Goal: Task Accomplishment & Management: Manage account settings

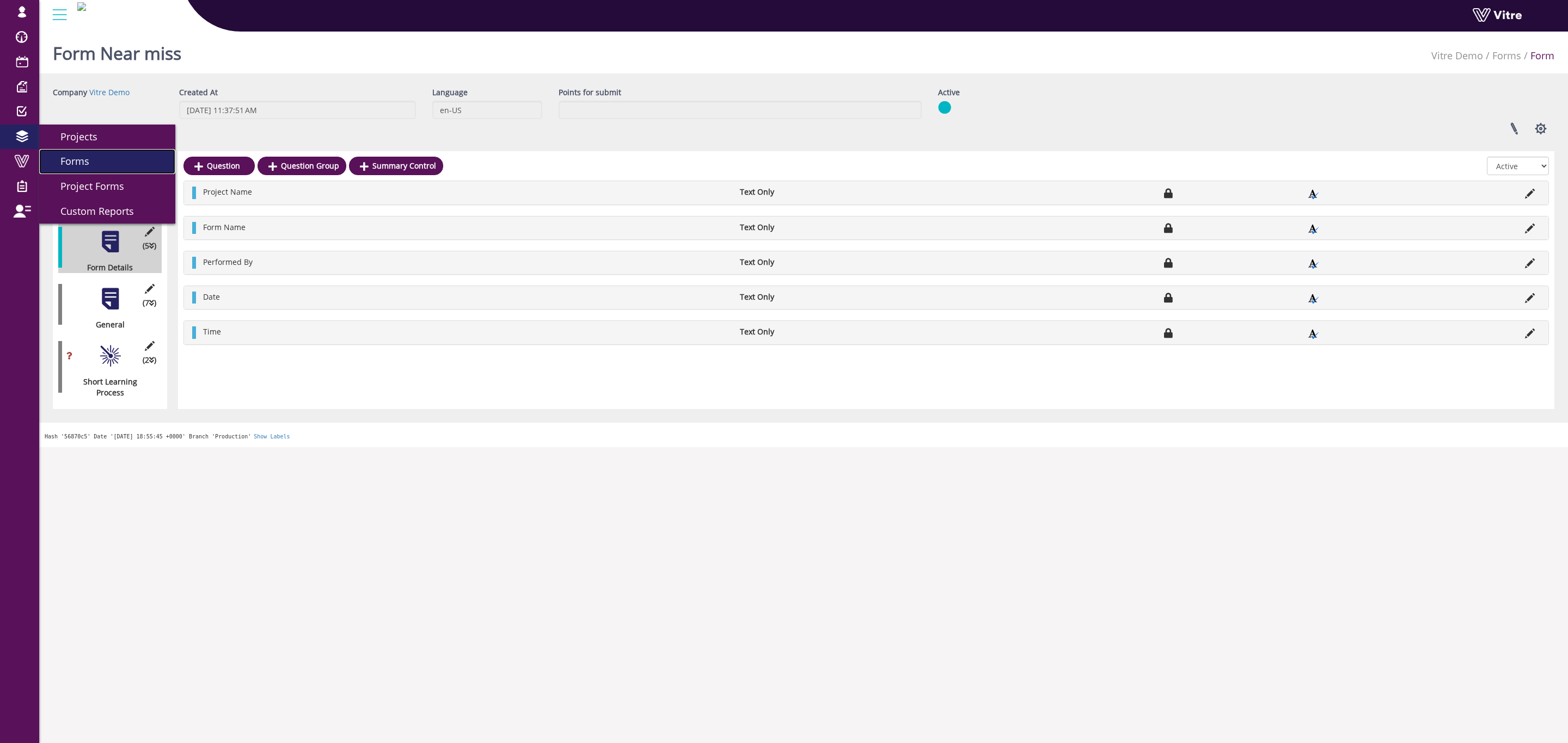
click at [102, 159] on link "Forms" at bounding box center [107, 161] width 136 height 25
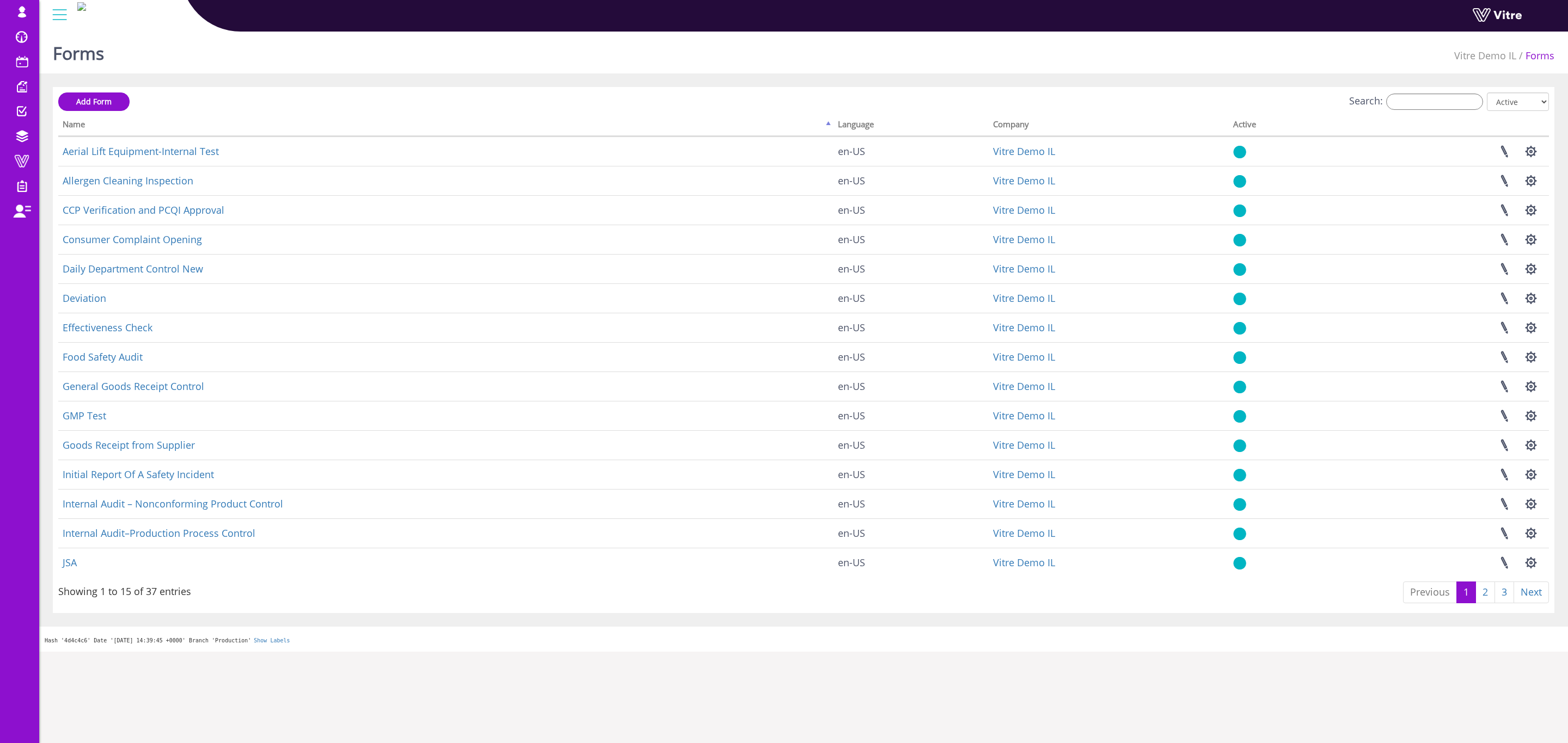
click at [849, 121] on th "Language" at bounding box center [912, 126] width 155 height 20
click at [826, 123] on th "Name" at bounding box center [446, 126] width 775 height 20
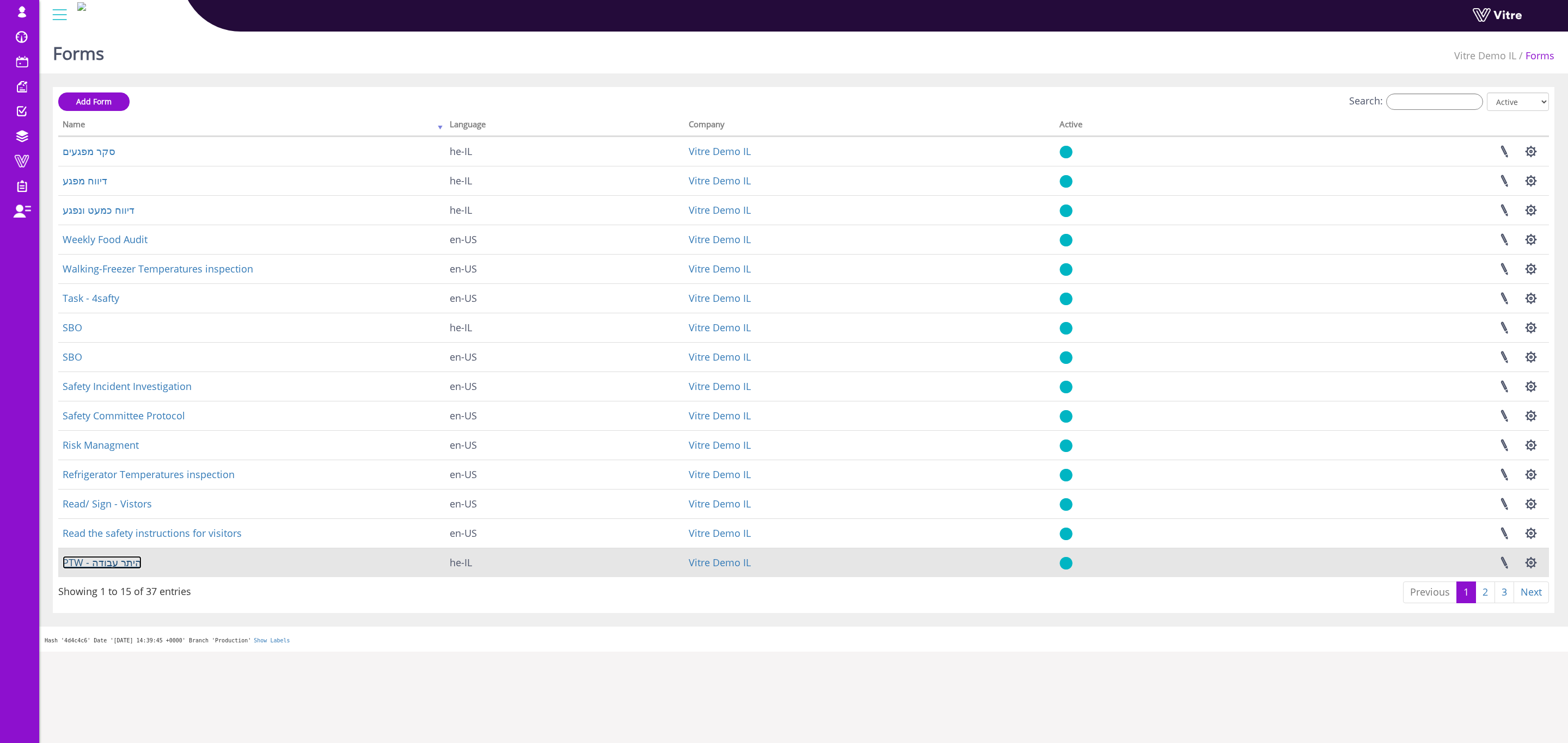
click at [117, 562] on link "PTW - היתר עבודה" at bounding box center [102, 562] width 79 height 13
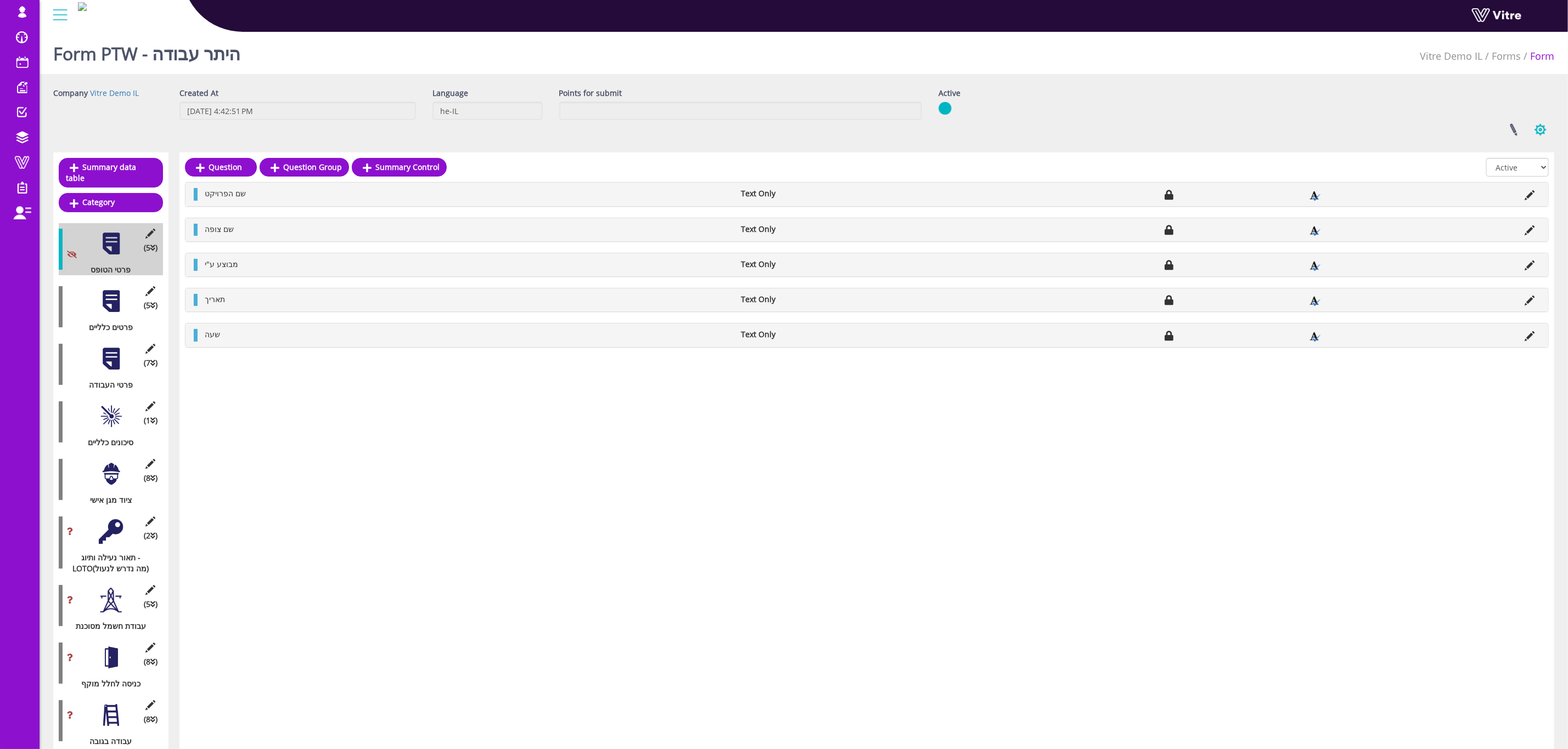
click at [1545, 124] on button "button" at bounding box center [1540, 130] width 28 height 29
click at [1504, 172] on link "Set Users" at bounding box center [1503, 169] width 100 height 15
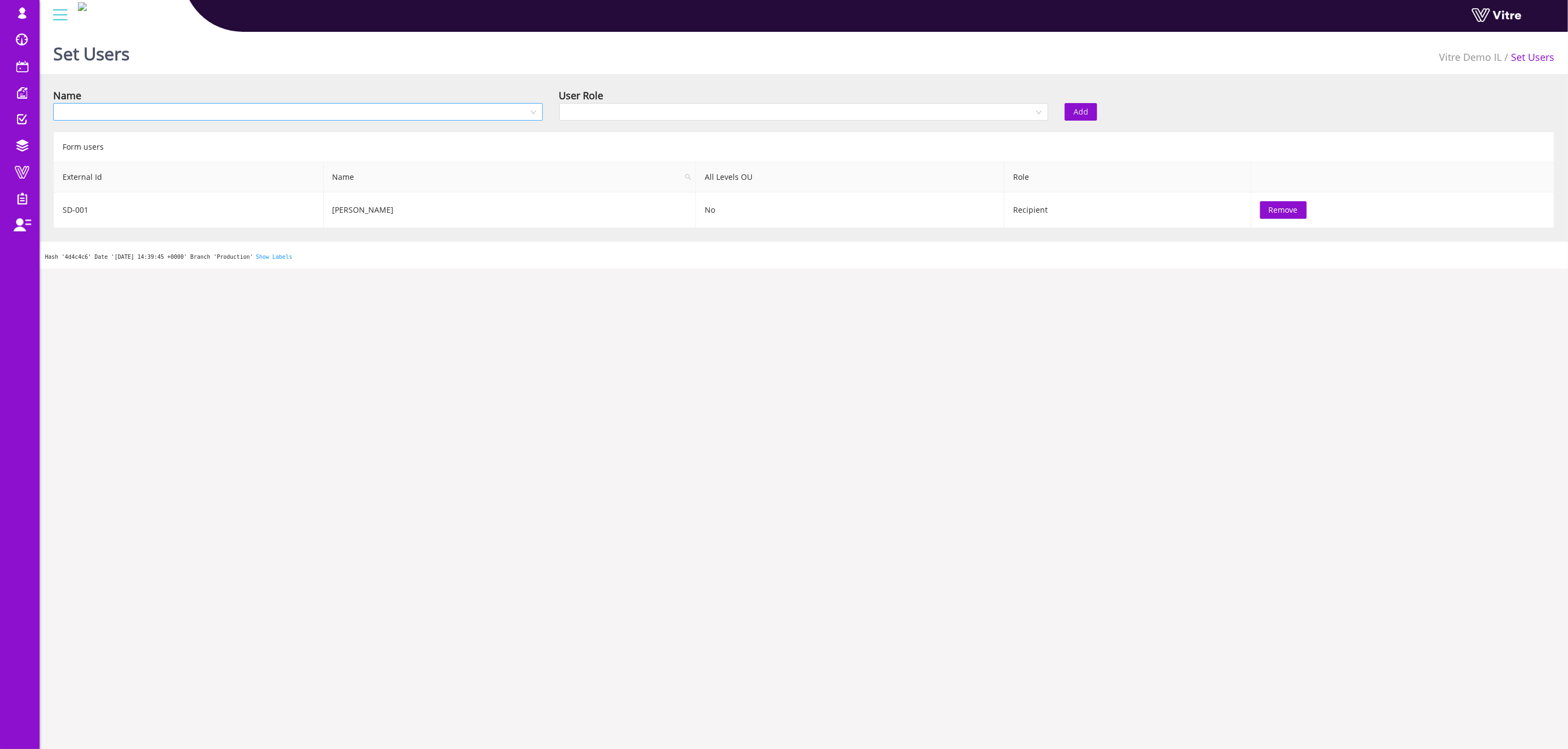
click at [520, 111] on input "search" at bounding box center [294, 112] width 469 height 16
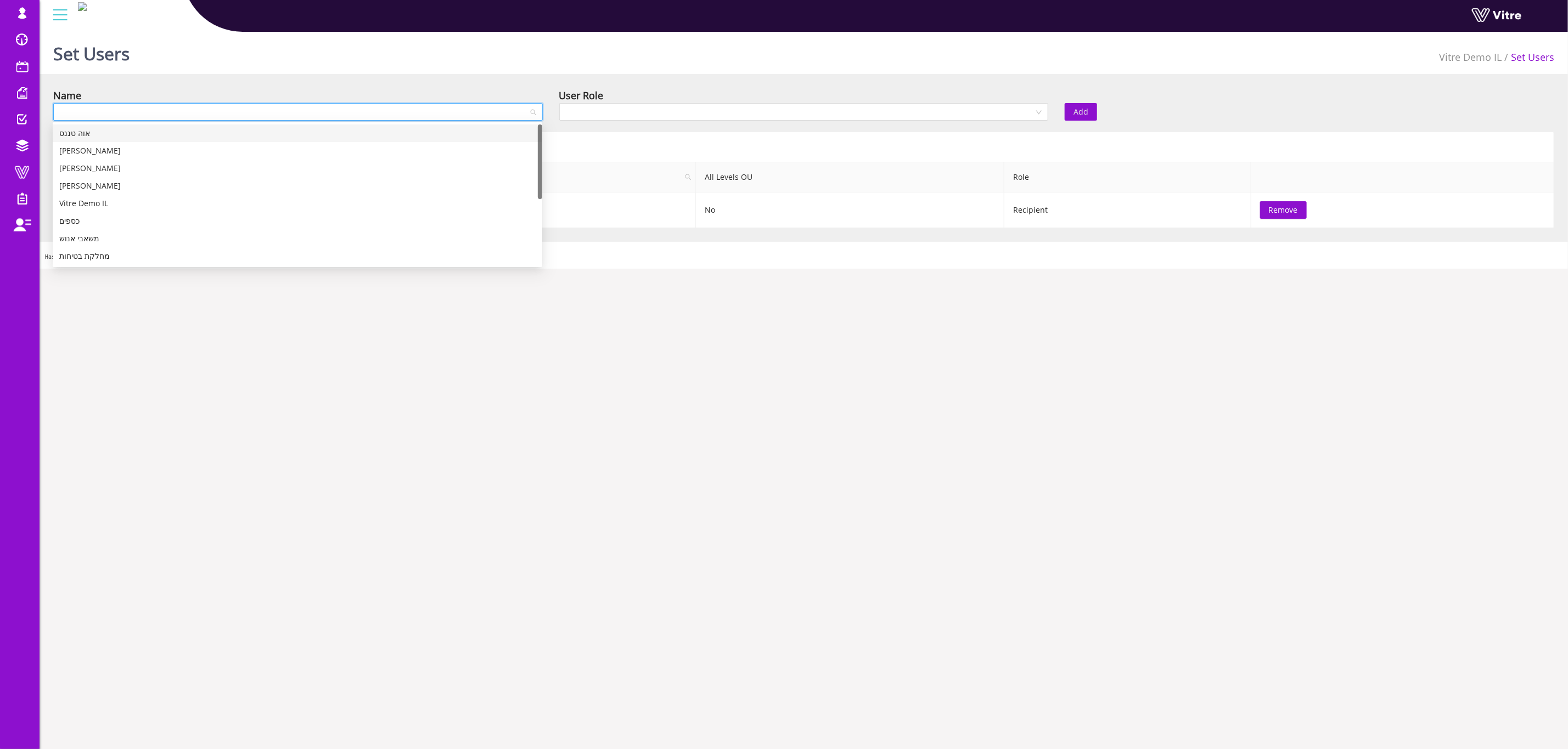
click at [89, 136] on div "אוה טננס" at bounding box center [298, 133] width 477 height 12
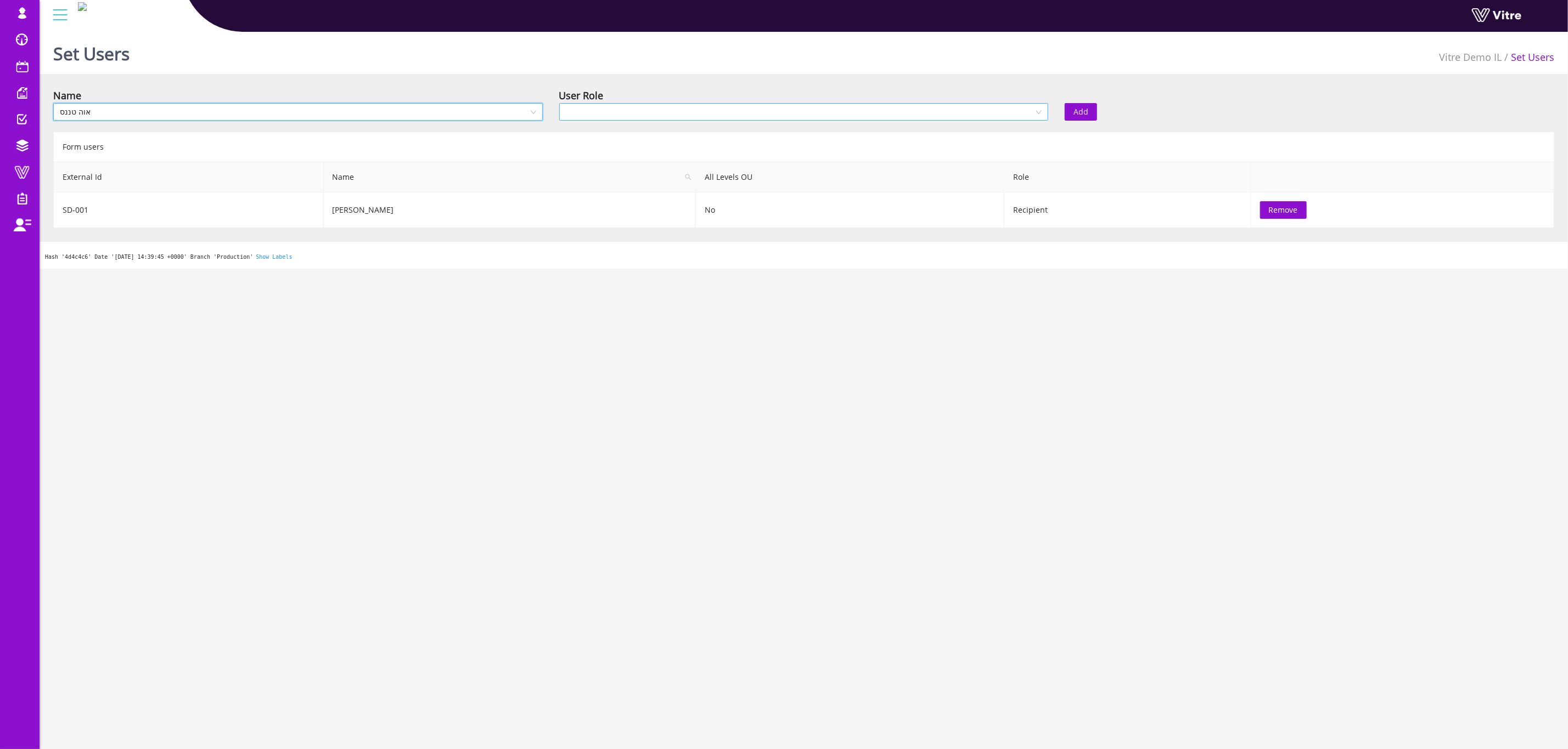
click at [834, 103] on div at bounding box center [803, 112] width 489 height 17
click at [686, 158] on div "Recipient" at bounding box center [802, 150] width 489 height 17
click at [1085, 101] on div "Add" at bounding box center [1183, 104] width 253 height 33
click at [1085, 112] on span "Add" at bounding box center [1080, 112] width 15 height 12
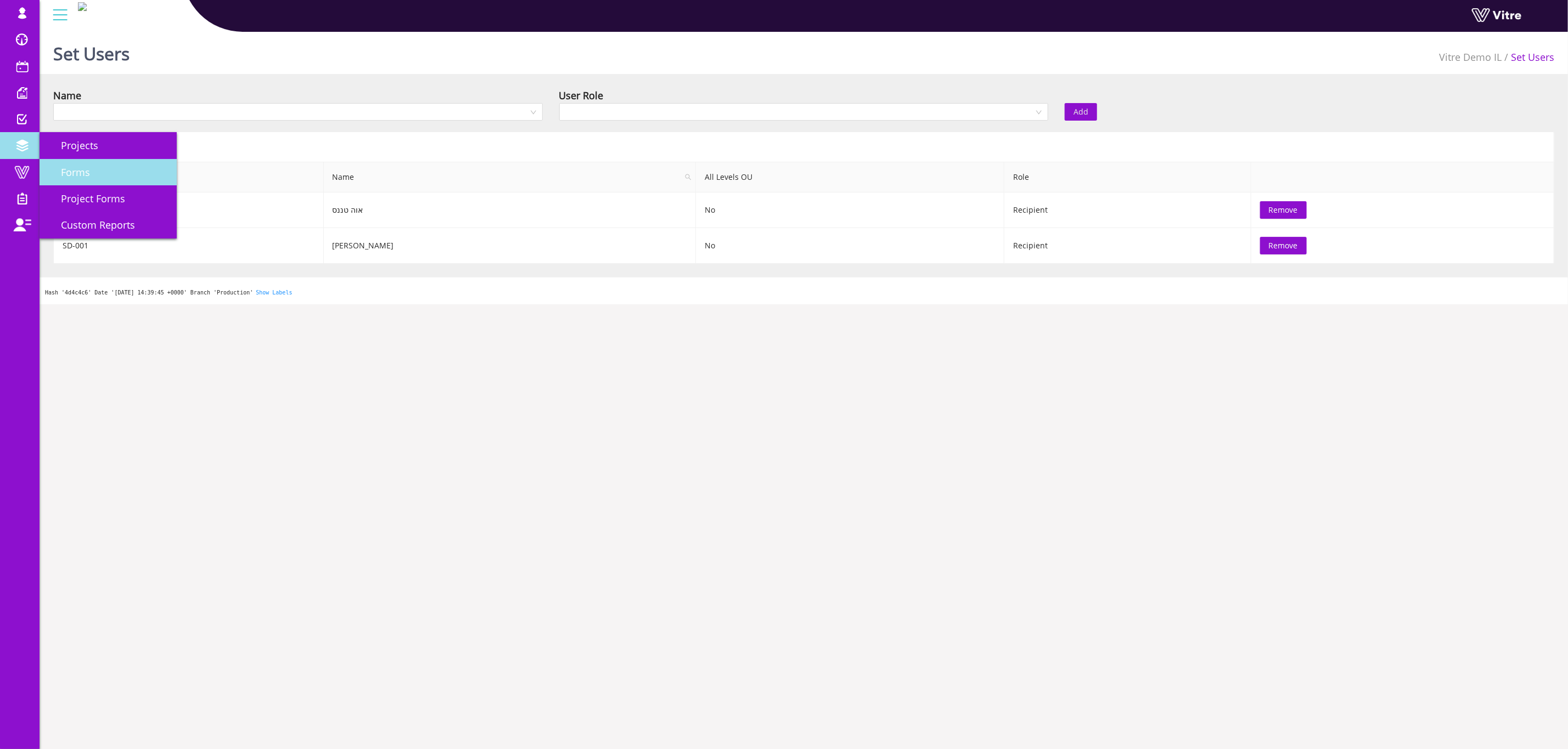
click at [79, 166] on span "Forms" at bounding box center [69, 172] width 42 height 13
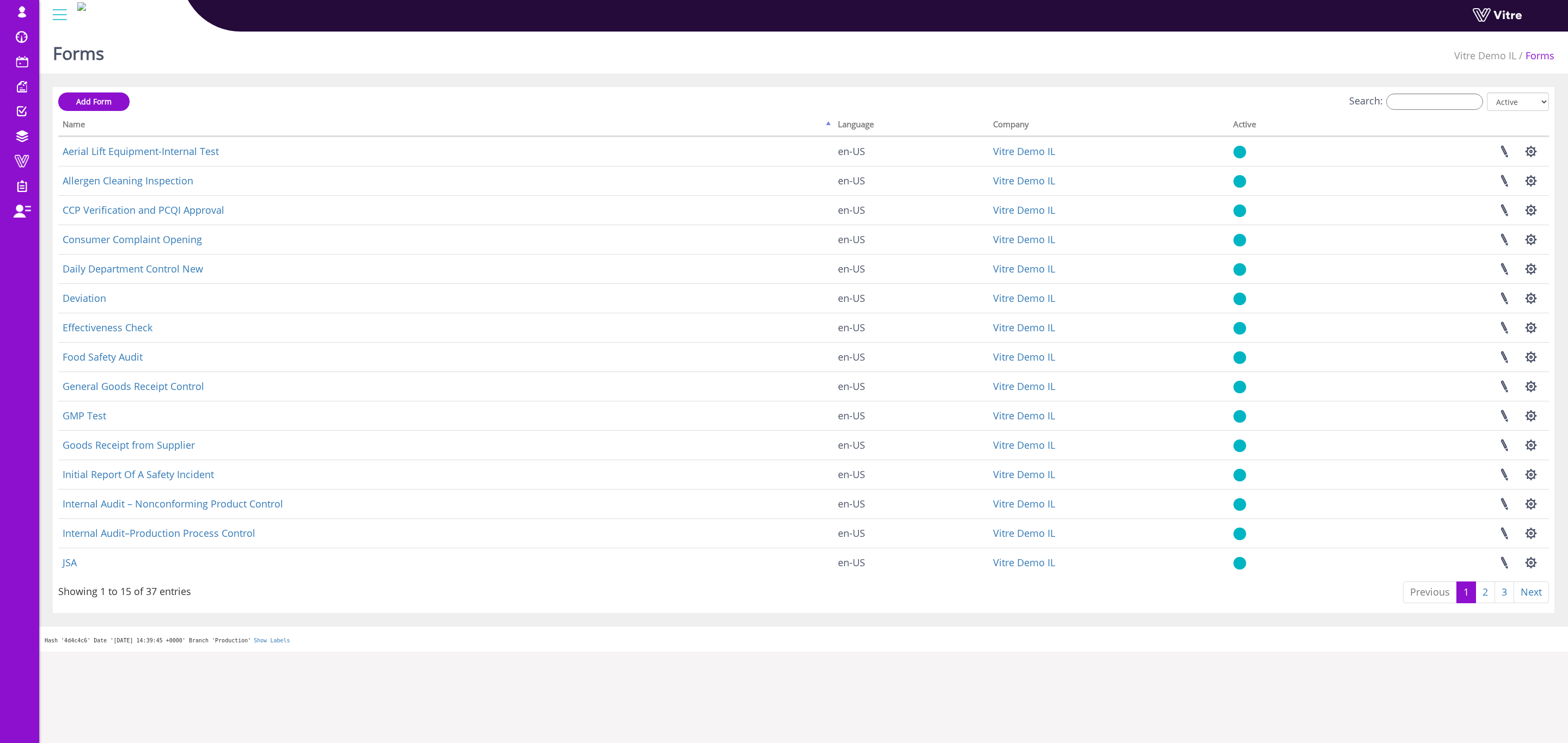
click at [1425, 110] on div "Search: All Active Not Active" at bounding box center [803, 102] width 1491 height 20
click at [1425, 107] on input "Search:" at bounding box center [1435, 102] width 97 height 16
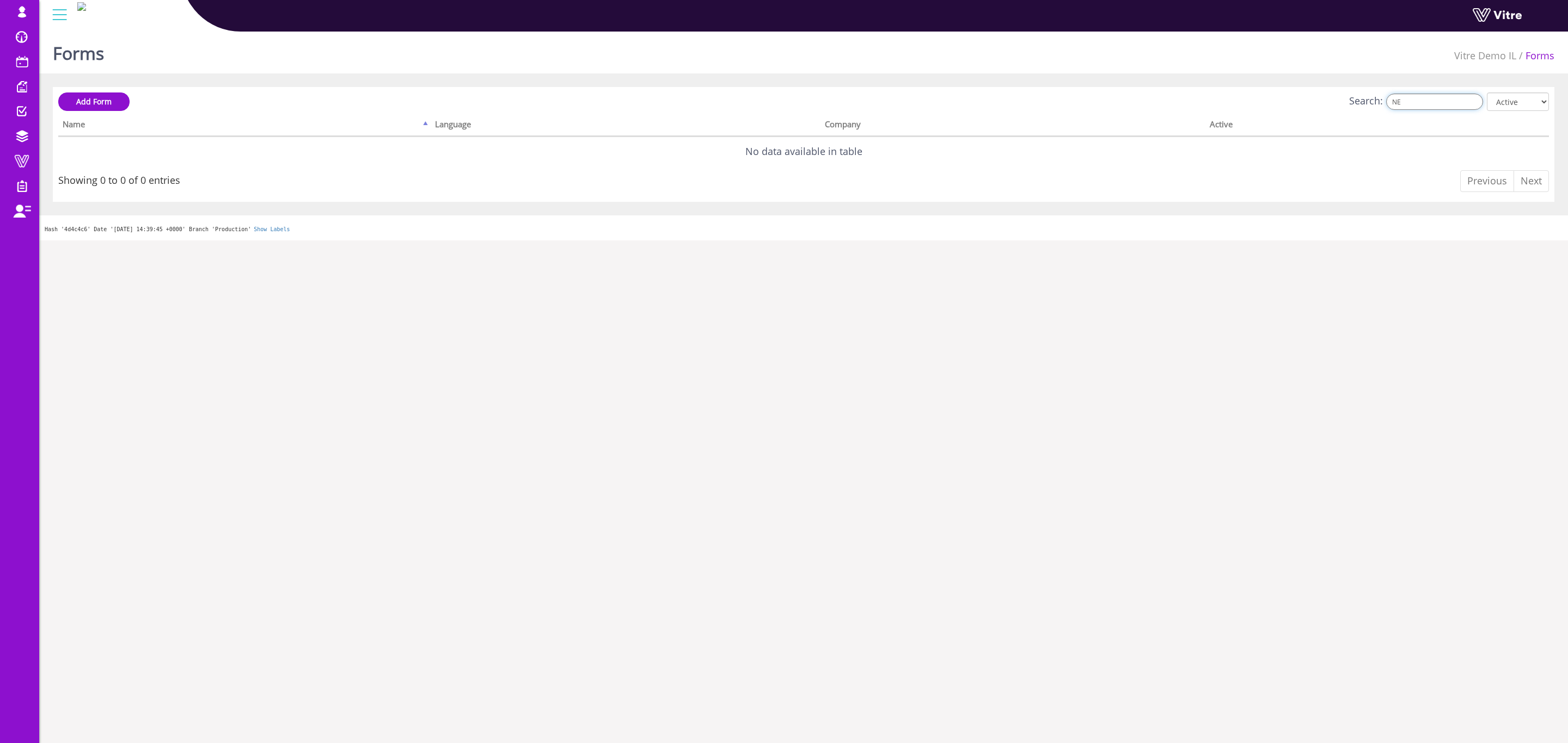
type input "N"
type input "s"
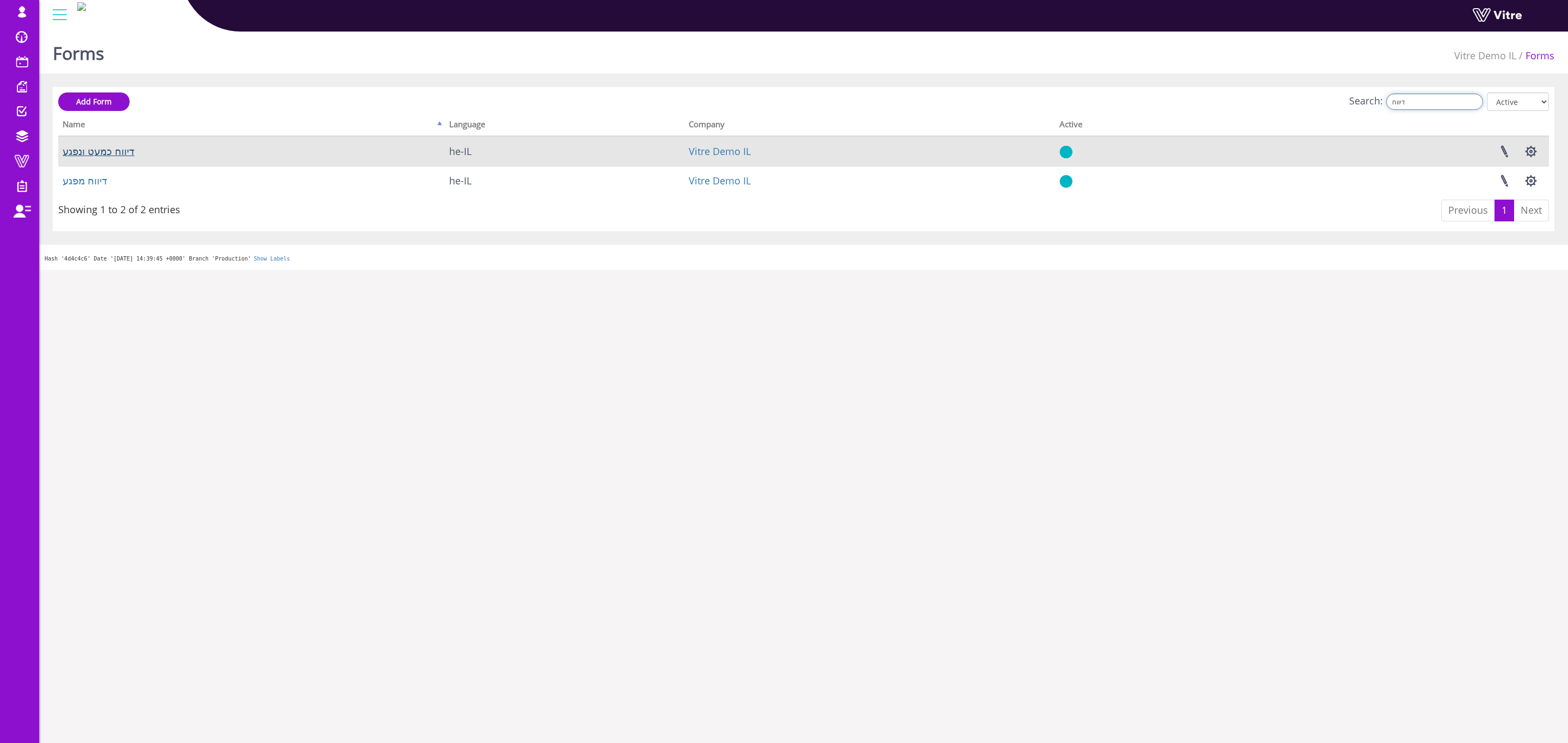
type input "דיווח"
click at [87, 155] on link "דיווח כמעט ונפגע" at bounding box center [98, 151] width 72 height 13
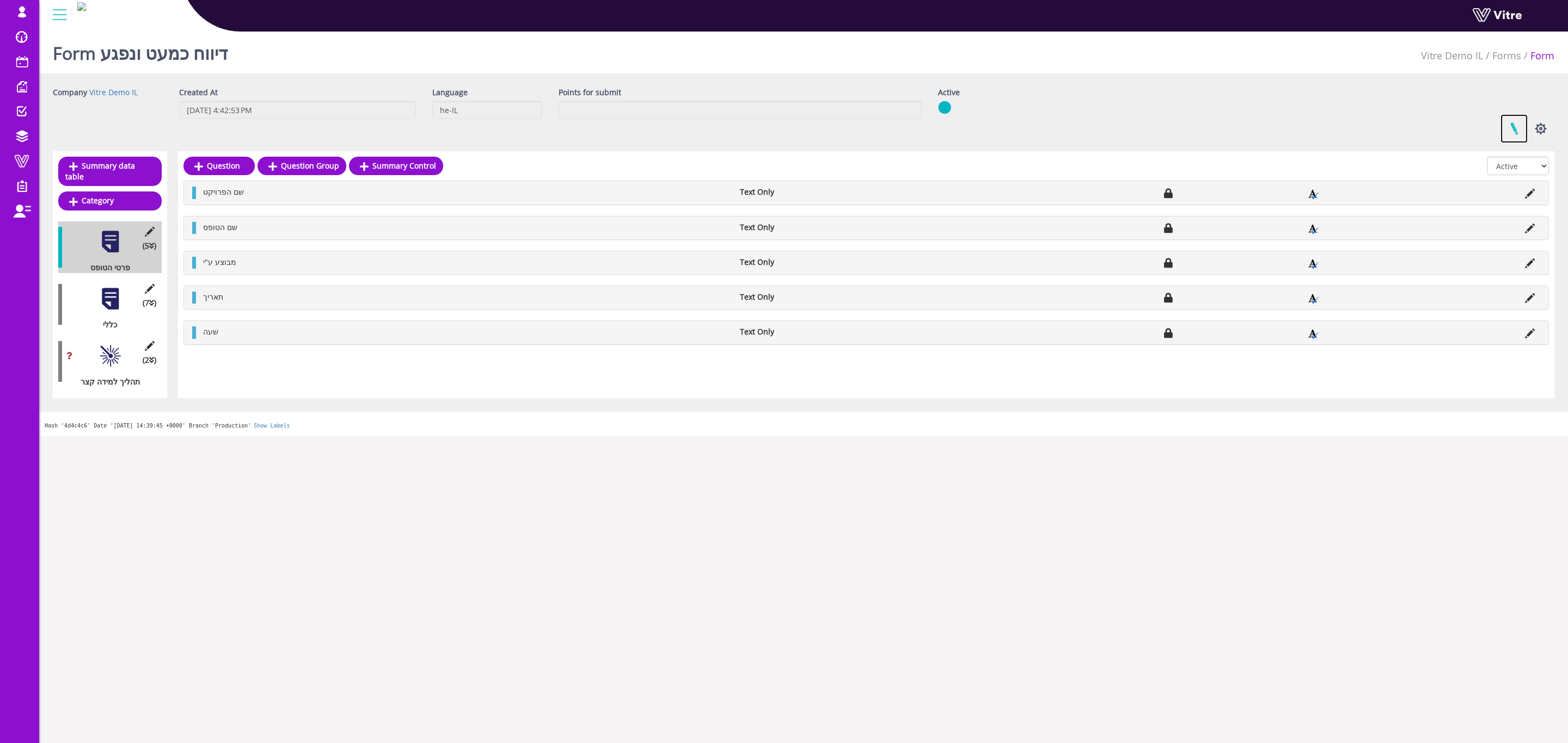
click at [1511, 118] on link at bounding box center [1514, 129] width 27 height 29
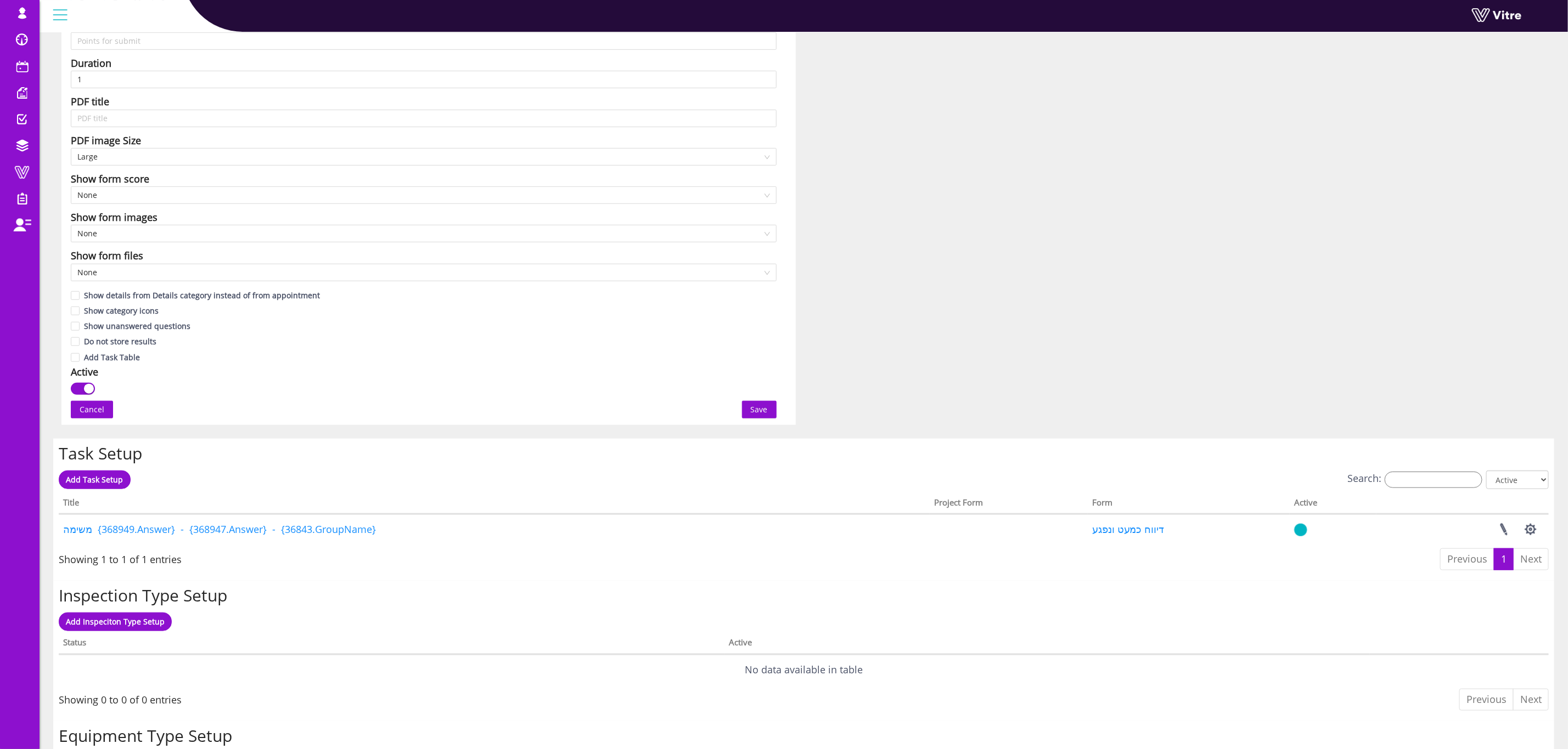
scroll to position [576, 0]
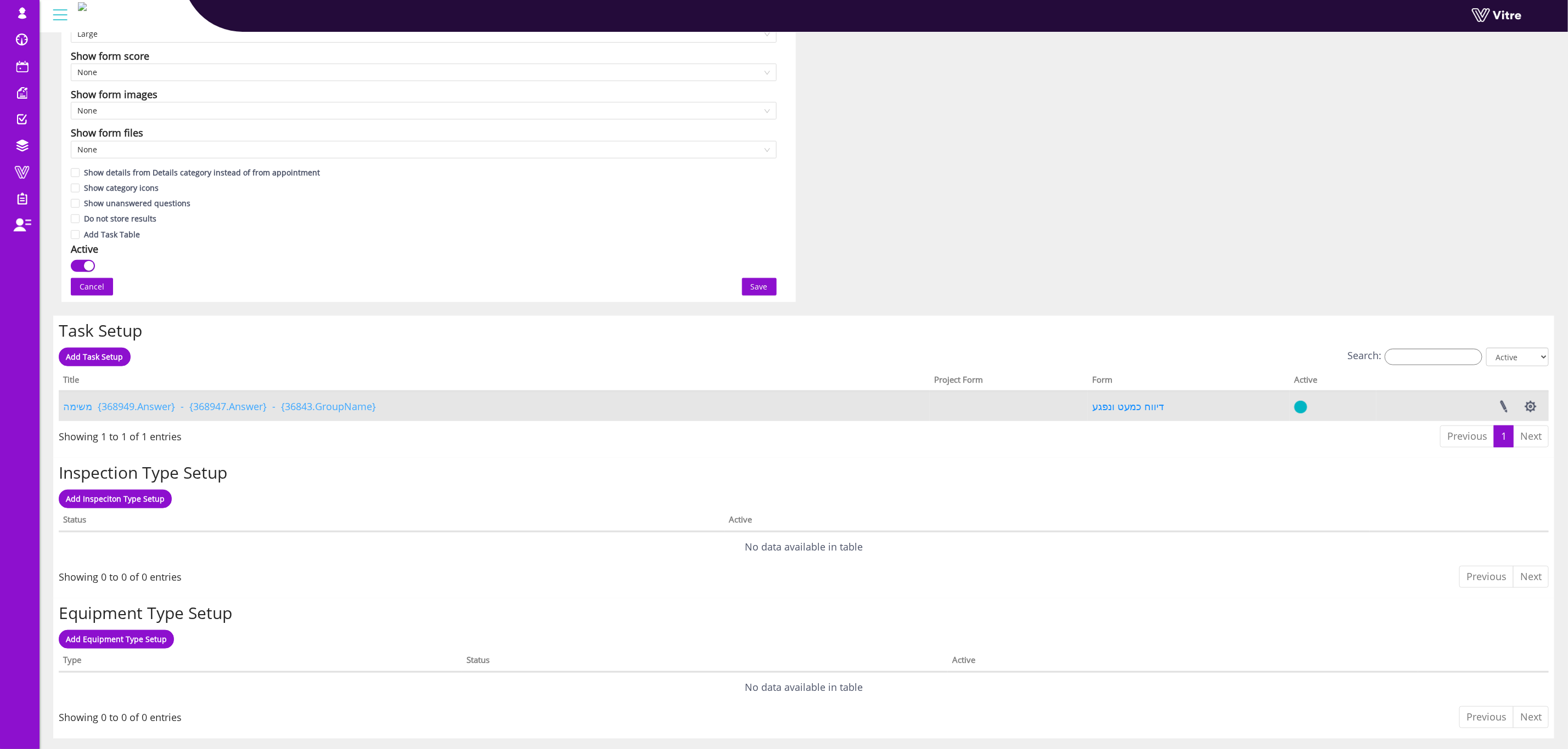
click at [258, 405] on link "משימה {368949.Answer} - {368947.Answer} - {36843.GroupName}" at bounding box center [219, 406] width 313 height 13
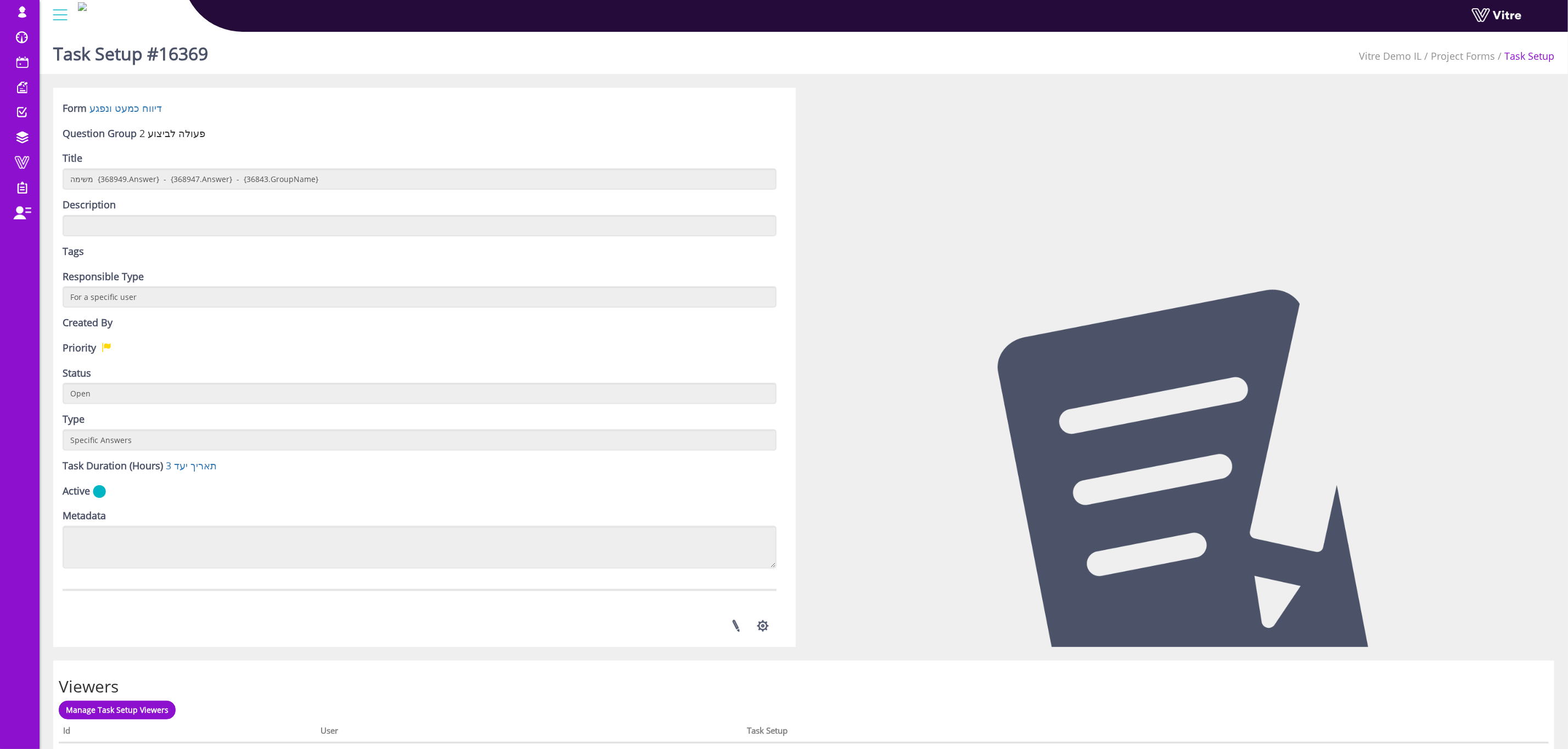
click at [188, 51] on h1 "Task Setup #16369" at bounding box center [131, 51] width 155 height 46
copy div "16369 Vitre"
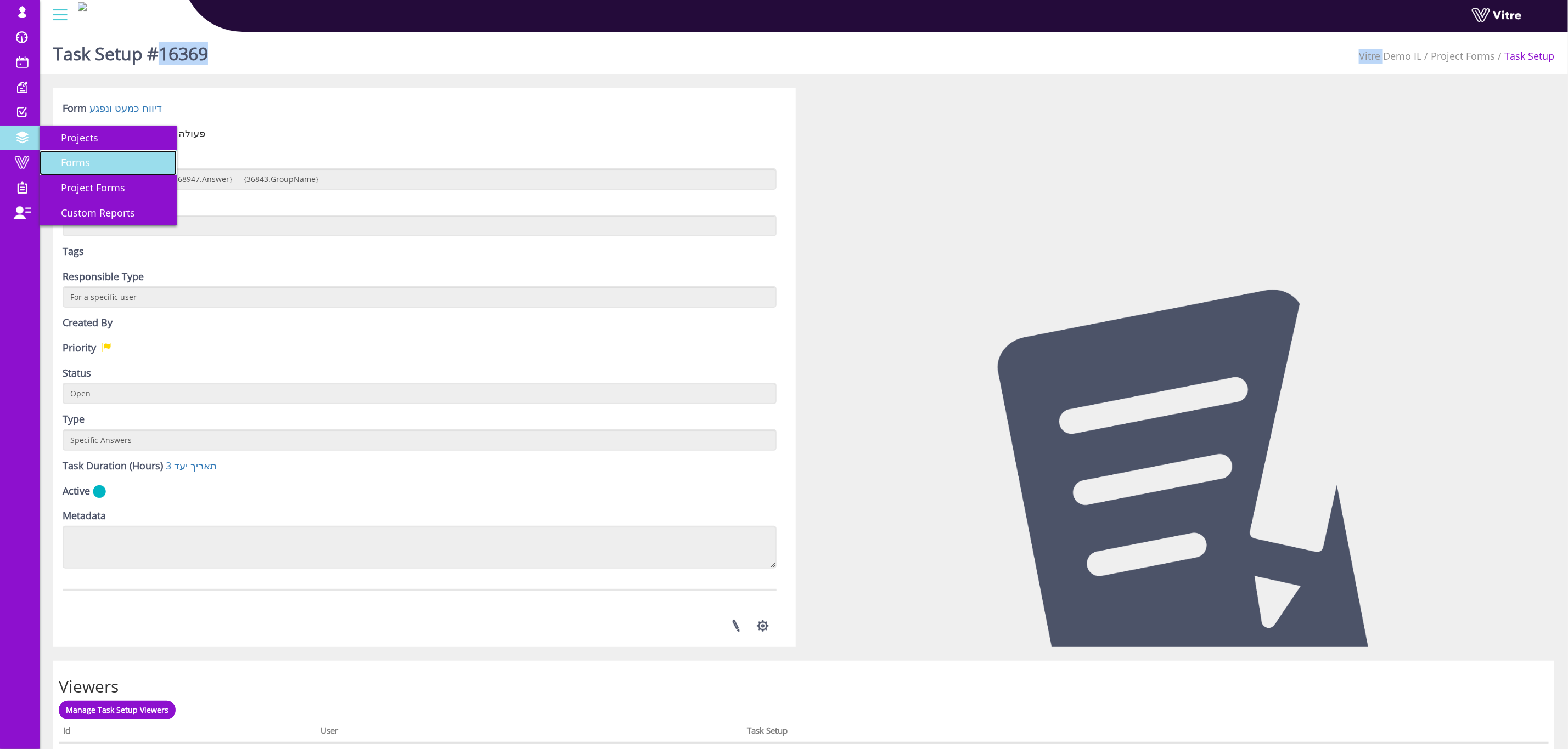
click at [89, 169] on link "Forms" at bounding box center [108, 163] width 137 height 25
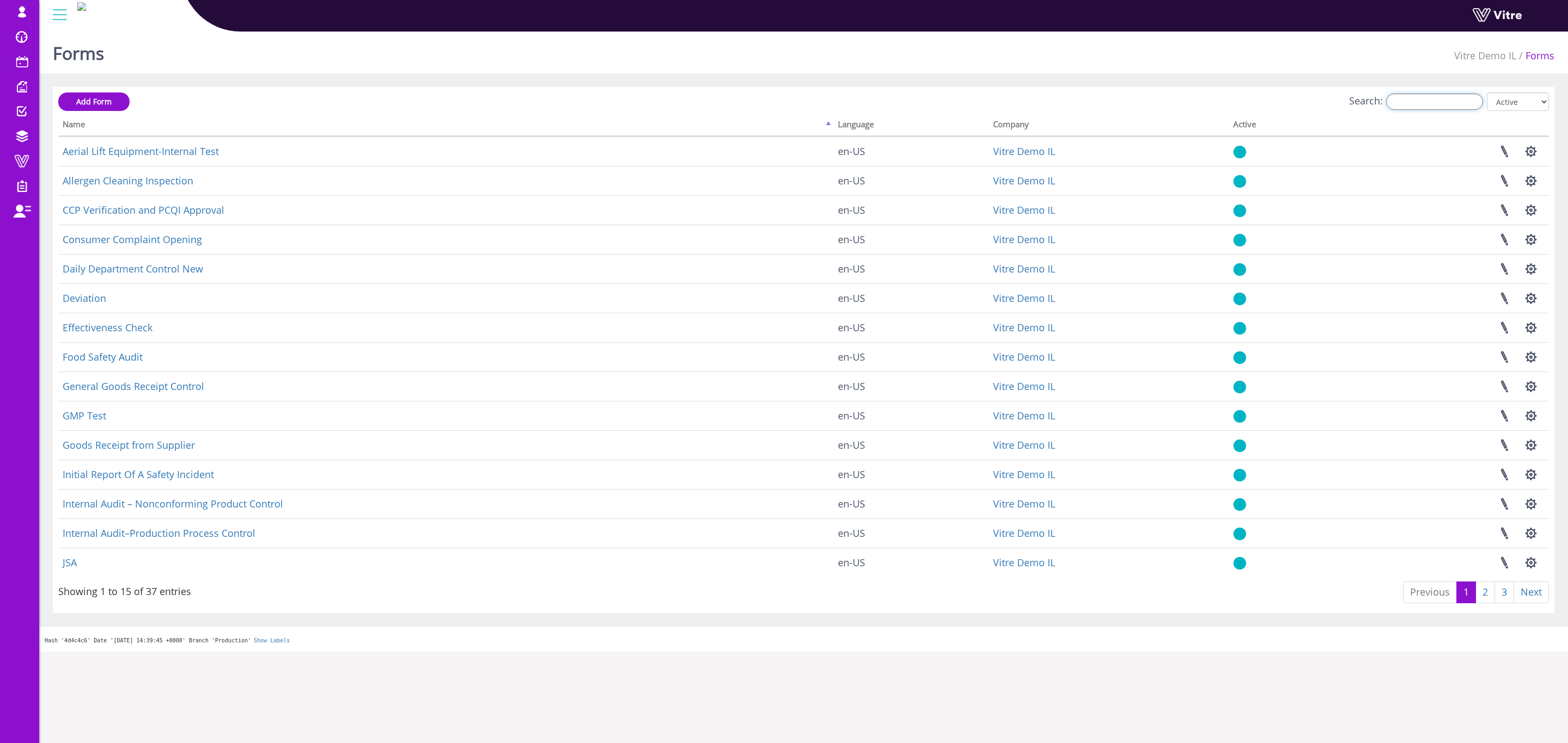
click at [1438, 98] on input "Search:" at bounding box center [1435, 102] width 97 height 16
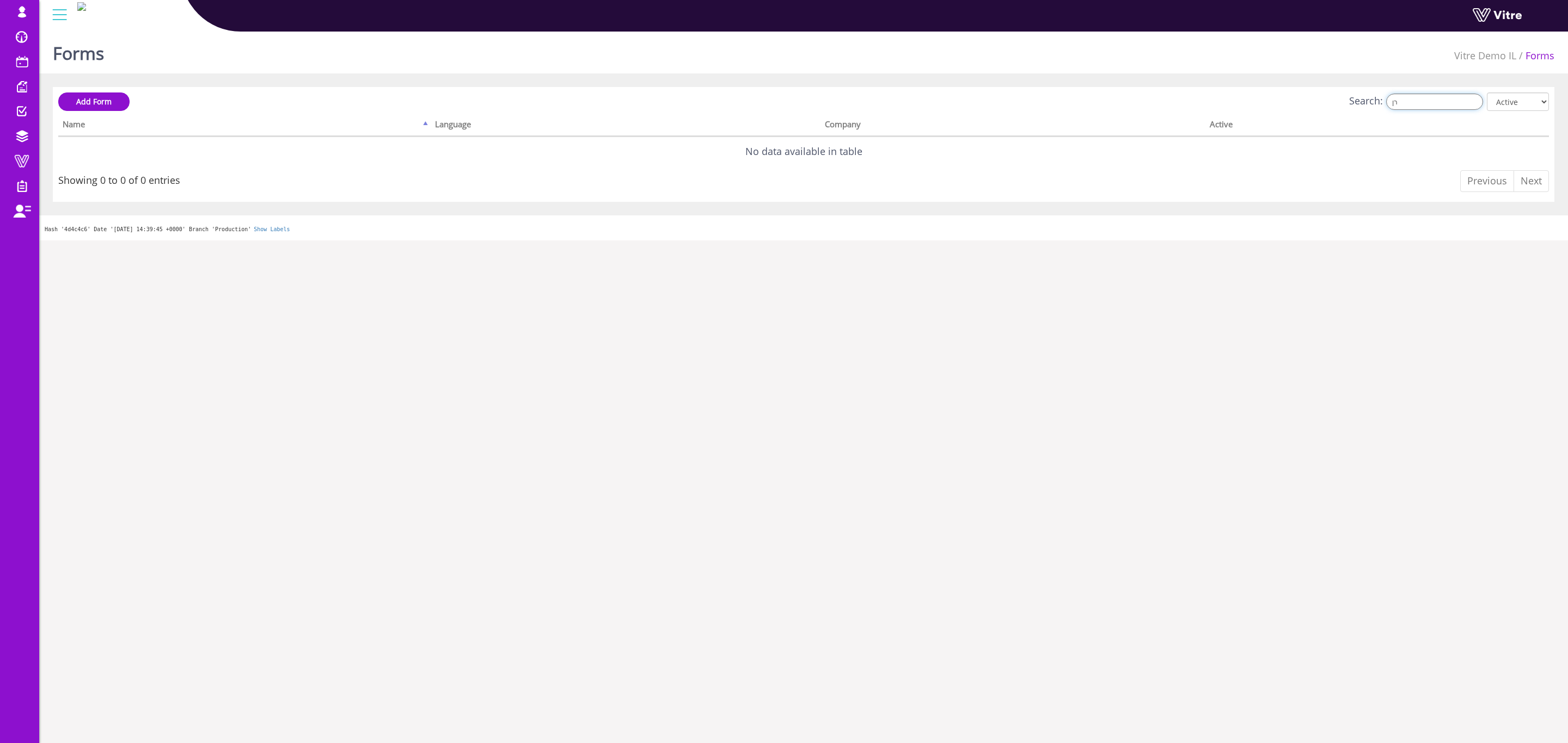
type input "ר"
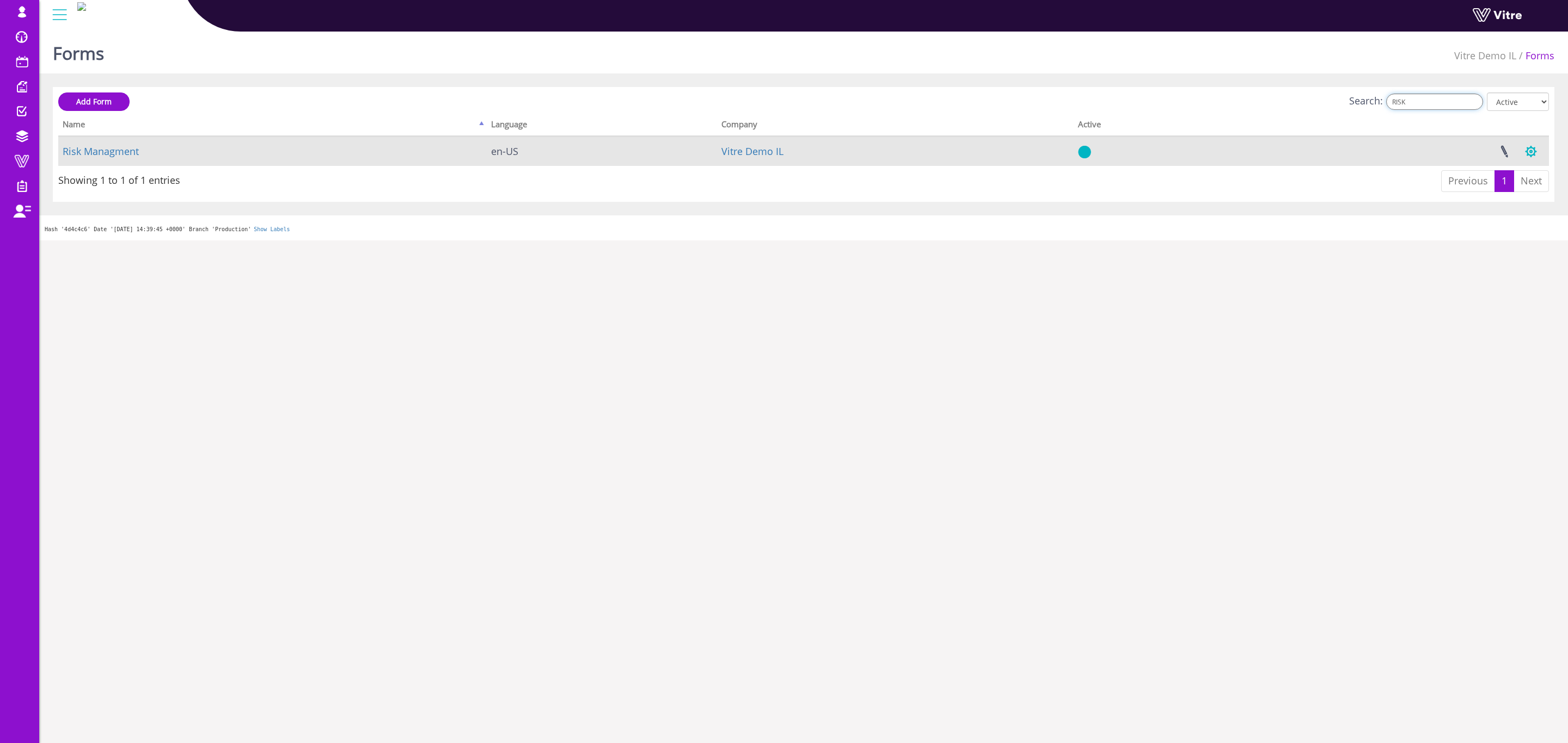
type input "RISK"
click at [1521, 155] on button "button" at bounding box center [1531, 152] width 27 height 29
click at [1514, 250] on link "Additional languages" at bounding box center [1495, 248] width 99 height 15
click at [1536, 148] on button "button" at bounding box center [1531, 152] width 27 height 29
click at [1501, 194] on link "Set Users" at bounding box center [1495, 191] width 99 height 15
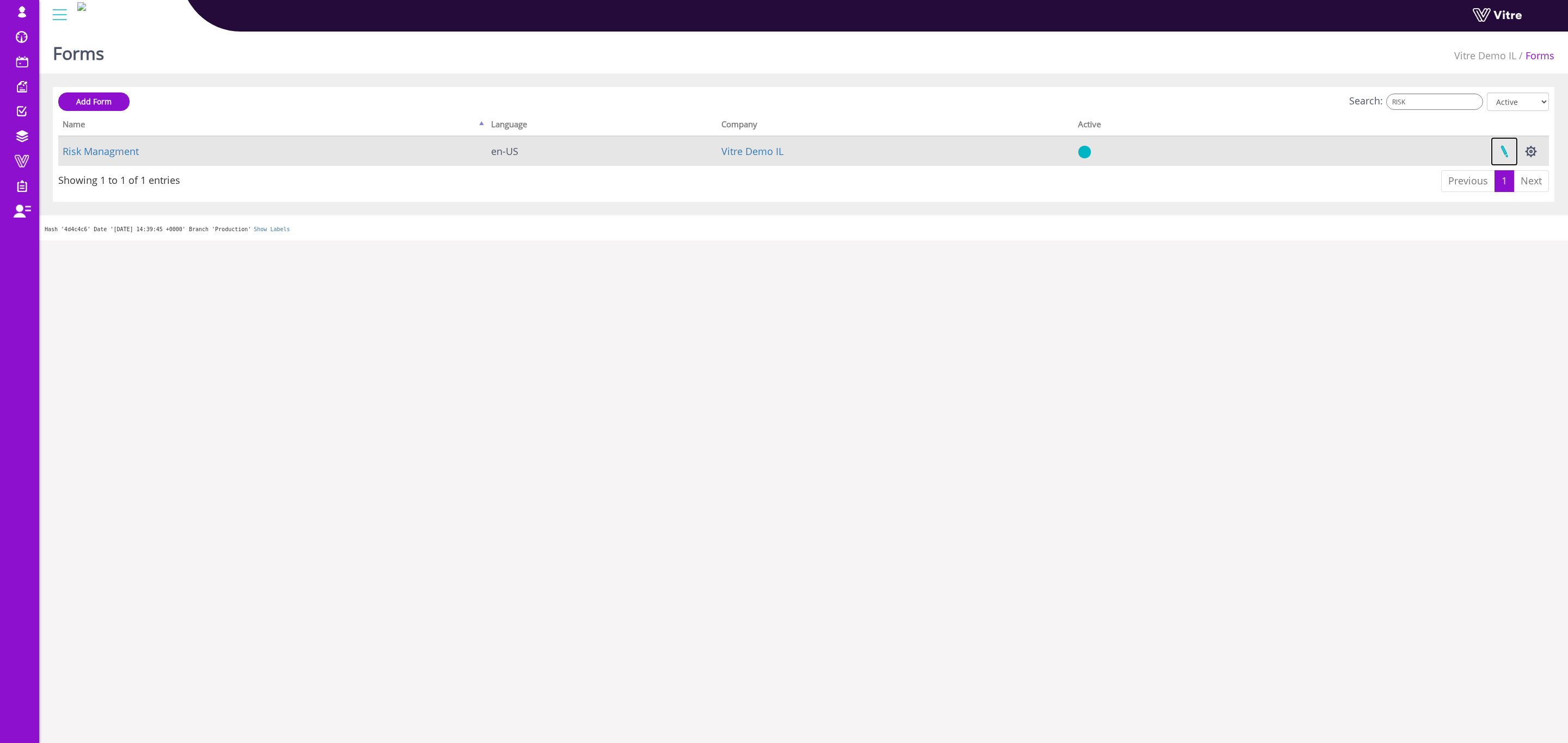
click at [1508, 148] on link at bounding box center [1505, 152] width 27 height 29
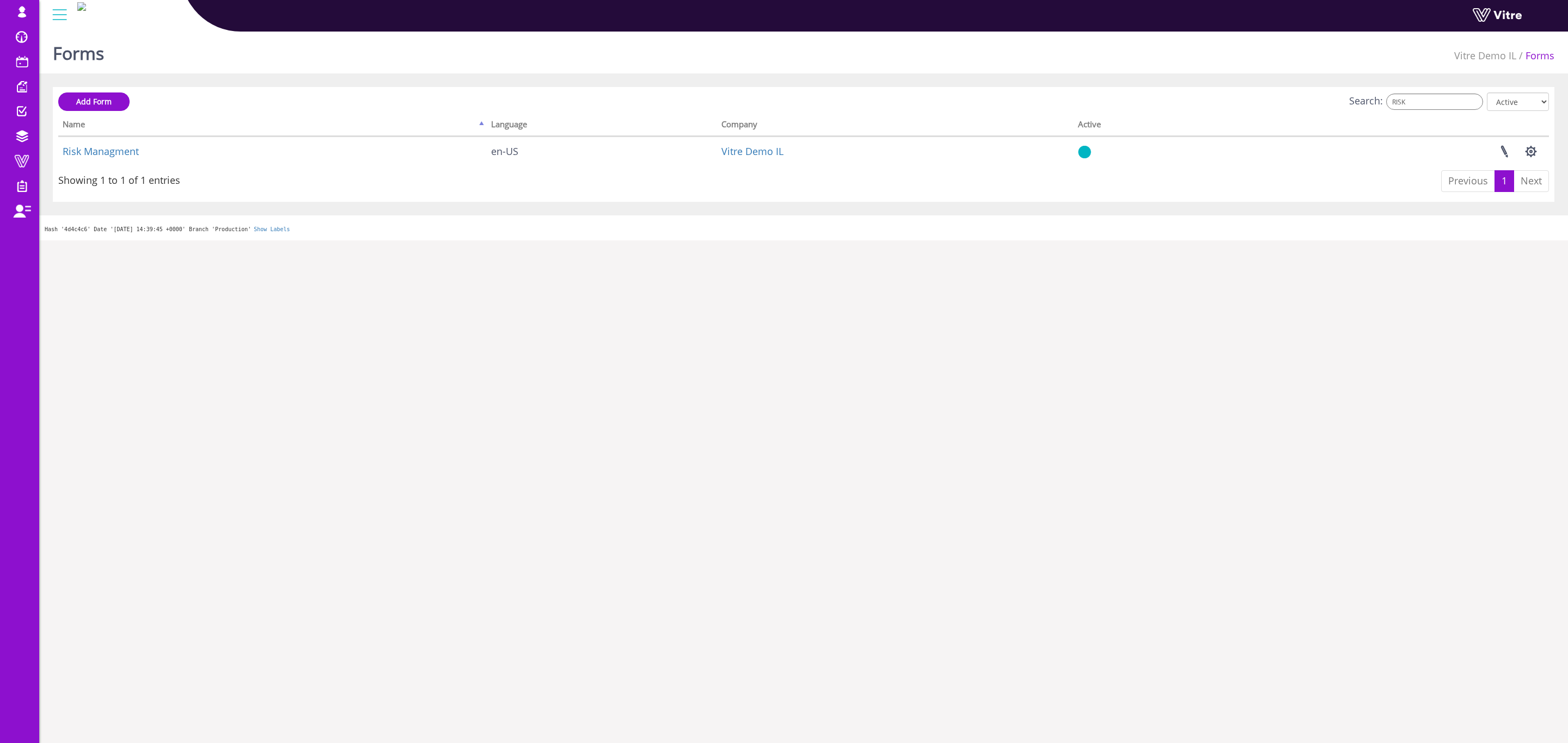
click at [557, 241] on html "lishay@vitre.io Profile Notification Change Company עברית English Español Franç…" at bounding box center [784, 120] width 1568 height 241
click at [496, 241] on html "lishay@vitre.io Profile Notification Change Company עברית English Español Franç…" at bounding box center [784, 120] width 1568 height 241
click at [1437, 96] on input "RISK" at bounding box center [1435, 102] width 97 height 16
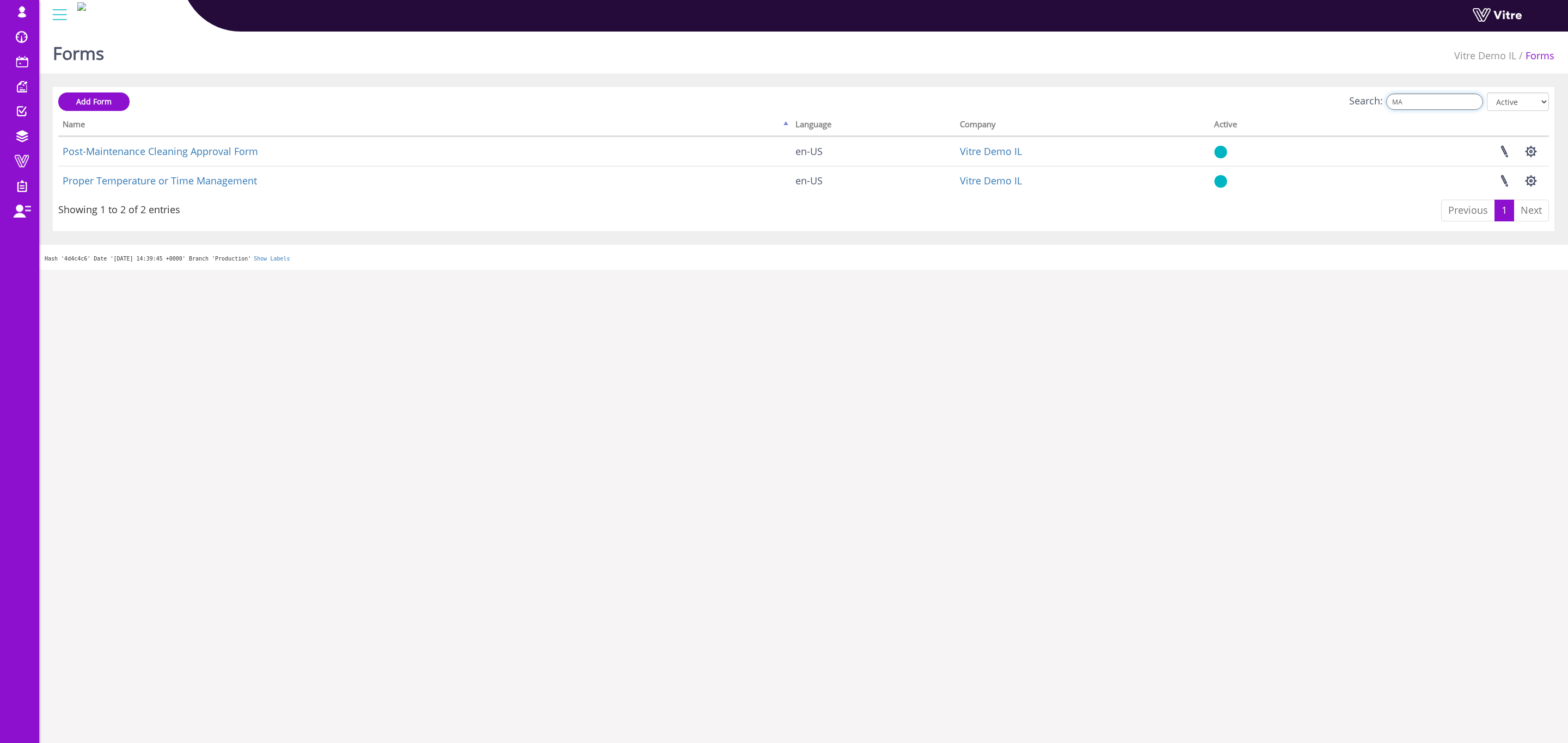
type input "MA"
click at [1419, 103] on input "MA" at bounding box center [1435, 102] width 97 height 16
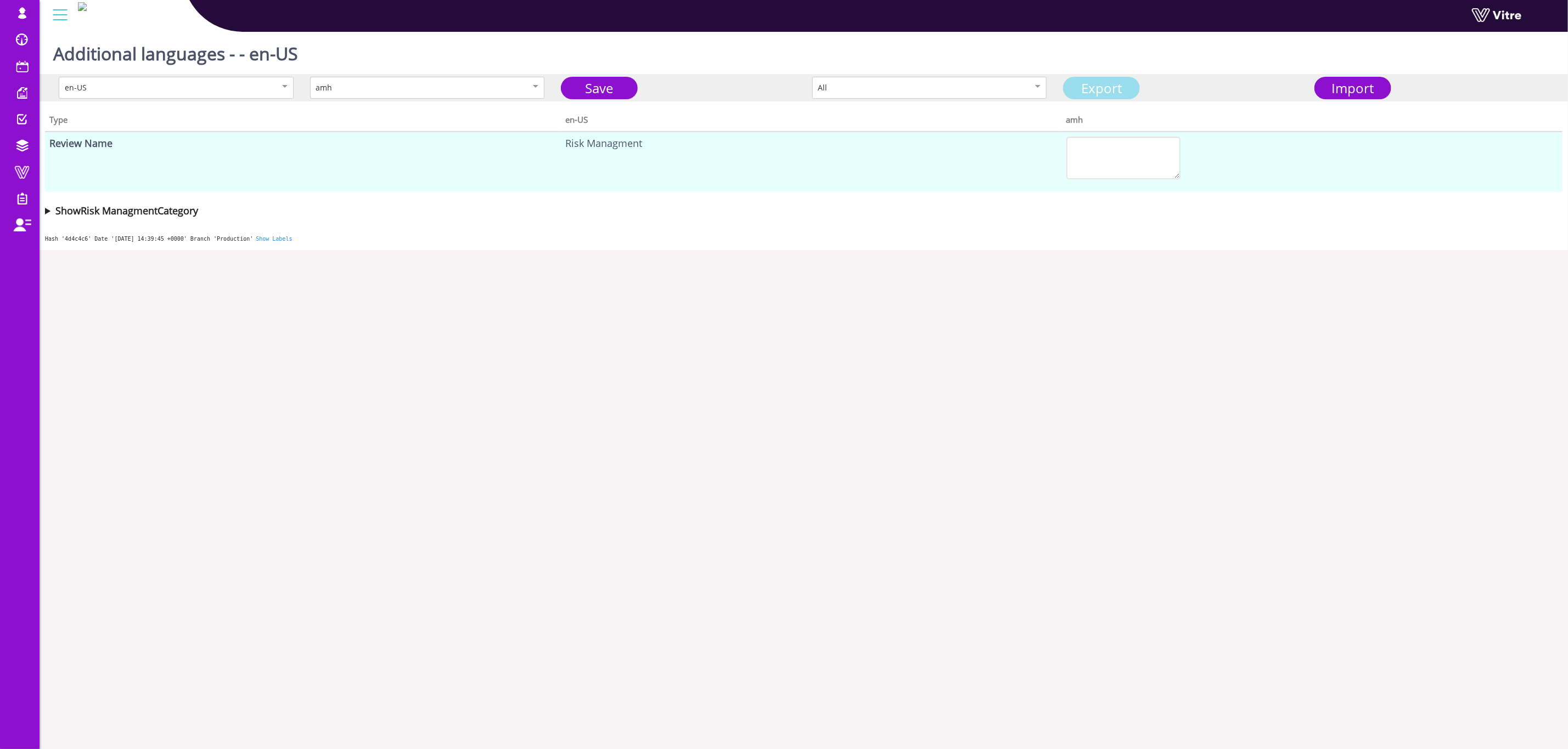
click at [1099, 79] on link "Export" at bounding box center [1101, 88] width 77 height 22
click at [1347, 89] on span "Import" at bounding box center [1352, 88] width 42 height 18
click at [616, 95] on link "Save" at bounding box center [599, 88] width 77 height 22
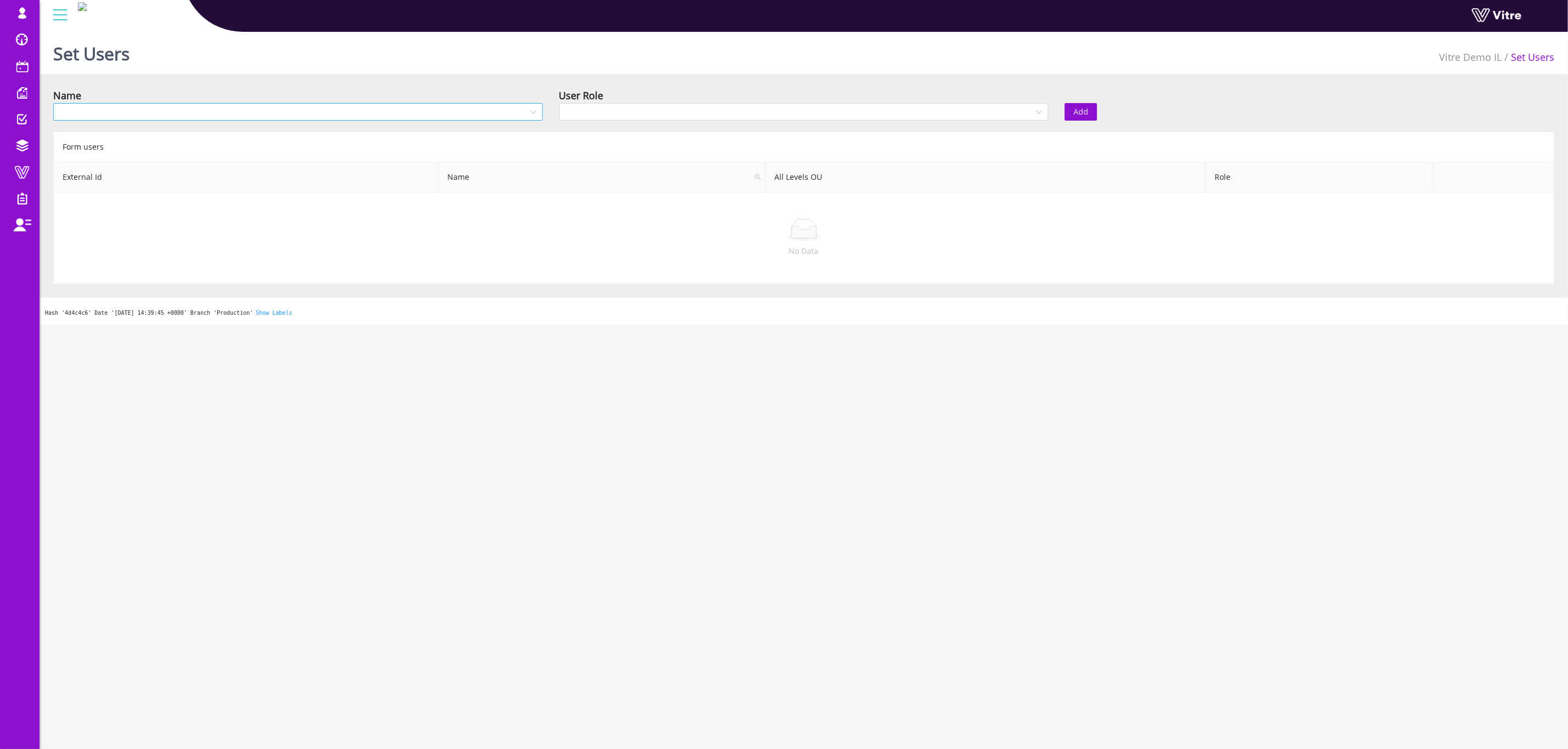
click at [492, 112] on input "search" at bounding box center [294, 112] width 469 height 16
click at [216, 134] on div "אוה טננס" at bounding box center [298, 133] width 477 height 12
click at [999, 107] on input "search" at bounding box center [800, 112] width 469 height 16
click at [830, 155] on div "Recipient" at bounding box center [803, 150] width 477 height 12
click at [1085, 106] on span "Add" at bounding box center [1080, 112] width 15 height 12
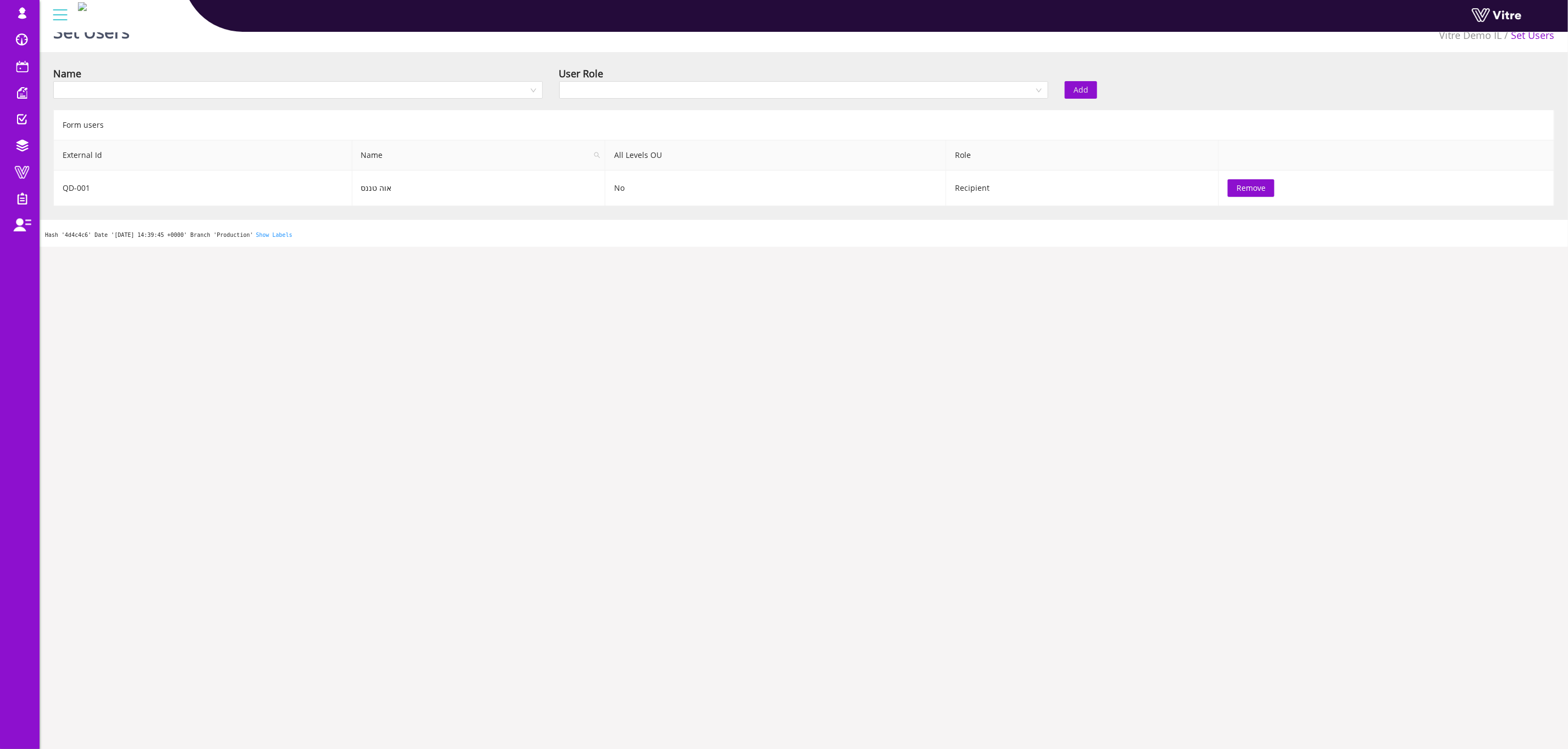
scroll to position [27, 0]
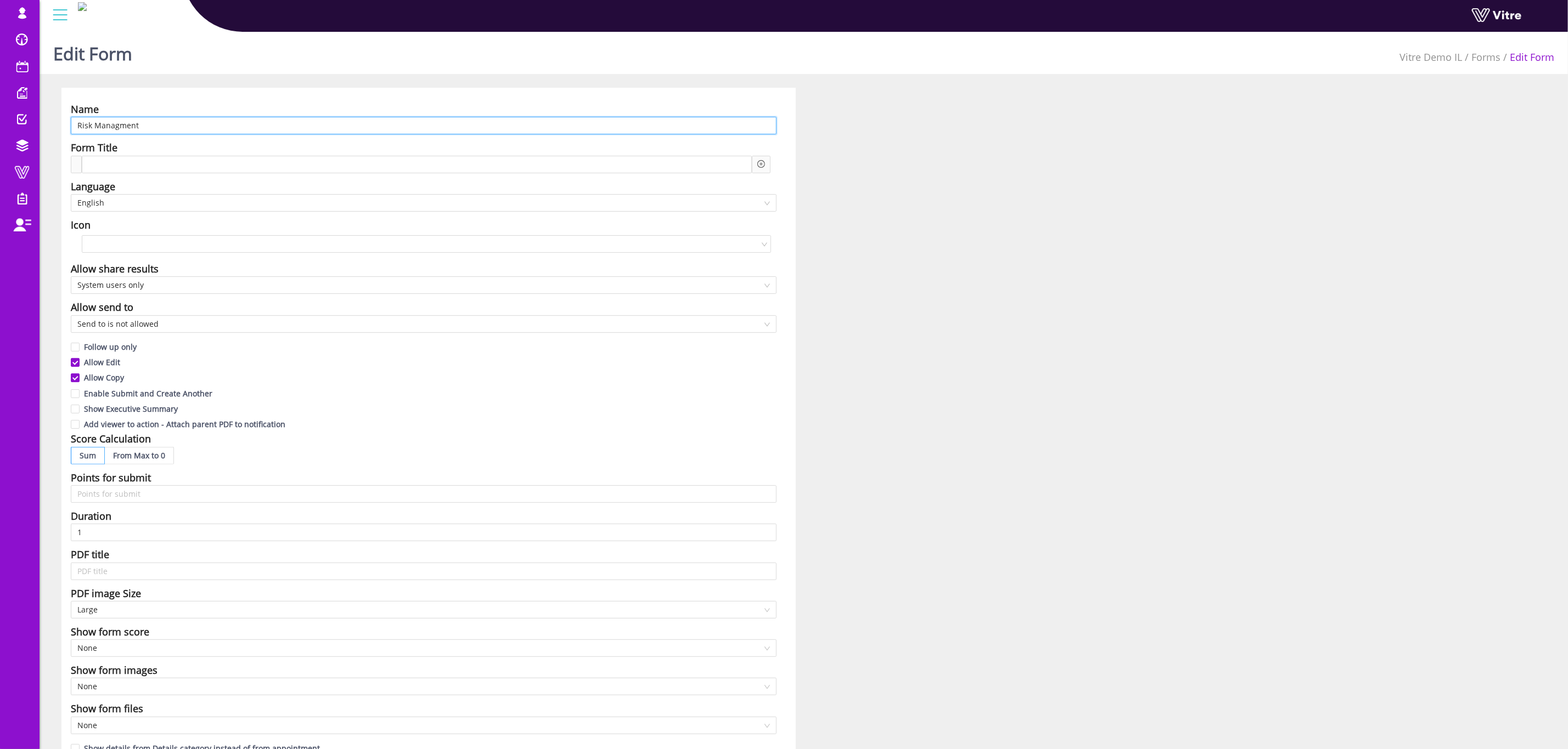
click at [193, 129] on input "Risk Managment" at bounding box center [423, 126] width 705 height 17
type input "B"
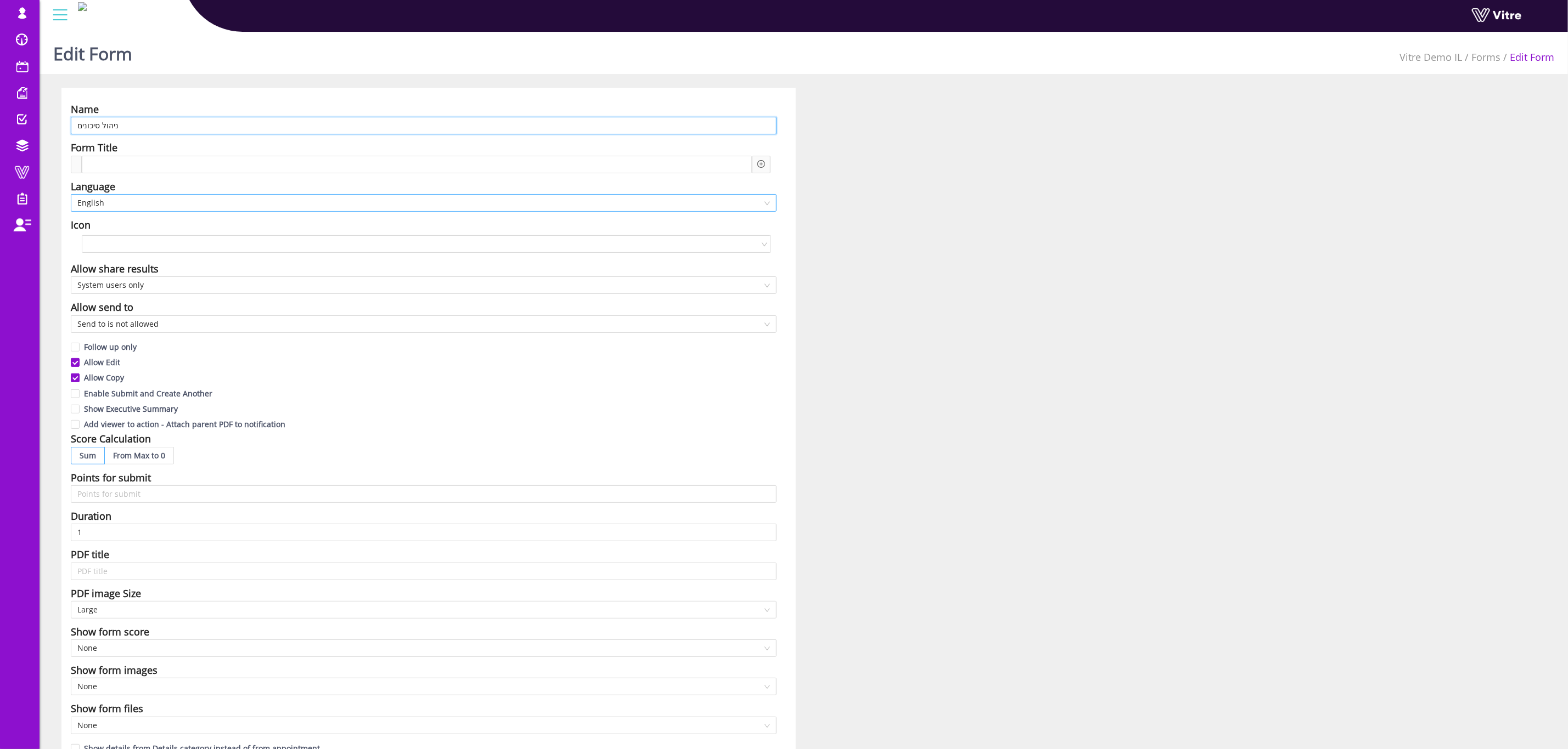
click at [129, 194] on div "English" at bounding box center [423, 203] width 705 height 17
type input "ניהול סיכונים"
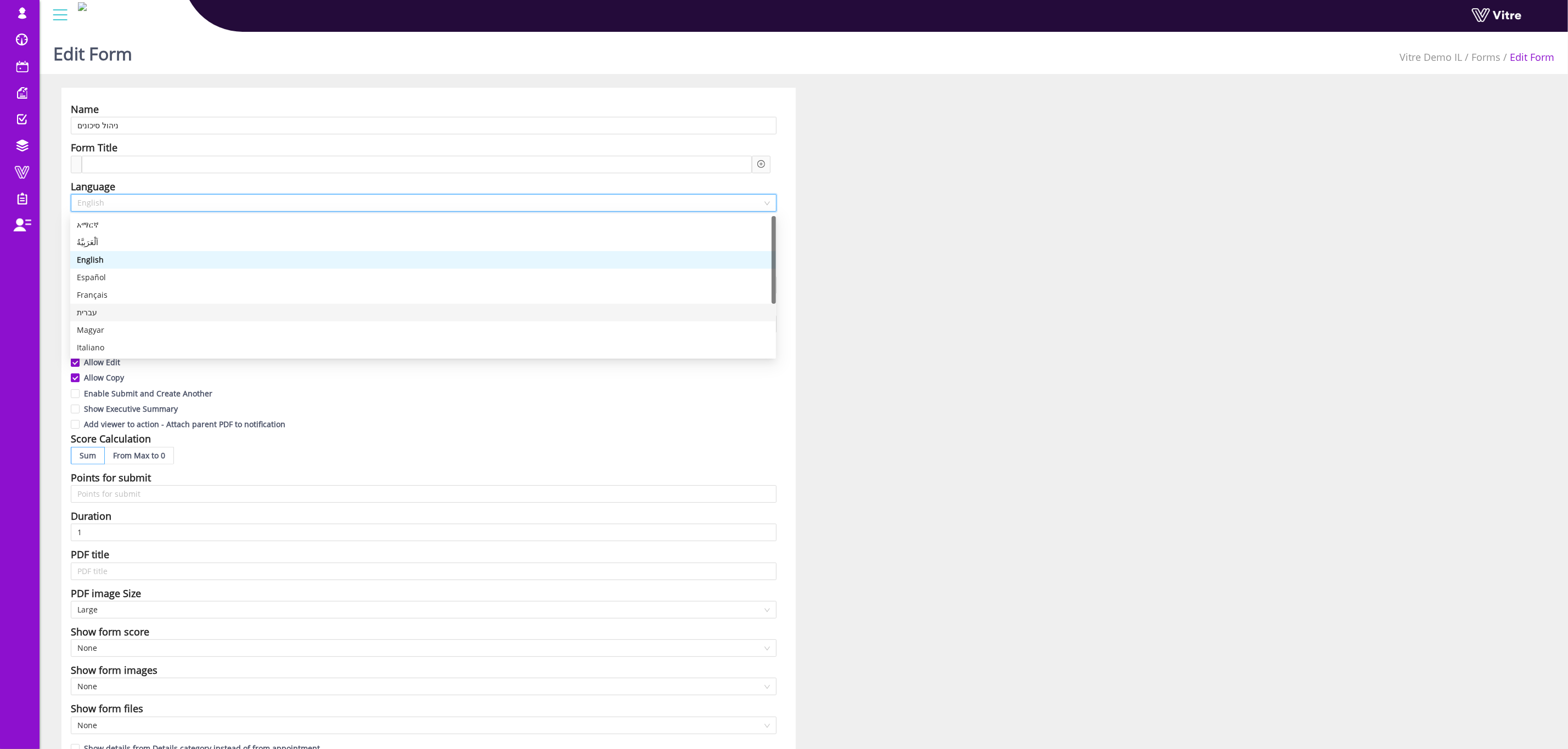
click at [91, 309] on div "עברית" at bounding box center [422, 313] width 692 height 12
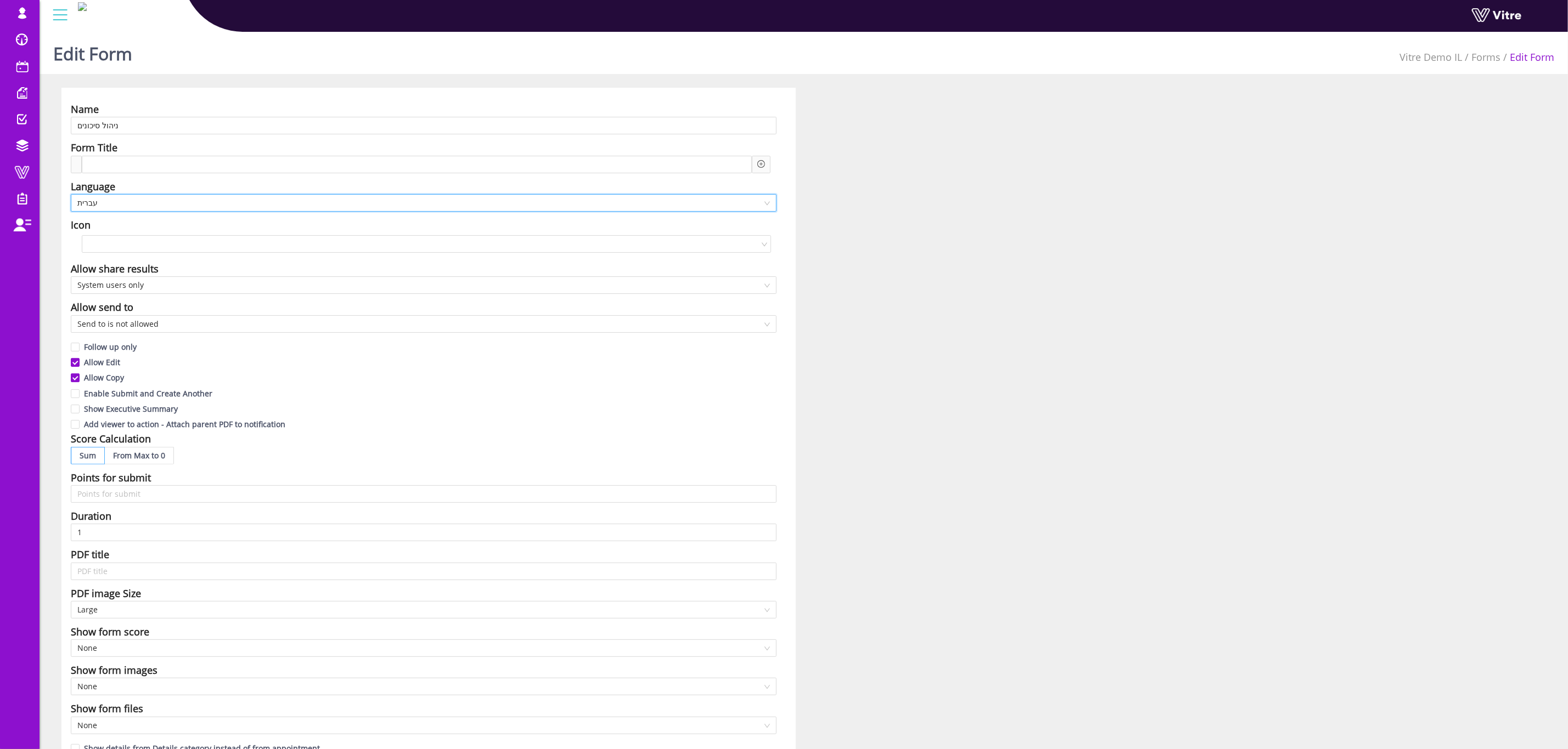
click at [925, 232] on div "Name ניהול סיכונים Form Title Language he-IL עברית Icon Allow share results Sys…" at bounding box center [803, 482] width 1501 height 790
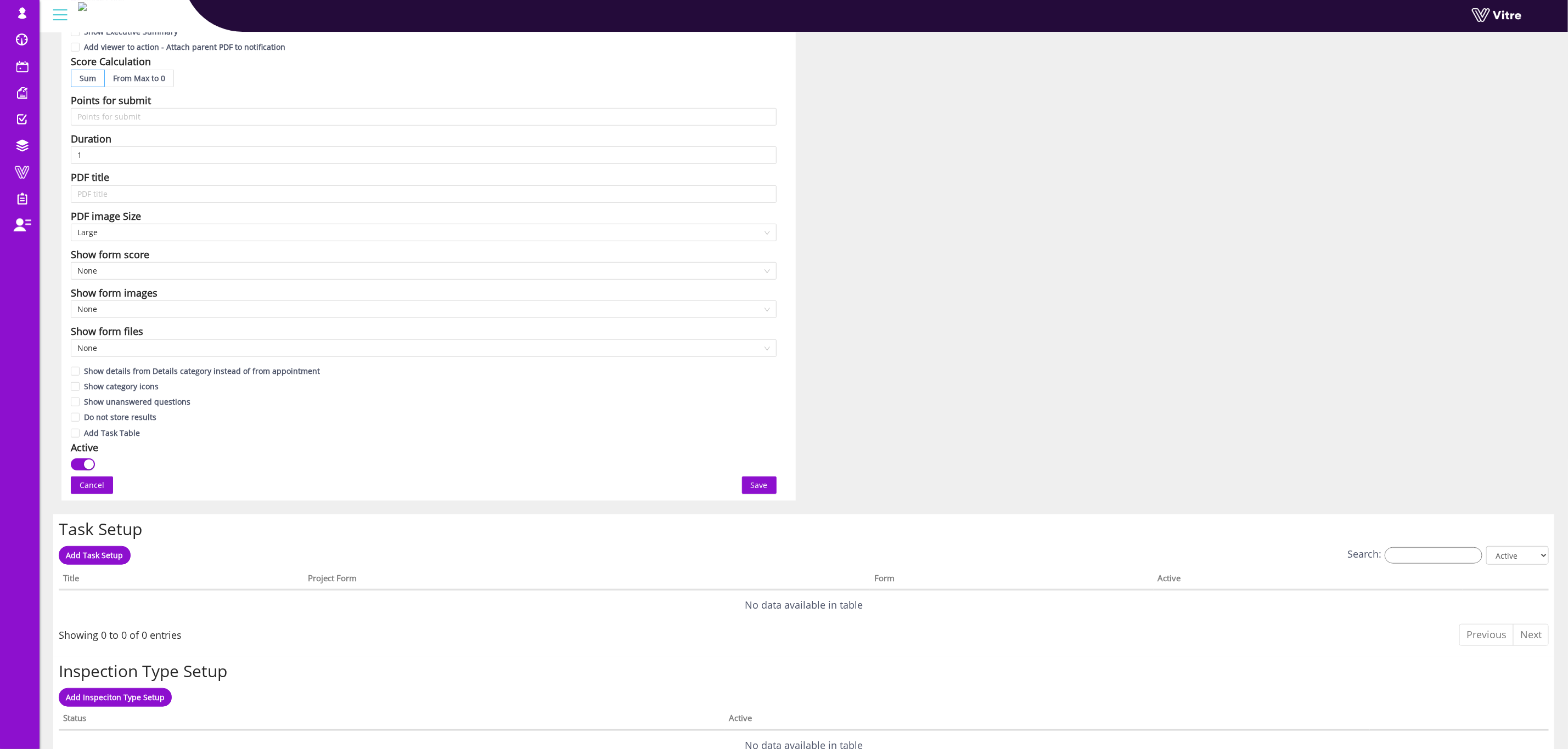
scroll to position [612, 0]
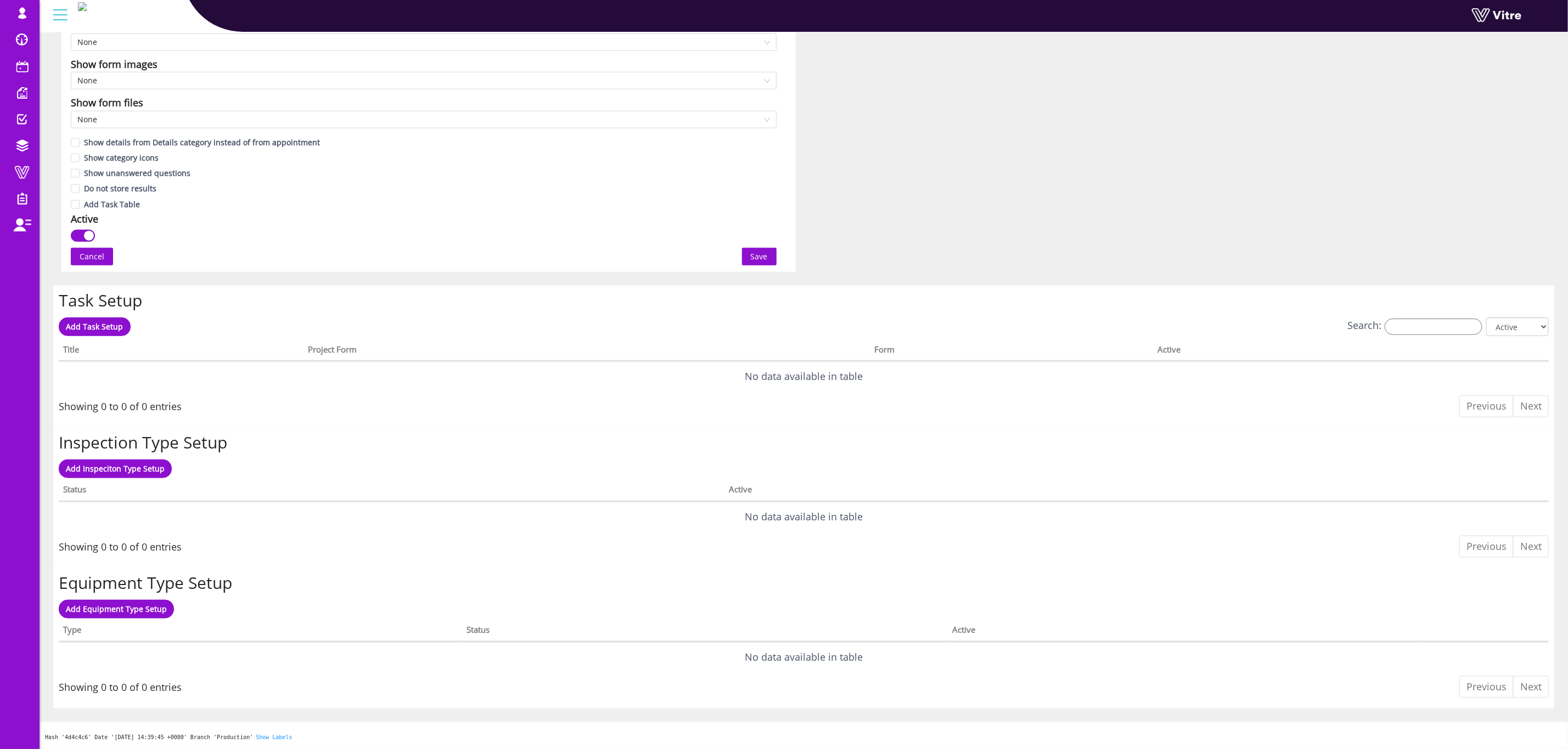
click at [755, 254] on span "Save" at bounding box center [759, 257] width 17 height 12
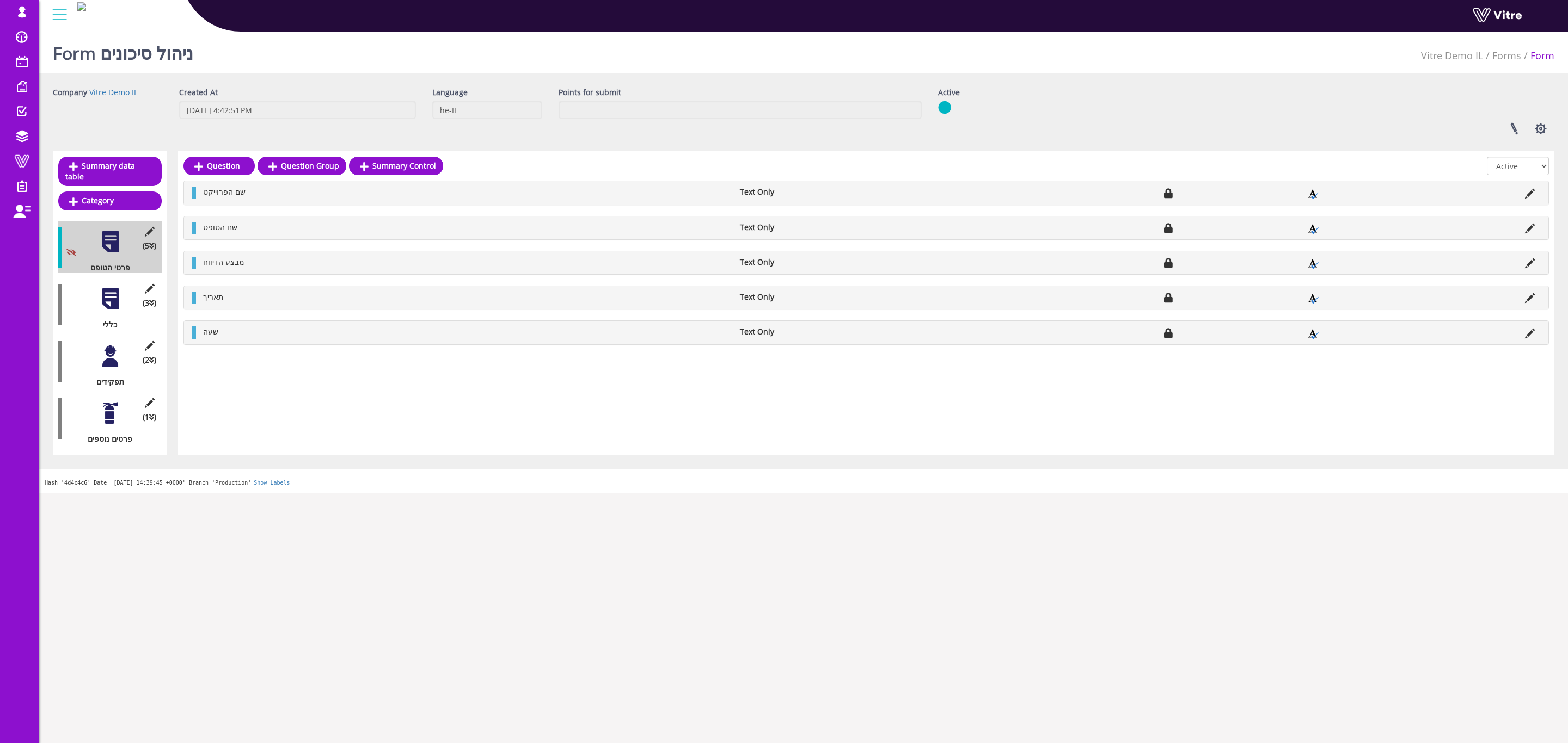
click at [117, 296] on div at bounding box center [110, 299] width 25 height 25
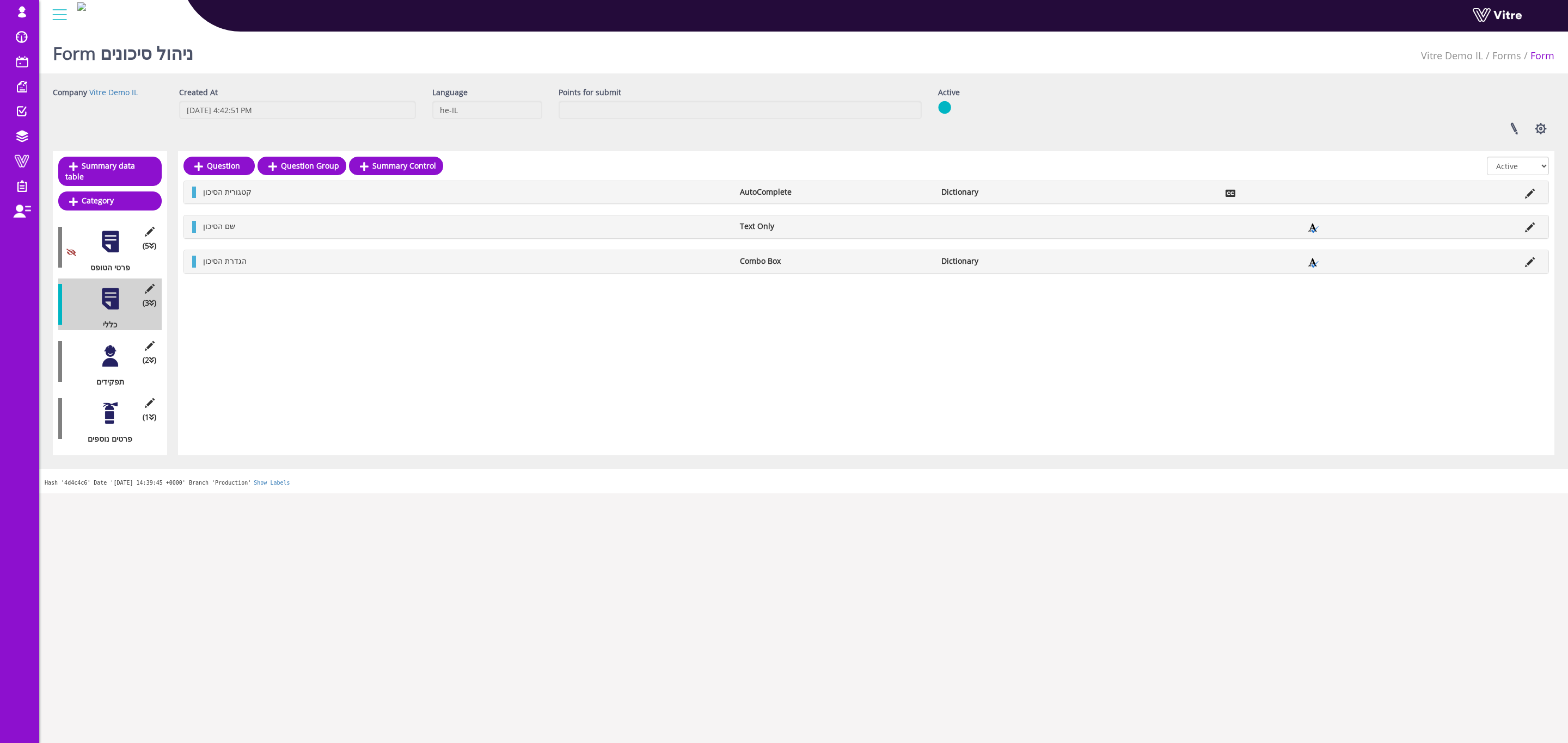
click at [108, 346] on div at bounding box center [110, 356] width 25 height 25
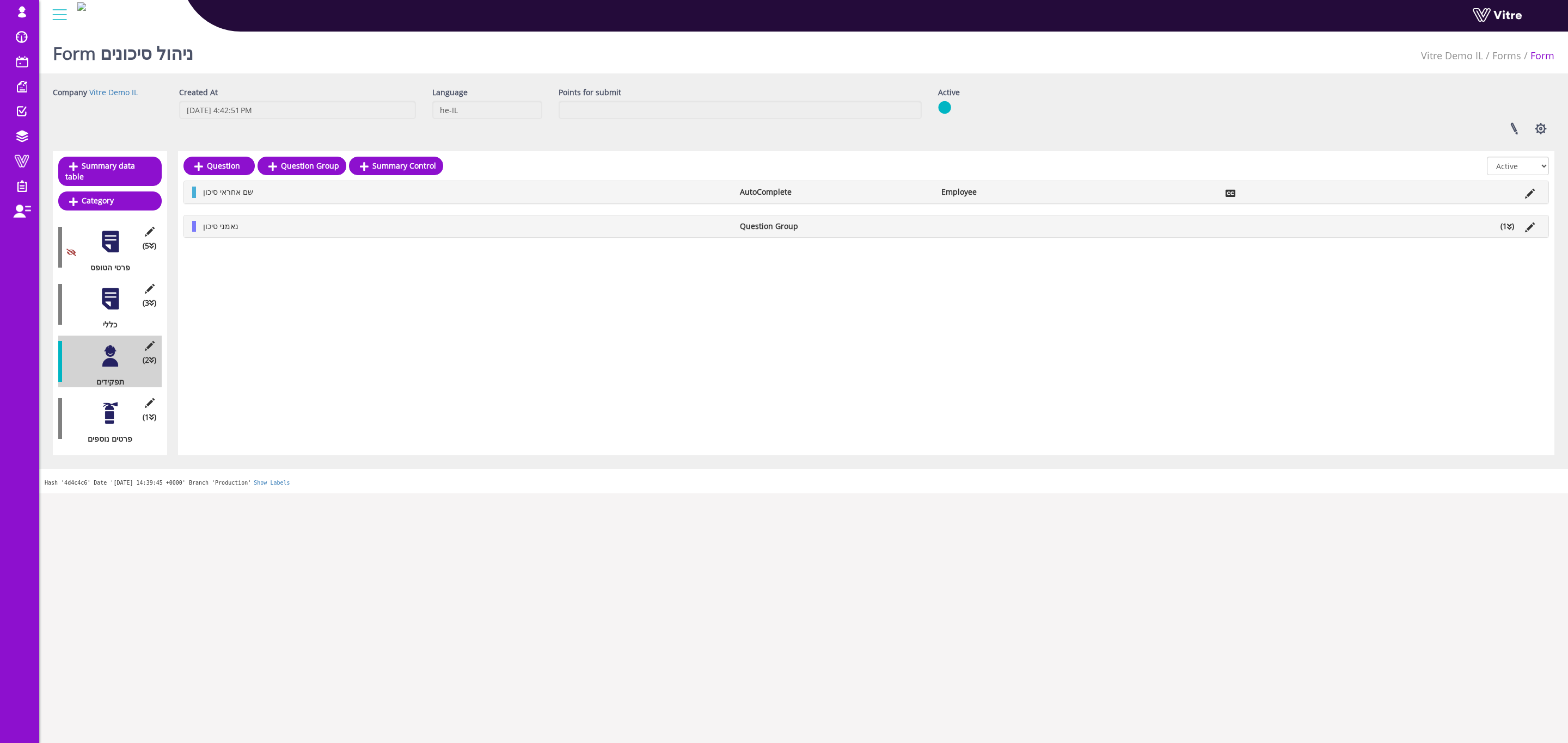
click at [108, 403] on div at bounding box center [110, 413] width 25 height 25
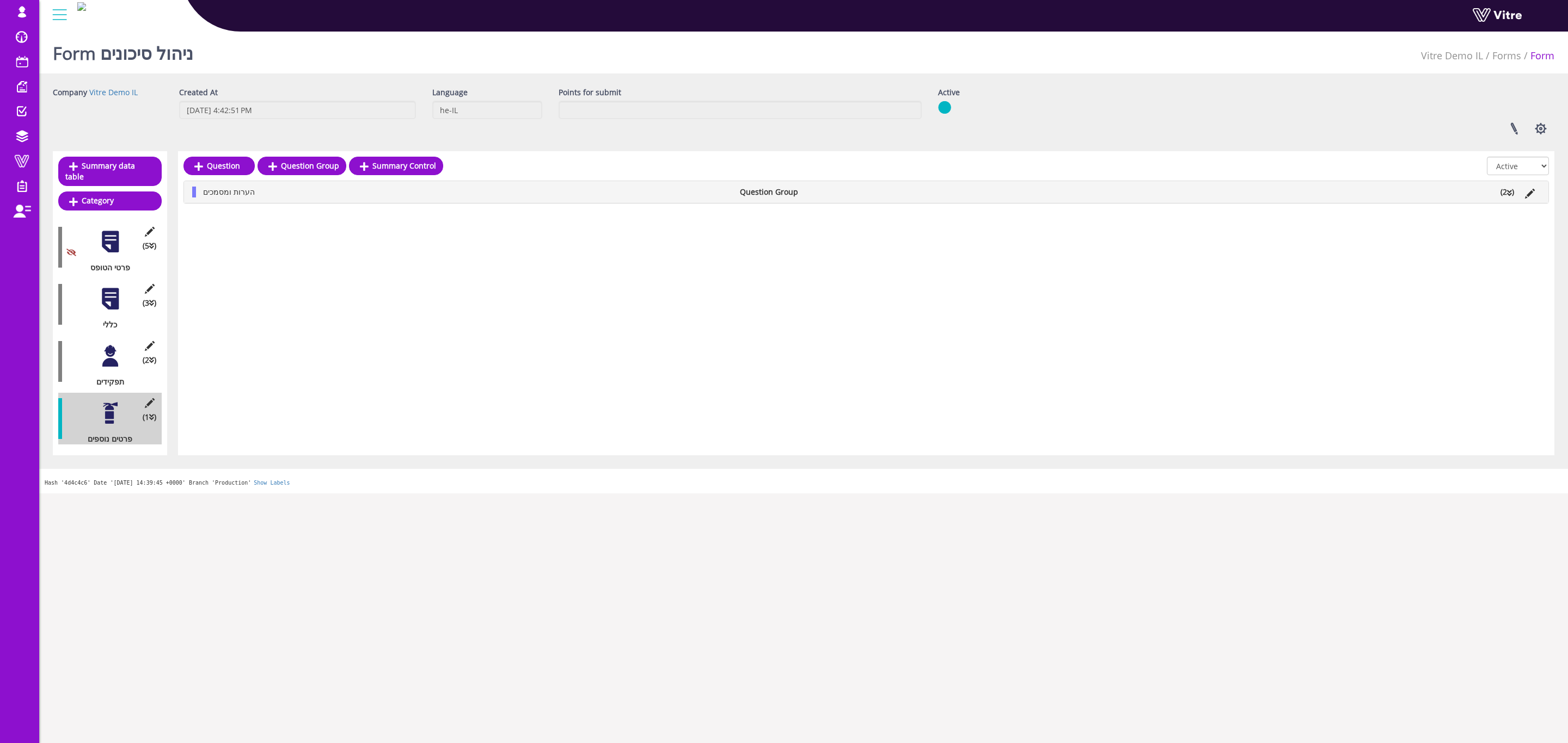
click at [113, 291] on div at bounding box center [110, 299] width 25 height 25
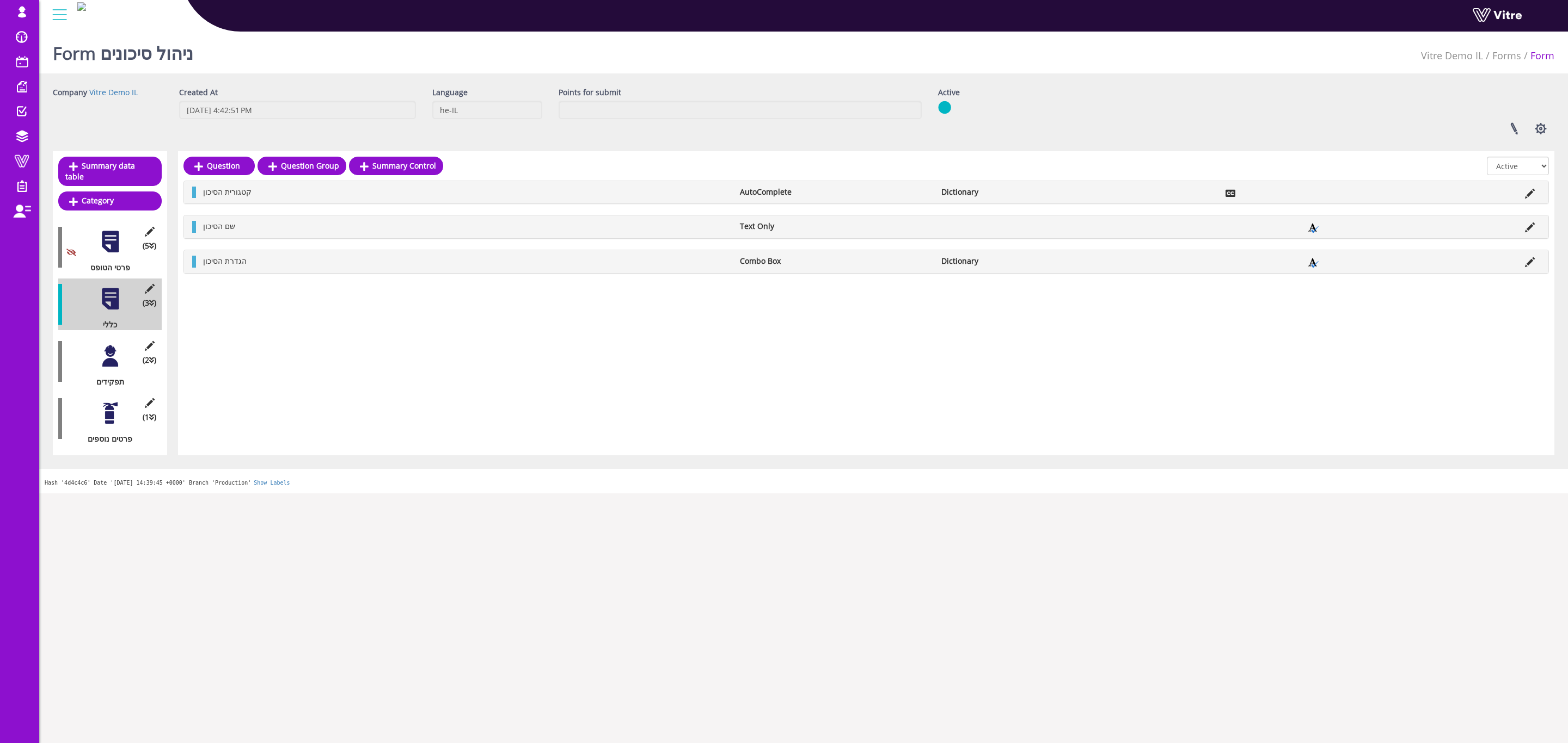
click at [103, 350] on div at bounding box center [110, 356] width 25 height 25
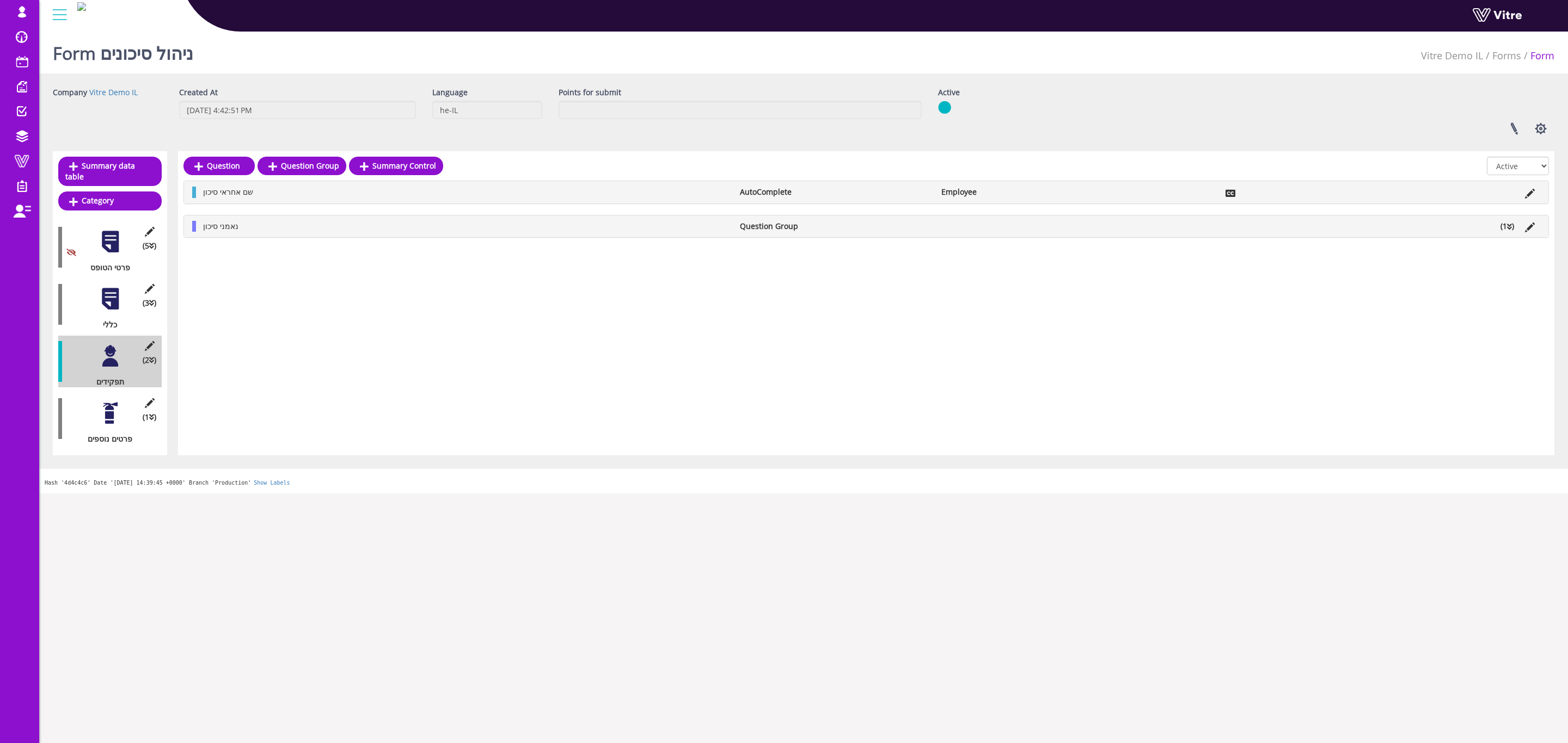
click at [111, 411] on div at bounding box center [110, 413] width 25 height 25
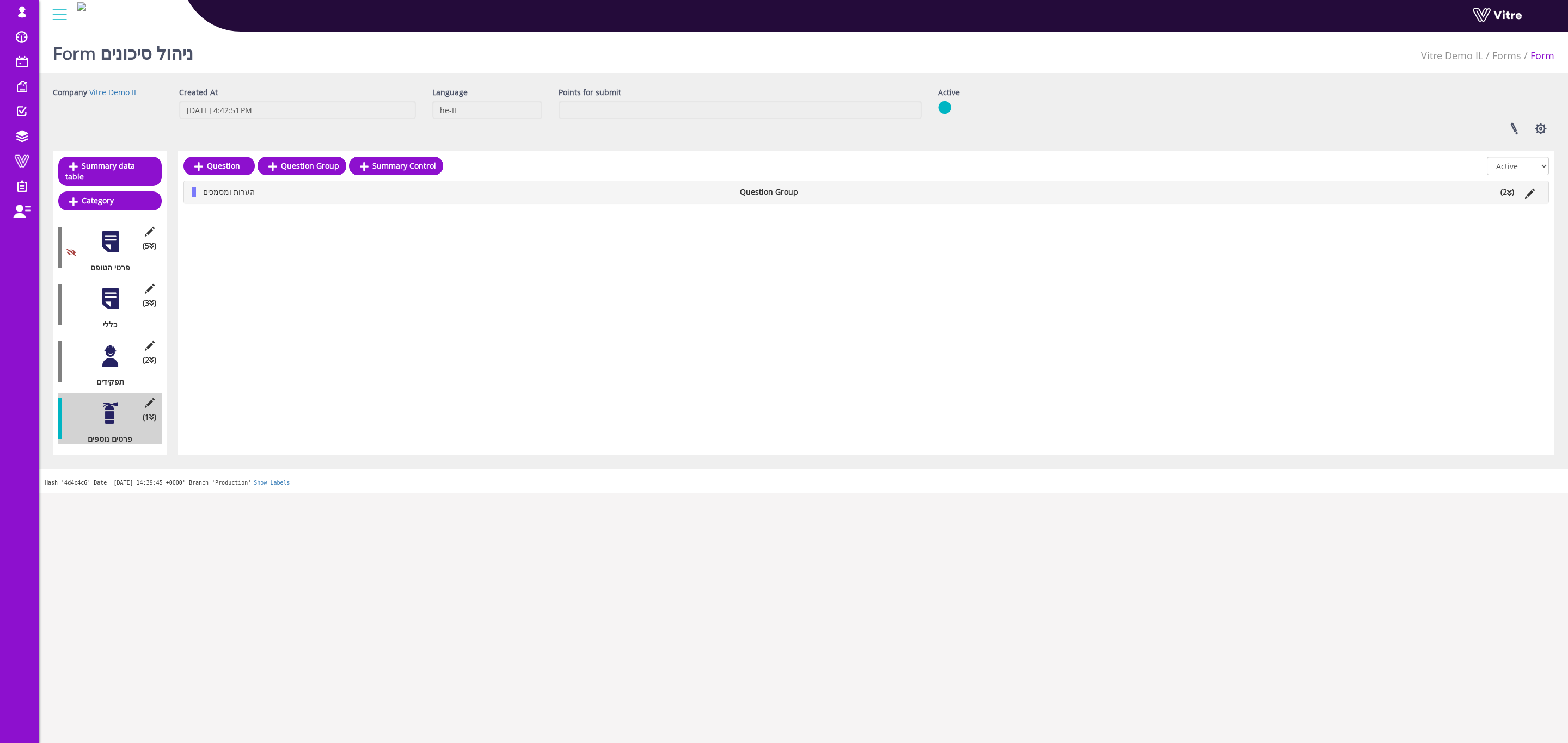
click at [461, 341] on div "Question Question Group Summary Control All Active Not Active הערות ומסמכים Que…" at bounding box center [866, 303] width 1377 height 305
click at [1530, 169] on select "All Active Not Active" at bounding box center [1518, 166] width 62 height 19
click at [1487, 157] on select "All Active Not Active" at bounding box center [1518, 166] width 62 height 19
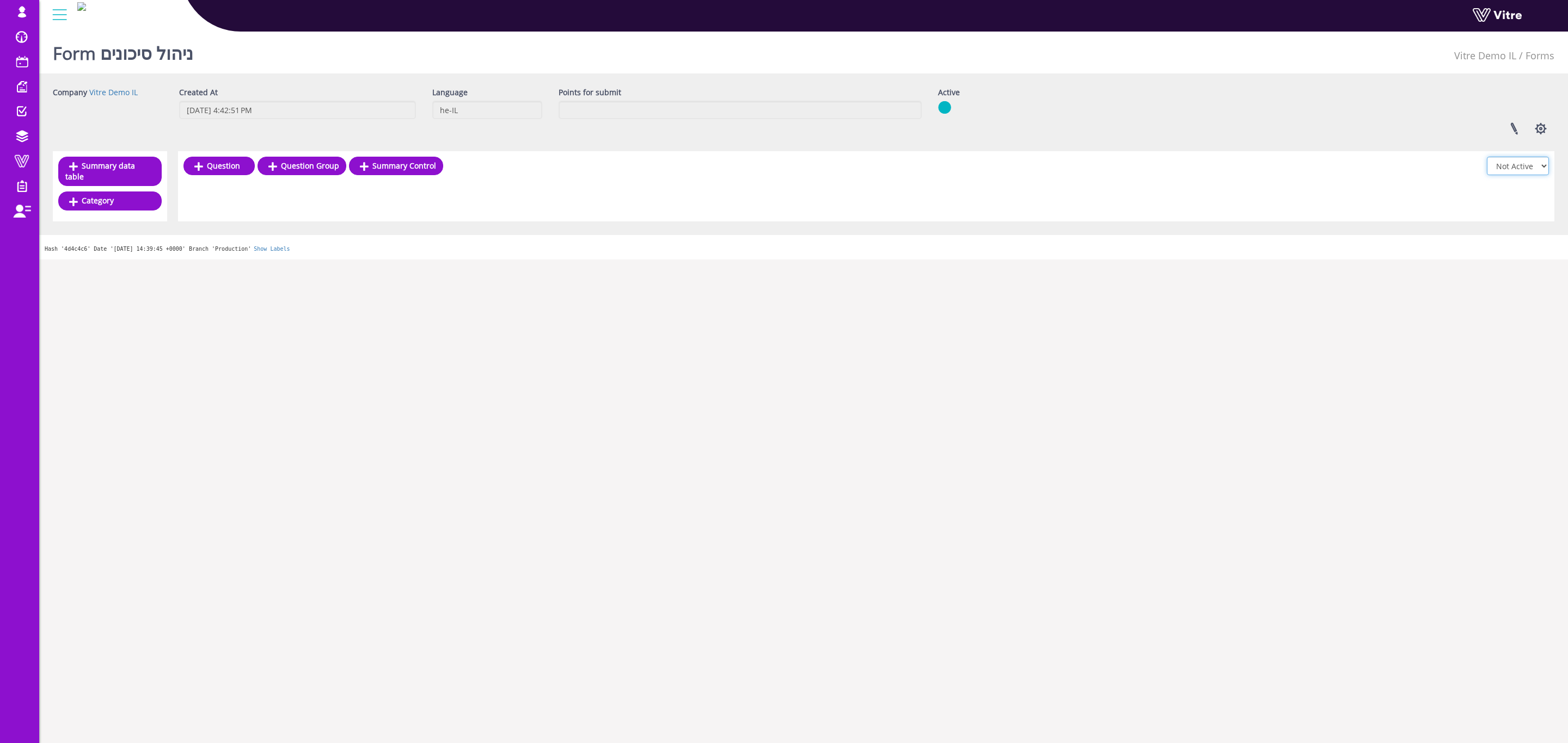
click at [1503, 160] on select "All Active Not Active" at bounding box center [1518, 166] width 62 height 19
select select "2"
click at [1487, 157] on select "All Active Not Active" at bounding box center [1518, 166] width 62 height 19
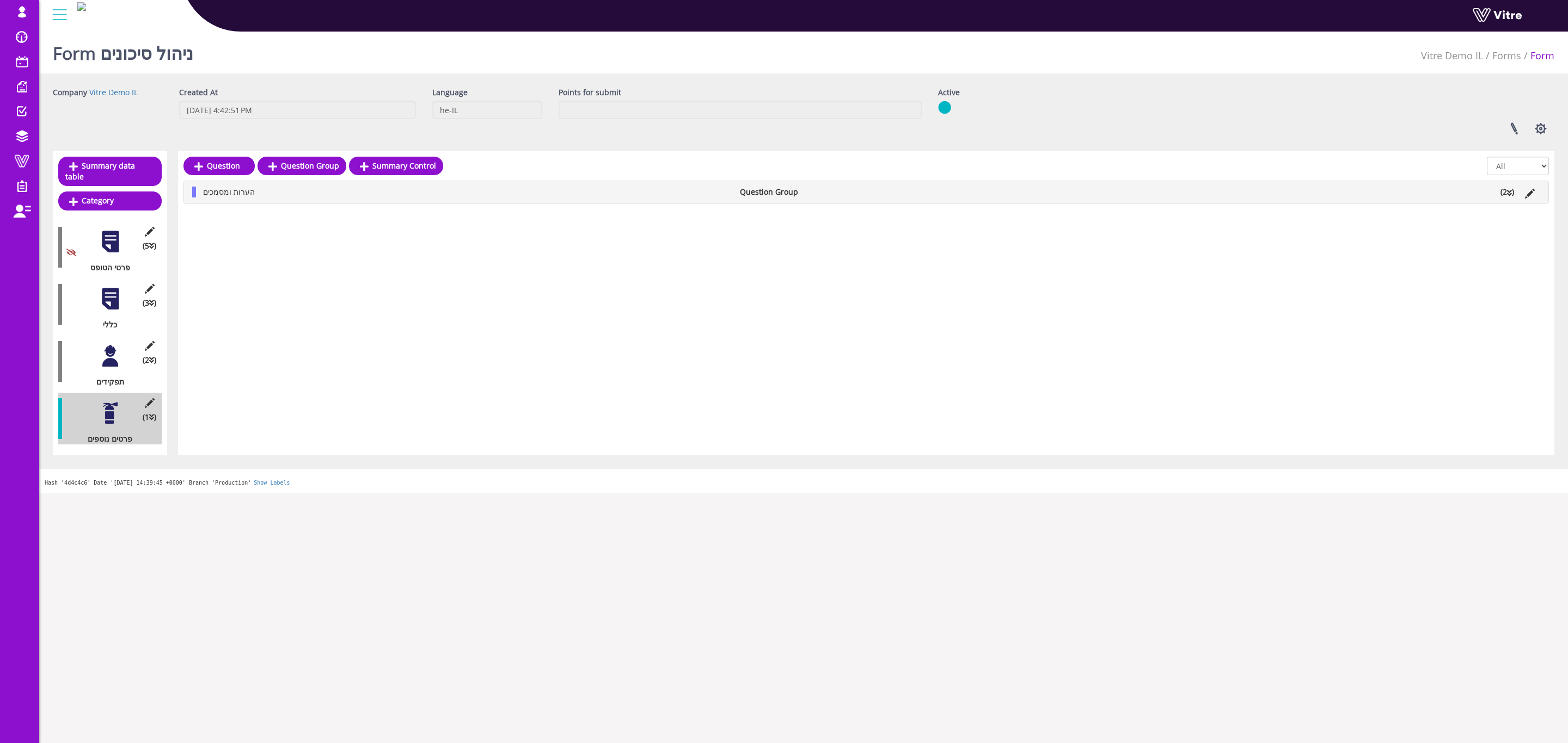
click at [113, 293] on div at bounding box center [110, 299] width 25 height 25
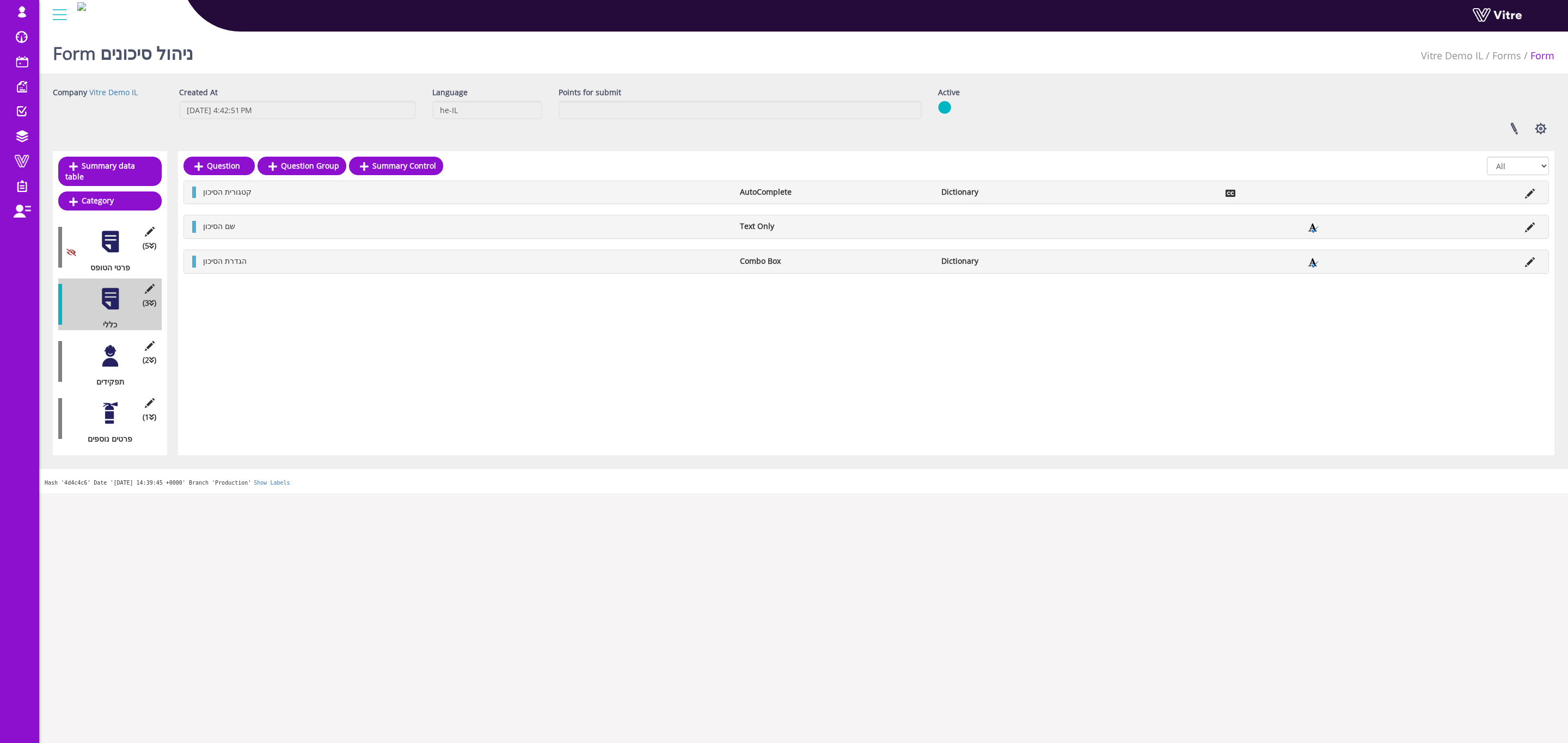
click at [108, 350] on div at bounding box center [110, 356] width 25 height 25
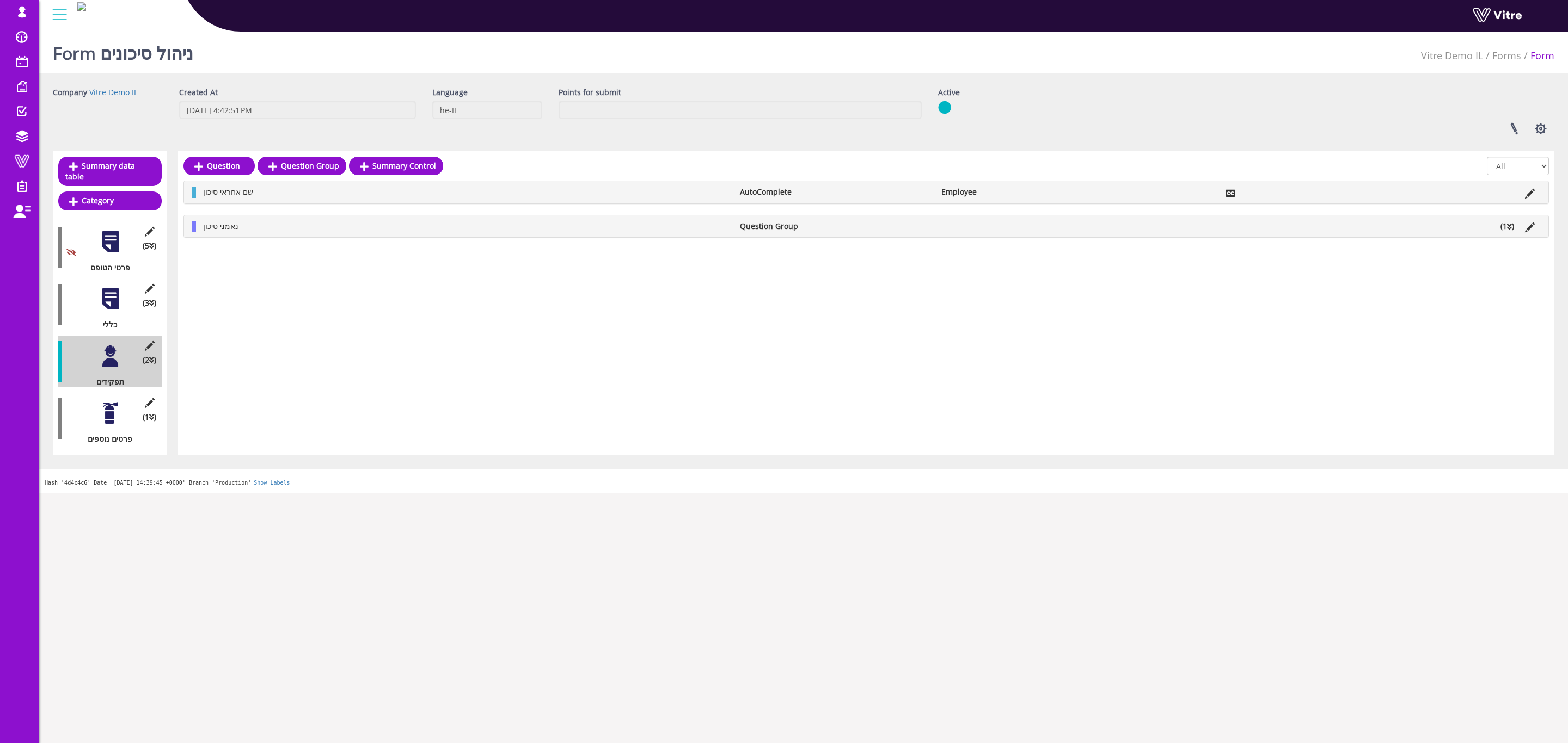
click at [1508, 225] on icon at bounding box center [1510, 227] width 5 height 8
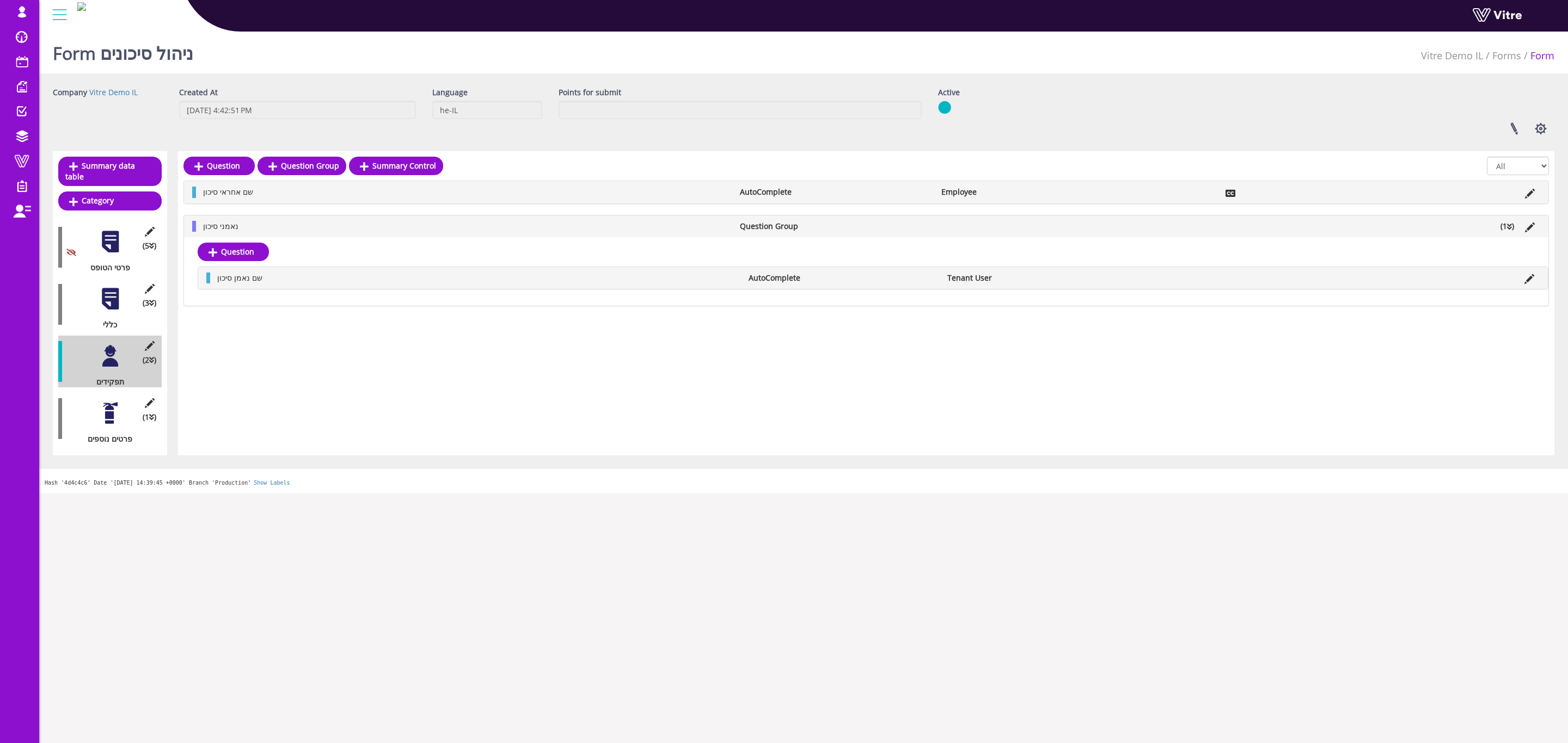
click at [107, 402] on div at bounding box center [110, 413] width 25 height 25
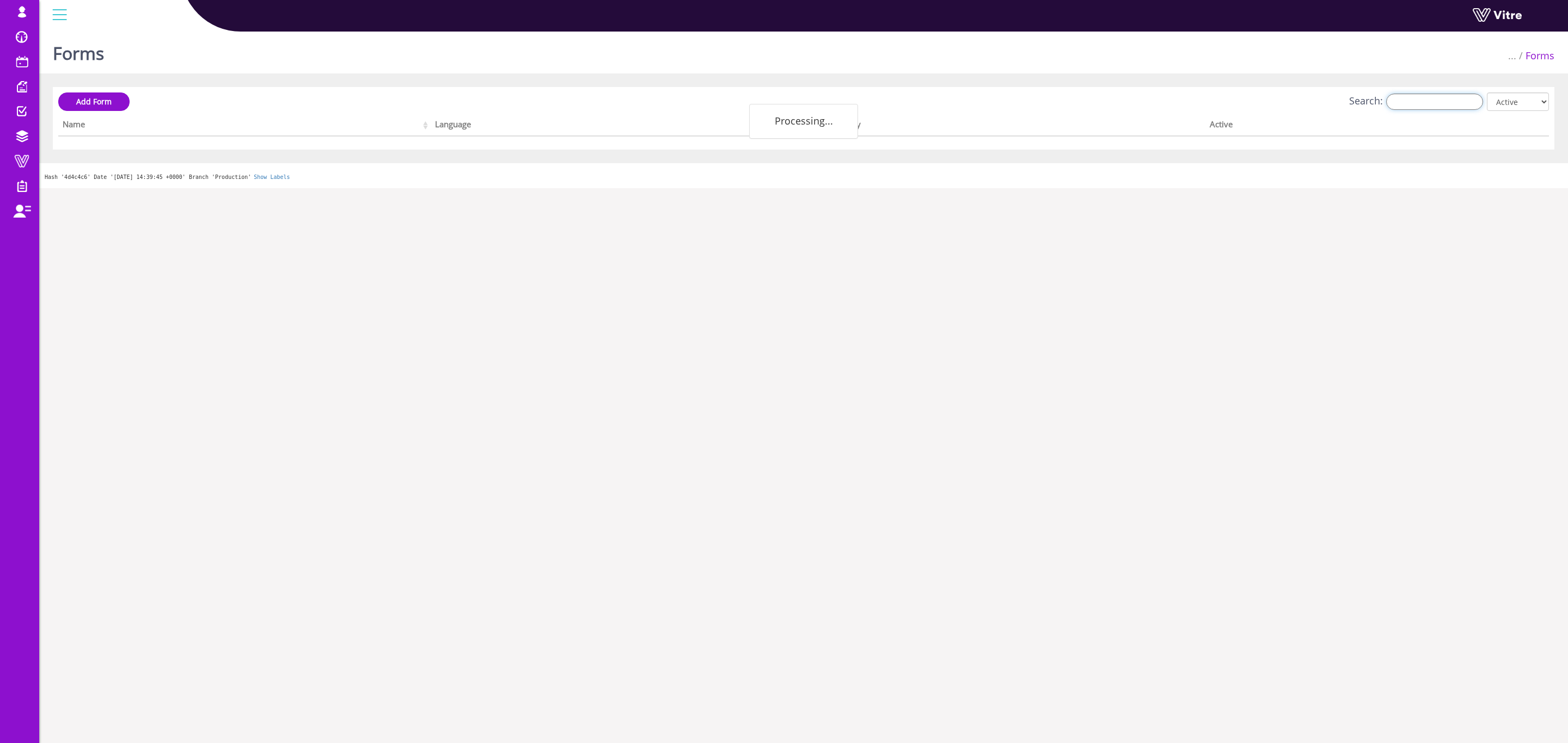
click at [1419, 103] on input "Search:" at bounding box center [1435, 102] width 97 height 16
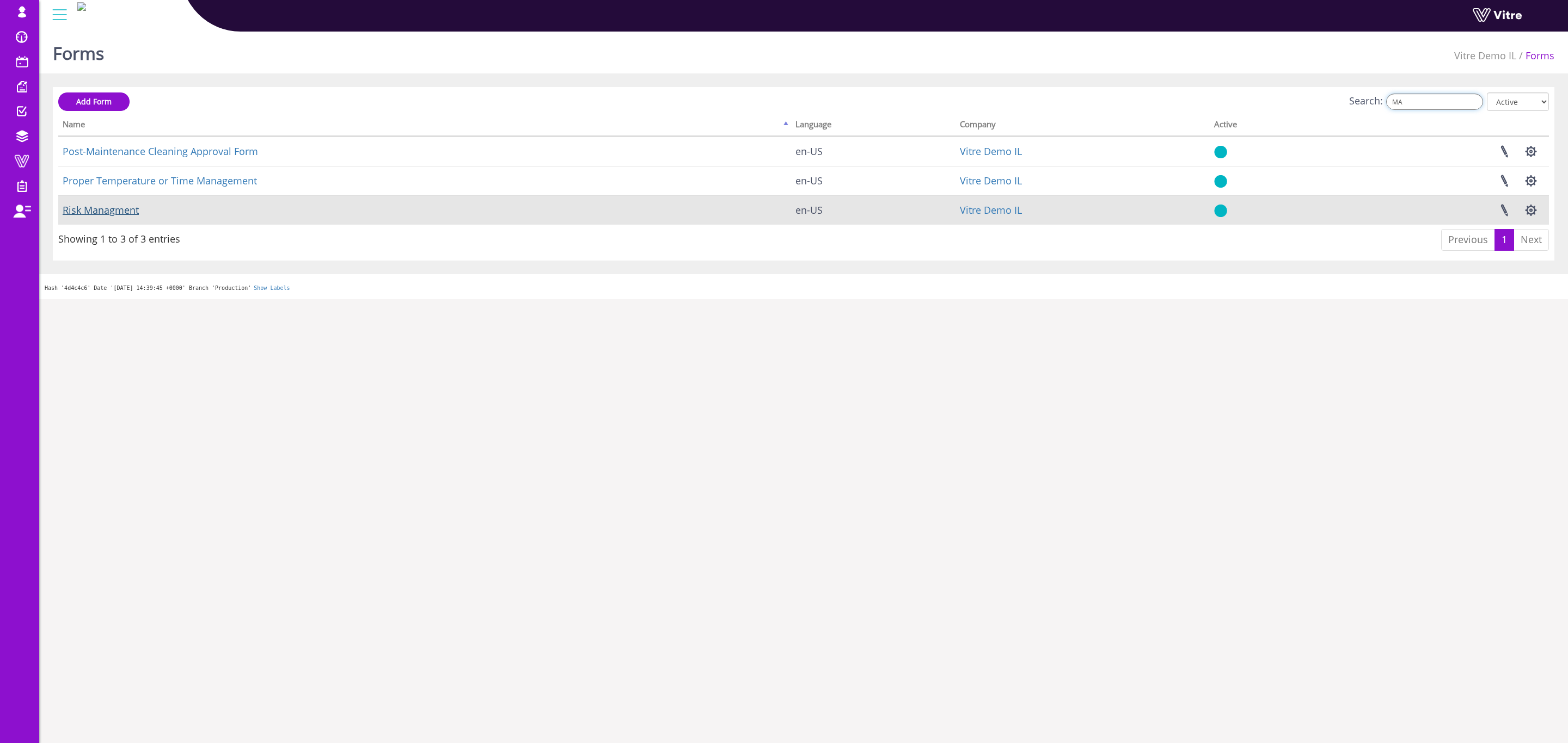
type input "MA"
click at [102, 214] on link "Risk Managment" at bounding box center [100, 210] width 76 height 13
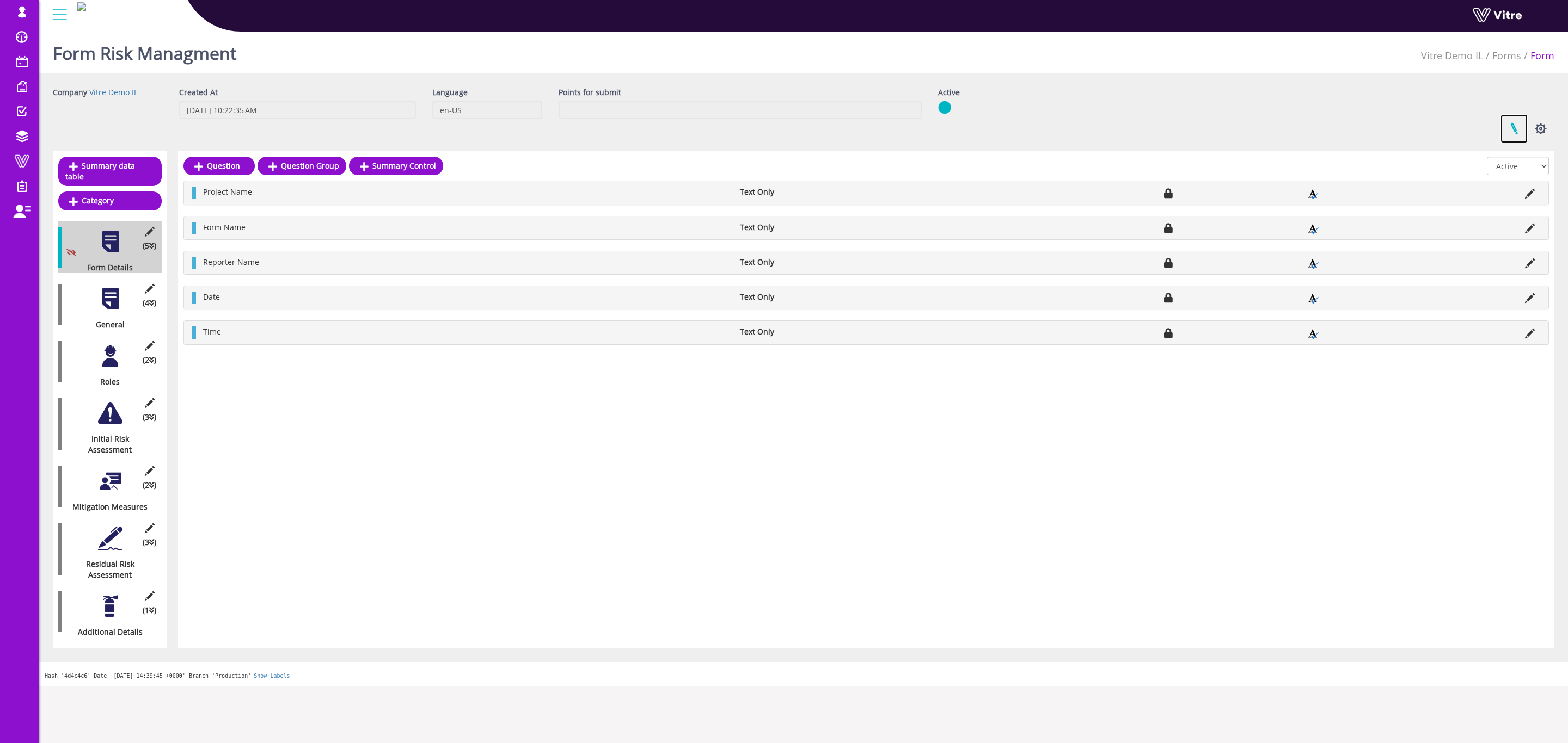
click at [1515, 131] on link at bounding box center [1514, 129] width 27 height 29
click at [1541, 127] on button "button" at bounding box center [1541, 129] width 27 height 29
click at [1521, 224] on link "Additional languages" at bounding box center [1505, 225] width 99 height 15
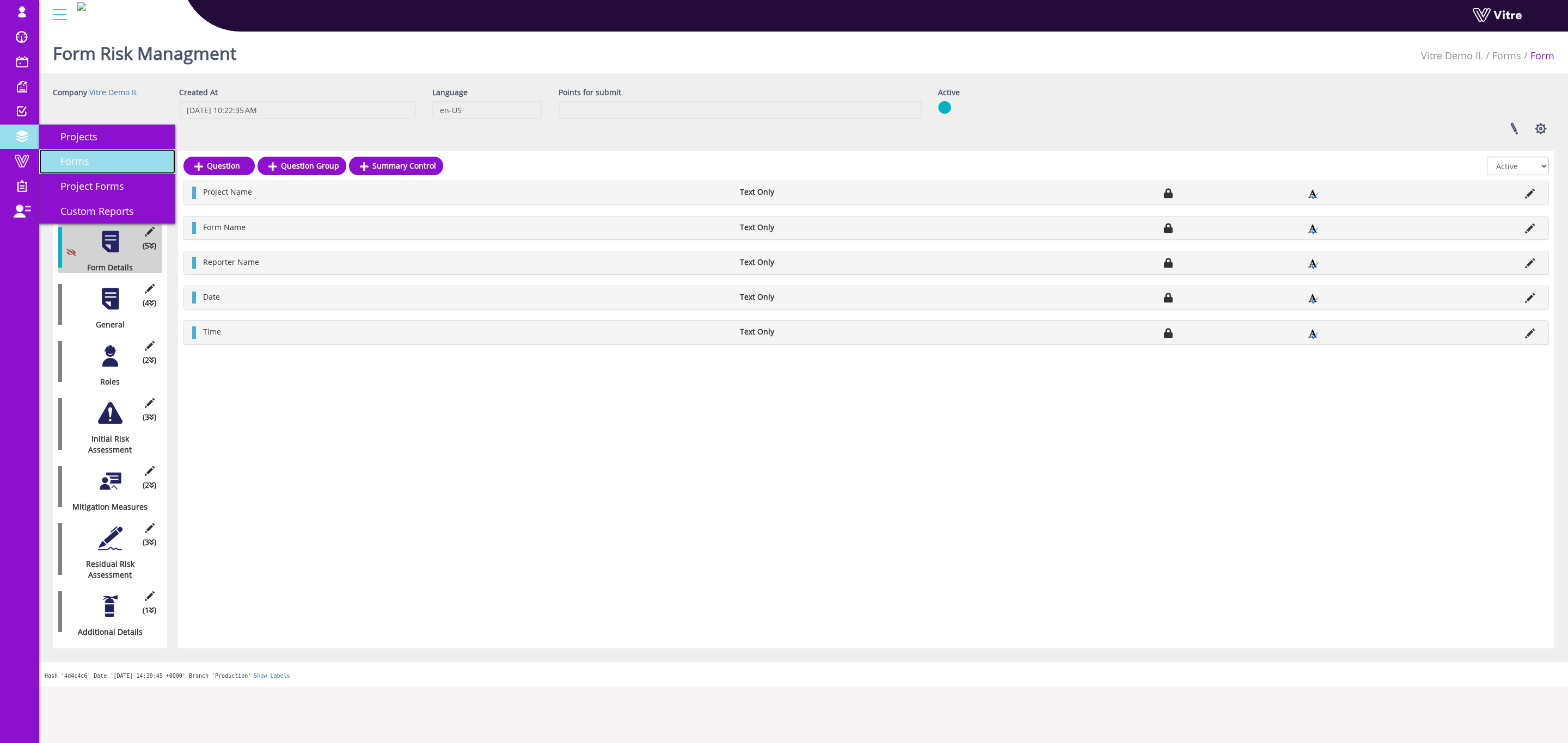
click at [68, 163] on span "Forms" at bounding box center [68, 160] width 42 height 13
click at [25, 142] on span at bounding box center [22, 136] width 27 height 13
click at [88, 157] on span "Forms" at bounding box center [68, 160] width 42 height 13
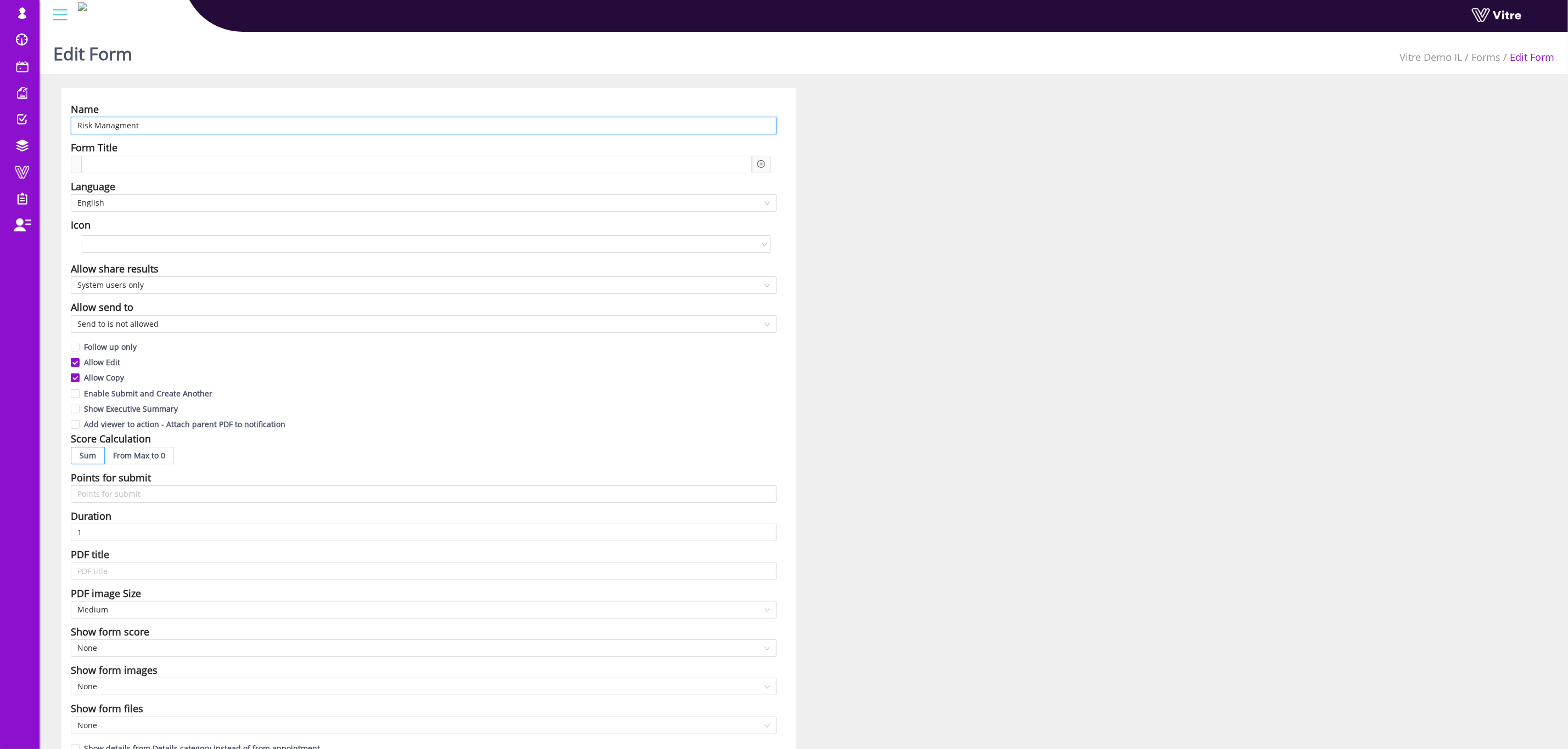
click at [237, 120] on input "Risk Managment" at bounding box center [423, 126] width 705 height 17
click at [183, 207] on span "English" at bounding box center [423, 202] width 692 height 16
type input "ניהול סיכונים"
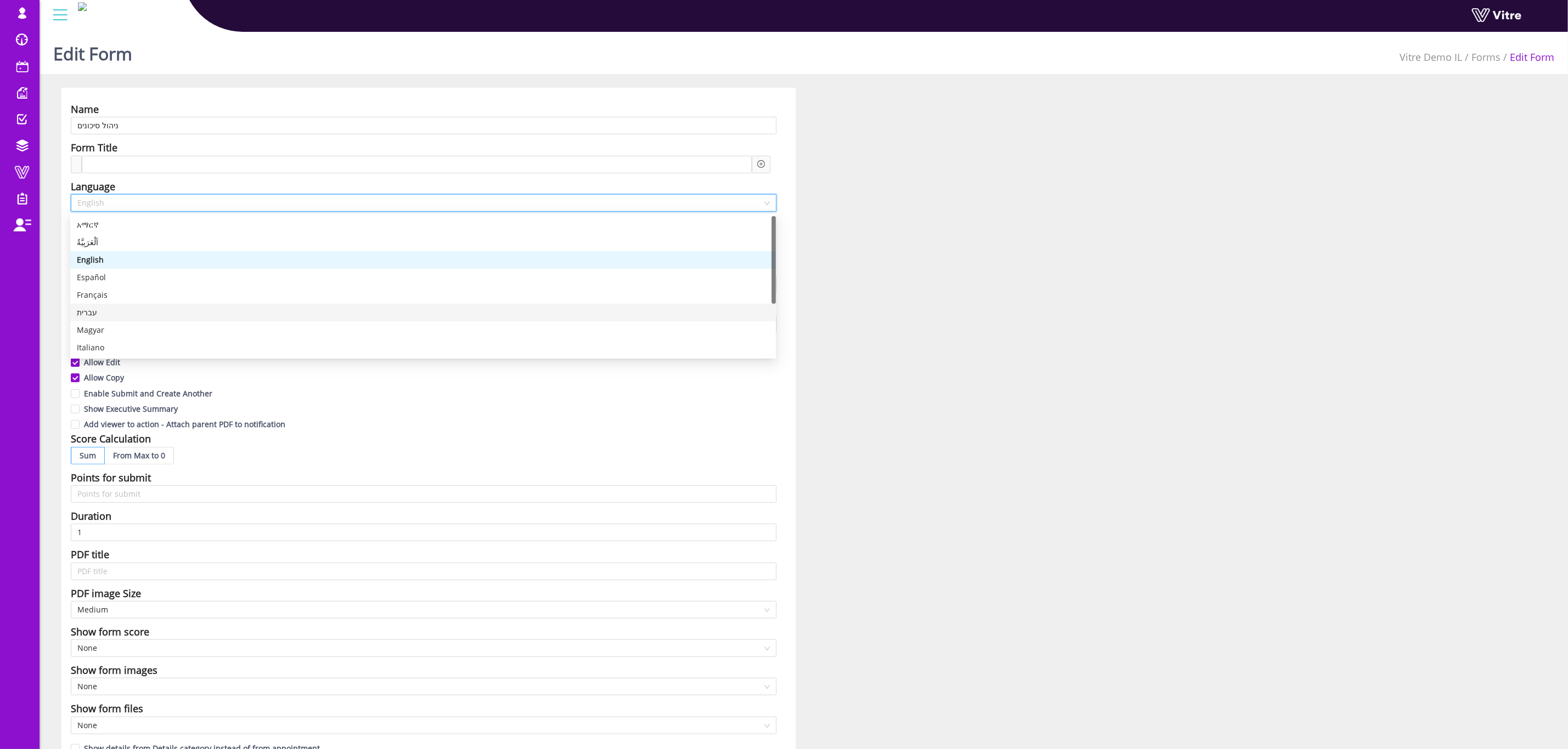
click at [102, 316] on div "עברית" at bounding box center [422, 313] width 692 height 12
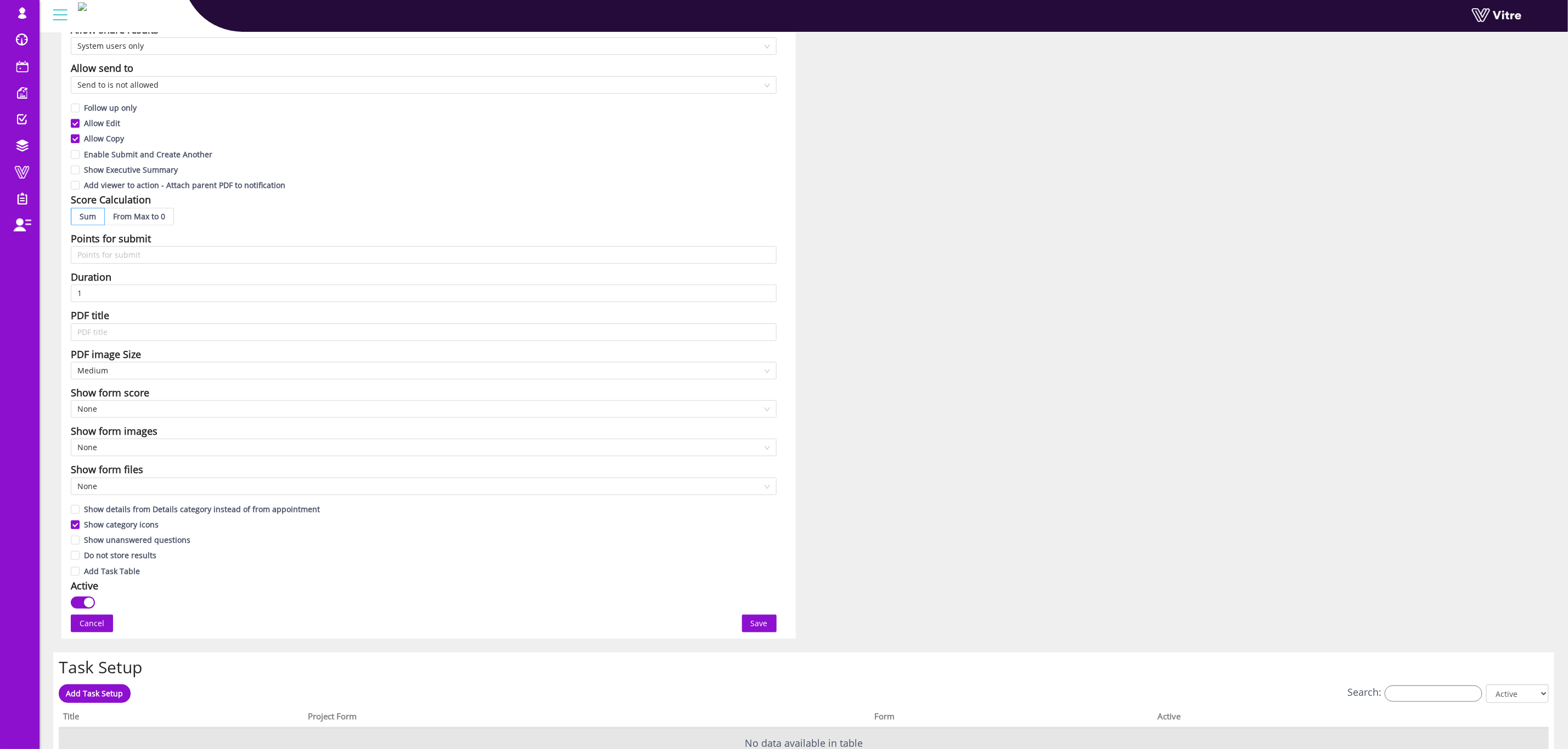
scroll to position [411, 0]
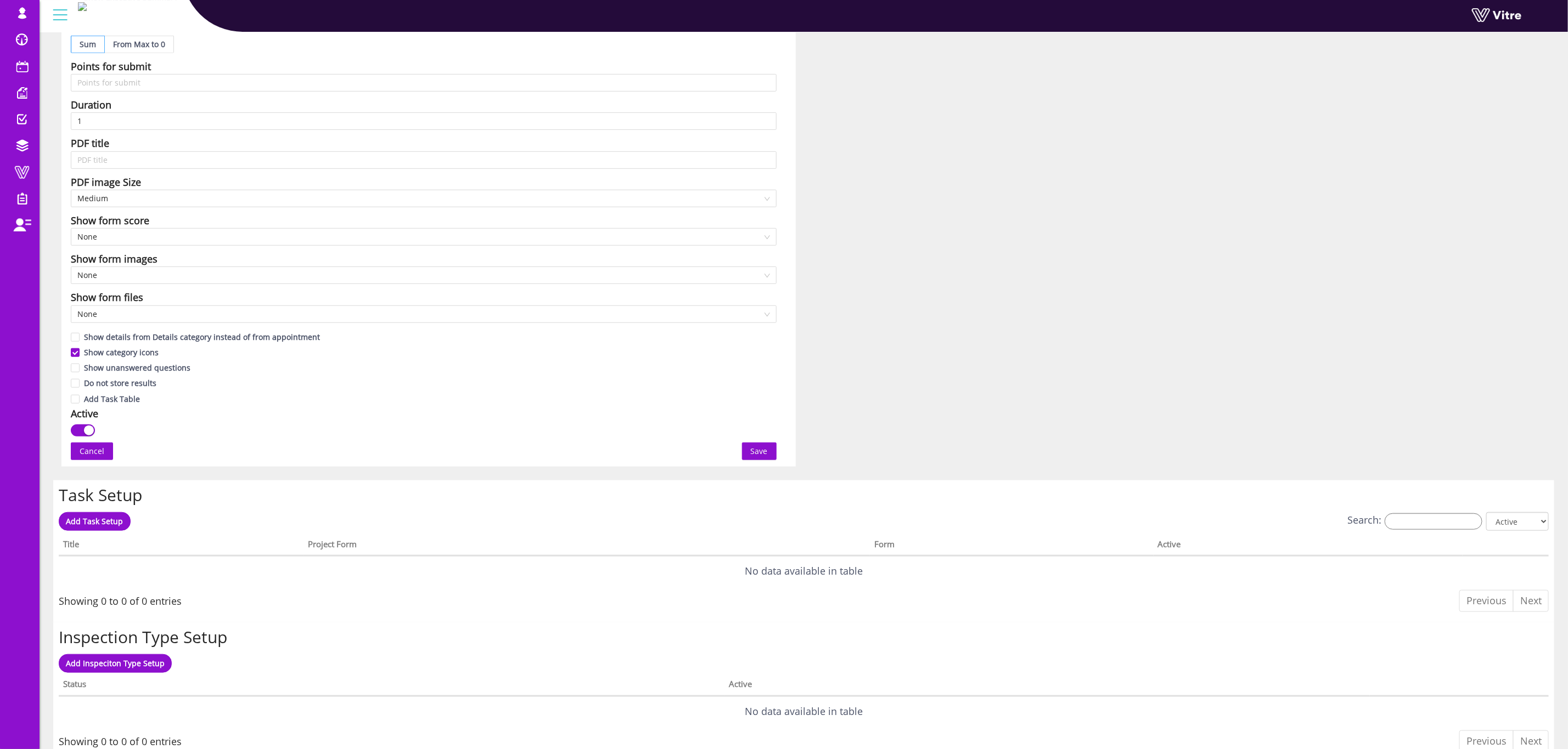
click at [753, 457] on span "Save" at bounding box center [759, 451] width 17 height 12
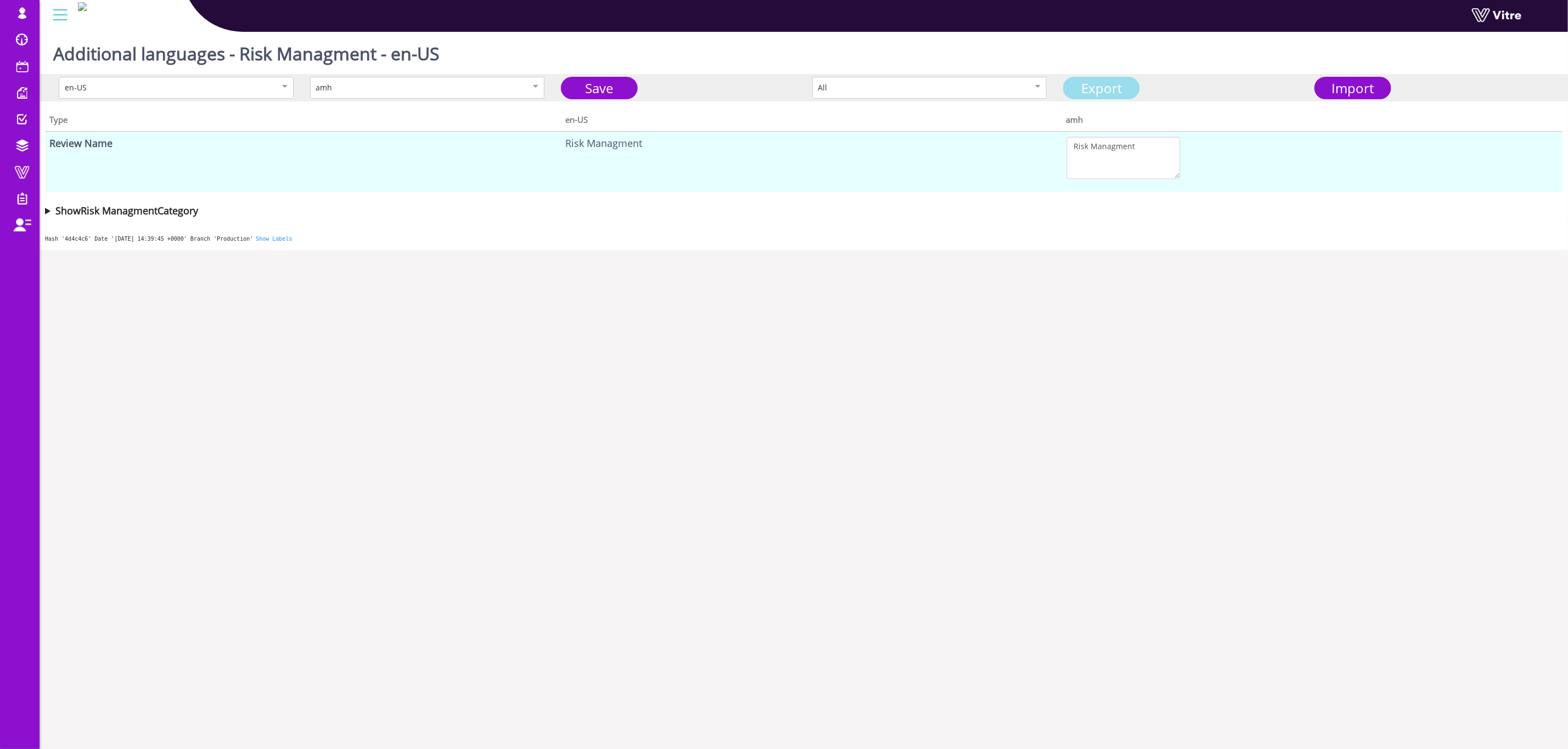
click at [1111, 88] on link "Export" at bounding box center [1101, 88] width 77 height 22
click at [1377, 91] on div "Import" at bounding box center [1352, 89] width 69 height 21
click at [1342, 91] on span "Import" at bounding box center [1352, 88] width 42 height 18
click at [600, 86] on link "Save" at bounding box center [599, 88] width 77 height 22
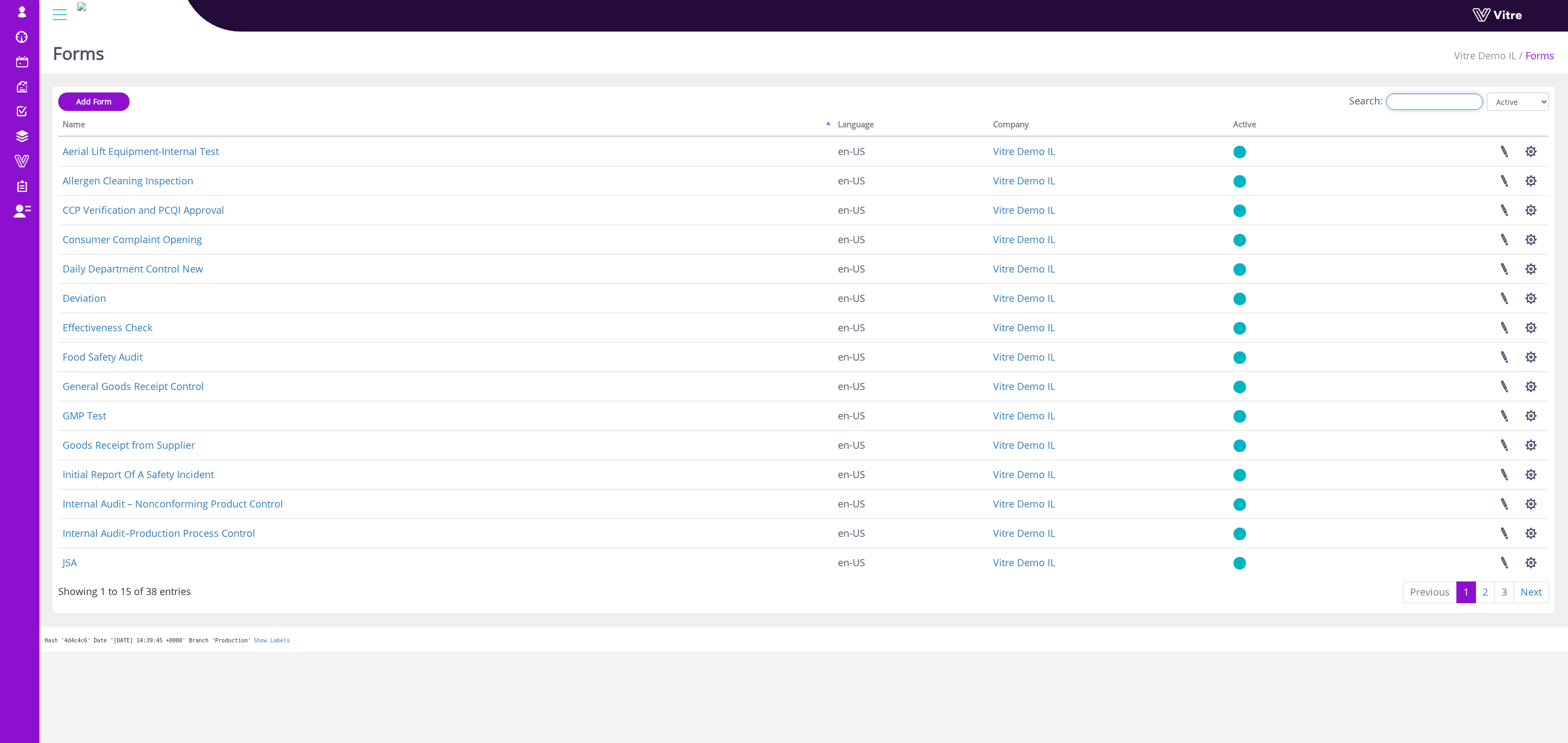
click at [1428, 102] on input "Search:" at bounding box center [1435, 102] width 97 height 16
type input "B"
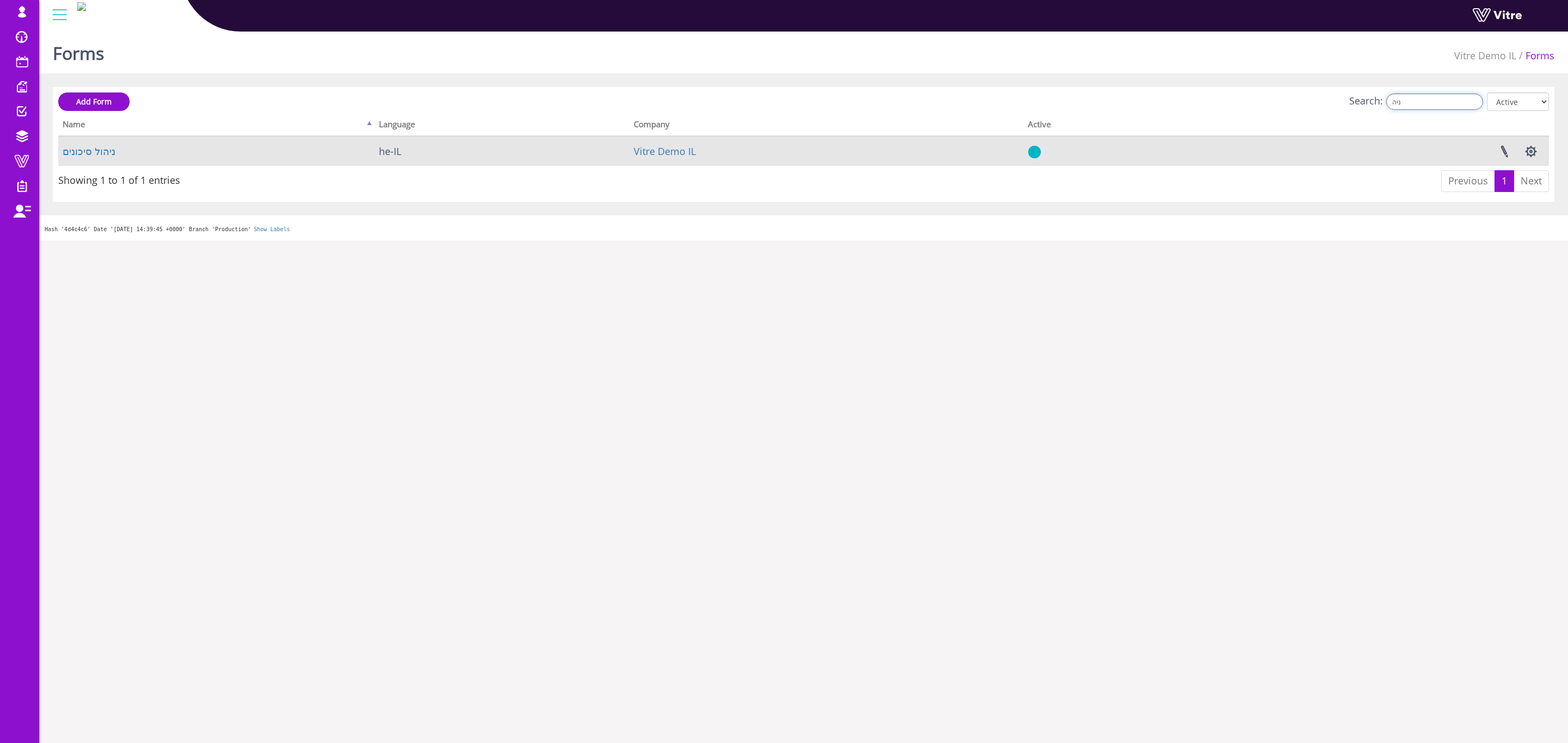
type input "ניה"
click at [1031, 154] on img at bounding box center [1034, 152] width 13 height 14
click at [1497, 148] on link at bounding box center [1505, 152] width 27 height 29
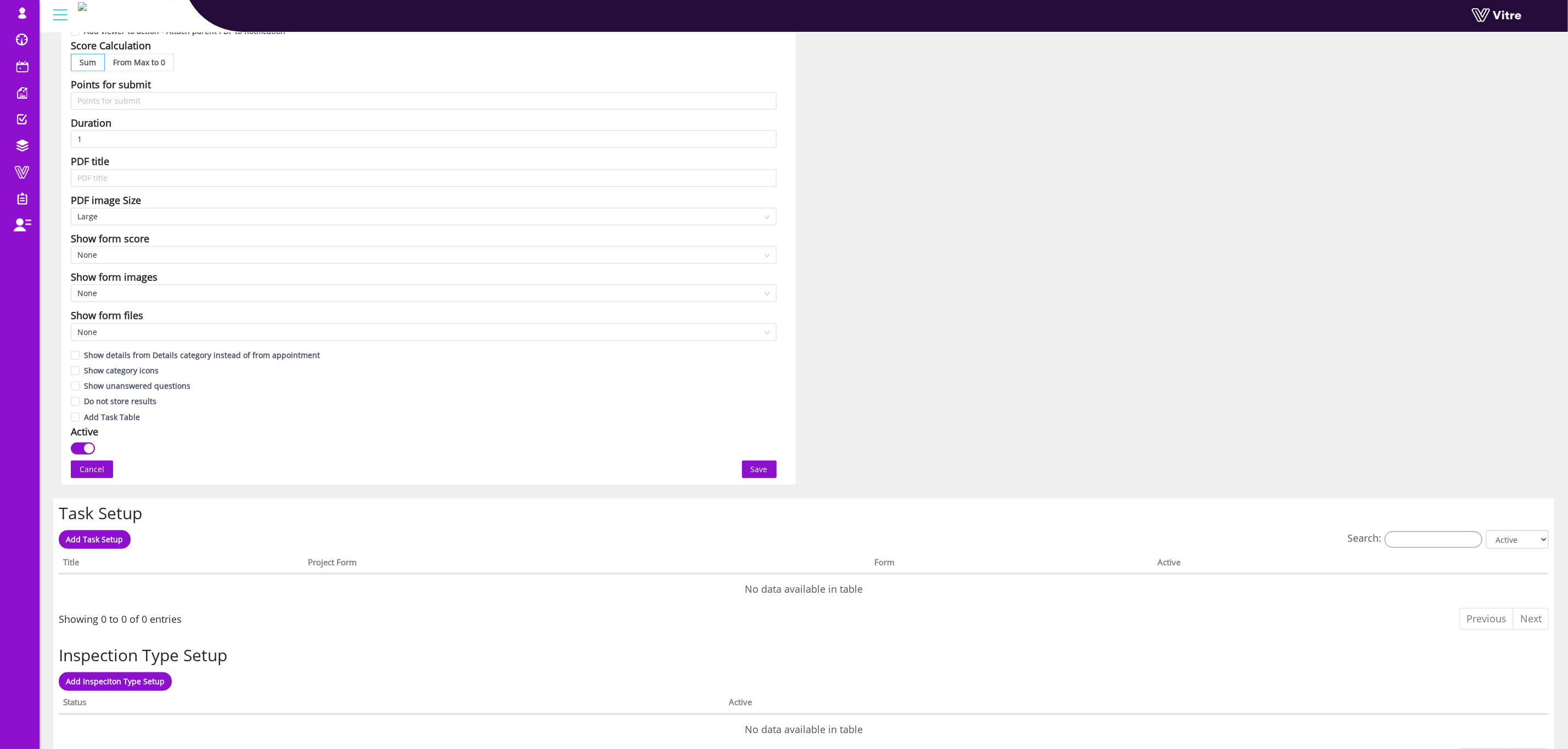
scroll to position [365, 0]
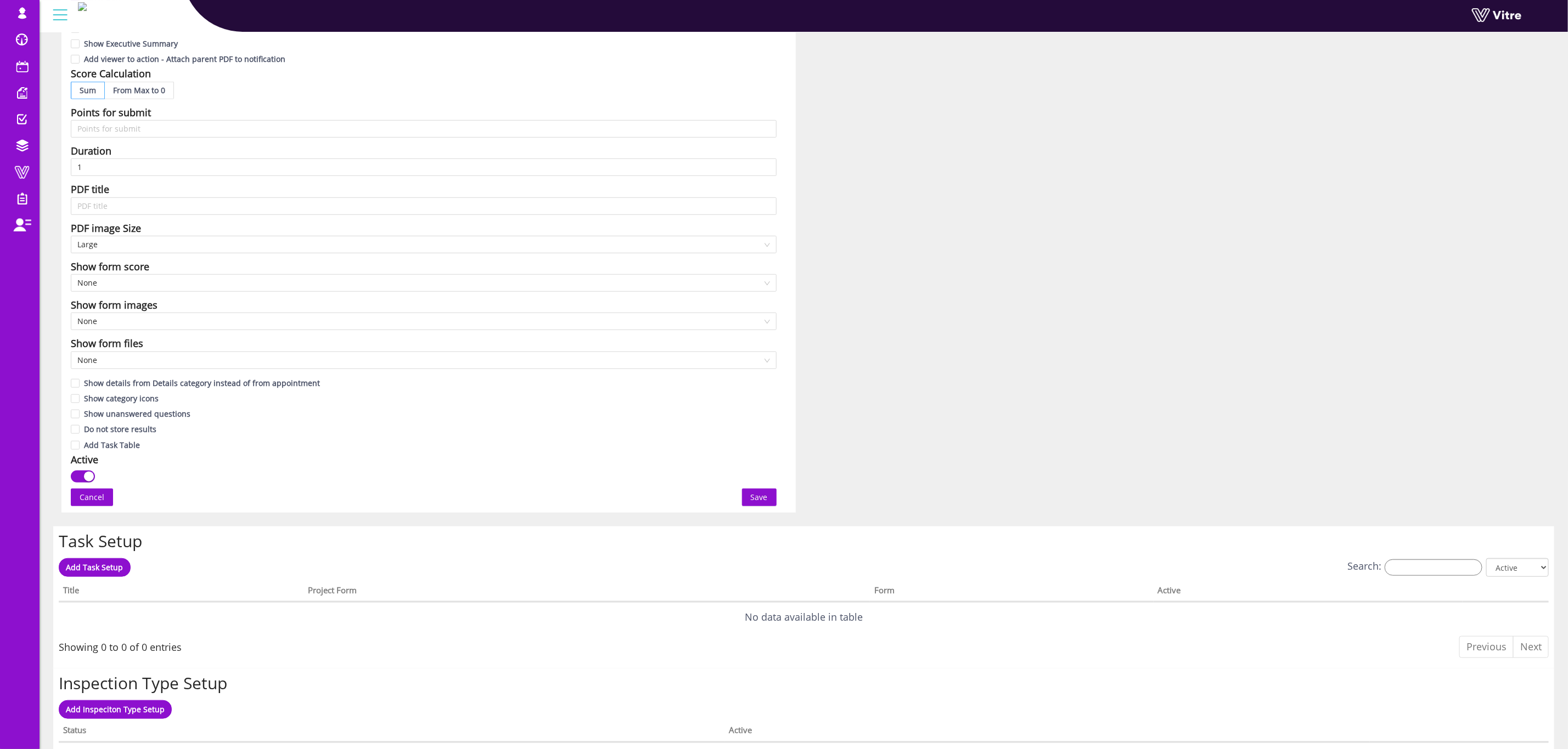
click at [86, 481] on div "button" at bounding box center [89, 476] width 9 height 9
click at [769, 506] on button "Save" at bounding box center [759, 497] width 34 height 17
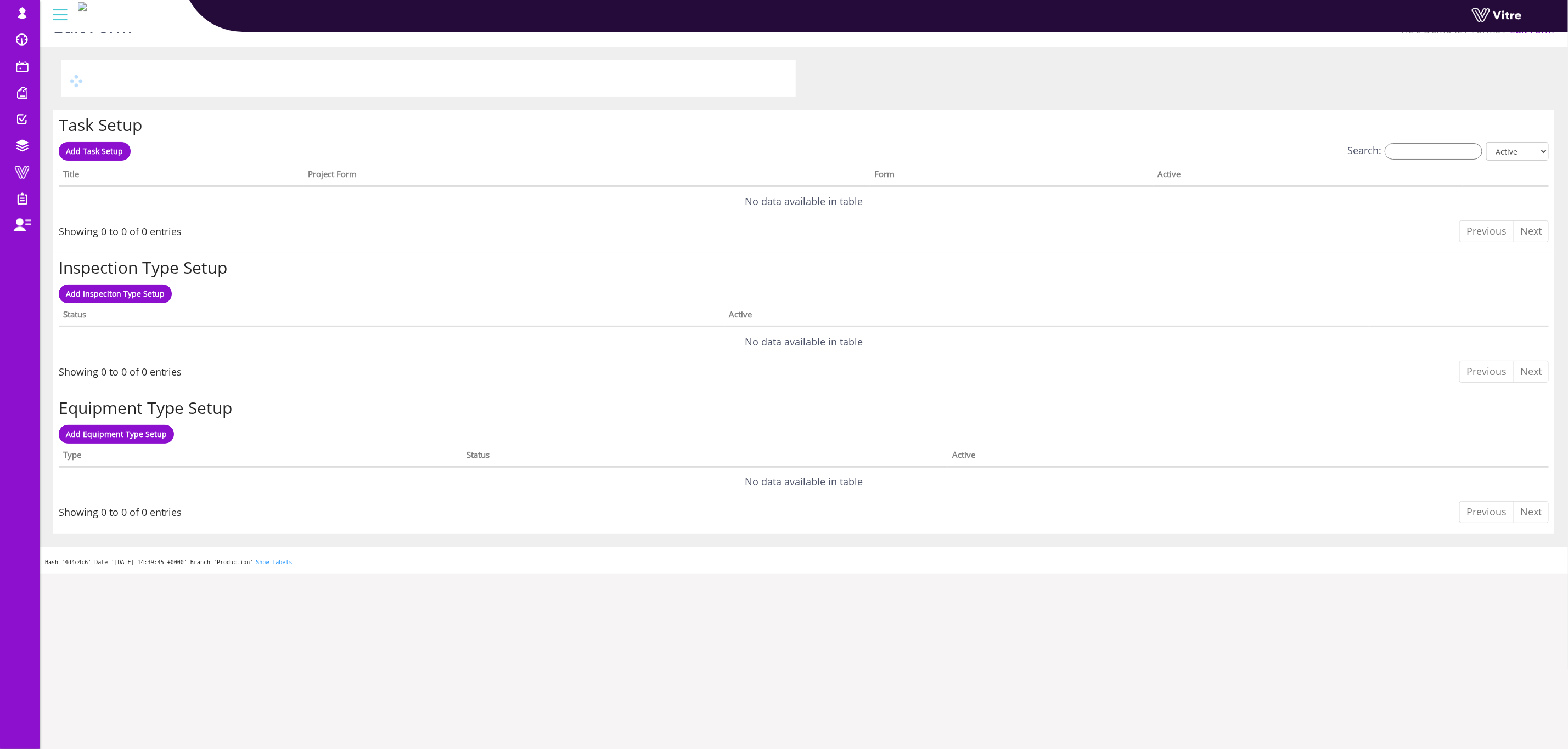
scroll to position [0, 0]
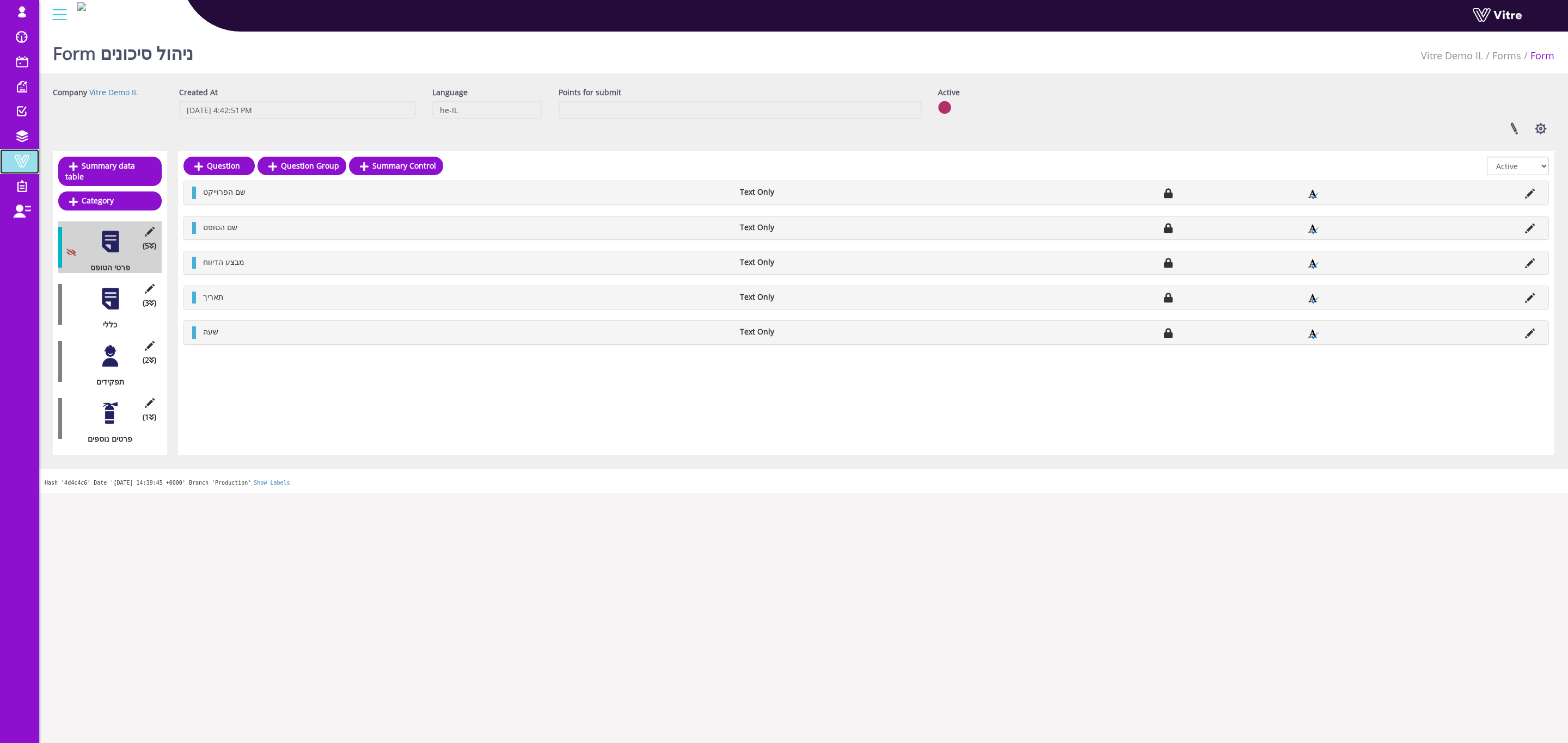
click at [14, 161] on span at bounding box center [22, 160] width 27 height 13
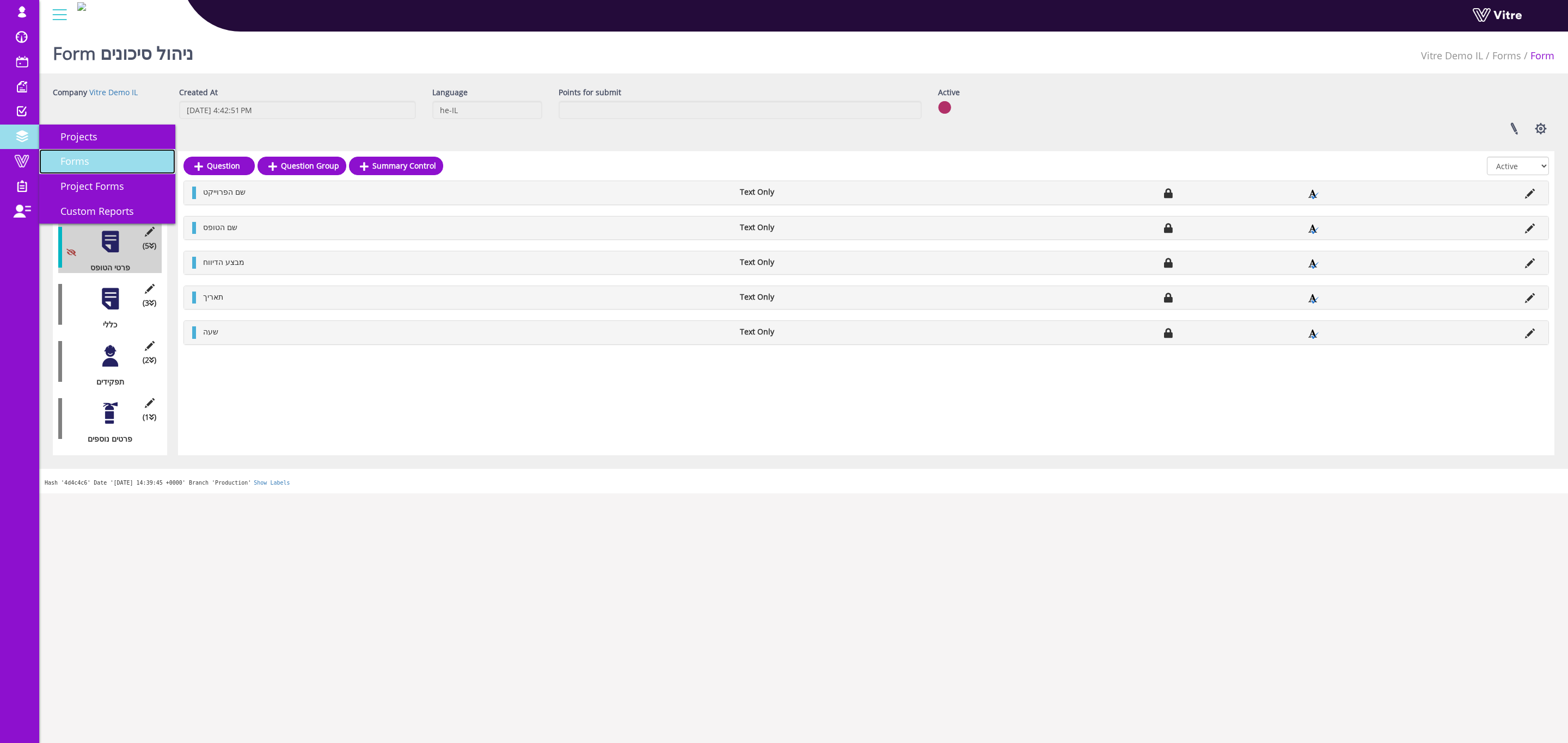
click at [90, 160] on link "Forms" at bounding box center [107, 161] width 136 height 25
click at [66, 164] on span "Forms" at bounding box center [68, 160] width 42 height 13
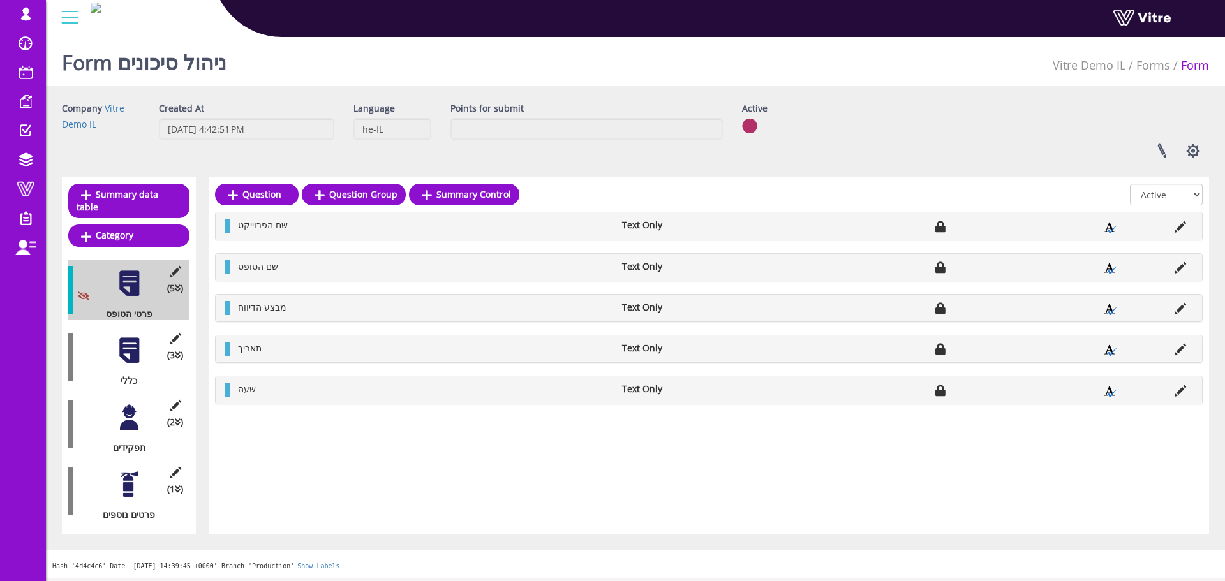
click at [129, 345] on div at bounding box center [129, 350] width 29 height 29
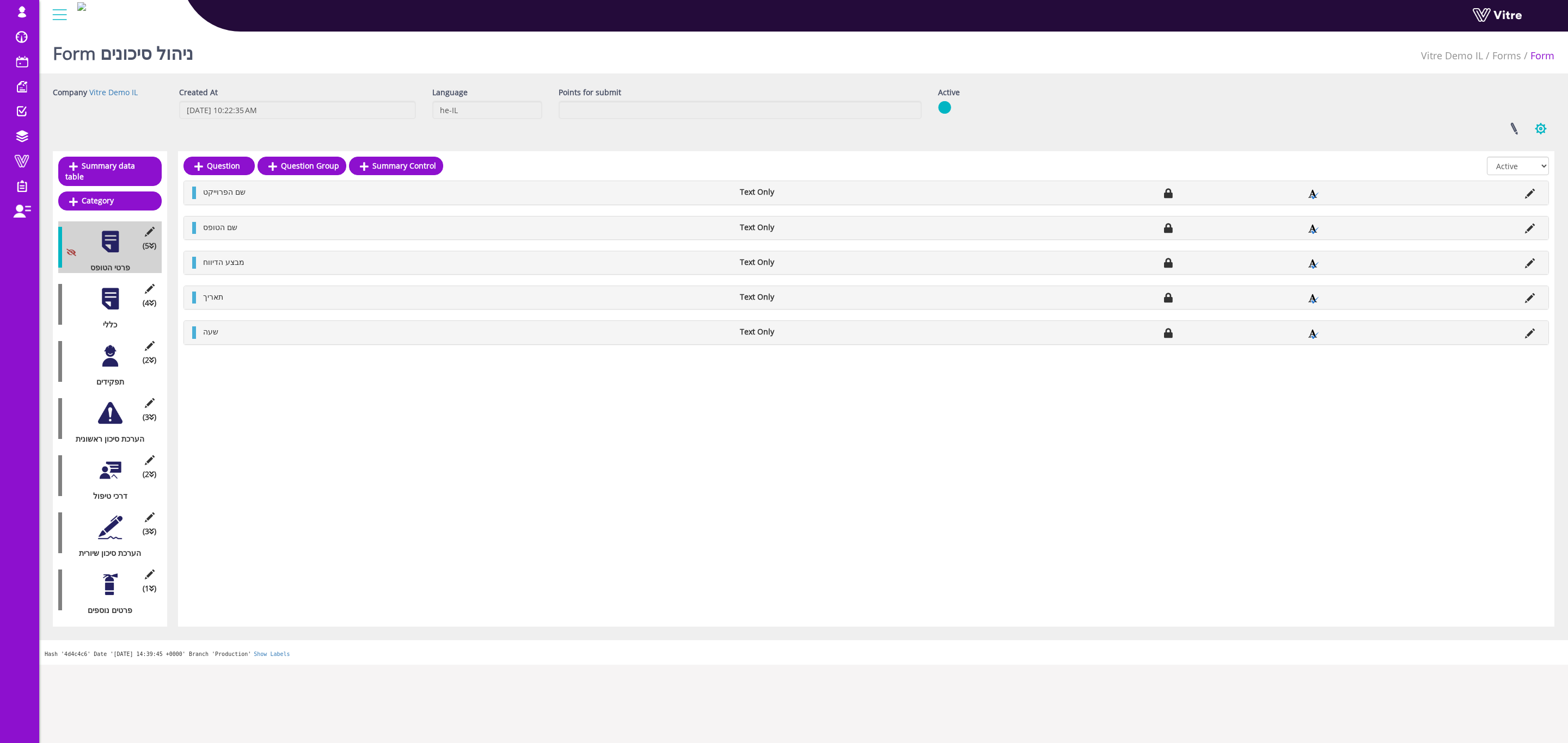
click at [1541, 124] on button "button" at bounding box center [1541, 129] width 27 height 29
click at [1505, 169] on link "Set Users" at bounding box center [1505, 168] width 99 height 15
click at [1519, 129] on link at bounding box center [1514, 129] width 27 height 29
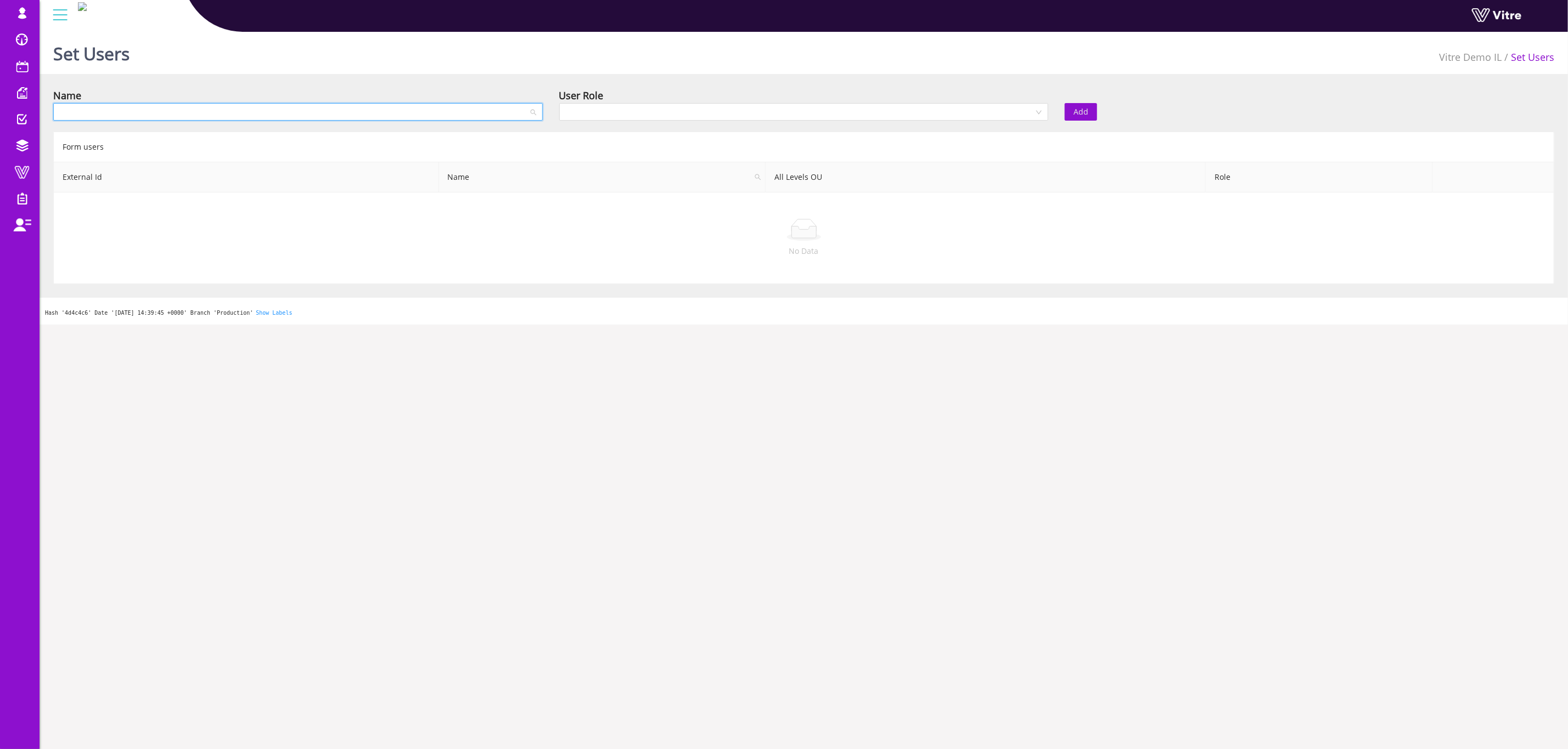
click at [289, 118] on input "search" at bounding box center [294, 112] width 469 height 16
click at [254, 200] on div "Vitre Demo IL" at bounding box center [298, 204] width 477 height 12
click at [267, 120] on div "Name 4 Vitre Demo IL" at bounding box center [298, 107] width 506 height 39
click at [255, 105] on span "Vitre Demo IL" at bounding box center [298, 112] width 477 height 16
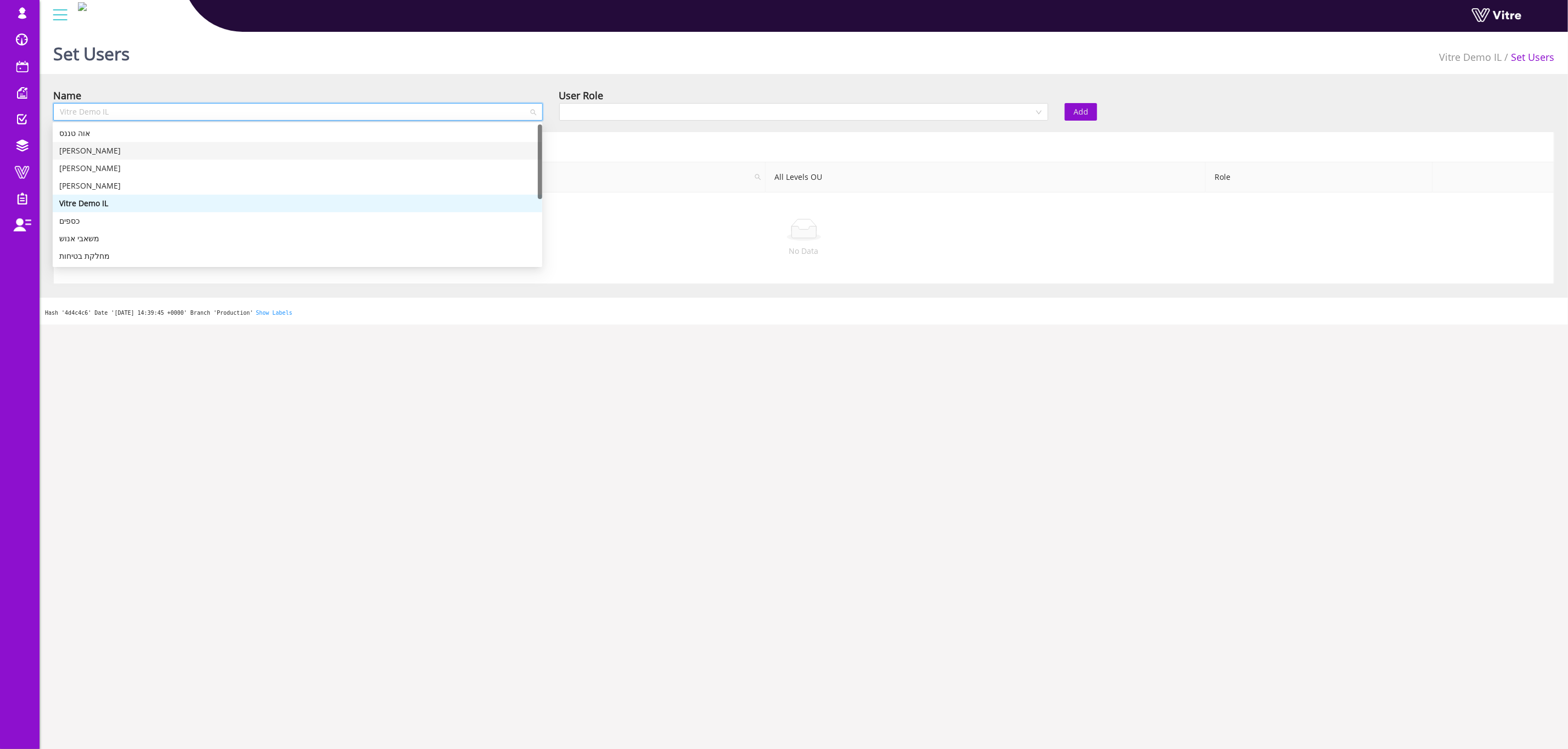
click at [91, 153] on div "[PERSON_NAME]" at bounding box center [298, 150] width 477 height 12
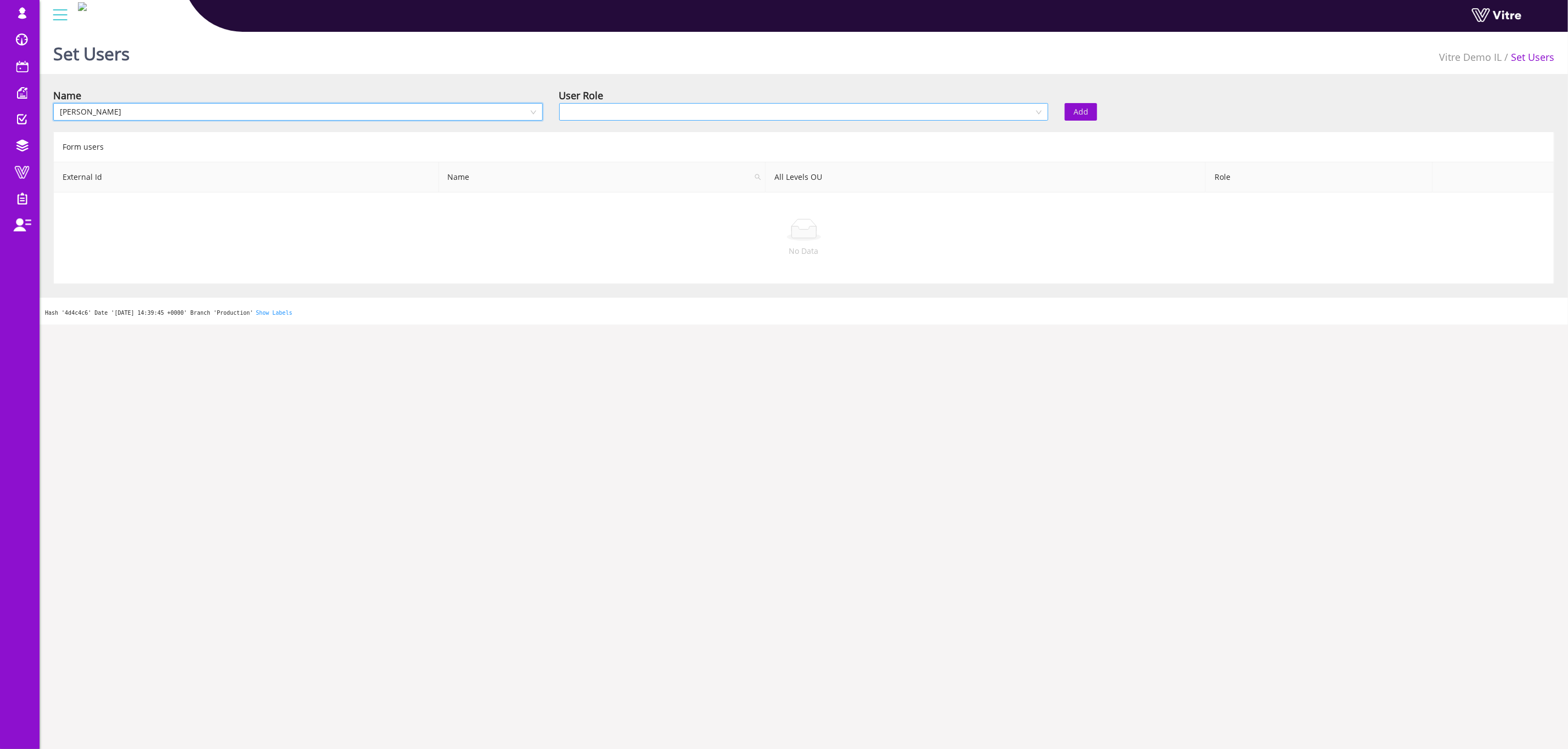
click at [670, 109] on input "search" at bounding box center [800, 112] width 469 height 16
click at [657, 153] on div "Recipient" at bounding box center [803, 150] width 477 height 12
click at [1085, 109] on span "Add" at bounding box center [1080, 112] width 15 height 12
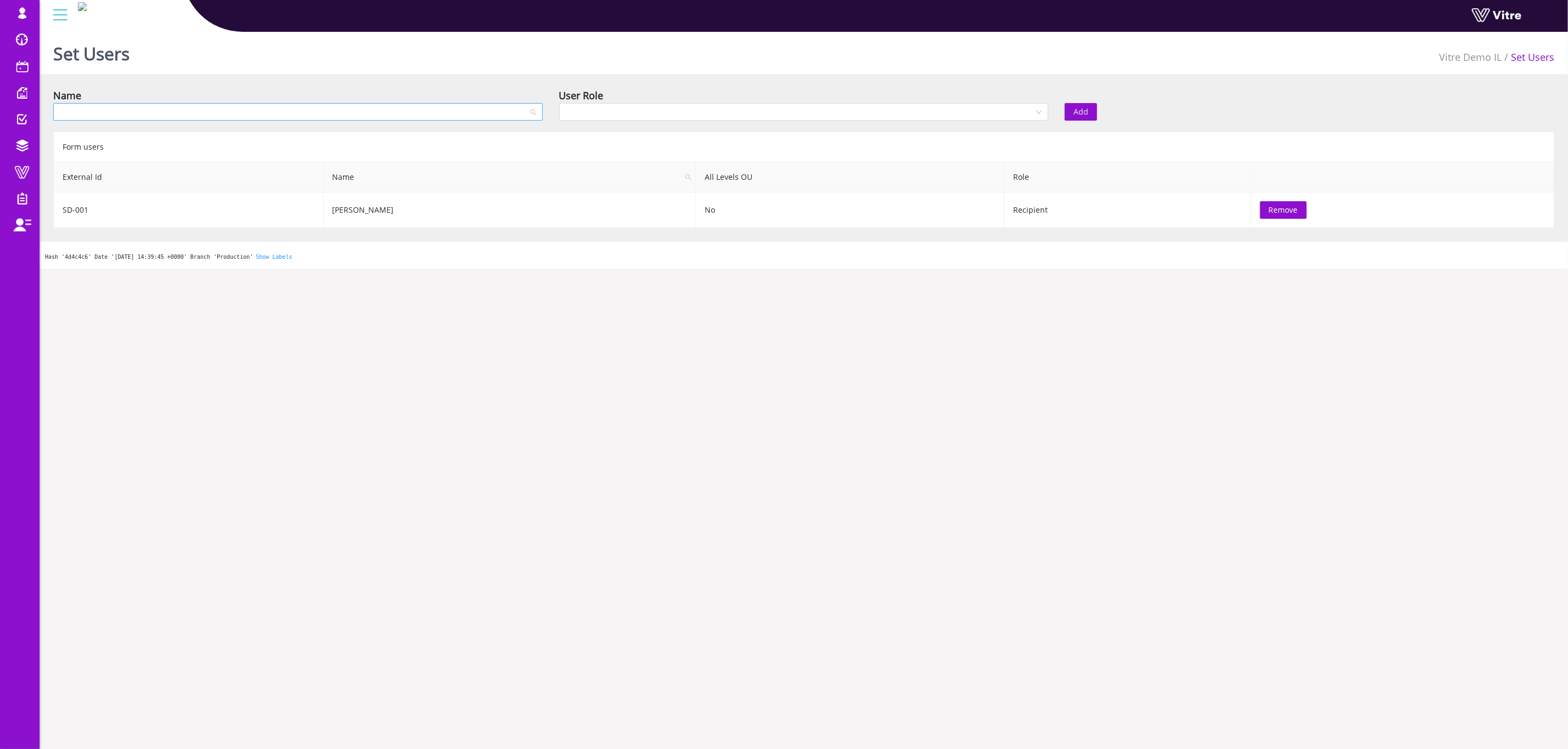
click at [399, 114] on input "search" at bounding box center [294, 112] width 469 height 16
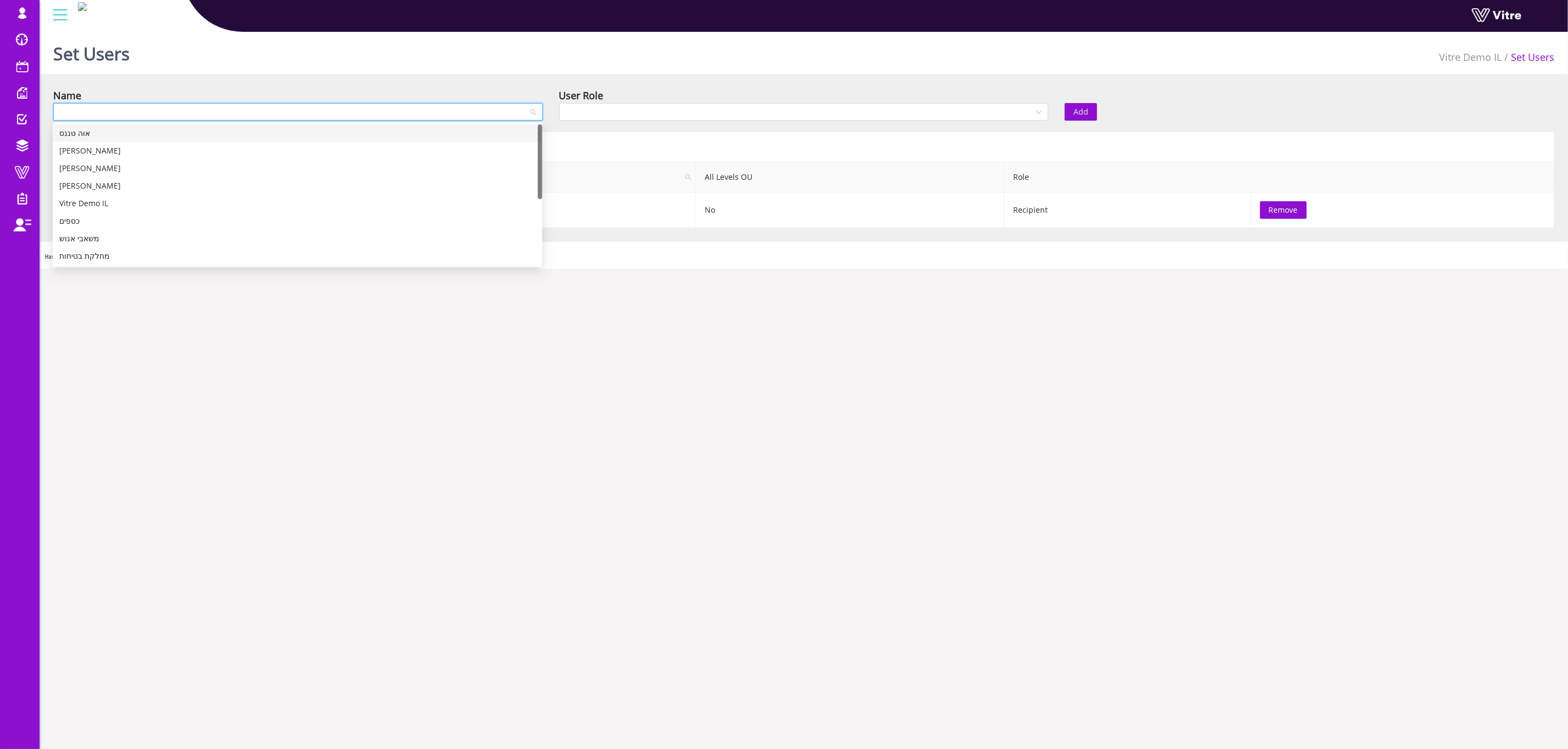
click at [107, 136] on div "אוה טננס" at bounding box center [298, 133] width 477 height 12
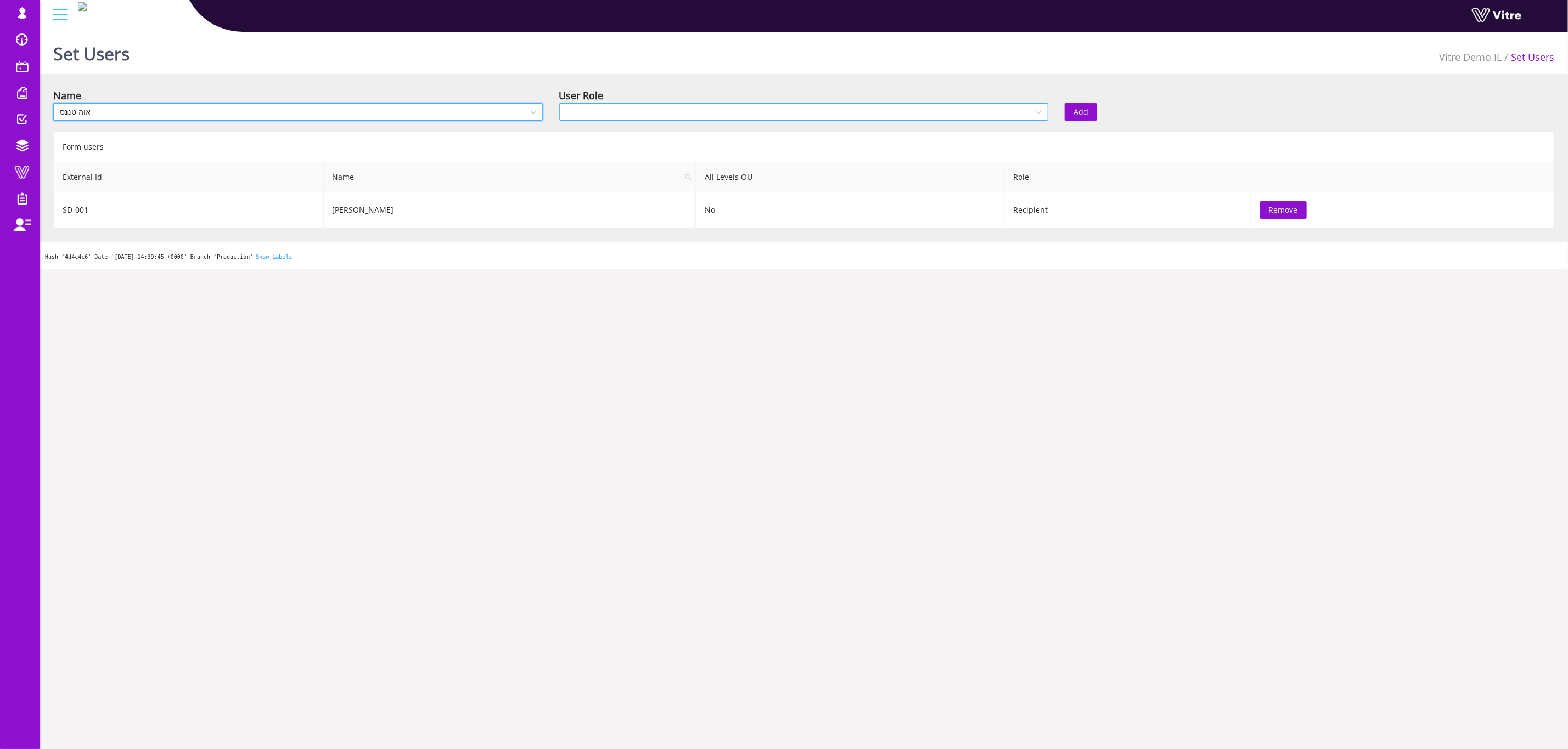
click at [739, 105] on input "search" at bounding box center [800, 112] width 469 height 16
click at [659, 150] on div "Recipient" at bounding box center [803, 150] width 477 height 12
click at [1088, 106] on span "Add" at bounding box center [1080, 112] width 15 height 12
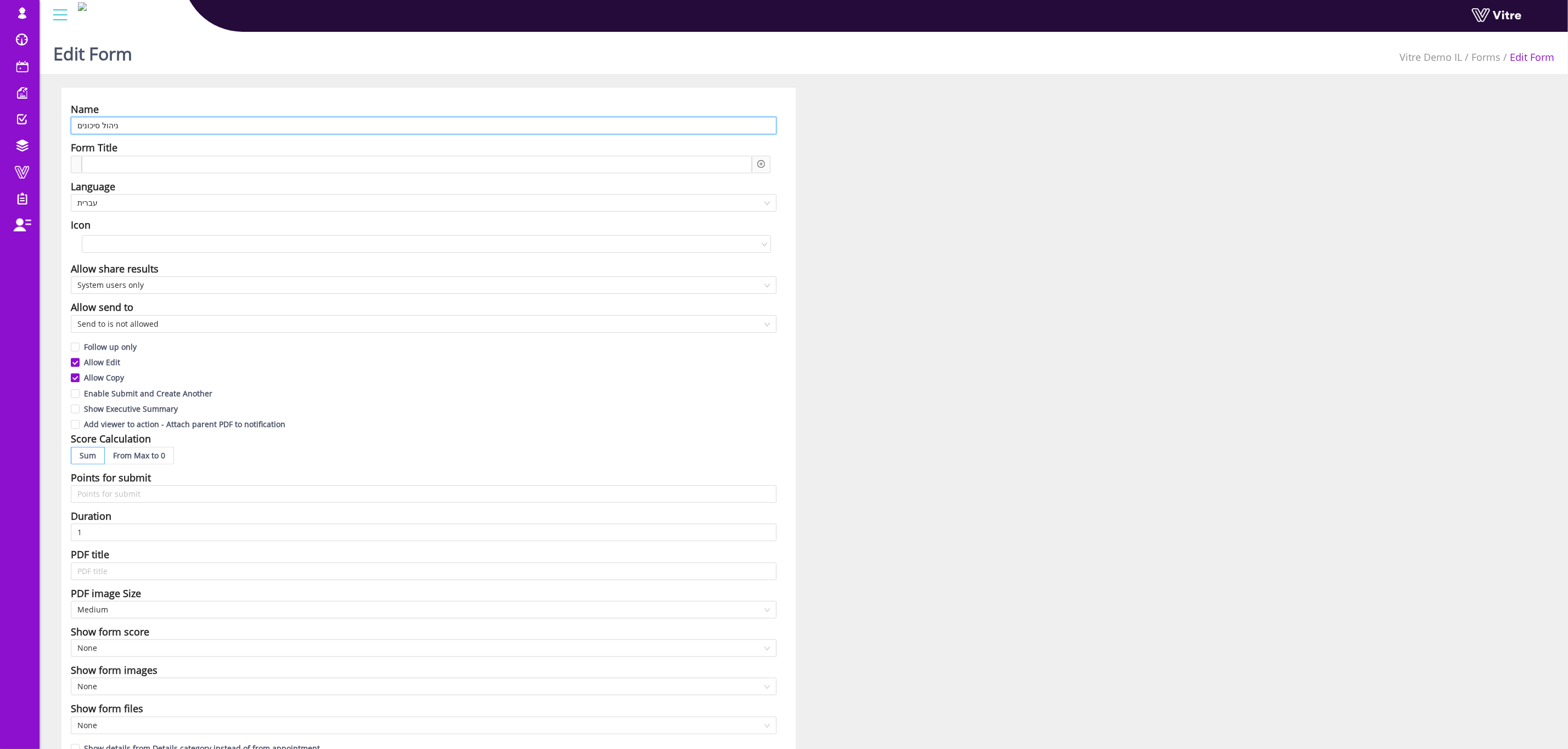
click at [263, 126] on input "ניהול סיכונים" at bounding box center [423, 126] width 705 height 17
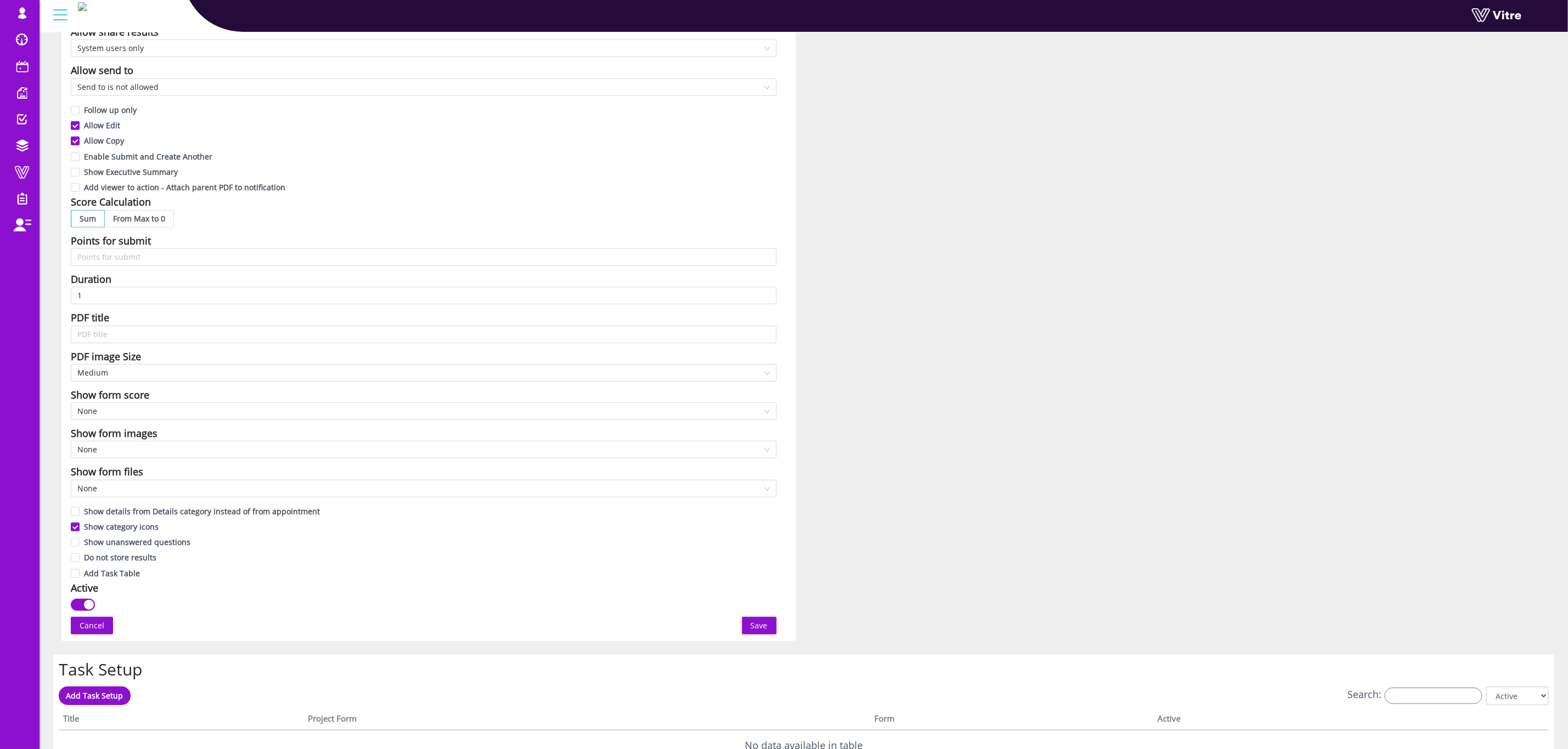
scroll to position [576, 0]
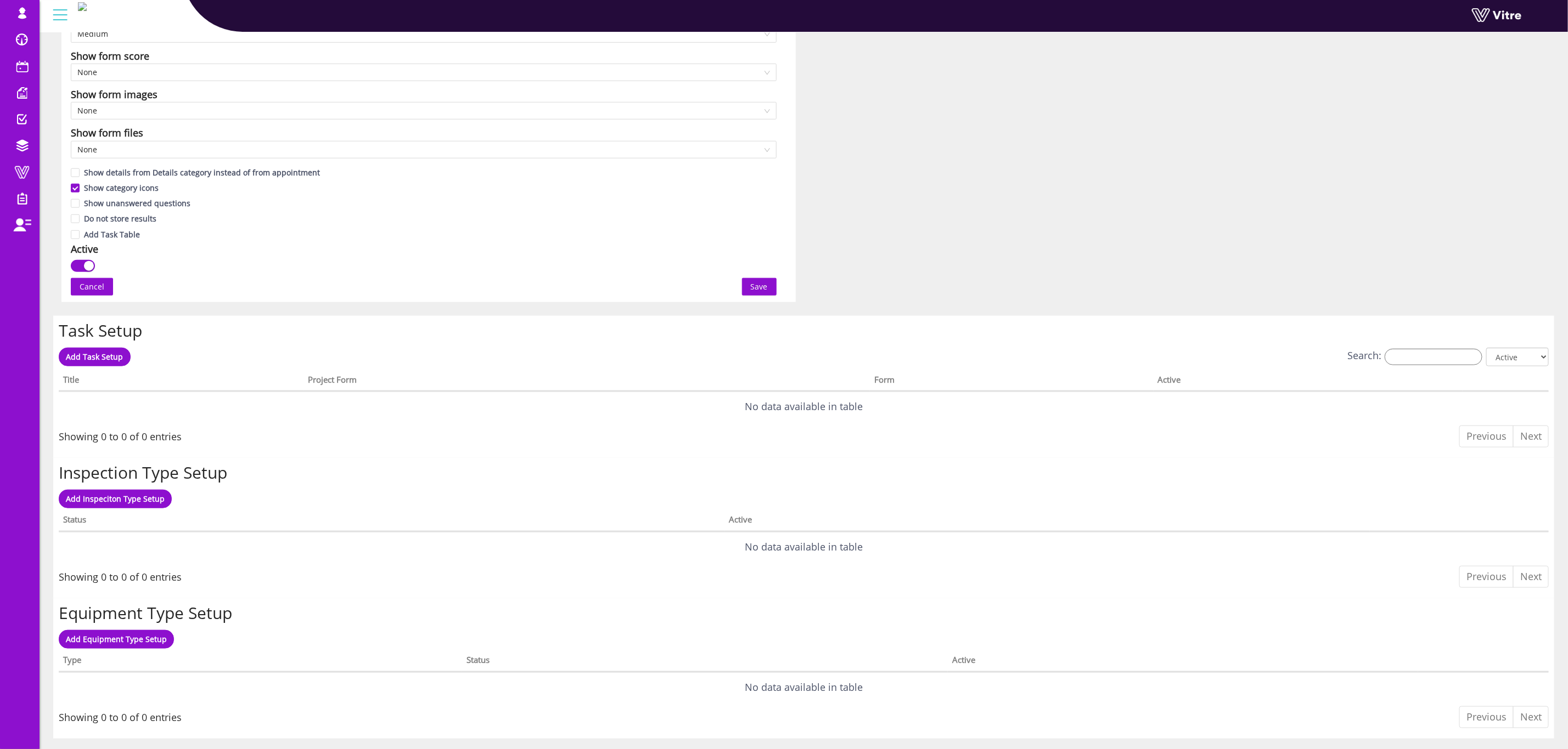
click at [748, 288] on button "Save" at bounding box center [759, 286] width 34 height 17
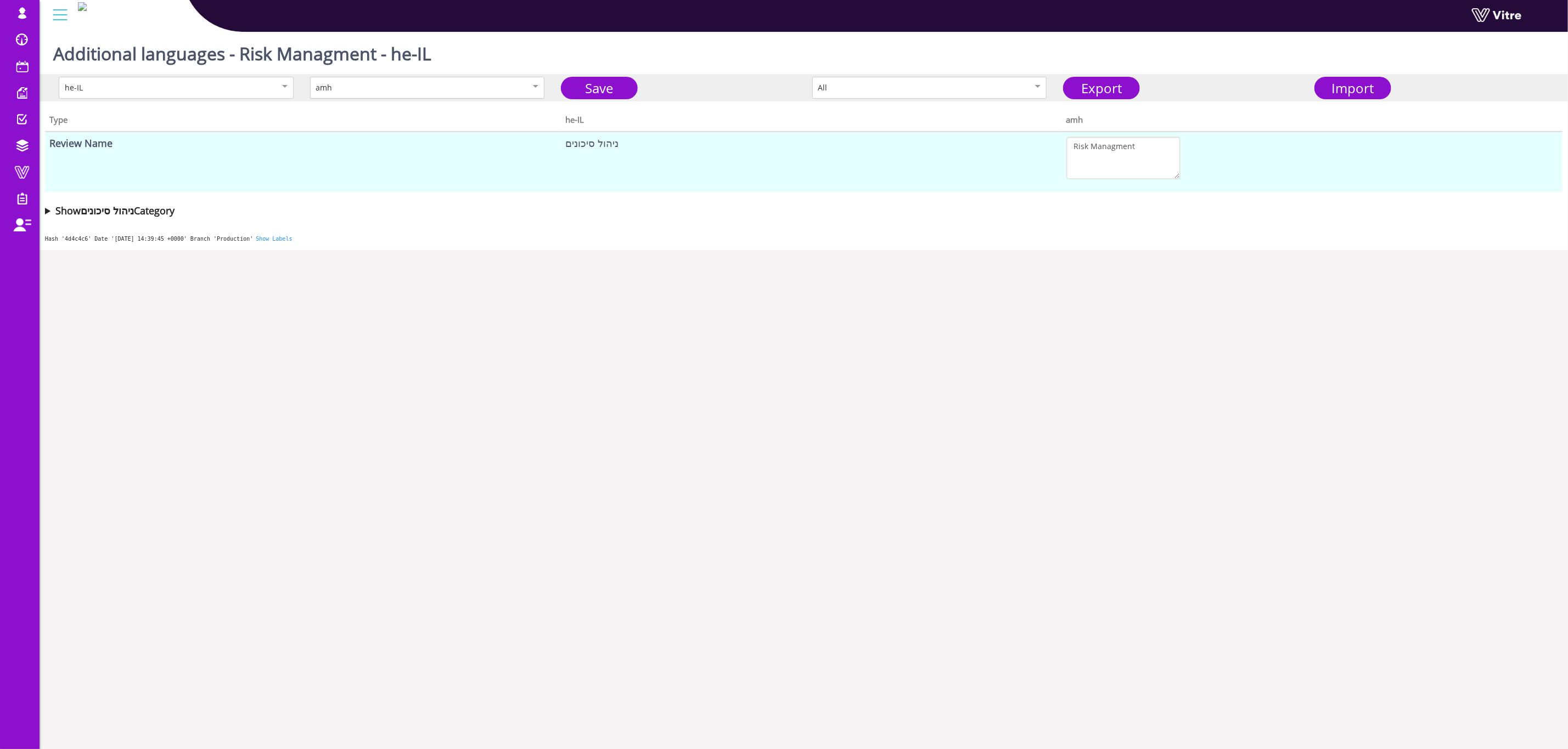
click at [427, 94] on div "amh" at bounding box center [427, 88] width 235 height 22
click at [452, 414] on body "[EMAIL_ADDRESS][DOMAIN_NAME] Profile Notification Change Company עברית English …" at bounding box center [784, 402] width 1568 height 749
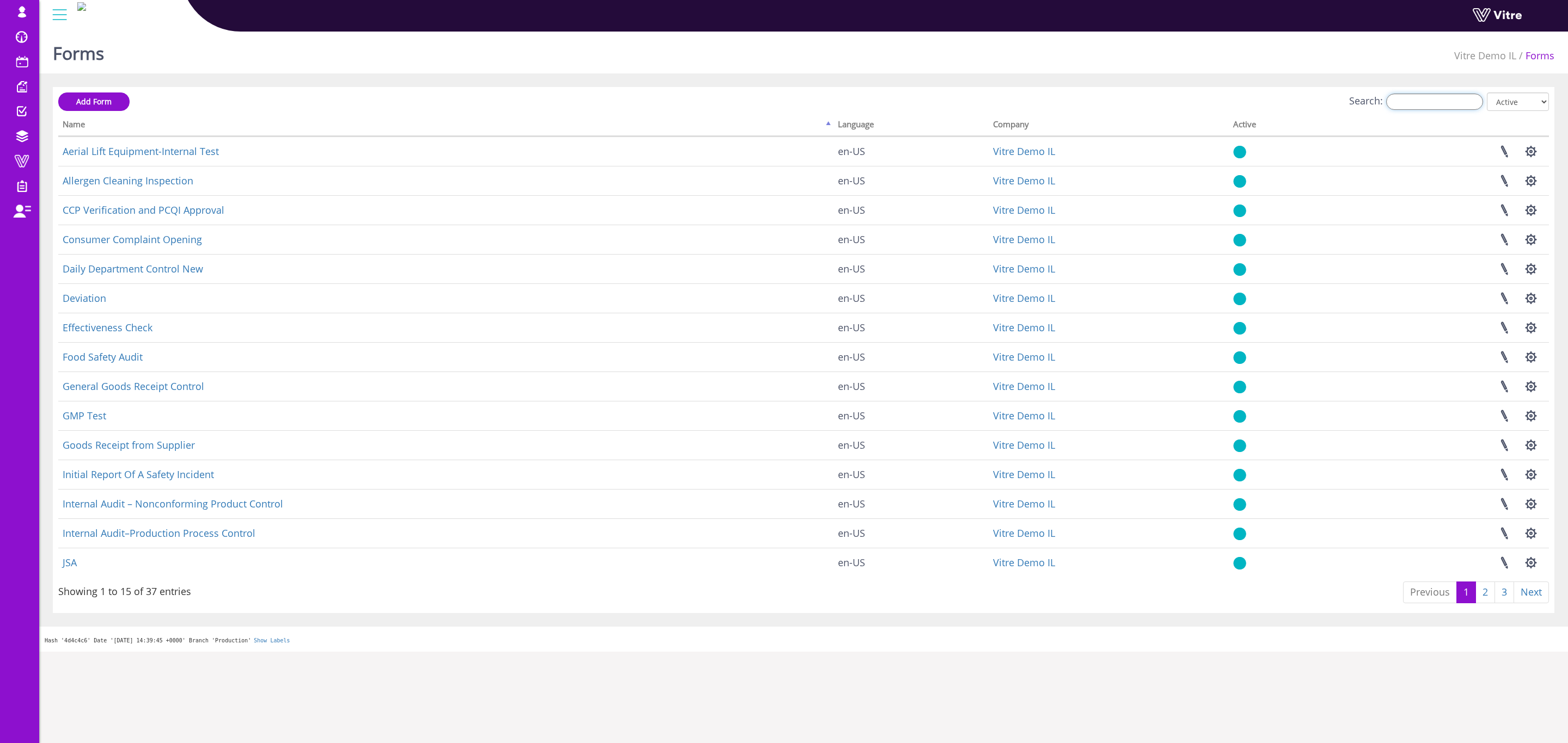
click at [1404, 103] on input "Search:" at bounding box center [1435, 102] width 97 height 16
click at [860, 132] on th "Language" at bounding box center [912, 126] width 155 height 20
click at [860, 125] on th "Language" at bounding box center [912, 126] width 155 height 20
click at [834, 123] on th "Language" at bounding box center [912, 126] width 155 height 20
click at [824, 125] on th "Name" at bounding box center [446, 126] width 775 height 20
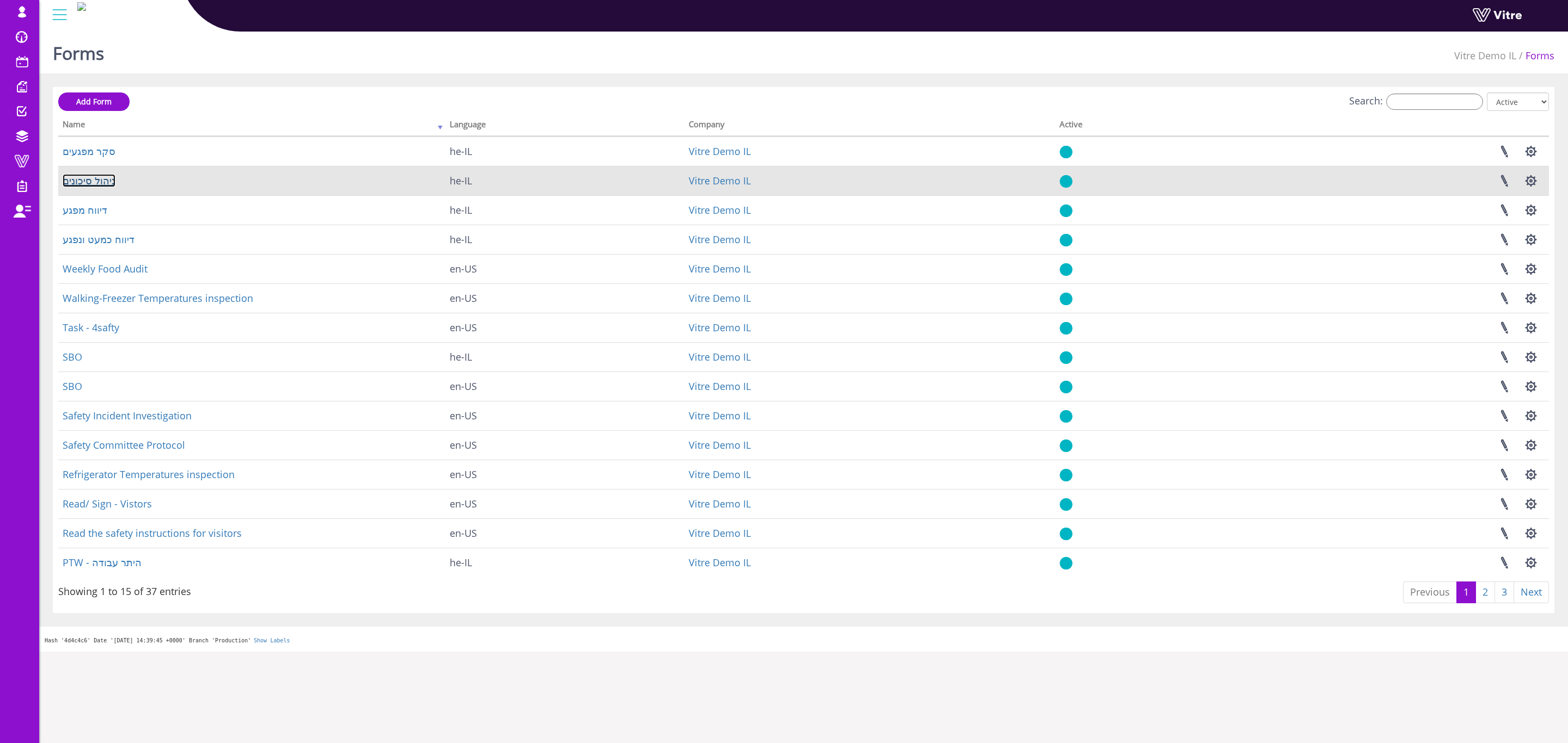
click at [86, 178] on link "ניהול סיכונים" at bounding box center [89, 180] width 53 height 13
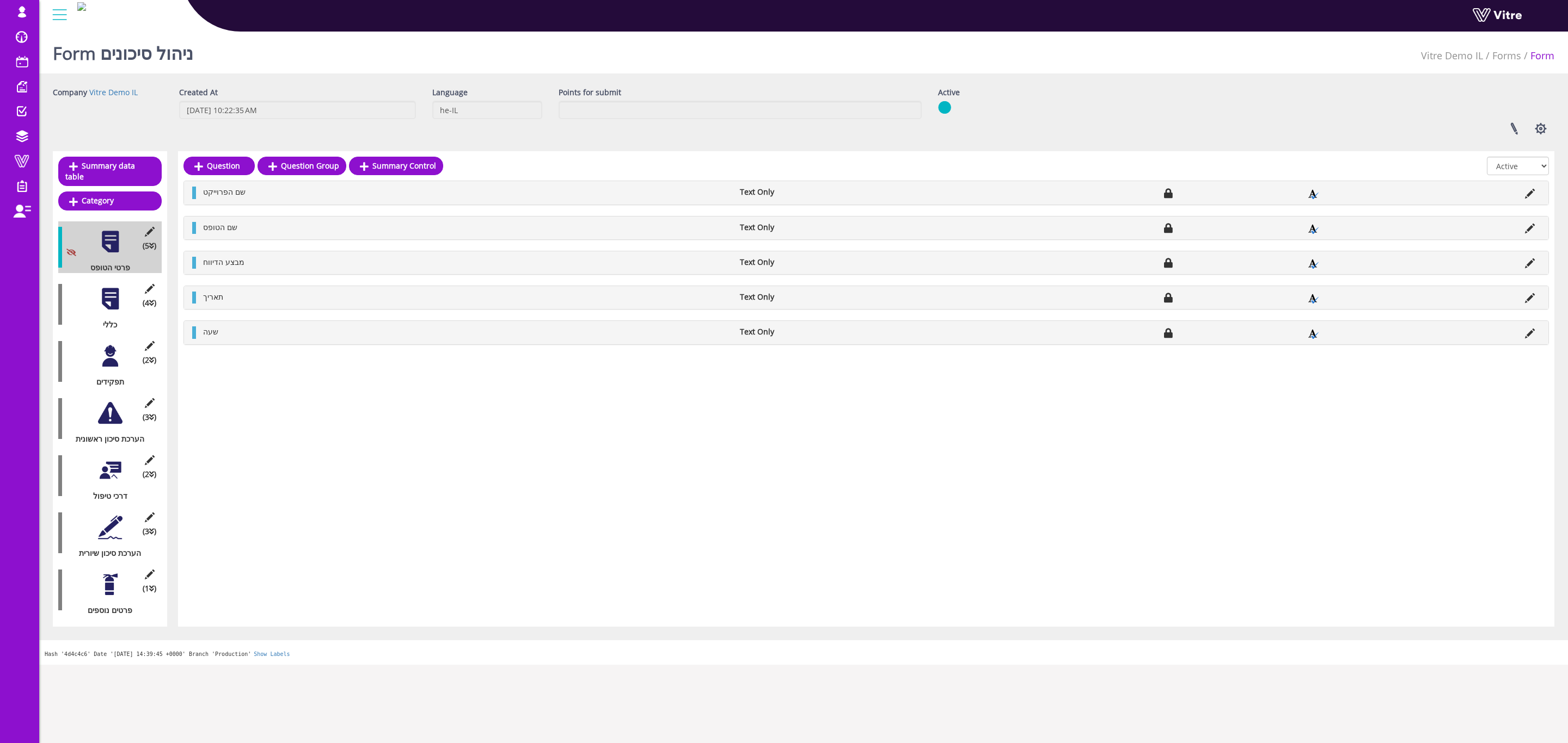
click at [104, 287] on div at bounding box center [110, 299] width 25 height 25
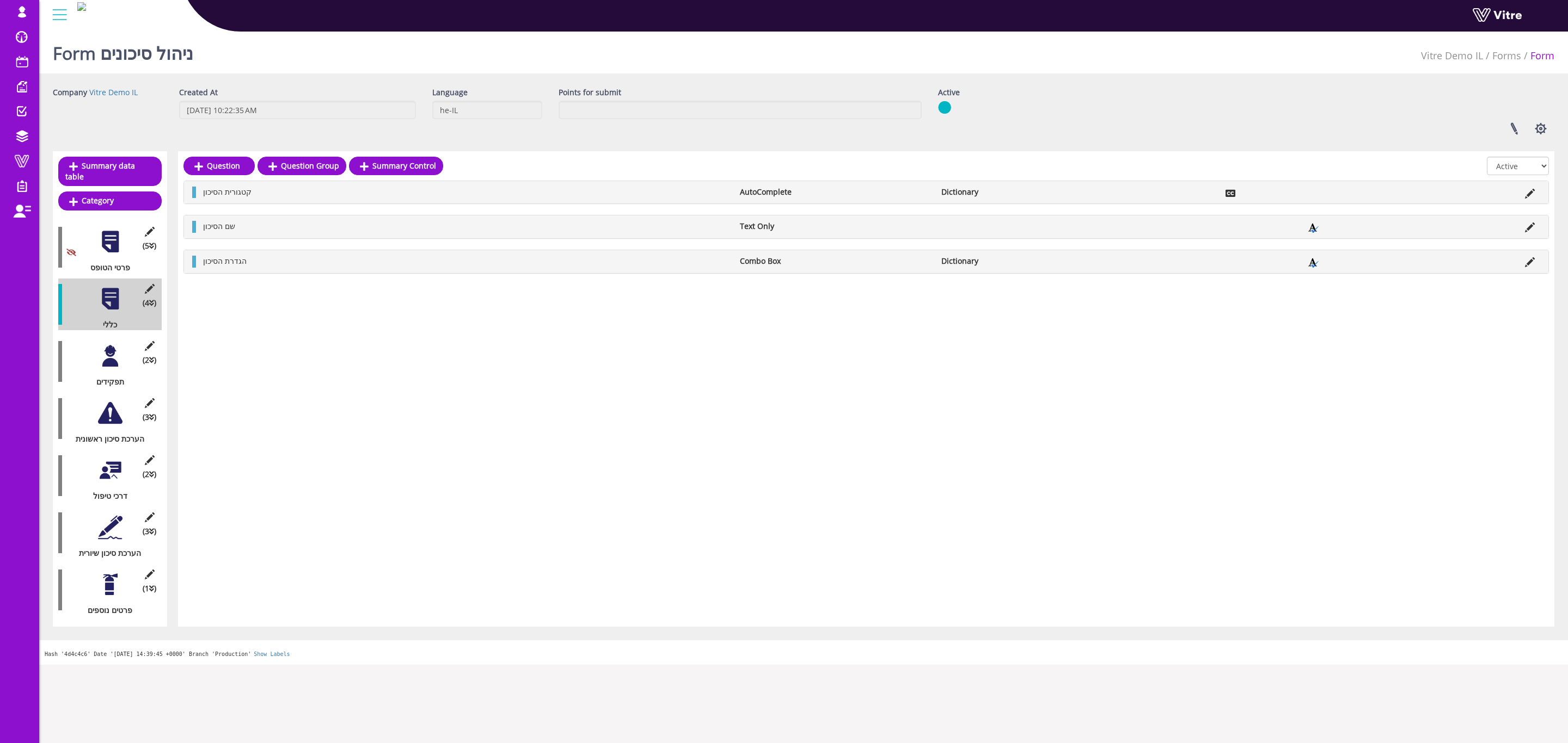
click at [100, 119] on div "Company Vitre Demo IL Created At [DATE] 10:22:35 AM Language he-IL Points for s…" at bounding box center [803, 115] width 1518 height 56
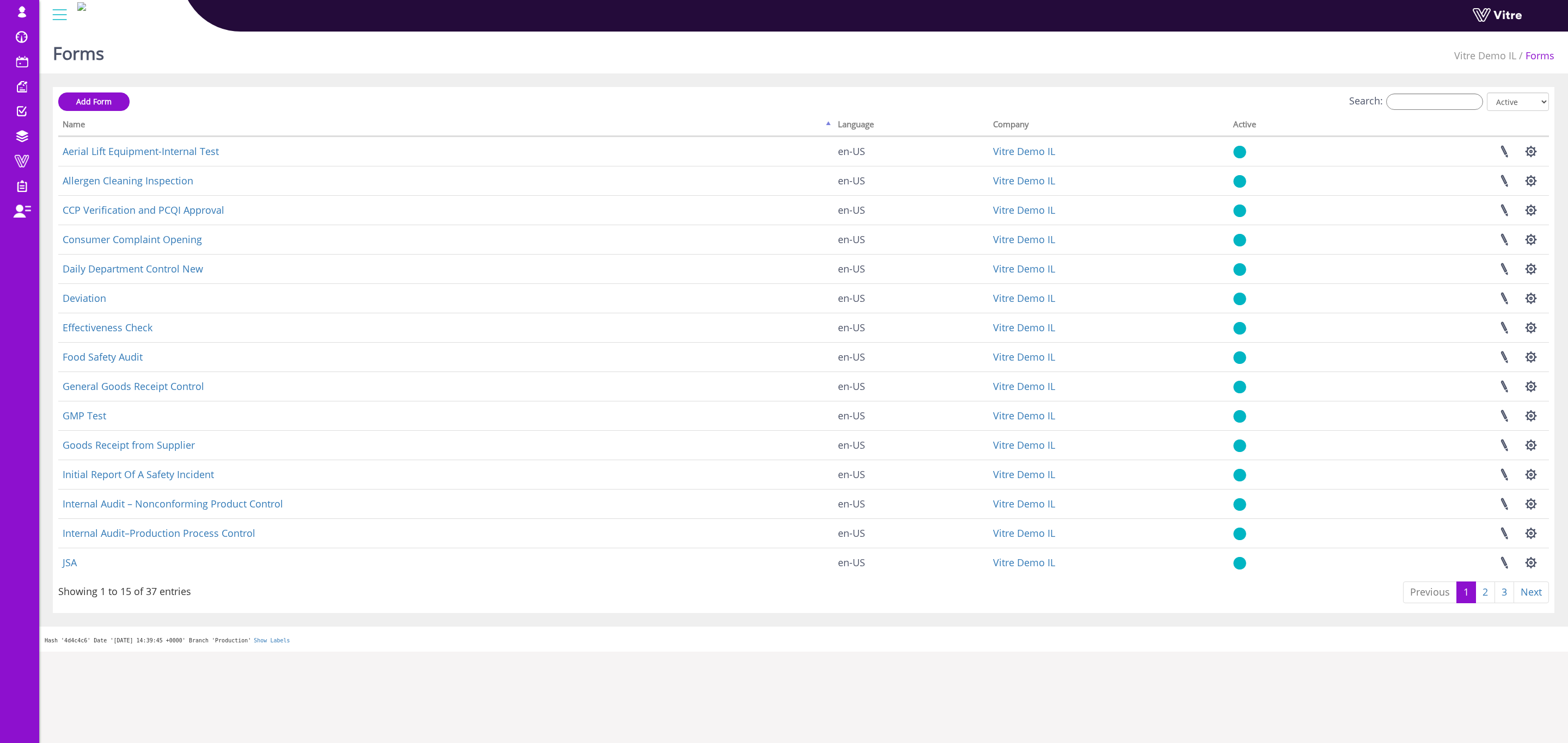
click at [866, 127] on th "Language" at bounding box center [912, 126] width 155 height 20
click at [824, 125] on th "Name" at bounding box center [446, 126] width 775 height 20
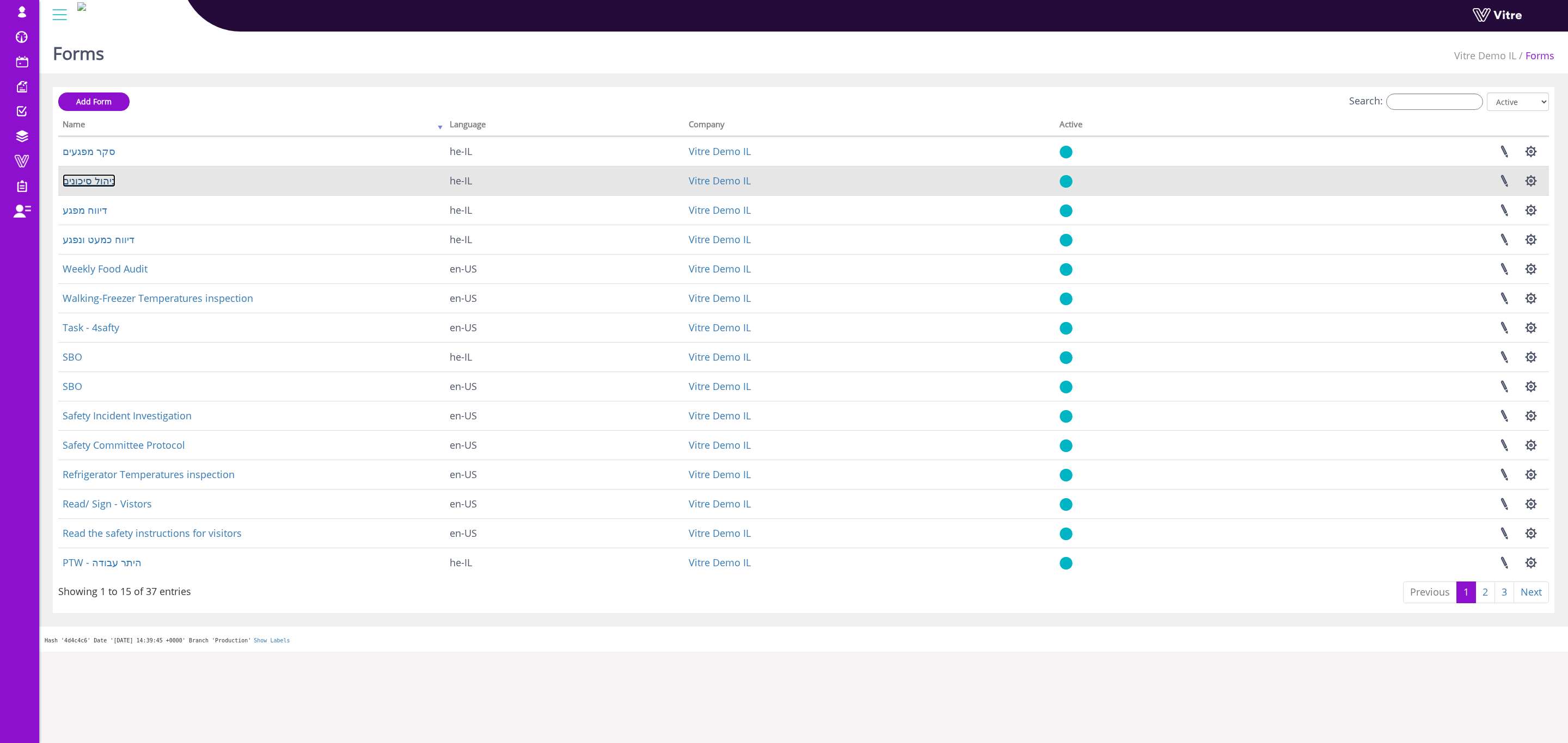
click at [98, 184] on link "ניהול סיכונים" at bounding box center [89, 180] width 53 height 13
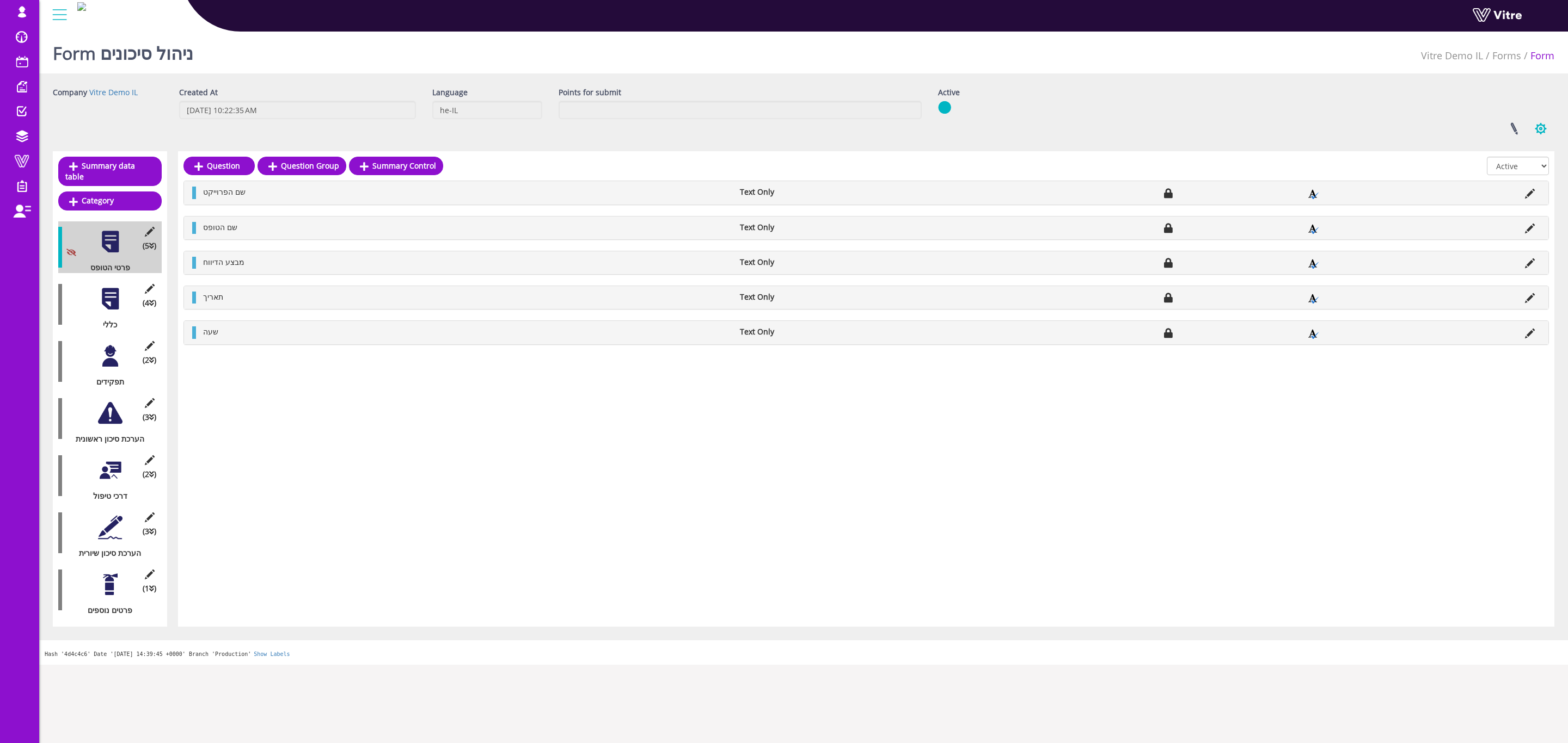
click at [1539, 129] on button "button" at bounding box center [1541, 129] width 27 height 29
click at [1518, 224] on link "Additional languages" at bounding box center [1505, 225] width 99 height 15
click at [1540, 121] on button "button" at bounding box center [1541, 129] width 27 height 29
click at [1518, 169] on link "Set Users" at bounding box center [1505, 168] width 99 height 15
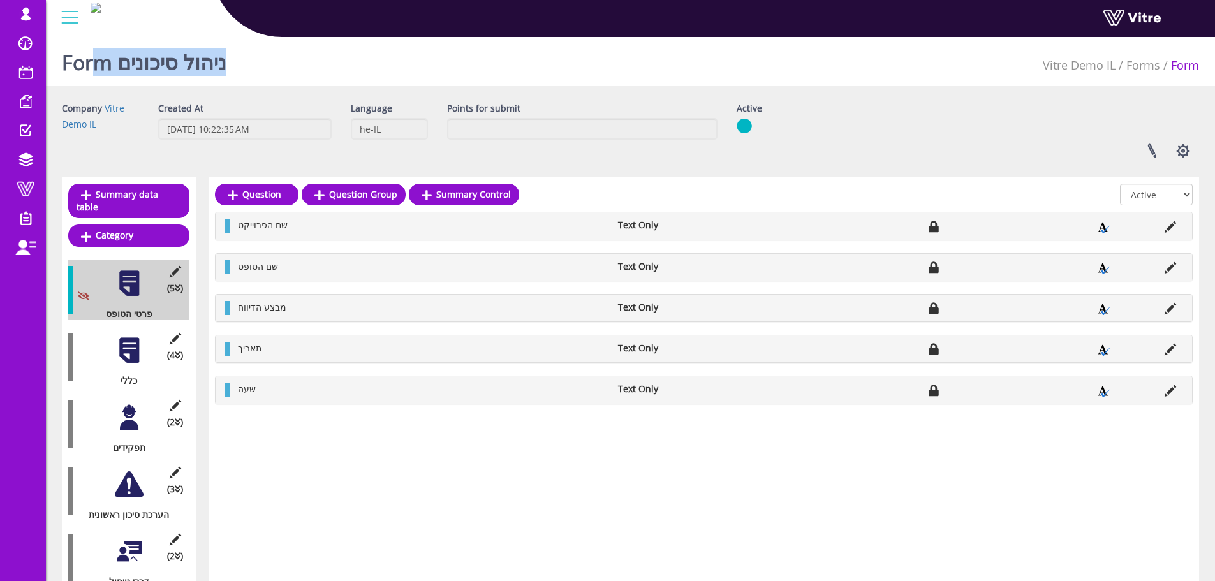
drag, startPoint x: 236, startPoint y: 65, endPoint x: 101, endPoint y: 73, distance: 135.5
click at [101, 73] on div "Form ניהול סיכונים Vitre Demo IL Forms Form" at bounding box center [630, 59] width 1169 height 54
click at [114, 110] on link "Vitre Demo IL" at bounding box center [93, 116] width 63 height 28
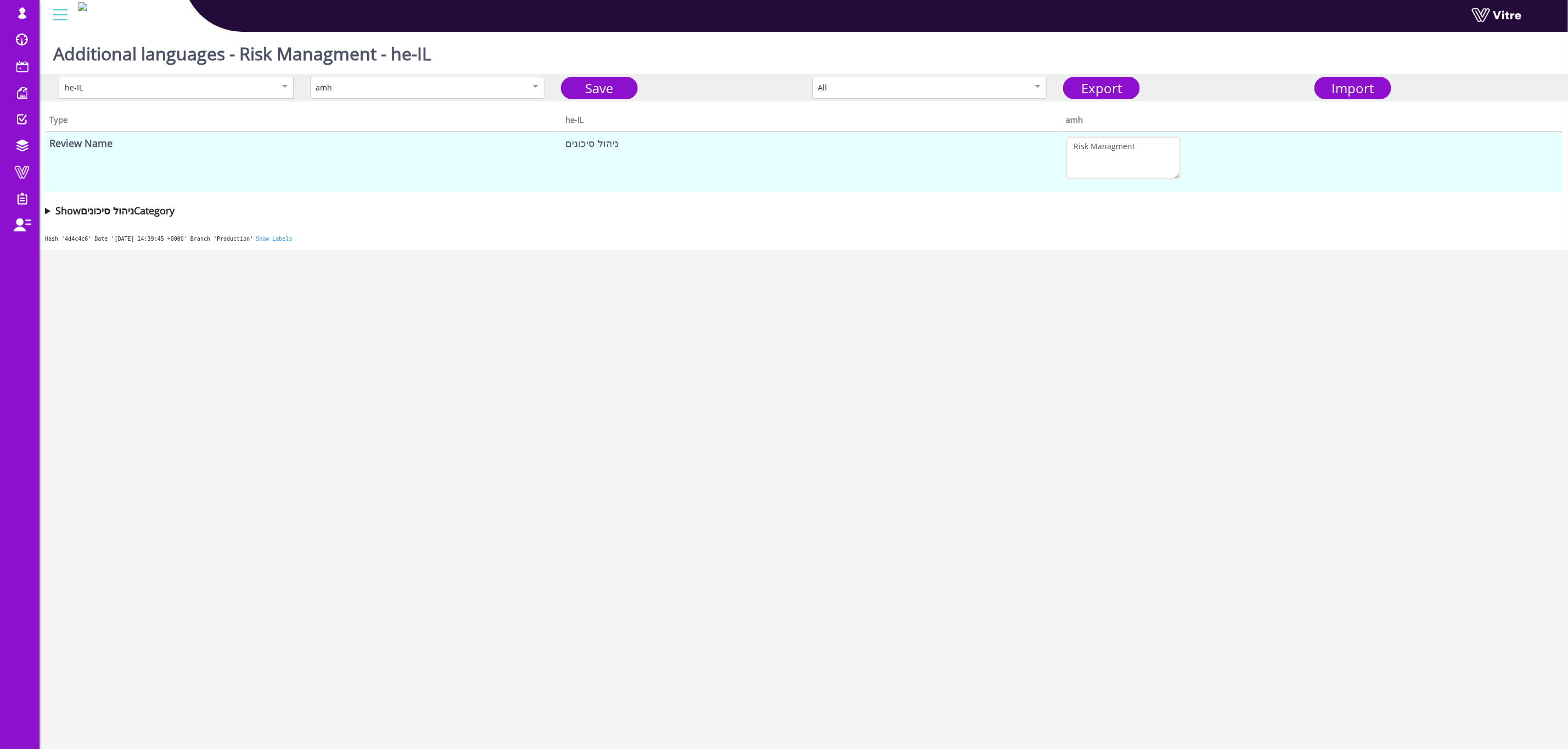
click at [239, 84] on div "he-IL" at bounding box center [164, 88] width 200 height 12
click at [277, 89] on div "he-IL" at bounding box center [175, 88] width 235 height 22
click at [295, 84] on div "he-IL" at bounding box center [176, 88] width 251 height 22
click at [385, 80] on div "amh" at bounding box center [427, 88] width 235 height 22
click at [1054, 191] on td "ניהול סיכונים" at bounding box center [811, 162] width 501 height 60
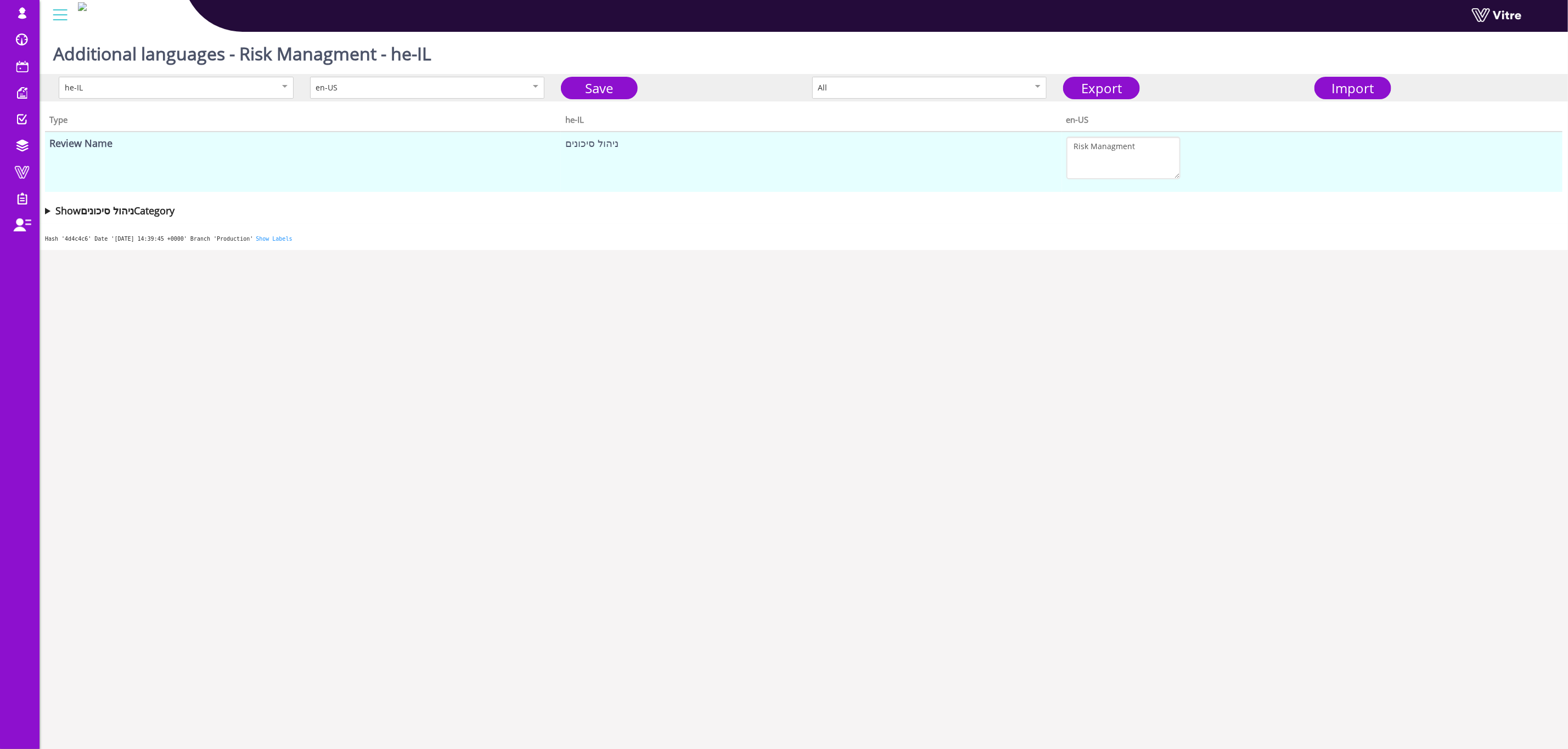
click at [711, 168] on td "ניהול סיכונים" at bounding box center [811, 162] width 501 height 60
click at [590, 87] on link "Save" at bounding box center [599, 88] width 77 height 22
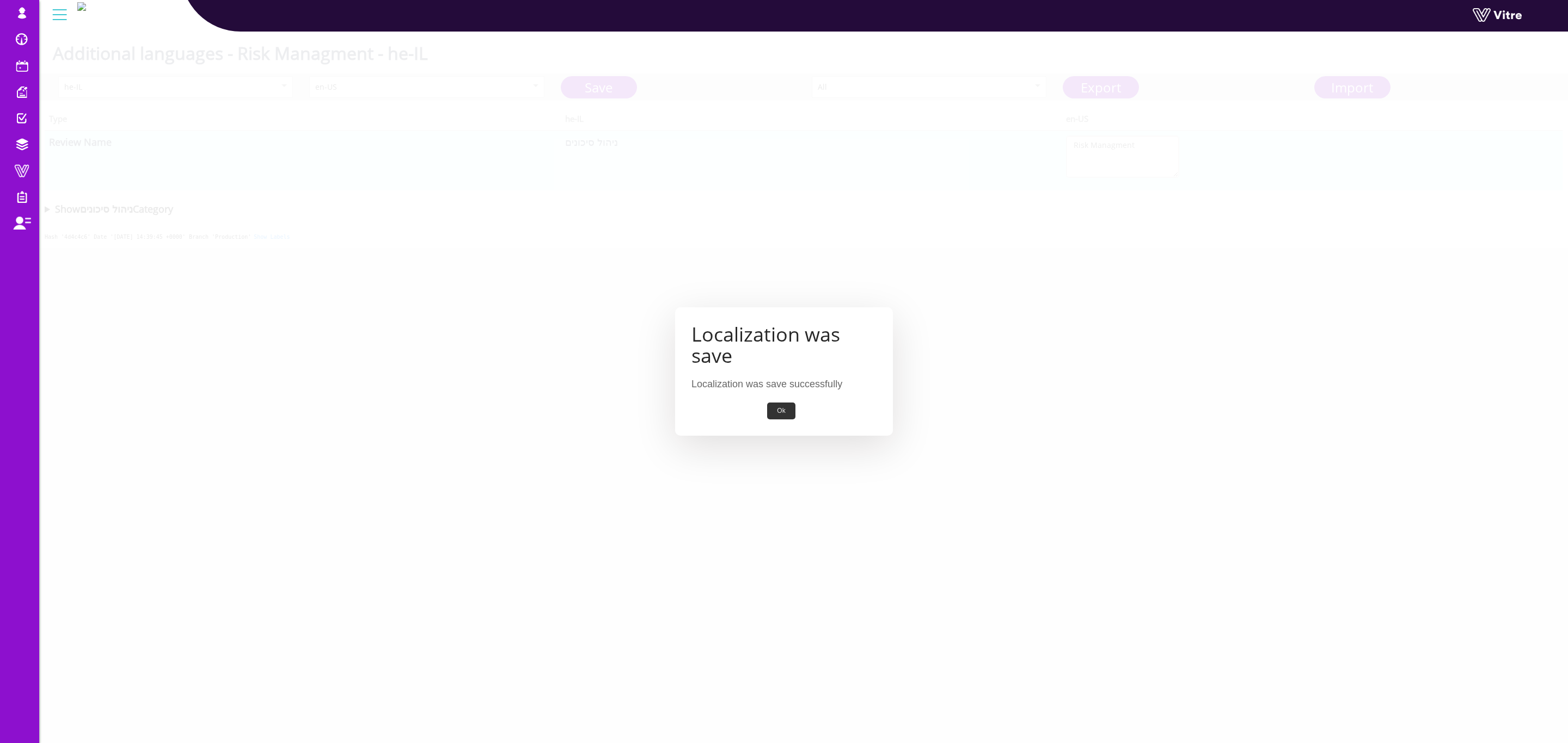
click at [786, 408] on button "Ok" at bounding box center [781, 411] width 28 height 17
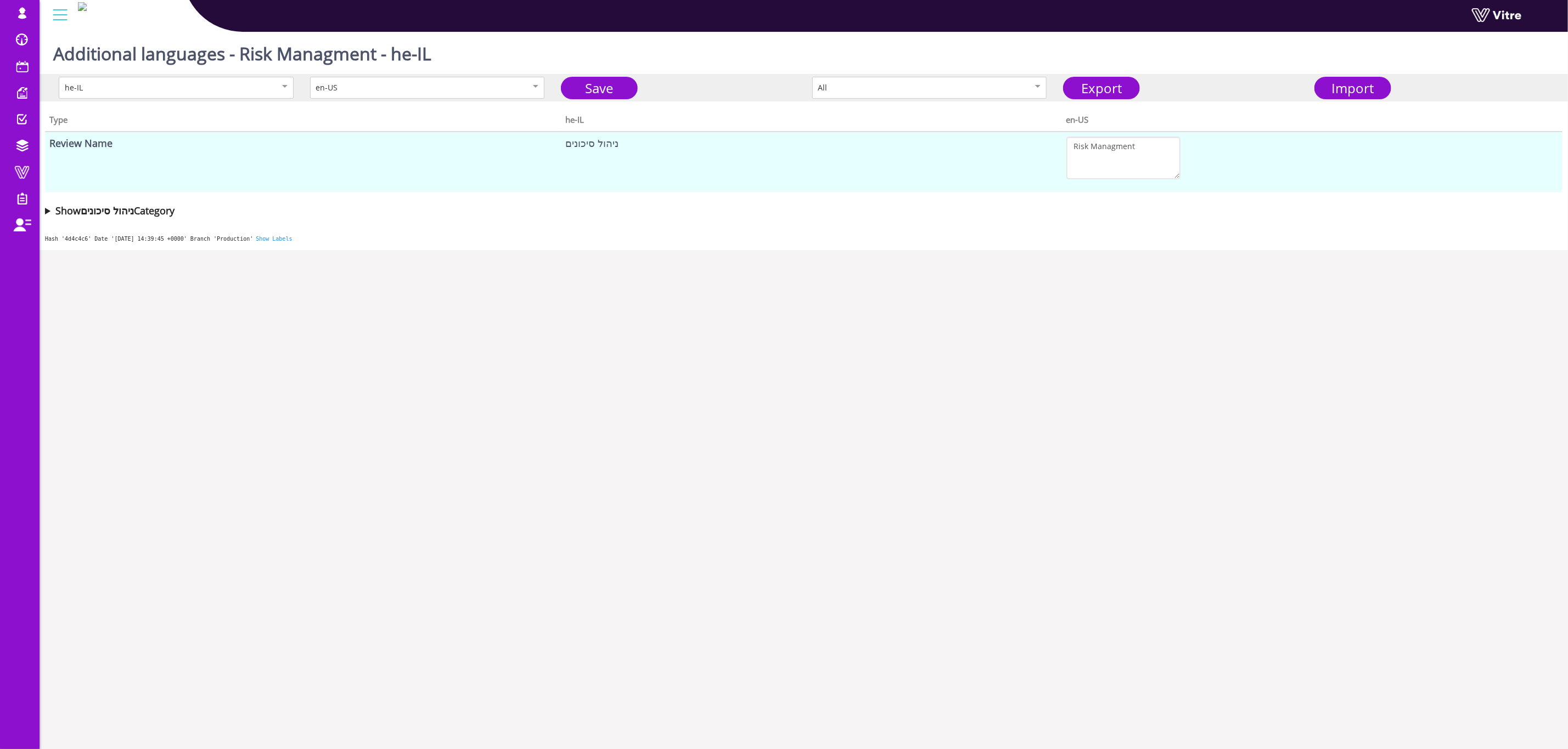
click at [333, 50] on h1 "Additional languages - Risk Managment - he-IL" at bounding box center [243, 51] width 378 height 46
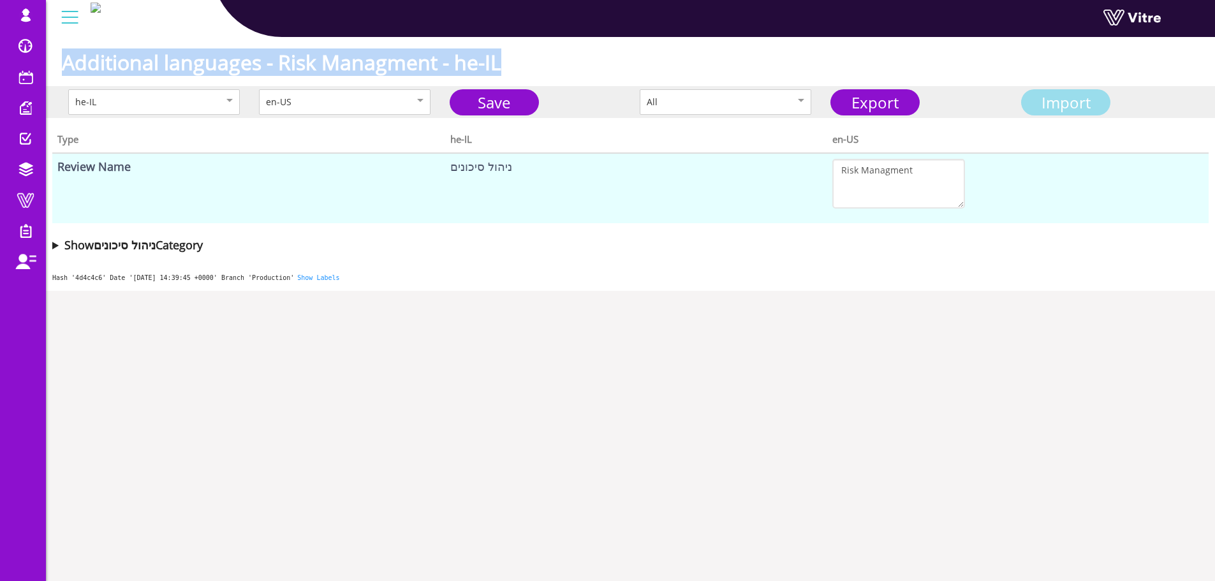
click at [1069, 111] on span "Import" at bounding box center [1066, 102] width 49 height 21
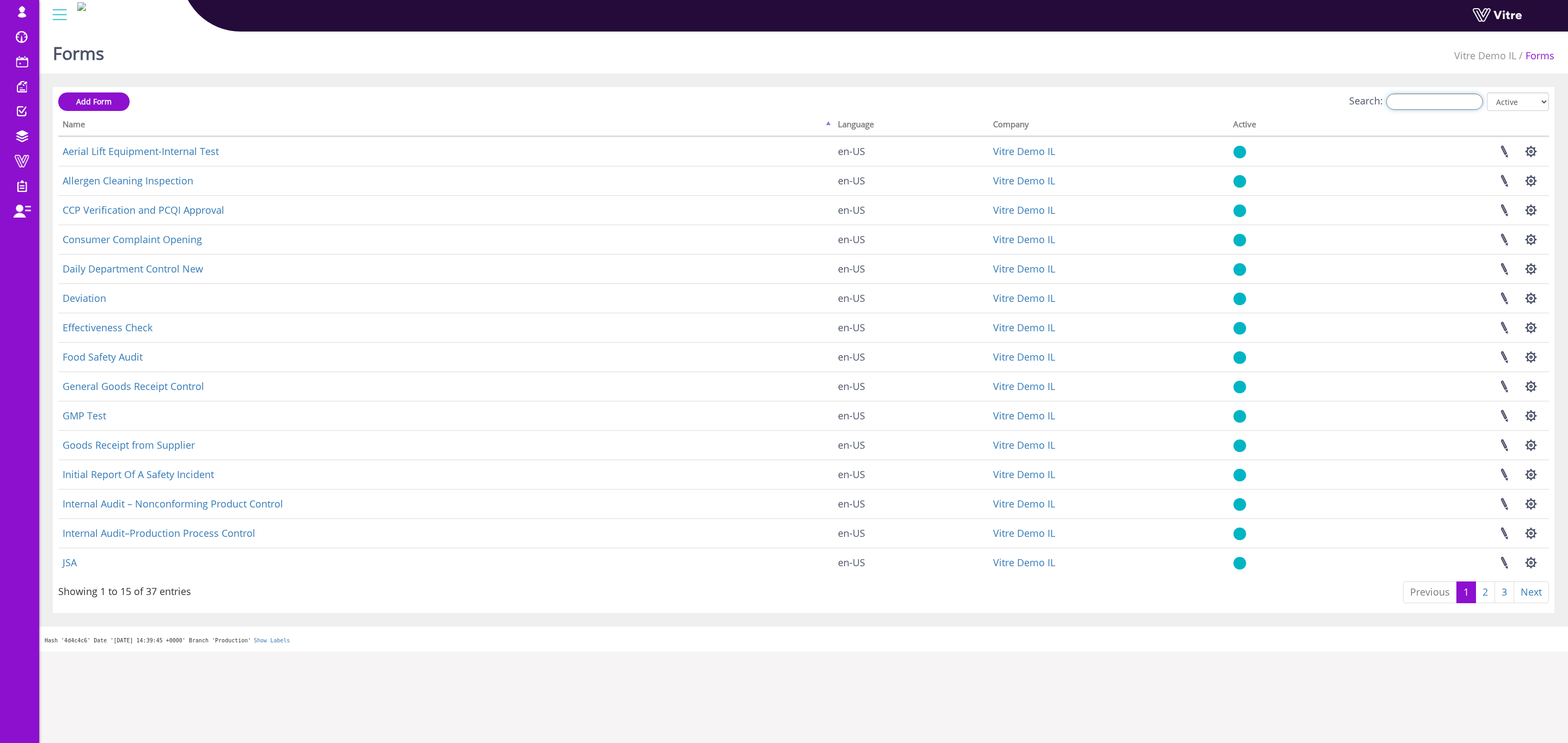
click at [1439, 103] on input "Search:" at bounding box center [1435, 102] width 97 height 16
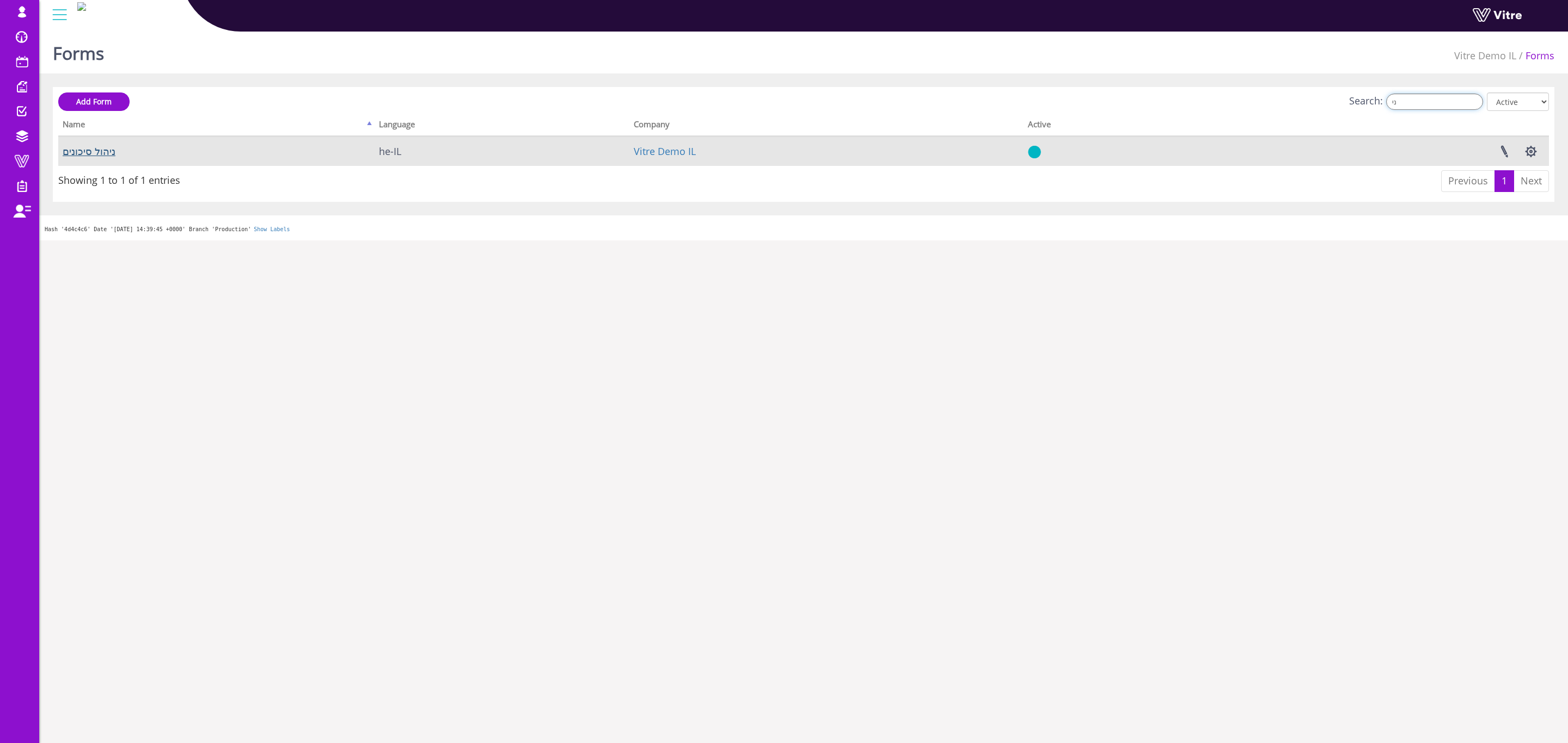
type input "ני"
click at [82, 155] on link "ניהול סיכונים" at bounding box center [89, 151] width 53 height 13
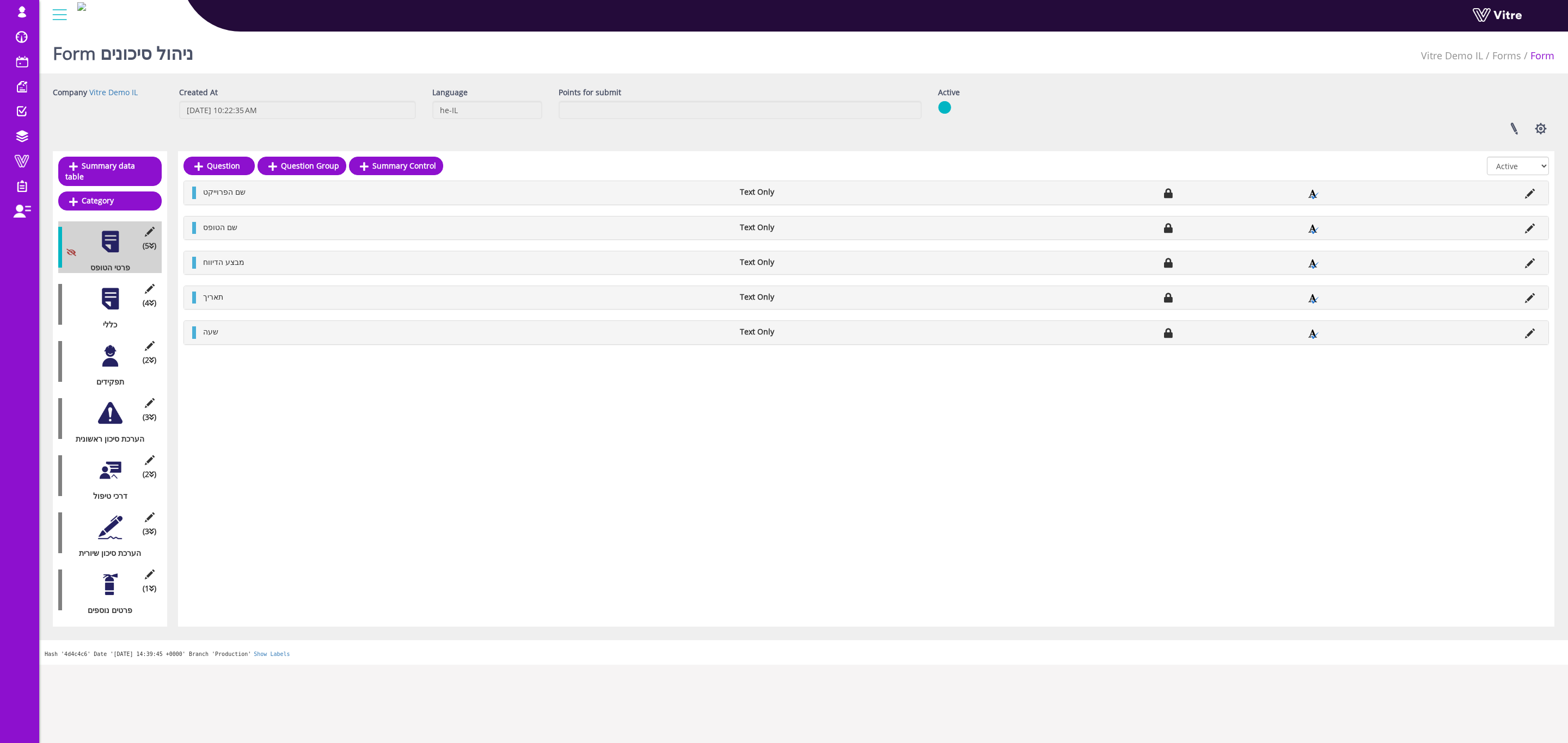
click at [341, 73] on div "Form ניהול סיכונים Vitre Demo IL Forms Form Company Vitre Demo IL Created At [D…" at bounding box center [803, 346] width 1529 height 638
click at [1544, 123] on button "button" at bounding box center [1541, 129] width 27 height 29
click at [1516, 223] on link "Additional languages" at bounding box center [1505, 225] width 99 height 15
click at [1212, 103] on div "Company Vitre Demo IL Created At [DATE] 10:22:35 AM Language he-IL Points for s…" at bounding box center [803, 115] width 1518 height 56
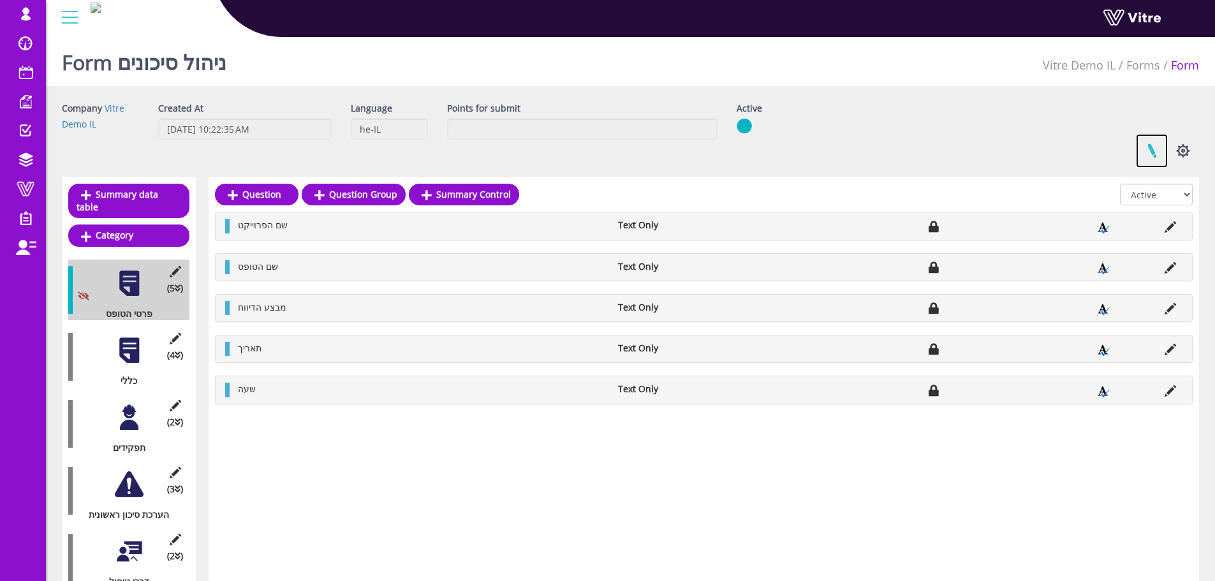
click at [1155, 147] on link at bounding box center [1152, 151] width 32 height 34
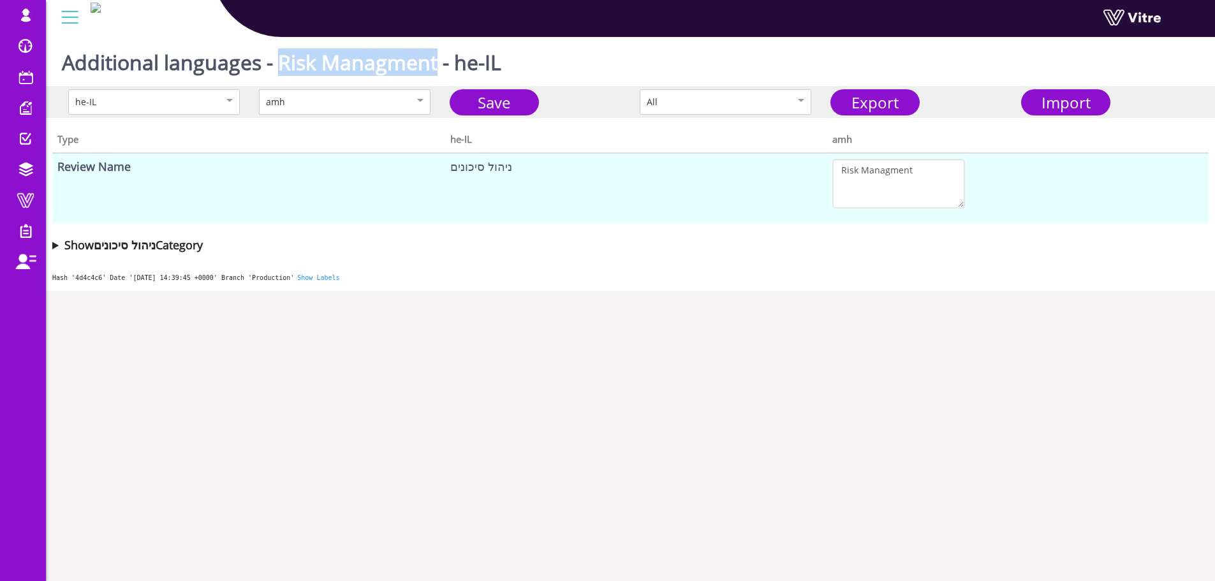
drag, startPoint x: 279, startPoint y: 64, endPoint x: 439, endPoint y: 63, distance: 159.5
click at [439, 63] on h1 "Additional languages - Risk Managment - he-IL" at bounding box center [282, 59] width 440 height 54
click at [383, 117] on div "he-IL amh Save All Export Import" at bounding box center [630, 102] width 1169 height 32
click at [382, 110] on div "amh" at bounding box center [345, 102] width 172 height 26
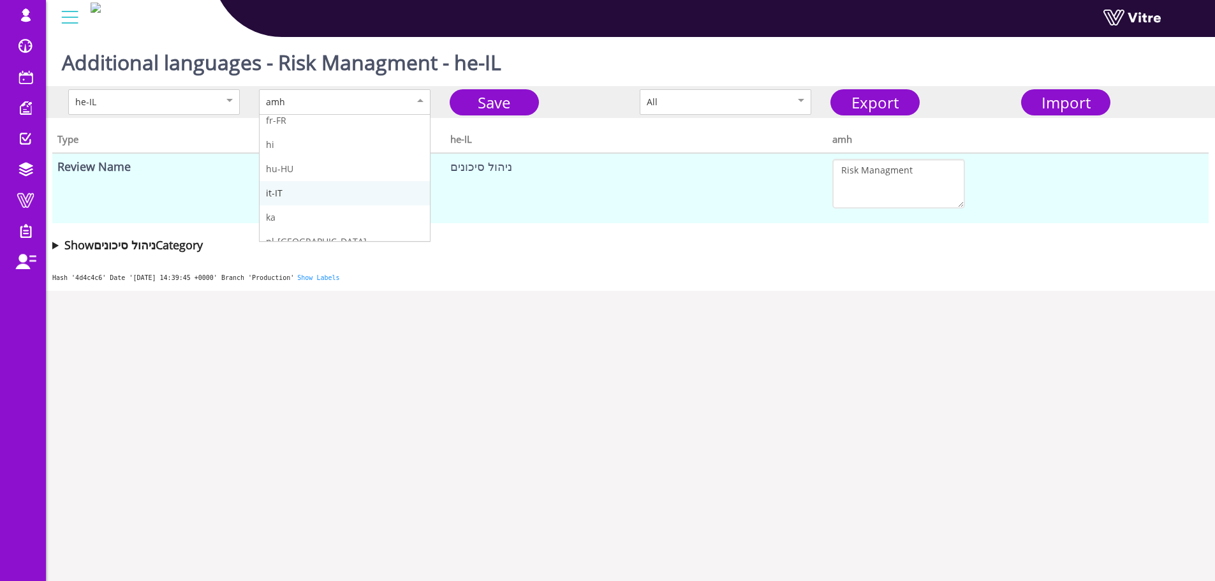
scroll to position [64, 0]
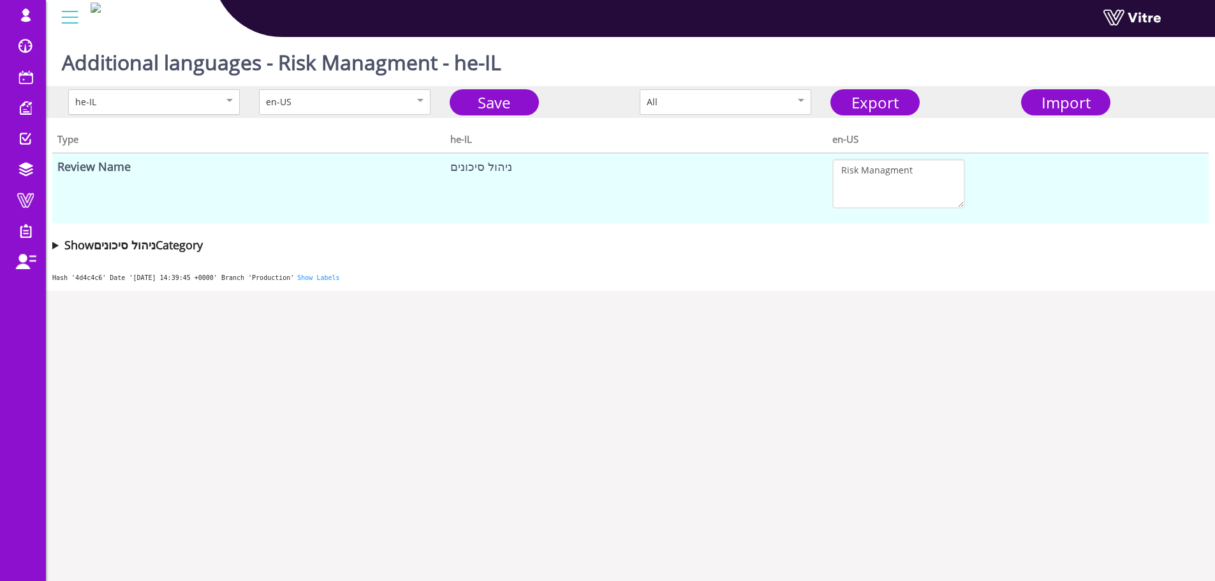
click at [174, 99] on div "he-IL" at bounding box center [140, 102] width 131 height 14
click at [336, 106] on div "en-US" at bounding box center [331, 102] width 131 height 14
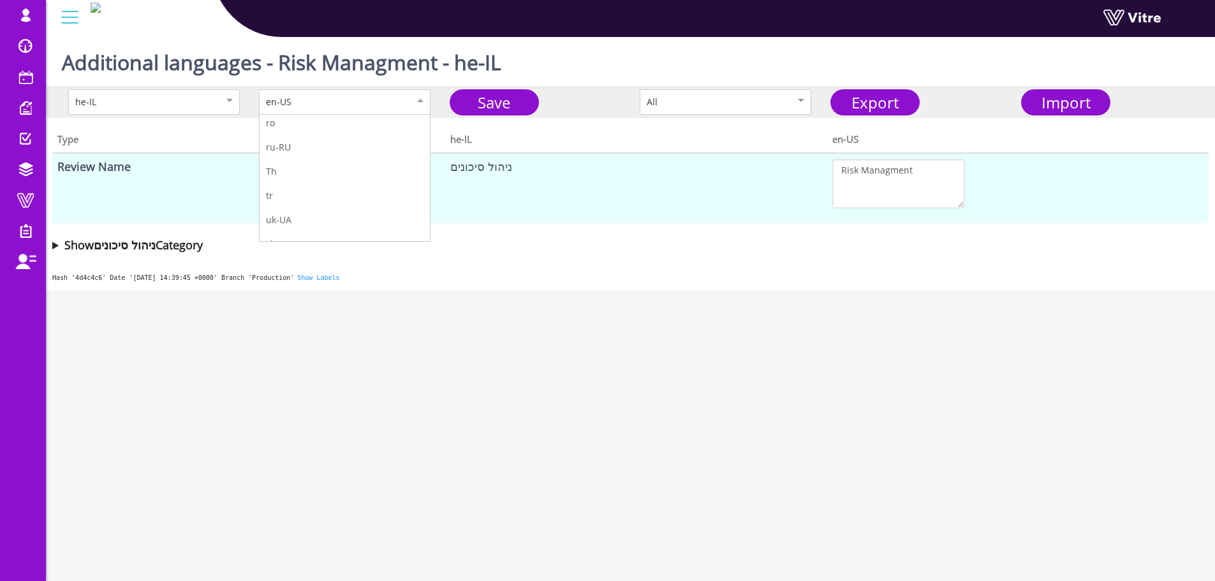
scroll to position [334, 0]
click at [563, 218] on td "ניהול סיכונים" at bounding box center [636, 188] width 382 height 70
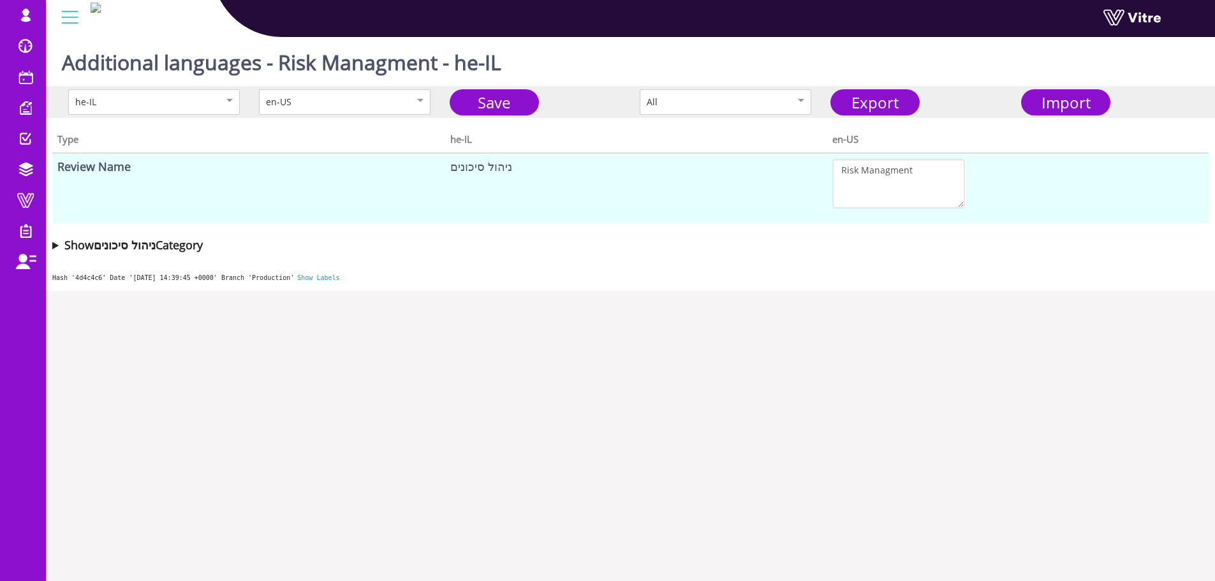
click at [511, 177] on td "ניהול סיכונים" at bounding box center [636, 188] width 382 height 70
click at [500, 166] on td "ניהול סיכונים" at bounding box center [636, 188] width 382 height 70
copy td "ניהול סיכונים"
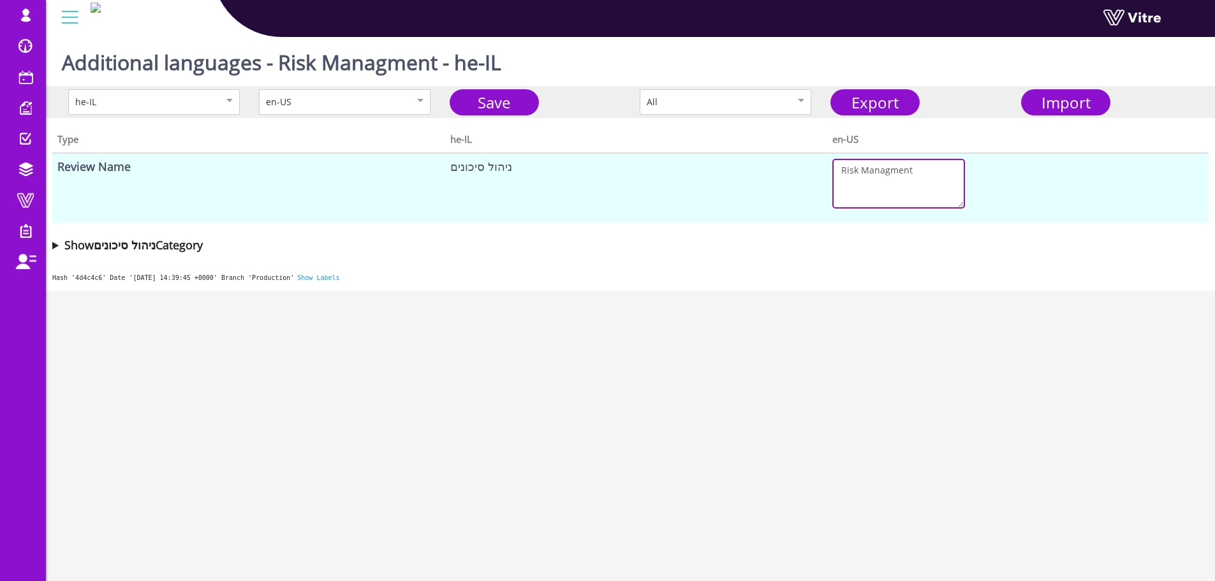
click at [864, 177] on textarea "Risk Managment" at bounding box center [899, 184] width 133 height 50
drag, startPoint x: 896, startPoint y: 172, endPoint x: 853, endPoint y: 190, distance: 46.3
click at [853, 190] on textarea "Risk Managment" at bounding box center [899, 184] width 133 height 50
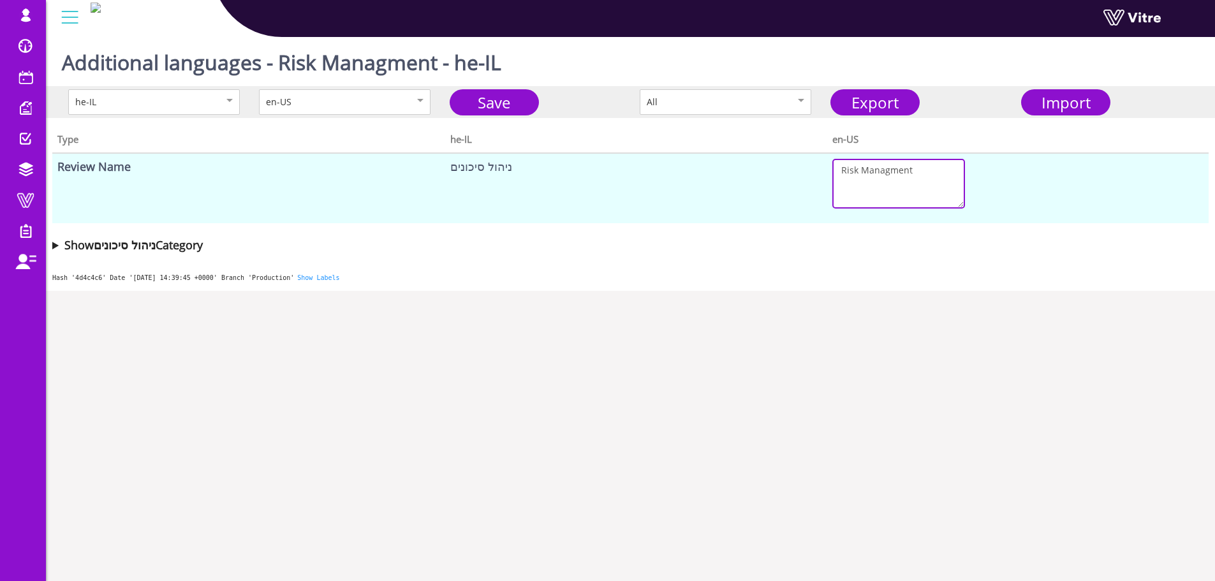
paste textarea "ניהול סיכונים"
drag, startPoint x: 915, startPoint y: 189, endPoint x: 816, endPoint y: 153, distance: 105.7
click at [816, 153] on tr "Review Name ניהול סיכונים Risניהול סיכונים k Managment" at bounding box center [630, 188] width 1157 height 70
paste textarea "ניהול סיכונים"
click at [507, 101] on link "Save" at bounding box center [494, 102] width 89 height 26
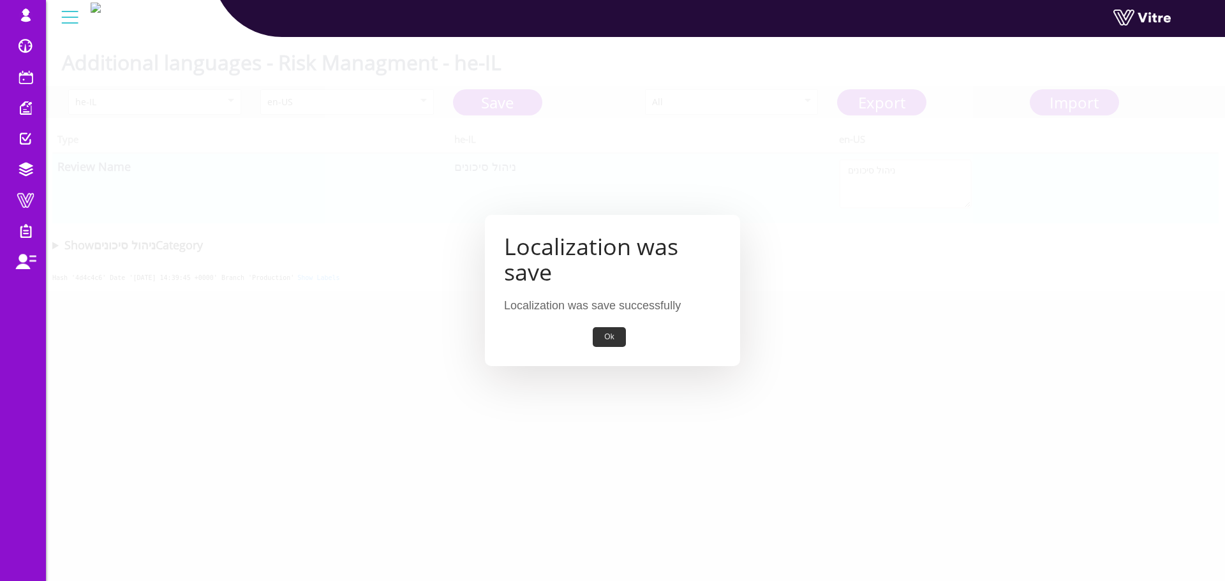
click at [605, 322] on div "Localization was save Localization was save successfully Ok" at bounding box center [612, 290] width 255 height 151
click at [604, 334] on button "Ok" at bounding box center [609, 337] width 33 height 20
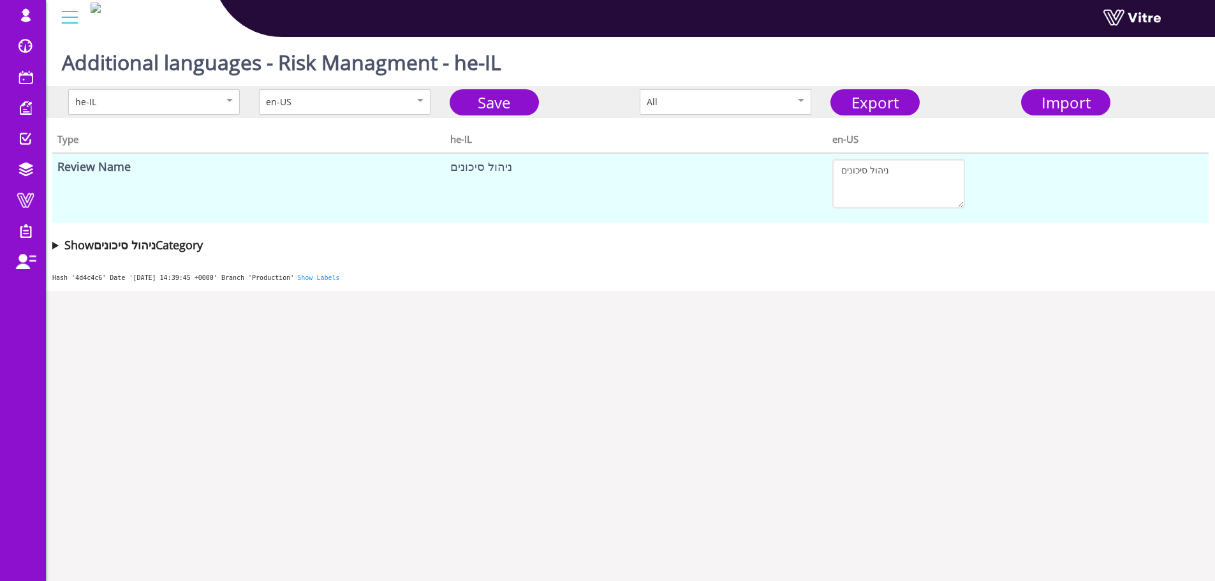
click at [91, 253] on summary "Show ניהול סיכונים Category" at bounding box center [630, 245] width 1157 height 18
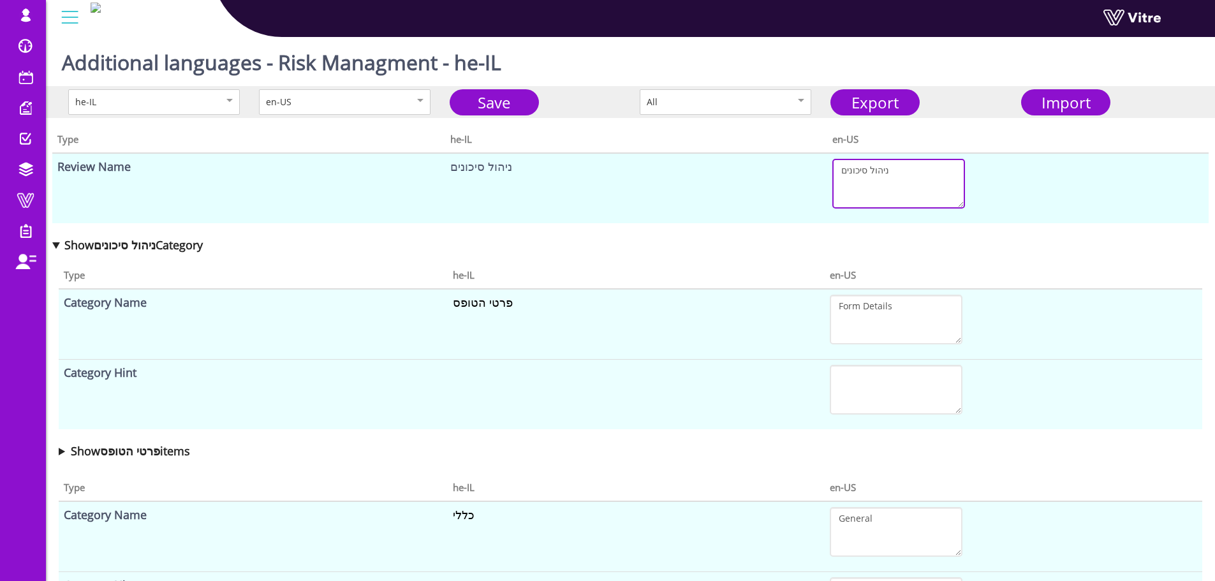
click at [876, 170] on textarea "ניהול סיכונים" at bounding box center [899, 184] width 133 height 50
drag, startPoint x: 876, startPoint y: 170, endPoint x: 213, endPoint y: 269, distance: 670.1
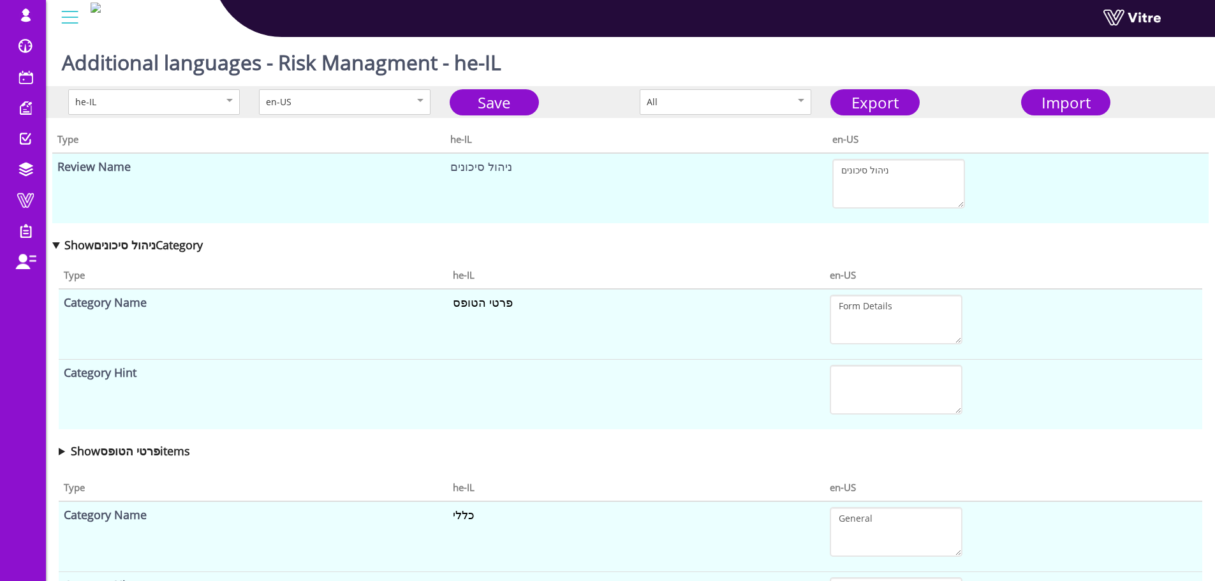
click at [864, 176] on textarea "ניהול סיכונים" at bounding box center [899, 184] width 133 height 50
paste textarea "Risk Managment"
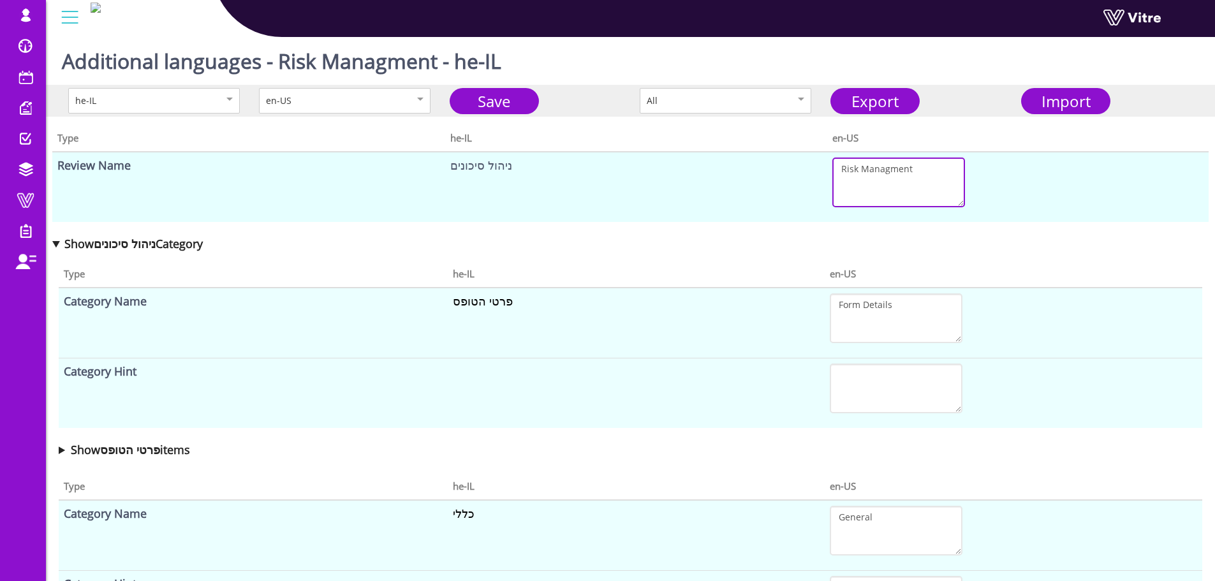
scroll to position [0, 0]
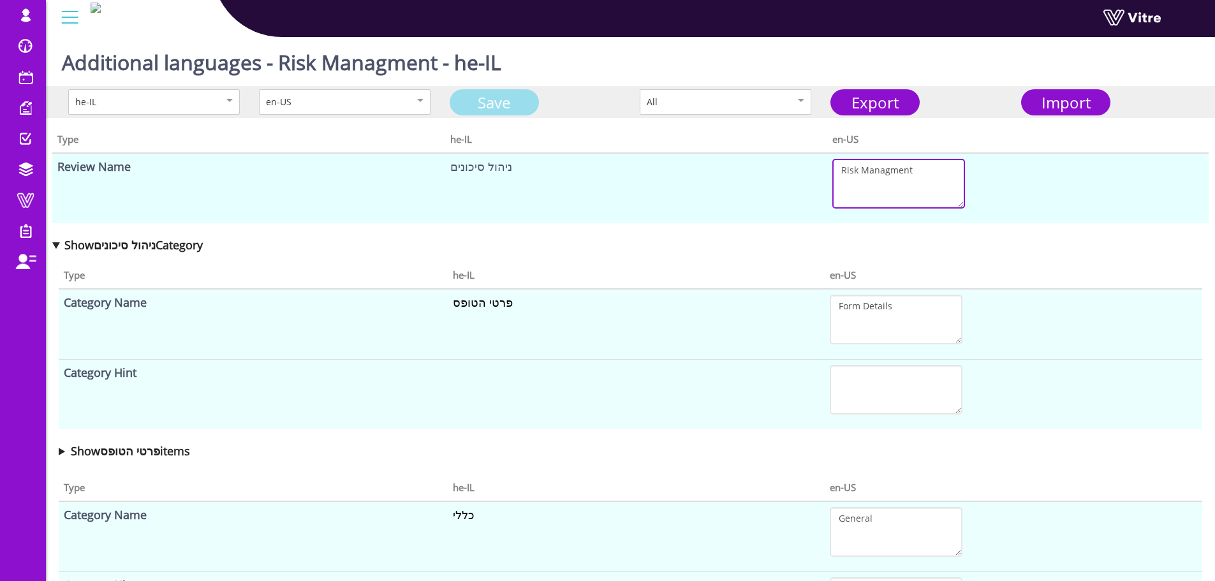
type textarea "Risk Managment"
click at [512, 107] on link "Save" at bounding box center [494, 102] width 89 height 26
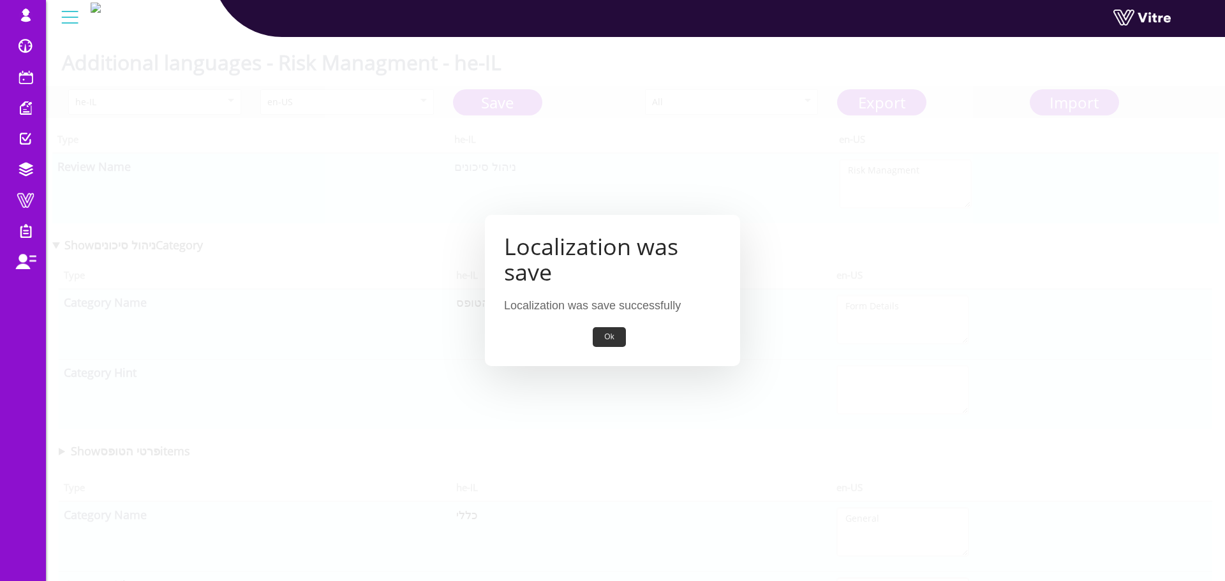
click at [616, 341] on button "Ok" at bounding box center [609, 337] width 33 height 20
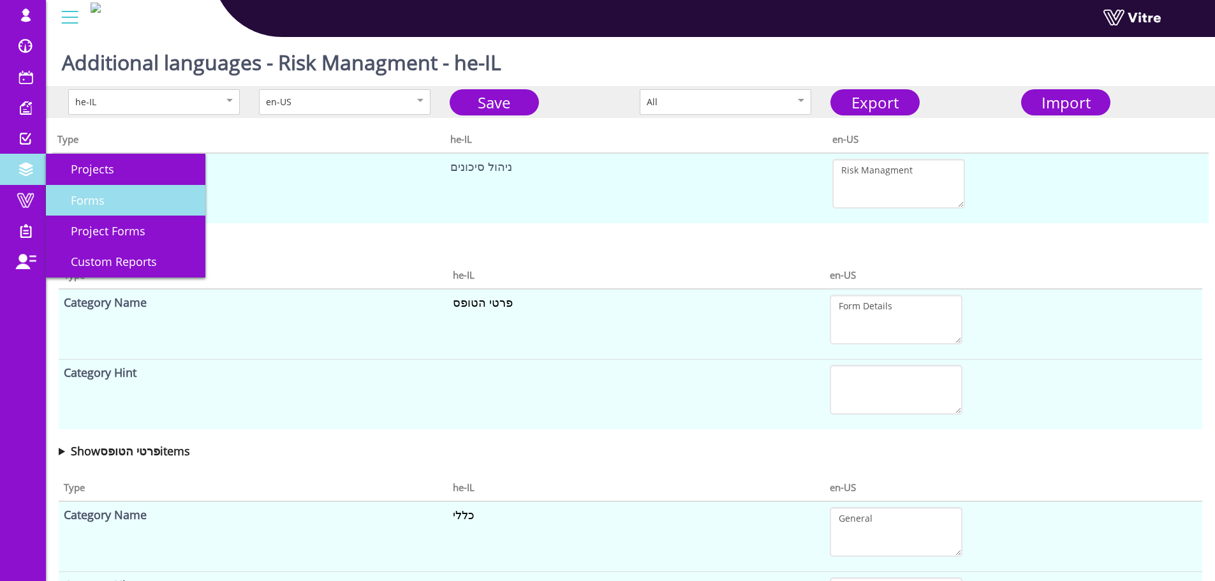
click at [93, 204] on span "Forms" at bounding box center [80, 200] width 49 height 15
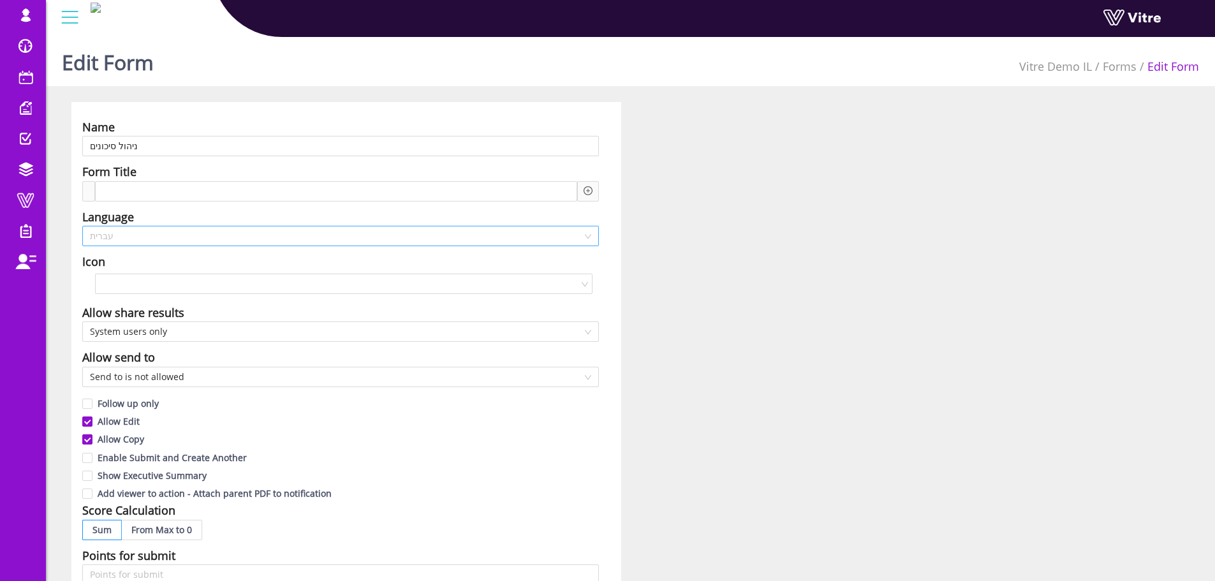
click at [137, 235] on span "עברית" at bounding box center [340, 235] width 501 height 19
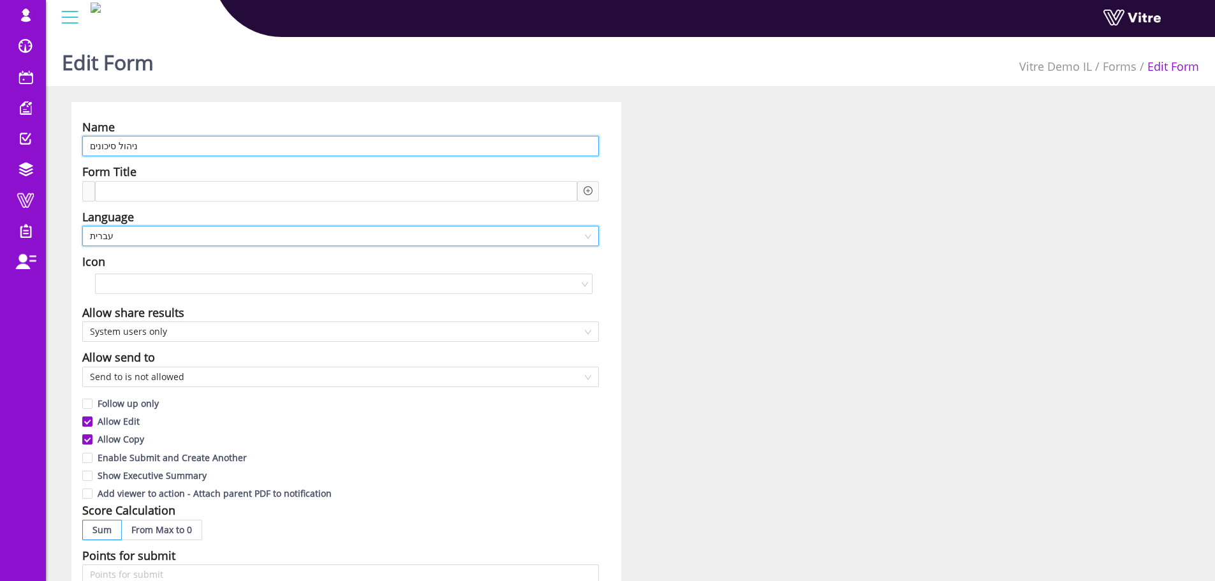
click at [253, 146] on input "ניהול סיכונים" at bounding box center [340, 146] width 517 height 20
click at [252, 146] on input "ניהול סיכונים" at bounding box center [340, 146] width 517 height 20
click at [154, 146] on input "text" at bounding box center [340, 146] width 517 height 20
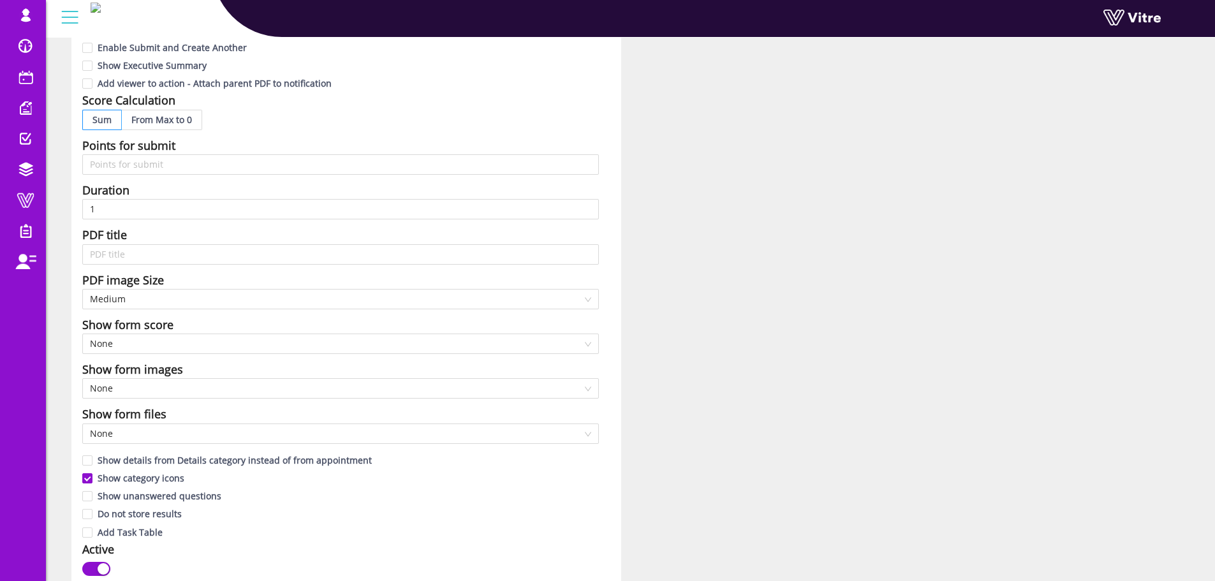
scroll to position [702, 0]
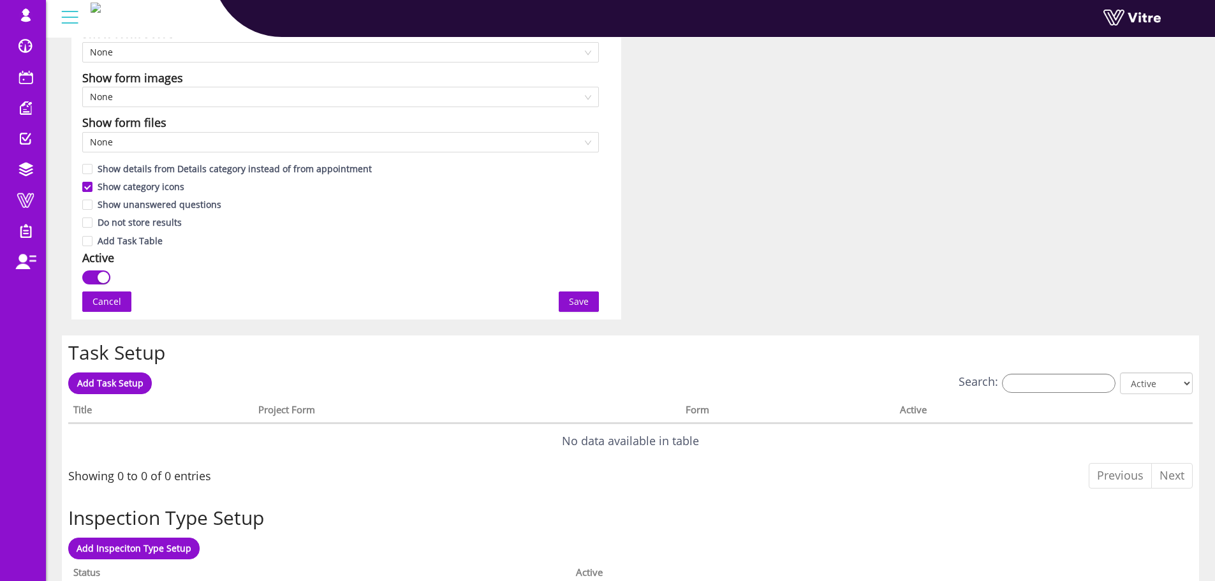
type input "ניהול סיכונים"
click at [573, 304] on span "Save" at bounding box center [579, 302] width 20 height 14
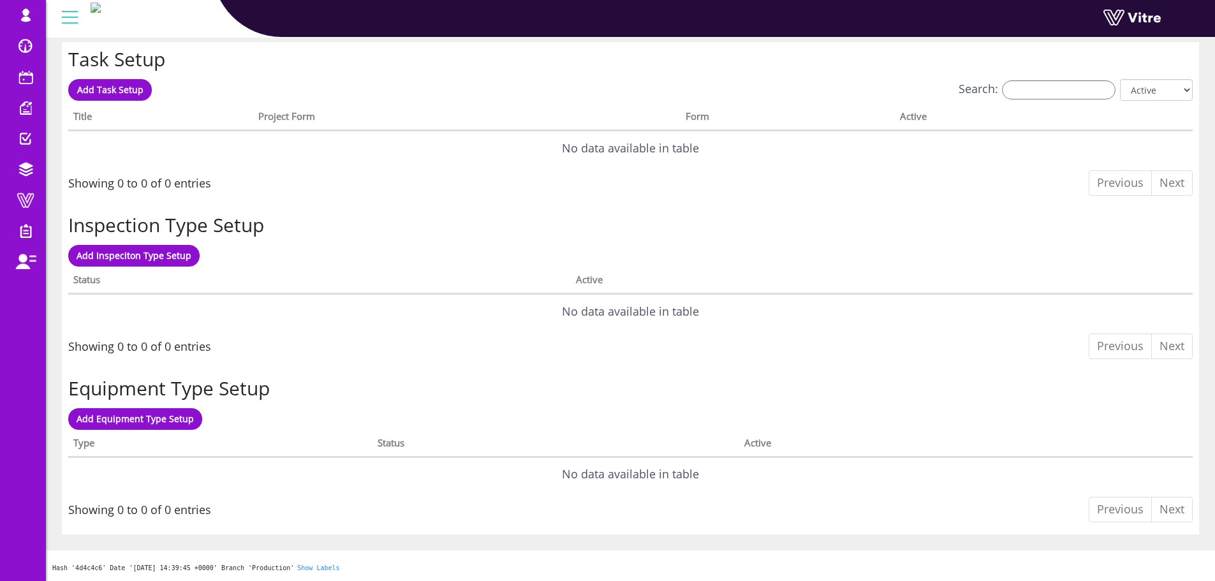
scroll to position [0, 0]
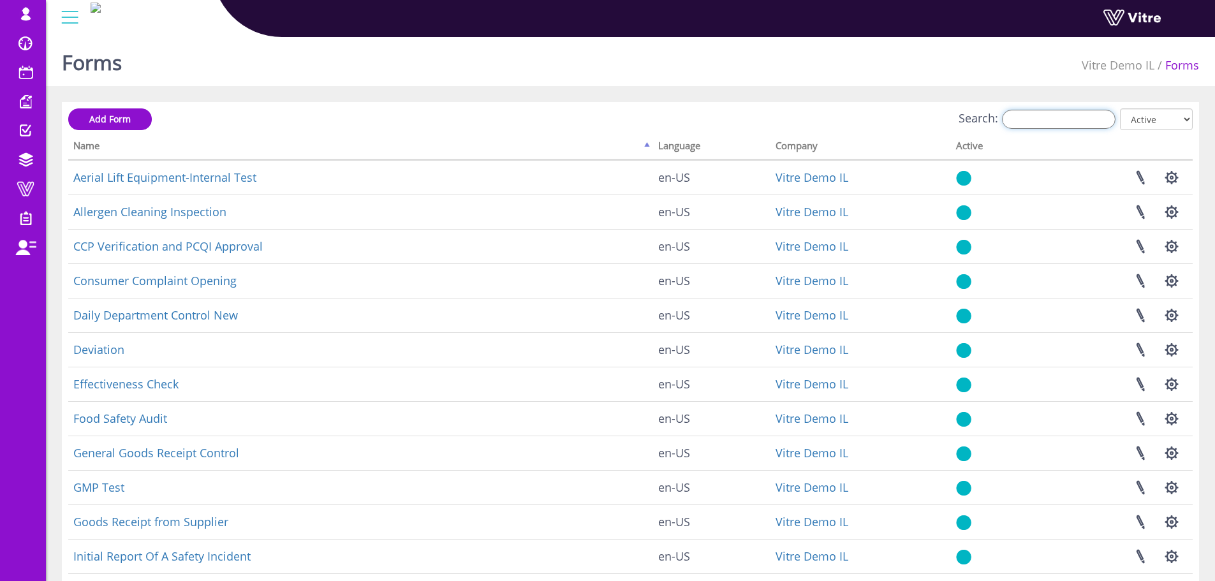
click at [1092, 122] on input "Search:" at bounding box center [1059, 119] width 114 height 19
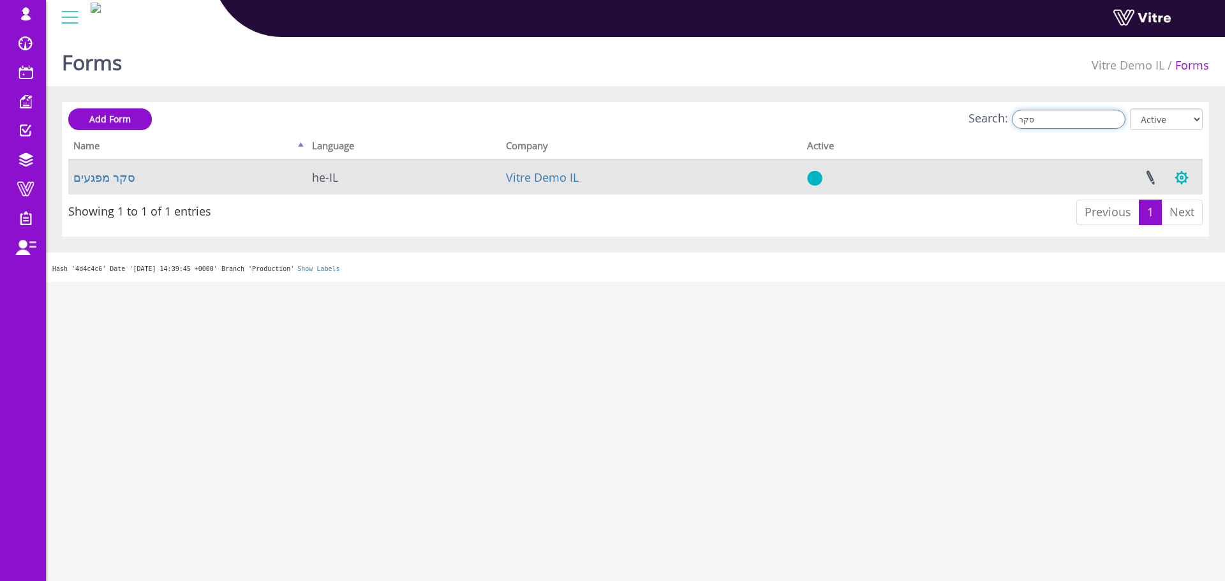
type input "סקר"
click at [1172, 179] on button "button" at bounding box center [1182, 178] width 32 height 34
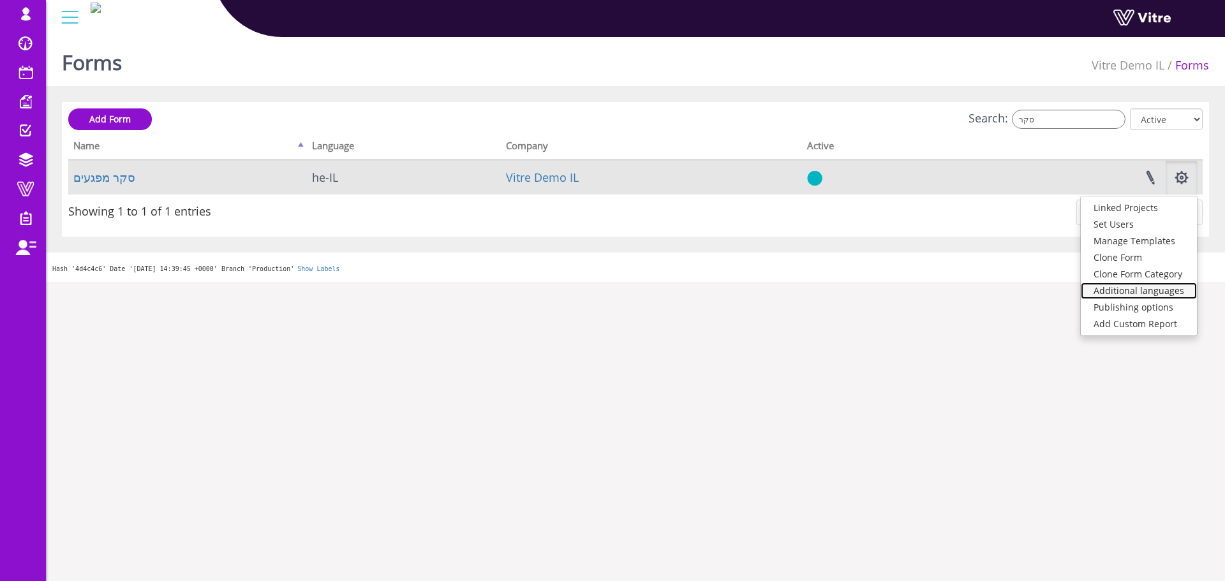
click at [1162, 286] on link "Additional languages" at bounding box center [1139, 291] width 116 height 17
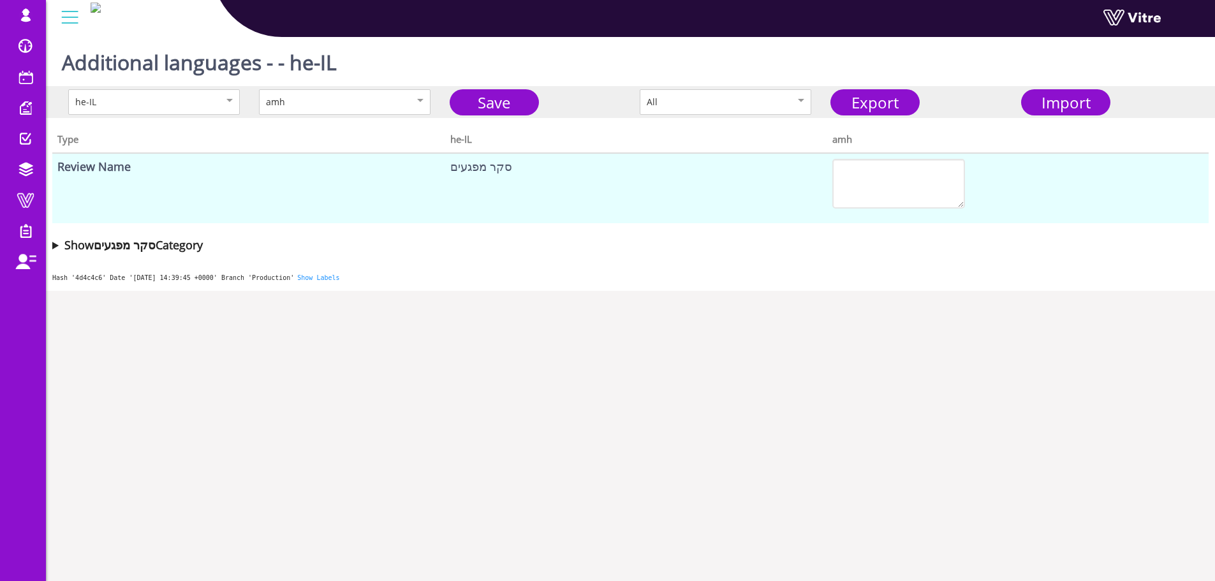
click at [271, 64] on h1 "Additional languages - - he-IL" at bounding box center [199, 59] width 275 height 54
drag, startPoint x: 275, startPoint y: 64, endPoint x: 307, endPoint y: 58, distance: 33.2
click at [307, 58] on h1 "Additional languages - - he-IL" at bounding box center [199, 59] width 275 height 54
click at [338, 118] on div "Type he-IL amh Review Name סקר מפגעים Show סקר מפגעים Category Type he-IL amh C…" at bounding box center [630, 189] width 1169 height 142
click at [338, 114] on div "he-IL amh Save All Export Import" at bounding box center [630, 102] width 1169 height 32
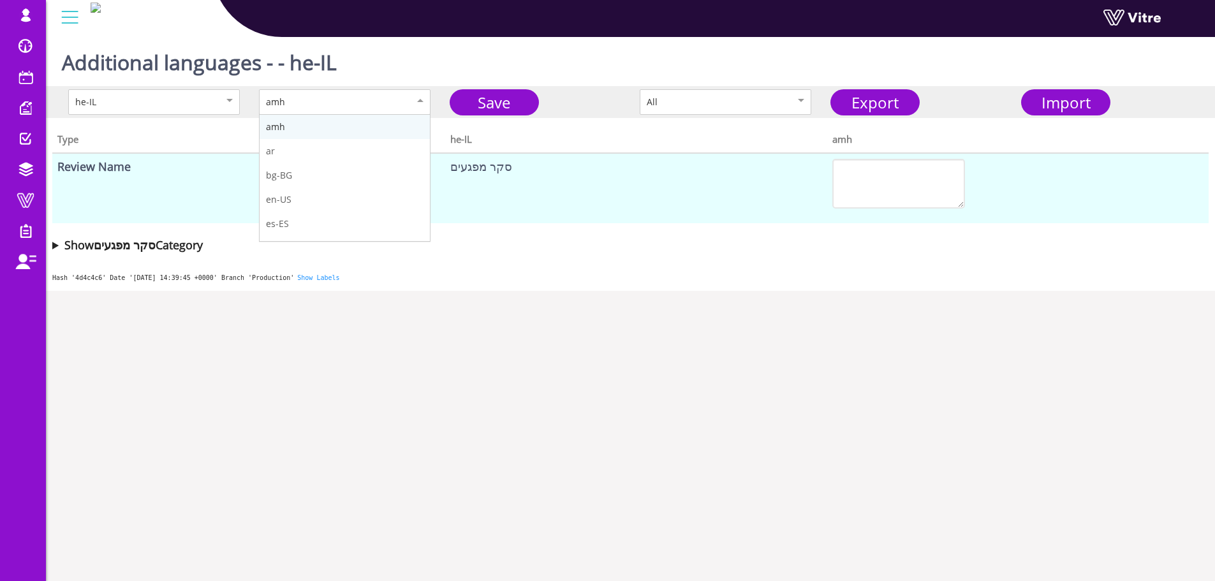
click at [338, 112] on div "amh" at bounding box center [345, 102] width 172 height 26
click at [603, 244] on summary "Show סקר מפגעים Category" at bounding box center [630, 245] width 1157 height 18
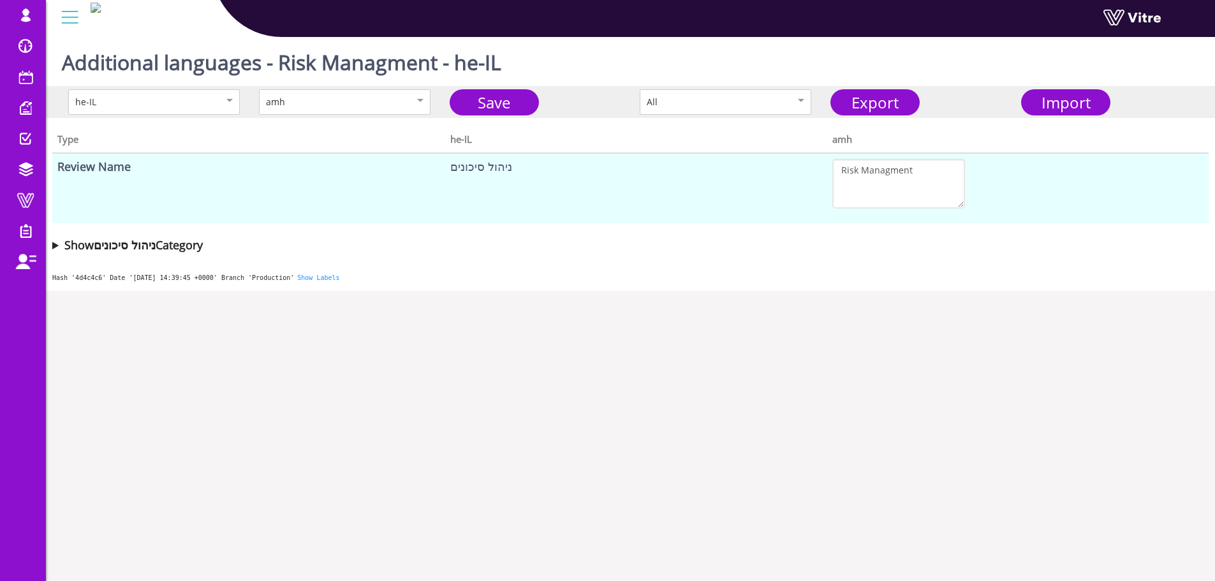
click at [511, 107] on link "Save" at bounding box center [494, 102] width 89 height 26
click at [511, 107] on body "lishay@vitre.io Profile Notification Change Company עברית English Español Franç…" at bounding box center [612, 322] width 1225 height 581
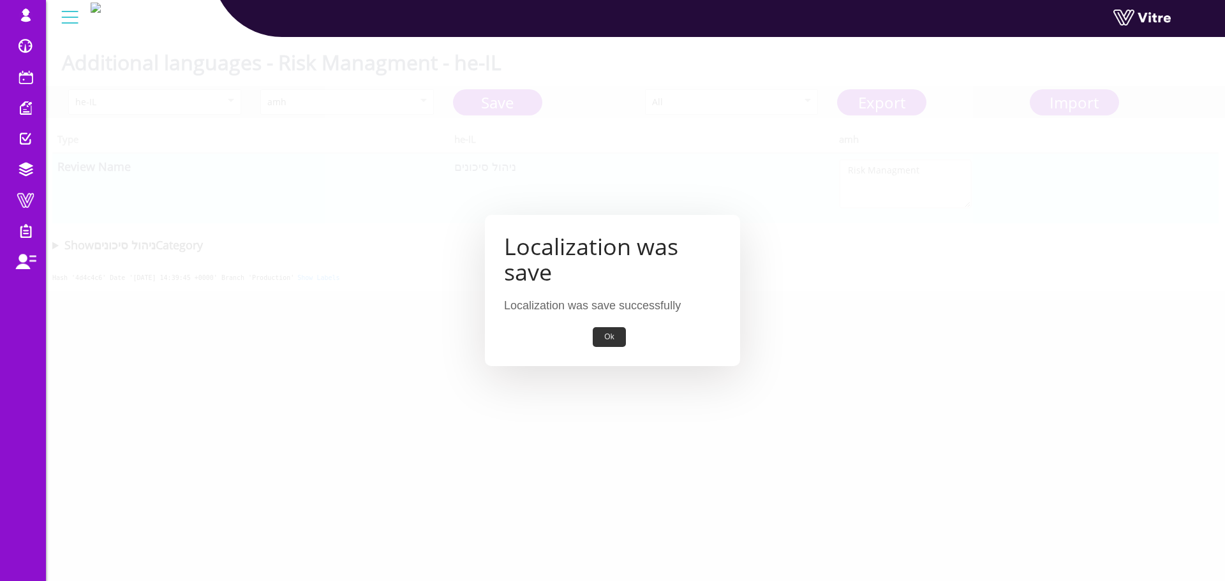
click at [607, 343] on button "Ok" at bounding box center [609, 337] width 33 height 20
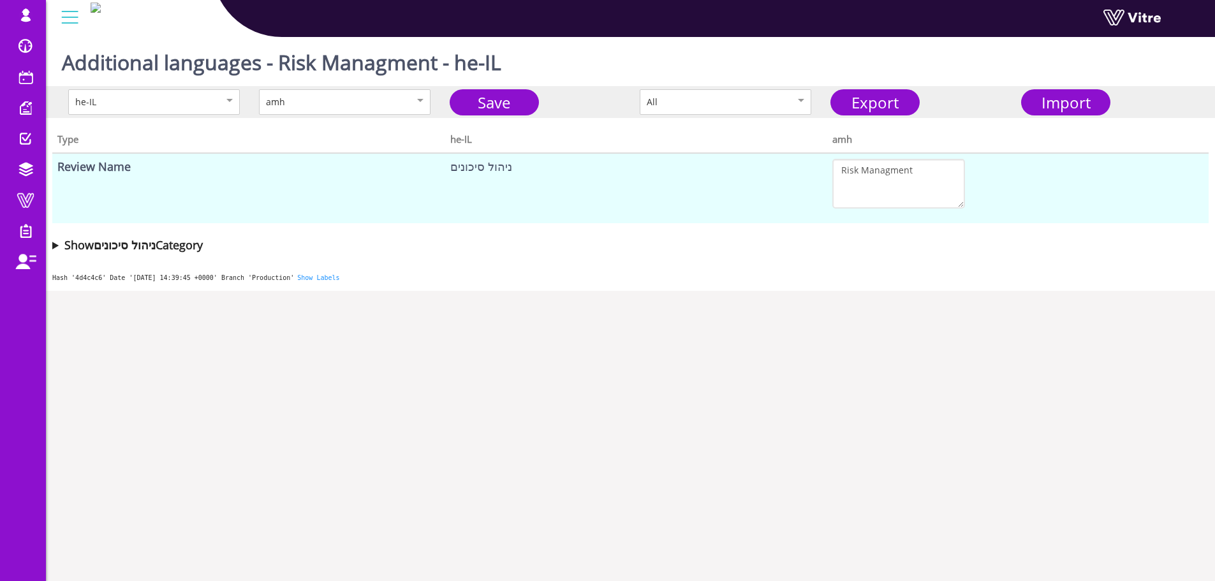
click at [384, 65] on h1 "Additional languages - Risk Managment - he-IL" at bounding box center [282, 59] width 440 height 54
click at [384, 64] on h1 "Additional languages - Risk Managment - he-IL" at bounding box center [282, 59] width 440 height 54
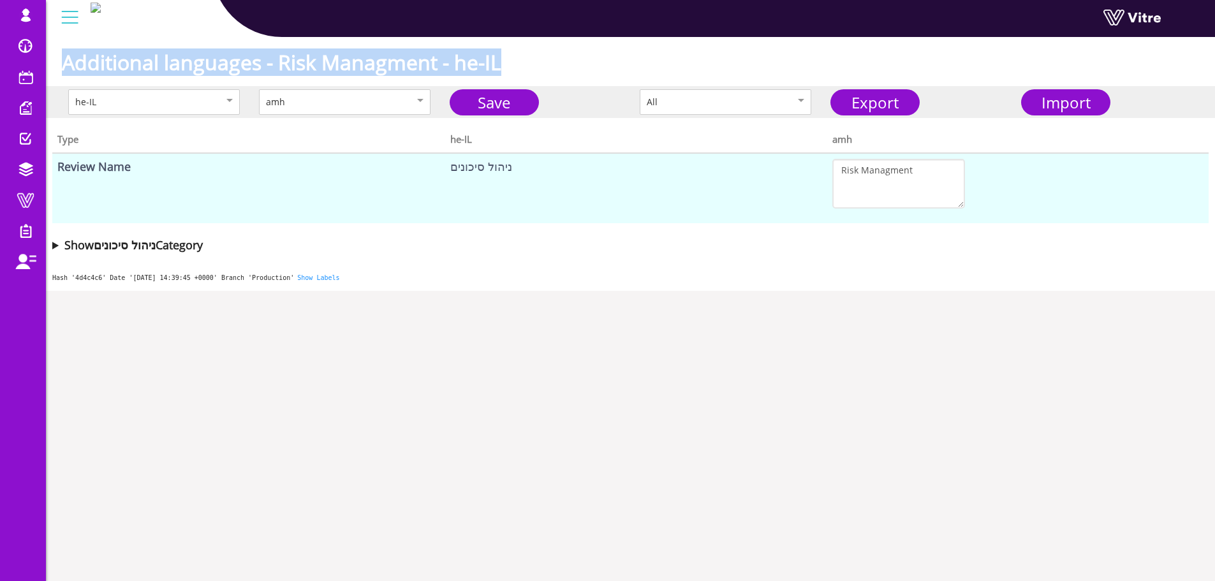
click at [384, 64] on h1 "Additional languages - Risk Managment - he-IL" at bounding box center [282, 59] width 440 height 54
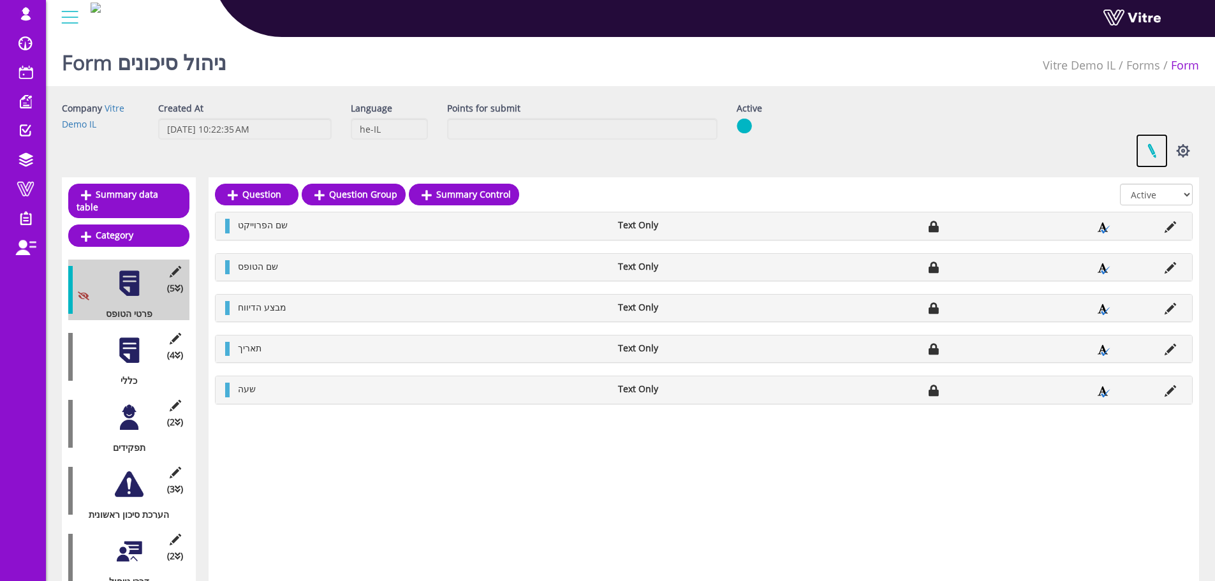
click at [1143, 139] on link at bounding box center [1152, 151] width 32 height 34
click at [131, 343] on div at bounding box center [129, 350] width 29 height 29
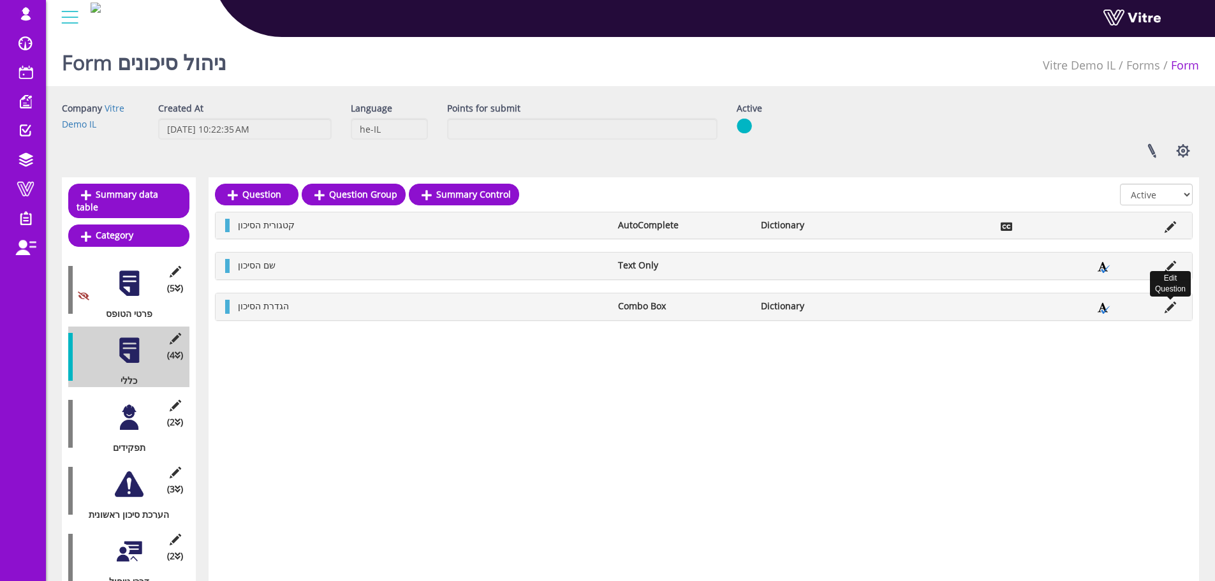
click at [1168, 308] on icon at bounding box center [1170, 307] width 11 height 11
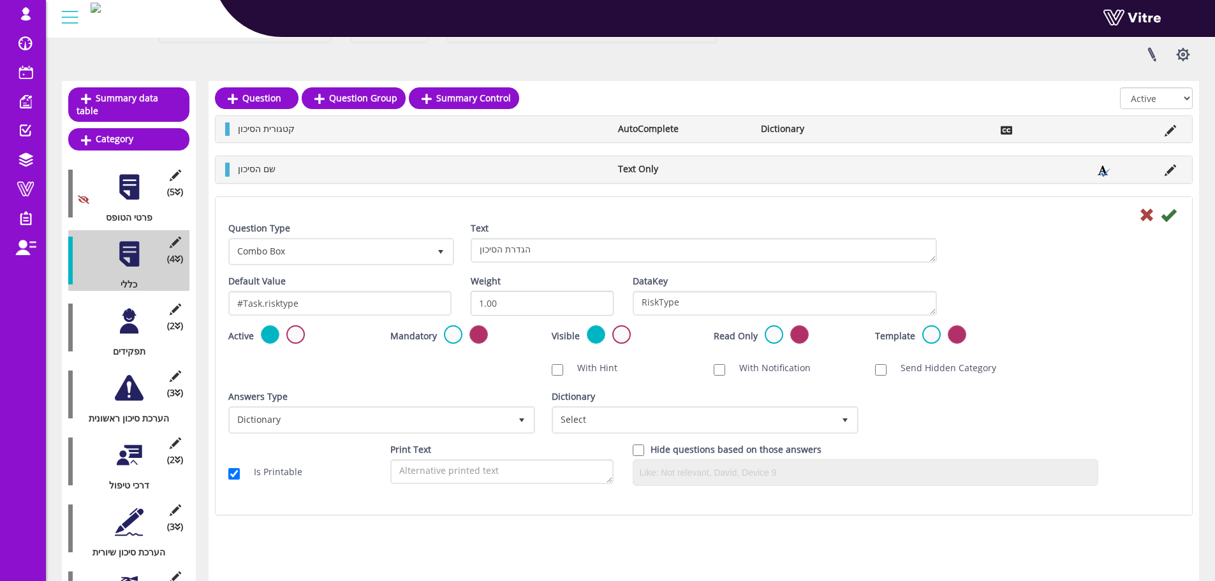
scroll to position [128, 0]
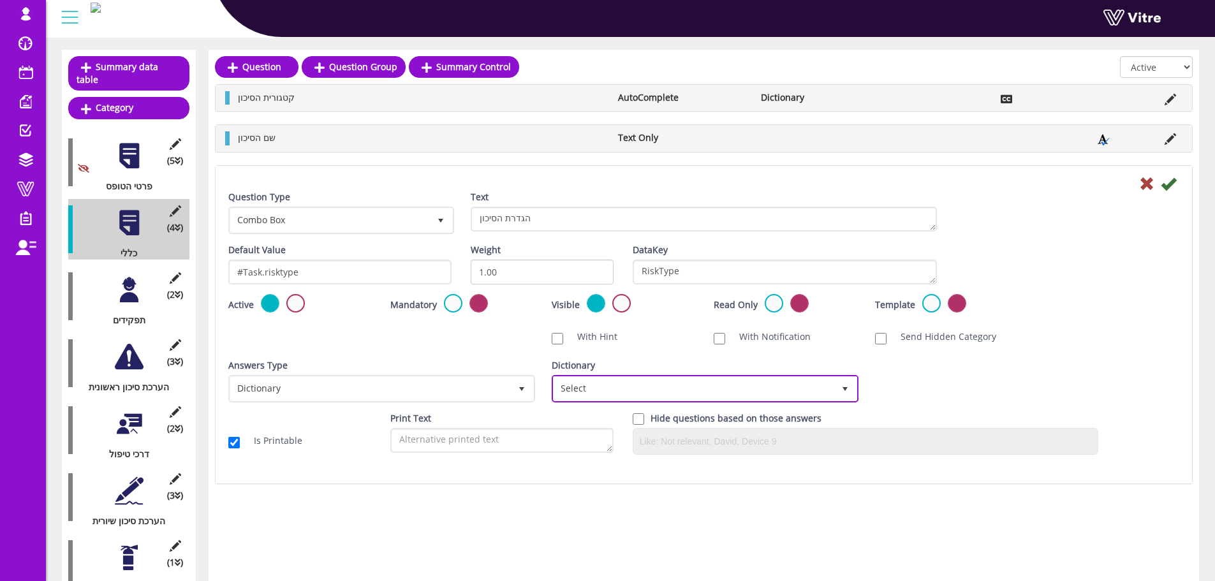
click at [782, 390] on span "Select" at bounding box center [694, 388] width 280 height 23
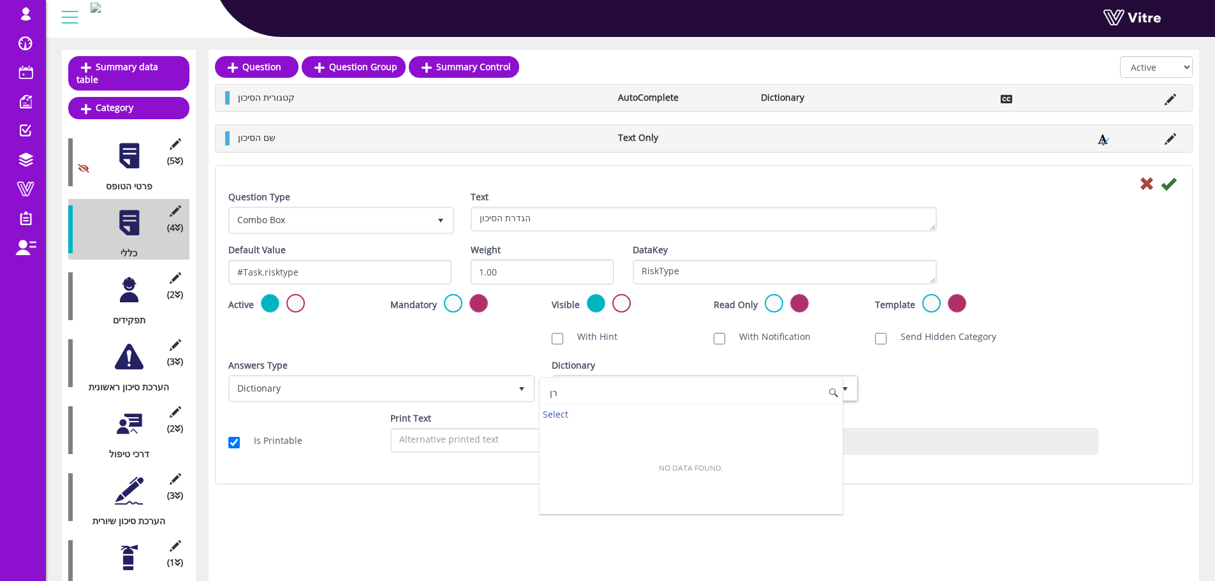
type input "ר"
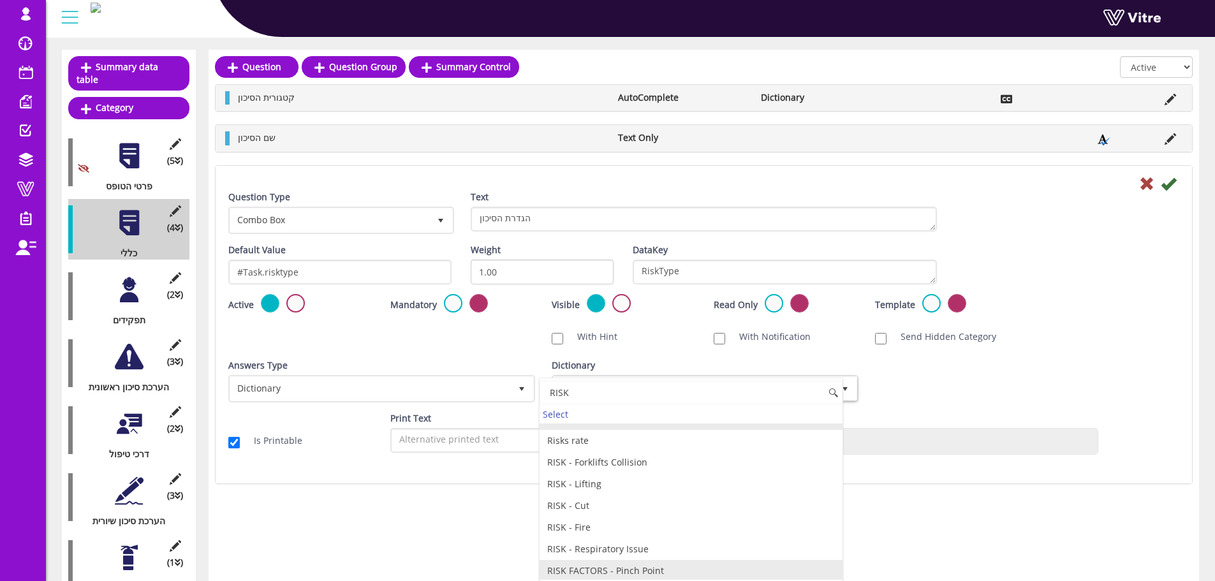
scroll to position [0, 0]
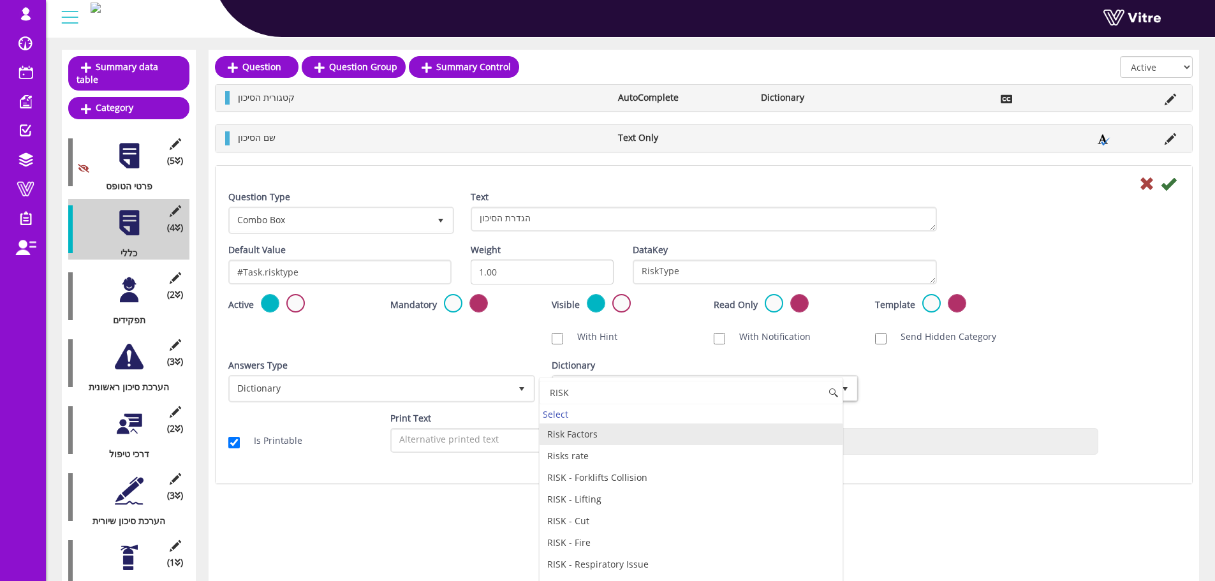
click at [623, 435] on li "Risk Factors" at bounding box center [691, 435] width 303 height 22
type input "RISK"
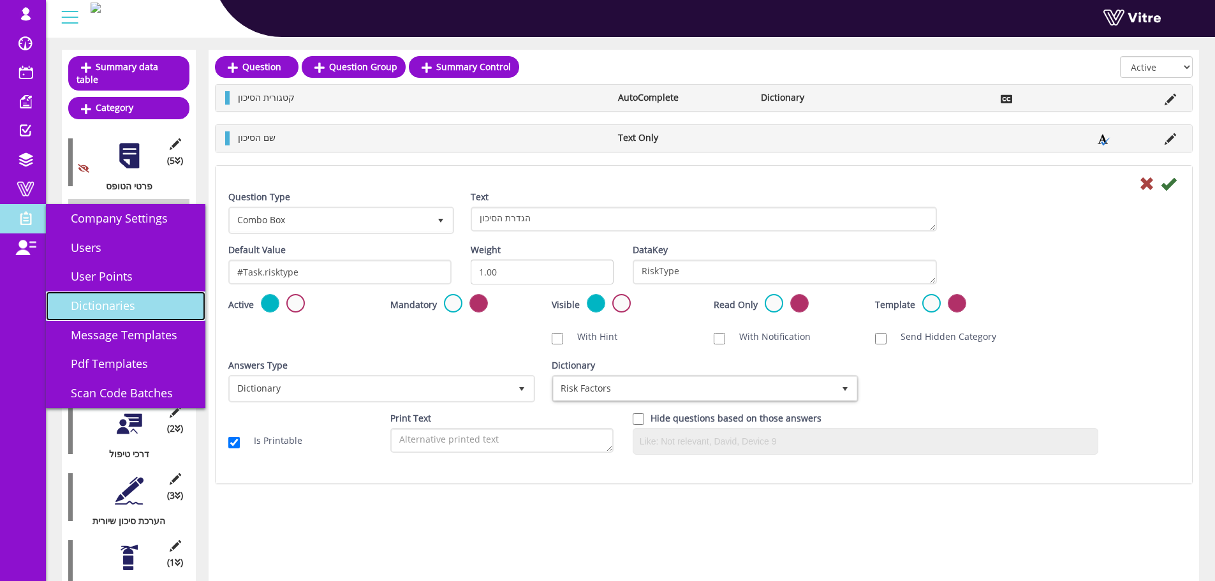
click at [108, 301] on span "Dictionaries" at bounding box center [96, 305] width 80 height 15
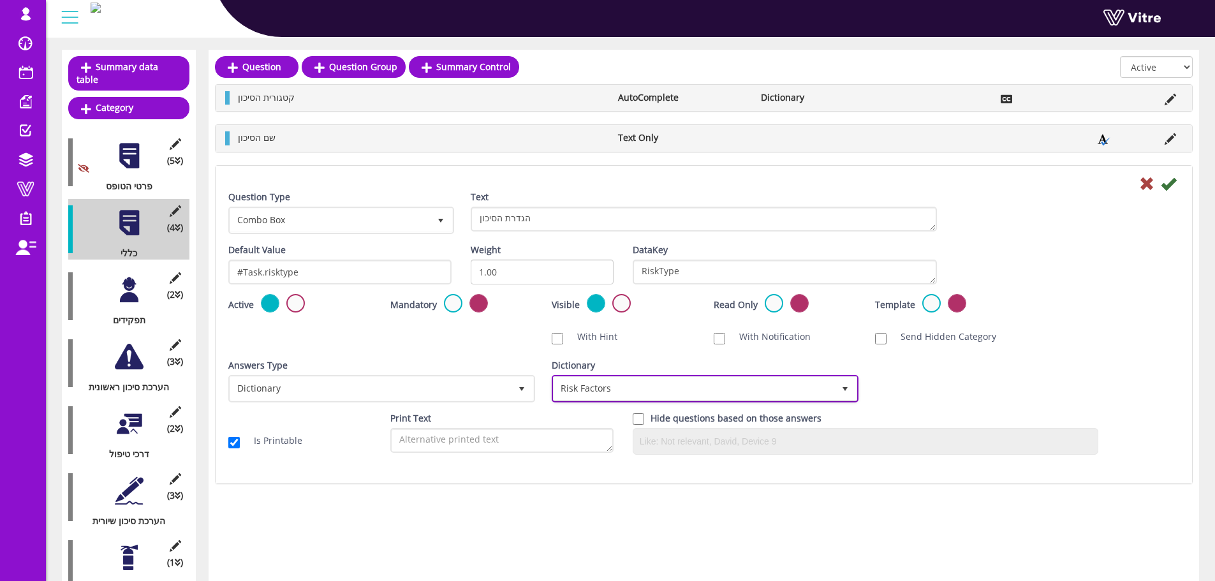
click at [706, 388] on span "Risk Factors" at bounding box center [694, 388] width 280 height 23
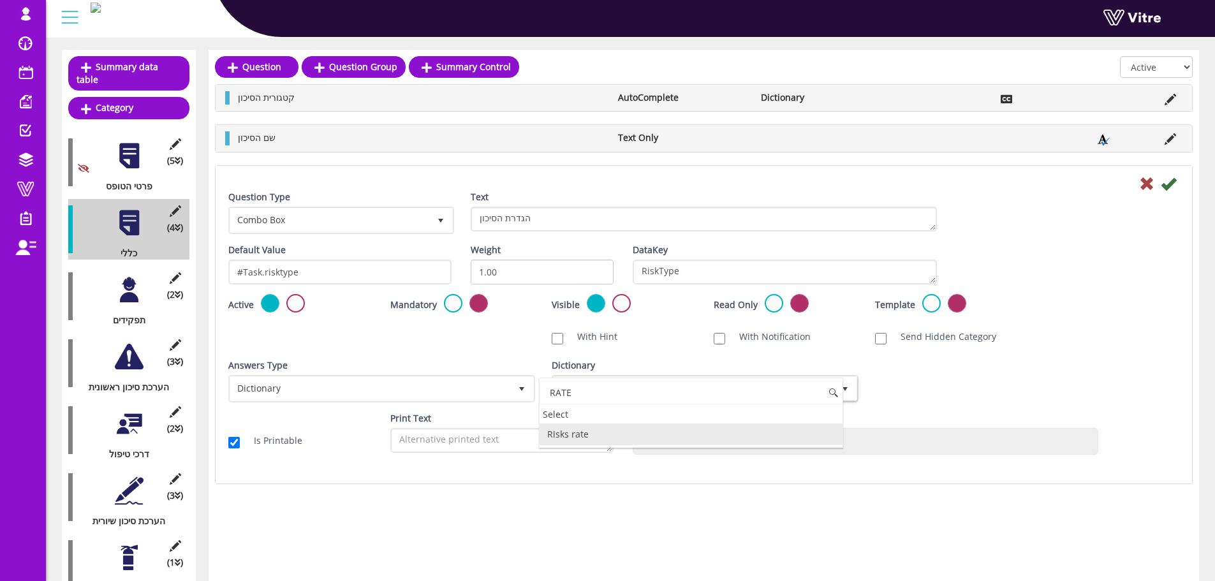
click at [624, 432] on li "Risks rate" at bounding box center [691, 435] width 303 height 22
type input "RATE"
click at [906, 380] on div "Answers Type Dictionary 1 Answers Type Dictionary 1 Module Select Form Context …" at bounding box center [704, 385] width 970 height 53
click at [1169, 182] on icon at bounding box center [1168, 183] width 15 height 15
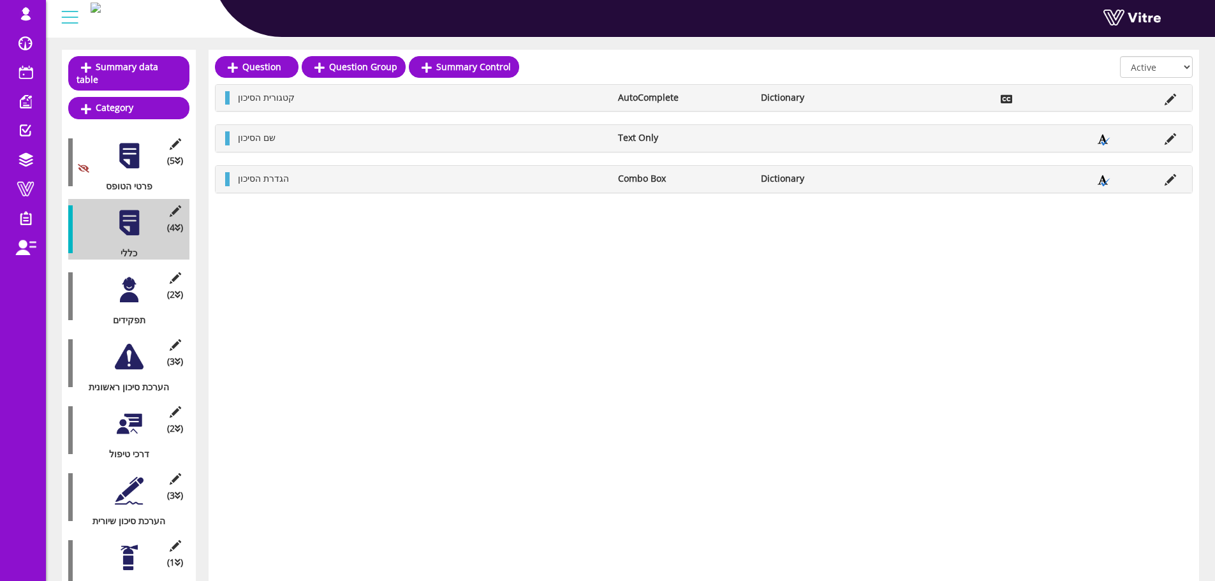
click at [141, 281] on div at bounding box center [129, 290] width 29 height 29
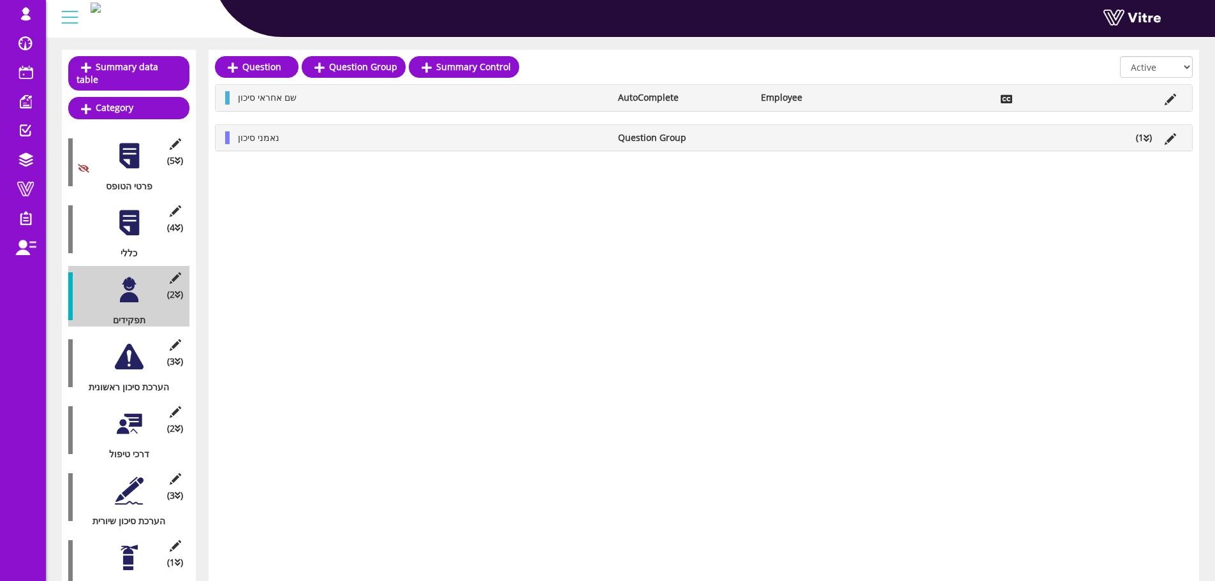
click at [1139, 138] on li "(1 )" at bounding box center [1144, 137] width 29 height 13
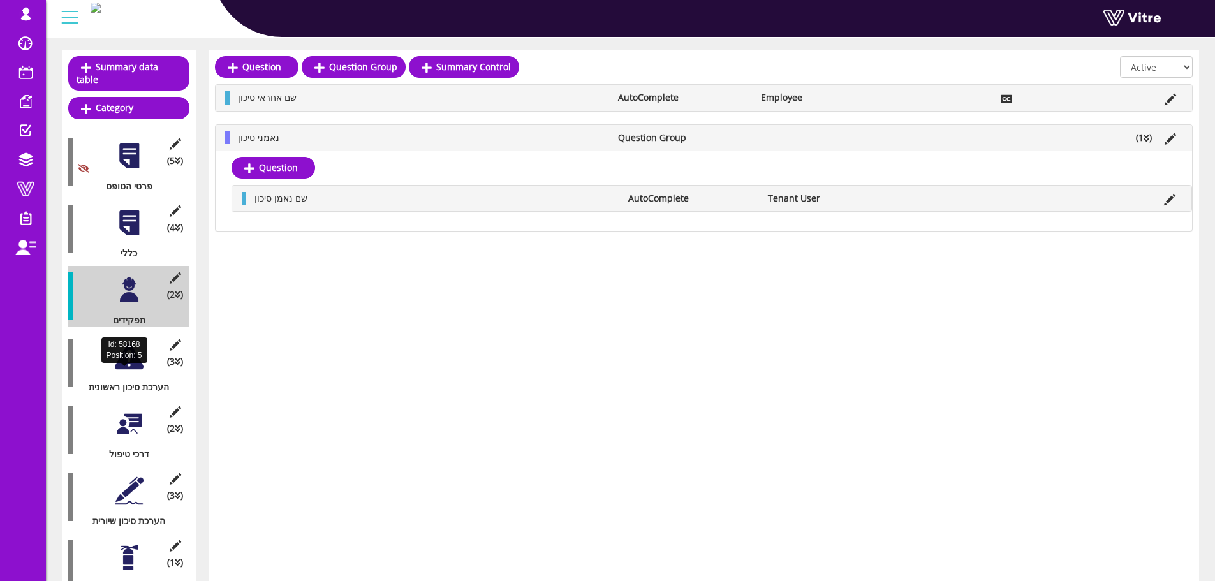
click at [132, 343] on div at bounding box center [129, 357] width 29 height 29
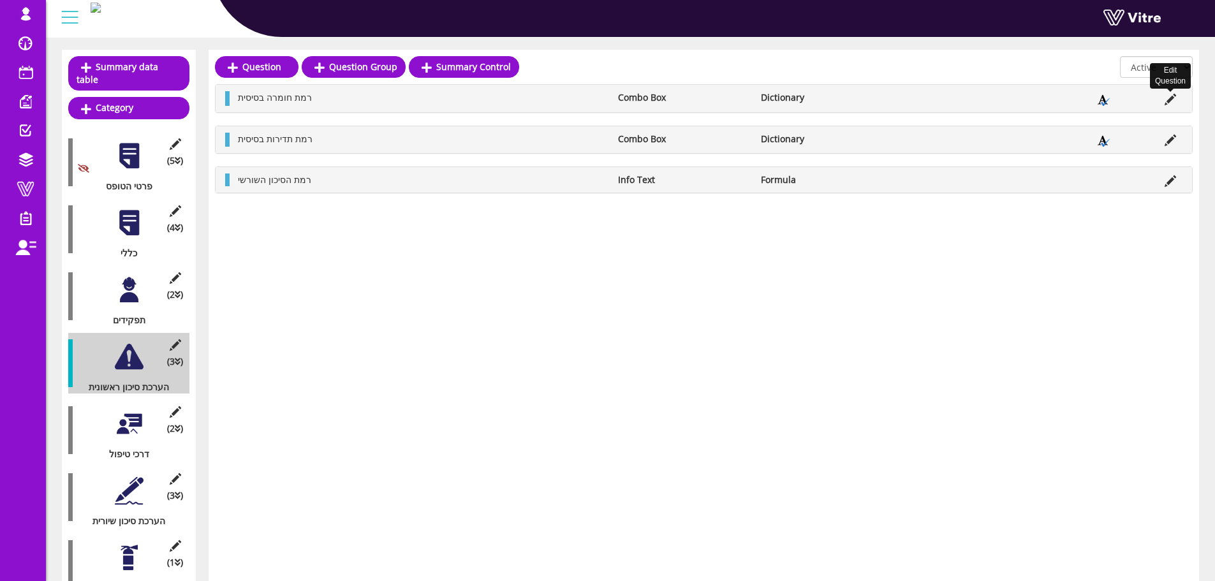
click at [1171, 100] on icon at bounding box center [1170, 99] width 11 height 11
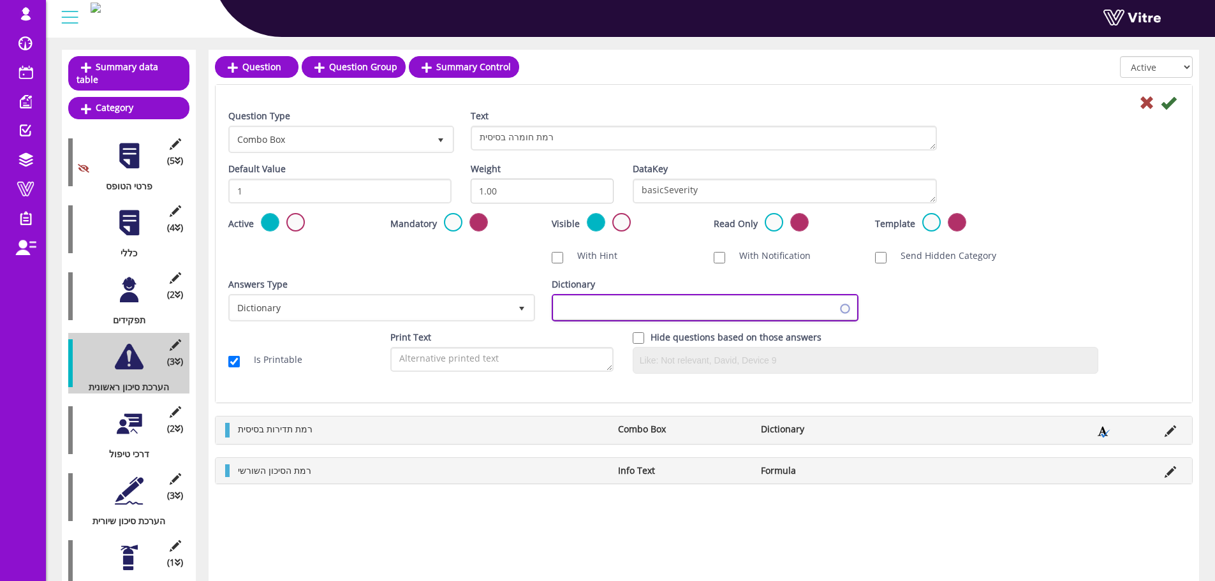
click at [723, 306] on span at bounding box center [694, 307] width 280 height 23
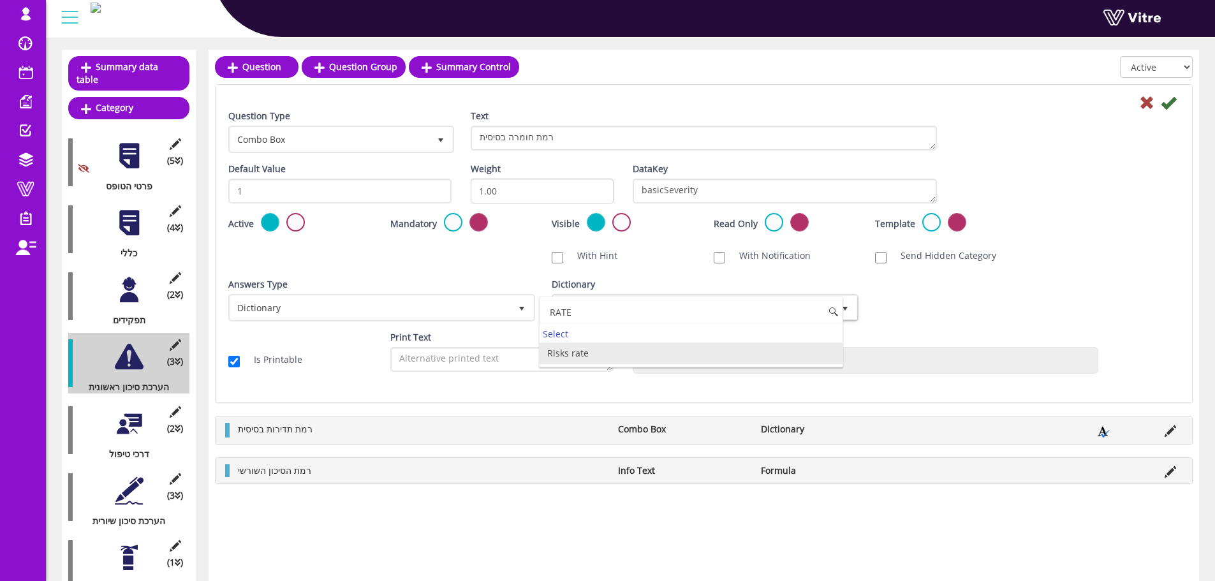
click at [655, 322] on input "RATE" at bounding box center [691, 312] width 303 height 24
click at [639, 344] on li "Risks rate" at bounding box center [691, 354] width 303 height 22
type input "RATE"
click at [1171, 97] on icon at bounding box center [1168, 102] width 15 height 15
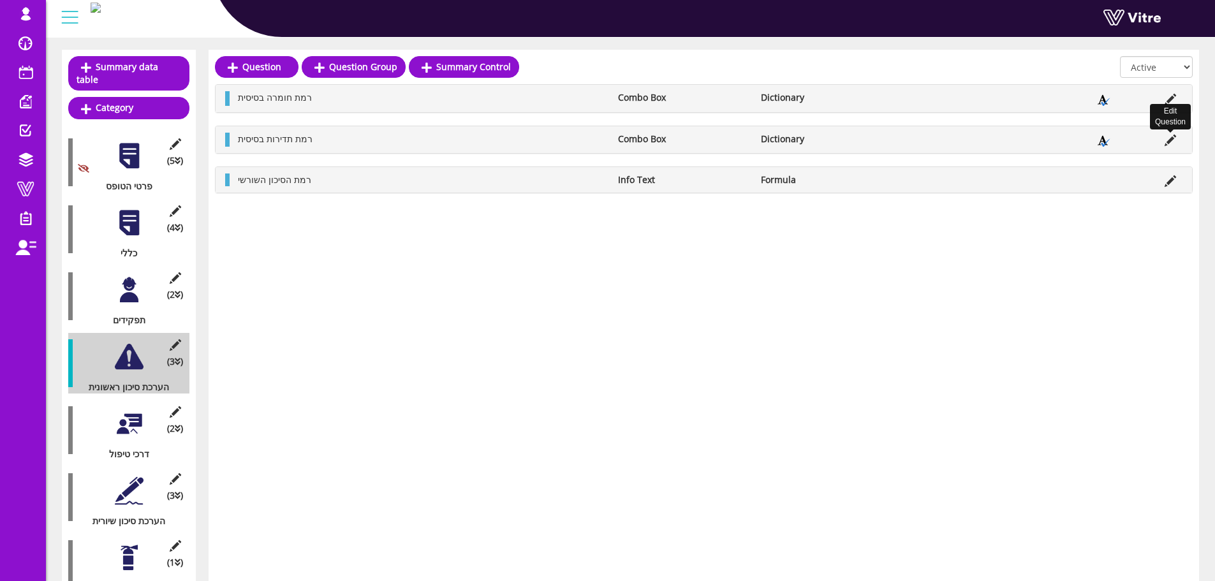
click at [1173, 138] on icon at bounding box center [1170, 140] width 11 height 11
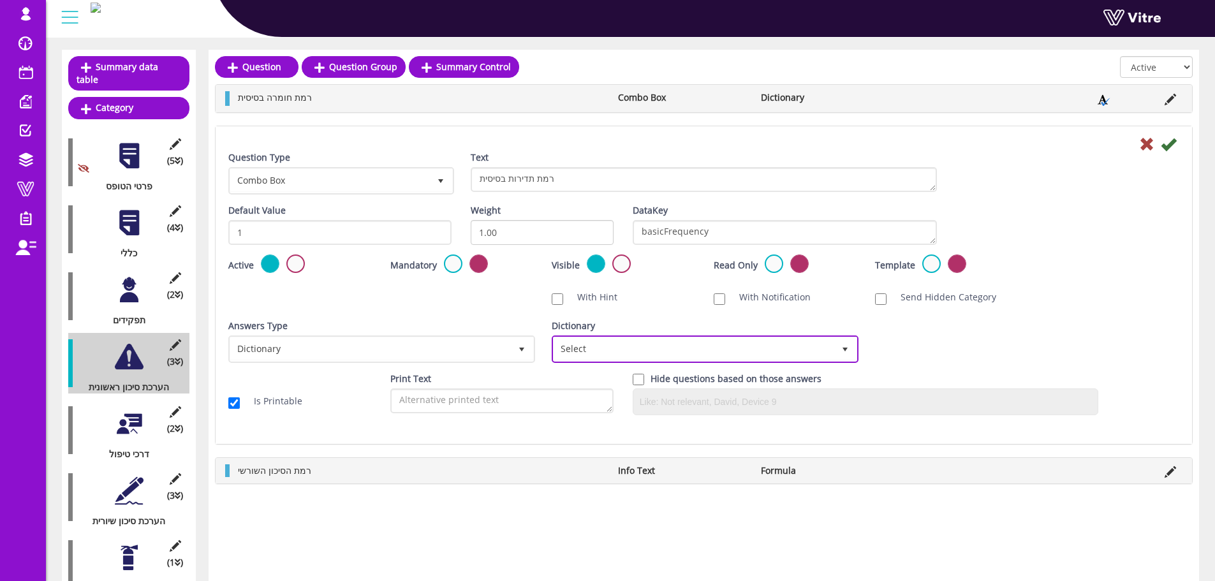
click at [620, 344] on span "Select" at bounding box center [694, 348] width 280 height 23
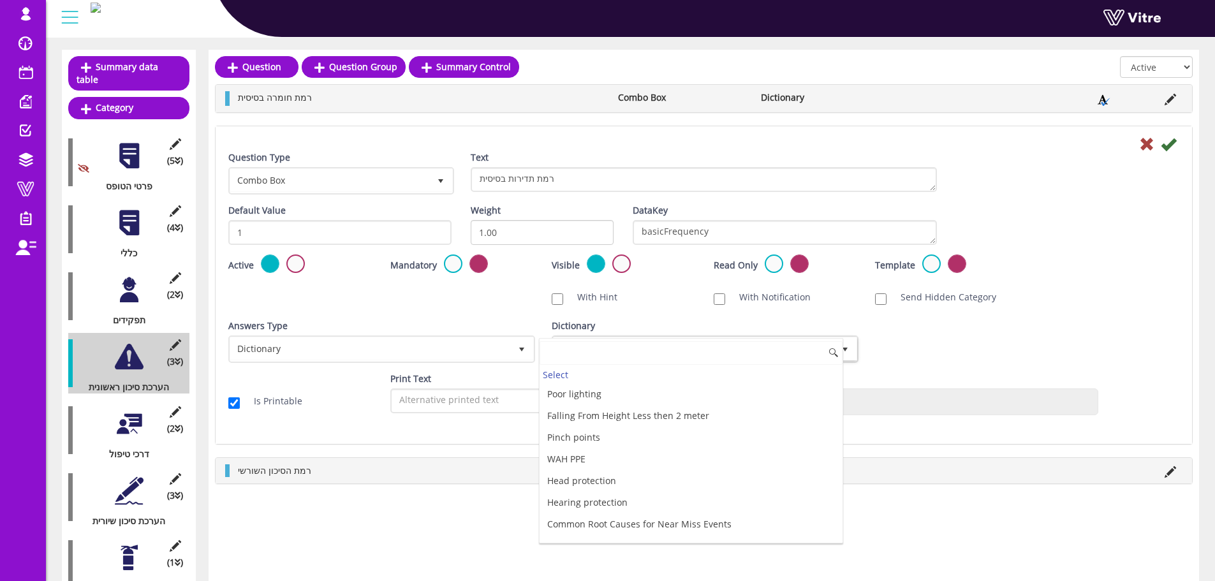
paste input "RATE"
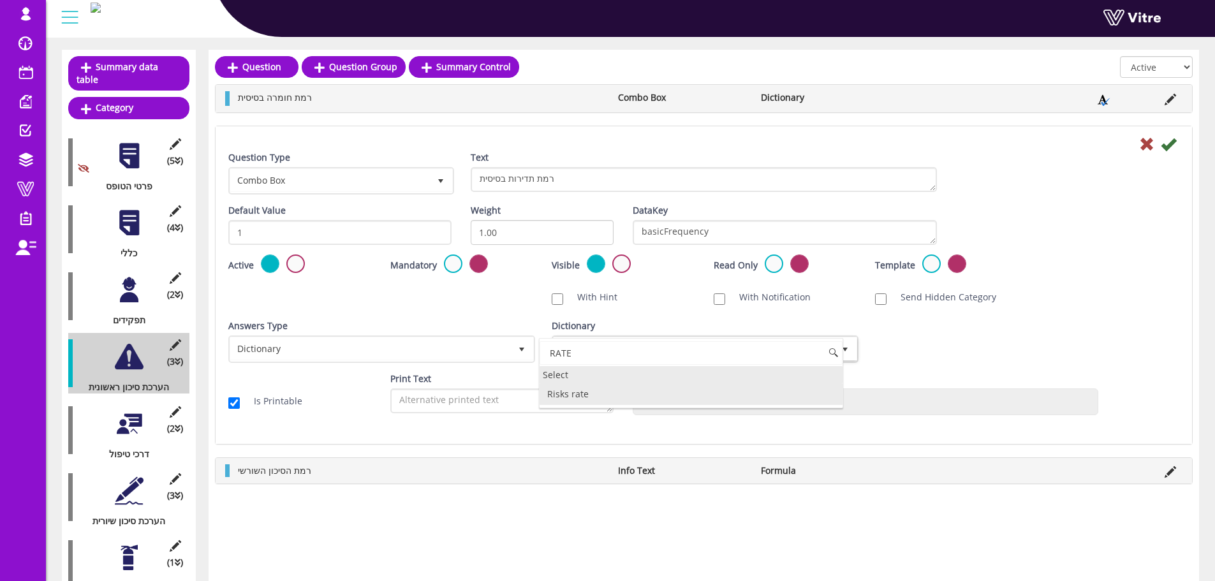
click at [605, 374] on div "Select" at bounding box center [691, 374] width 303 height 17
type input "RATE"
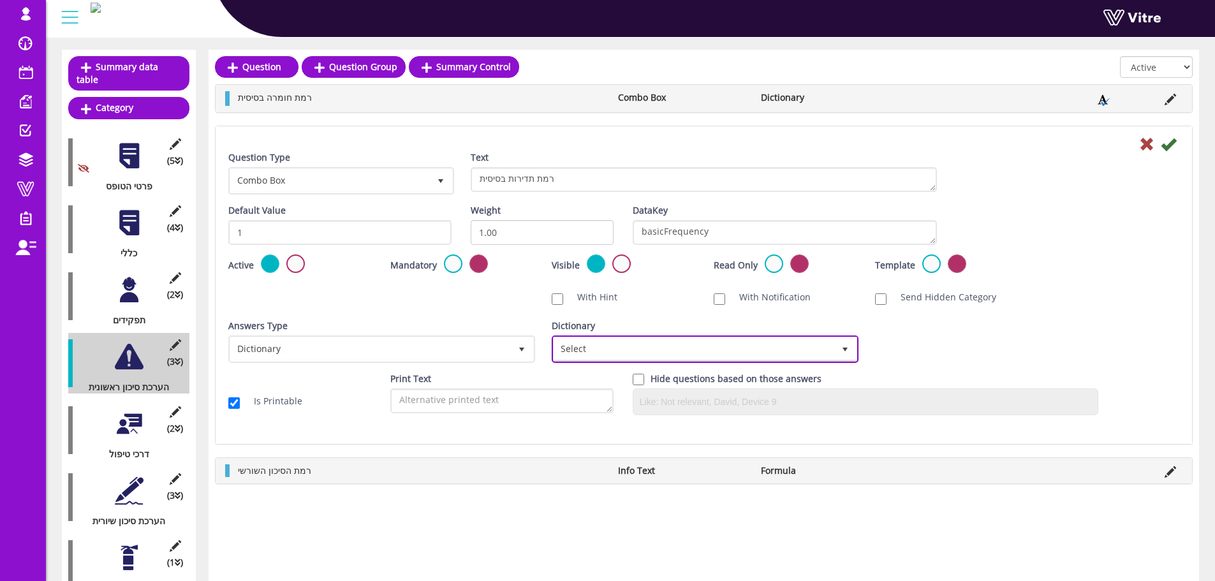
click at [629, 338] on span "Select" at bounding box center [694, 348] width 280 height 23
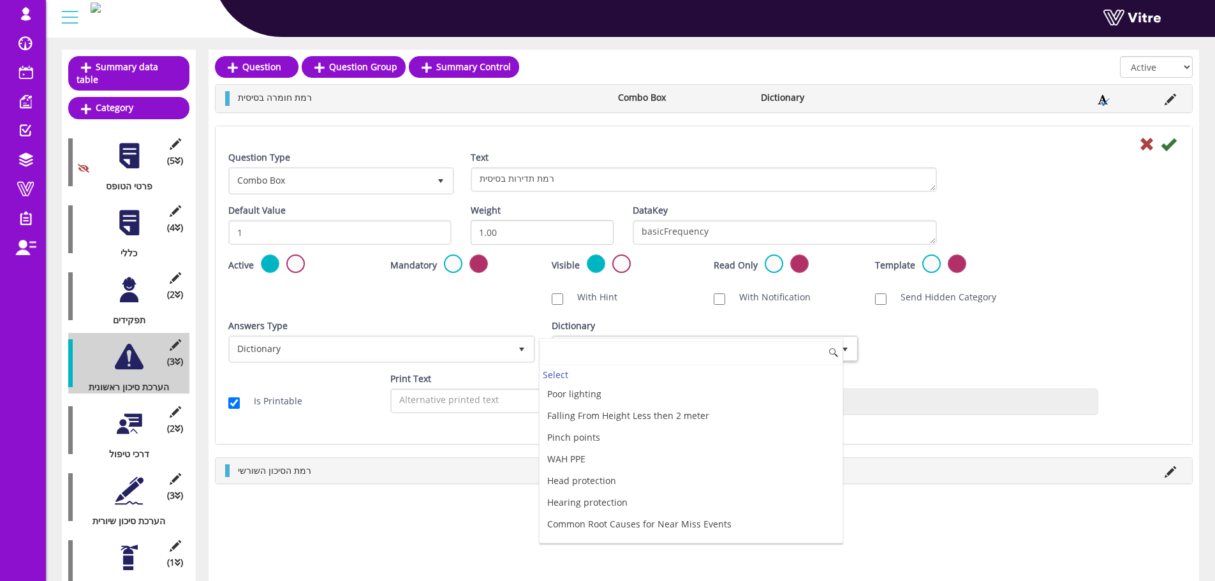
paste input "RATE"
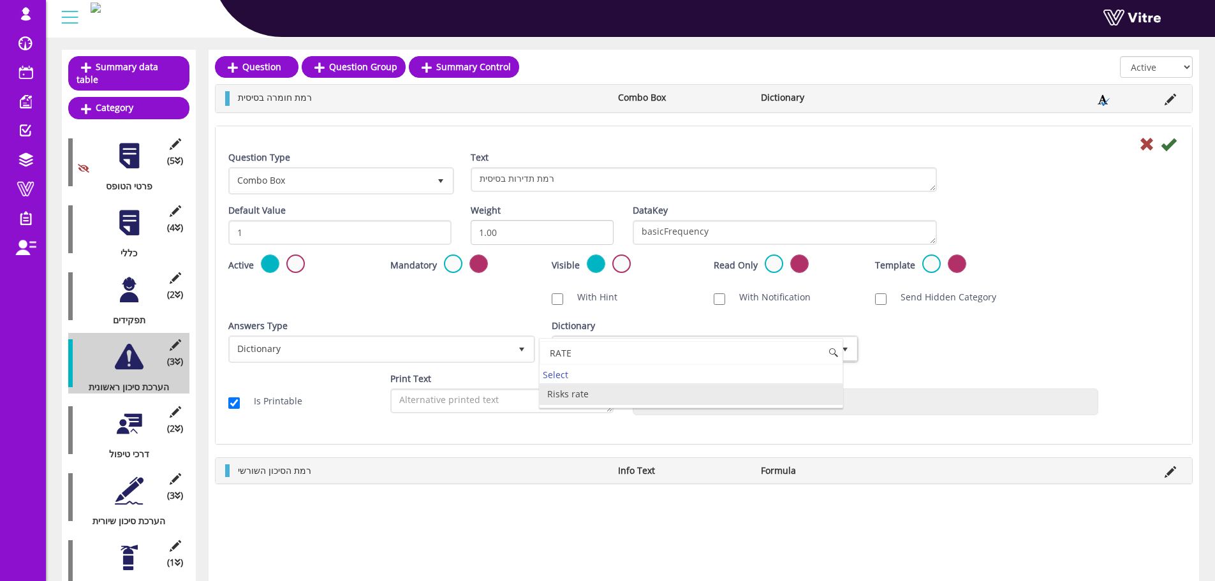
click at [592, 390] on li "Risks rate" at bounding box center [691, 394] width 303 height 22
type input "RATE"
click at [1164, 144] on icon at bounding box center [1168, 144] width 15 height 15
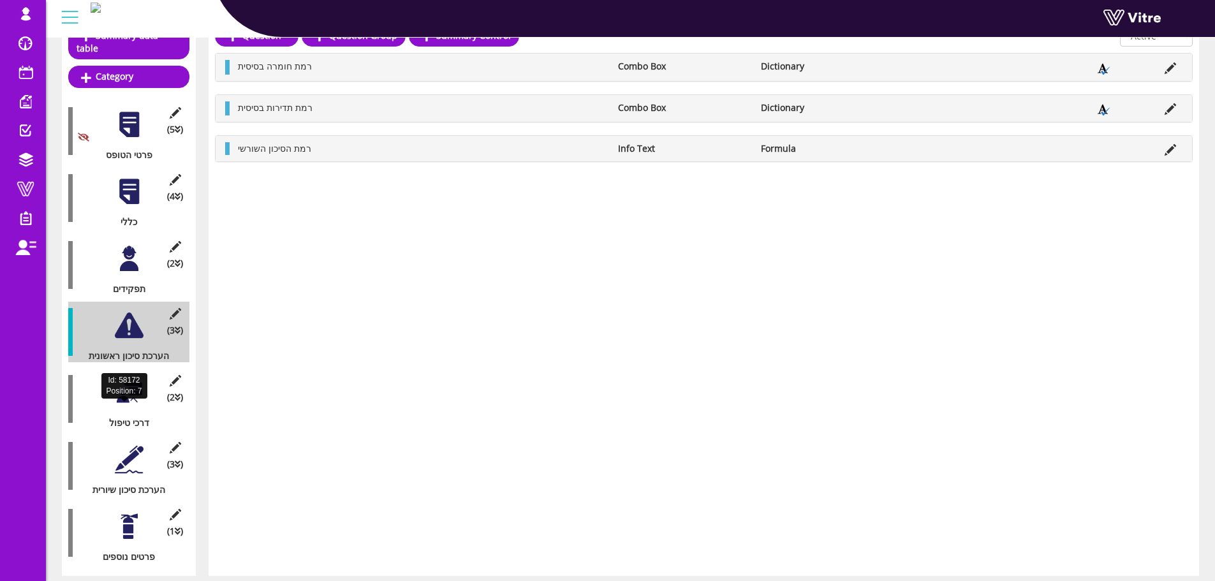
scroll to position [186, 0]
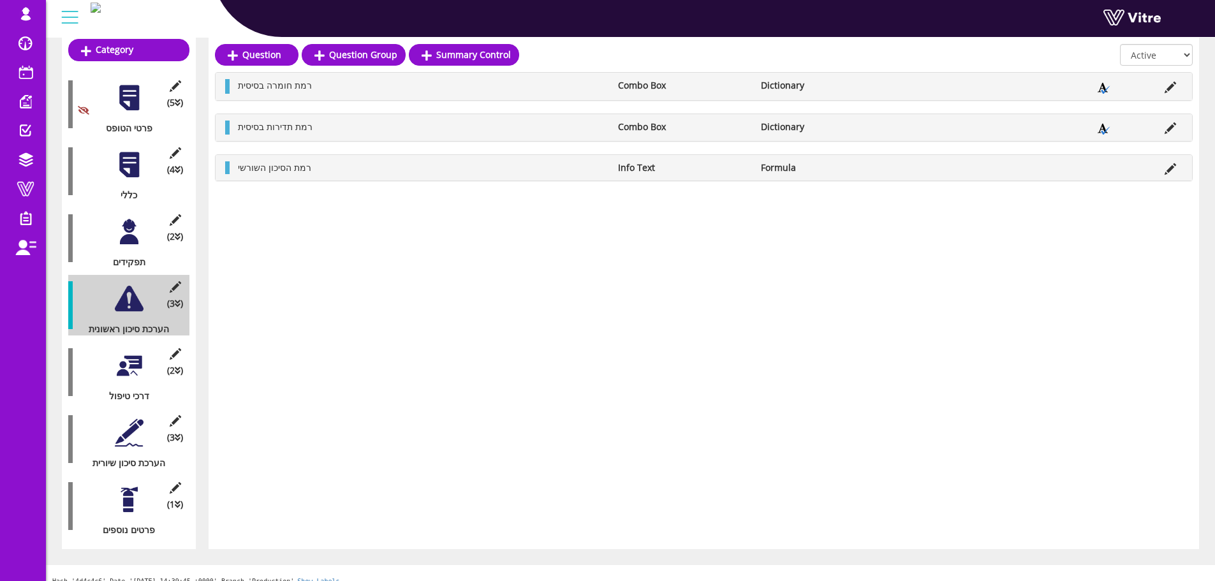
click at [131, 359] on div at bounding box center [129, 366] width 29 height 29
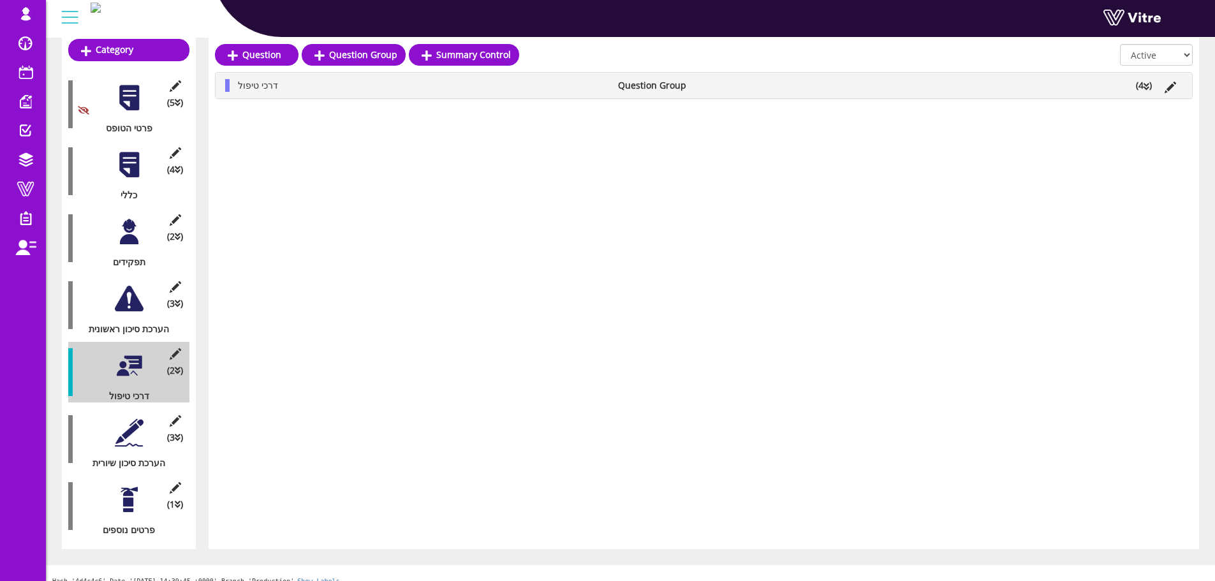
click at [130, 419] on div at bounding box center [129, 433] width 29 height 29
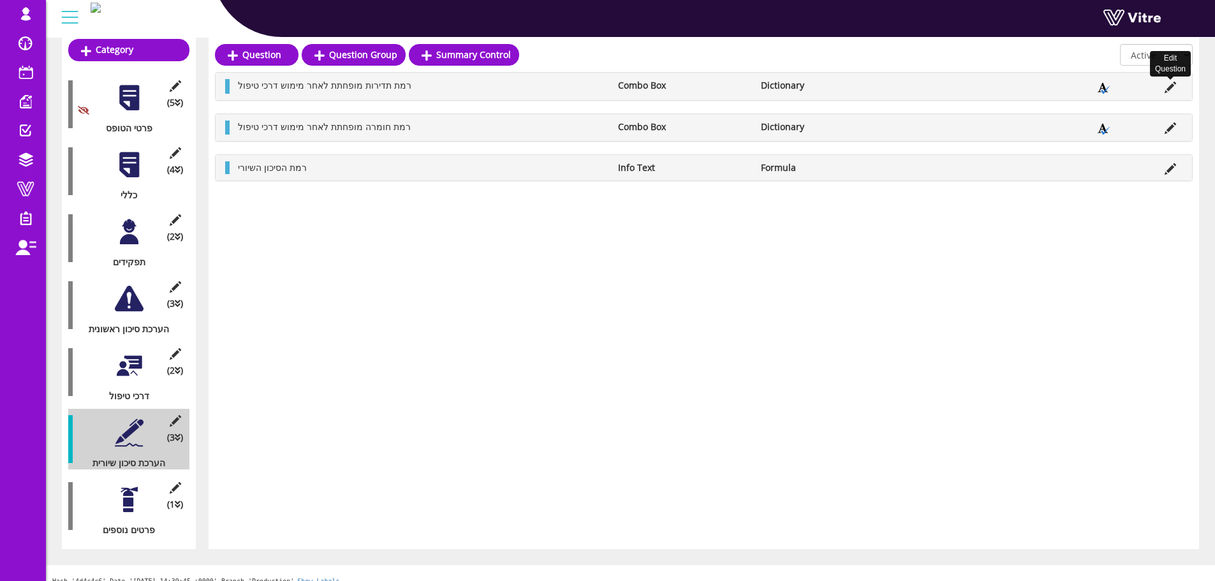
click at [1173, 86] on icon at bounding box center [1170, 87] width 11 height 11
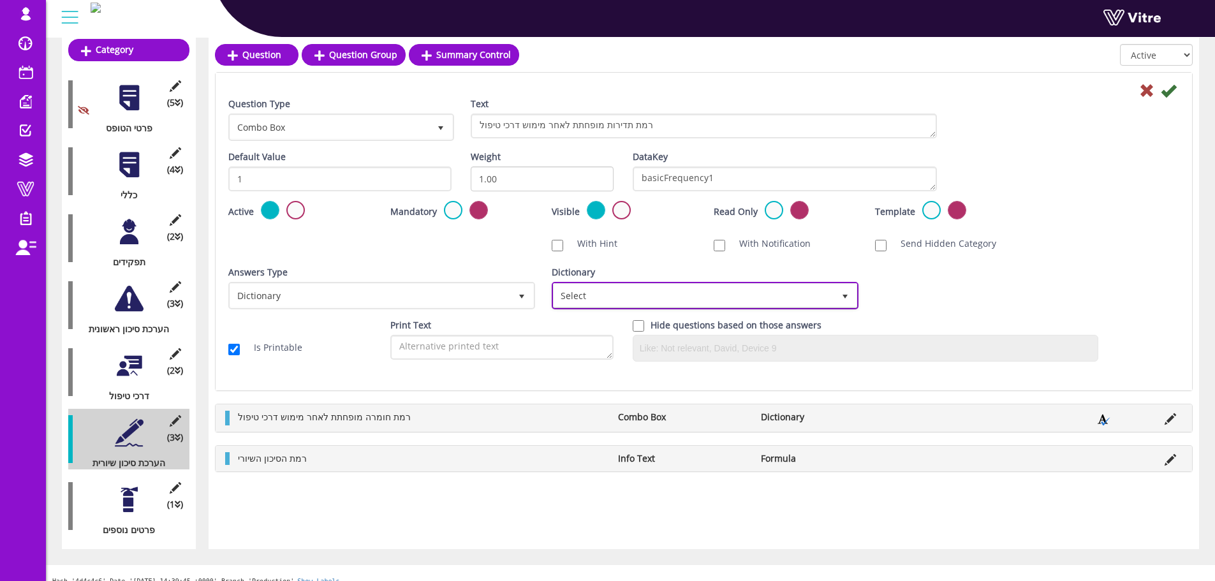
click at [688, 292] on span "Select" at bounding box center [694, 295] width 280 height 23
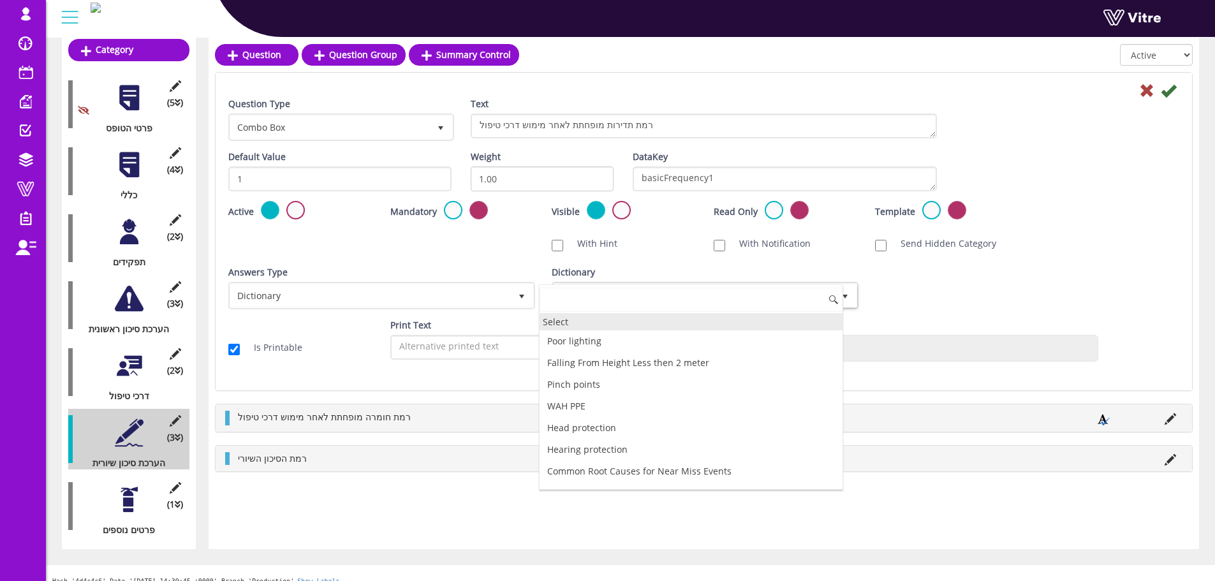
paste input "RATE"
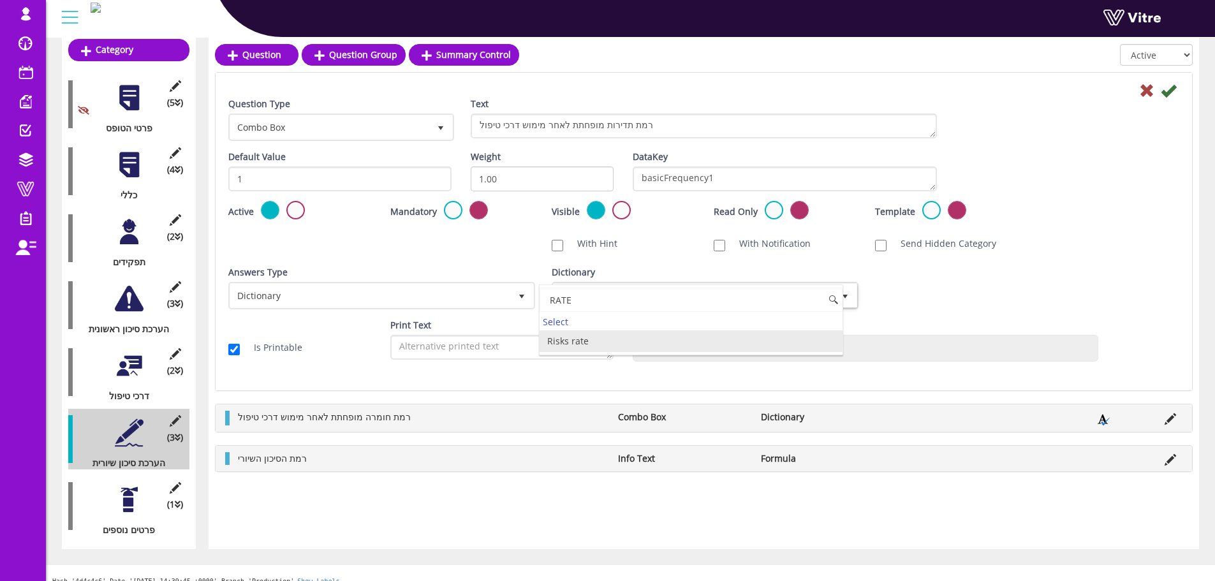
click at [593, 334] on li "Risks rate" at bounding box center [691, 341] width 303 height 22
type input "RATE"
click at [1167, 94] on icon at bounding box center [1168, 90] width 15 height 15
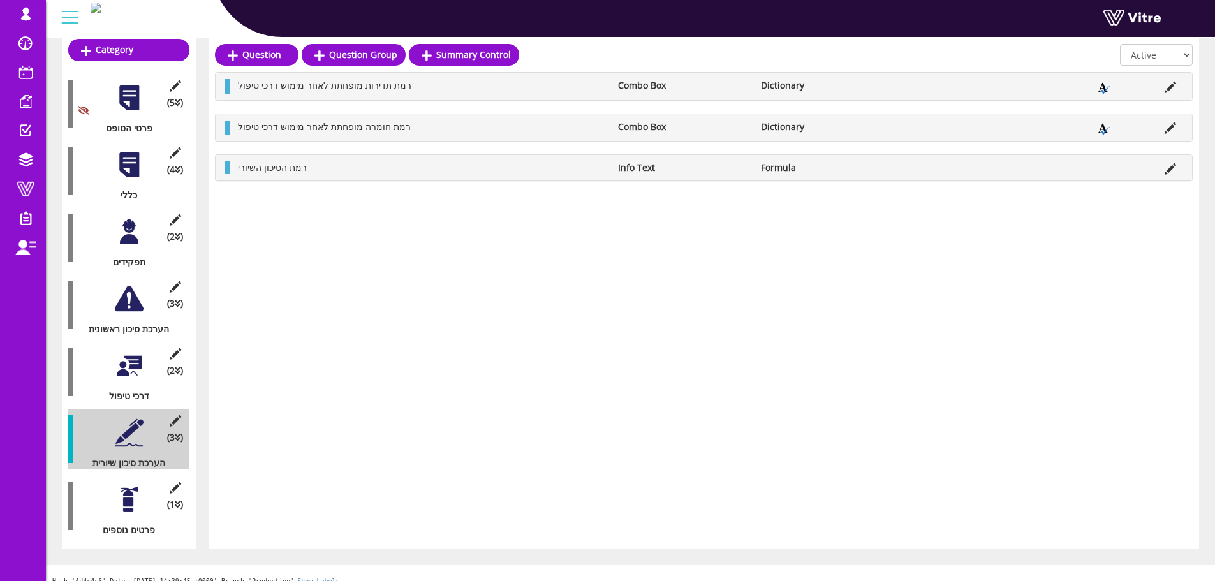
drag, startPoint x: 1004, startPoint y: 132, endPoint x: 1099, endPoint y: 124, distance: 95.4
click at [1016, 131] on li at bounding box center [1007, 127] width 24 height 13
click at [1174, 124] on icon at bounding box center [1170, 127] width 11 height 11
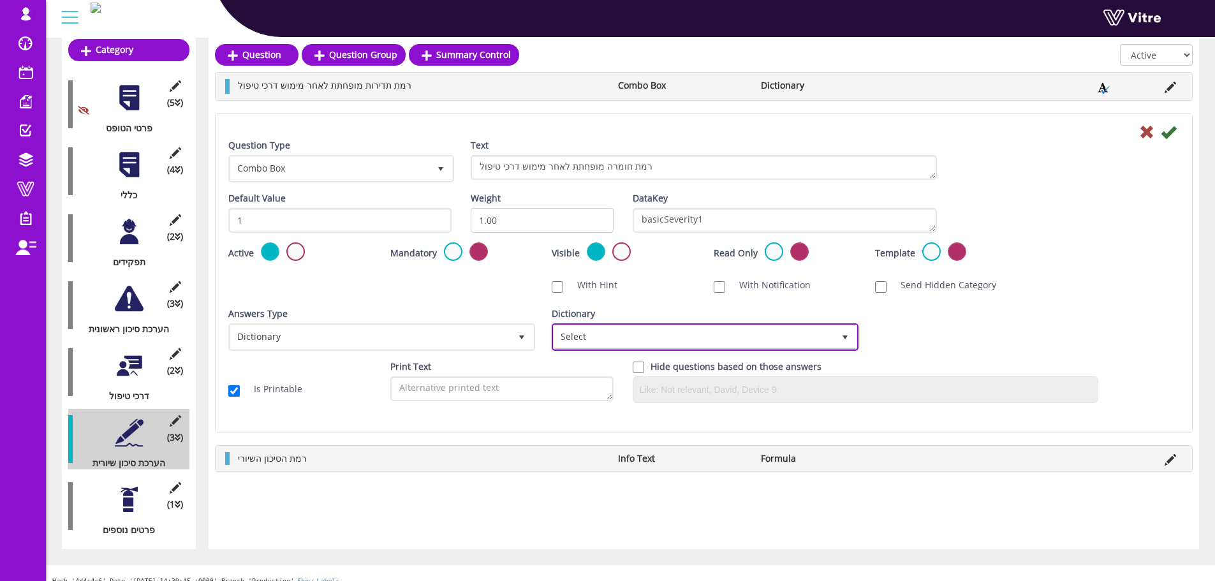
click at [682, 339] on span "Select" at bounding box center [694, 336] width 280 height 23
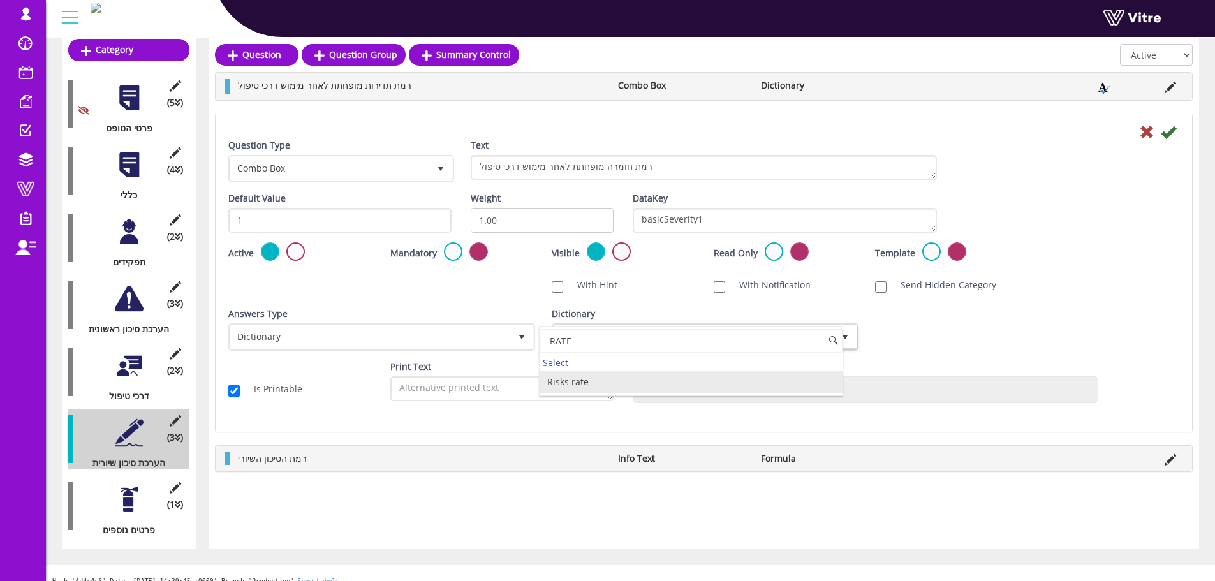
click at [574, 385] on li "Risks rate" at bounding box center [691, 382] width 303 height 22
type input "RATE"
click at [1171, 128] on icon at bounding box center [1168, 131] width 15 height 15
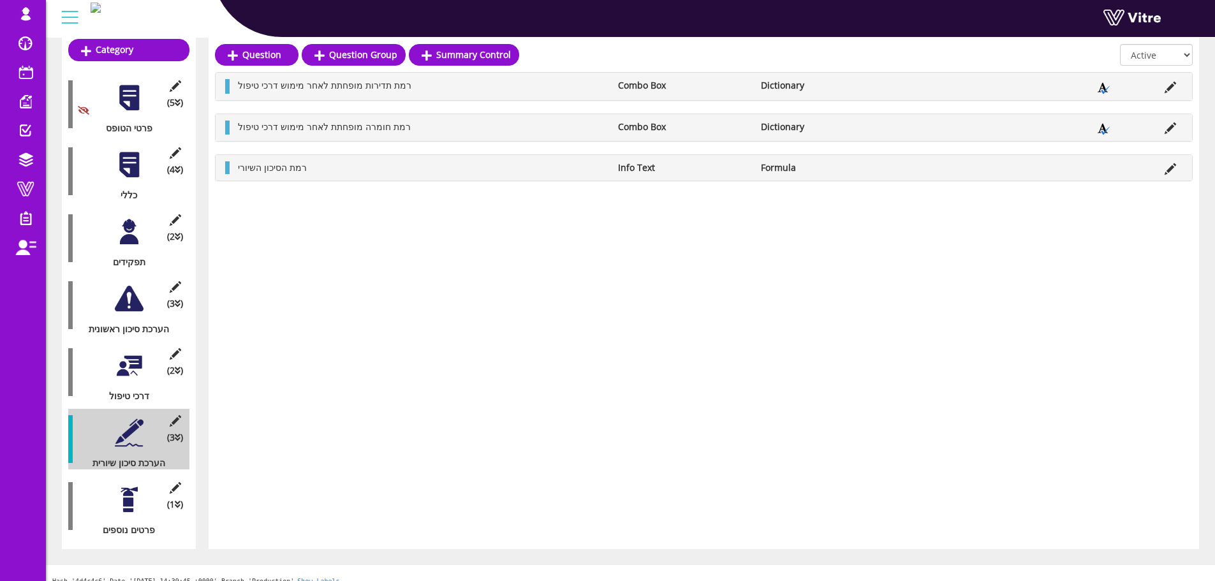
click at [117, 492] on div at bounding box center [129, 499] width 29 height 29
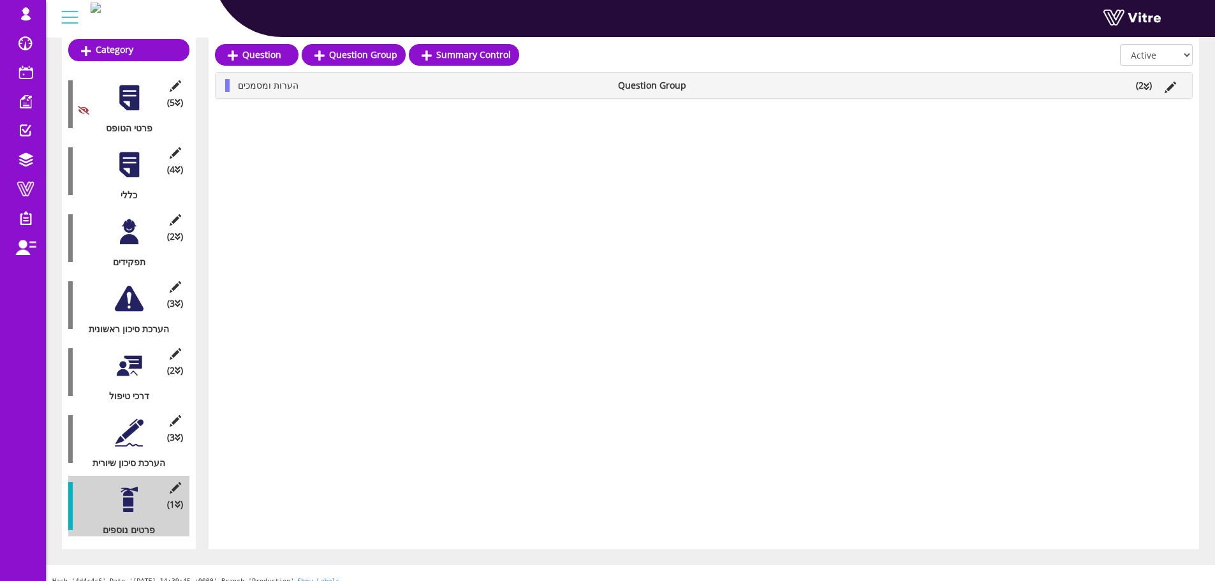
click at [1142, 82] on li "(2 )" at bounding box center [1144, 85] width 29 height 13
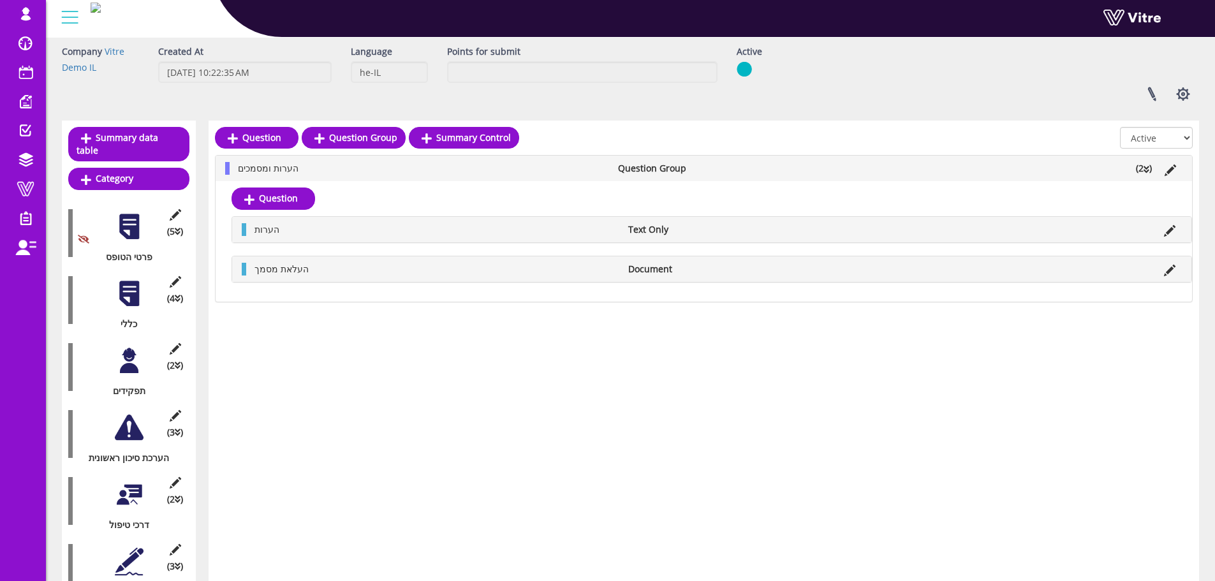
scroll to position [0, 0]
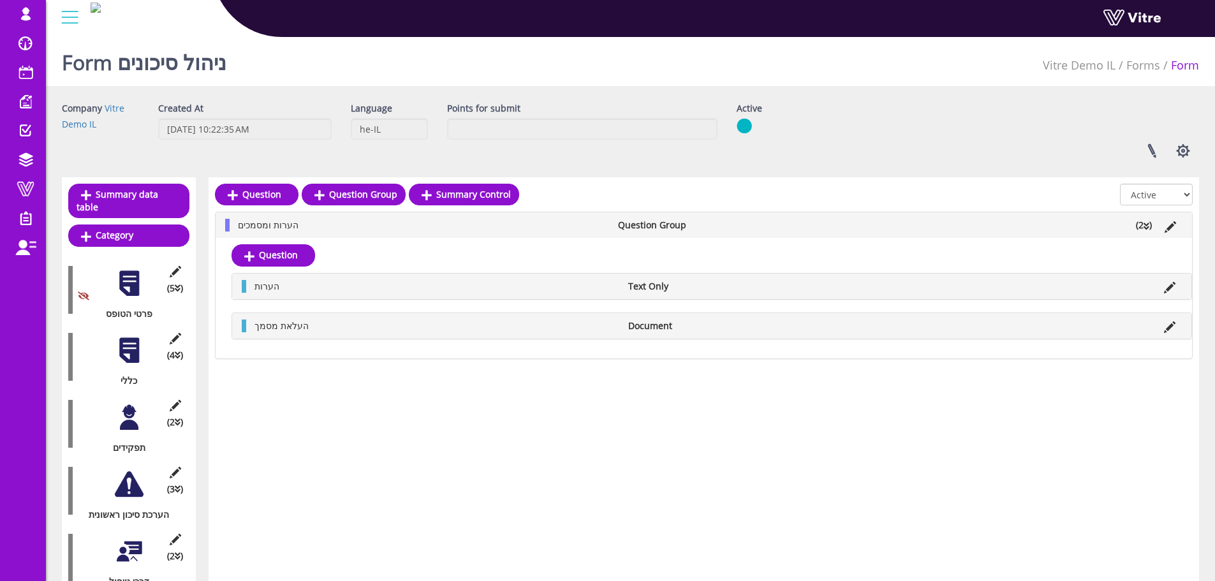
click at [122, 345] on div at bounding box center [129, 350] width 29 height 29
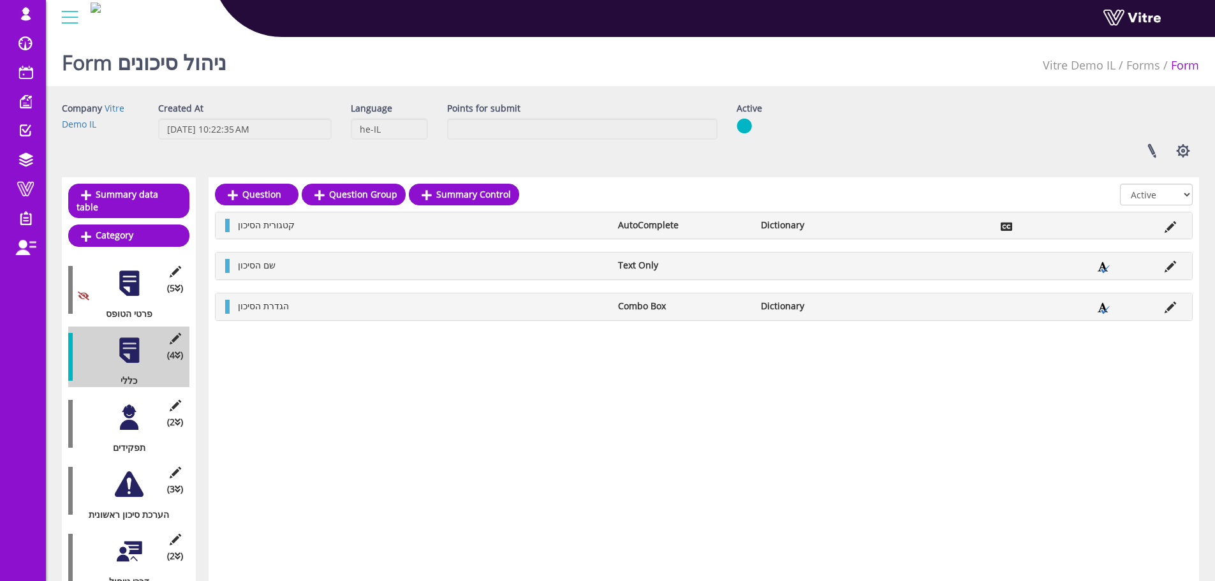
click at [1179, 224] on li at bounding box center [1171, 225] width 24 height 13
click at [1172, 225] on icon at bounding box center [1170, 226] width 11 height 11
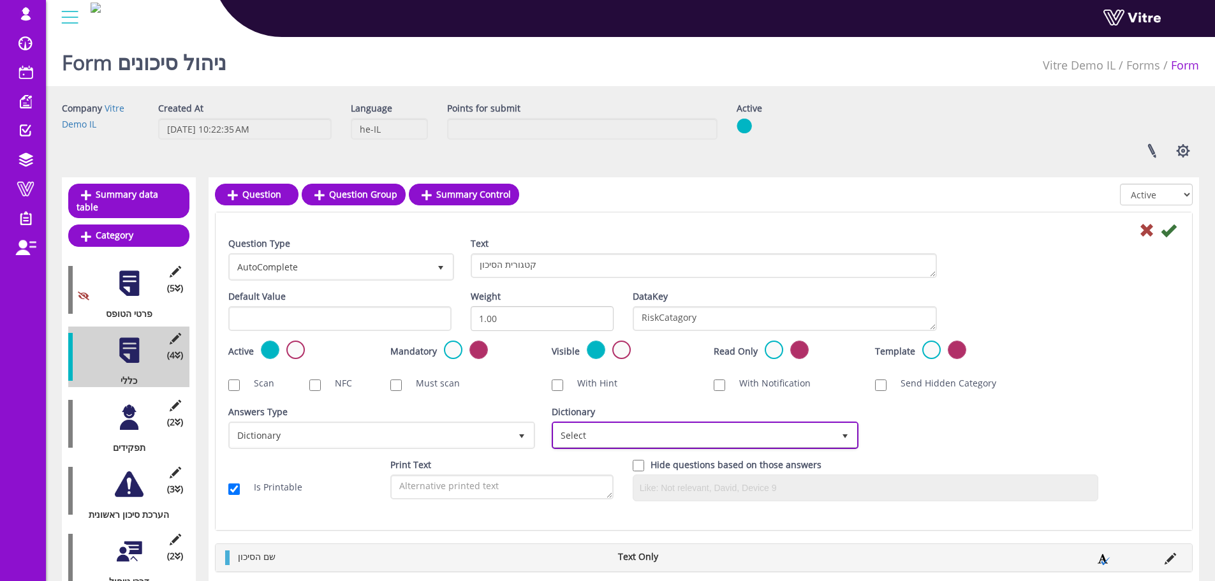
click at [678, 441] on span "Select" at bounding box center [694, 435] width 280 height 23
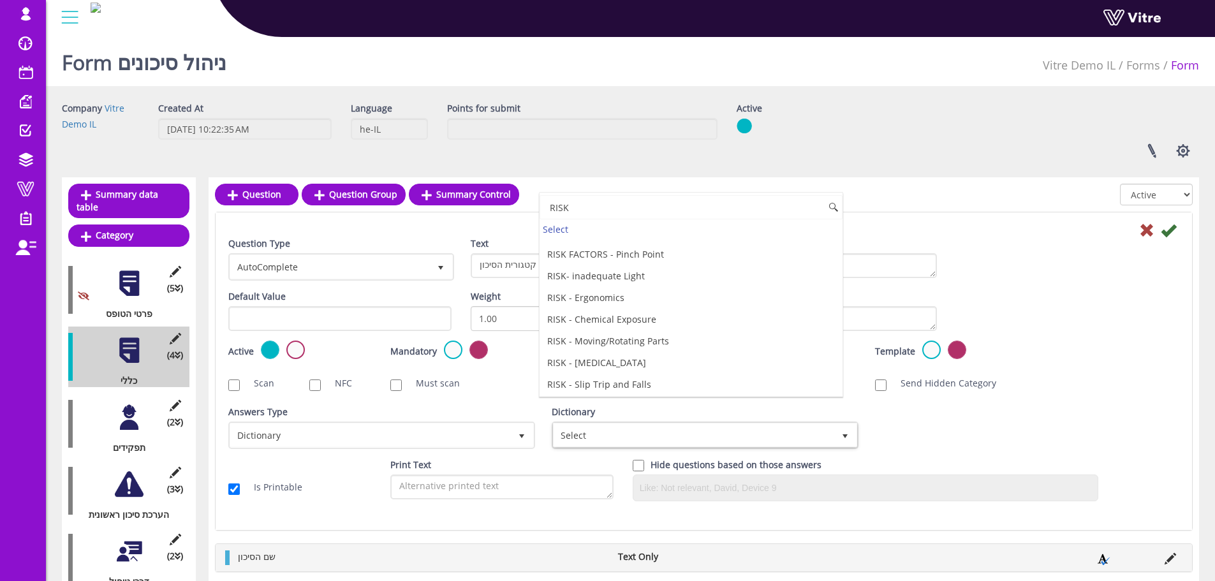
scroll to position [147, 0]
type input "RISK"
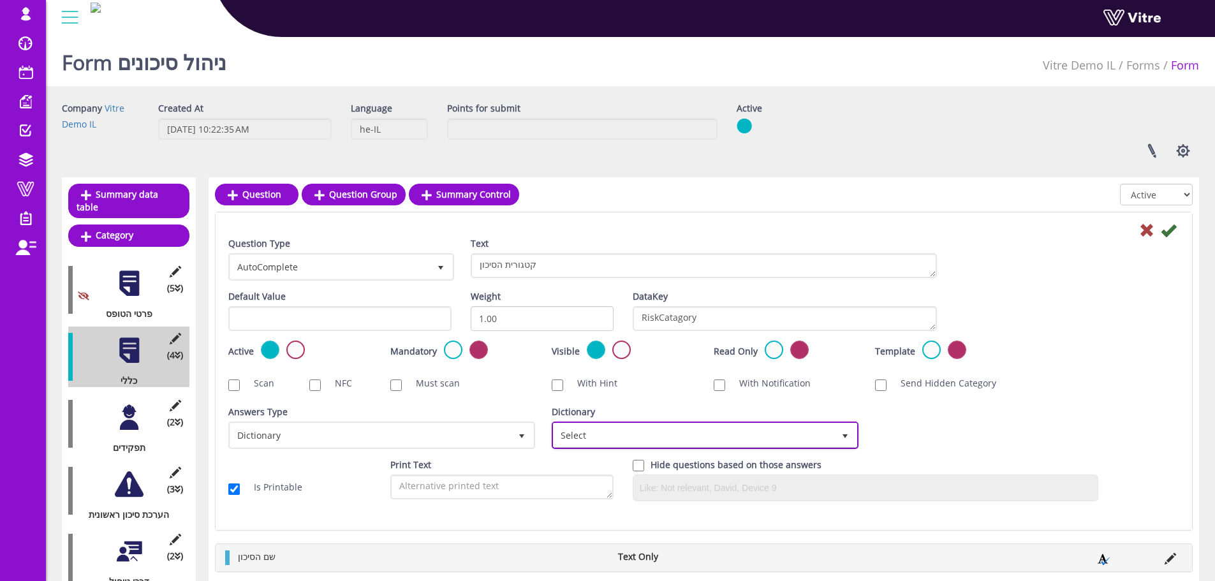
click at [668, 436] on span "Select" at bounding box center [694, 435] width 280 height 23
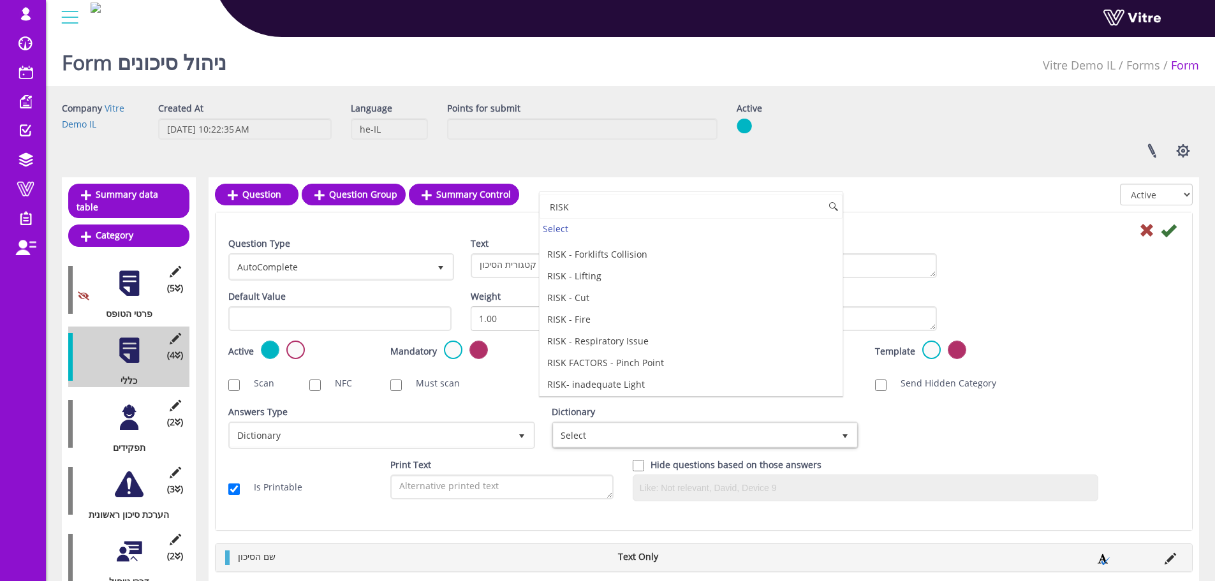
scroll to position [0, 0]
click at [602, 253] on li "Risk Factors" at bounding box center [691, 248] width 303 height 22
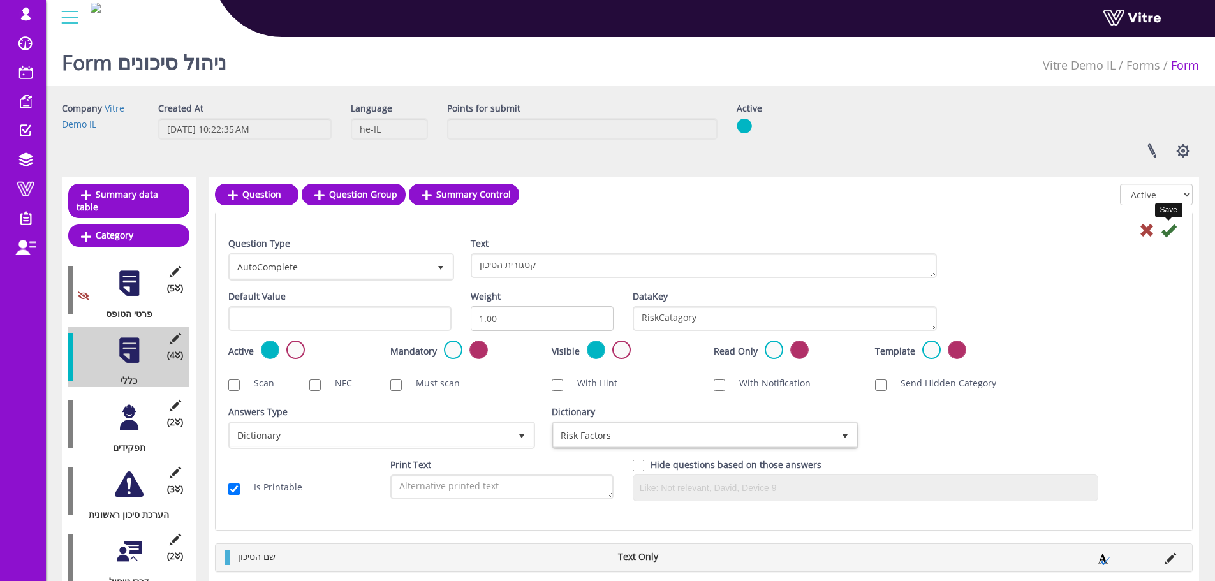
click at [1167, 236] on icon at bounding box center [1168, 230] width 15 height 15
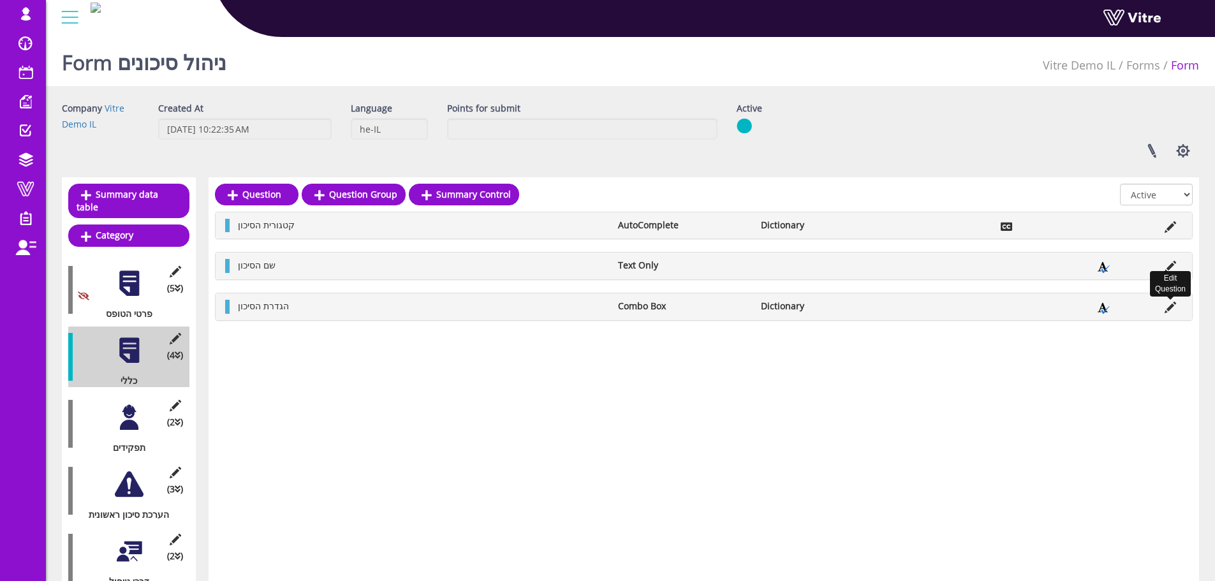
click at [1165, 307] on icon at bounding box center [1170, 307] width 11 height 11
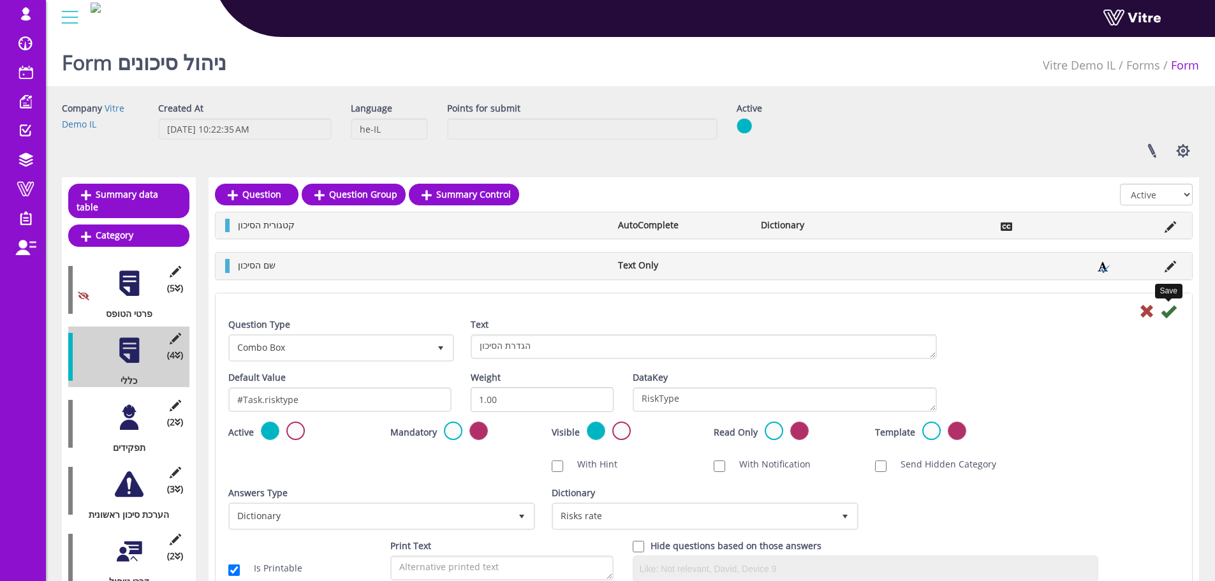
click at [1169, 308] on icon at bounding box center [1168, 311] width 15 height 15
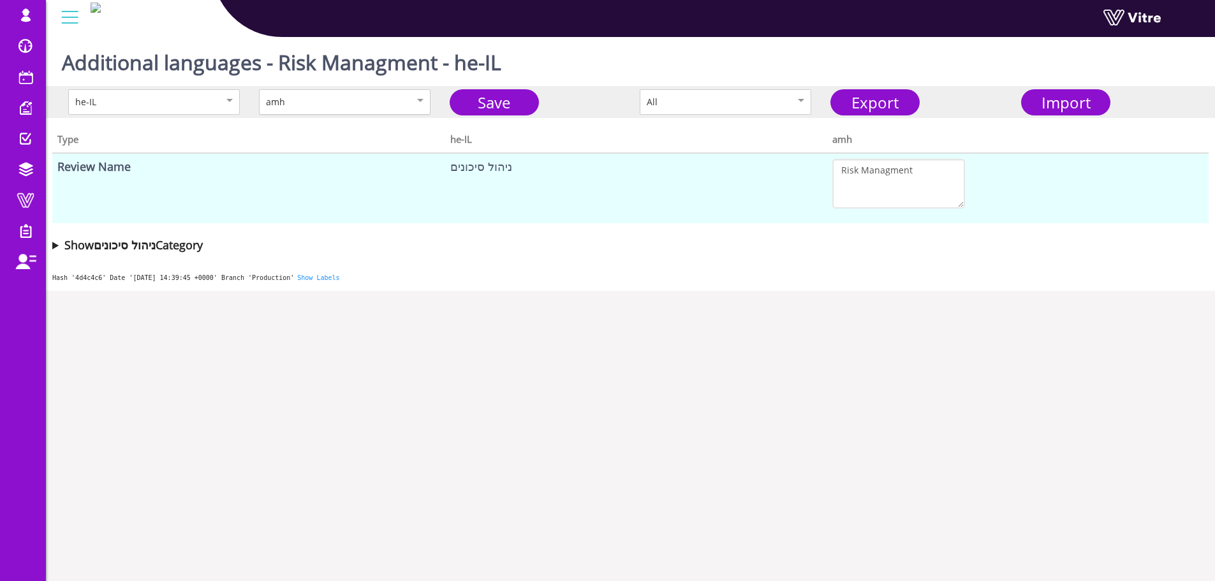
click at [424, 99] on div "amh" at bounding box center [345, 102] width 172 height 26
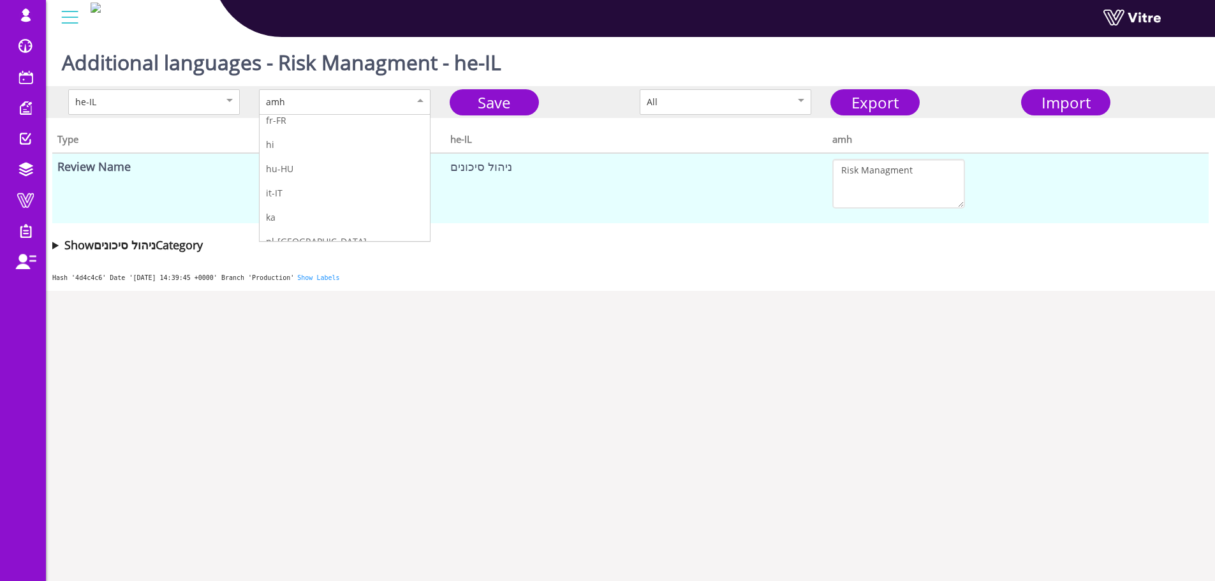
scroll to position [64, 0]
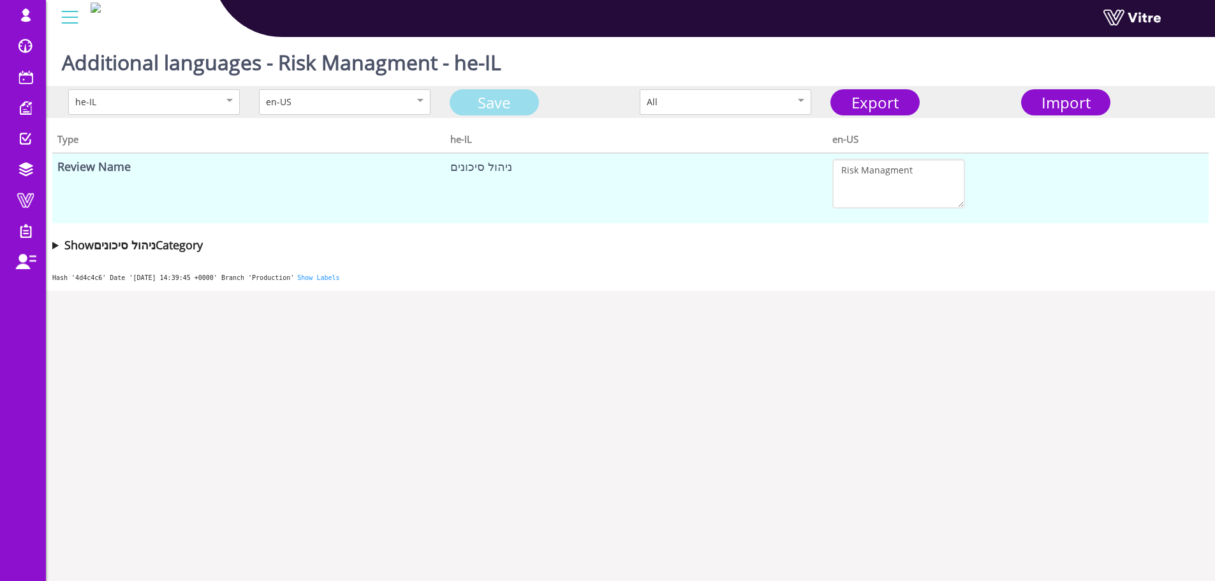
click at [529, 112] on link "Save" at bounding box center [494, 102] width 89 height 26
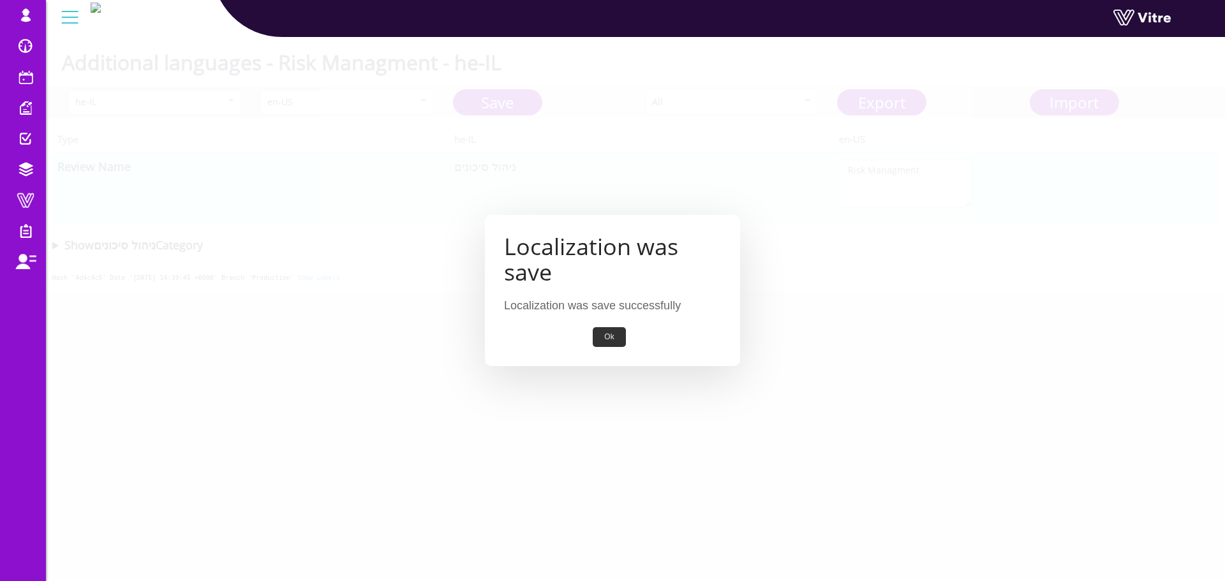
click at [624, 350] on div "Localization was save Localization was save successfully Ok" at bounding box center [612, 290] width 255 height 151
click at [623, 343] on button "Ok" at bounding box center [609, 337] width 33 height 20
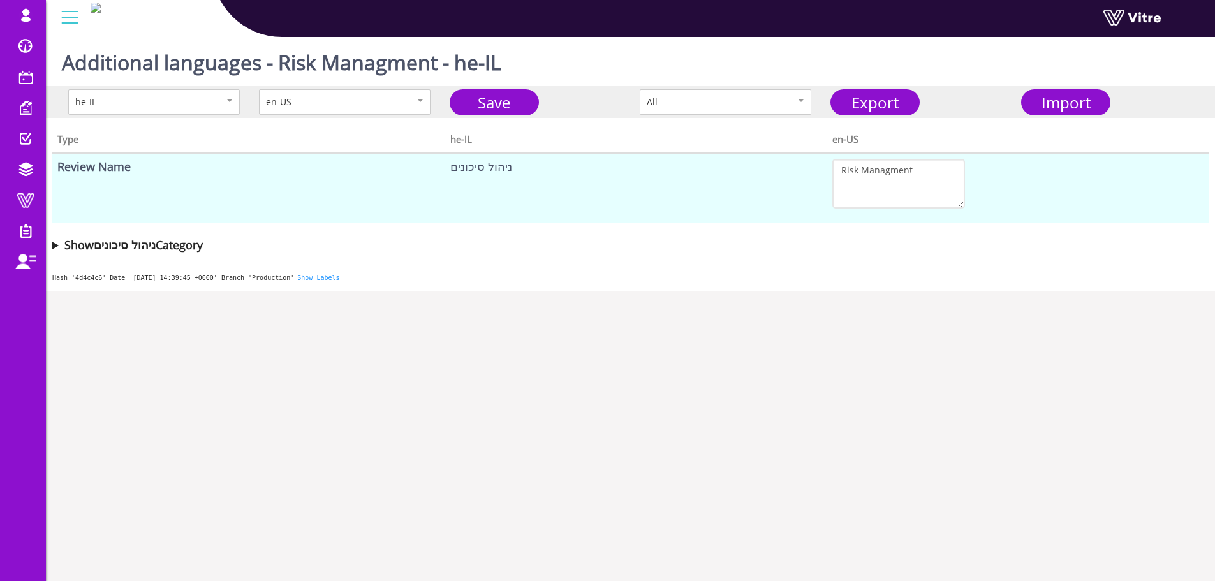
click at [375, 226] on div "Type he-IL en-US Review Name ניהול סיכונים Risk Managment Show ניהול סיכונים Ca…" at bounding box center [630, 189] width 1169 height 142
click at [420, 447] on body "[EMAIL_ADDRESS][DOMAIN_NAME] Profile Notification Change Company עברית English …" at bounding box center [607, 322] width 1215 height 581
drag, startPoint x: 278, startPoint y: 63, endPoint x: 434, endPoint y: 62, distance: 156.3
click at [434, 62] on h1 "Additional languages - Risk Managment - he-IL" at bounding box center [282, 59] width 440 height 54
click at [354, 70] on h1 "Additional languages - Risk Managment - he-IL" at bounding box center [282, 59] width 440 height 54
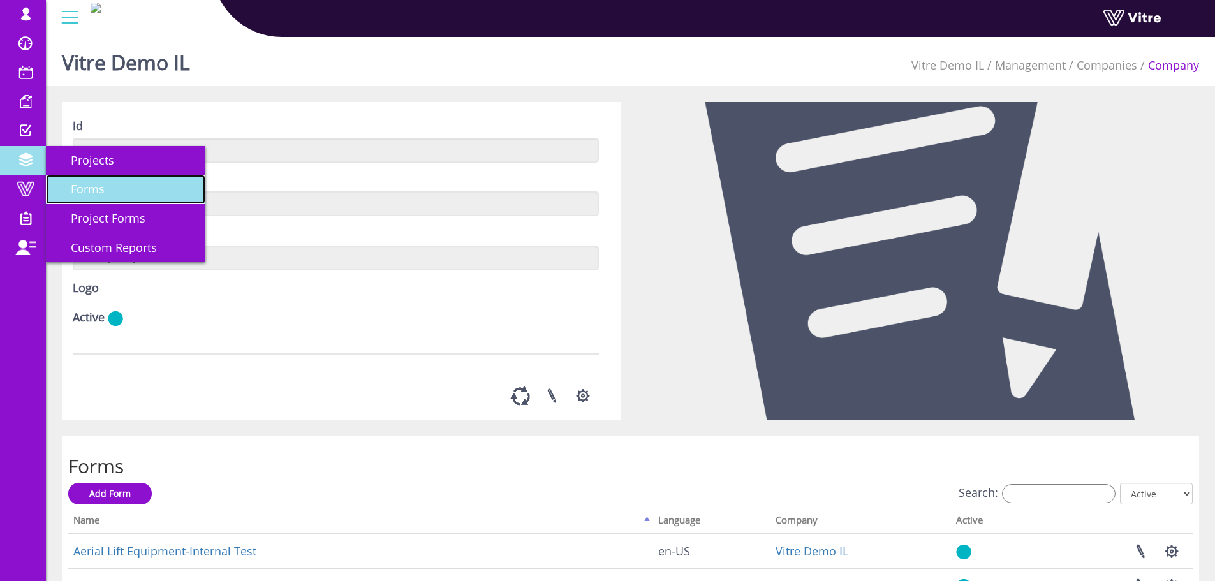
click at [94, 186] on span "Forms" at bounding box center [80, 188] width 49 height 15
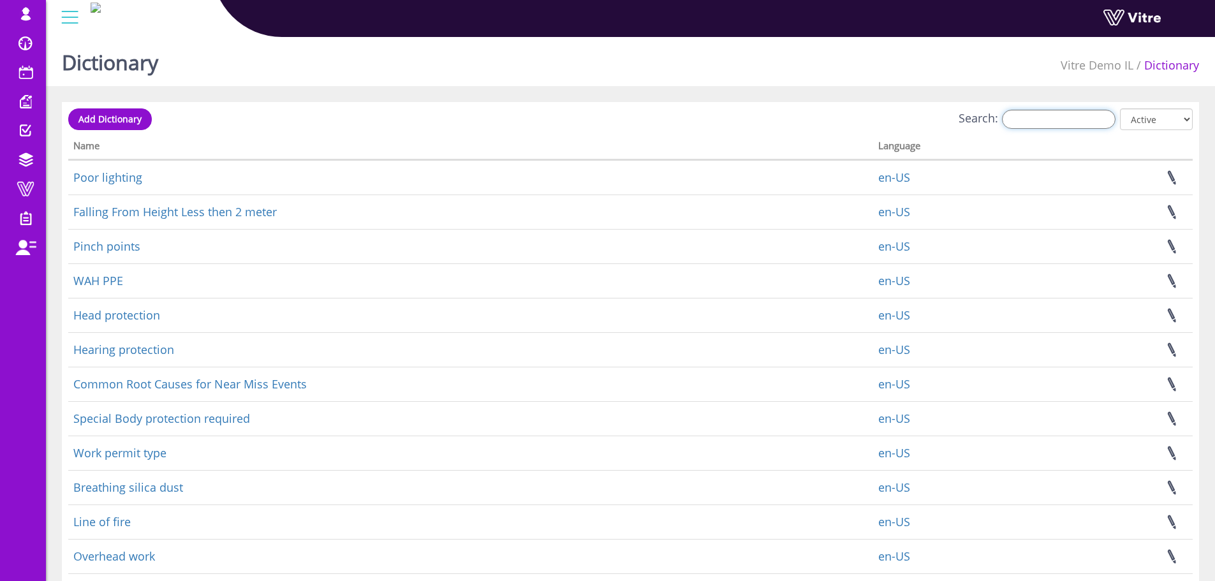
click at [1023, 110] on input "Search:" at bounding box center [1059, 119] width 114 height 19
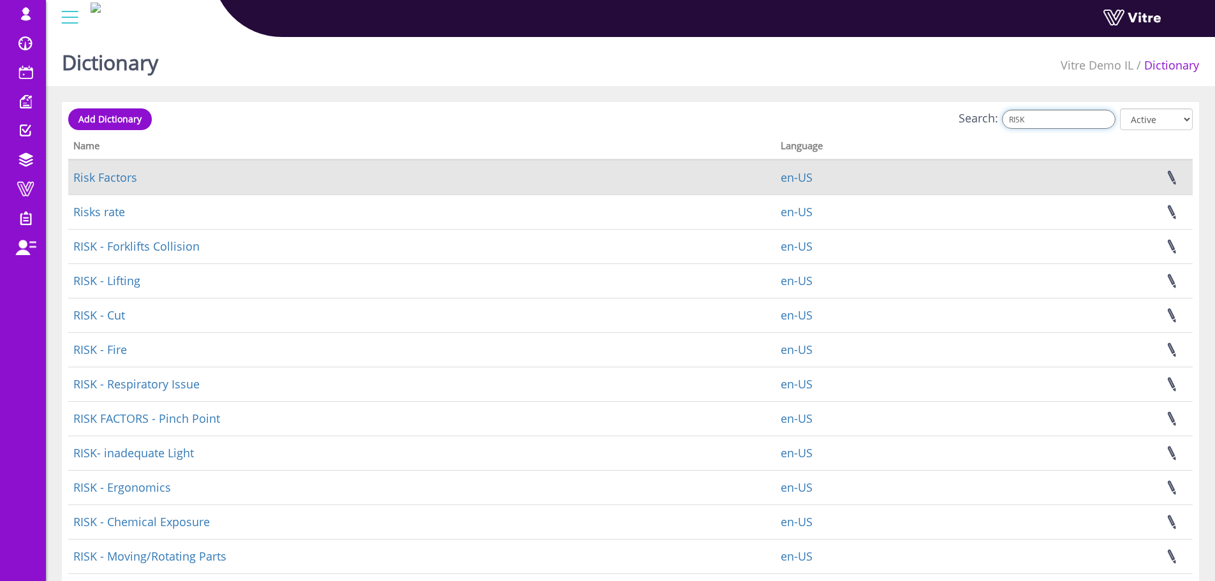
type input "RISK"
click at [105, 168] on td "Risk Factors" at bounding box center [422, 177] width 708 height 34
click at [105, 173] on link "Risk Factors" at bounding box center [105, 177] width 64 height 15
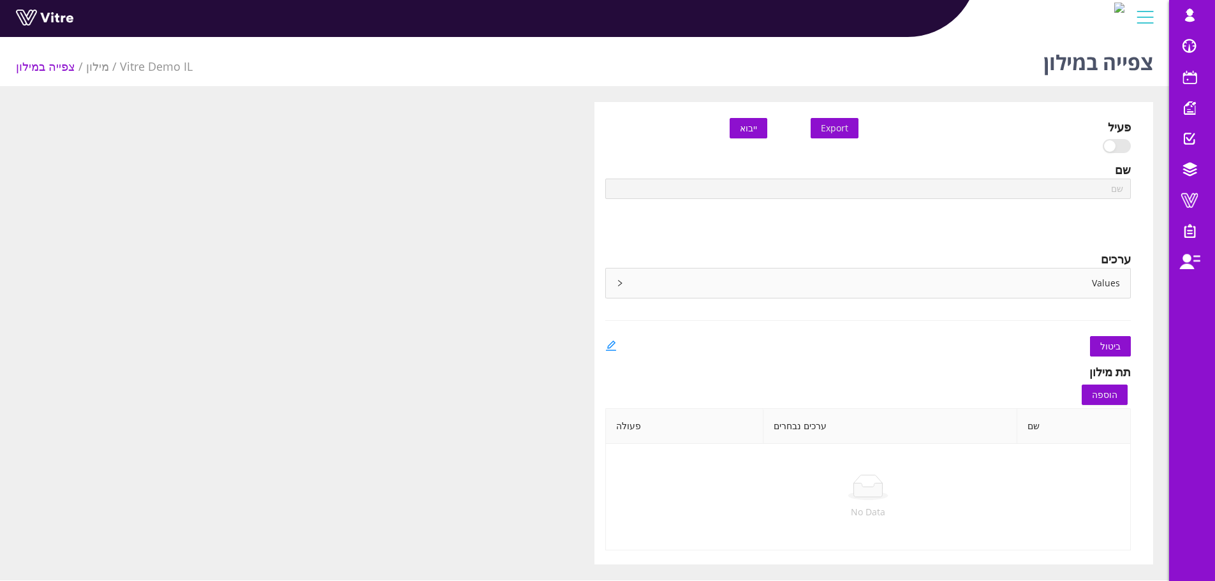
type input "Risk Factors"
click at [621, 286] on icon "right" at bounding box center [620, 283] width 8 height 8
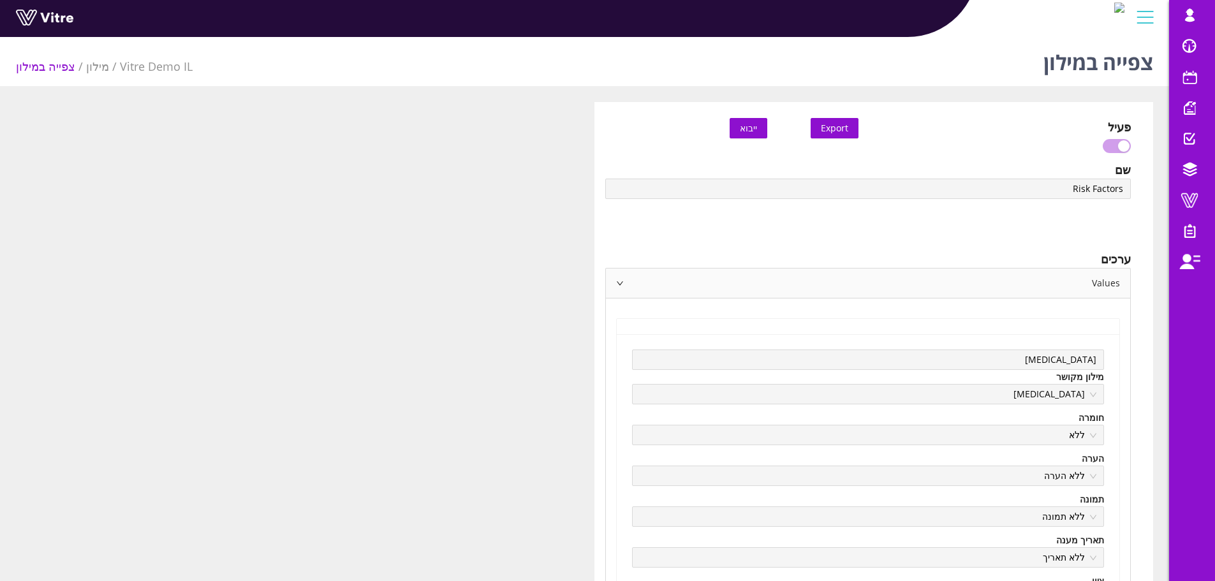
click at [621, 286] on icon "right" at bounding box center [620, 283] width 8 height 8
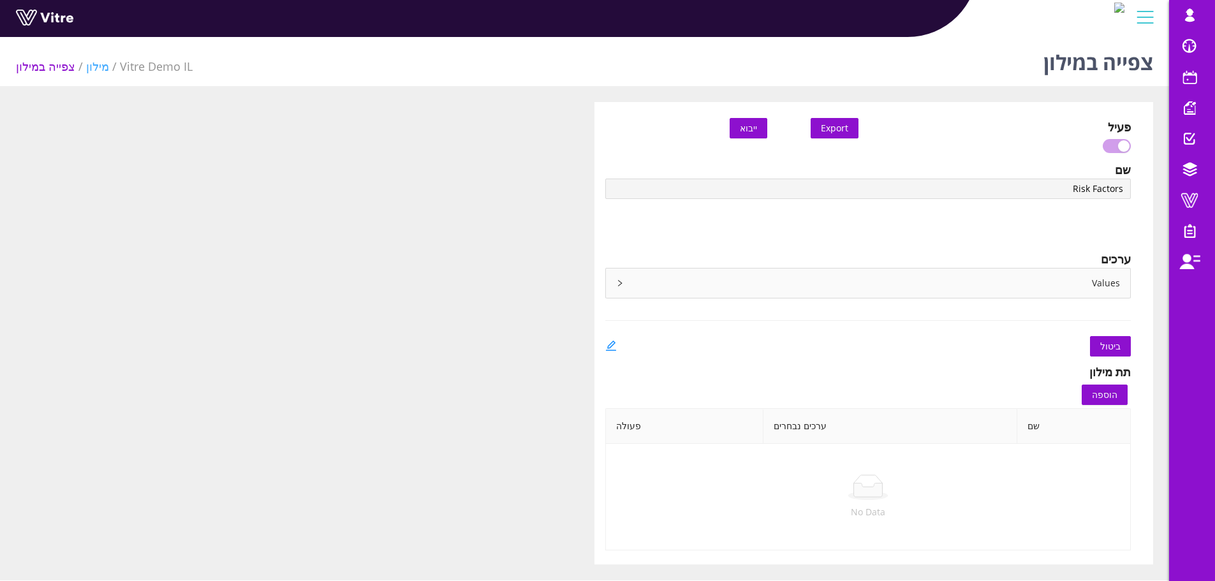
click at [95, 64] on link "מילון" at bounding box center [97, 66] width 23 height 15
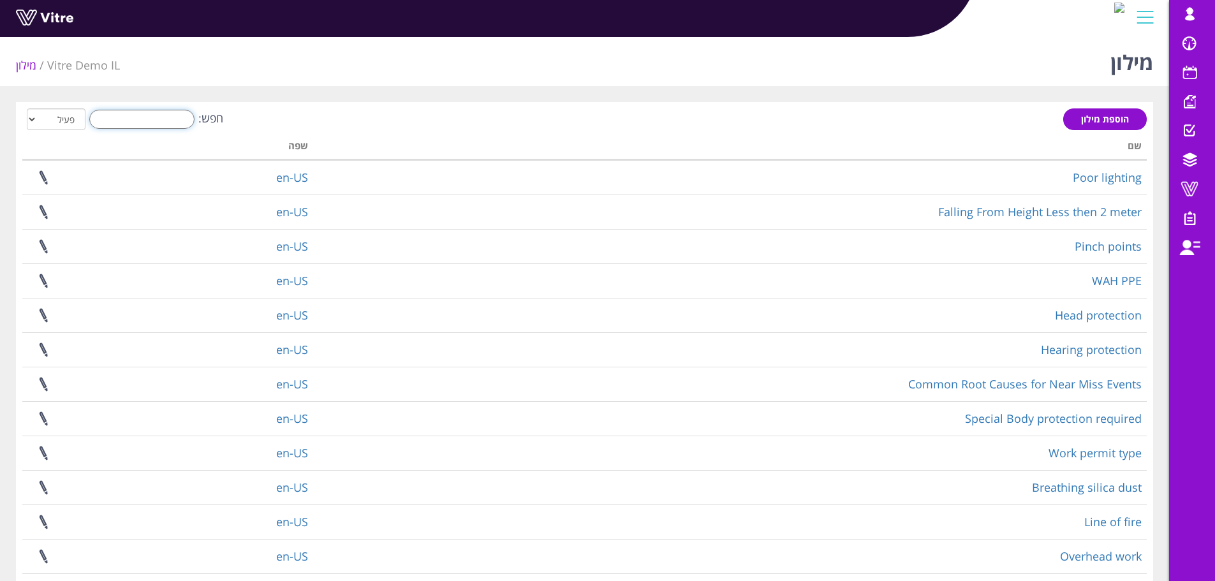
click at [142, 112] on input "חפש:" at bounding box center [141, 119] width 105 height 19
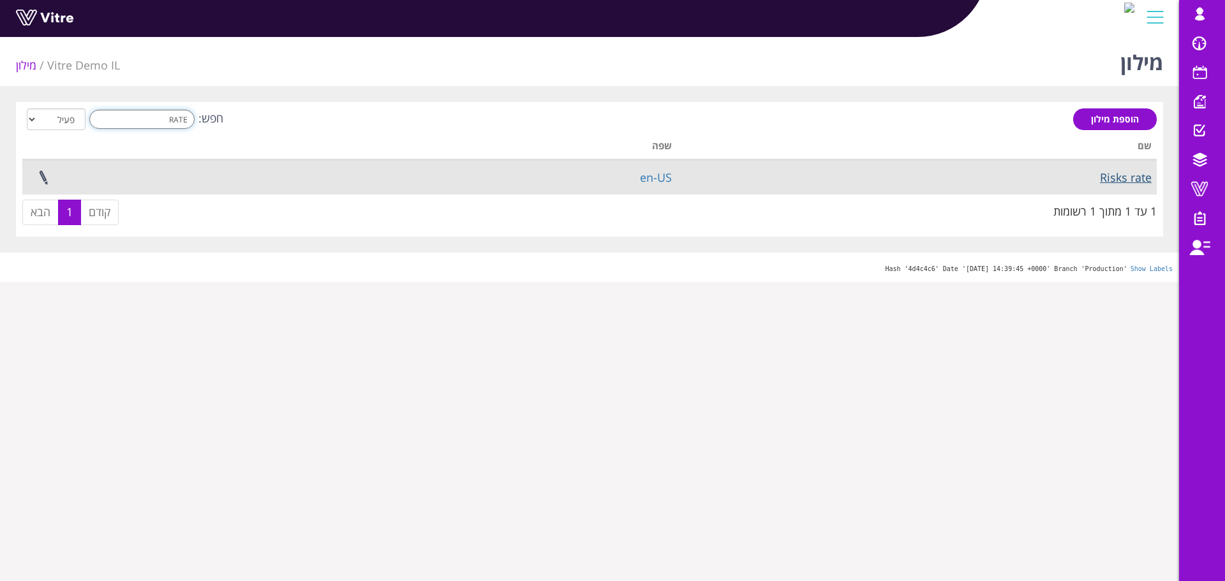
type input "RATE"
click at [1129, 182] on link "Risks rate" at bounding box center [1126, 177] width 52 height 15
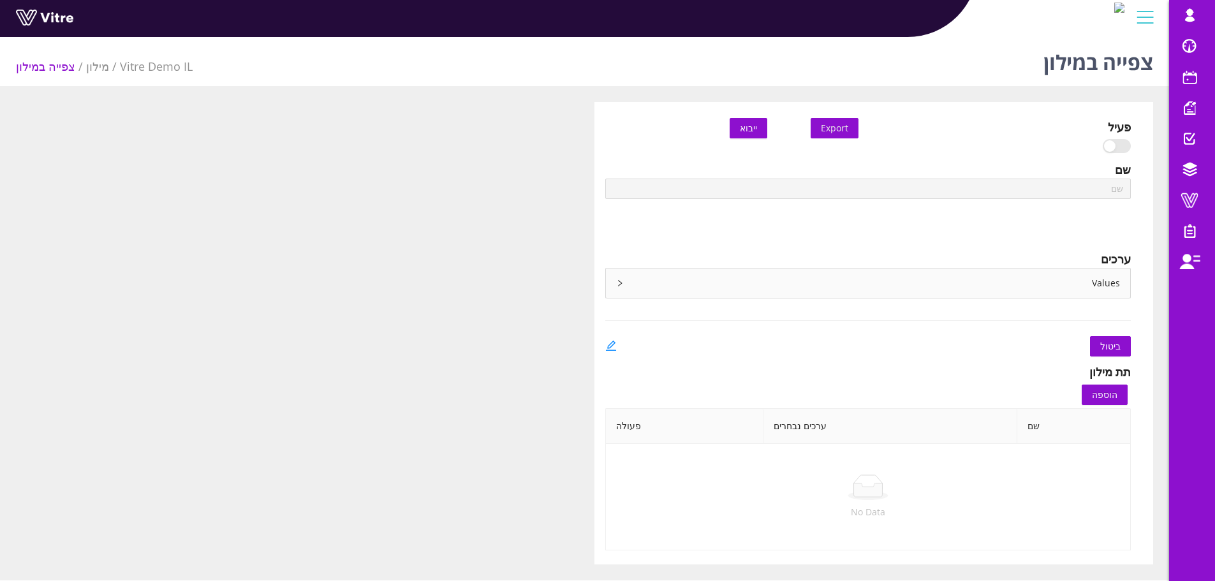
type input "Risks rate"
click at [618, 276] on div "Values" at bounding box center [868, 283] width 525 height 29
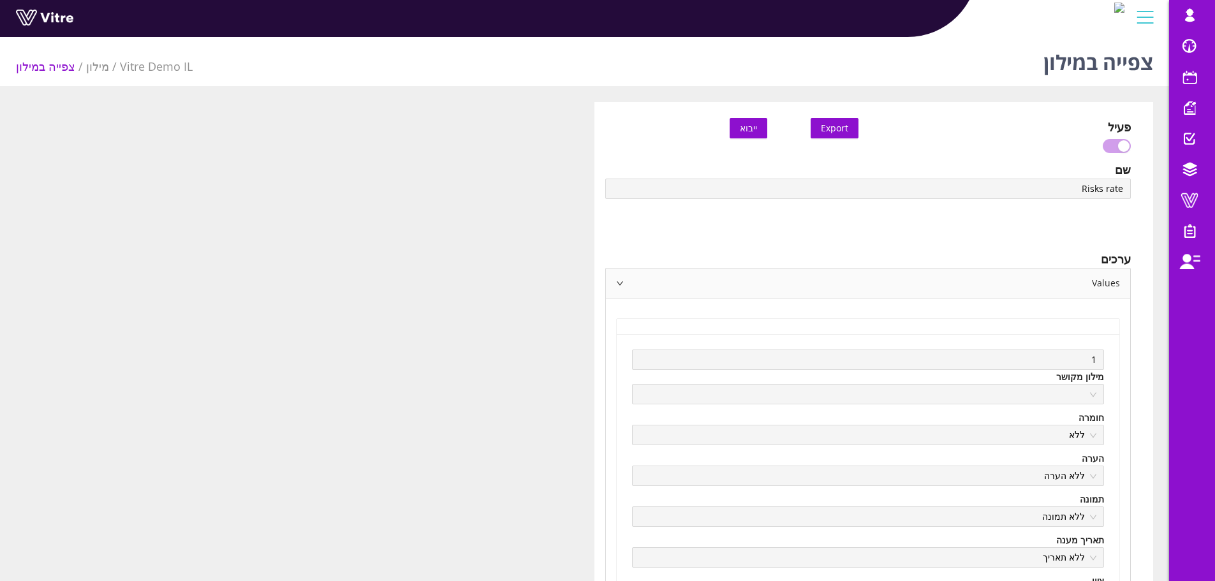
click at [619, 276] on div "Values" at bounding box center [868, 283] width 525 height 29
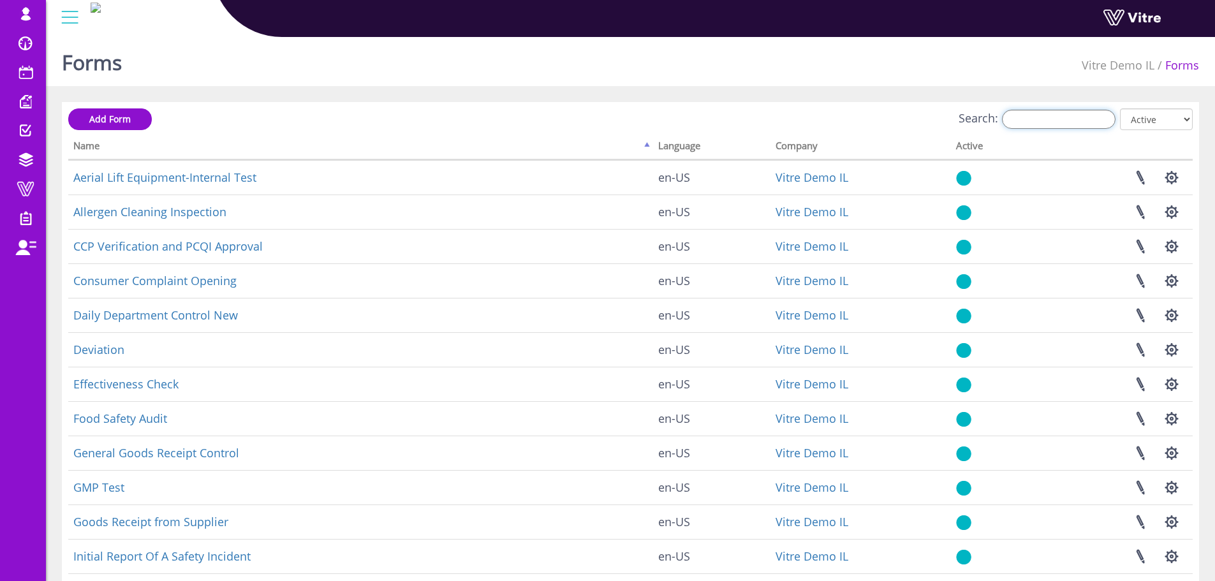
click at [1056, 125] on input "Search:" at bounding box center [1059, 119] width 114 height 19
paste input "Effectiveness Check"
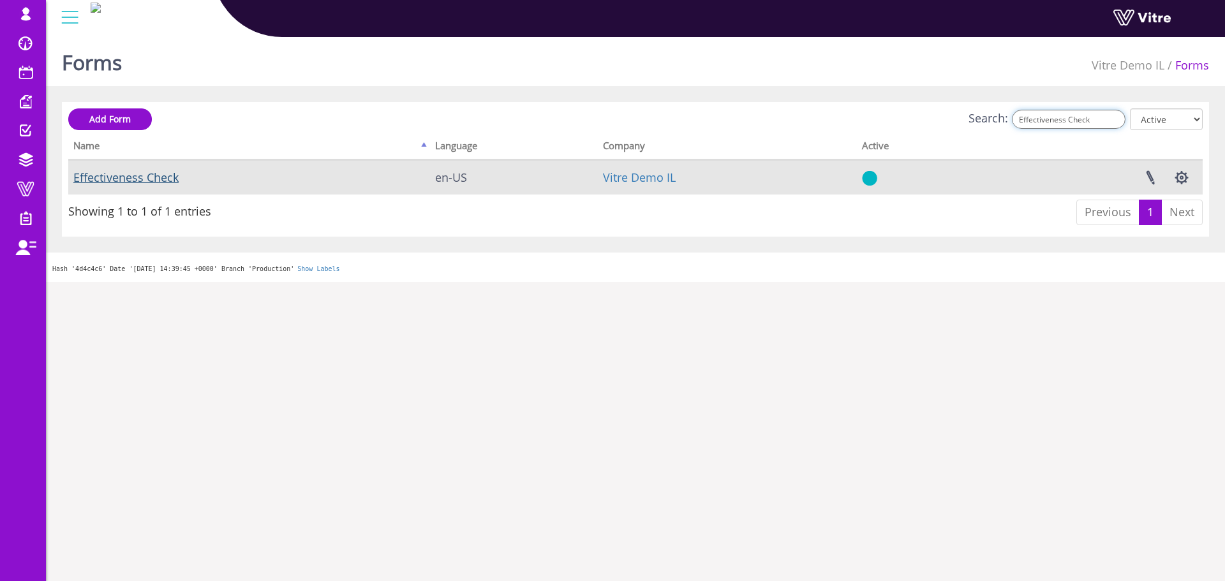
type input "Effectiveness Check"
click at [117, 179] on link "Effectiveness Check" at bounding box center [125, 177] width 105 height 15
click at [1156, 175] on link at bounding box center [1150, 178] width 32 height 34
click at [1183, 178] on button "button" at bounding box center [1182, 178] width 32 height 34
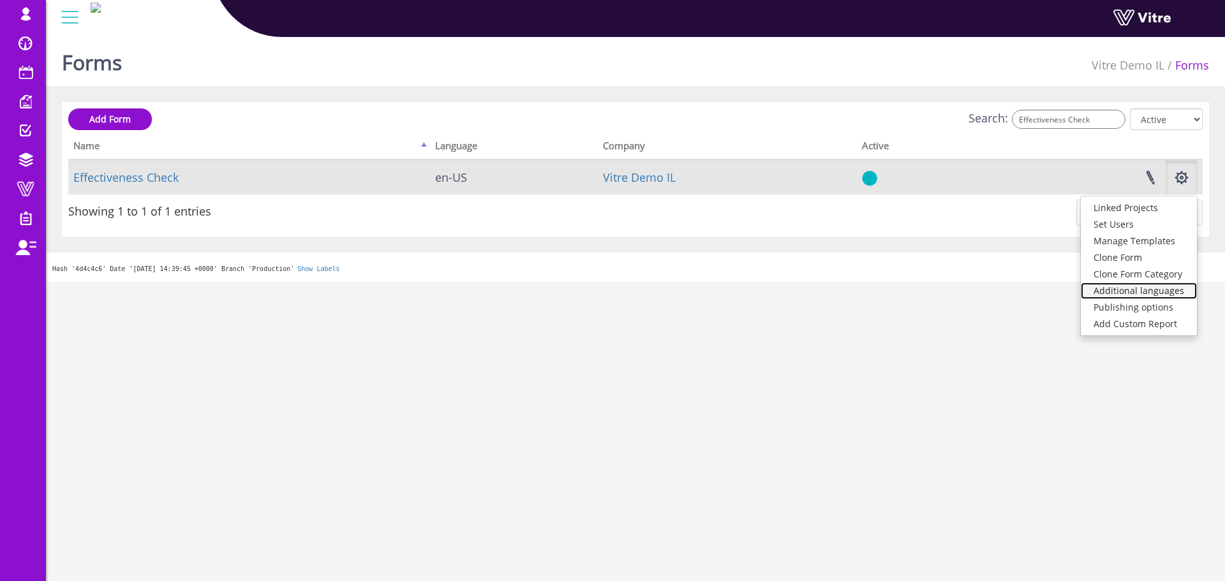
click at [1155, 292] on link "Additional languages" at bounding box center [1139, 291] width 116 height 17
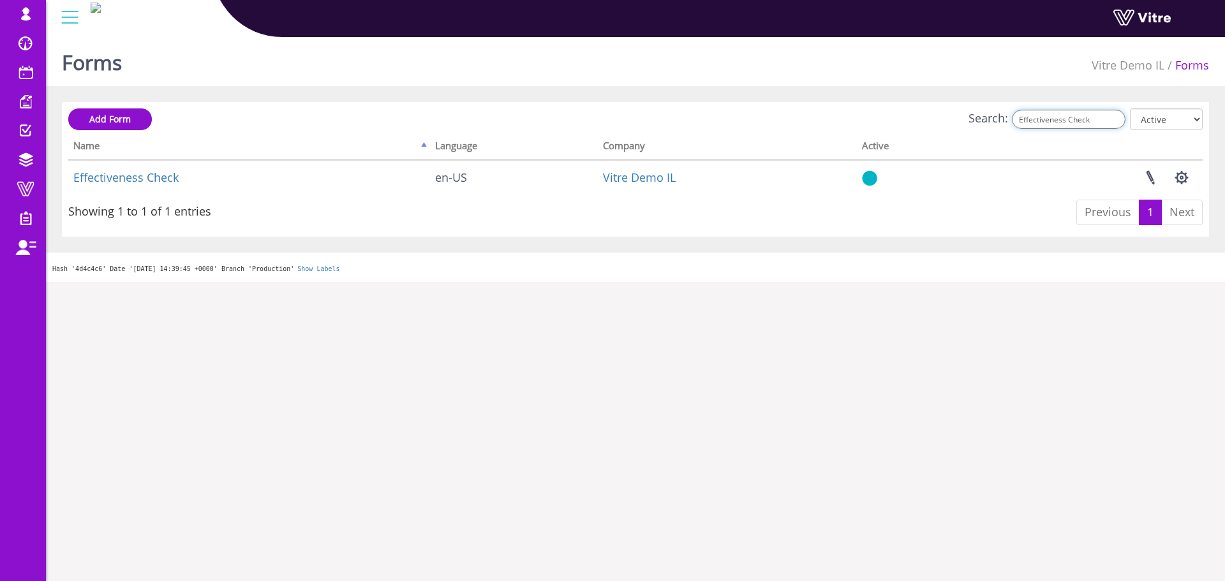
click at [1077, 124] on input "Effectiveness Check" at bounding box center [1069, 119] width 114 height 19
paste input "Internal"
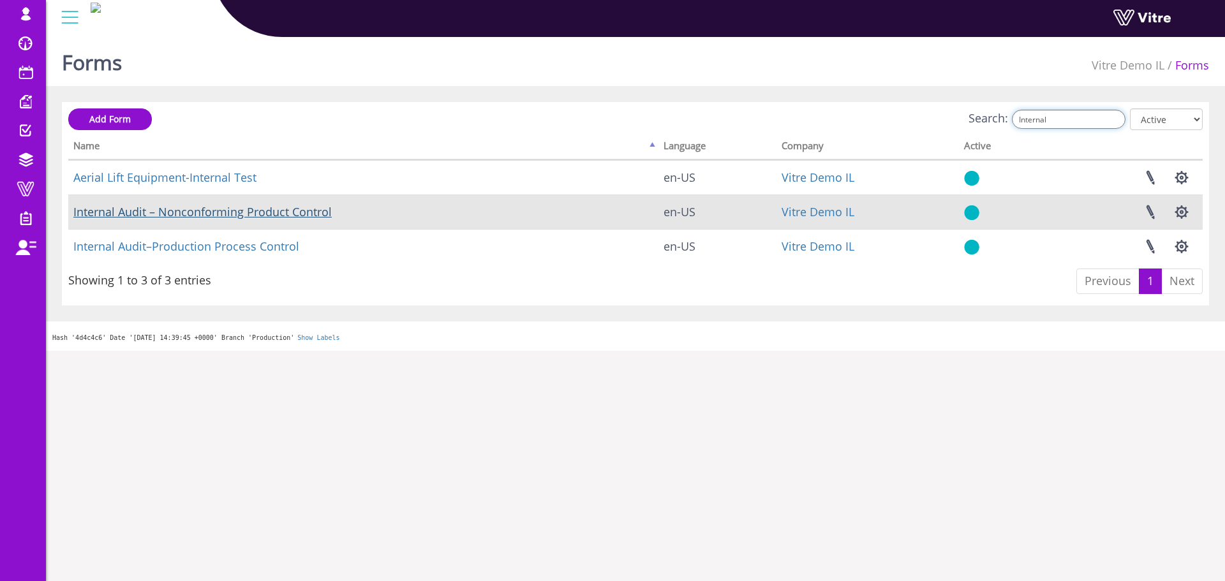
type input "Internal"
click at [285, 212] on link "Internal Audit – Nonconforming Product Control" at bounding box center [202, 211] width 258 height 15
click at [1156, 206] on link at bounding box center [1150, 212] width 32 height 34
click at [1185, 212] on button "button" at bounding box center [1182, 212] width 32 height 34
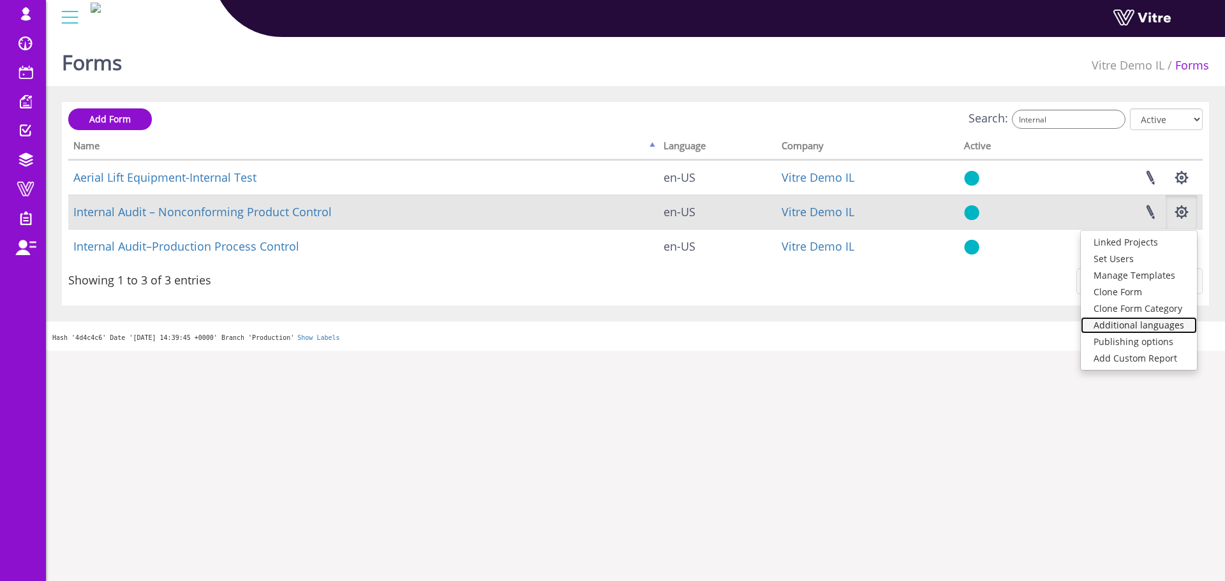
click at [1146, 325] on link "Additional languages" at bounding box center [1139, 325] width 116 height 17
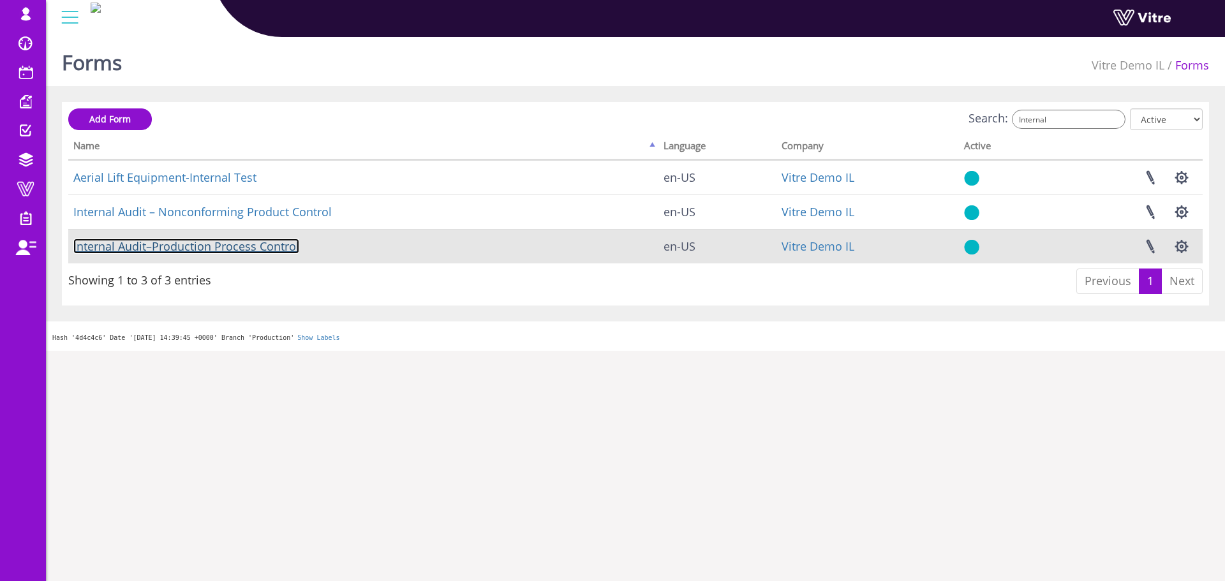
click at [225, 244] on link "Internal Audit–Production Process Control" at bounding box center [186, 246] width 226 height 15
click at [1146, 248] on link at bounding box center [1150, 247] width 32 height 34
click at [1180, 247] on button "button" at bounding box center [1182, 247] width 32 height 34
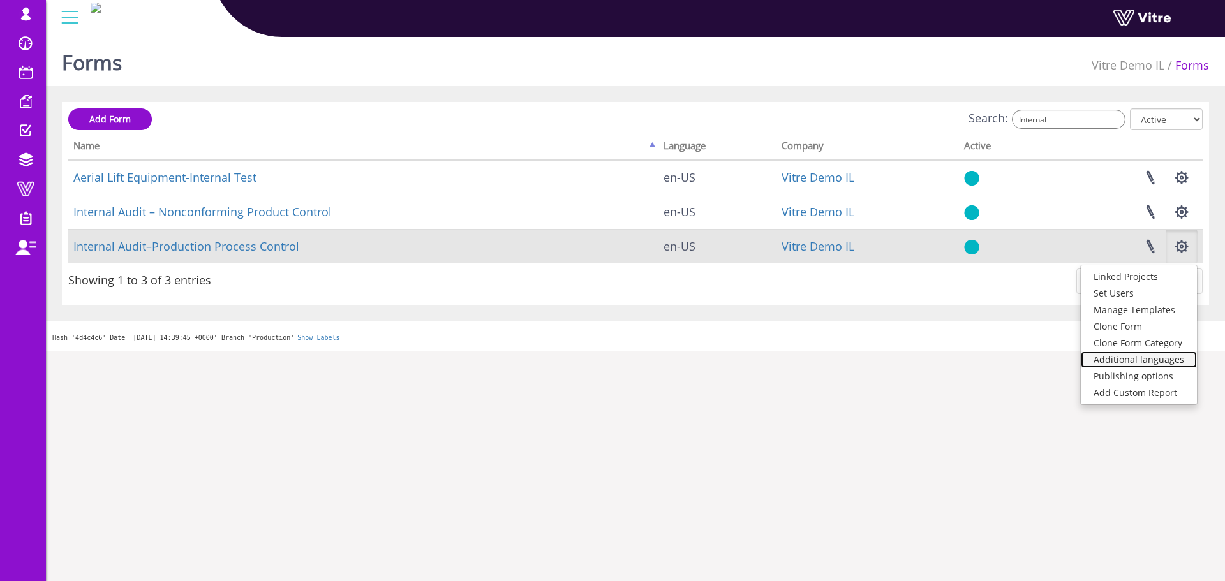
click at [1169, 358] on link "Additional languages" at bounding box center [1139, 360] width 116 height 17
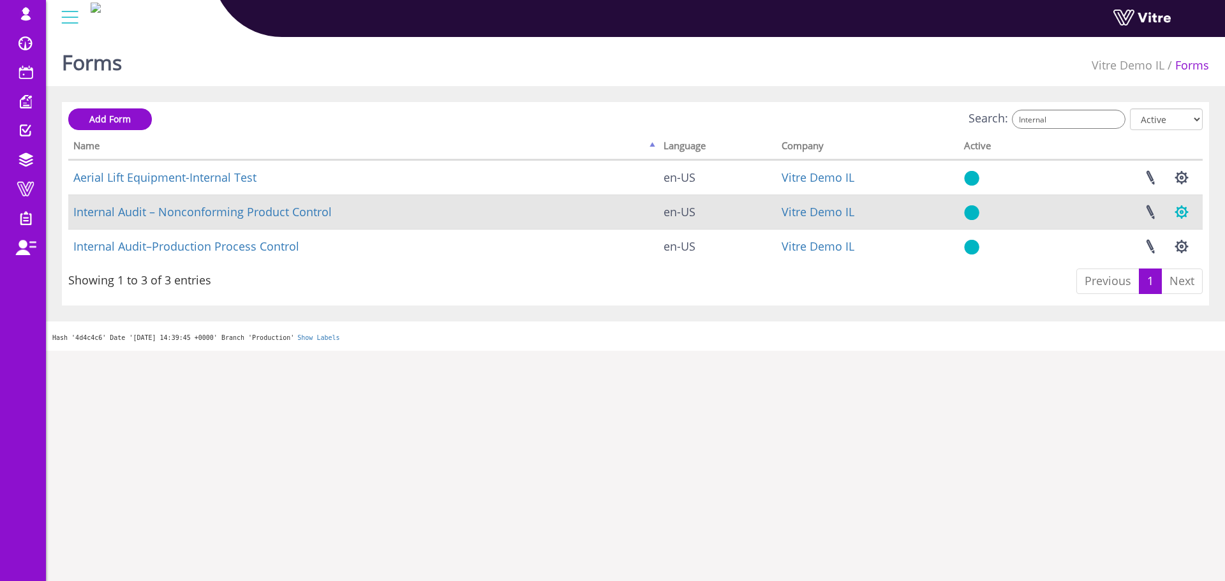
click at [1184, 212] on button "button" at bounding box center [1182, 212] width 32 height 34
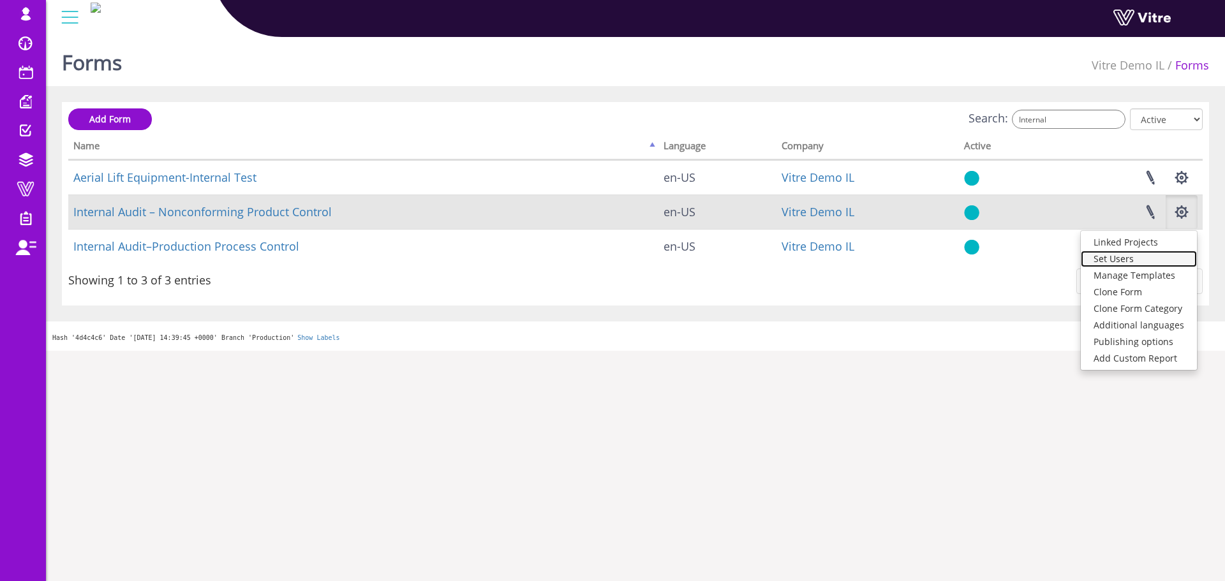
click at [1139, 254] on link "Set Users" at bounding box center [1139, 259] width 116 height 17
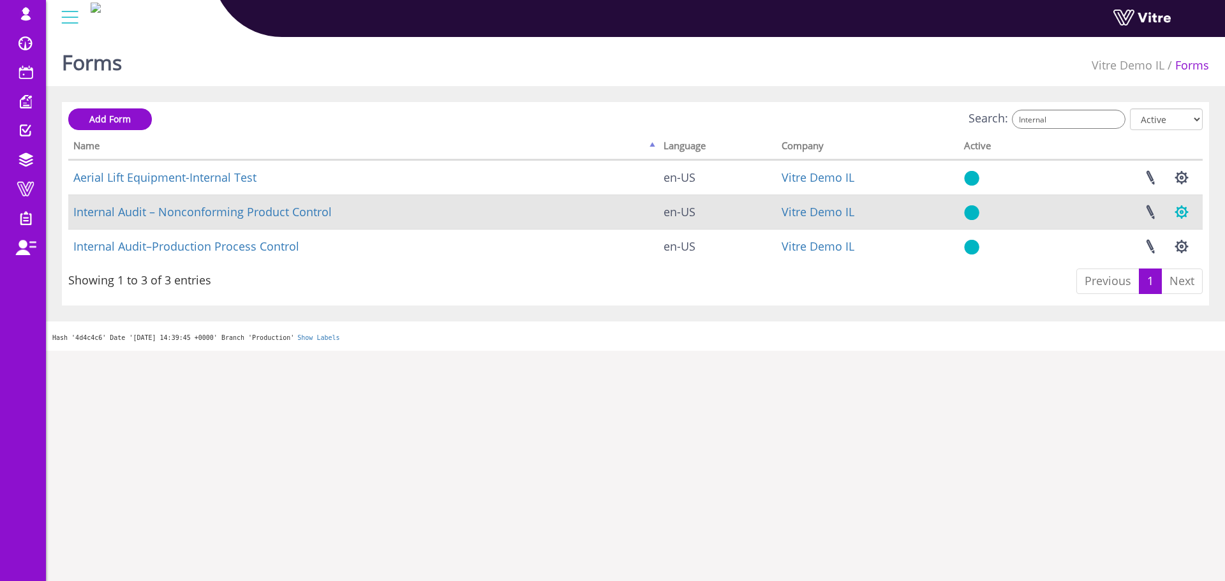
click at [1183, 214] on button "button" at bounding box center [1182, 212] width 32 height 34
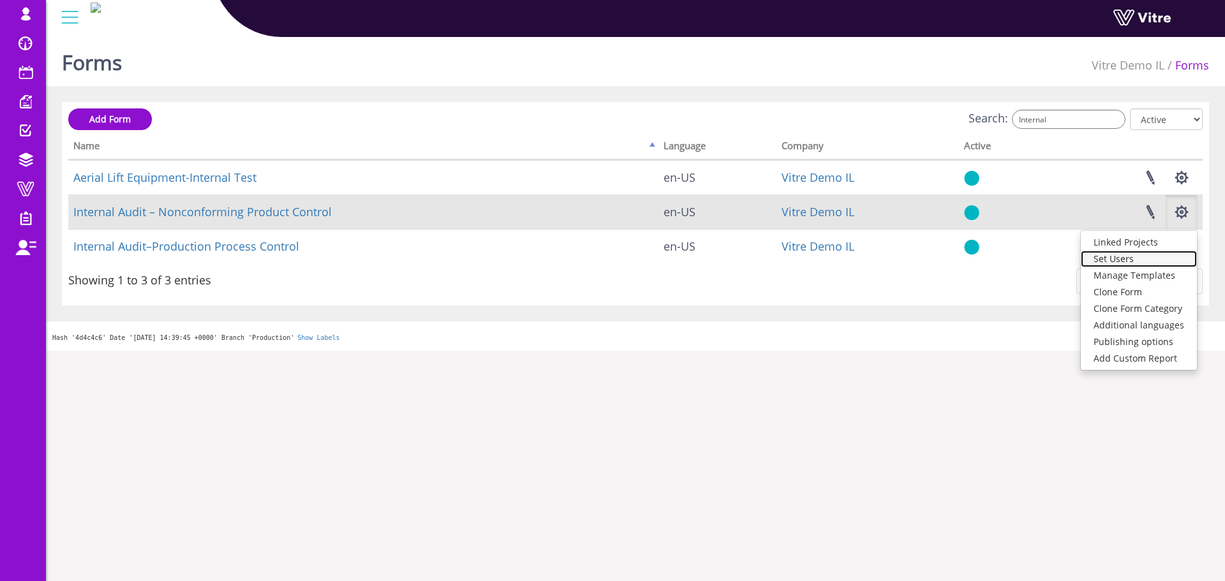
click at [1137, 262] on link "Set Users" at bounding box center [1139, 259] width 116 height 17
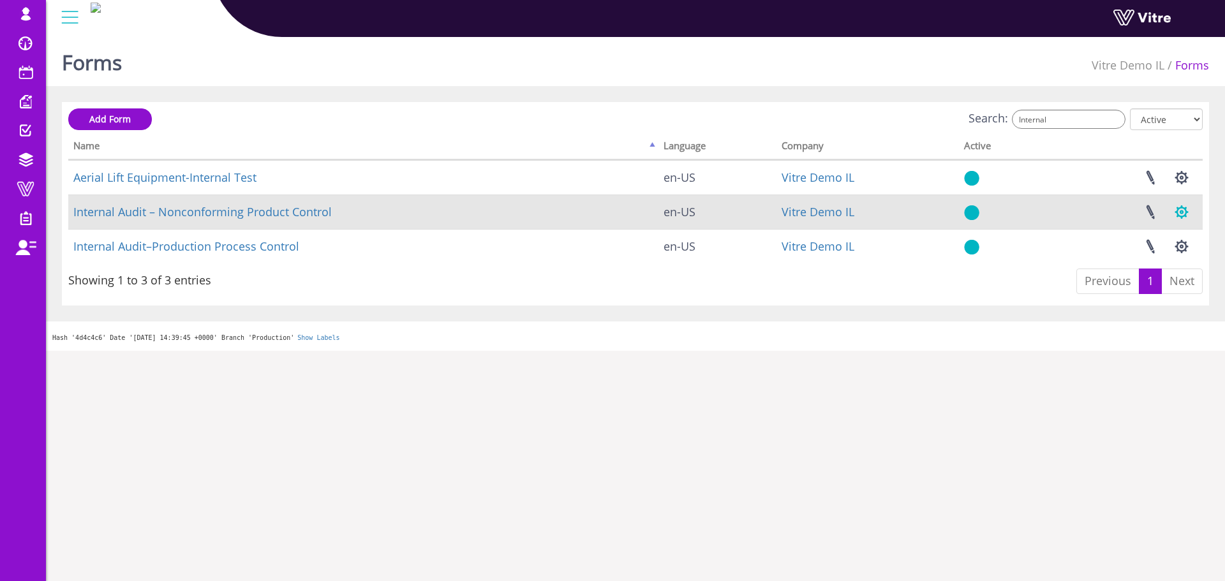
click at [1178, 217] on button "button" at bounding box center [1182, 212] width 32 height 34
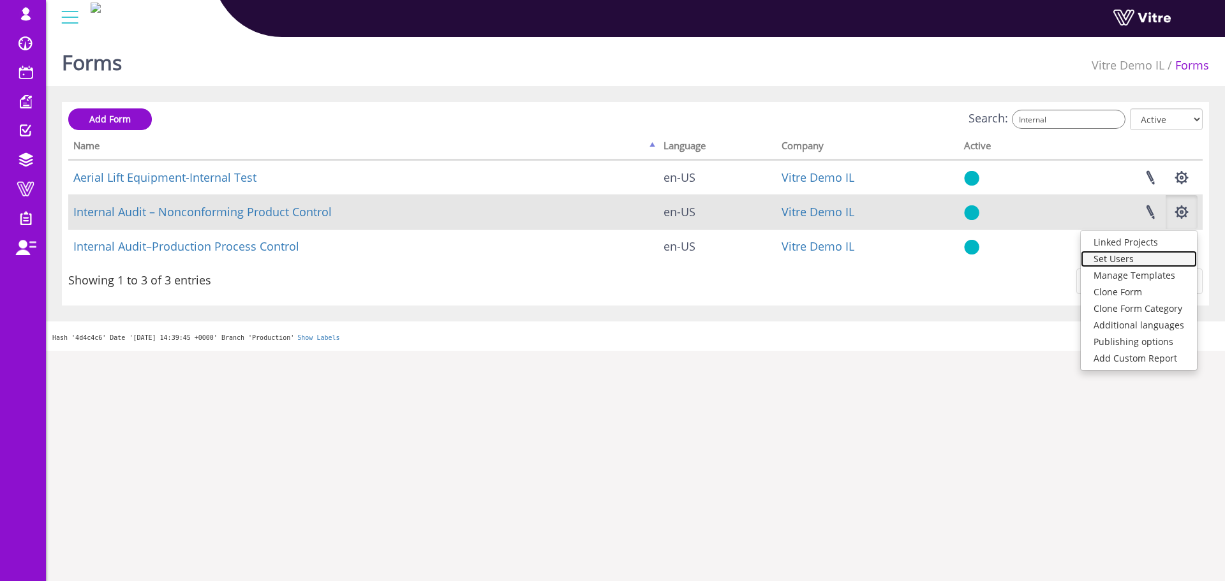
click at [1121, 264] on link "Set Users" at bounding box center [1139, 259] width 116 height 17
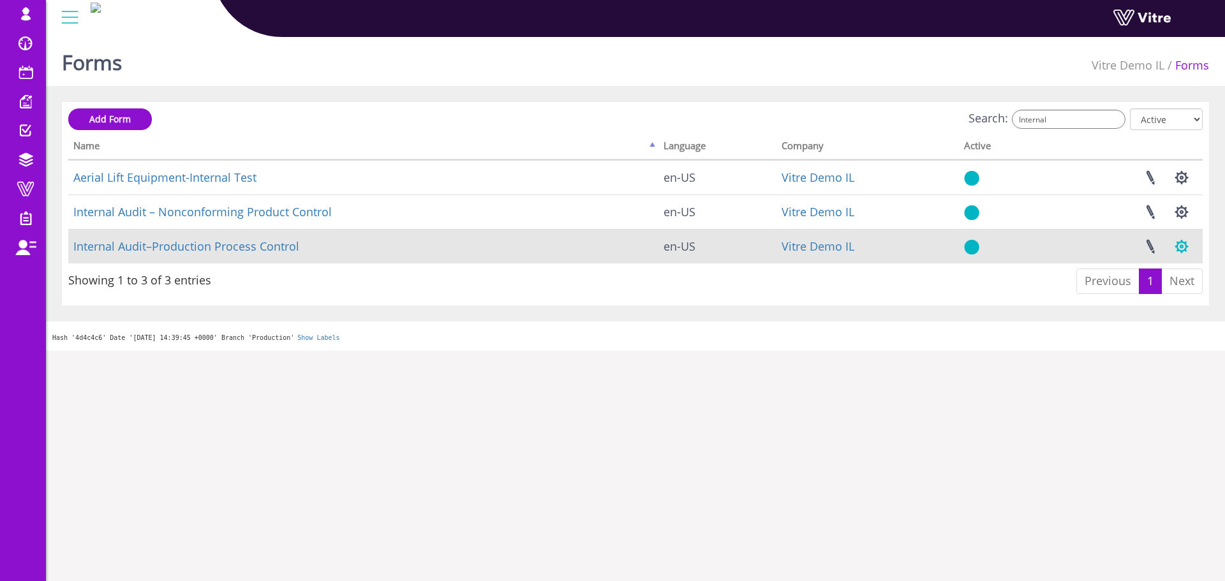
click at [1180, 246] on button "button" at bounding box center [1182, 247] width 32 height 34
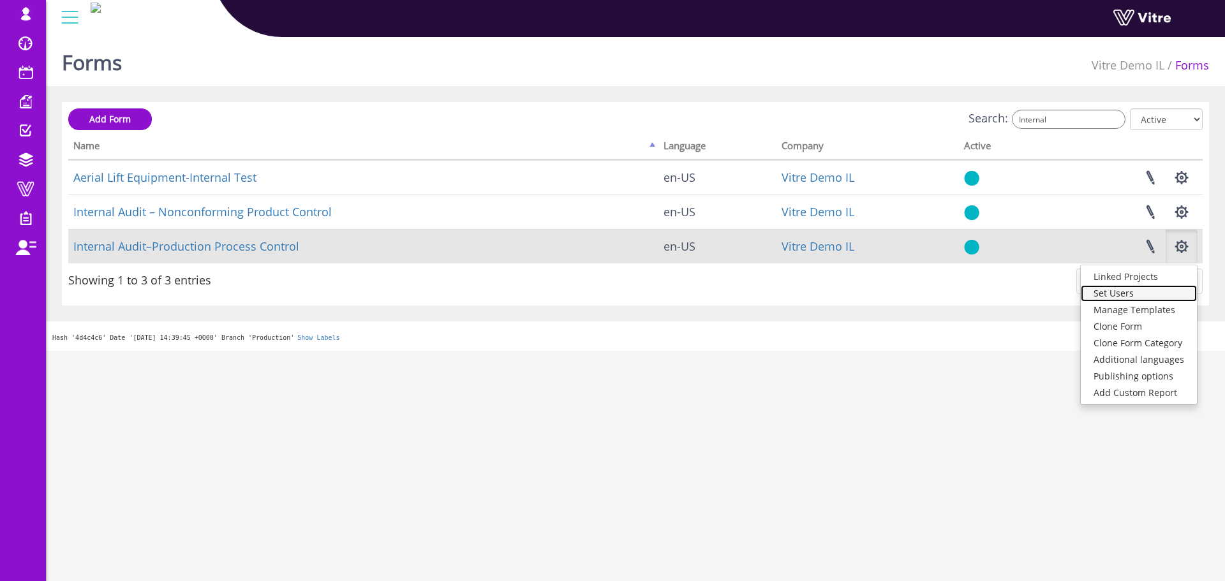
click at [1116, 297] on link "Set Users" at bounding box center [1139, 293] width 116 height 17
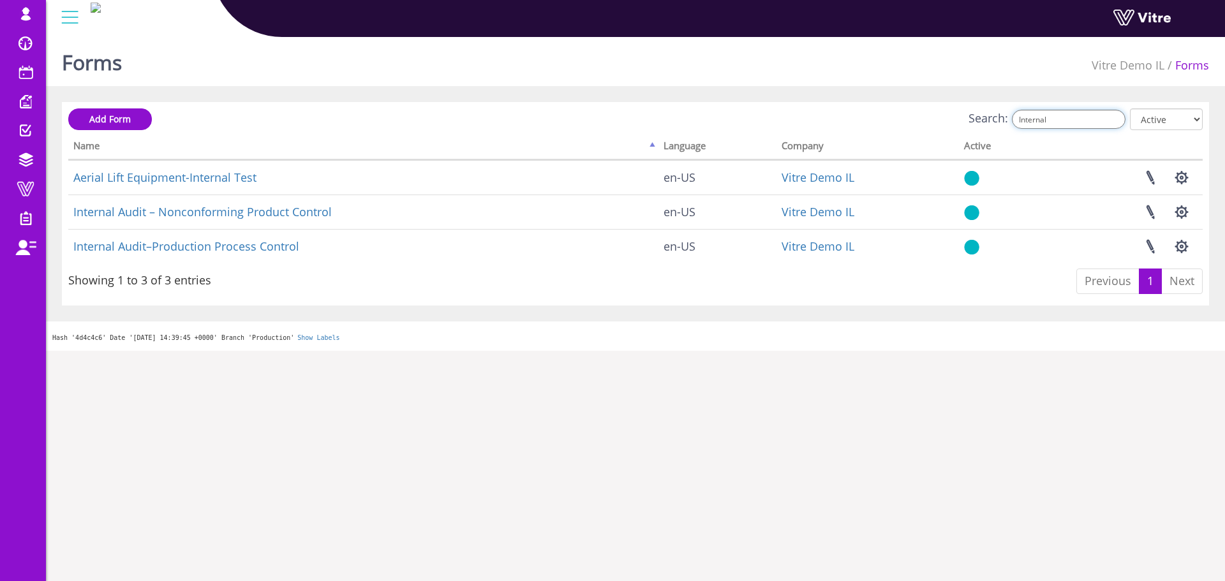
click at [1059, 124] on input "Internal" at bounding box center [1069, 119] width 114 height 19
paste input "Product Moisture In"
click at [1058, 124] on input "Internal Product Moisture In" at bounding box center [1069, 119] width 114 height 19
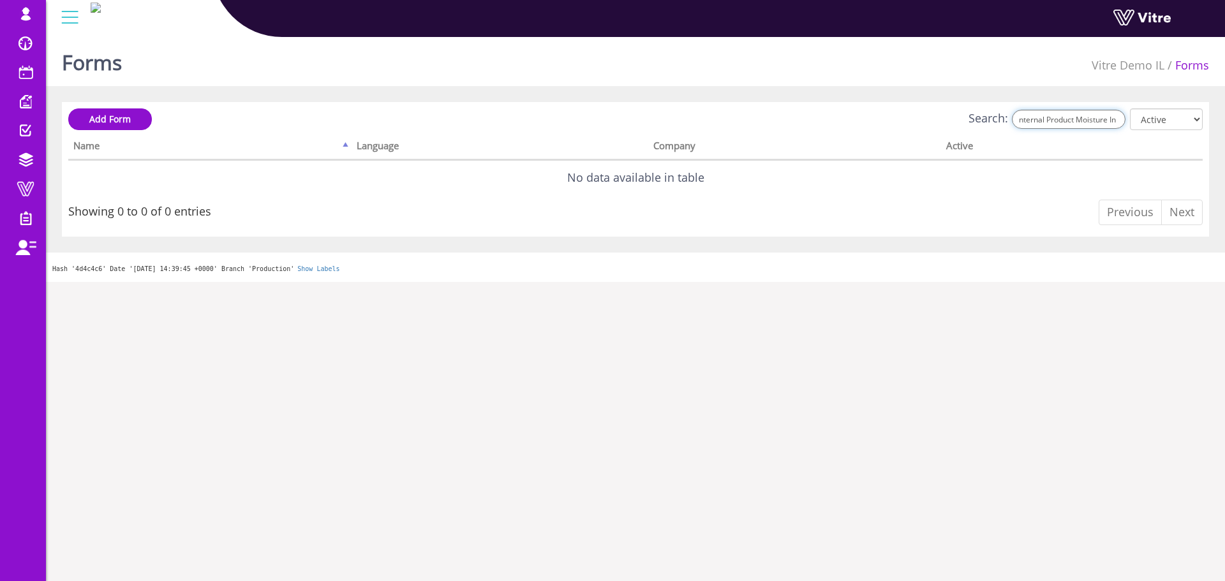
click at [1058, 124] on input "Internal Product Moisture In" at bounding box center [1069, 119] width 114 height 19
paste input "search"
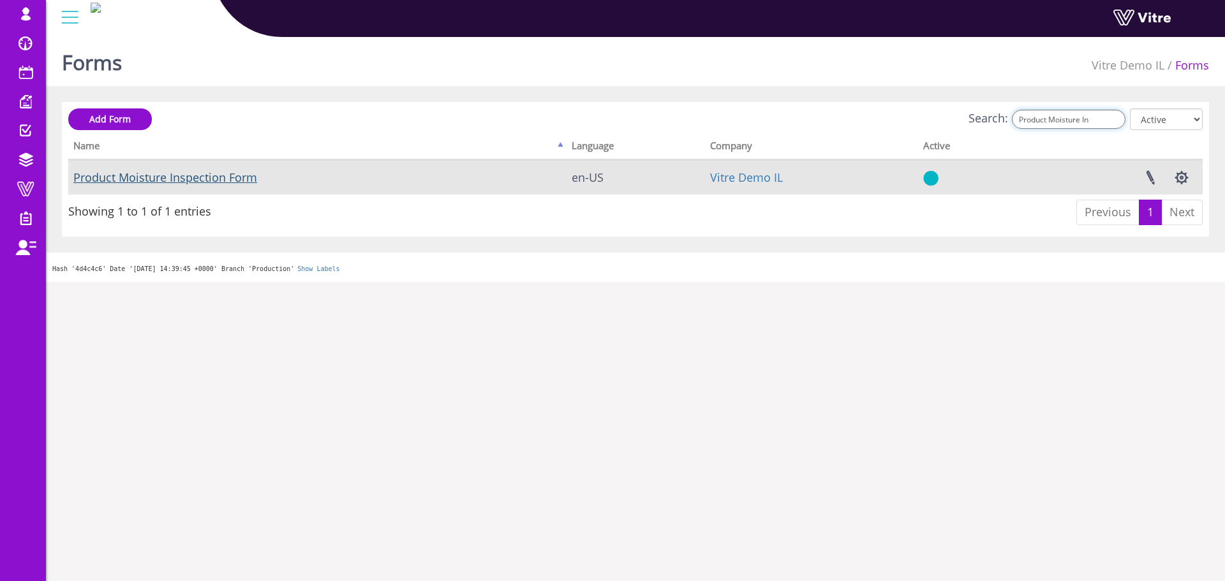
type input "Product Moisture In"
click at [186, 175] on link "Product Moisture Inspection Form" at bounding box center [165, 177] width 184 height 15
click at [1152, 182] on link at bounding box center [1150, 178] width 32 height 34
click at [1178, 179] on button "button" at bounding box center [1182, 178] width 32 height 34
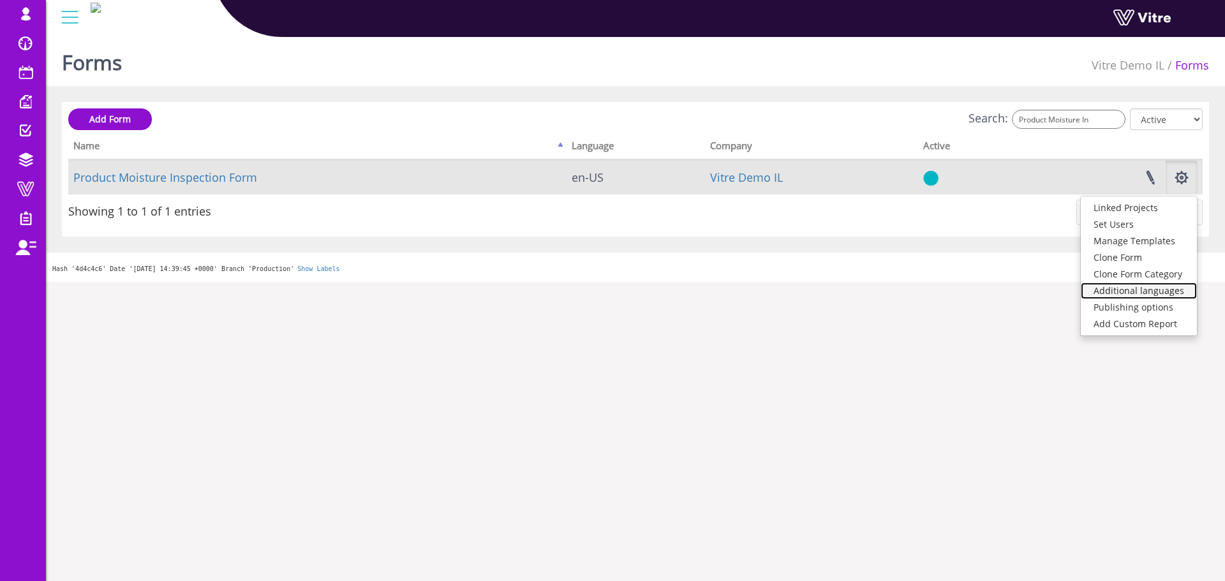
click at [1145, 287] on link "Additional languages" at bounding box center [1139, 291] width 116 height 17
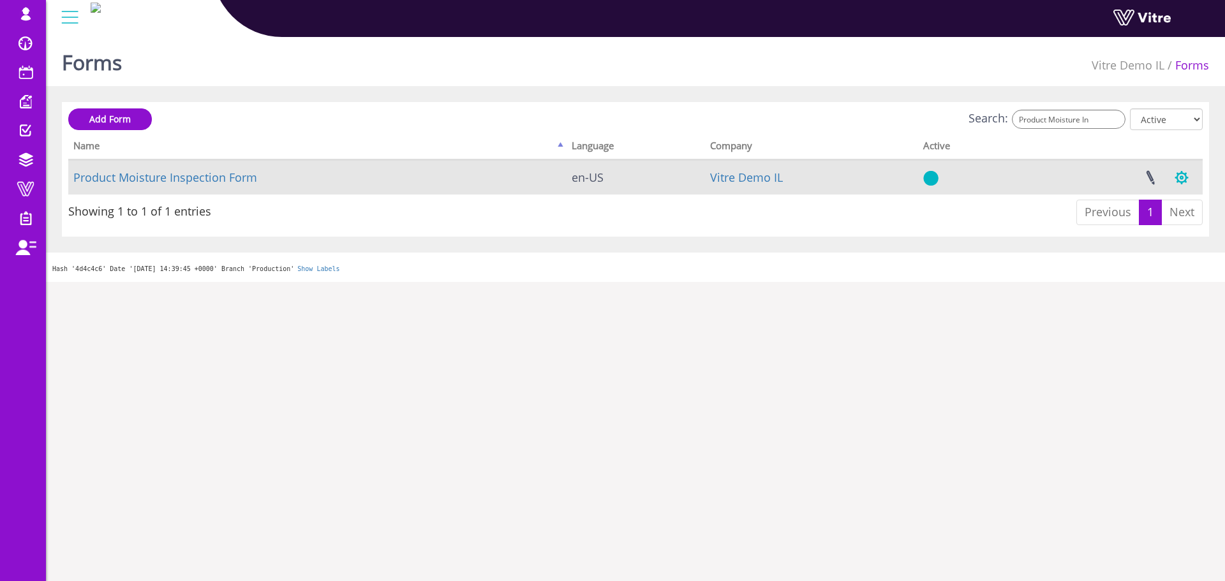
click at [1185, 188] on button "button" at bounding box center [1182, 178] width 32 height 34
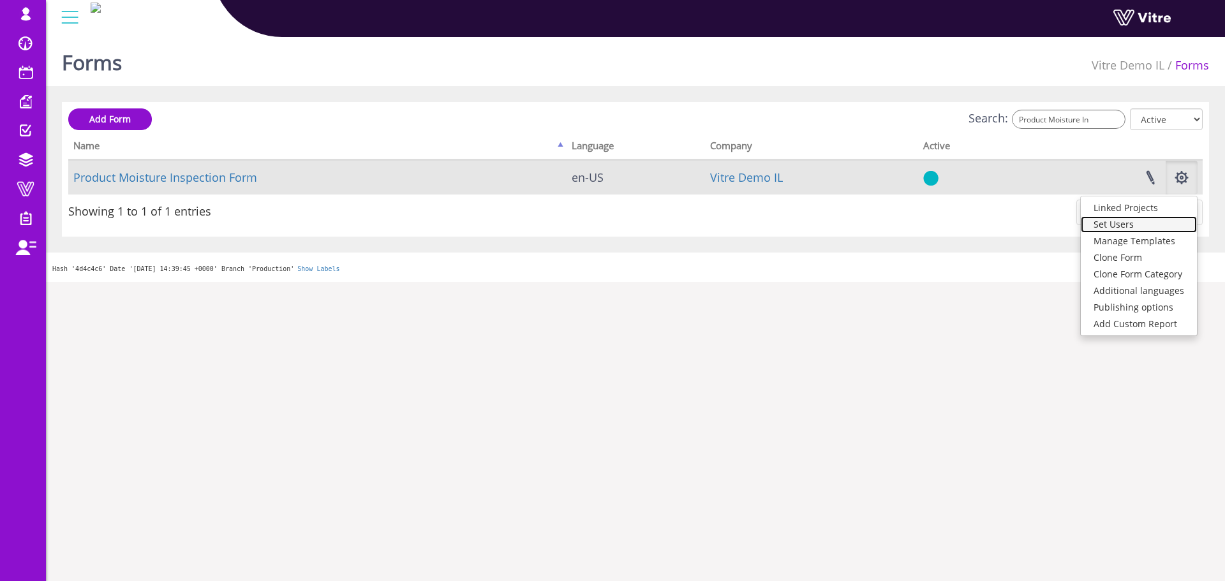
click at [1130, 228] on link "Set Users" at bounding box center [1139, 224] width 116 height 17
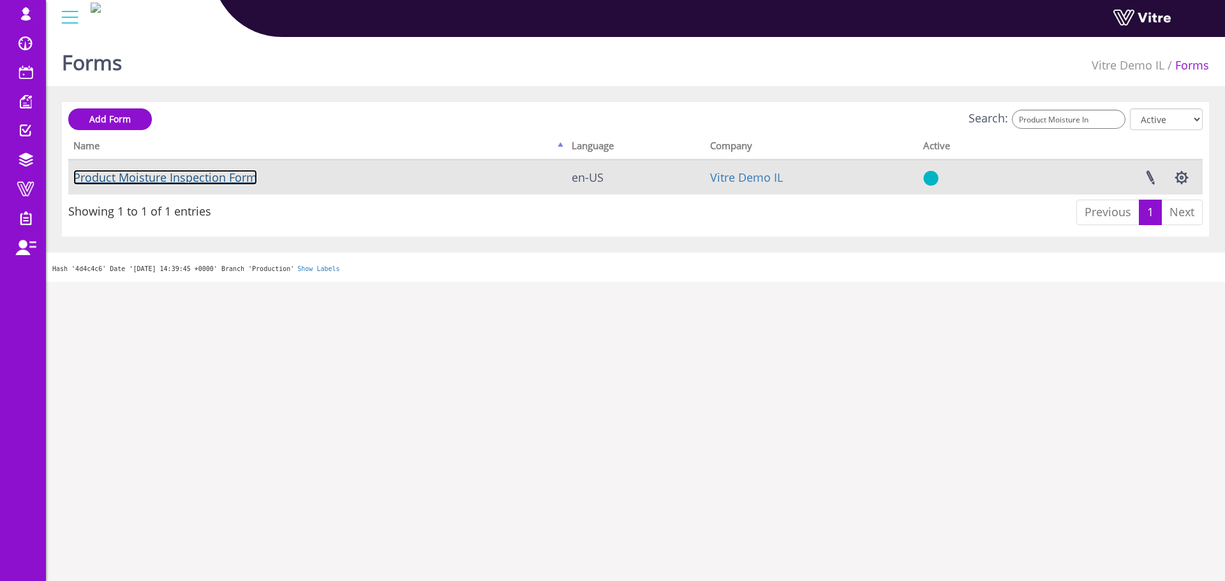
click at [199, 177] on link "Product Moisture Inspection Form" at bounding box center [165, 177] width 184 height 15
click at [209, 172] on link "Product Moisture Inspection Form" at bounding box center [165, 177] width 184 height 15
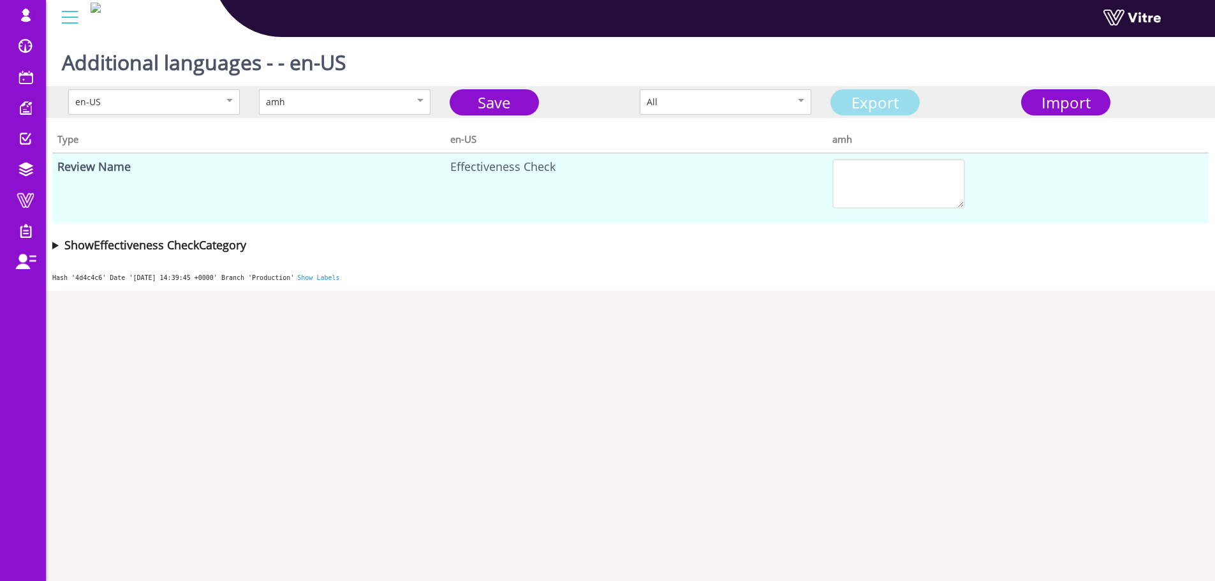
click at [903, 102] on link "Export" at bounding box center [875, 102] width 89 height 26
click at [1067, 117] on div "en-US amh Save All Export Import" at bounding box center [630, 102] width 1169 height 32
click at [1067, 105] on span "Import" at bounding box center [1066, 102] width 49 height 21
click at [493, 106] on link "Save" at bounding box center [494, 102] width 89 height 26
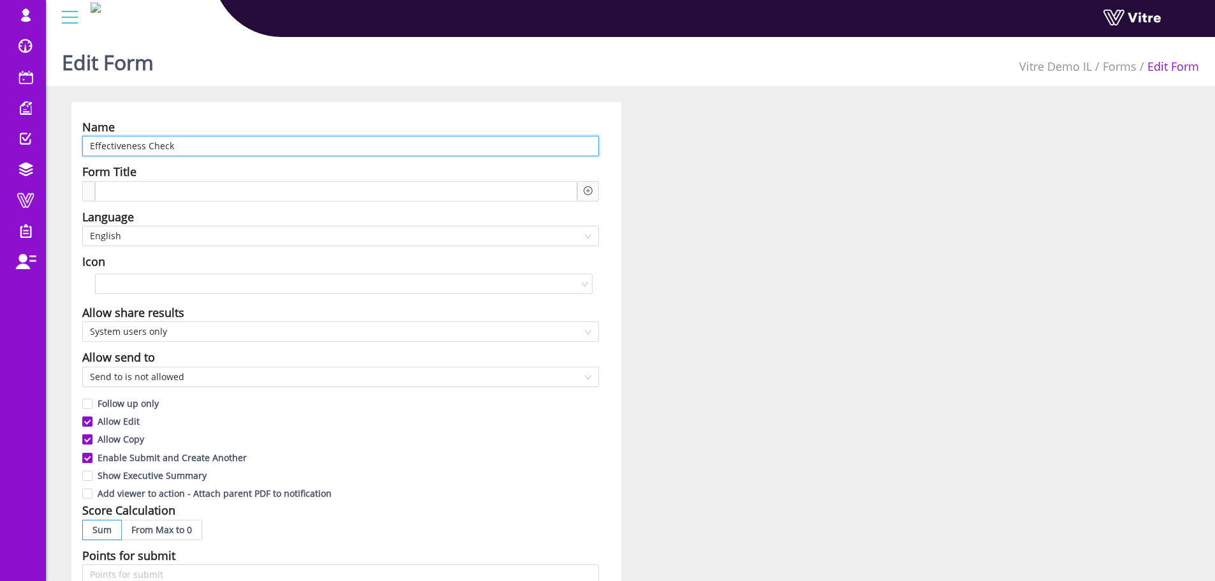
click at [194, 144] on input "Effectiveness Check" at bounding box center [340, 146] width 517 height 20
click at [195, 144] on input "Effectiveness Check" at bounding box center [340, 146] width 517 height 20
type input "C"
paste input "בדיקת אפקטיביות"
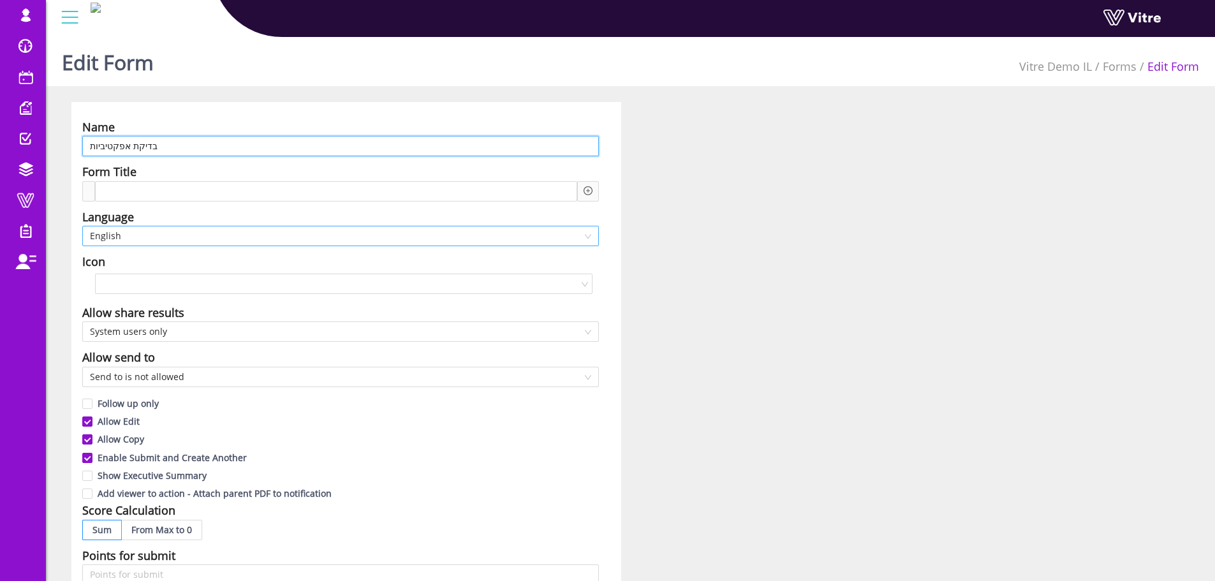
click at [174, 239] on span "English" at bounding box center [340, 235] width 501 height 19
type input "בדיקת אפקטיביות"
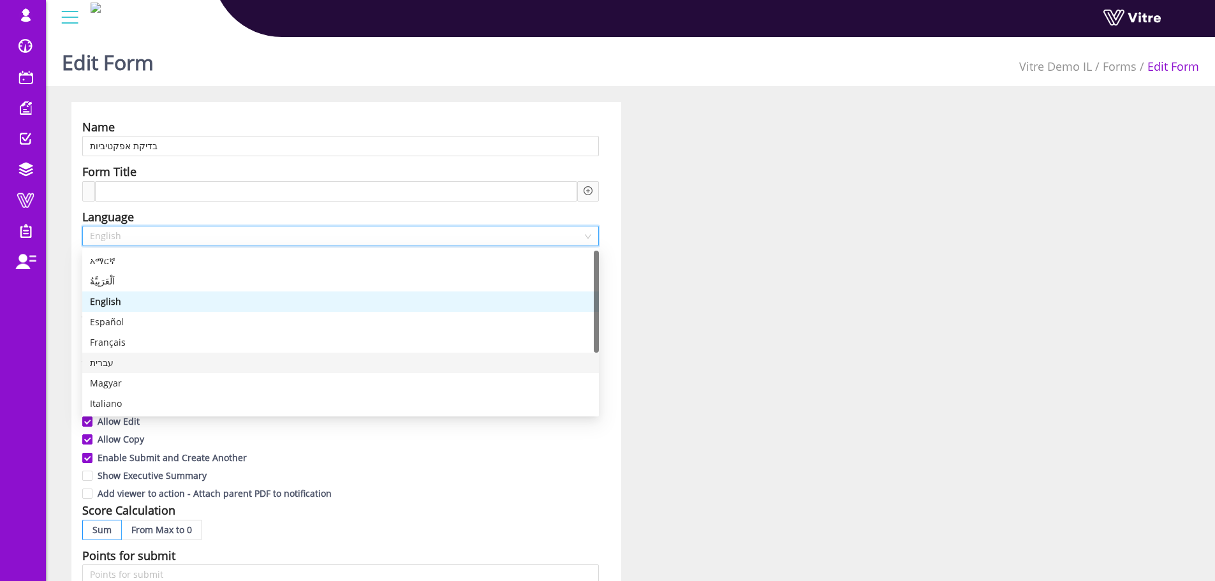
click at [137, 363] on div "עברית" at bounding box center [340, 363] width 501 height 14
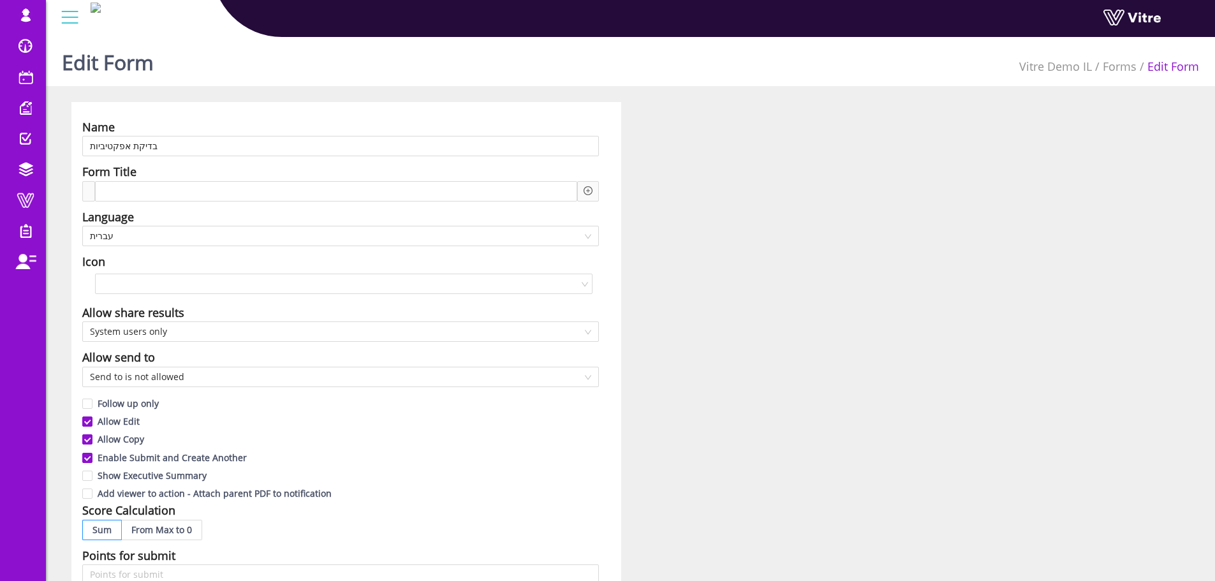
click at [765, 335] on div "Name בדיקת אפקטיביות Form Title Language עברית Icon Allow share results System …" at bounding box center [630, 561] width 1137 height 919
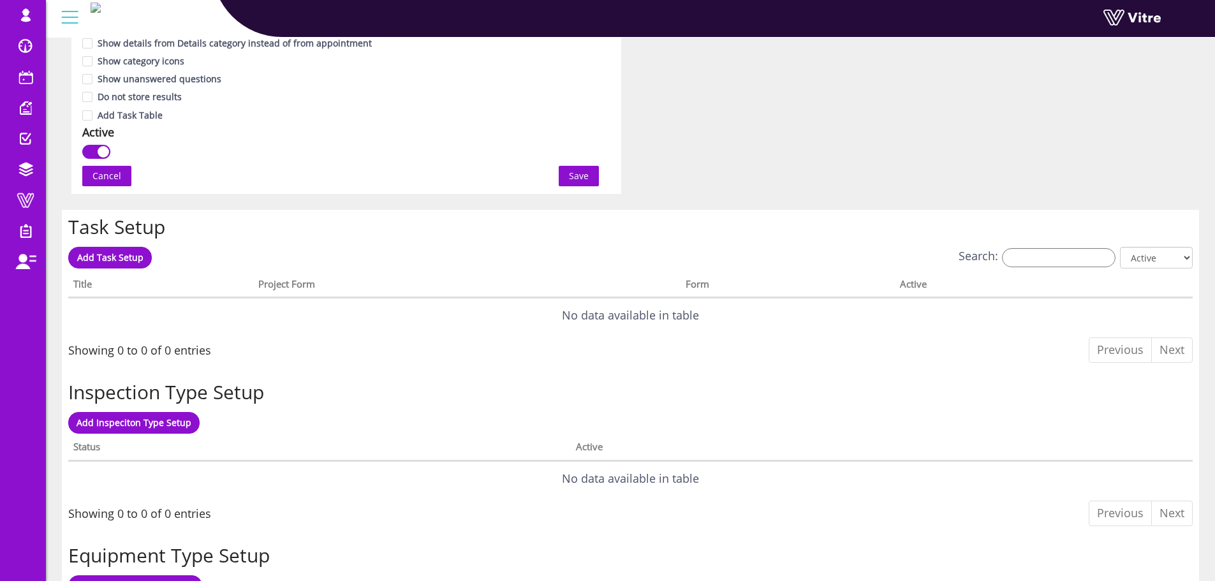
scroll to position [829, 0]
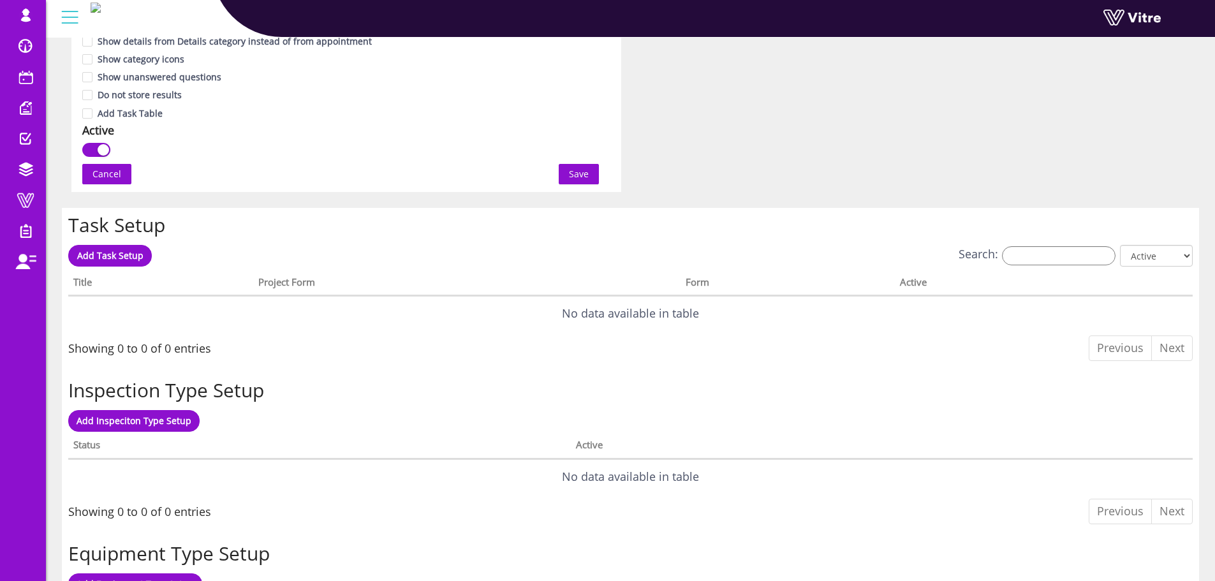
click at [587, 174] on span "Save" at bounding box center [579, 174] width 20 height 14
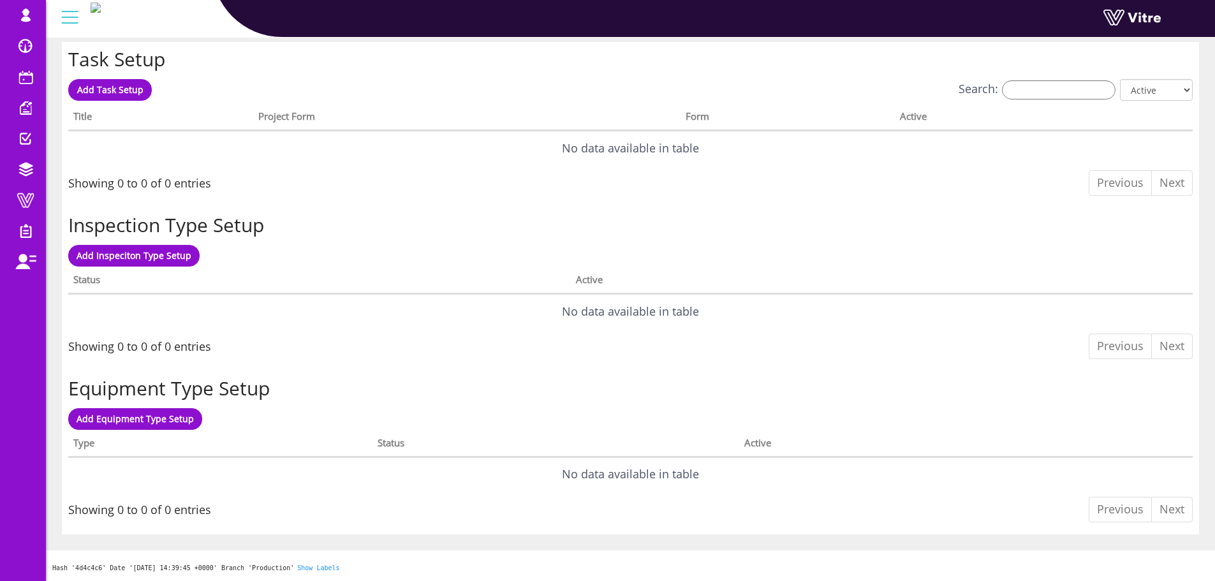
scroll to position [0, 0]
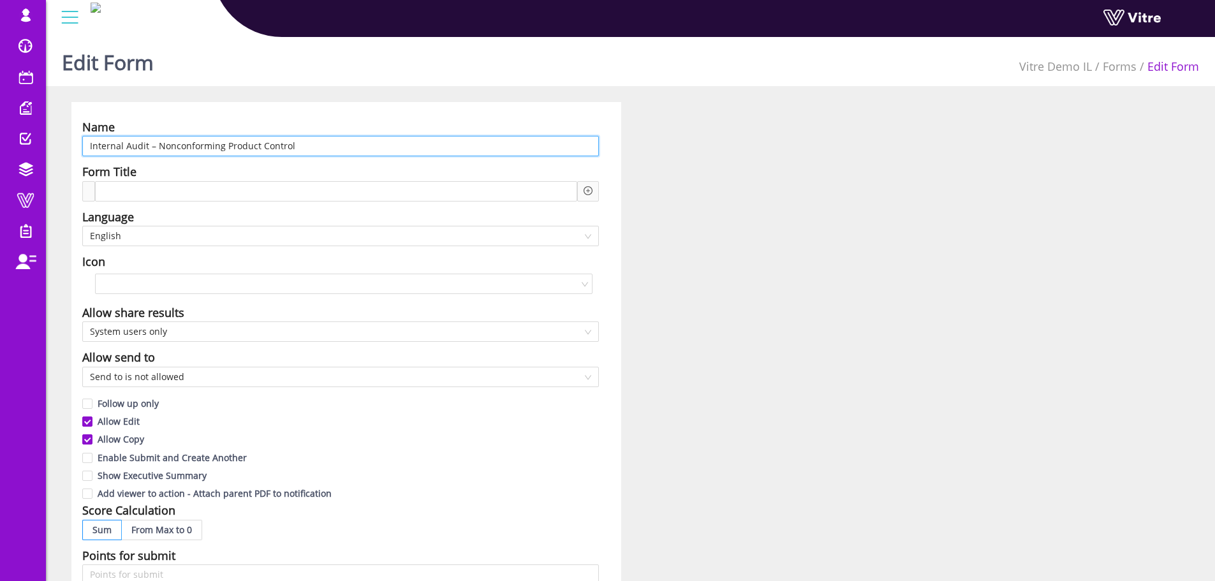
click at [262, 140] on input "Internal Audit – Nonconforming Product Control" at bounding box center [340, 146] width 517 height 20
paste input "מבדק פנימי - בקרת מוצר לא מתאים"
click at [215, 240] on span "English" at bounding box center [340, 235] width 501 height 19
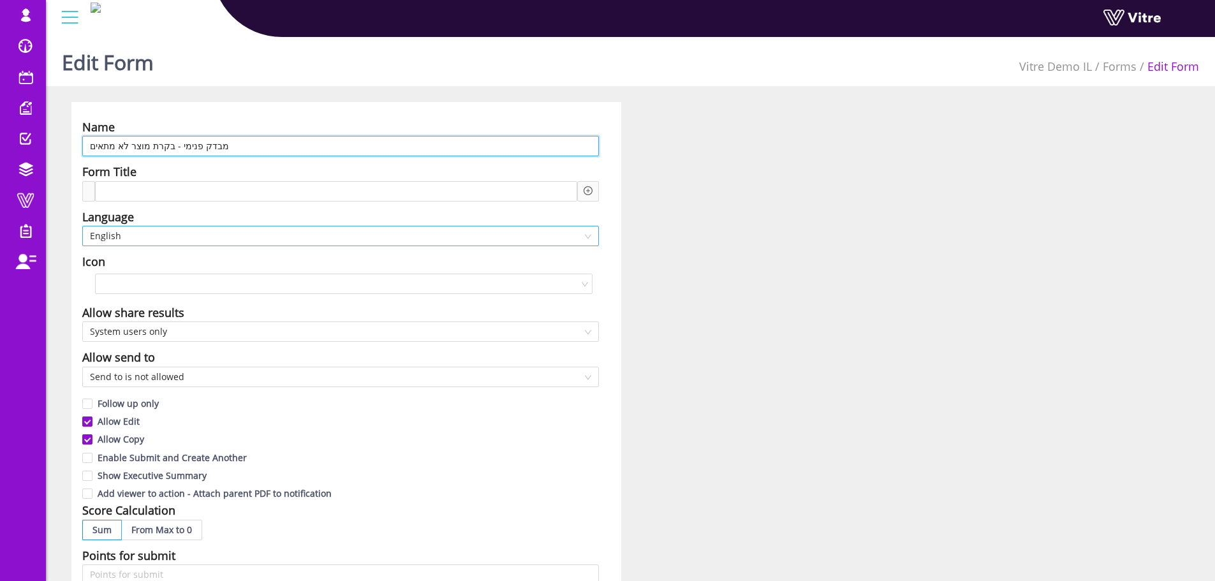
type input "מבדק פנימי - בקרת מוצר לא מתאים"
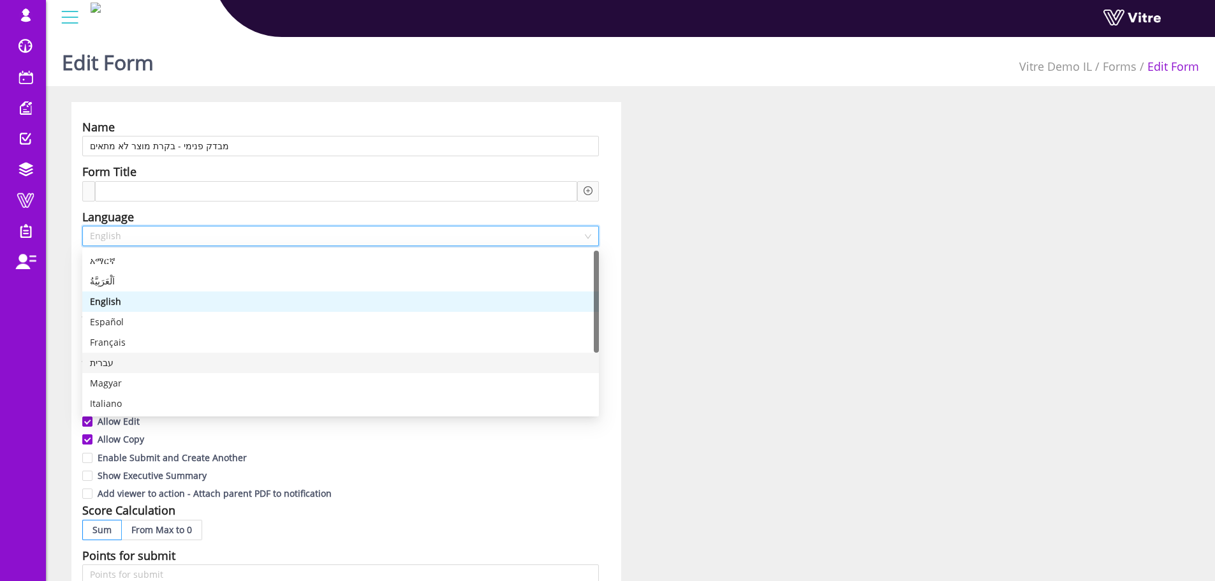
click at [130, 366] on div "עברית" at bounding box center [340, 363] width 501 height 14
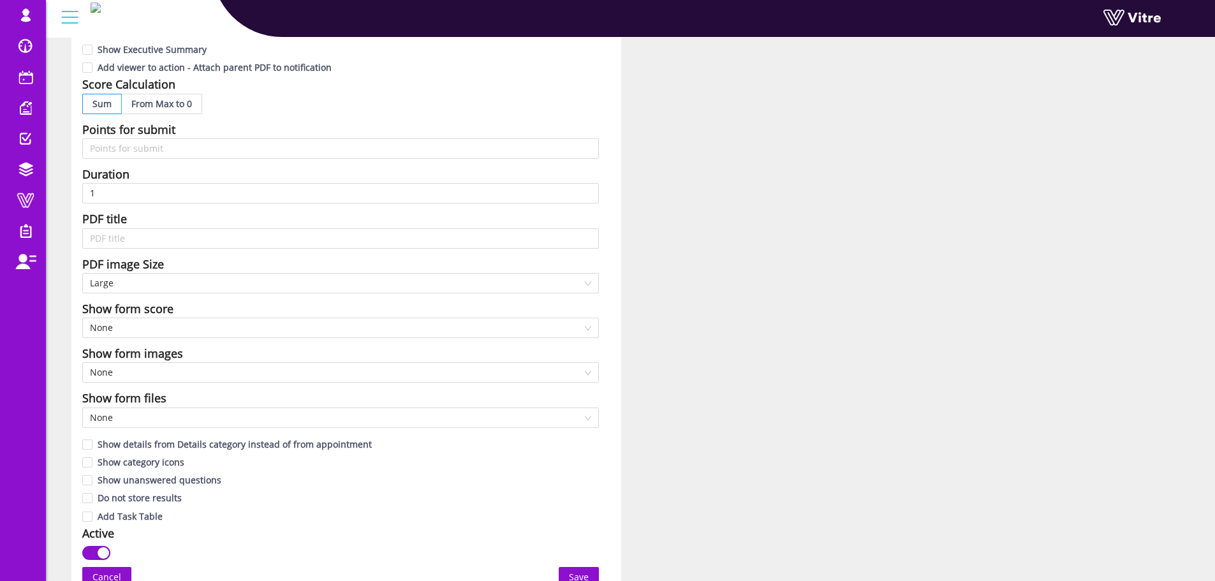
scroll to position [702, 0]
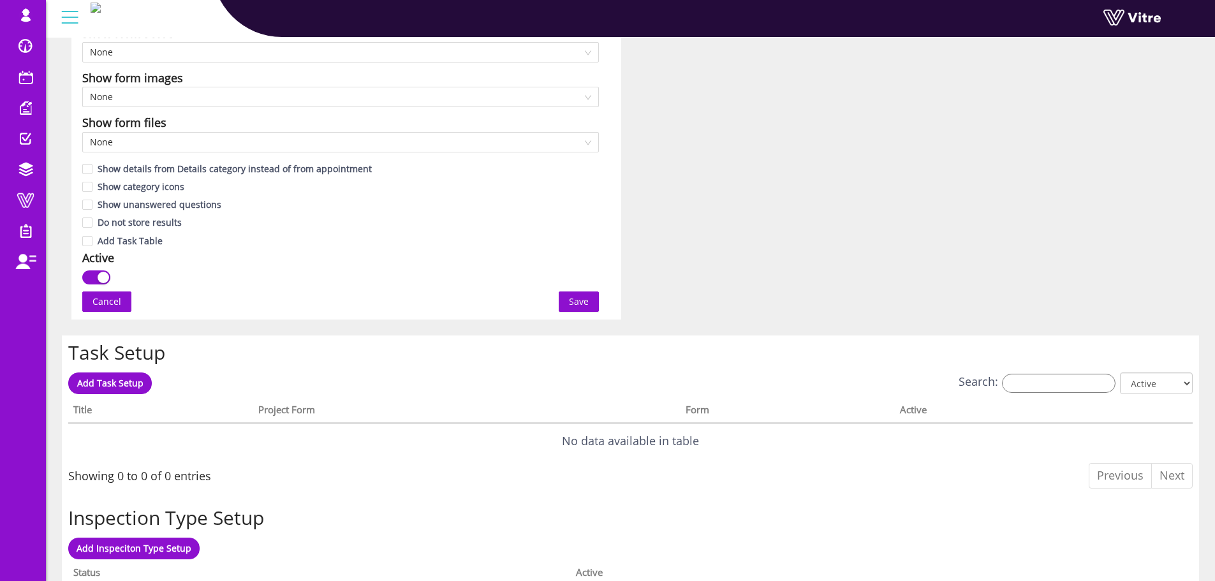
click at [576, 303] on span "Save" at bounding box center [579, 302] width 20 height 14
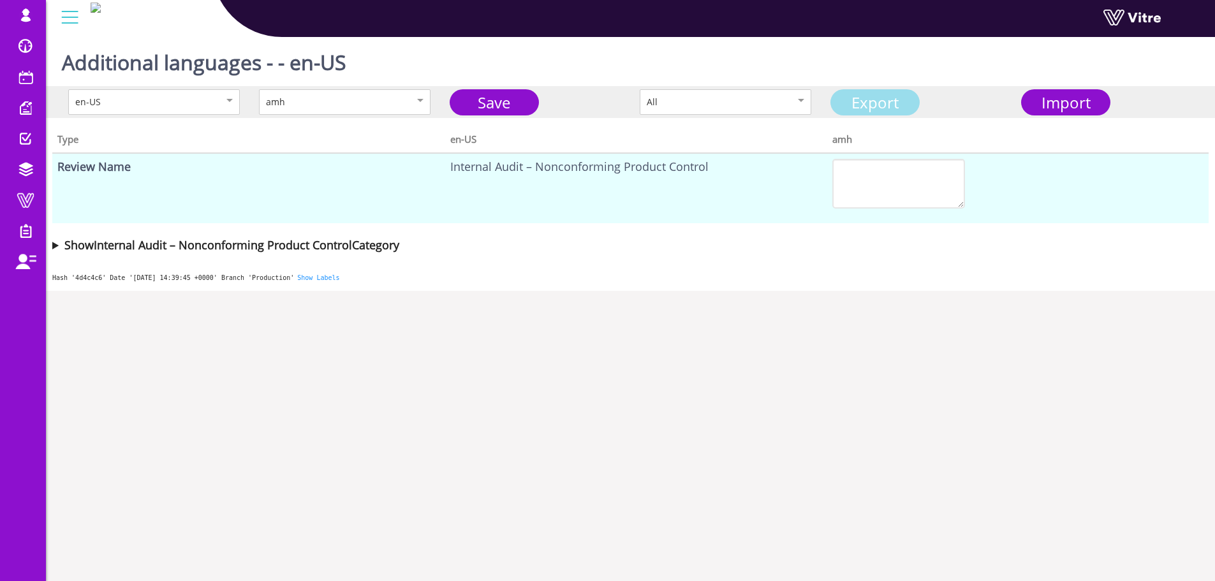
click at [887, 100] on link "Export" at bounding box center [875, 102] width 89 height 26
click at [1069, 107] on span "Import" at bounding box center [1066, 102] width 49 height 21
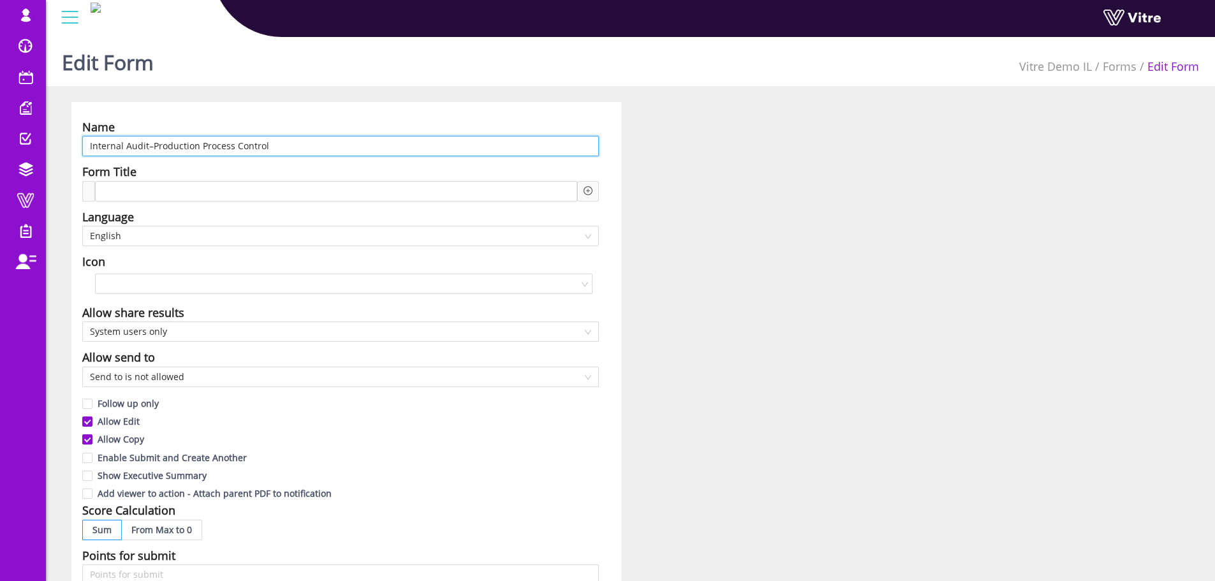
click at [290, 144] on input "Internal Audit–Production Process Control" at bounding box center [340, 146] width 517 height 20
paste input "מבדק פנימי - בקרה ותיקוף תהליכי יצור"
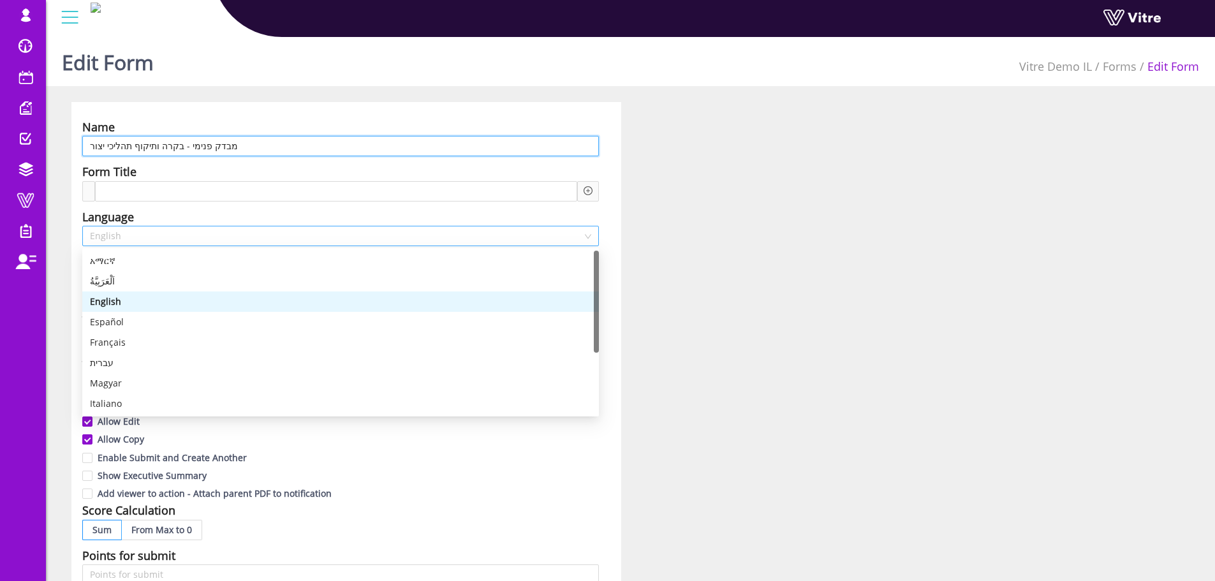
click at [240, 243] on span "English" at bounding box center [340, 235] width 501 height 19
type input "מבדק פנימי - בקרה ותיקוף תהליכי יצור"
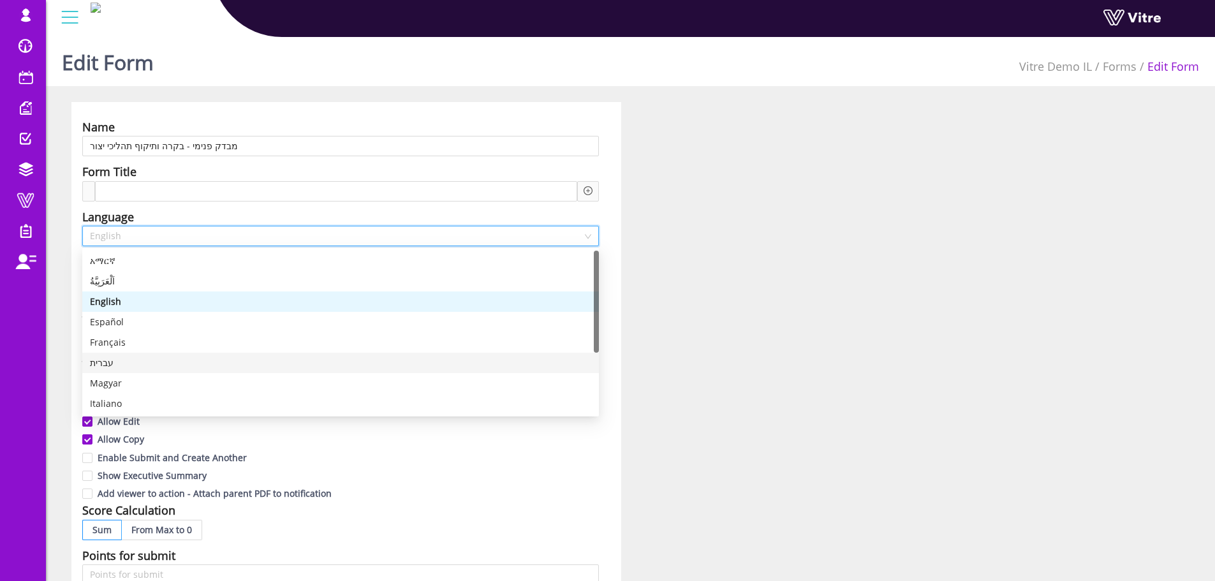
click at [103, 358] on div "עברית" at bounding box center [340, 363] width 501 height 14
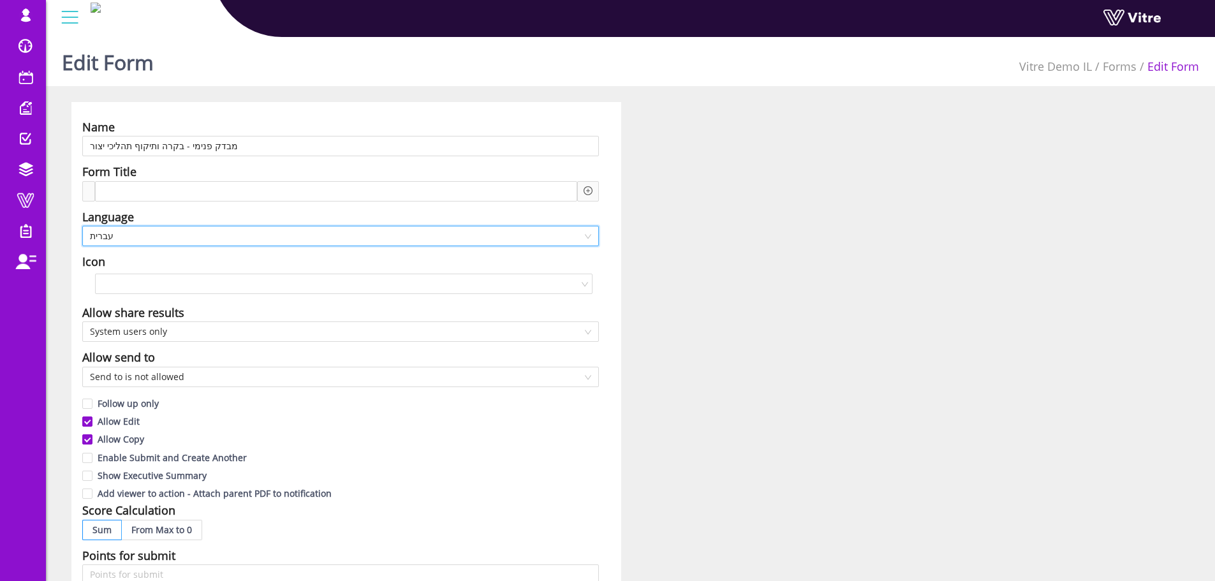
scroll to position [574, 0]
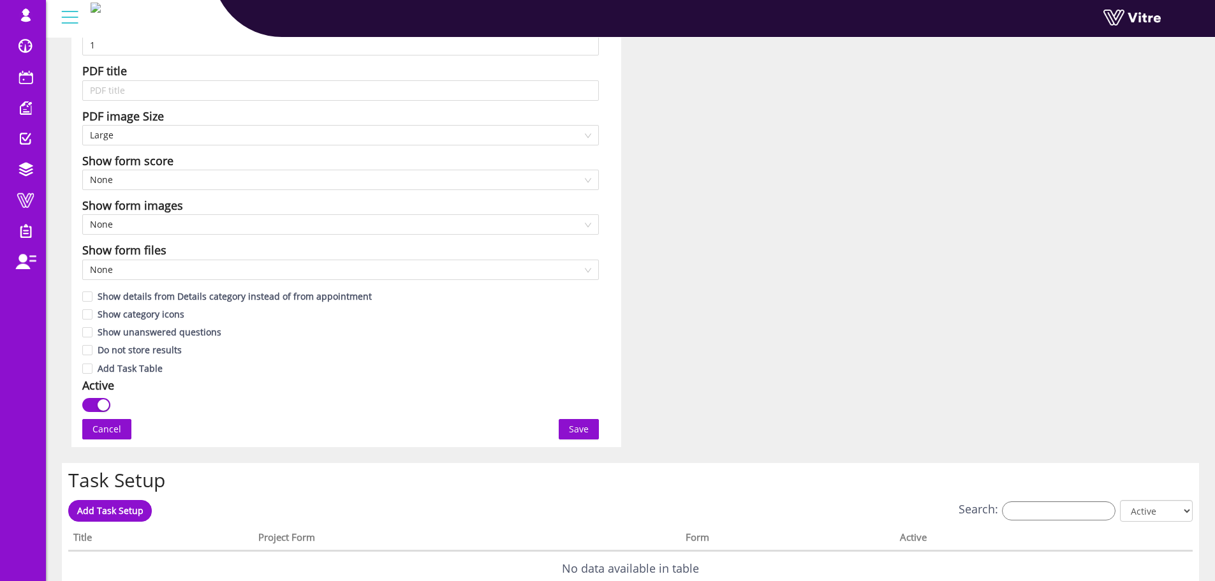
click at [581, 433] on span "Save" at bounding box center [579, 429] width 20 height 14
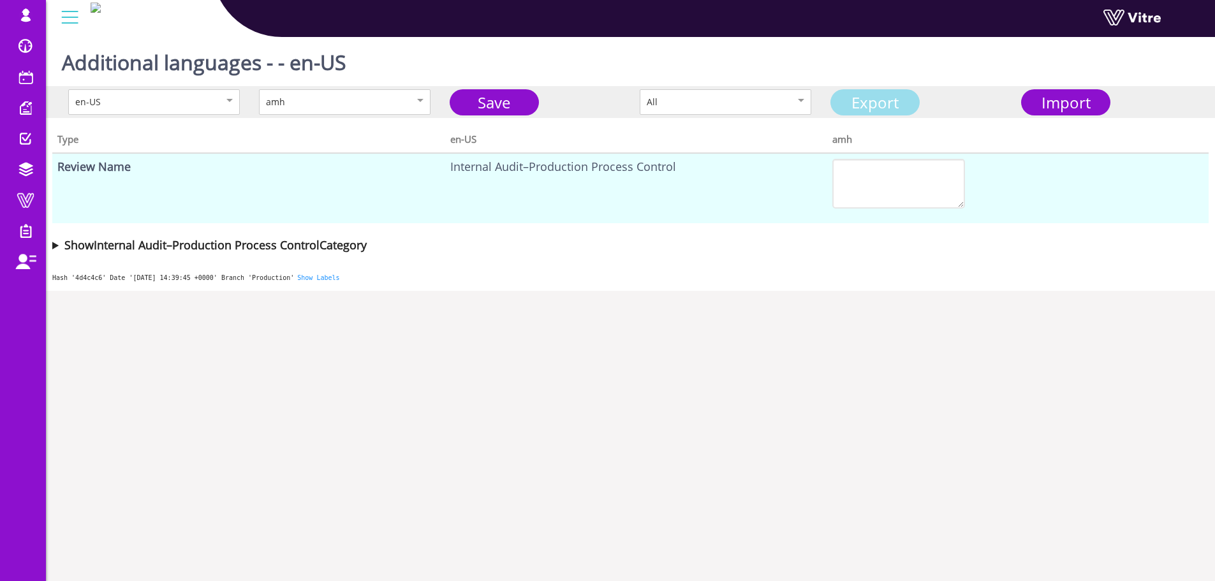
click at [899, 99] on link "Export" at bounding box center [875, 102] width 89 height 26
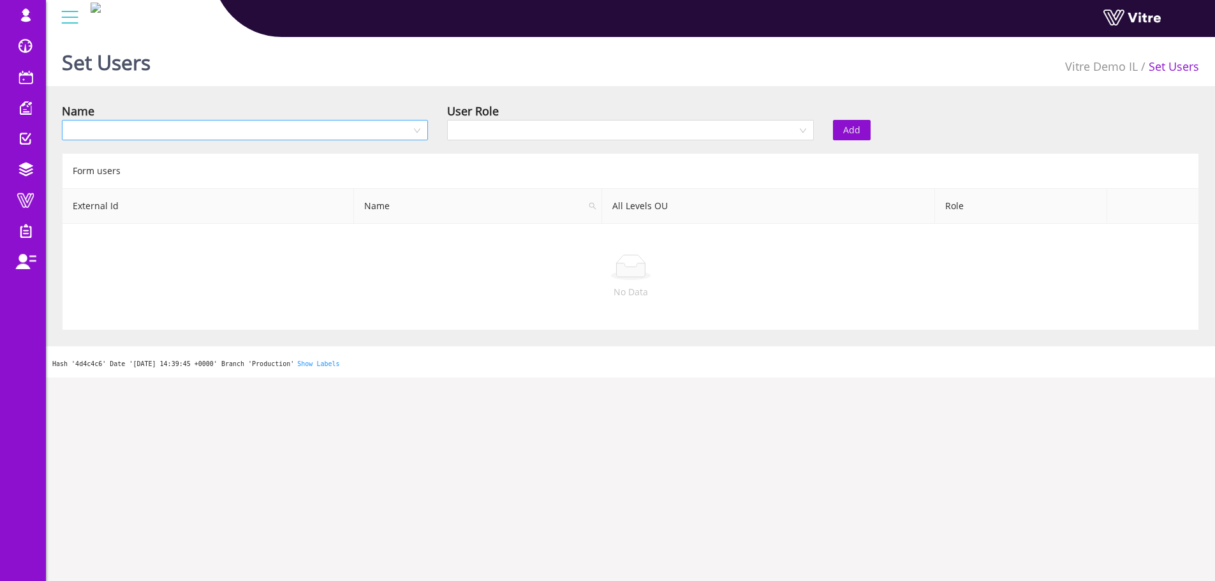
click at [77, 130] on input "search" at bounding box center [241, 130] width 342 height 19
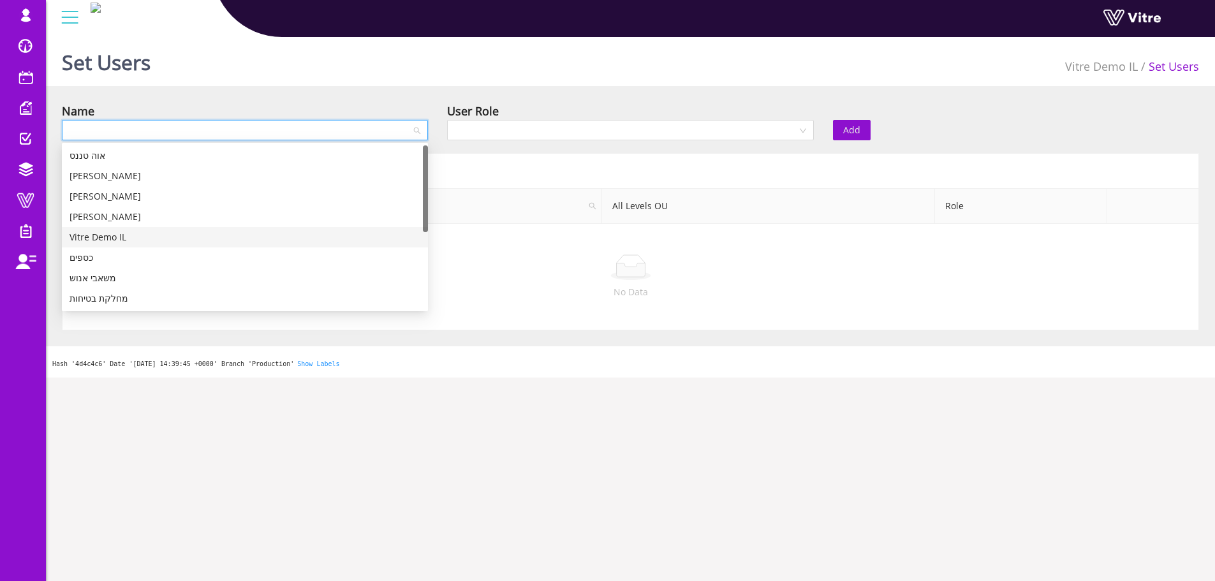
click at [140, 232] on div "Vitre Demo IL" at bounding box center [245, 237] width 351 height 14
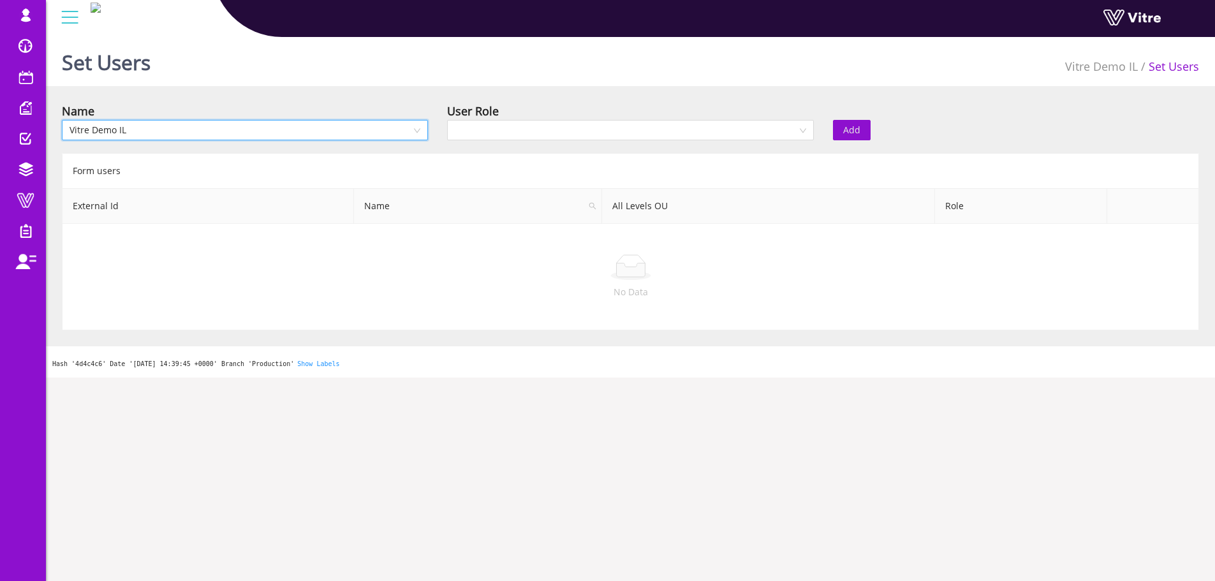
click at [285, 127] on span "Vitre Demo IL" at bounding box center [245, 130] width 351 height 19
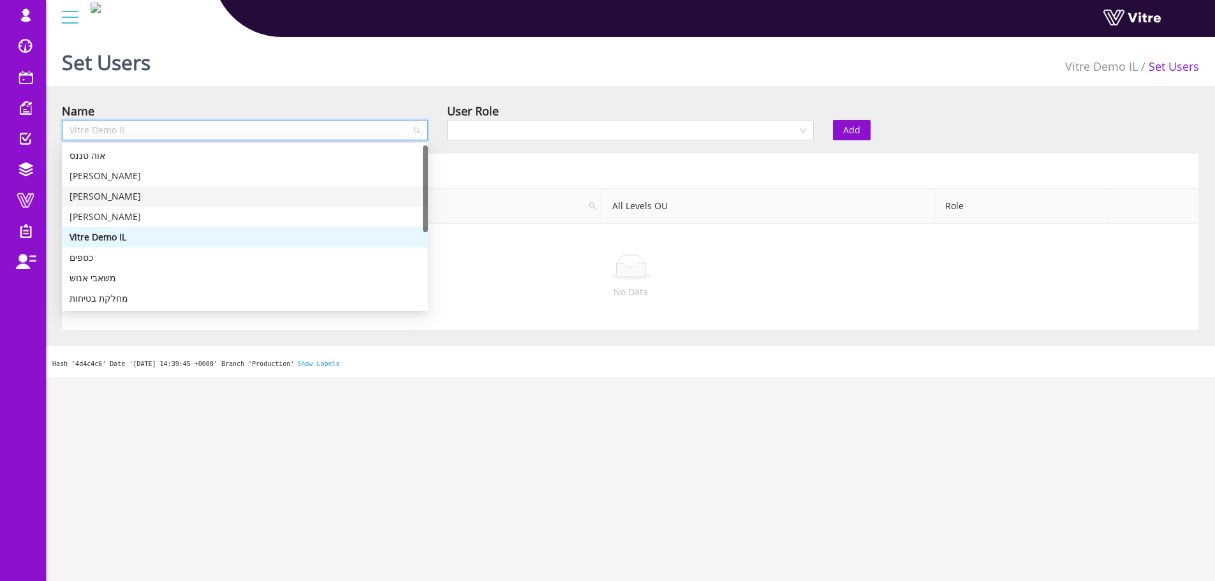
scroll to position [128, 0]
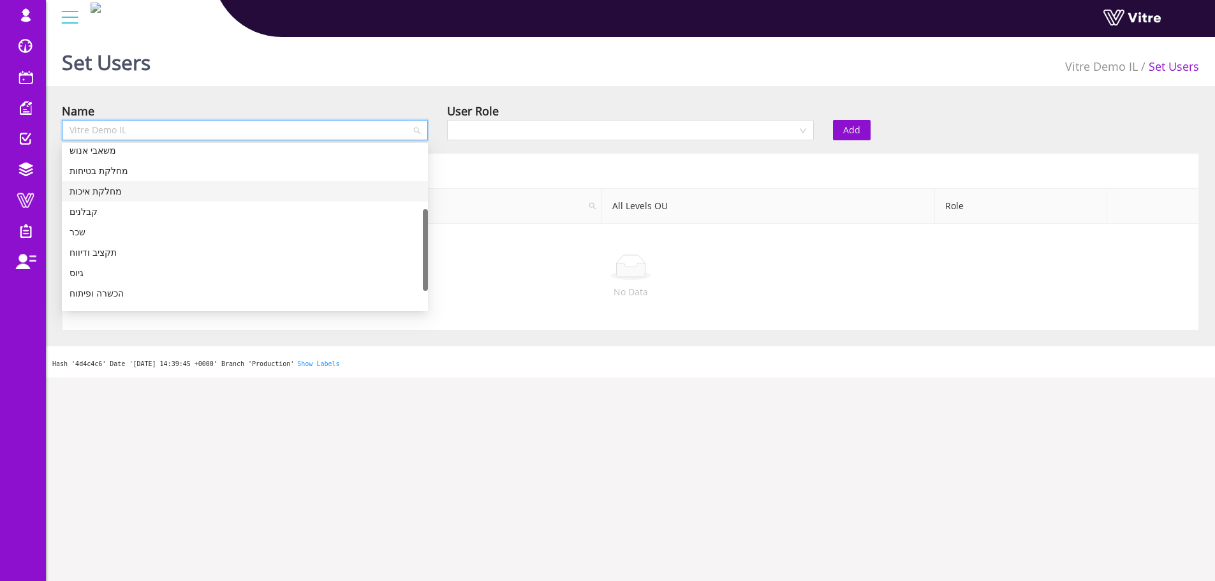
click at [177, 193] on div "מחלקת איכות" at bounding box center [245, 191] width 351 height 14
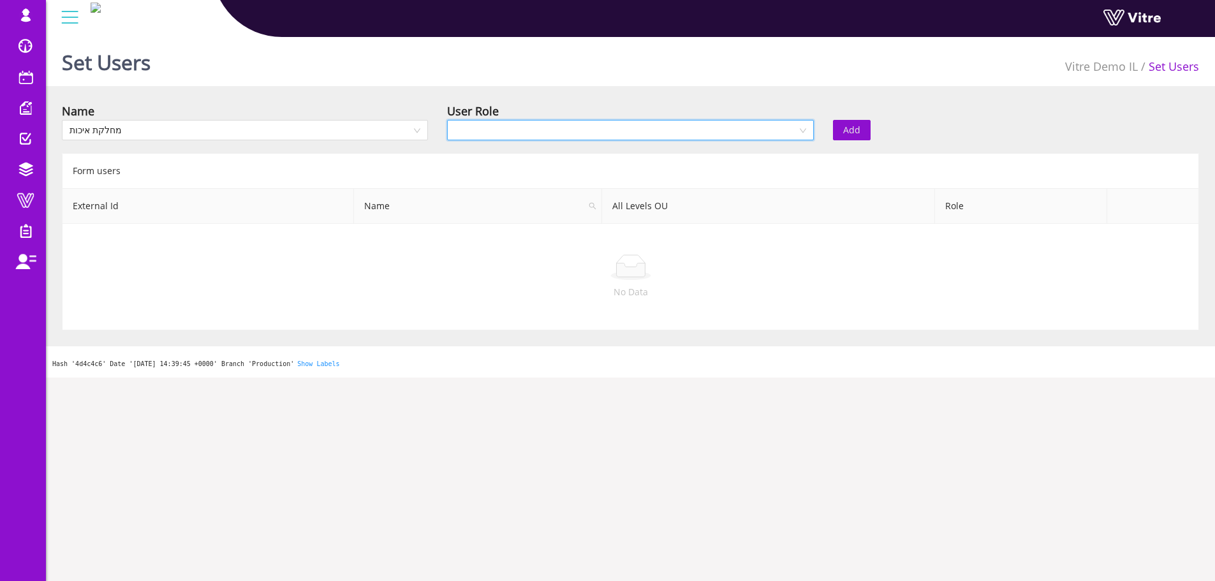
click at [604, 130] on input "search" at bounding box center [626, 130] width 342 height 19
click at [605, 171] on div "Recipient" at bounding box center [630, 176] width 351 height 14
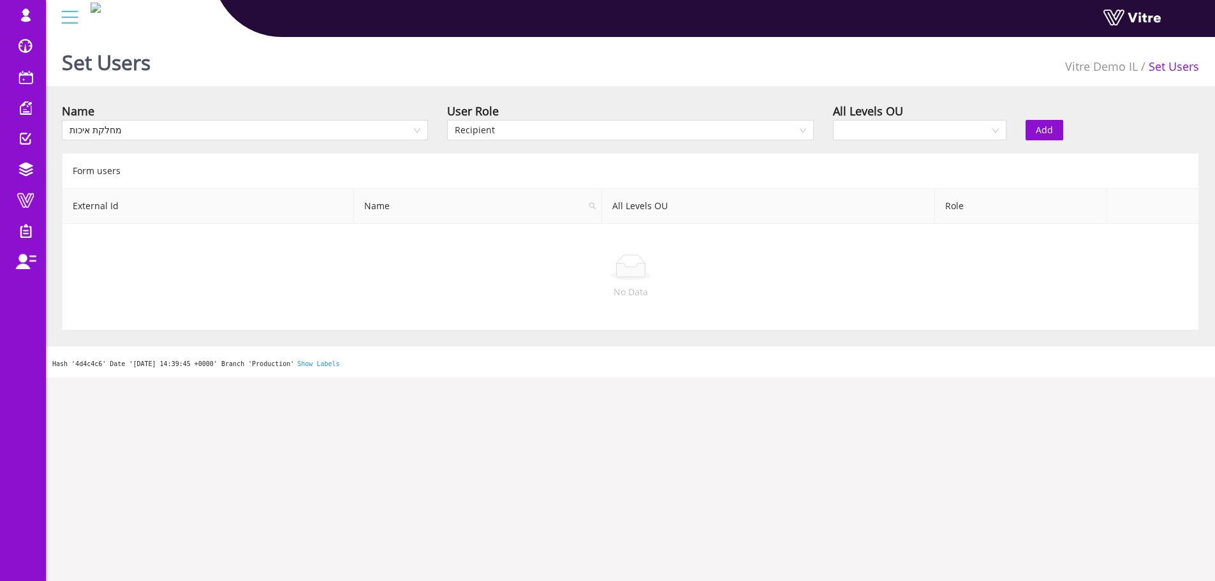
click at [1043, 126] on span "Add" at bounding box center [1044, 130] width 17 height 14
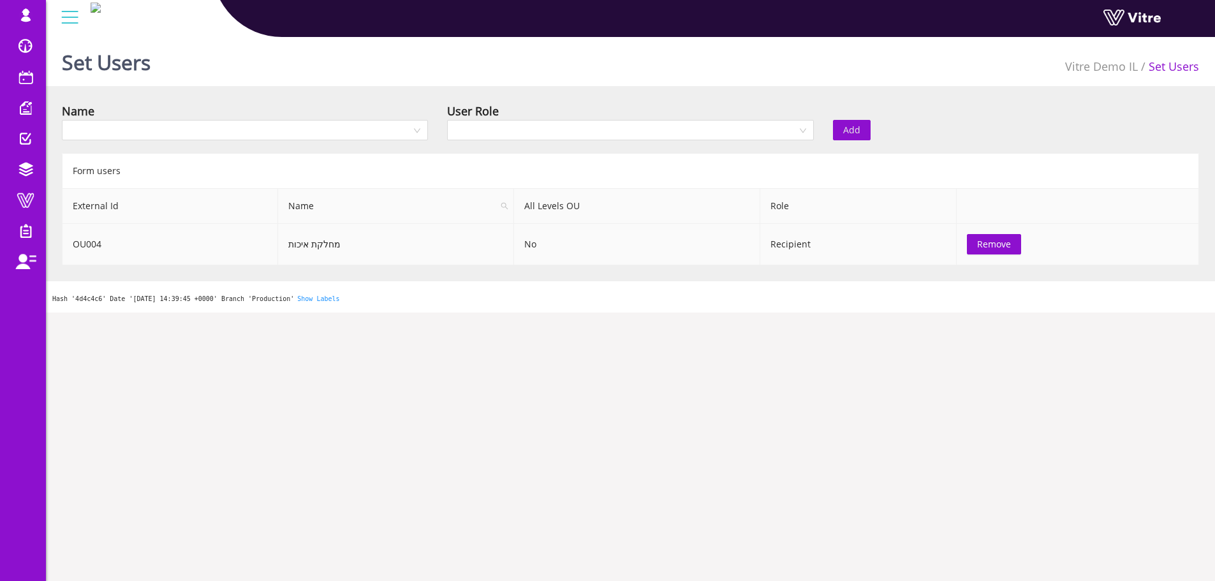
click at [580, 253] on td "No" at bounding box center [637, 244] width 246 height 41
click at [989, 242] on span "Remove" at bounding box center [994, 244] width 34 height 14
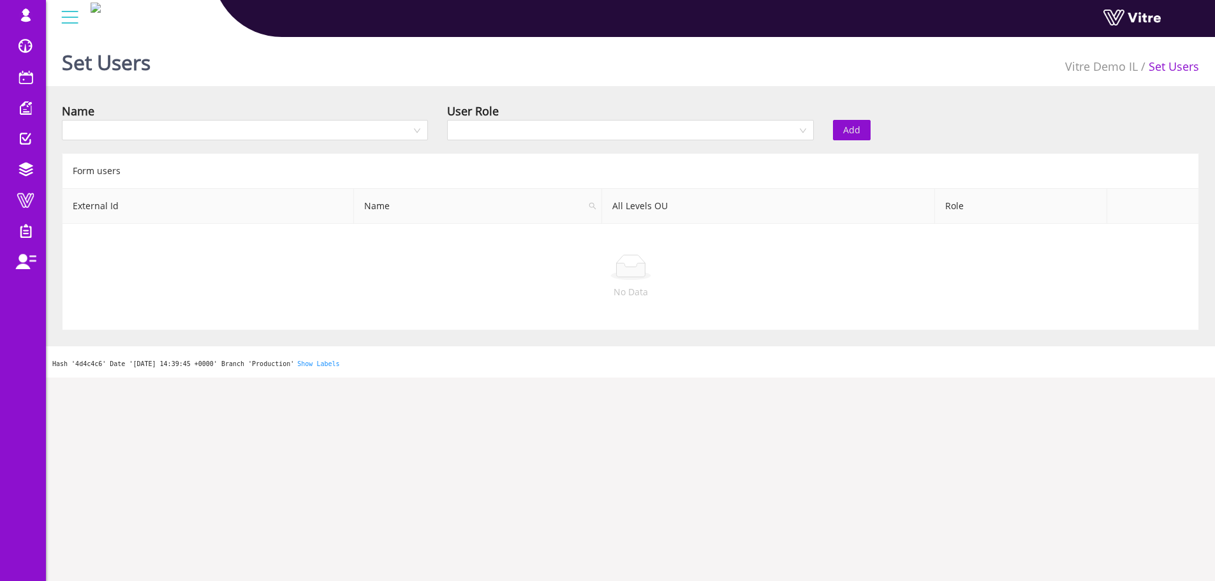
click at [286, 118] on div "Name" at bounding box center [245, 111] width 366 height 18
click at [281, 124] on input "search" at bounding box center [241, 130] width 342 height 19
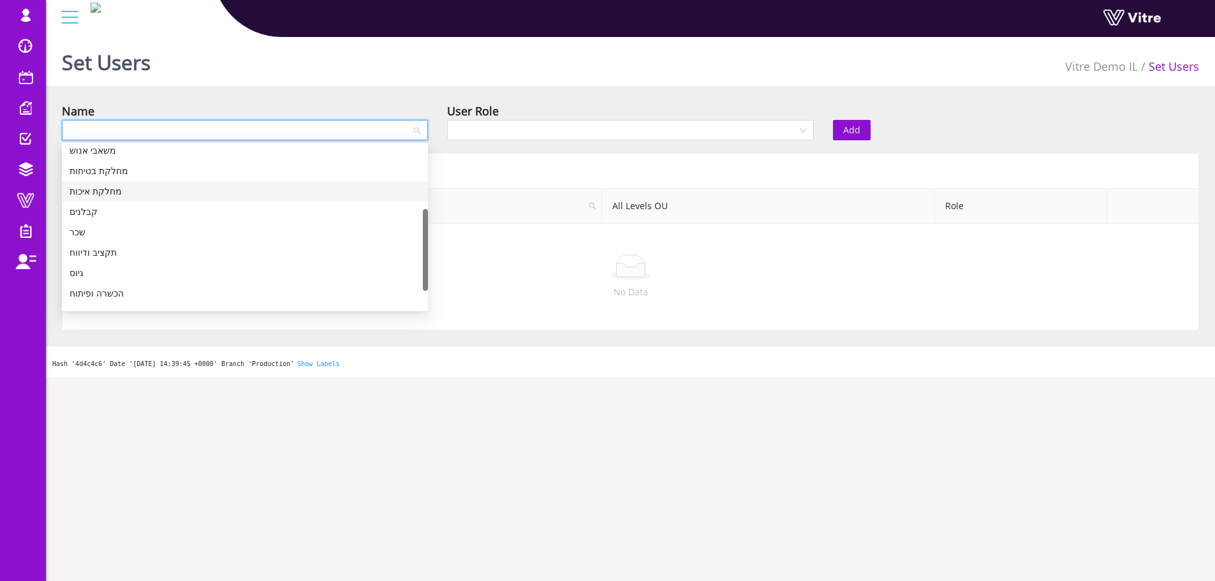
click at [120, 192] on div "מחלקת איכות" at bounding box center [245, 191] width 351 height 14
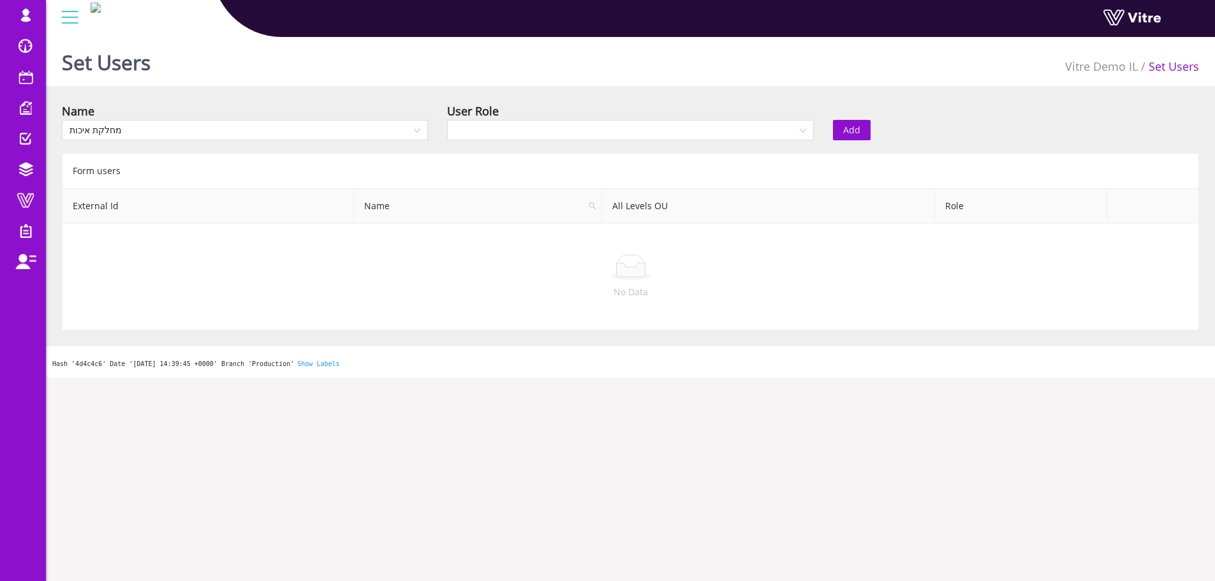
click at [509, 111] on div "User Role" at bounding box center [630, 111] width 366 height 18
click at [510, 131] on input "search" at bounding box center [626, 130] width 342 height 19
click at [508, 172] on div "Recipient" at bounding box center [630, 176] width 351 height 14
click at [854, 126] on input "search" at bounding box center [915, 130] width 149 height 19
click at [857, 154] on div "Yes" at bounding box center [919, 156] width 158 height 14
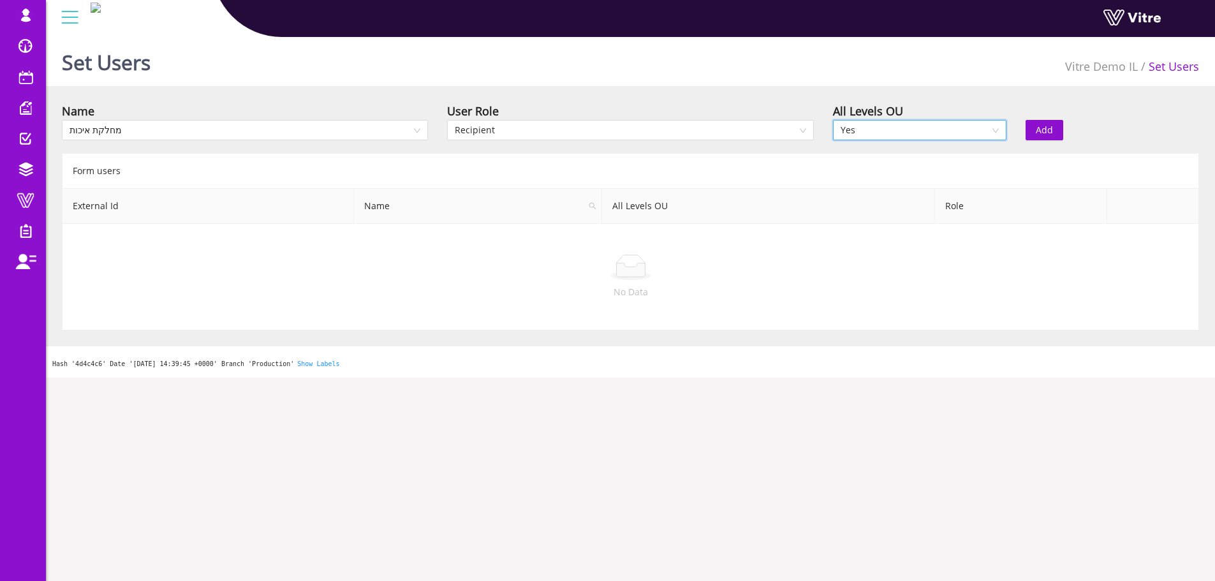
click at [1039, 130] on span "Add" at bounding box center [1044, 130] width 17 height 14
click at [332, 115] on div "Name" at bounding box center [245, 111] width 366 height 18
click at [331, 125] on input "search" at bounding box center [241, 130] width 342 height 19
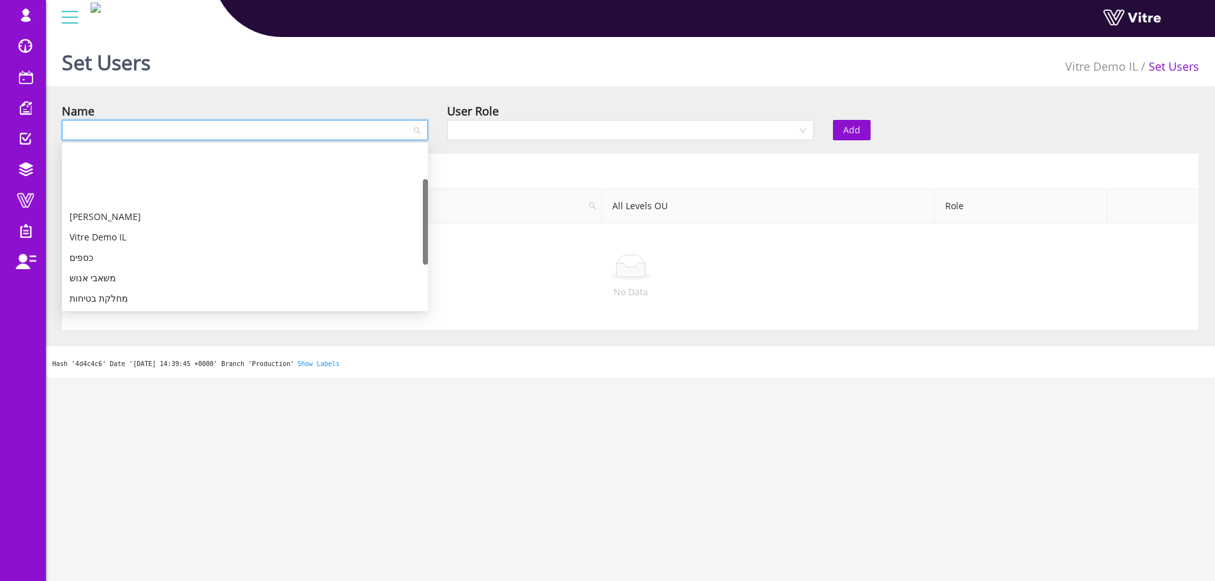
scroll to position [64, 0]
click at [121, 255] on div "מחלקת איכות" at bounding box center [245, 255] width 351 height 14
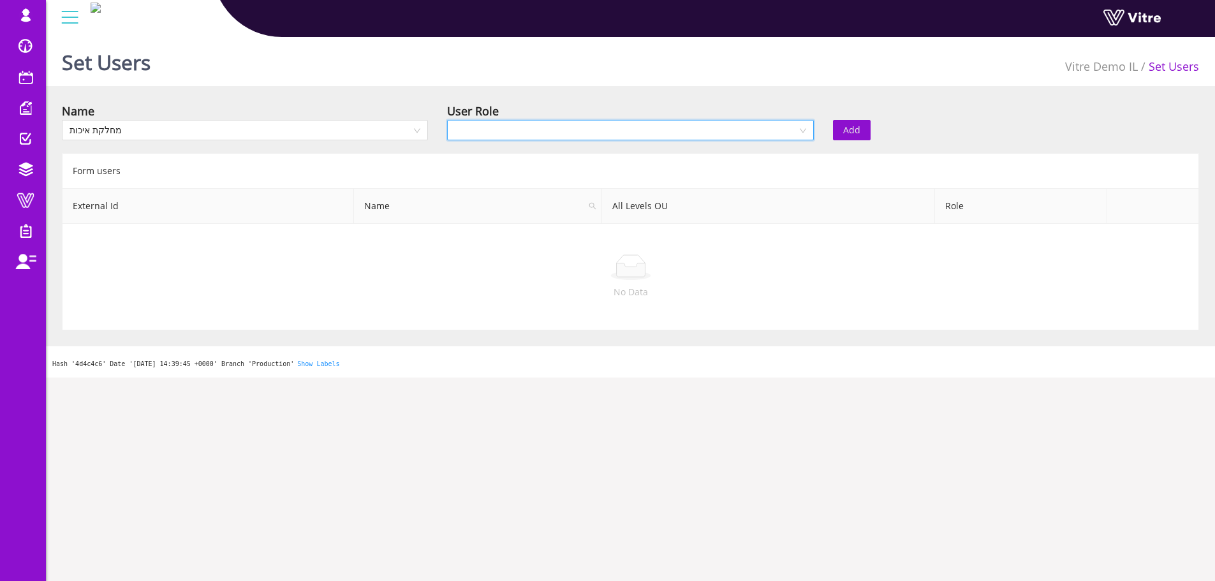
click at [537, 125] on input "search" at bounding box center [626, 130] width 342 height 19
click at [519, 181] on div "Recipient" at bounding box center [630, 176] width 351 height 14
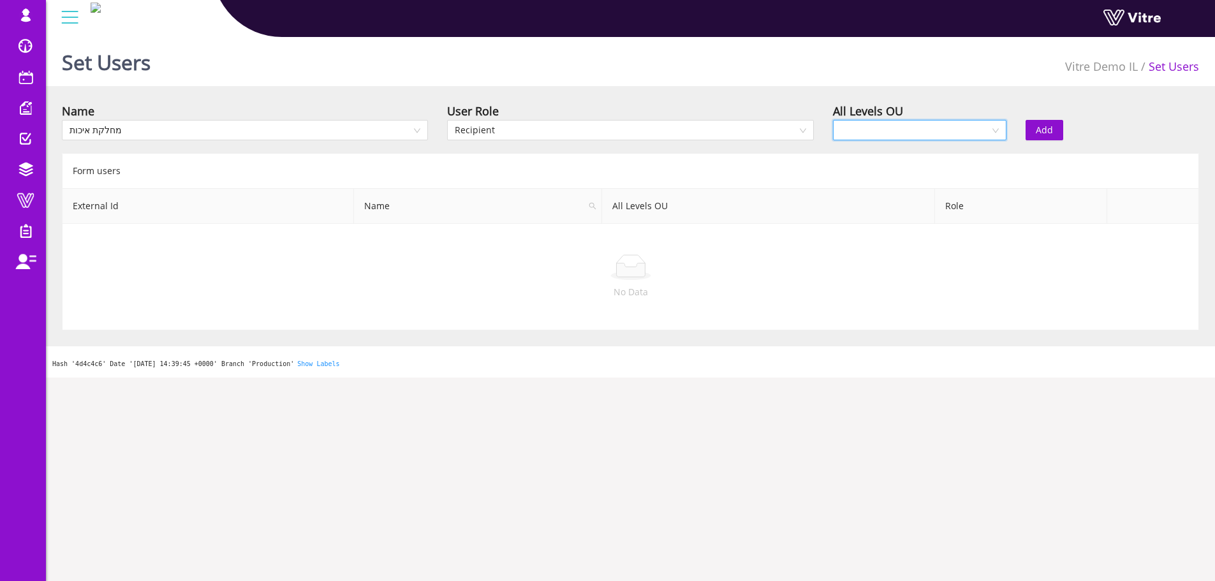
click at [864, 138] on input "search" at bounding box center [915, 130] width 149 height 19
click at [862, 154] on div "Yes" at bounding box center [919, 156] width 158 height 14
click at [1041, 133] on span "Add" at bounding box center [1044, 130] width 17 height 14
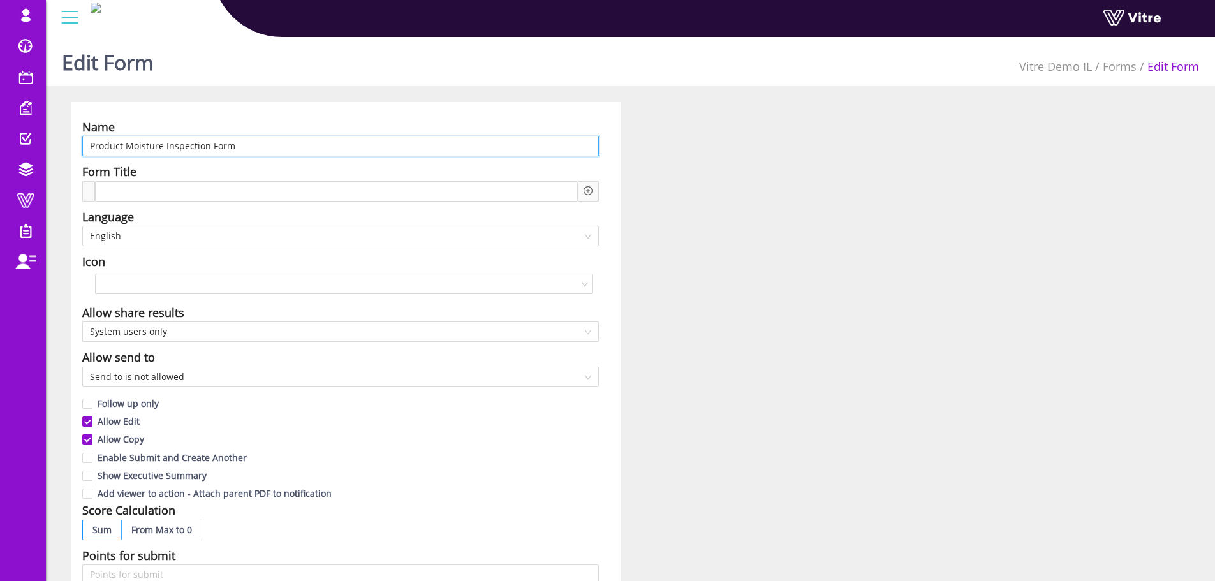
click at [234, 148] on input "Product Moisture Inspection Form" at bounding box center [340, 146] width 517 height 20
paste input "טופס בדיקת לחות במוצרים"
click at [218, 226] on span "English" at bounding box center [340, 235] width 501 height 19
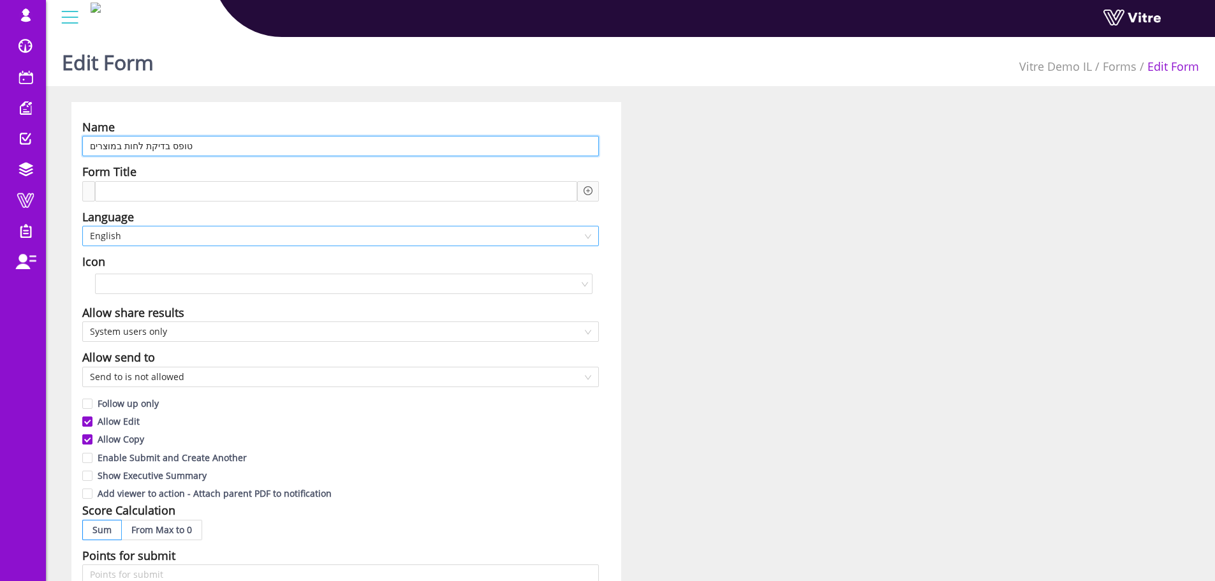
type input "טופס בדיקת לחות במוצרים"
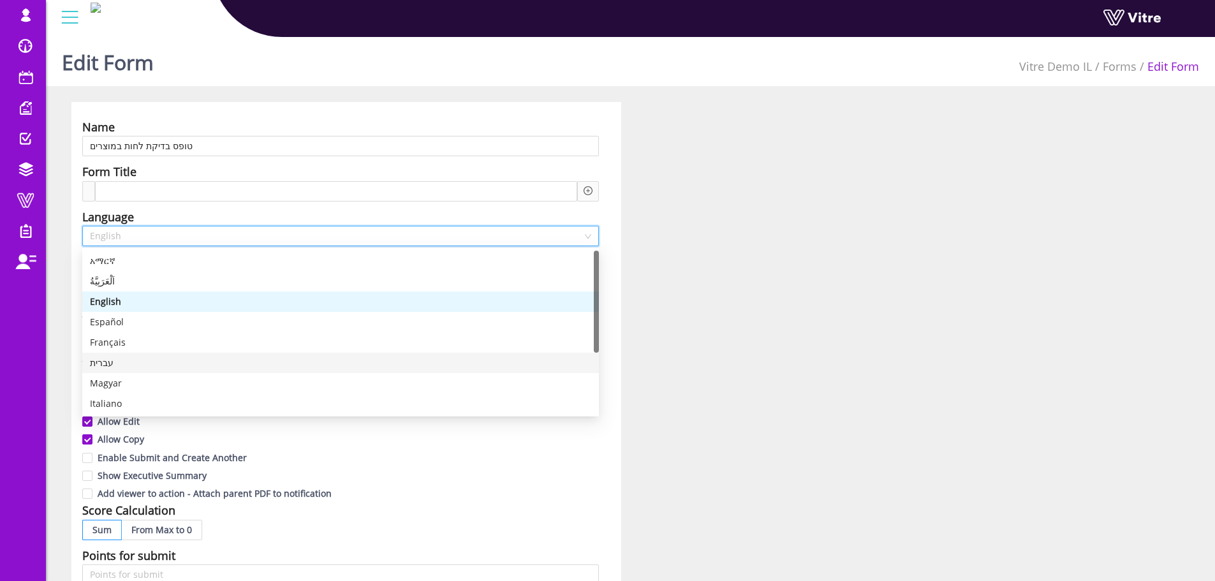
click at [109, 364] on div "עברית" at bounding box center [340, 363] width 501 height 14
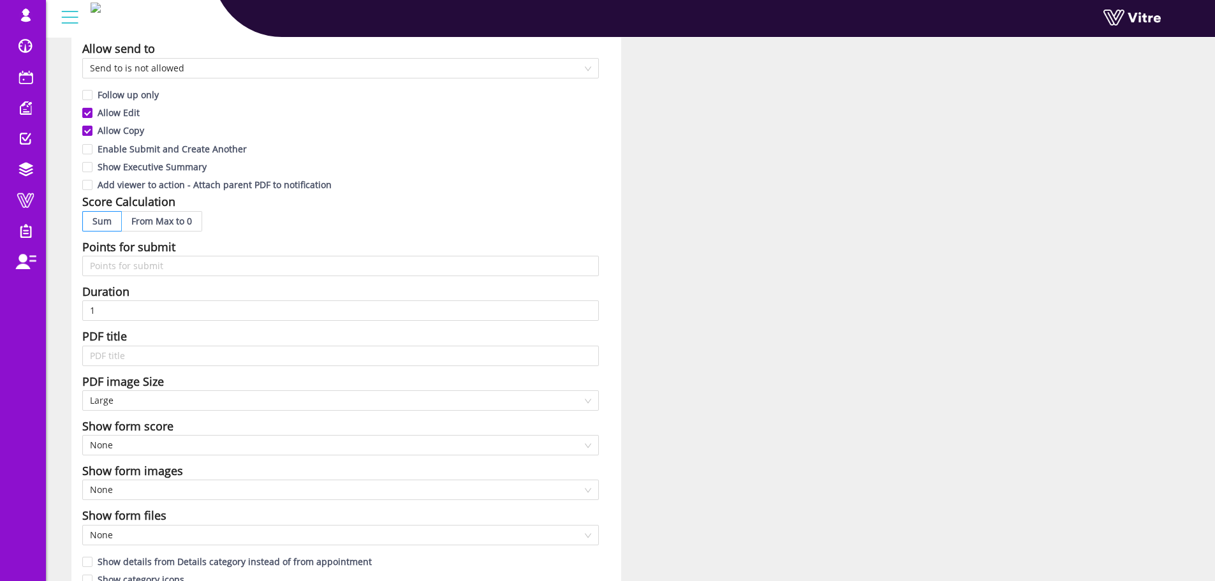
scroll to position [638, 0]
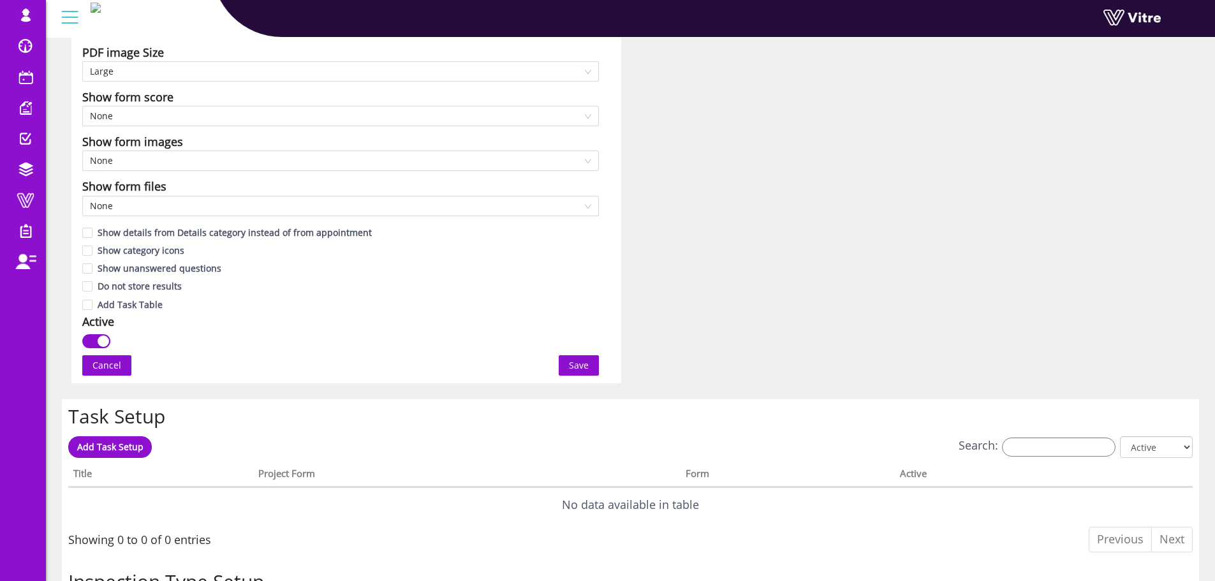
click at [564, 367] on button "Save" at bounding box center [579, 365] width 40 height 20
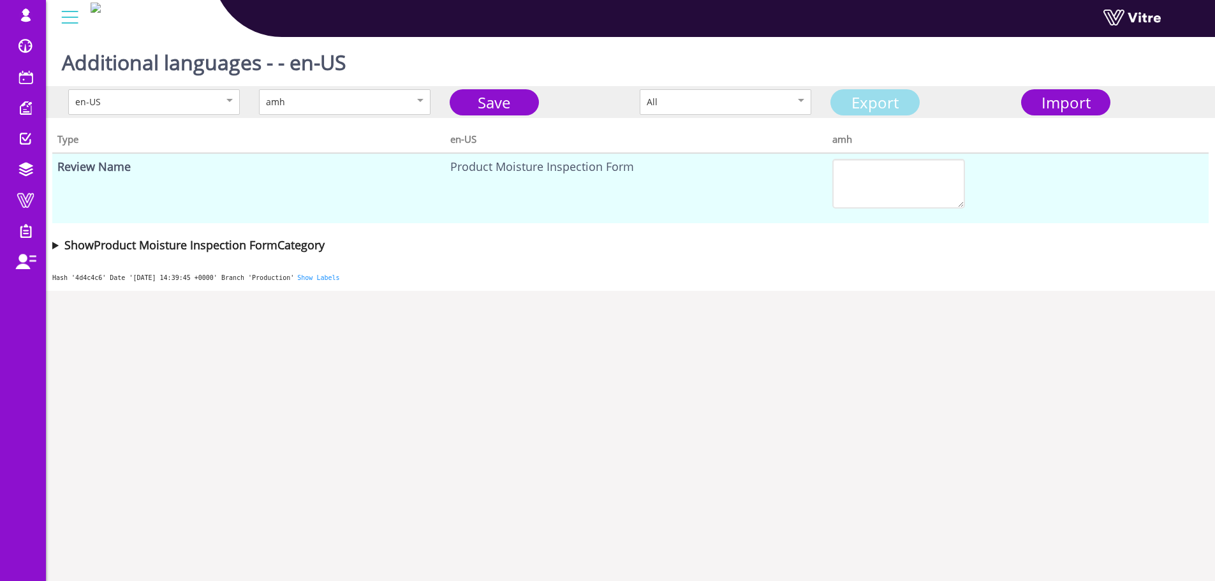
click at [889, 101] on link "Export" at bounding box center [875, 102] width 89 height 26
click at [872, 95] on link "Export" at bounding box center [875, 102] width 89 height 26
click at [1046, 100] on span "Import" at bounding box center [1066, 102] width 49 height 21
click at [501, 103] on link "Save" at bounding box center [494, 102] width 89 height 26
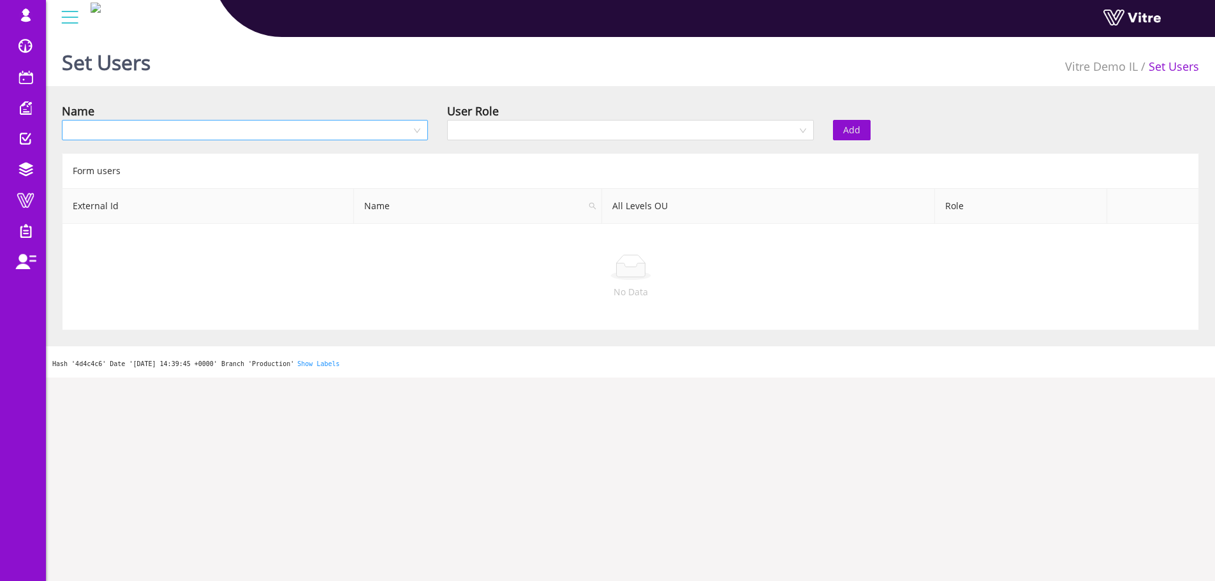
click at [237, 137] on input "search" at bounding box center [241, 130] width 342 height 19
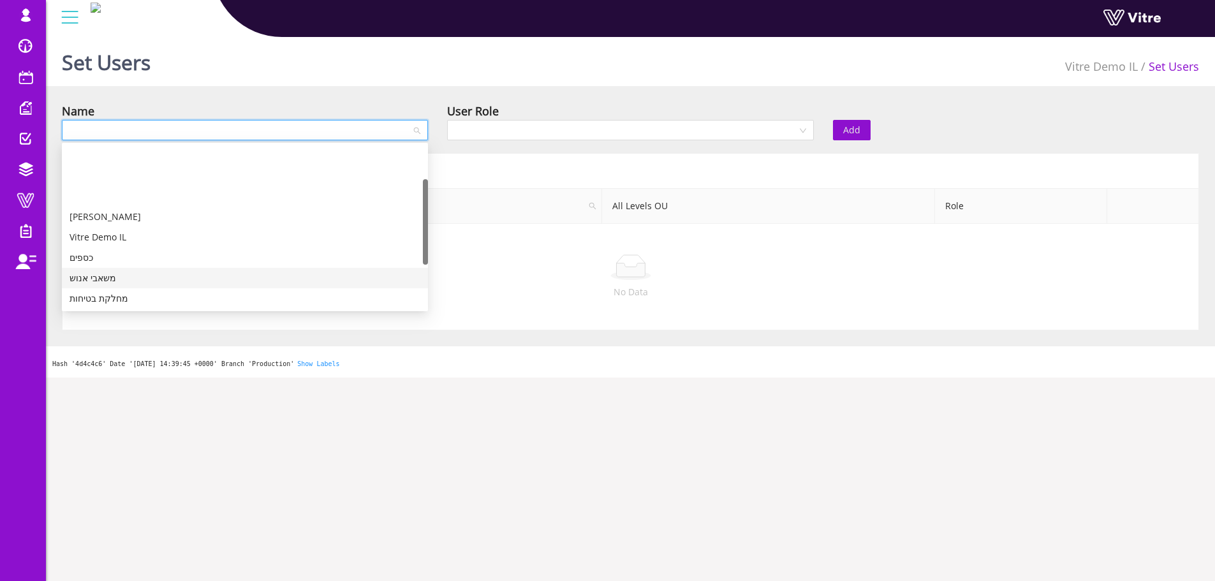
scroll to position [64, 0]
click at [118, 258] on div "מחלקת איכות" at bounding box center [245, 255] width 351 height 14
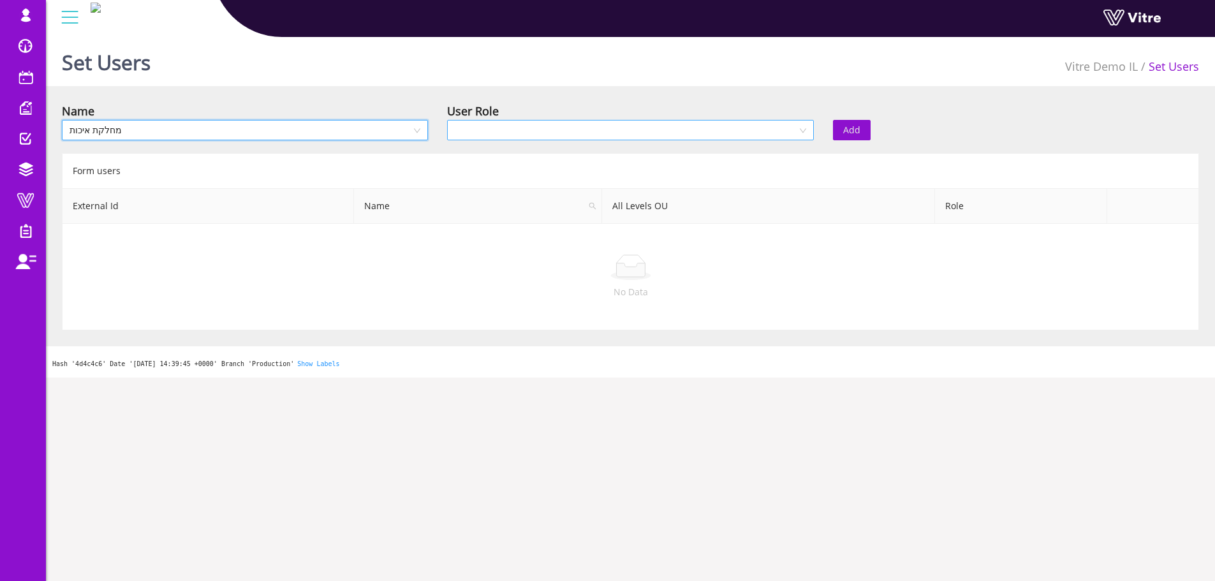
click at [602, 129] on input "search" at bounding box center [626, 130] width 342 height 19
click at [565, 182] on div "Recipient" at bounding box center [630, 176] width 351 height 14
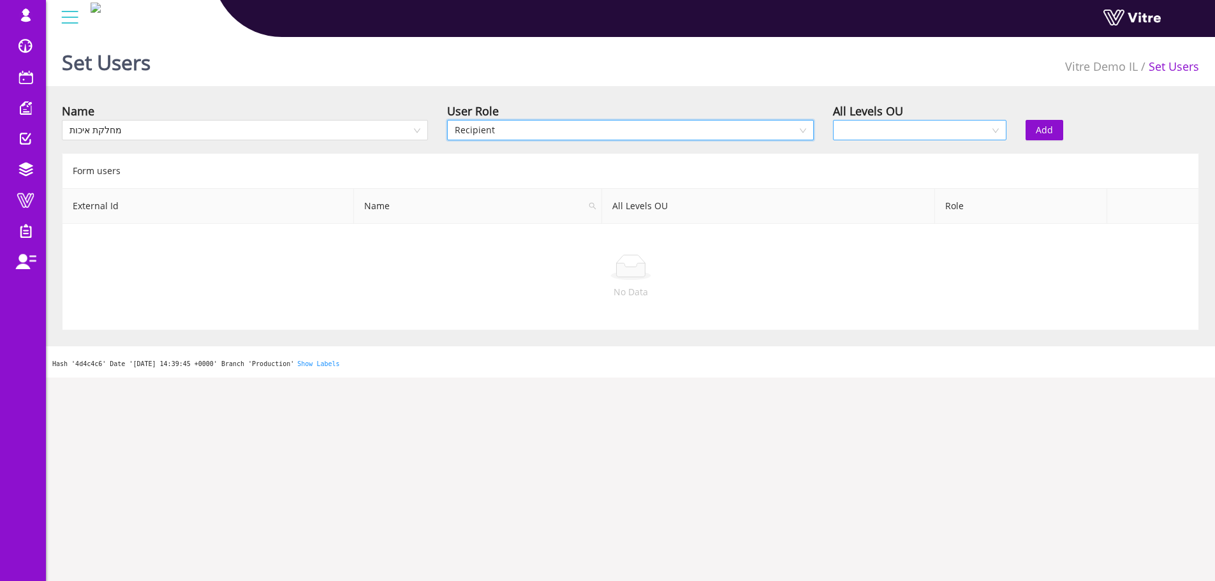
click at [867, 128] on input "search" at bounding box center [915, 130] width 149 height 19
click at [868, 159] on div "Yes" at bounding box center [919, 156] width 158 height 14
click at [1049, 128] on span "Add" at bounding box center [1044, 130] width 17 height 14
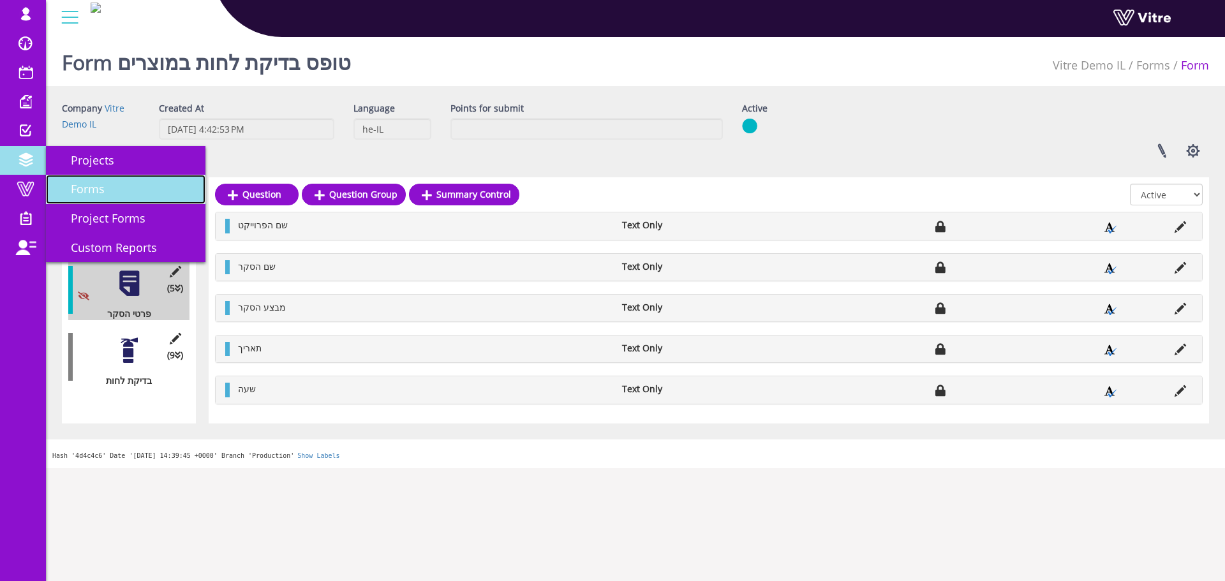
click at [94, 191] on span "Forms" at bounding box center [80, 188] width 49 height 15
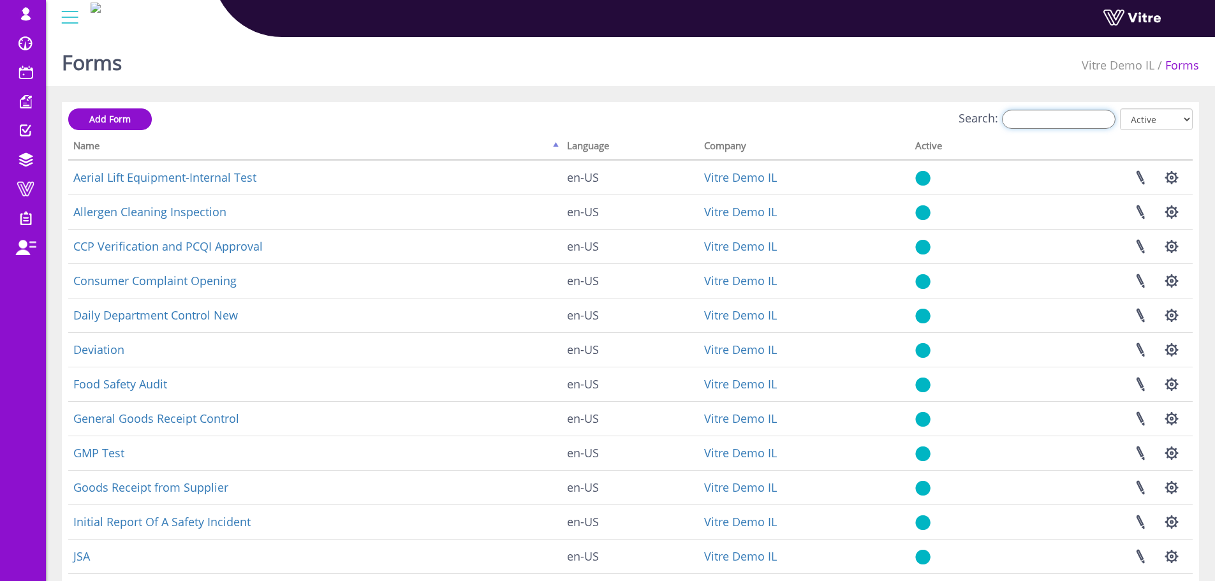
click at [1079, 122] on input "Search:" at bounding box center [1059, 119] width 114 height 19
paste input "Post-Maintenance"
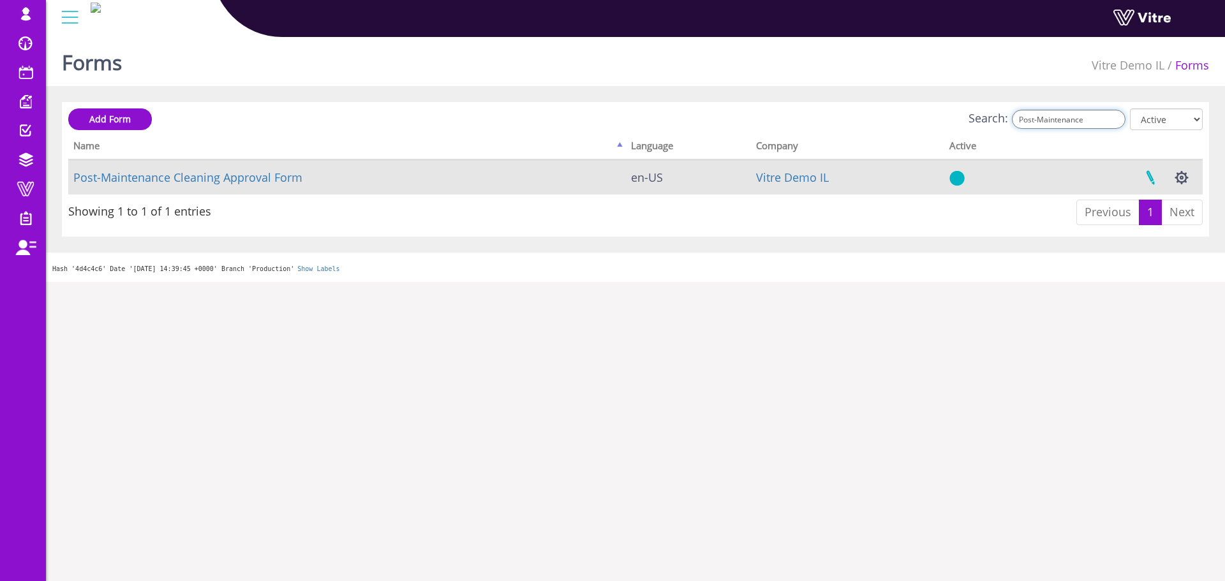
type input "Post-Maintenance"
click at [1150, 174] on link at bounding box center [1150, 178] width 32 height 34
click at [1191, 178] on button "button" at bounding box center [1182, 178] width 32 height 34
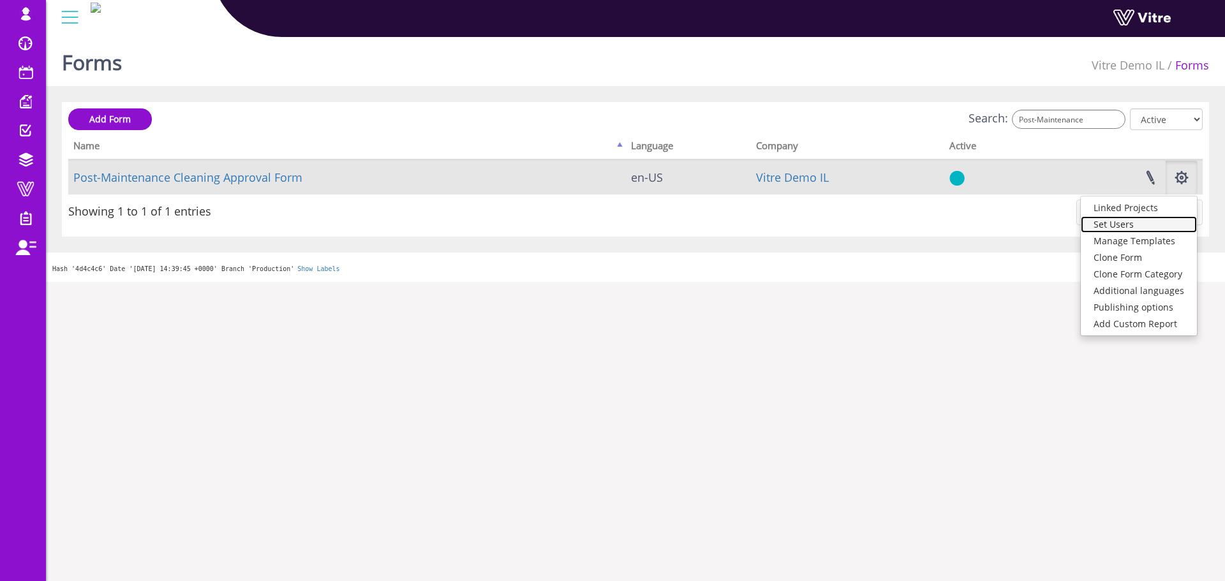
click at [1130, 228] on link "Set Users" at bounding box center [1139, 224] width 116 height 17
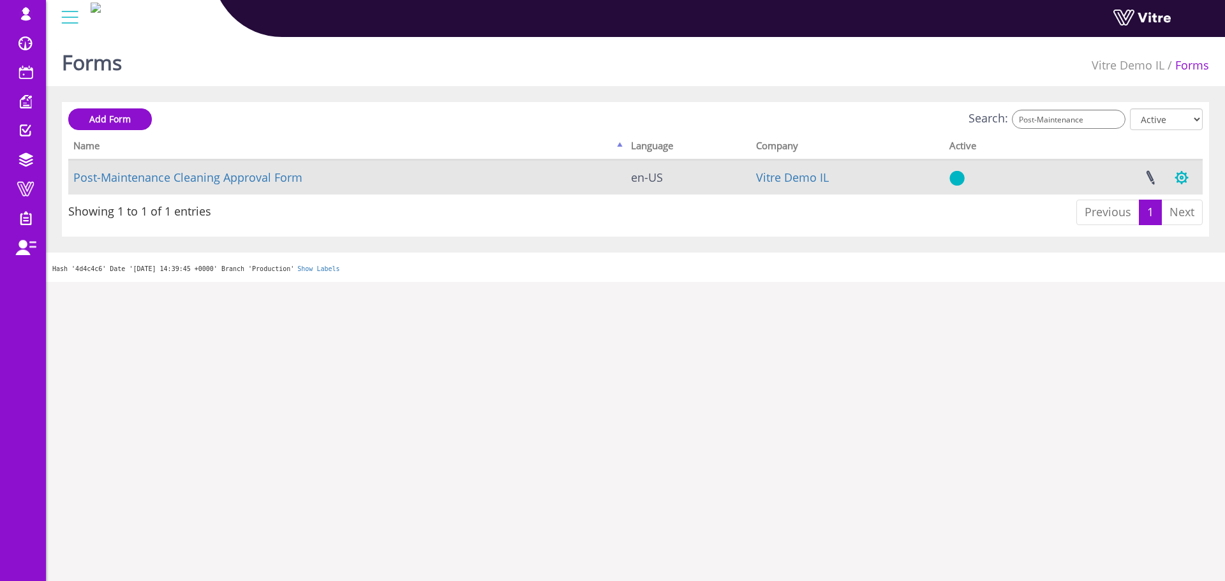
click at [1185, 179] on button "button" at bounding box center [1182, 178] width 32 height 34
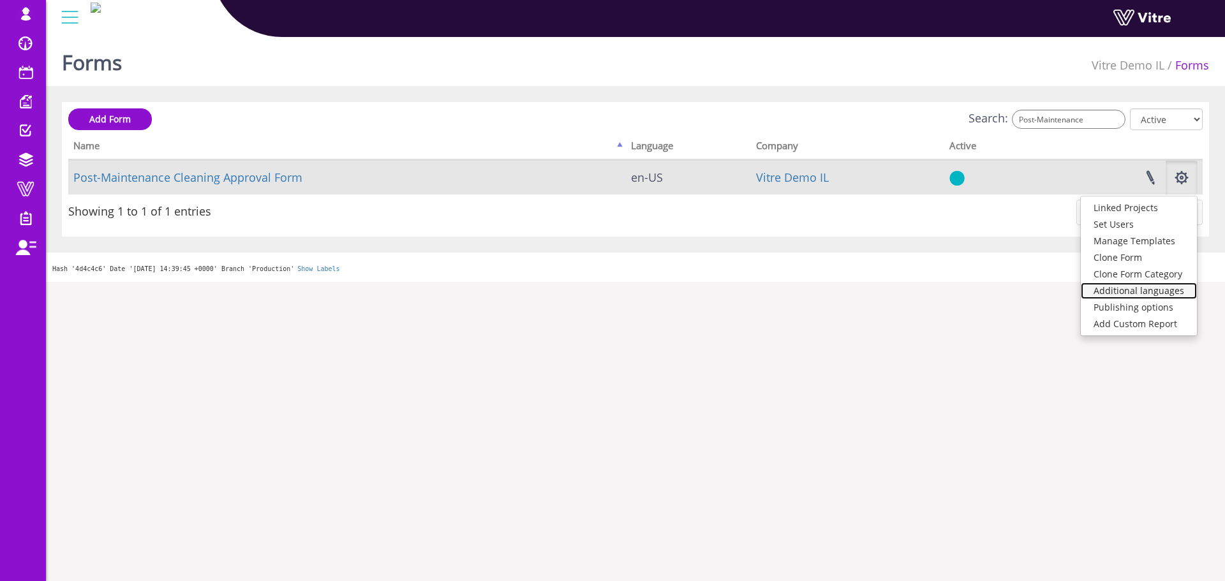
click at [1168, 290] on link "Additional languages" at bounding box center [1139, 291] width 116 height 17
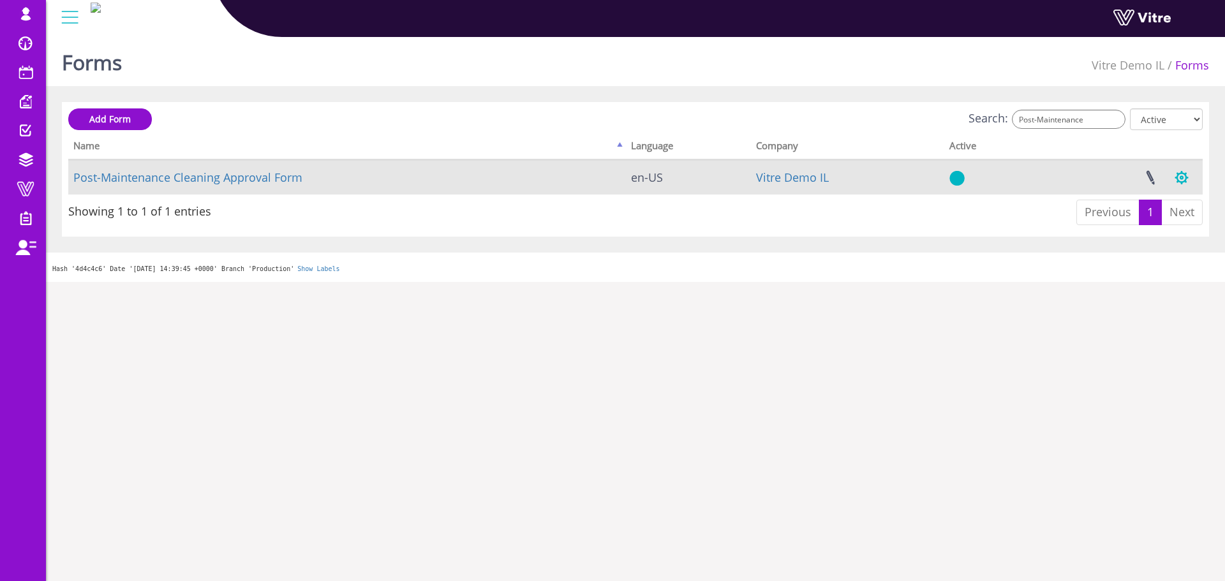
click at [1179, 179] on button "button" at bounding box center [1182, 178] width 32 height 34
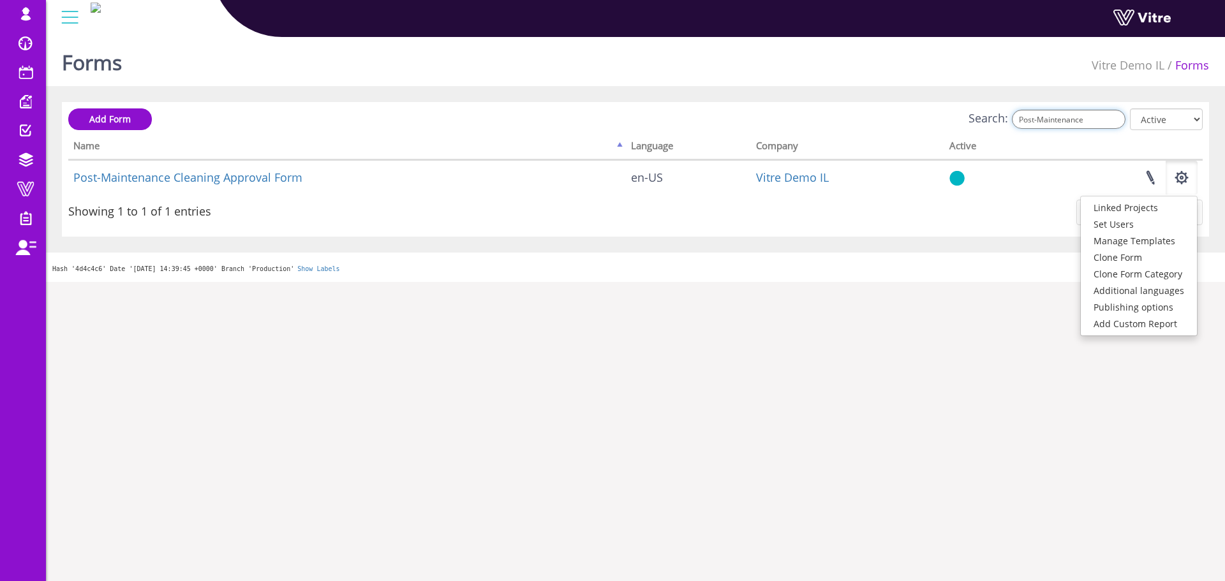
click at [1095, 111] on input "Post-Maintenance" at bounding box center [1069, 119] width 114 height 19
paste input "General Goods"
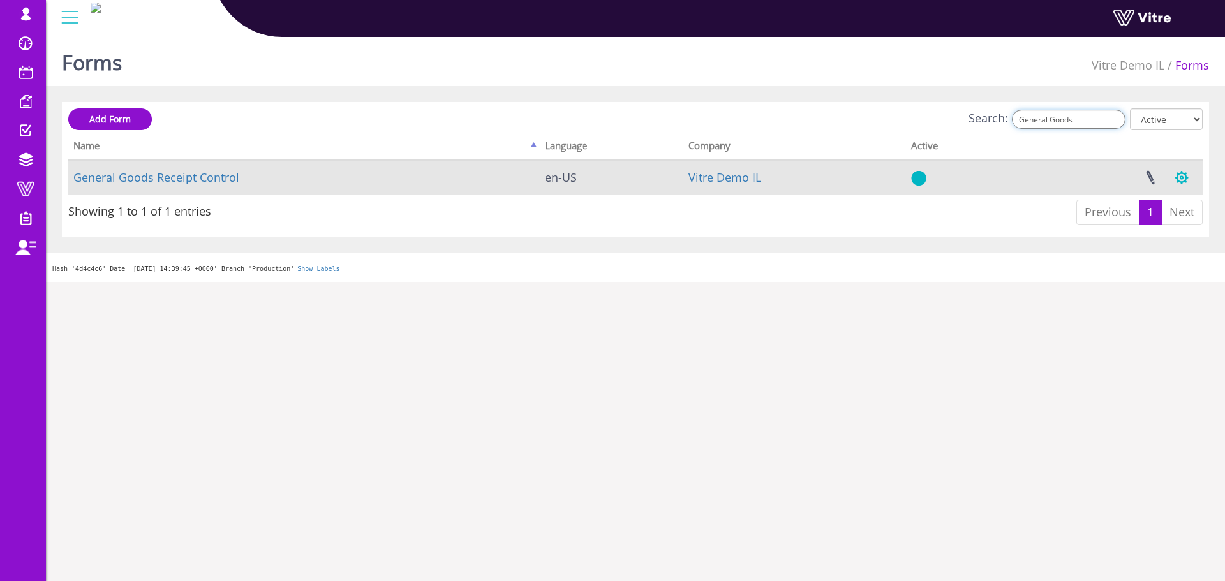
type input "General Goods"
click at [1182, 179] on button "button" at bounding box center [1182, 178] width 32 height 34
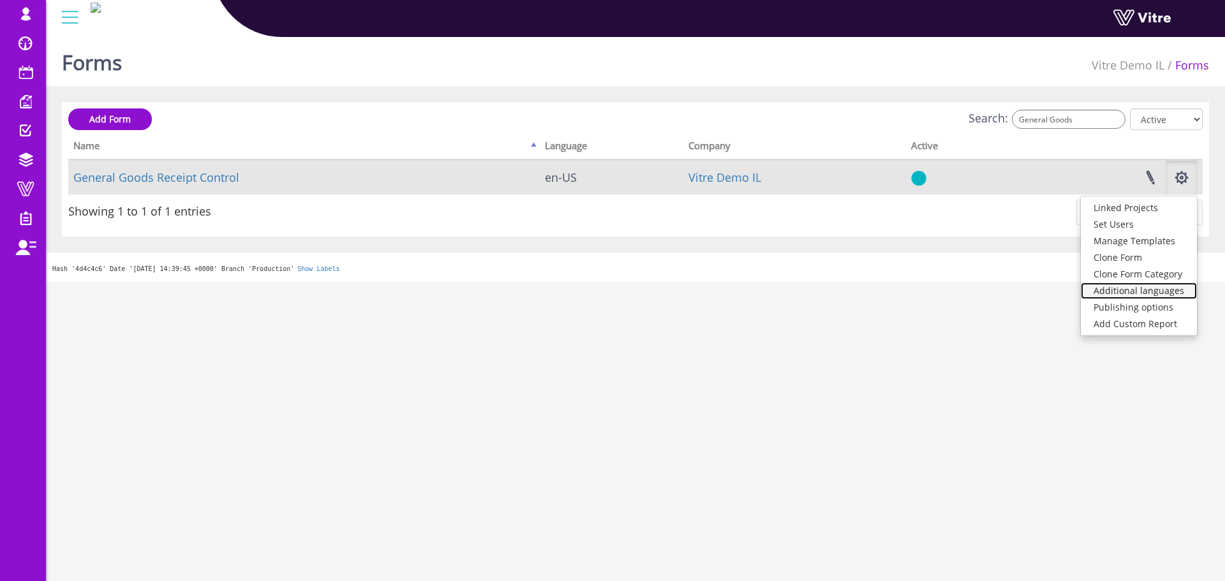
click at [1132, 292] on link "Additional languages" at bounding box center [1139, 291] width 116 height 17
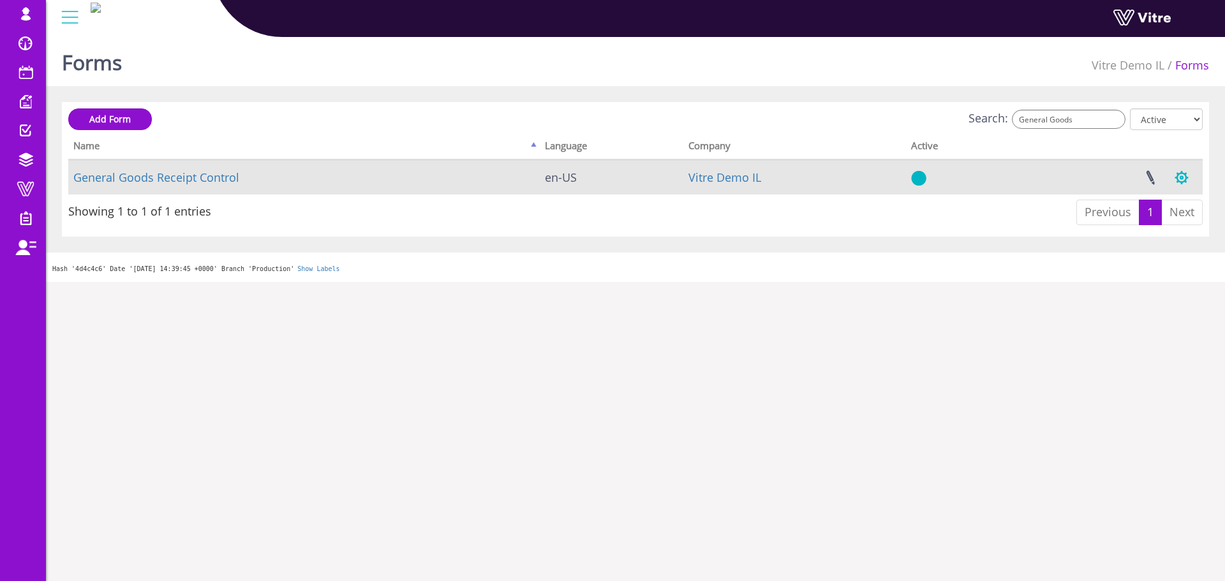
click at [1174, 174] on button "button" at bounding box center [1182, 178] width 32 height 34
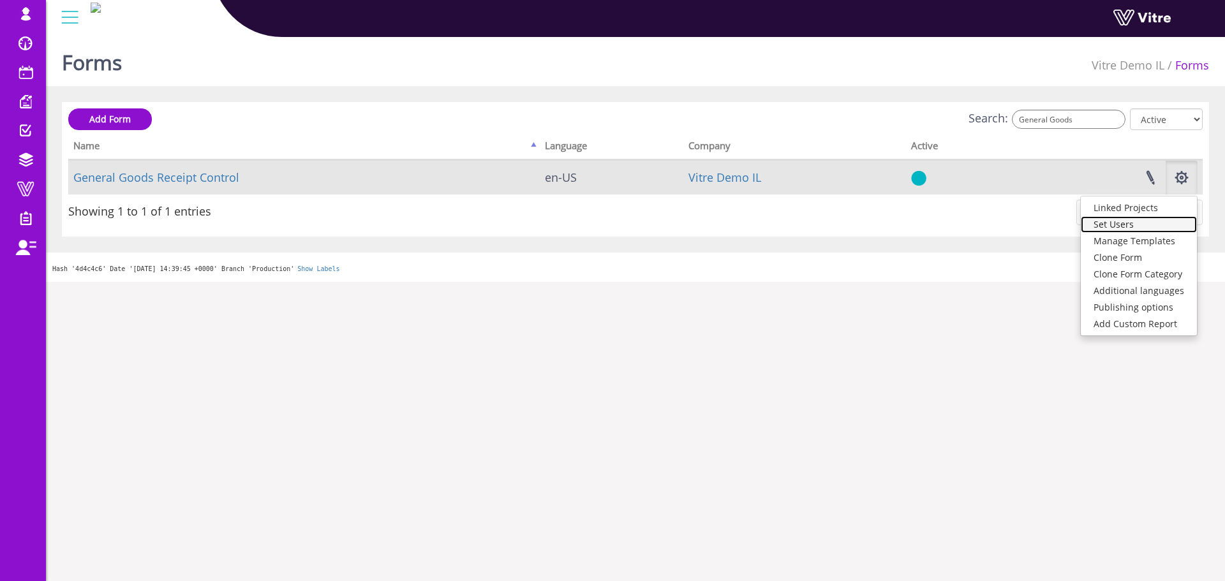
click at [1133, 227] on link "Set Users" at bounding box center [1139, 224] width 116 height 17
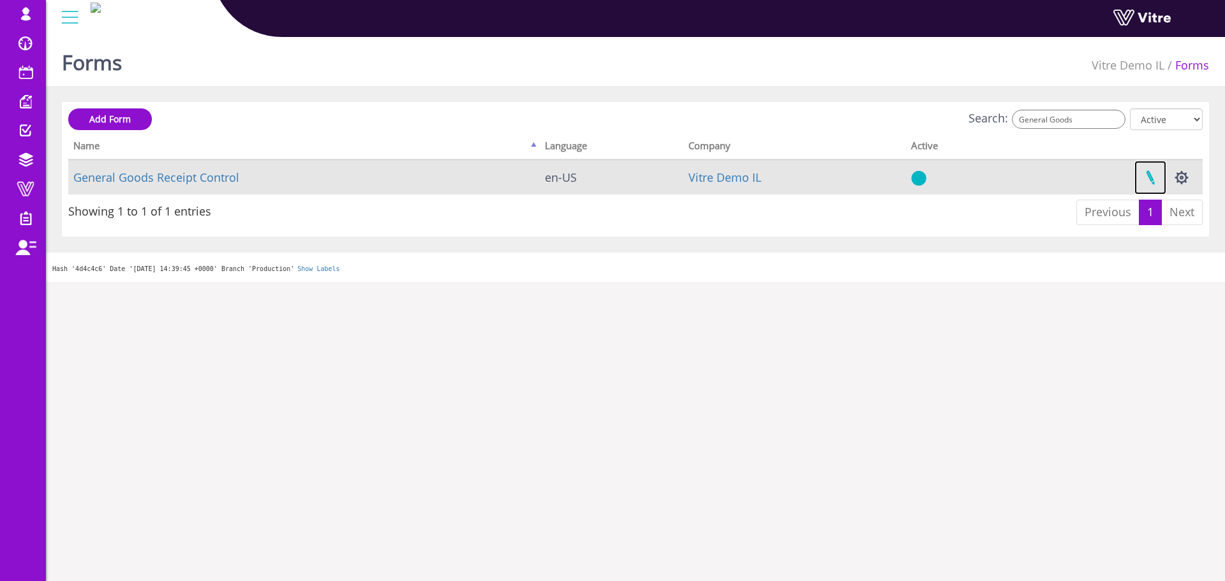
click at [1152, 182] on link at bounding box center [1150, 178] width 32 height 34
click at [176, 181] on link "General Goods Receipt Control" at bounding box center [156, 177] width 166 height 15
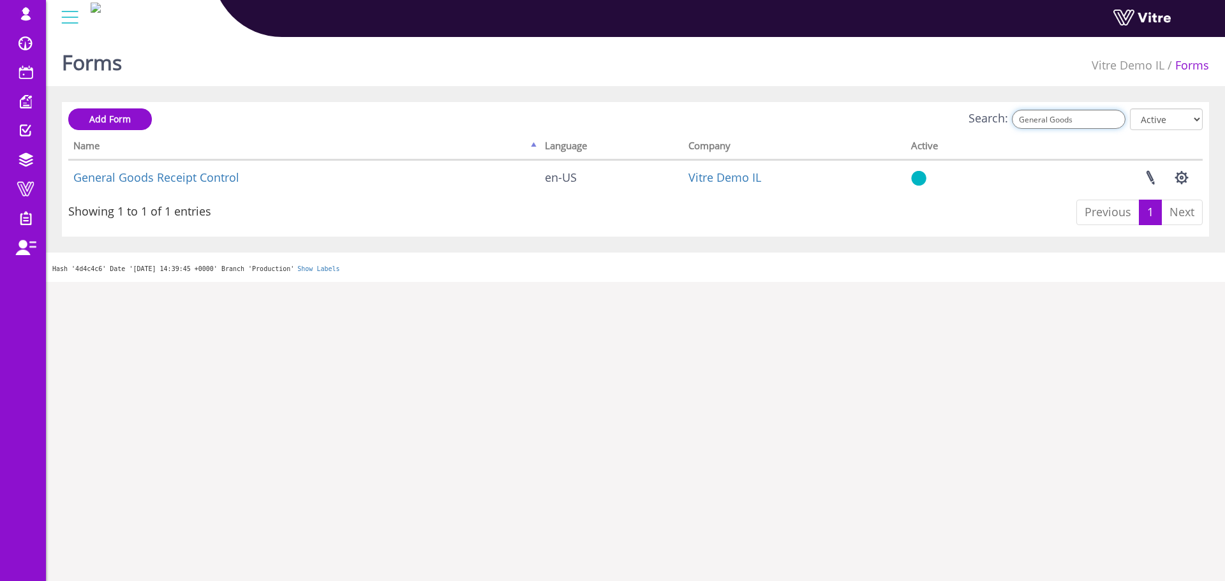
click at [1030, 123] on input "General Goods" at bounding box center [1069, 119] width 114 height 19
click at [1036, 121] on input "General Goods" at bounding box center [1069, 119] width 114 height 19
click at [1036, 120] on input "General Goods" at bounding box center [1069, 119] width 114 height 19
paste input "Daily Department"
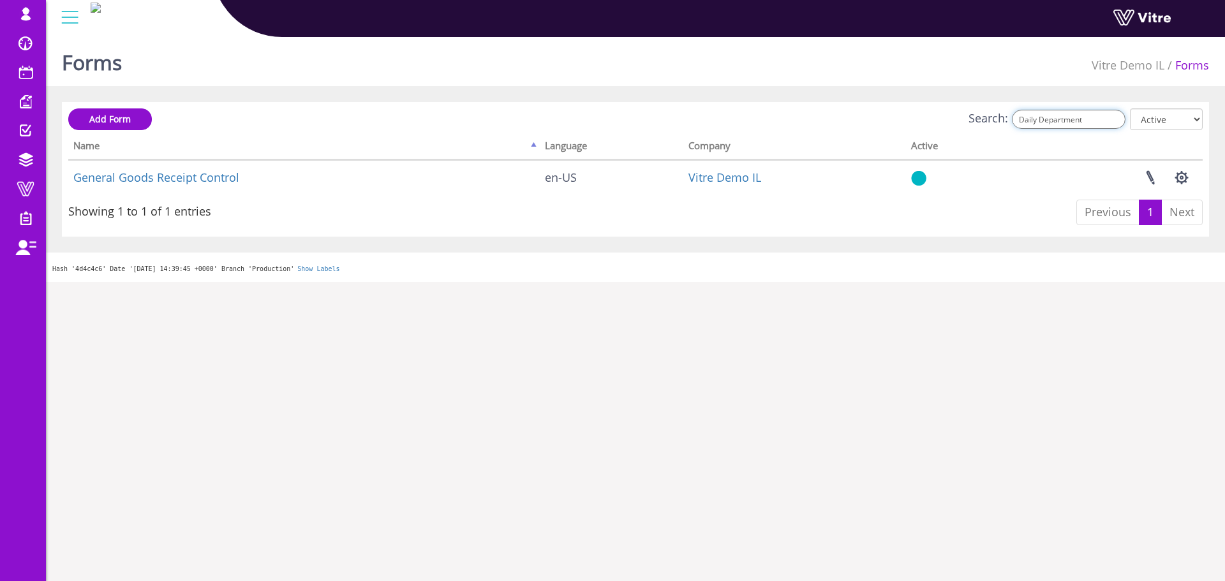
type input "Daily Department"
click at [887, 126] on div "Search: Daily Department All Active Not Active" at bounding box center [635, 120] width 1134 height 24
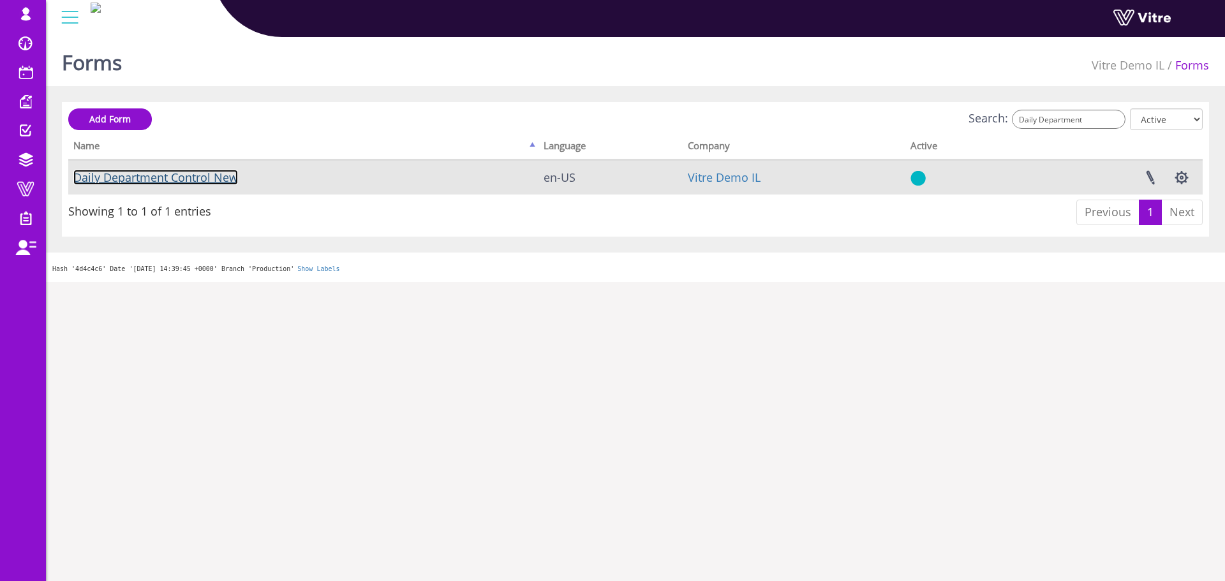
click at [200, 182] on link "Daily Department Control New" at bounding box center [155, 177] width 165 height 15
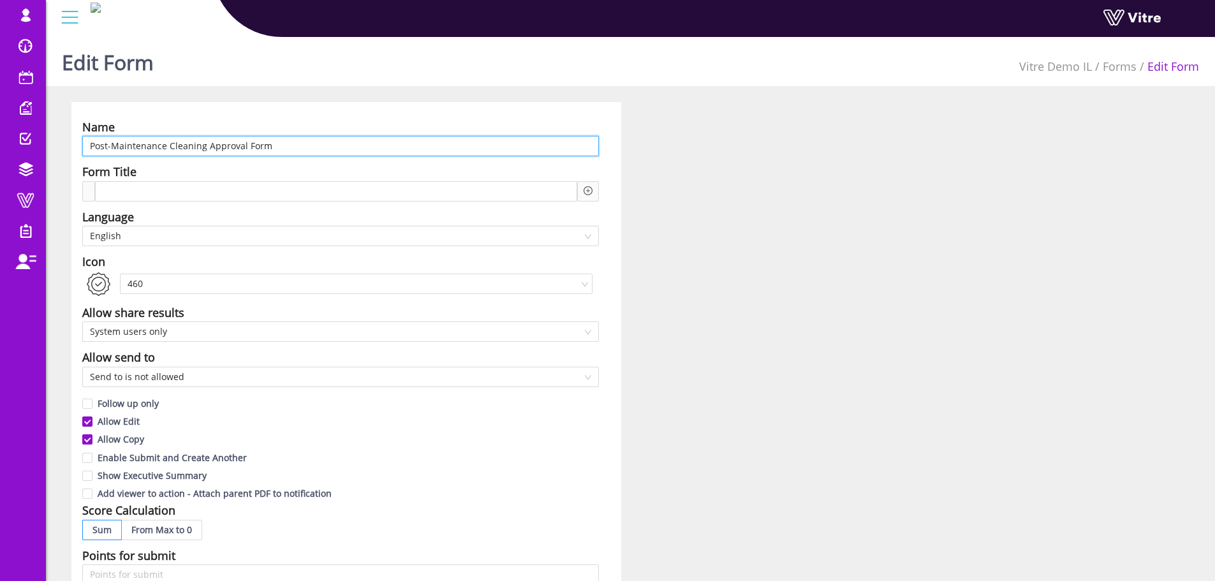
click at [178, 143] on input "Post-Maintenance Cleaning Approval Form" at bounding box center [340, 146] width 517 height 20
paste input "טופס אישור ניקיון אחרי אחזקה"
click at [154, 235] on span "English" at bounding box center [340, 235] width 501 height 19
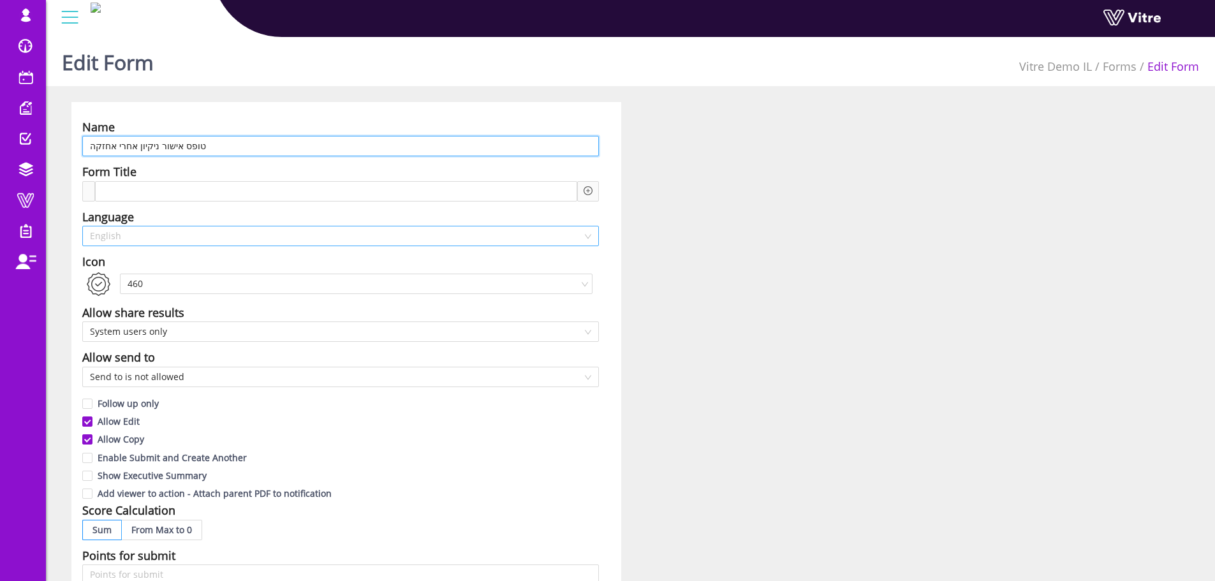
type input "טופס אישור ניקיון אחרי אחזקה"
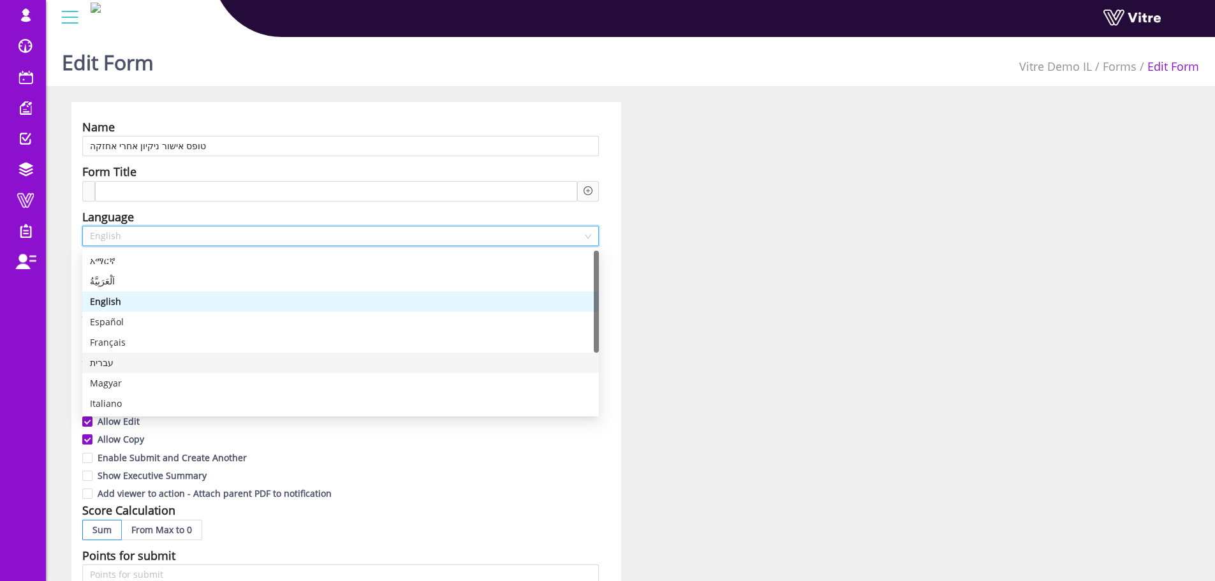
click at [135, 355] on div "עברית" at bounding box center [340, 363] width 517 height 20
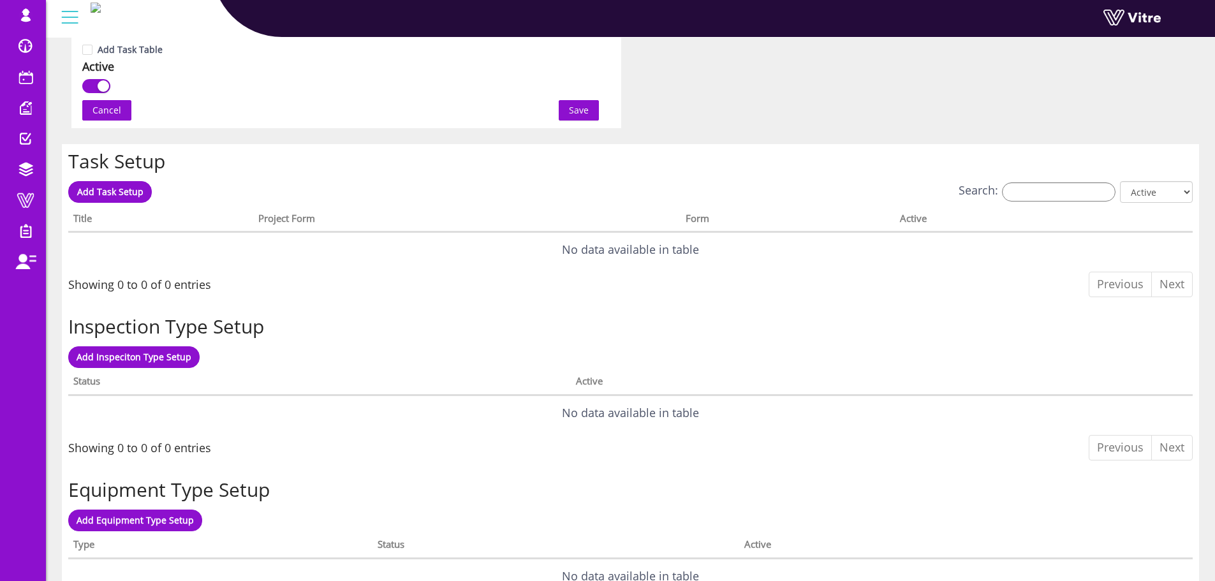
click at [577, 108] on span "Save" at bounding box center [579, 110] width 20 height 14
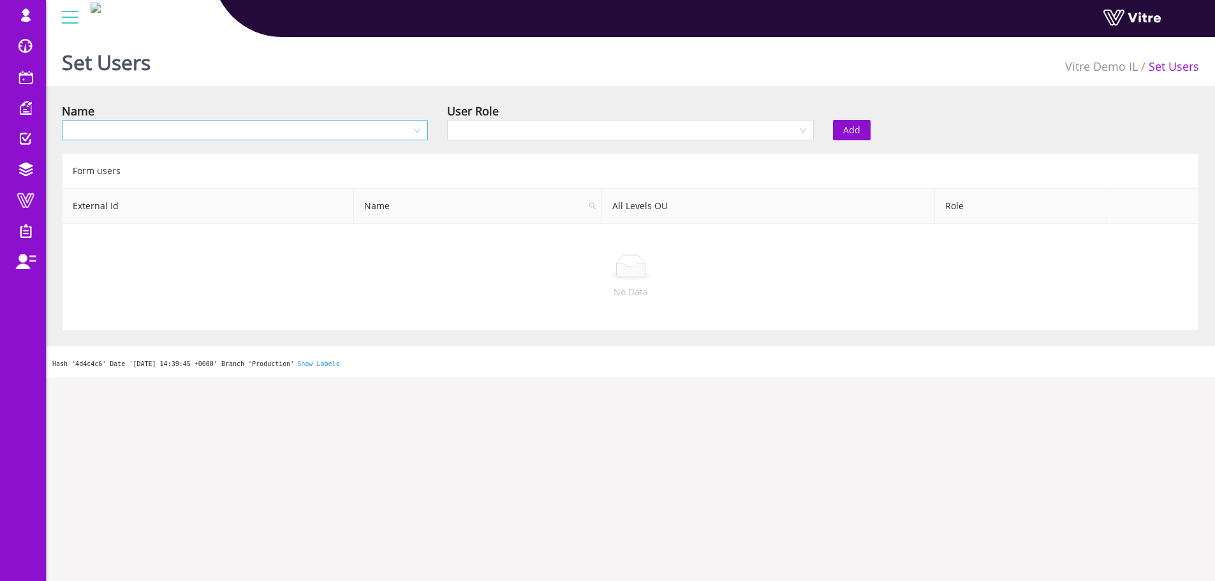
click at [360, 133] on input "search" at bounding box center [241, 130] width 342 height 19
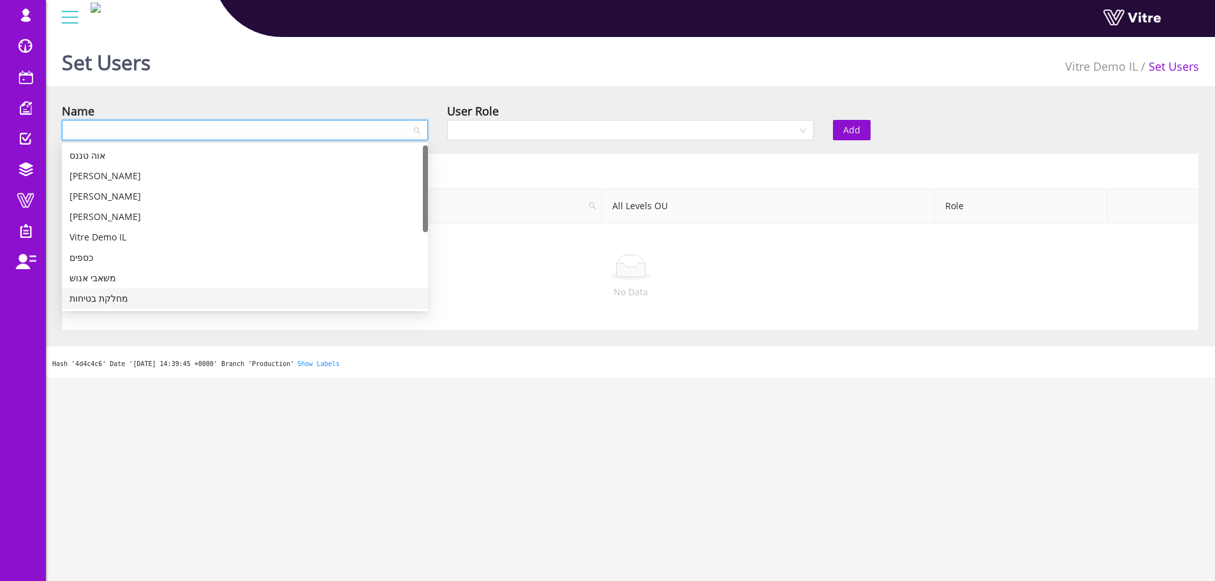
scroll to position [64, 0]
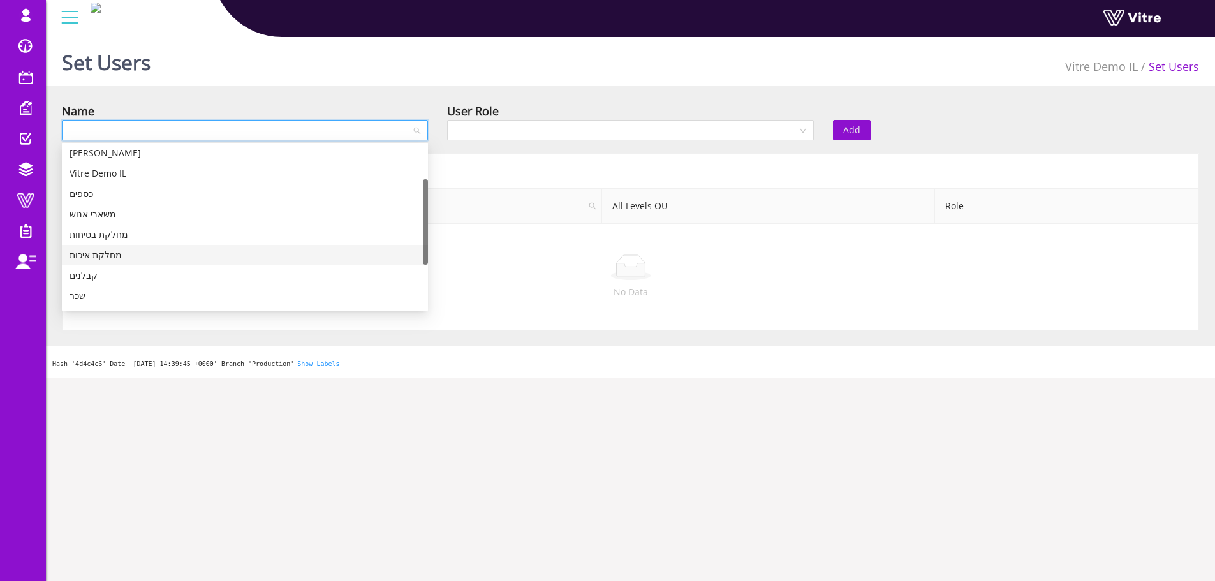
click at [110, 249] on div "מחלקת איכות" at bounding box center [245, 255] width 351 height 14
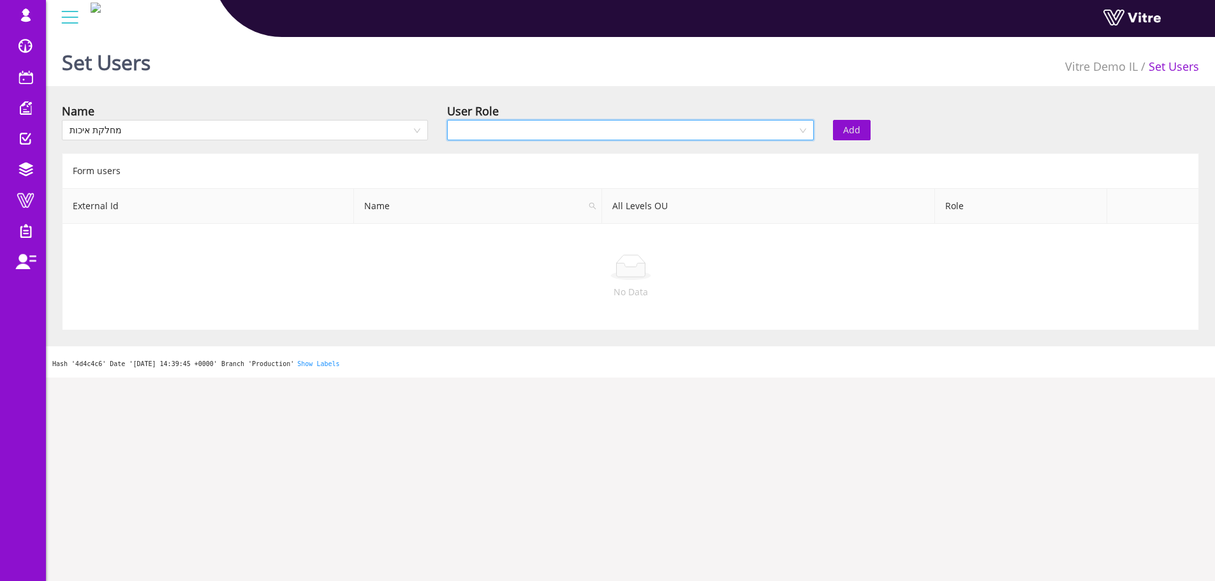
click at [645, 125] on input "search" at bounding box center [626, 130] width 342 height 19
click at [595, 185] on div "Recipient" at bounding box center [630, 176] width 366 height 20
click at [886, 130] on input "search" at bounding box center [915, 130] width 149 height 19
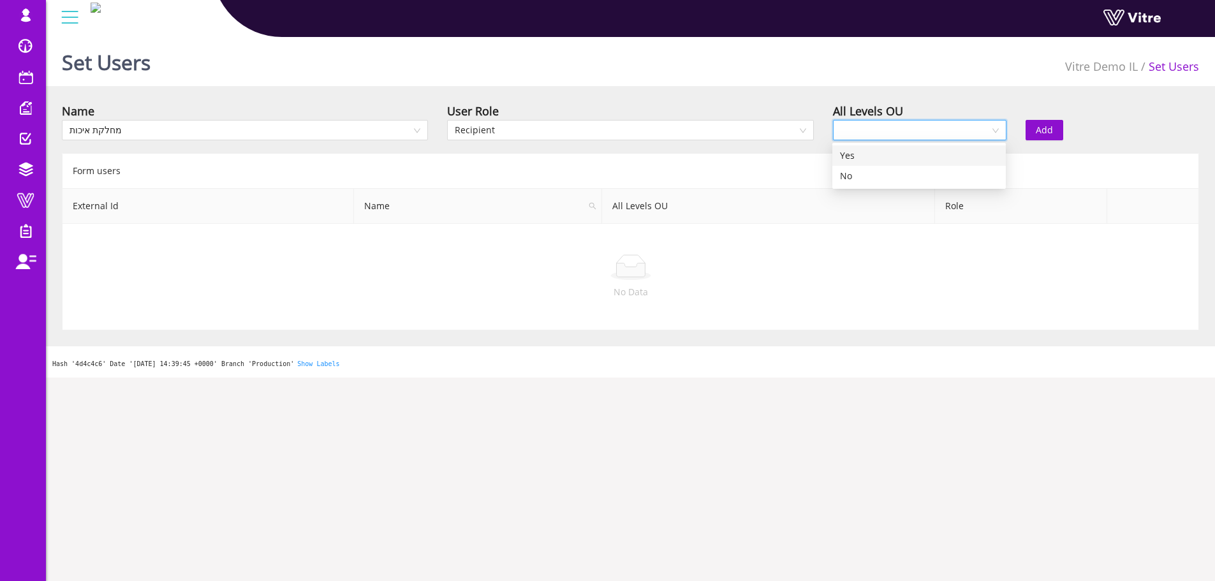
click at [874, 154] on div "Yes" at bounding box center [919, 156] width 158 height 14
click at [1038, 133] on span "Add" at bounding box center [1044, 130] width 17 height 14
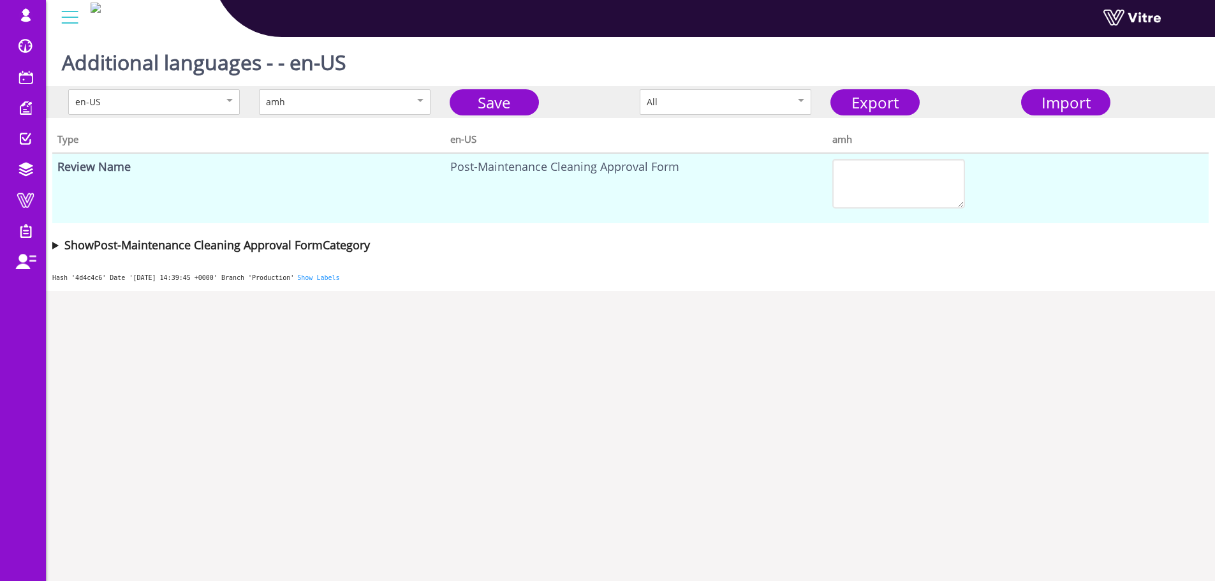
click at [890, 115] on div "en-US amh Save All Export Import" at bounding box center [630, 102] width 1169 height 32
click at [887, 101] on link "Export" at bounding box center [875, 102] width 89 height 26
click at [1057, 96] on span "Import" at bounding box center [1066, 102] width 49 height 21
click at [897, 105] on link "Export" at bounding box center [875, 102] width 89 height 26
click at [1042, 107] on span "Import" at bounding box center [1066, 102] width 49 height 21
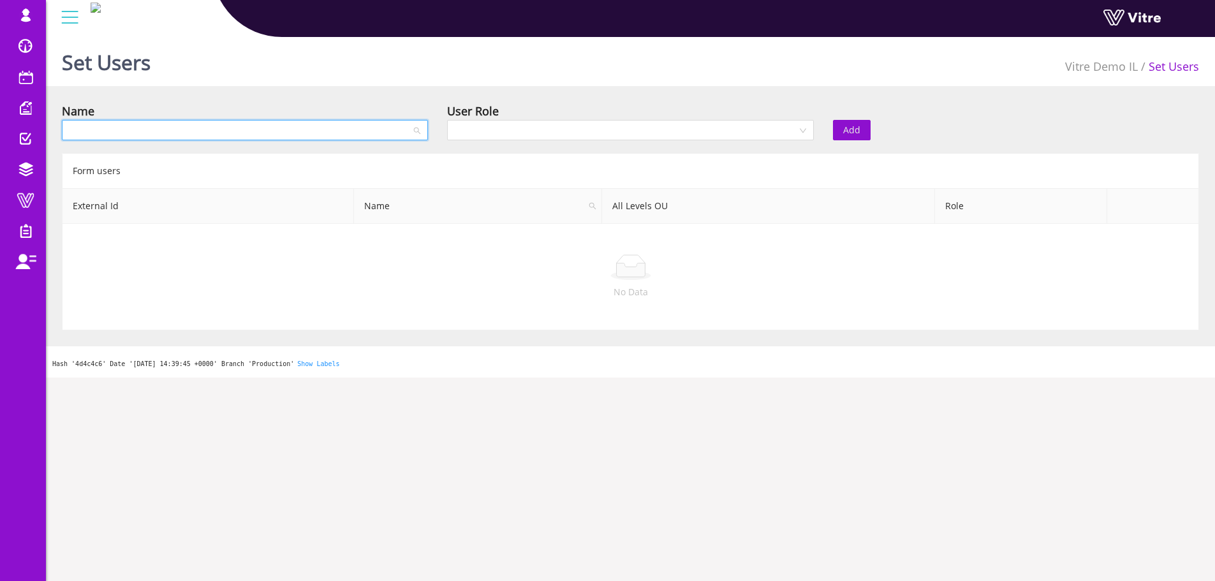
click at [334, 131] on input "search" at bounding box center [241, 130] width 342 height 19
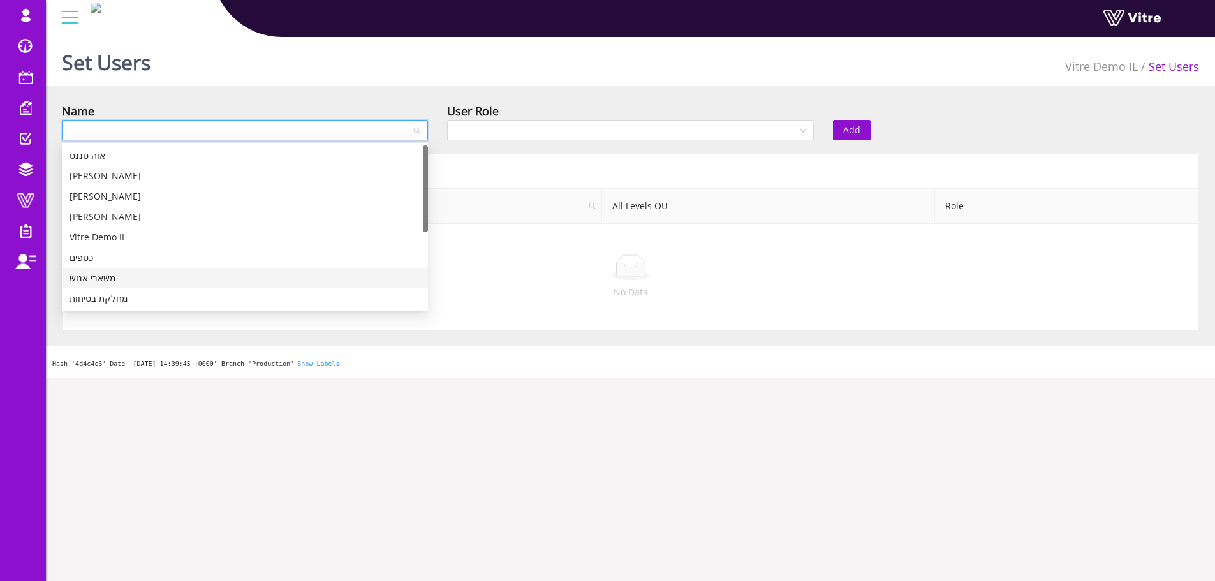
scroll to position [64, 0]
click at [133, 253] on div "מחלקת איכות" at bounding box center [245, 255] width 351 height 14
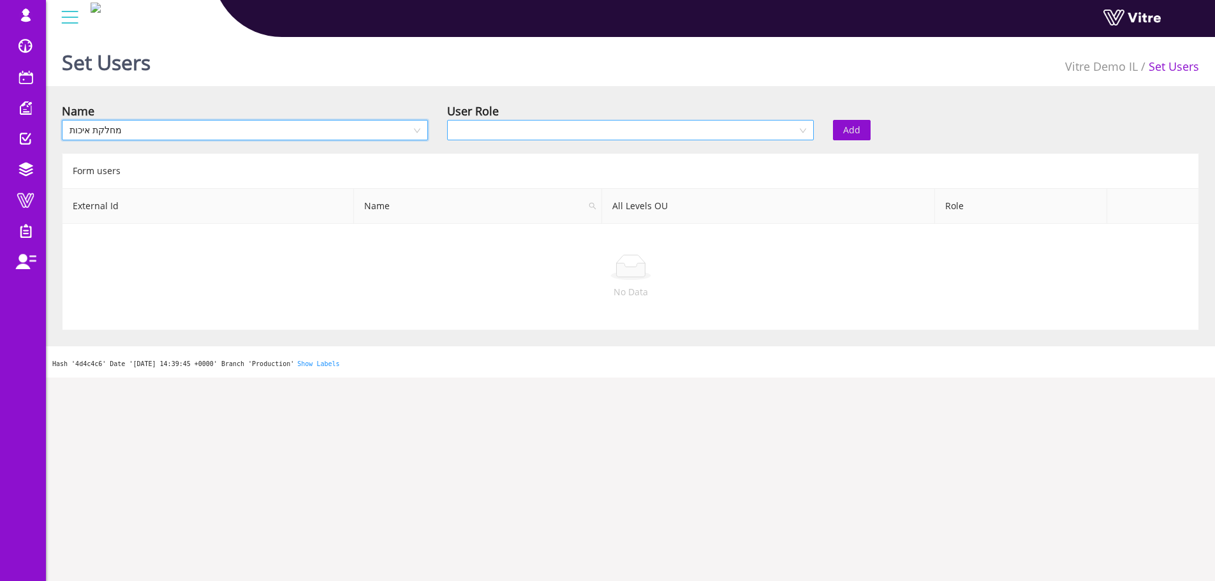
click at [559, 130] on input "search" at bounding box center [626, 130] width 342 height 19
click at [538, 178] on div "Recipient" at bounding box center [630, 176] width 351 height 14
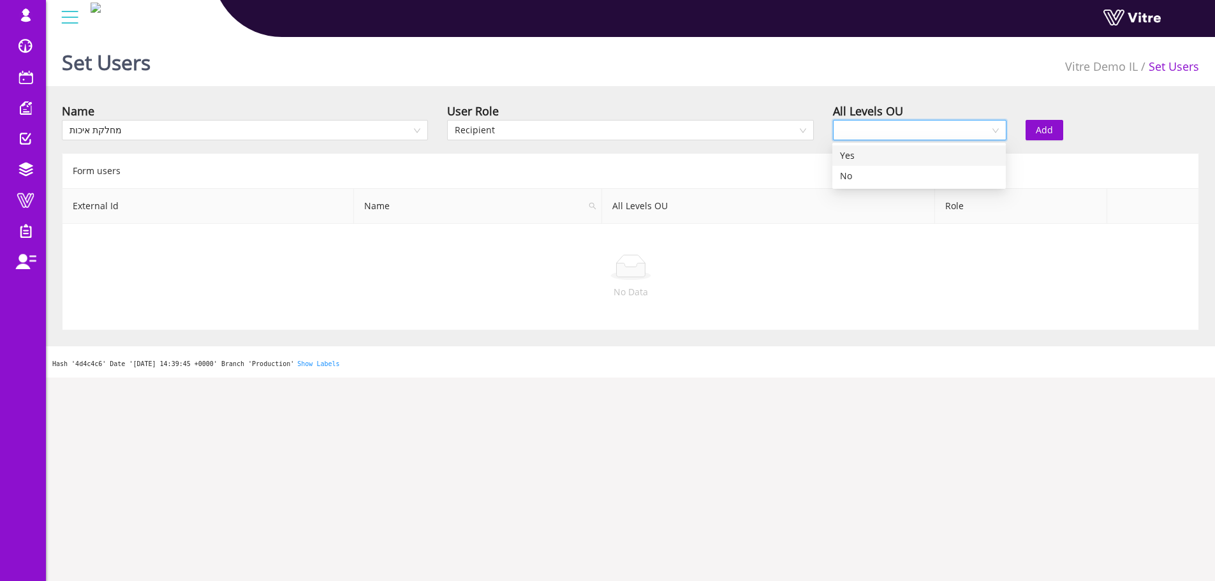
click at [896, 127] on input "search" at bounding box center [915, 130] width 149 height 19
click at [878, 157] on div "Yes" at bounding box center [919, 156] width 158 height 14
click at [1036, 125] on span "Add" at bounding box center [1044, 130] width 17 height 14
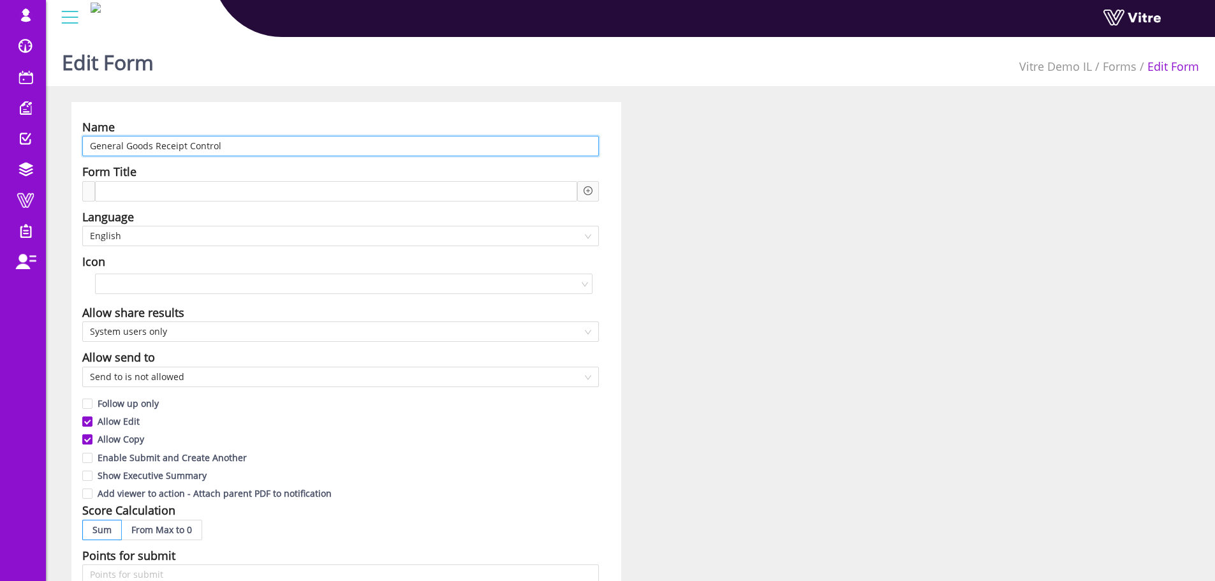
click at [234, 148] on input "General Goods Receipt Control" at bounding box center [340, 146] width 517 height 20
paste input "בקרת קבלת סחורה כללית"
click at [170, 234] on span "English" at bounding box center [340, 235] width 501 height 19
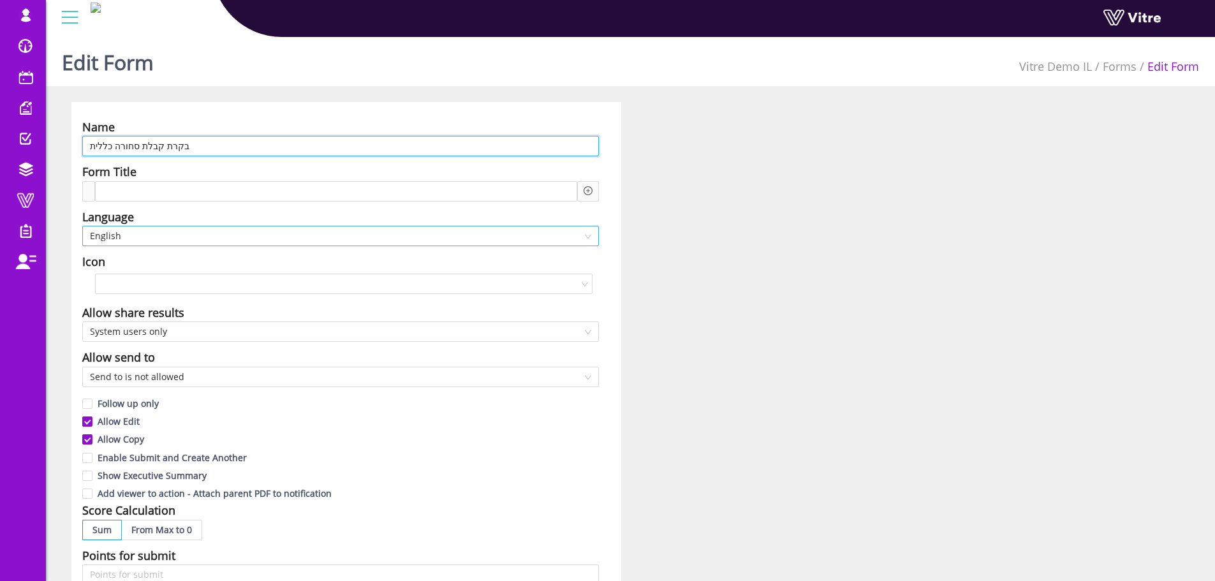
type input "בקרת קבלת סחורה כללית"
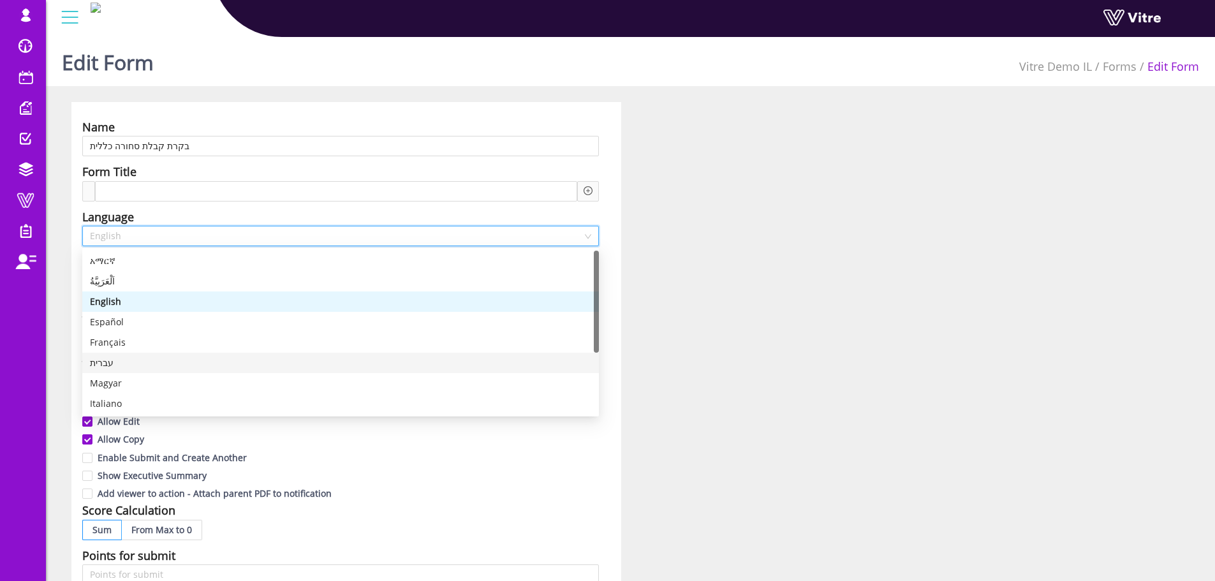
click at [112, 363] on div "עברית" at bounding box center [340, 363] width 501 height 14
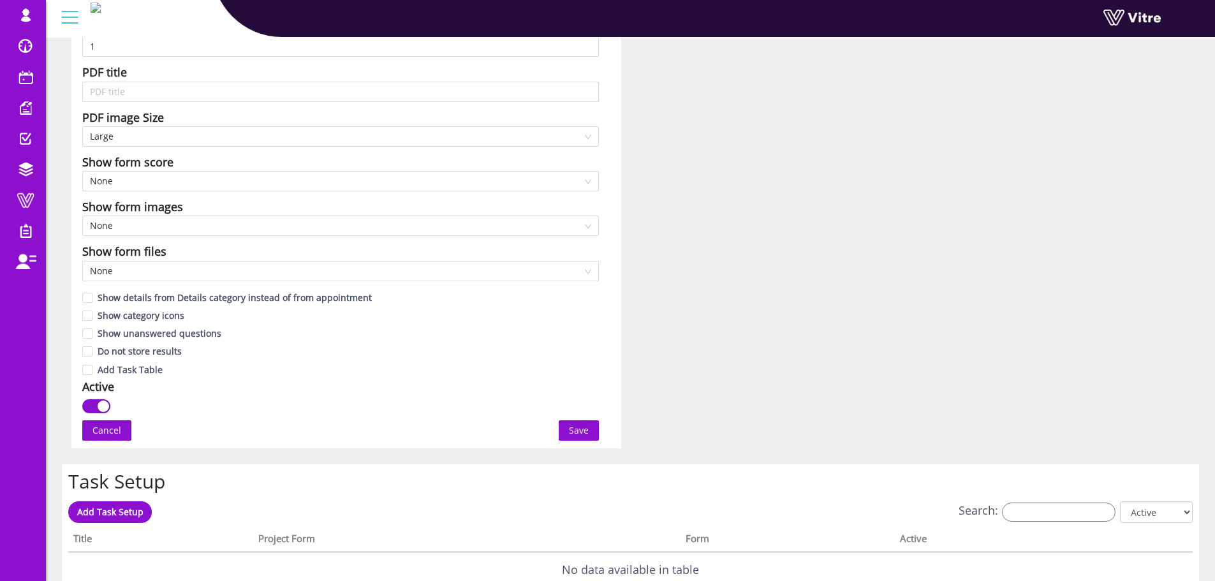
scroll to position [574, 0]
click at [571, 427] on span "Save" at bounding box center [579, 429] width 20 height 14
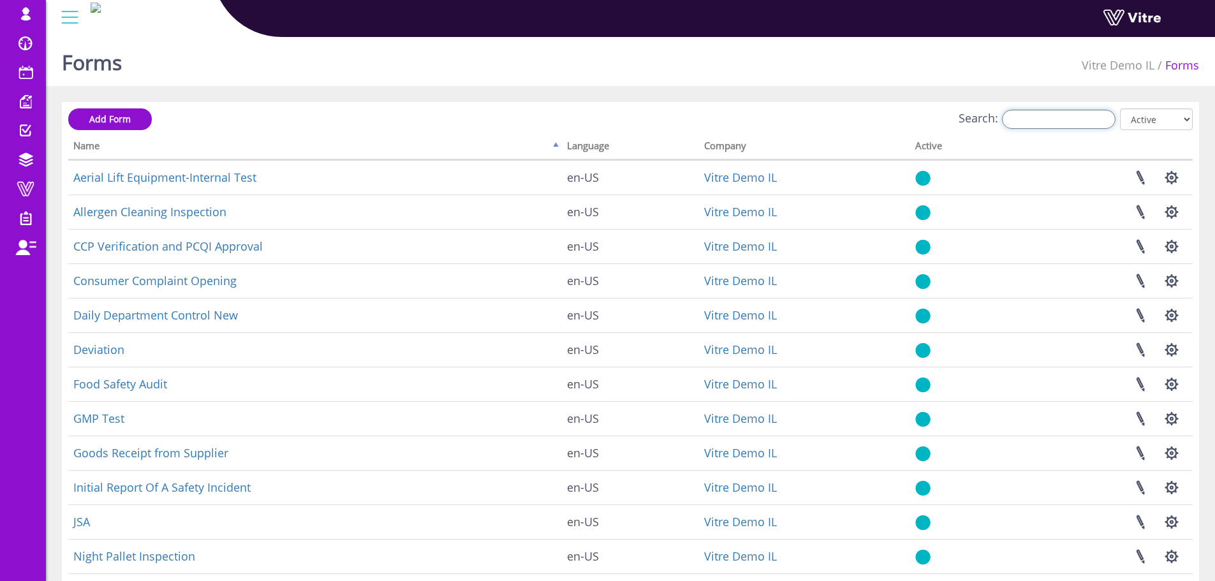
click at [1074, 113] on input "Search:" at bounding box center [1059, 119] width 114 height 19
paste input "Daily Department"
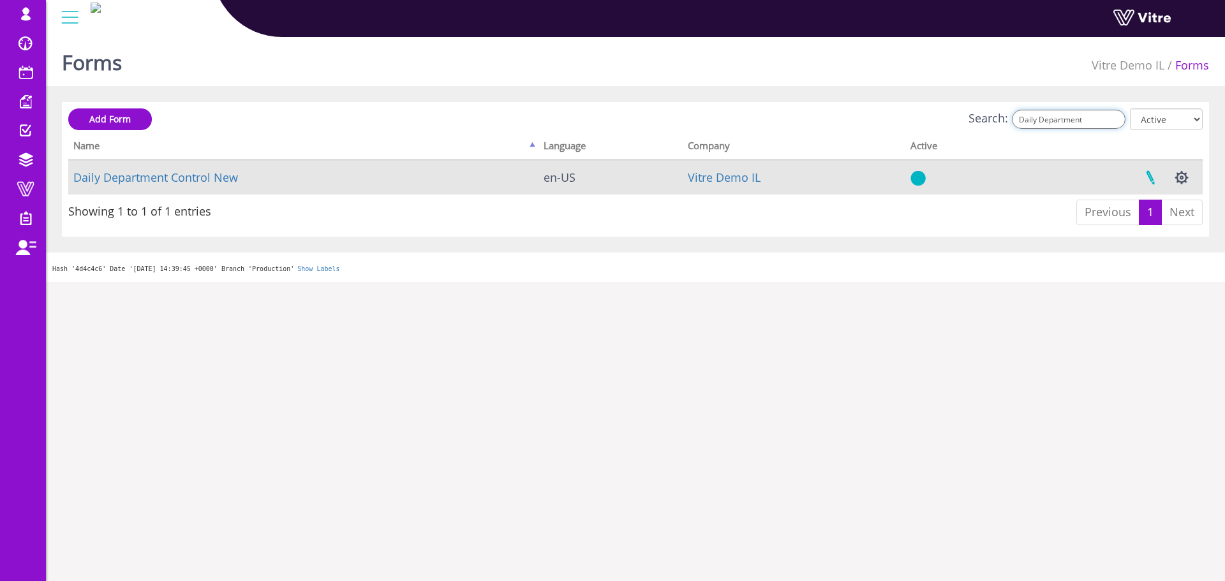
type input "Daily Department"
click at [1147, 177] on link at bounding box center [1150, 178] width 32 height 34
click at [1183, 181] on button "button" at bounding box center [1182, 178] width 32 height 34
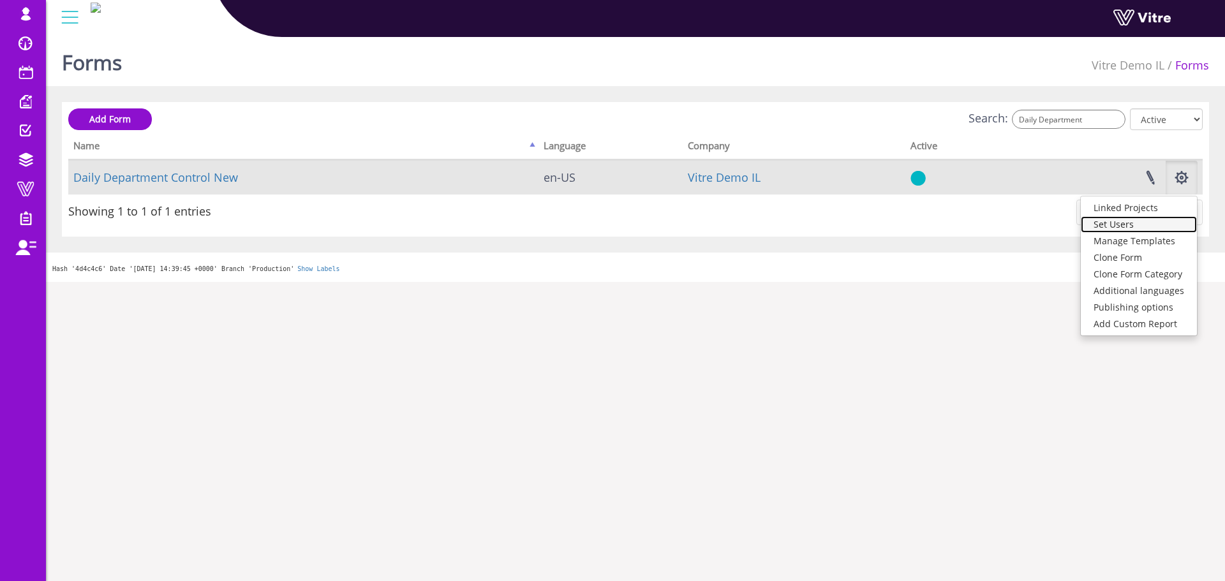
click at [1123, 223] on link "Set Users" at bounding box center [1139, 224] width 116 height 17
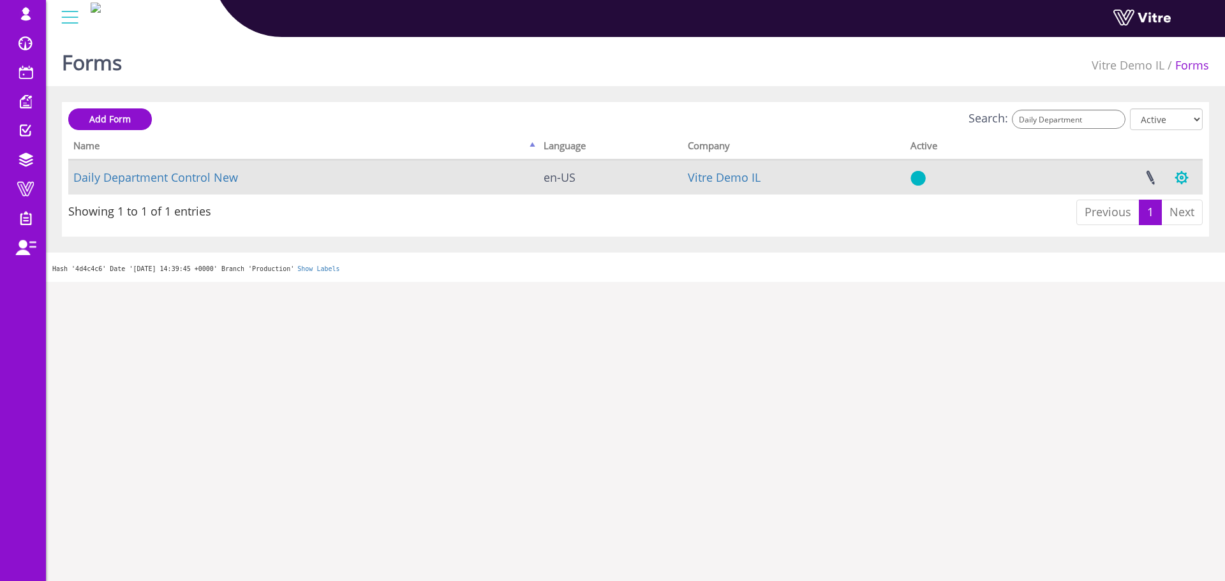
click at [1180, 180] on button "button" at bounding box center [1182, 178] width 32 height 34
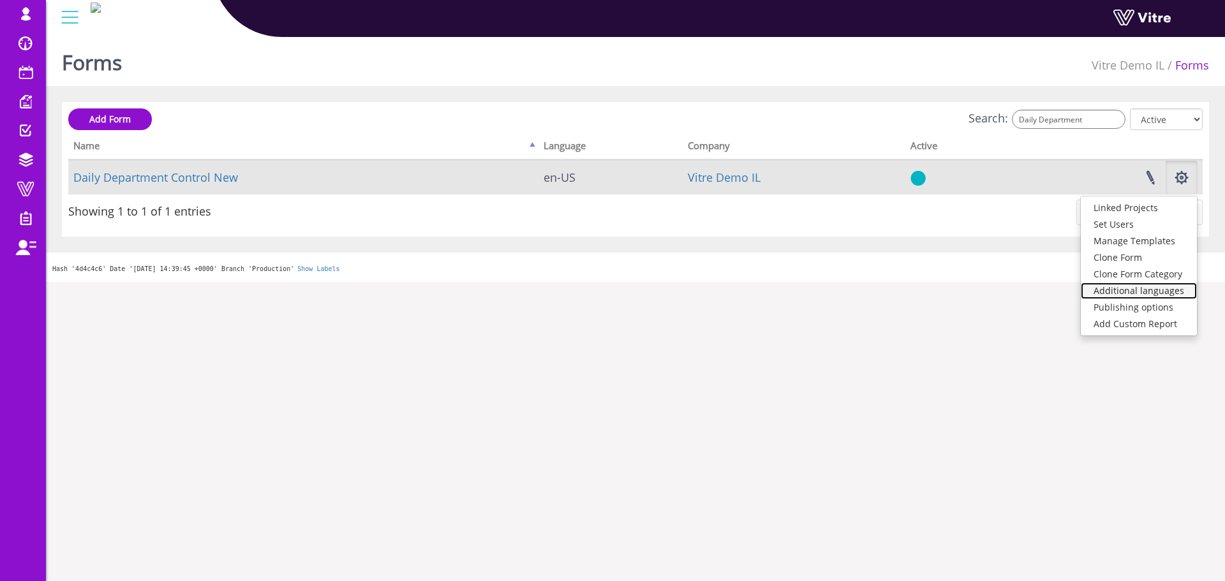
click at [1153, 292] on link "Additional languages" at bounding box center [1139, 291] width 116 height 17
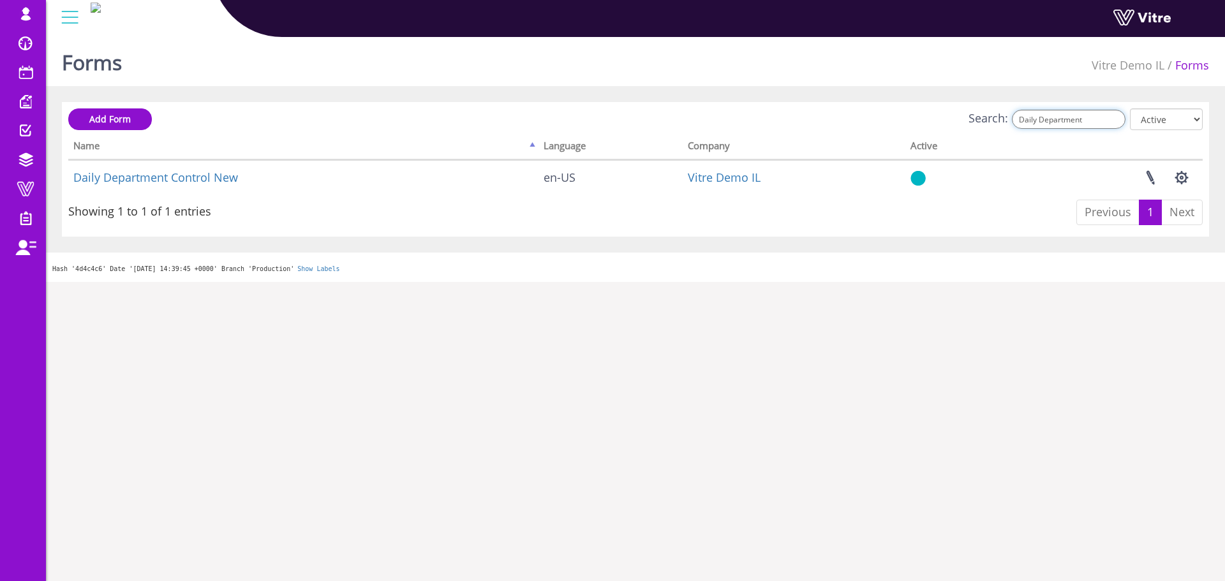
click at [1072, 123] on input "Daily Department" at bounding box center [1069, 119] width 114 height 19
click at [1072, 122] on input "Daily Department" at bounding box center [1069, 119] width 114 height 19
paste input "Night Pallet Inspection"
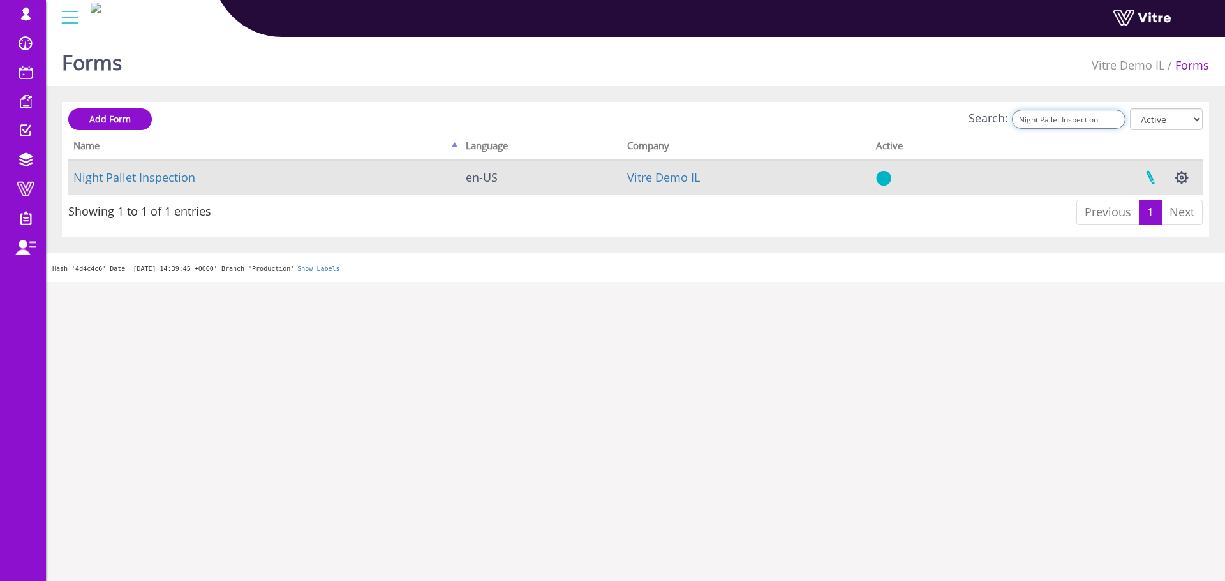
type input "Night Pallet Inspection"
click at [1152, 177] on link at bounding box center [1150, 178] width 32 height 34
click at [1185, 179] on button "button" at bounding box center [1182, 178] width 32 height 34
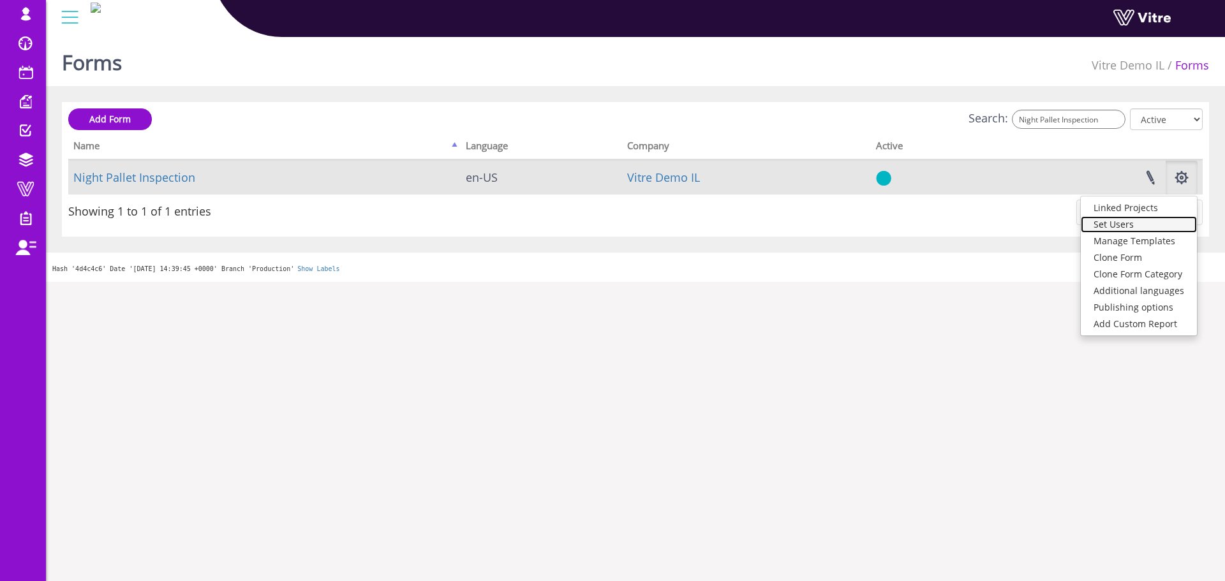
click at [1123, 227] on link "Set Users" at bounding box center [1139, 224] width 116 height 17
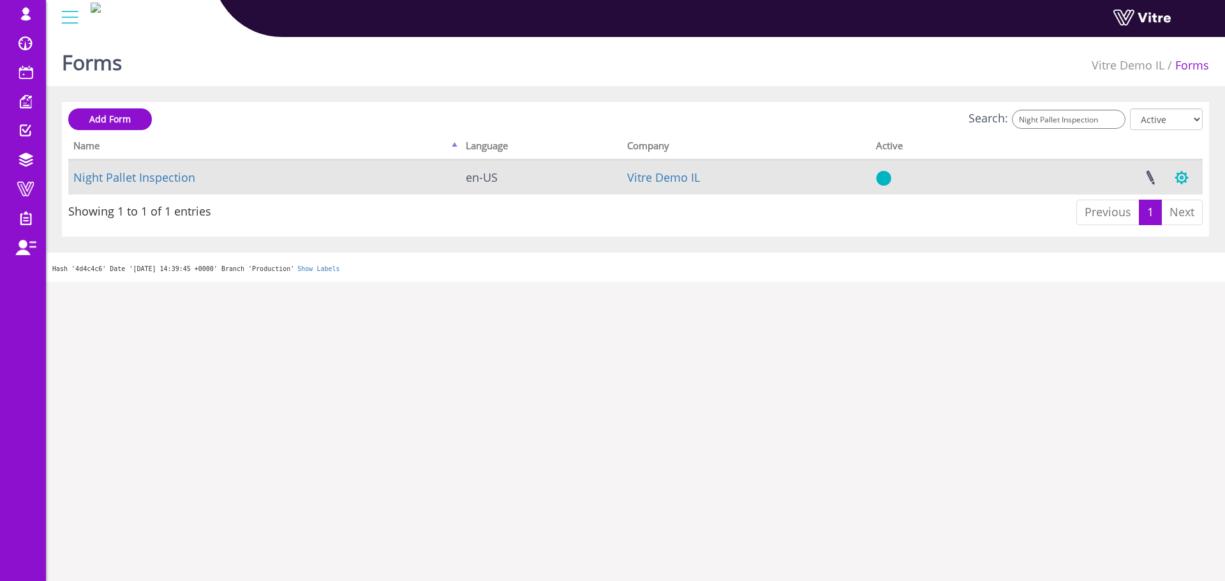
click at [1185, 189] on button "button" at bounding box center [1182, 178] width 32 height 34
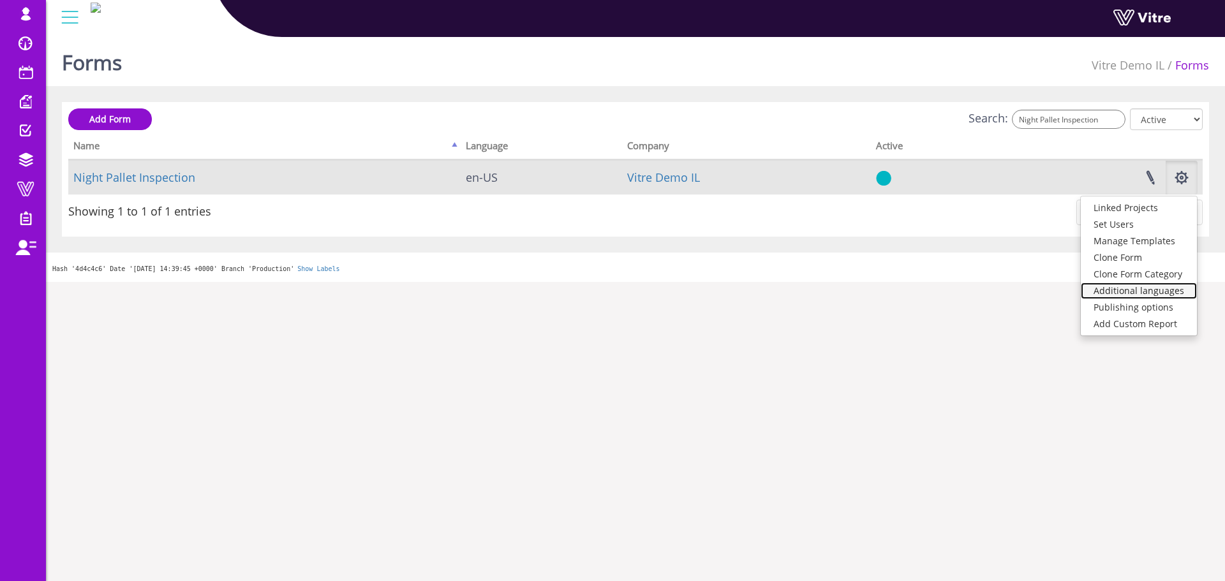
click at [1132, 288] on link "Additional languages" at bounding box center [1139, 291] width 116 height 17
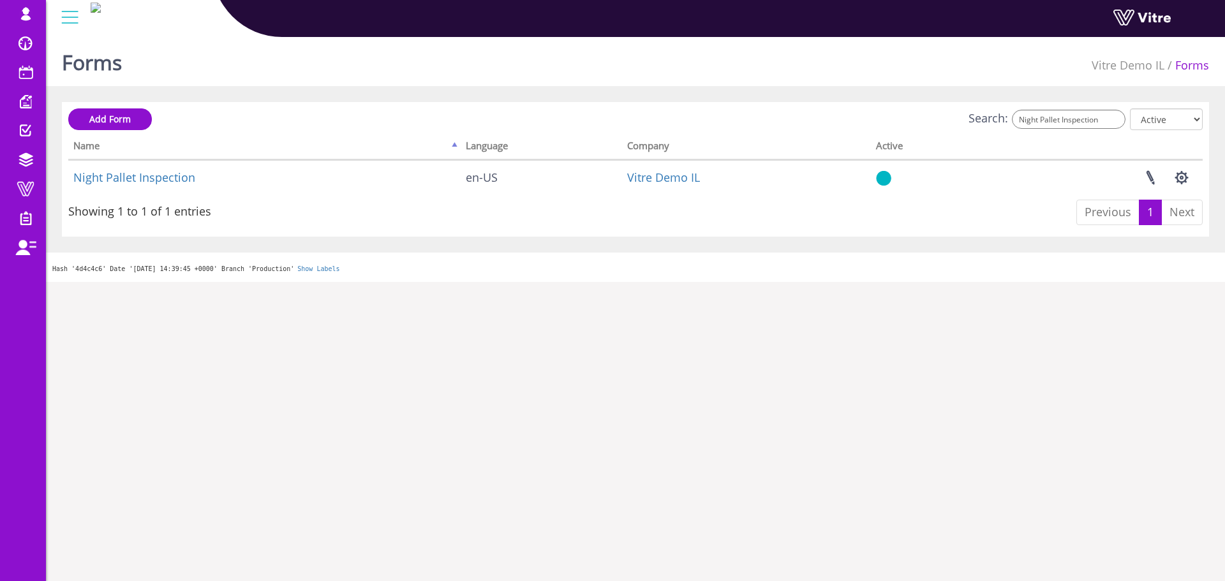
drag, startPoint x: 942, startPoint y: 103, endPoint x: 952, endPoint y: 117, distance: 17.9
click at [1056, 116] on input "Night Pallet Inspection" at bounding box center [1069, 119] width 114 height 19
paste input "Packed Finished"
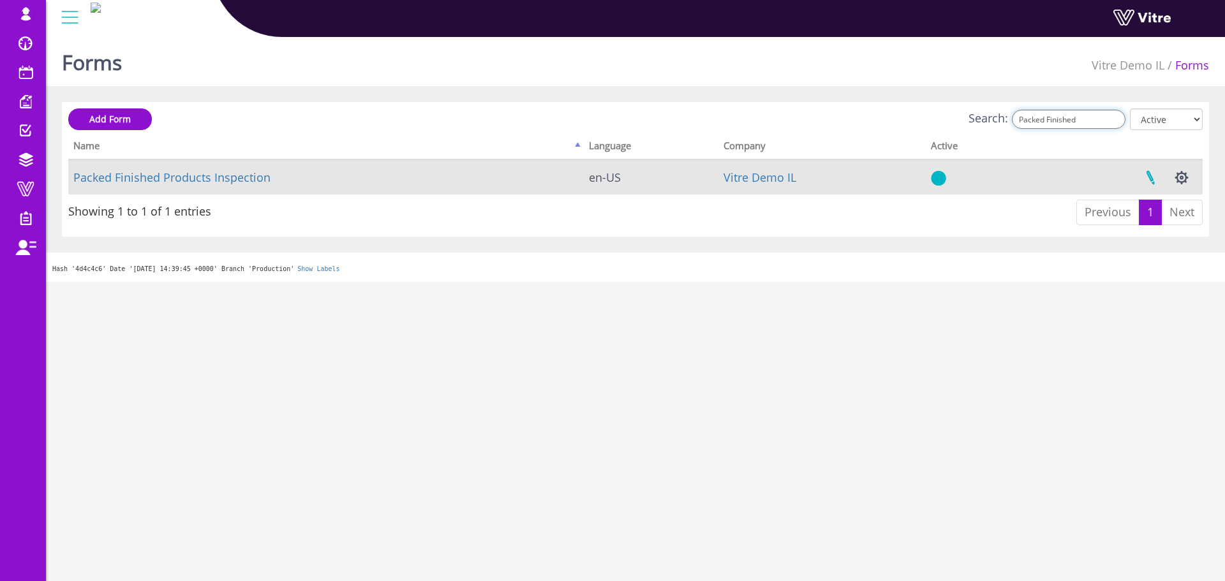
type input "Packed Finished"
click at [1152, 181] on link at bounding box center [1150, 178] width 32 height 34
click at [1189, 179] on button "button" at bounding box center [1182, 178] width 32 height 34
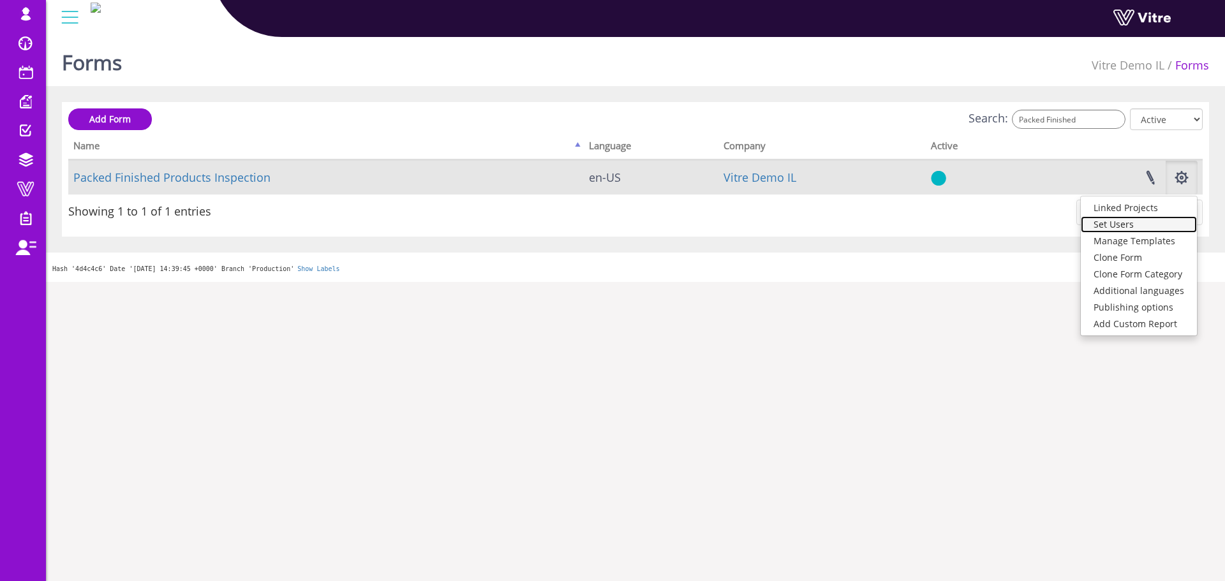
click at [1125, 224] on link "Set Users" at bounding box center [1139, 224] width 116 height 17
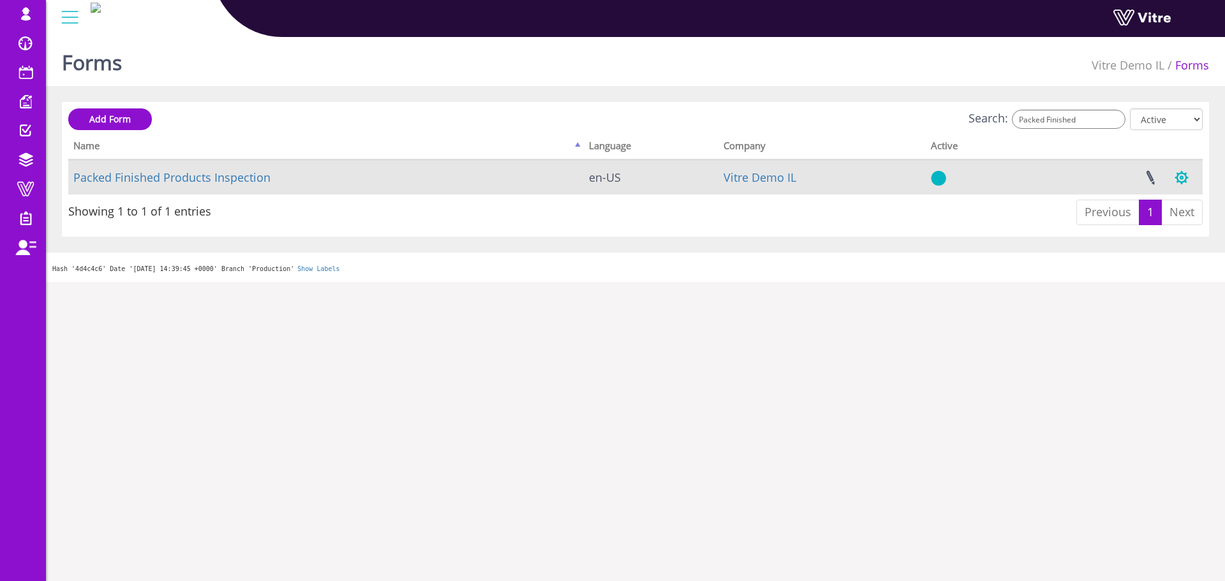
click at [1183, 173] on button "button" at bounding box center [1182, 178] width 32 height 34
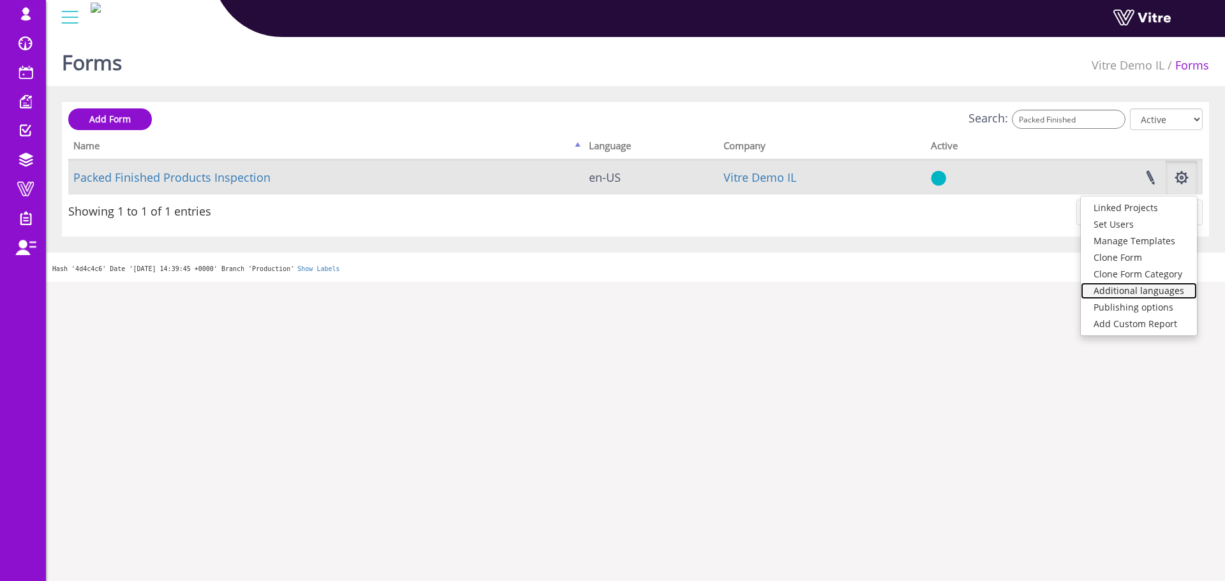
click at [1131, 292] on link "Additional languages" at bounding box center [1139, 291] width 116 height 17
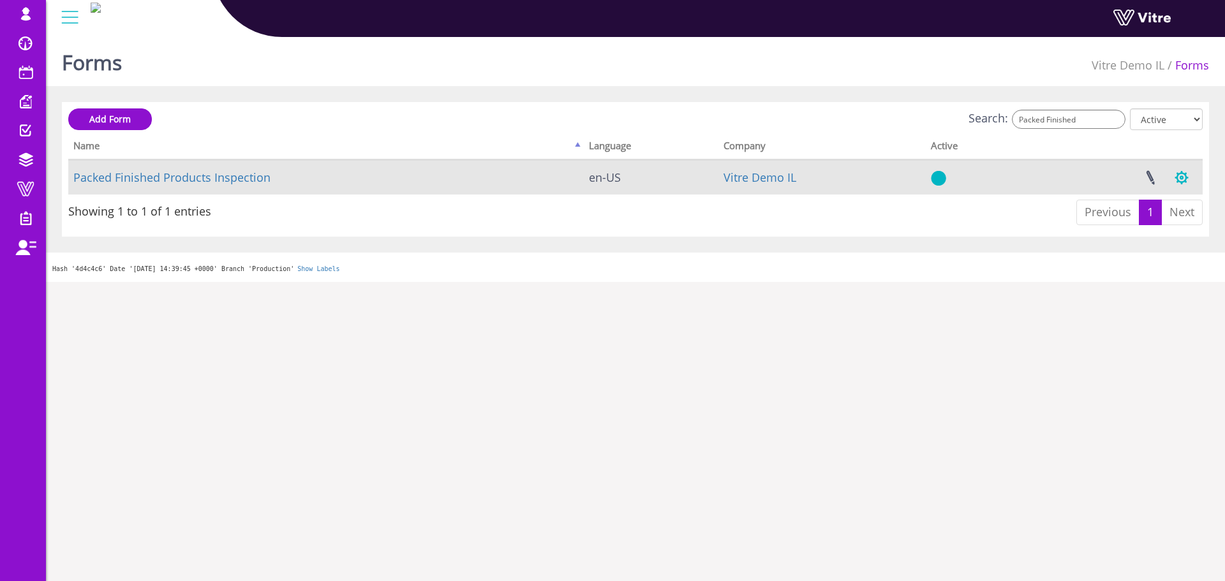
click at [1179, 177] on button "button" at bounding box center [1182, 178] width 32 height 34
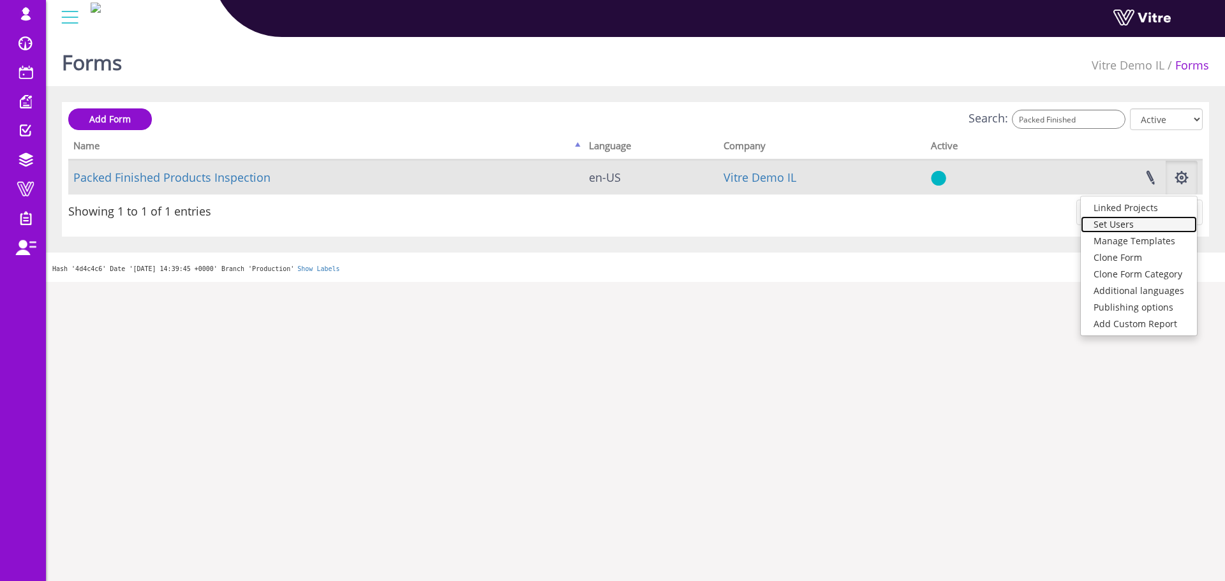
click at [1122, 226] on link "Set Users" at bounding box center [1139, 224] width 116 height 17
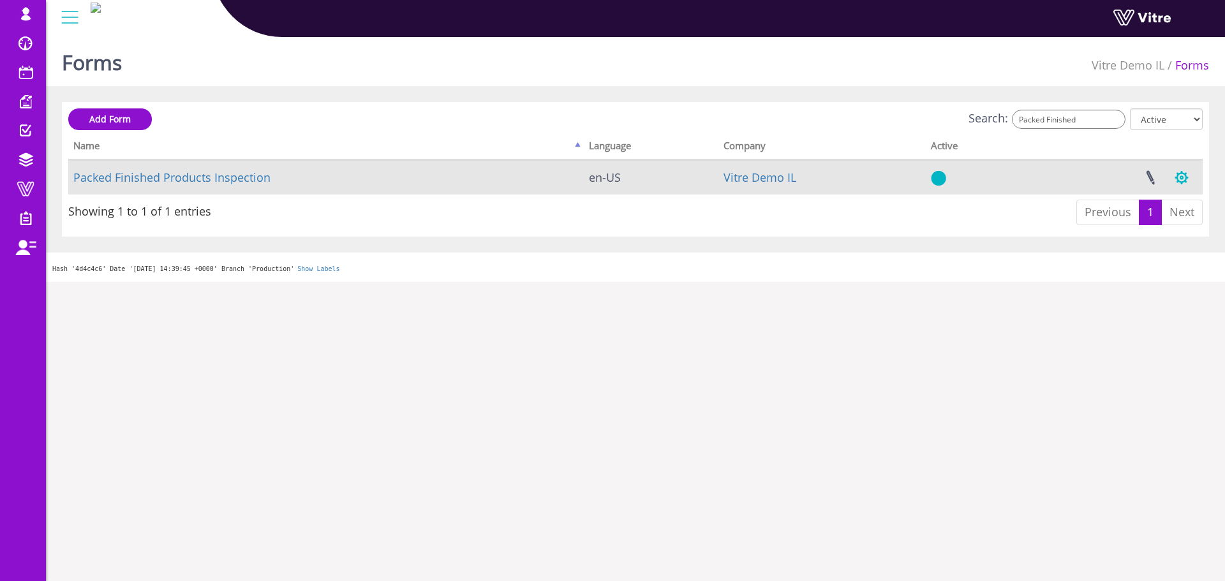
click at [1187, 179] on button "button" at bounding box center [1182, 178] width 32 height 34
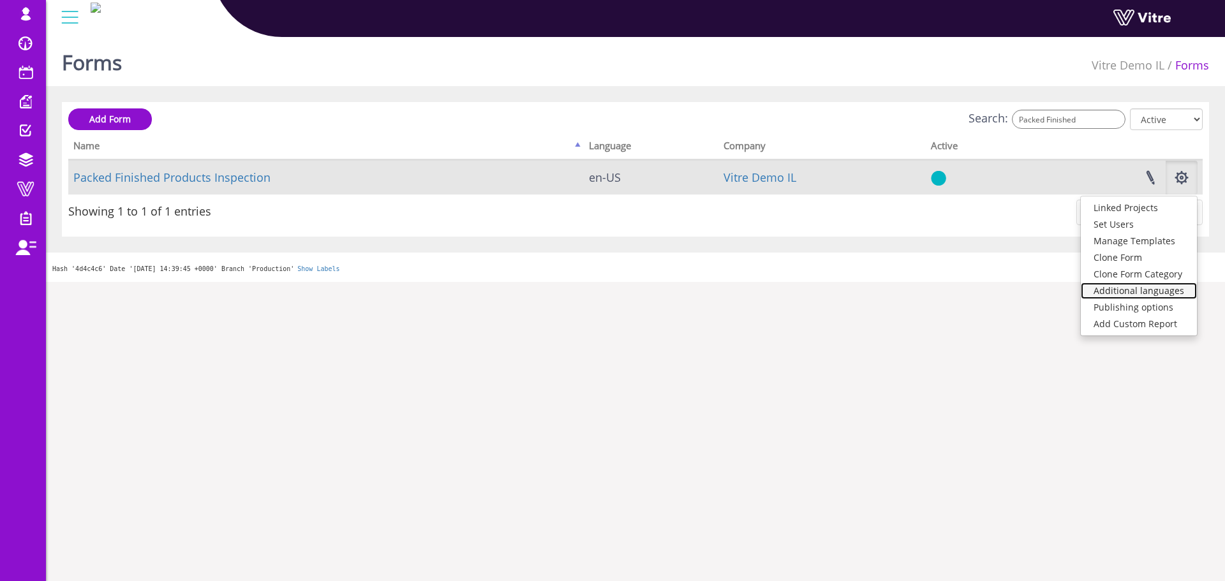
click at [1174, 289] on link "Additional languages" at bounding box center [1139, 291] width 116 height 17
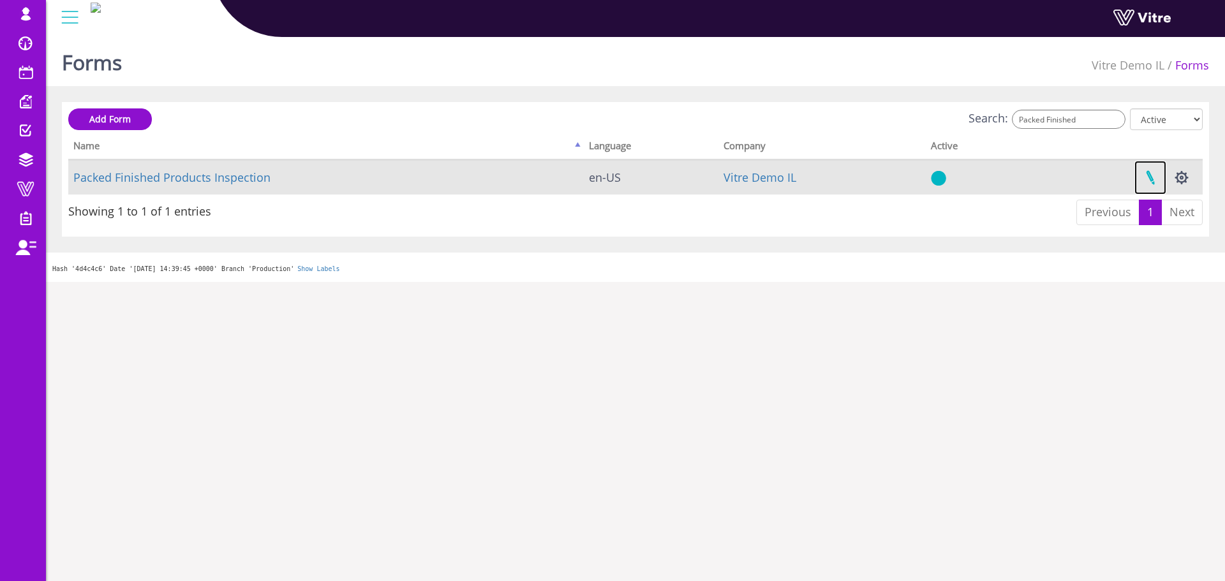
click at [1159, 180] on link at bounding box center [1150, 178] width 32 height 34
click at [215, 177] on link "Packed Finished Products Inspection" at bounding box center [171, 177] width 197 height 15
click at [229, 182] on link "Packed Finished Products Inspection" at bounding box center [171, 177] width 197 height 15
click at [1144, 173] on link at bounding box center [1150, 178] width 32 height 34
click at [1185, 177] on button "button" at bounding box center [1182, 178] width 32 height 34
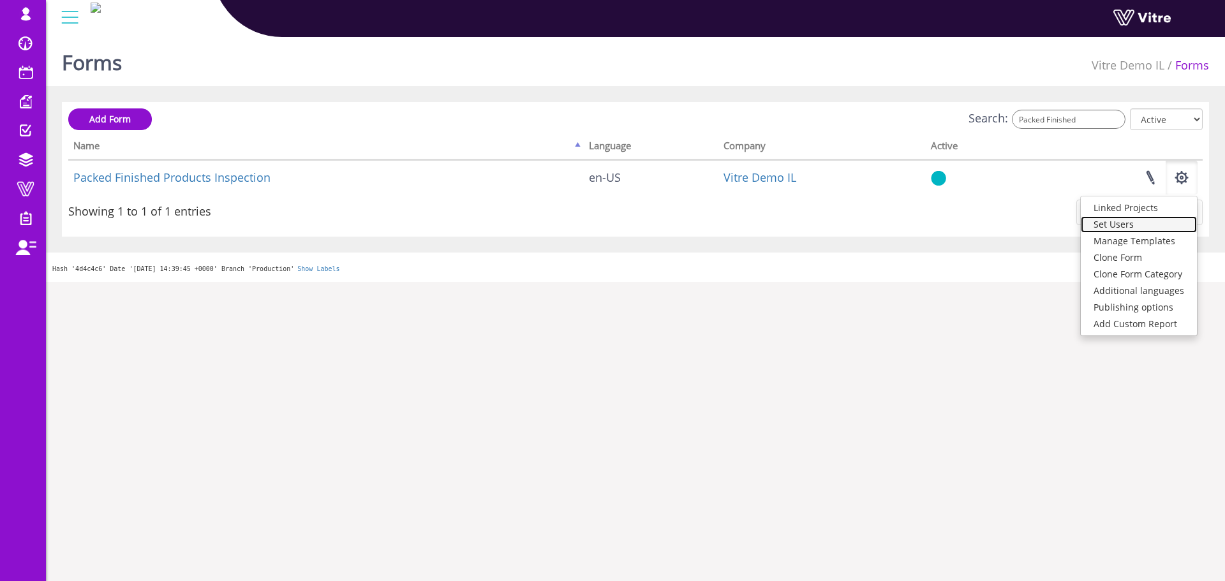
click at [1116, 226] on link "Set Users" at bounding box center [1139, 224] width 116 height 17
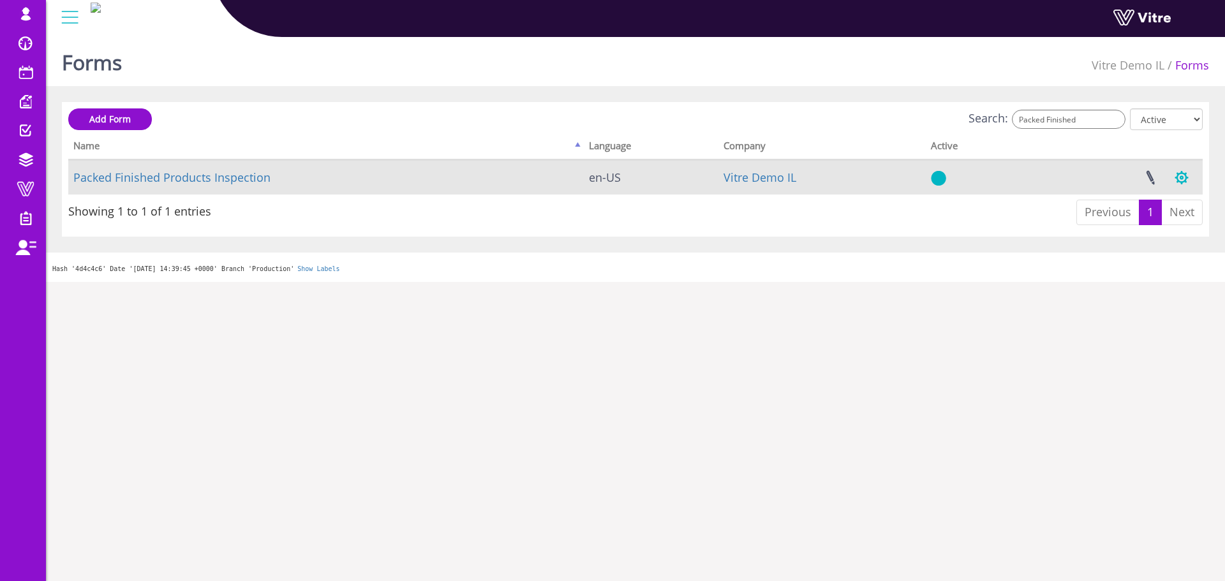
click at [1185, 186] on button "button" at bounding box center [1182, 178] width 32 height 34
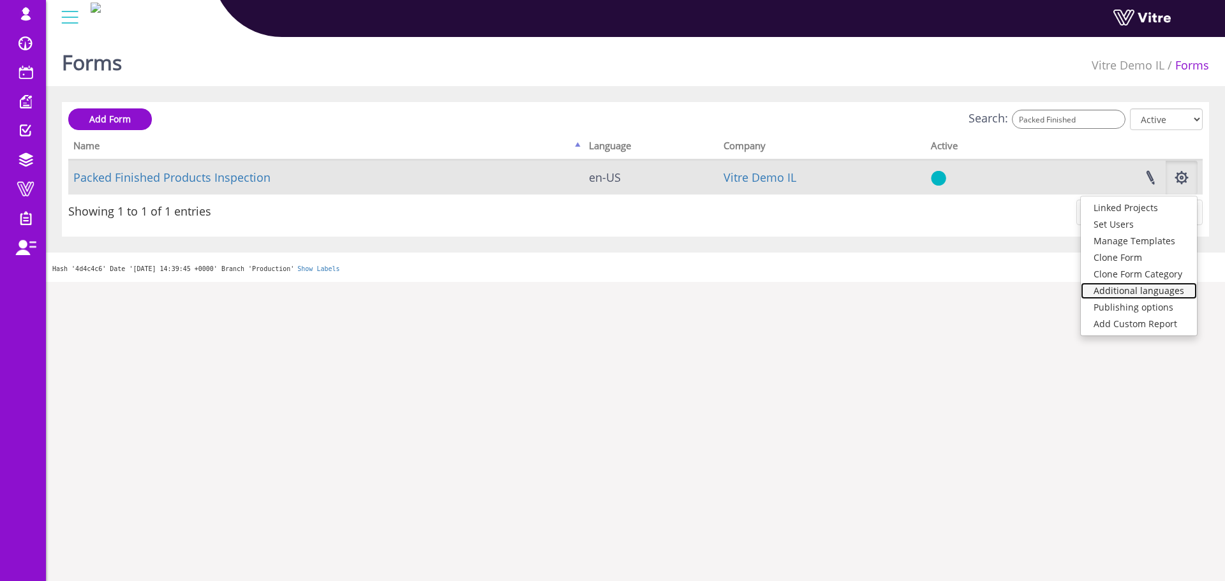
click at [1157, 295] on link "Additional languages" at bounding box center [1139, 291] width 116 height 17
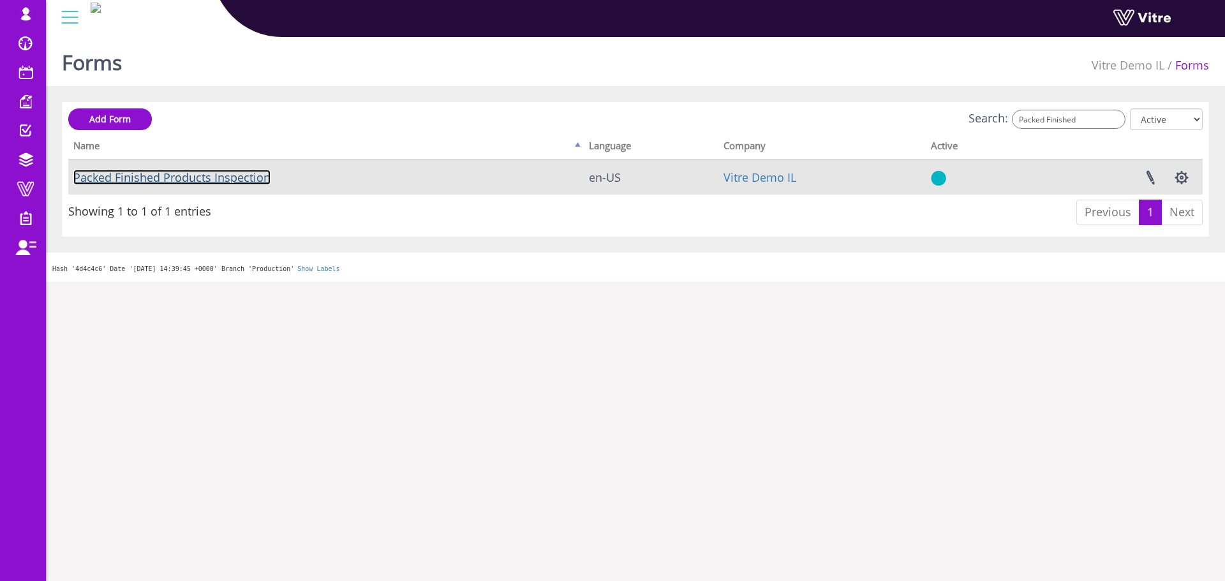
click at [135, 175] on link "Packed Finished Products Inspection" at bounding box center [171, 177] width 197 height 15
click at [181, 179] on link "Packed Finished Products Inspection" at bounding box center [171, 177] width 197 height 15
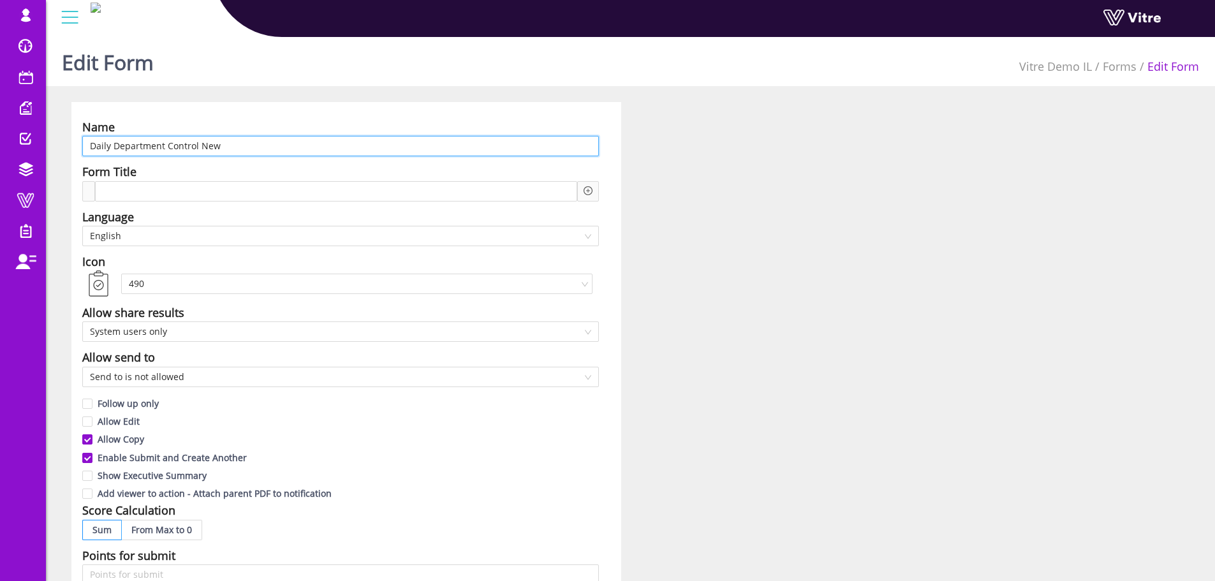
click at [148, 143] on input "Daily Department Control New" at bounding box center [340, 146] width 517 height 20
paste input "דוח בקרה - נקיון - יומי"
click at [143, 242] on span "English" at bounding box center [340, 235] width 501 height 19
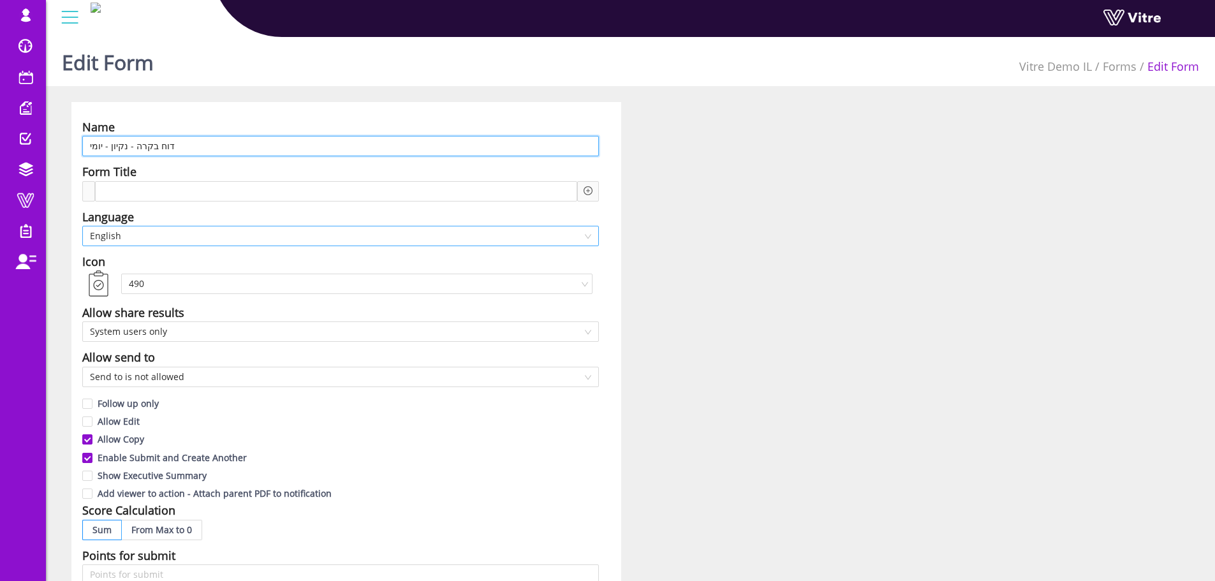
type input "דוח בקרה - נקיון - יומי"
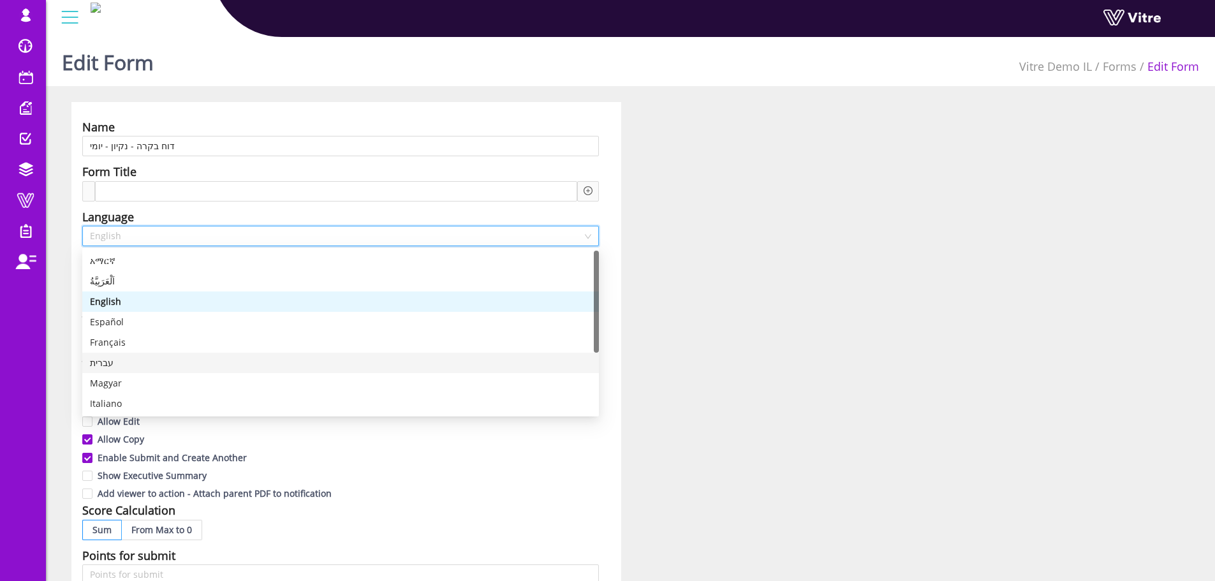
click at [112, 363] on div "עברית" at bounding box center [340, 363] width 501 height 14
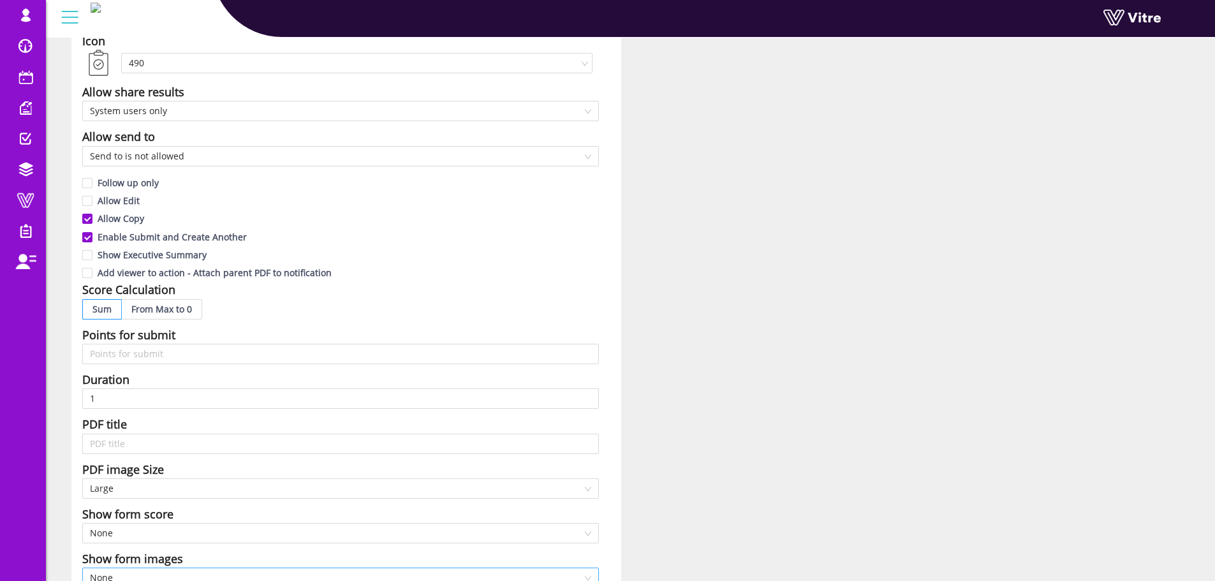
scroll to position [510, 0]
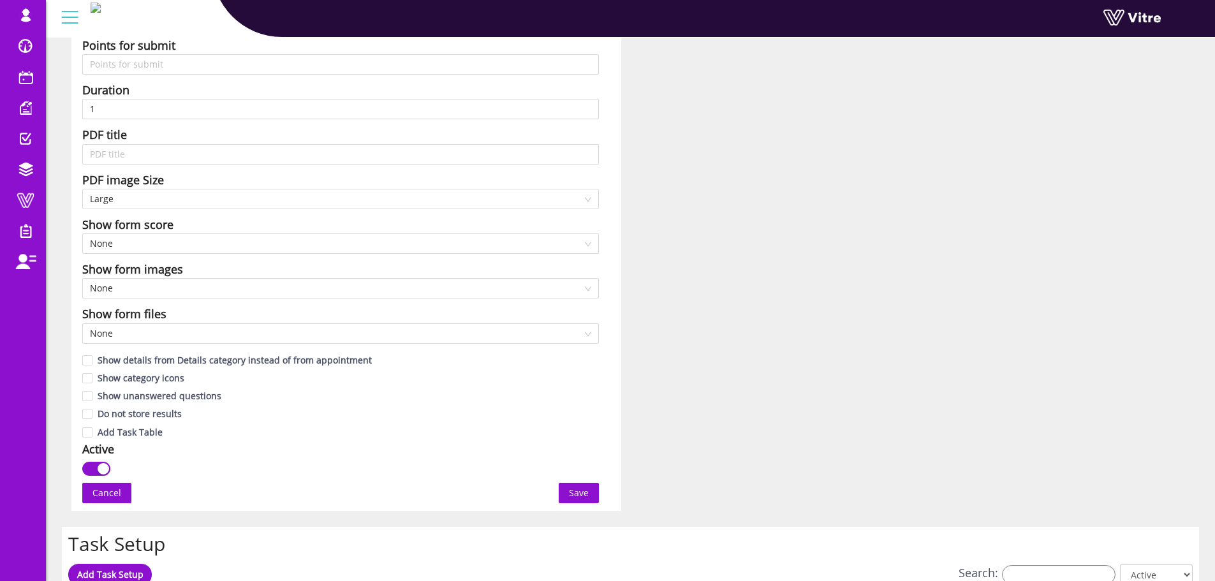
click at [577, 489] on span "Save" at bounding box center [579, 493] width 20 height 14
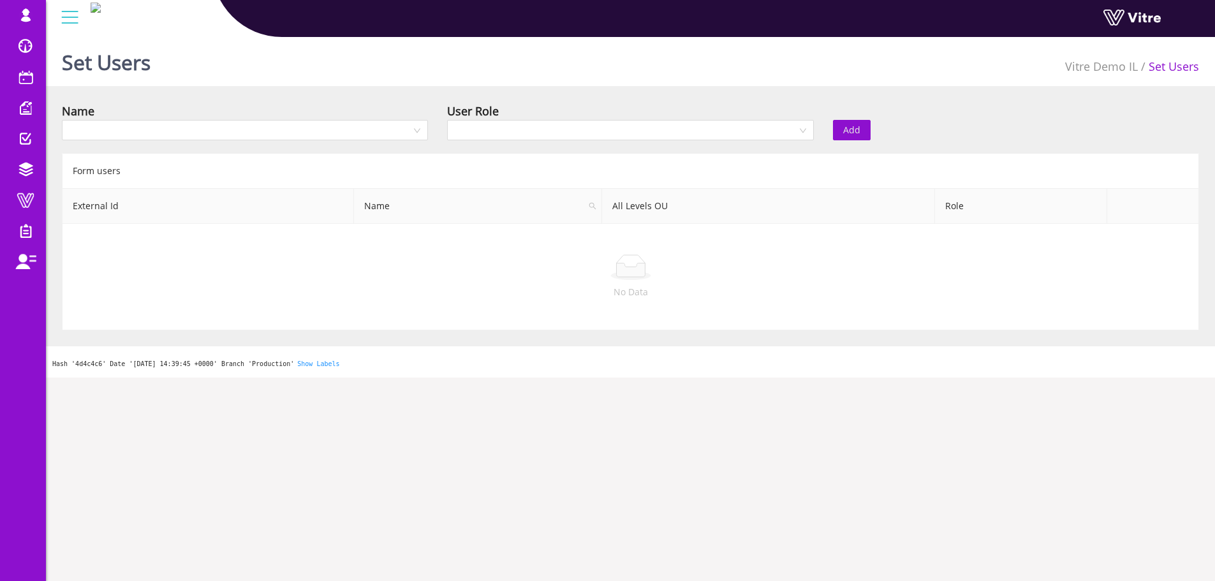
click at [341, 114] on div "Name" at bounding box center [245, 111] width 366 height 18
click at [334, 141] on div "Name" at bounding box center [244, 124] width 385 height 45
click at [331, 137] on input "search" at bounding box center [241, 130] width 342 height 19
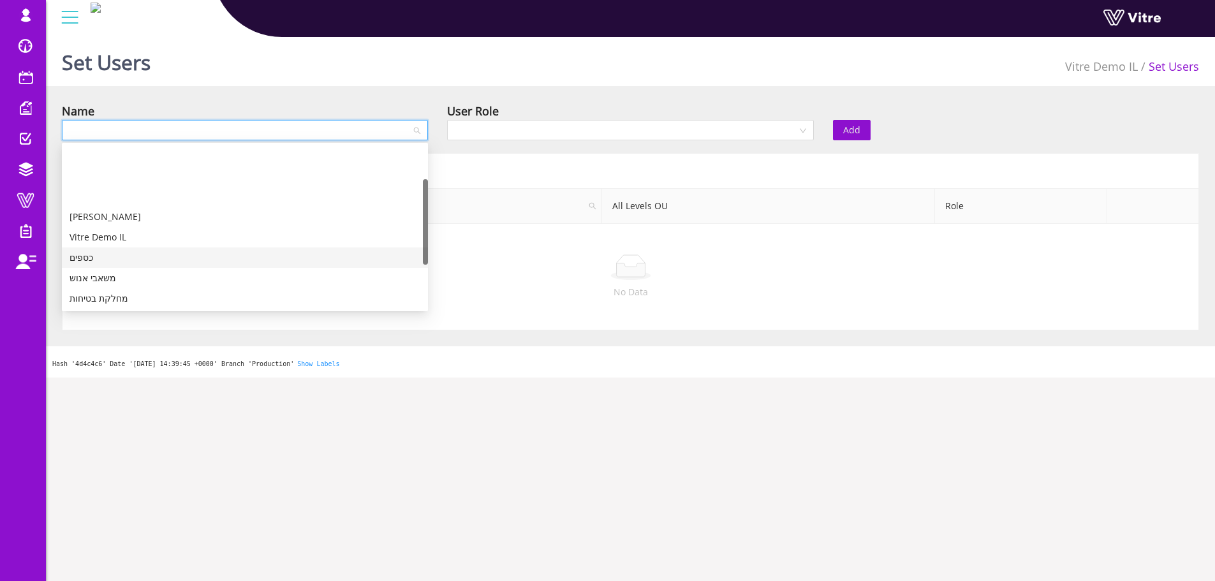
scroll to position [64, 0]
click at [109, 256] on div "מחלקת איכות" at bounding box center [245, 255] width 351 height 14
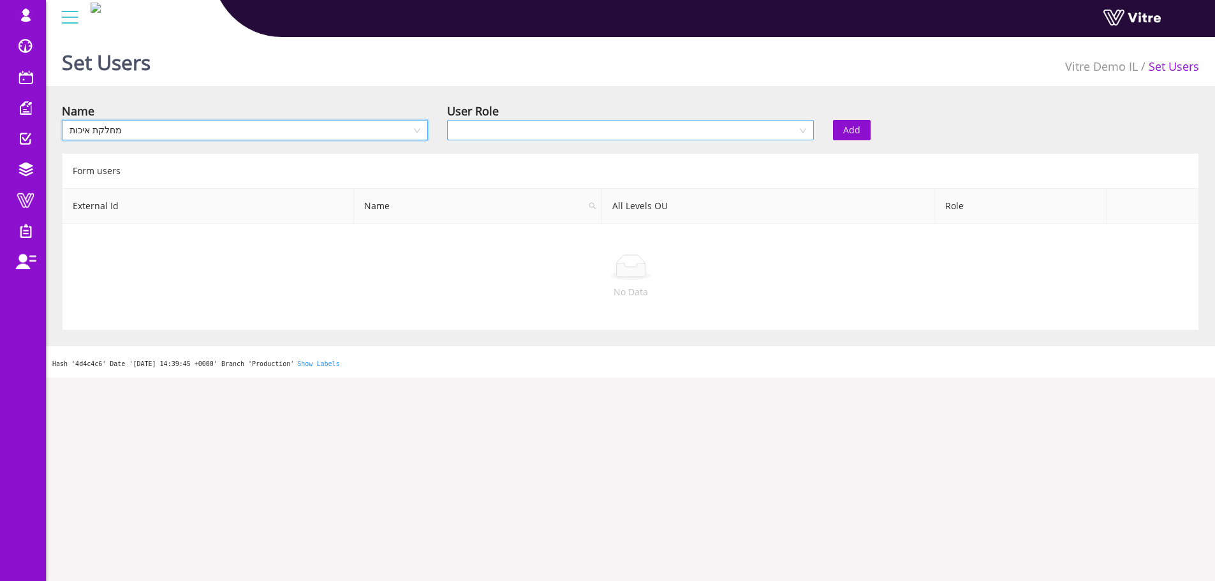
click at [526, 130] on input "search" at bounding box center [626, 130] width 342 height 19
click at [494, 172] on div "Recipient" at bounding box center [630, 176] width 351 height 14
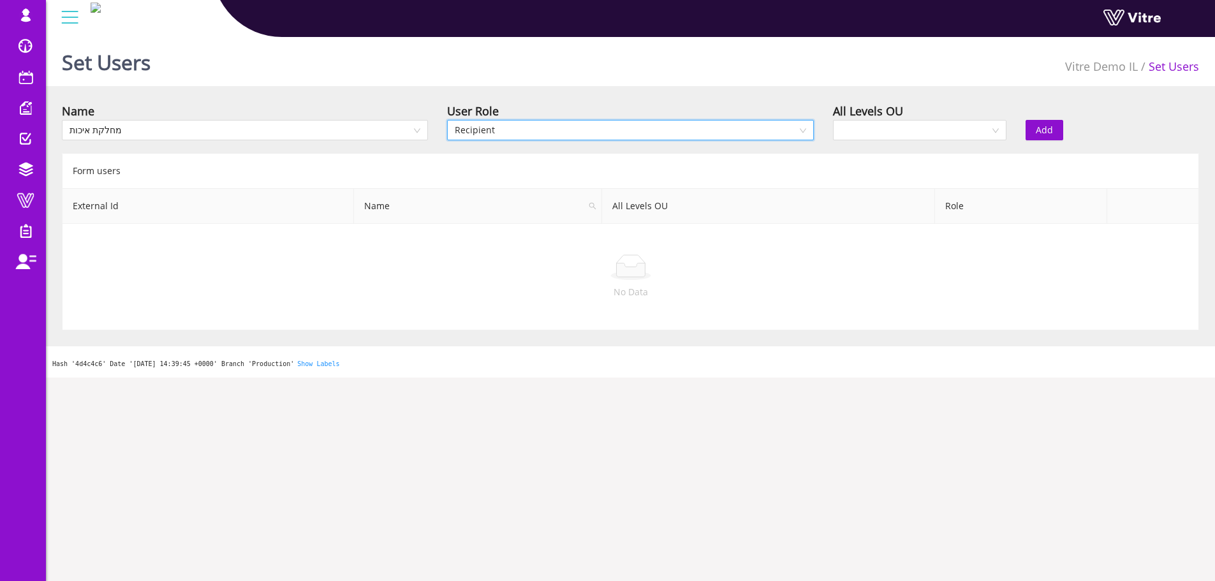
click at [898, 119] on div "All Levels OU" at bounding box center [868, 111] width 70 height 18
click at [900, 137] on input "search" at bounding box center [915, 130] width 149 height 19
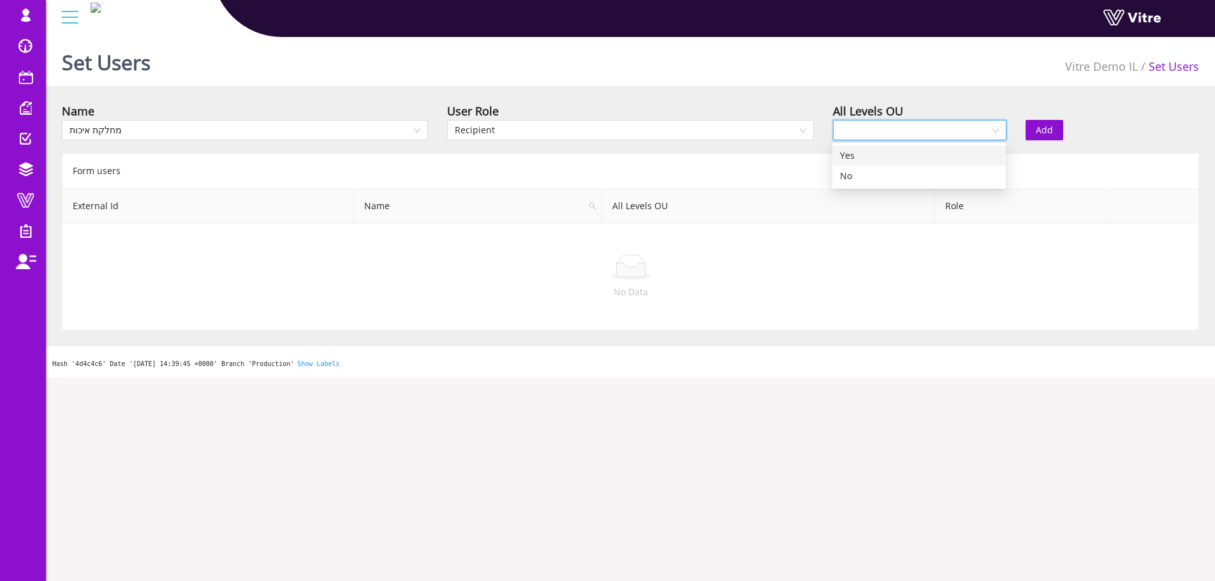
click at [891, 157] on div "Yes" at bounding box center [919, 156] width 158 height 14
click at [1041, 122] on button "Add" at bounding box center [1045, 130] width 38 height 20
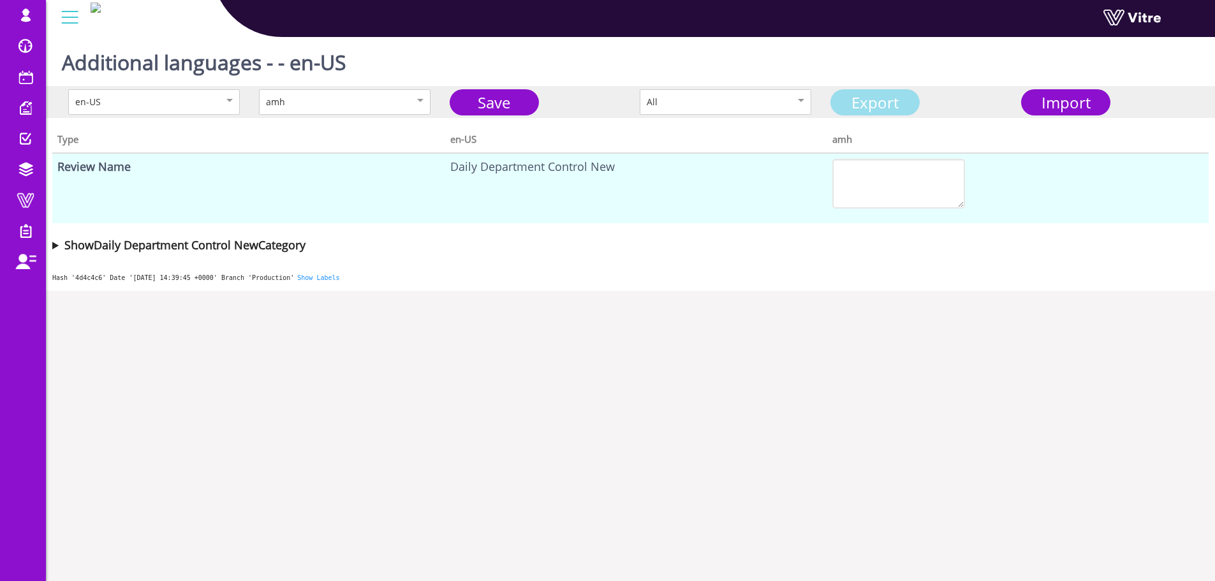
click at [887, 106] on link "Export" at bounding box center [875, 102] width 89 height 26
click at [1047, 106] on span "Import" at bounding box center [1066, 102] width 49 height 21
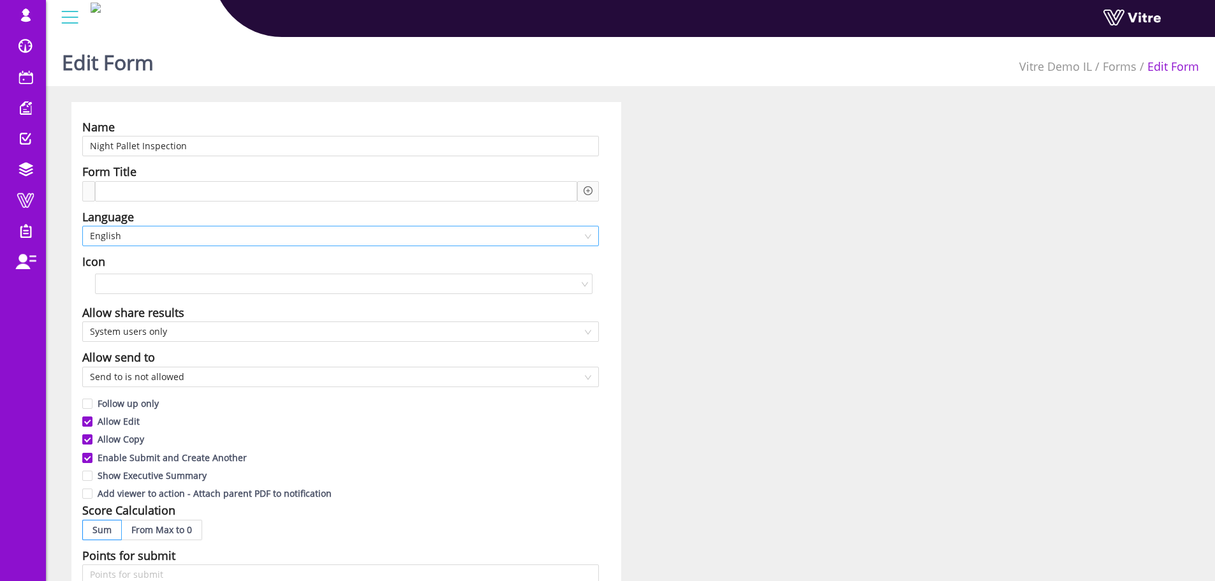
click at [148, 237] on span "English" at bounding box center [340, 235] width 501 height 19
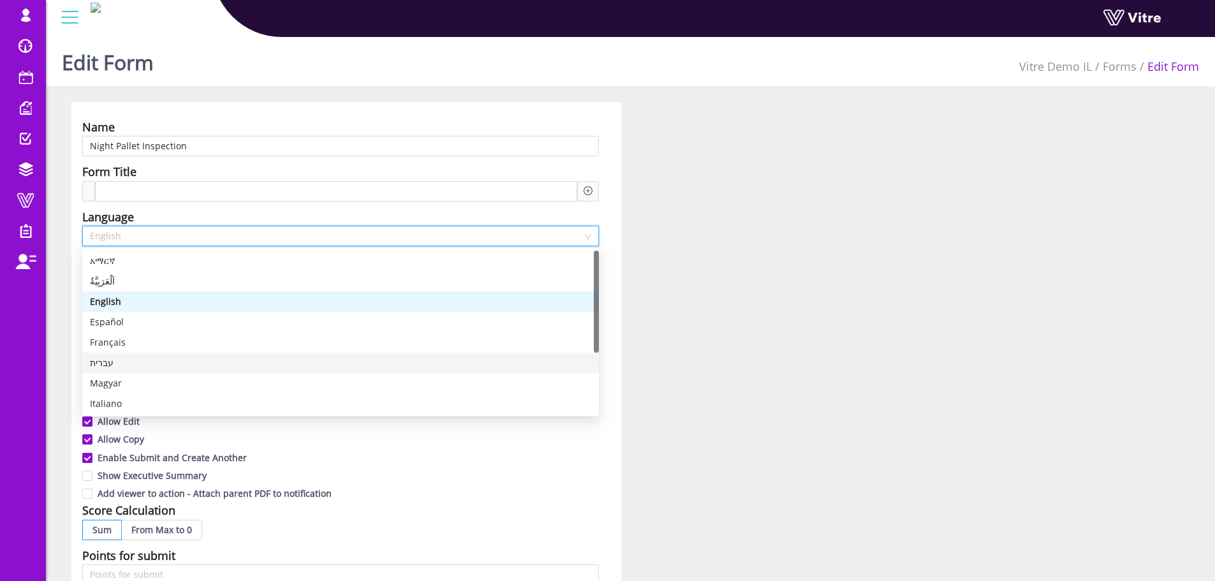
click at [123, 360] on div "עברית" at bounding box center [340, 363] width 501 height 14
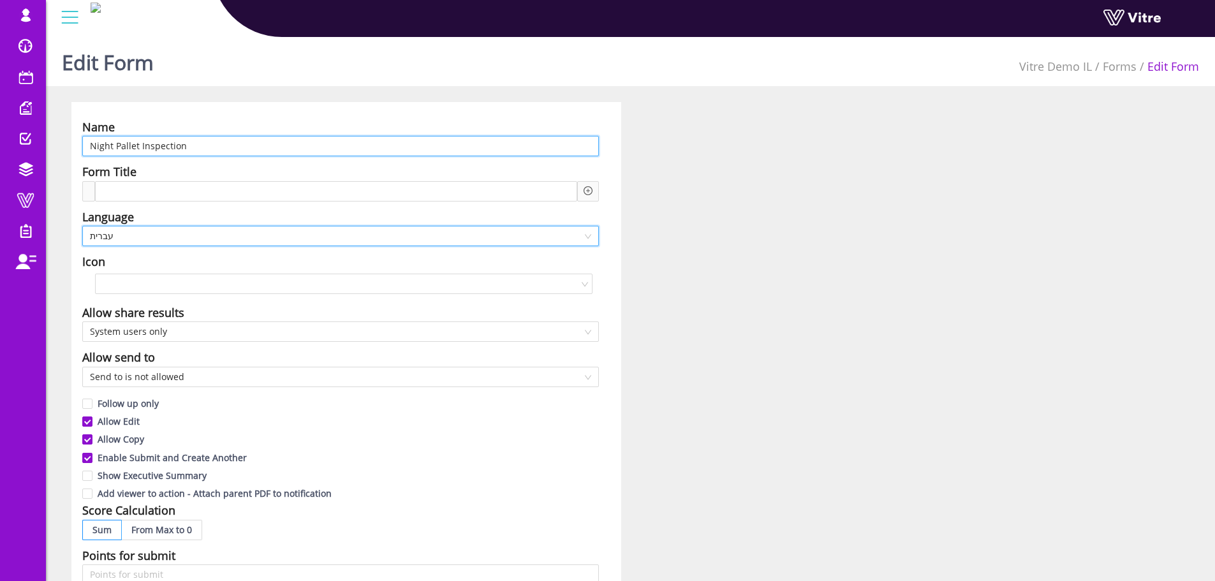
click at [214, 151] on input "Night Pallet Inspection" at bounding box center [340, 146] width 517 height 20
paste input "בדיקת משטחי לילה"
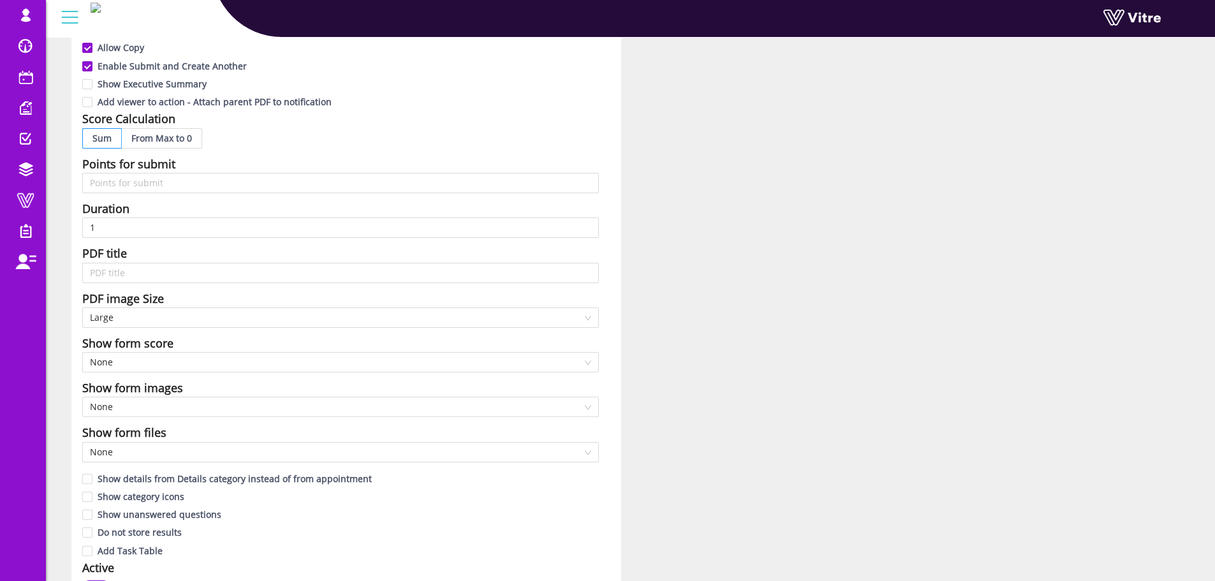
scroll to position [638, 0]
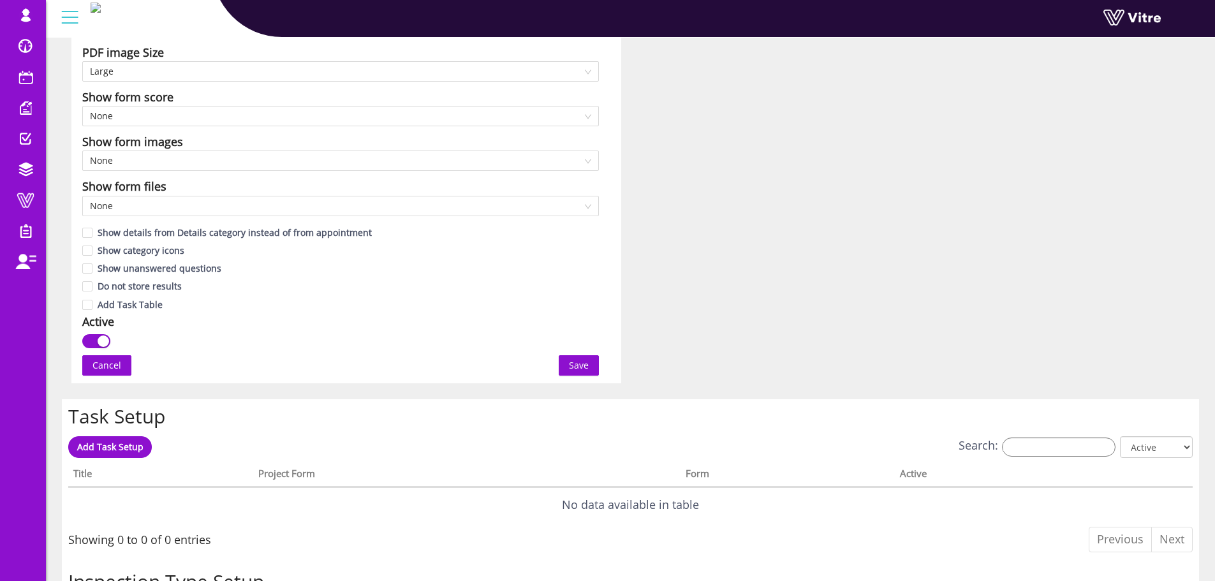
type input "בדיקת משטחי לילה"
click at [584, 362] on span "Save" at bounding box center [579, 366] width 20 height 14
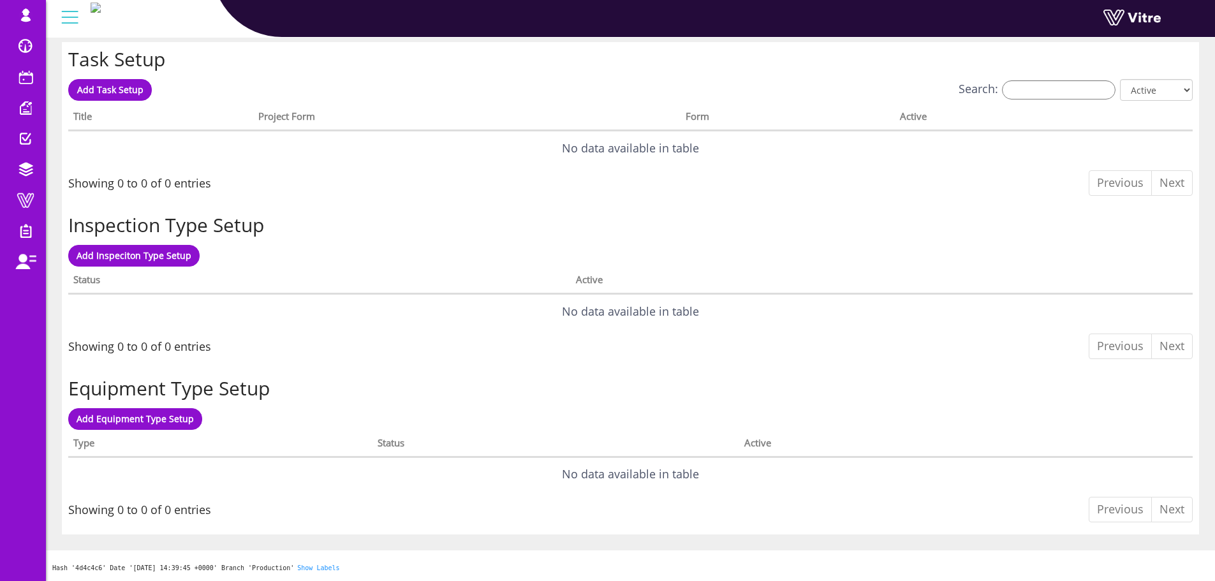
scroll to position [0, 0]
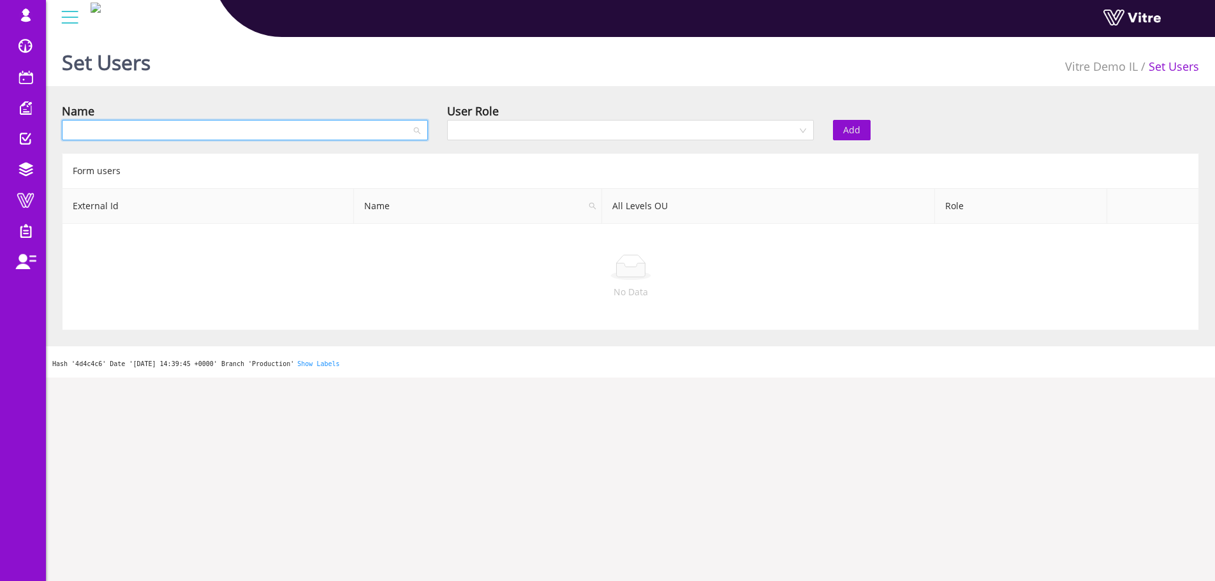
click at [278, 137] on input "search" at bounding box center [241, 130] width 342 height 19
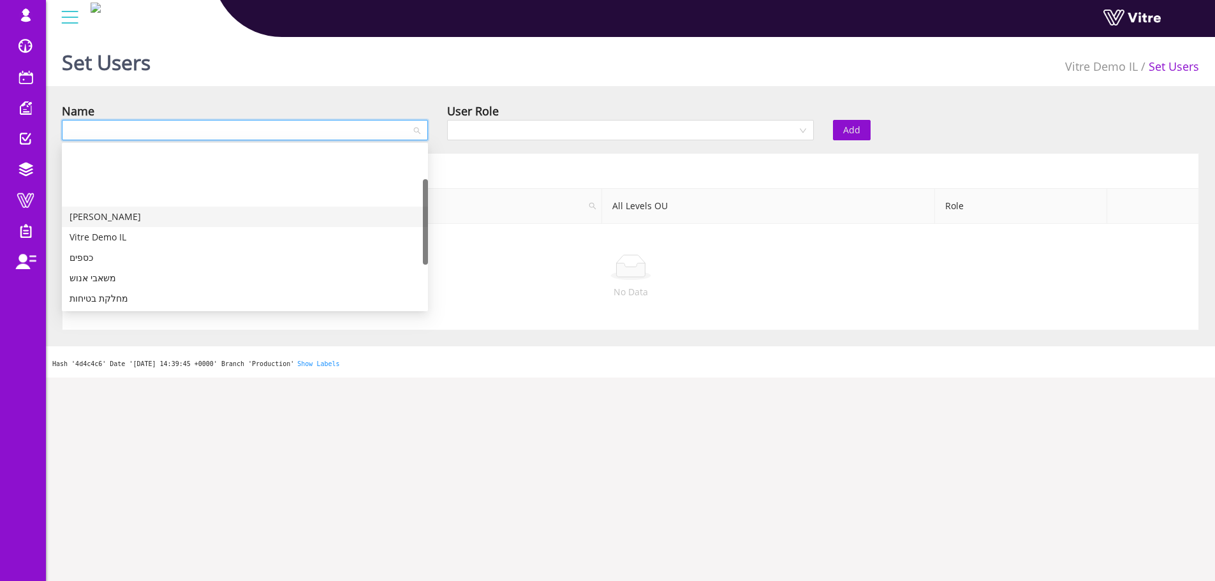
scroll to position [64, 0]
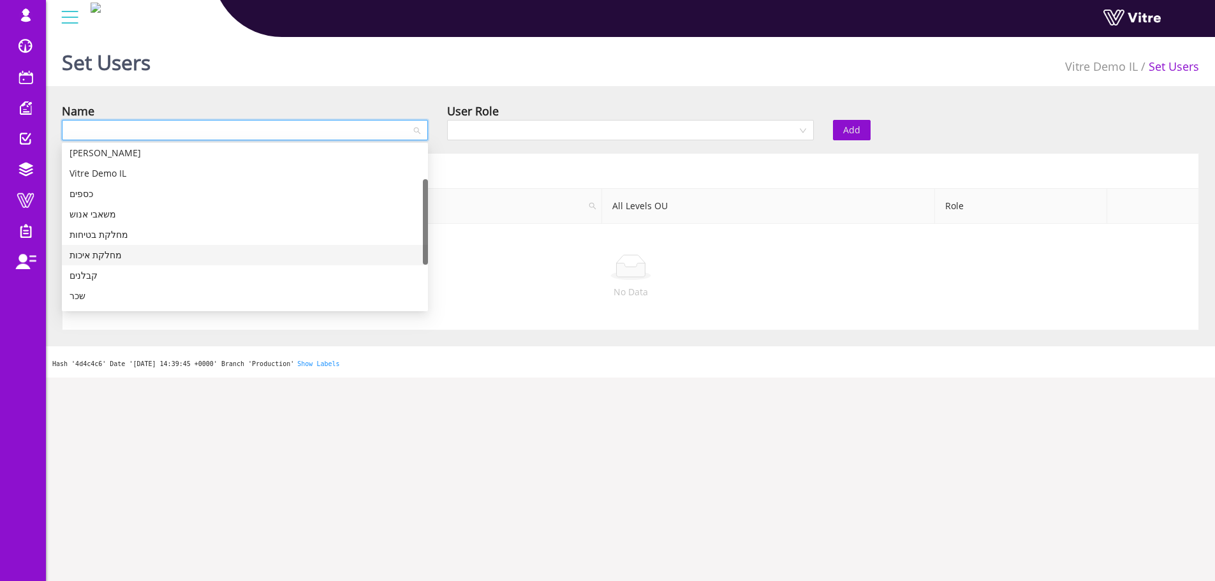
click at [140, 259] on div "מחלקת איכות" at bounding box center [245, 255] width 351 height 14
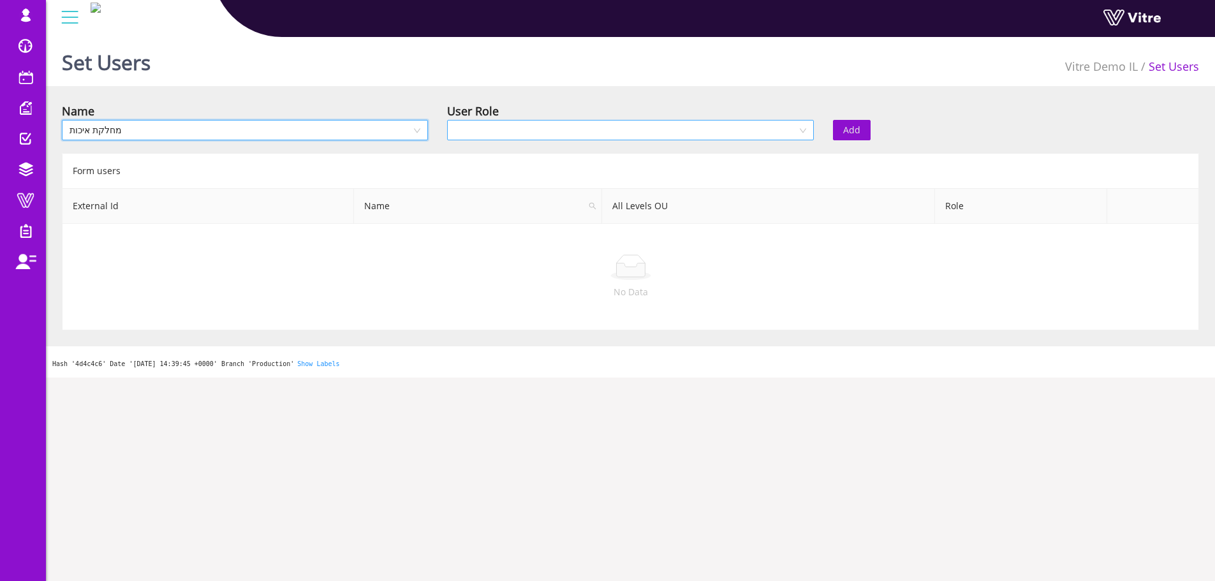
click at [515, 130] on input "search" at bounding box center [626, 130] width 342 height 19
click at [487, 186] on div "Recipient" at bounding box center [630, 176] width 366 height 20
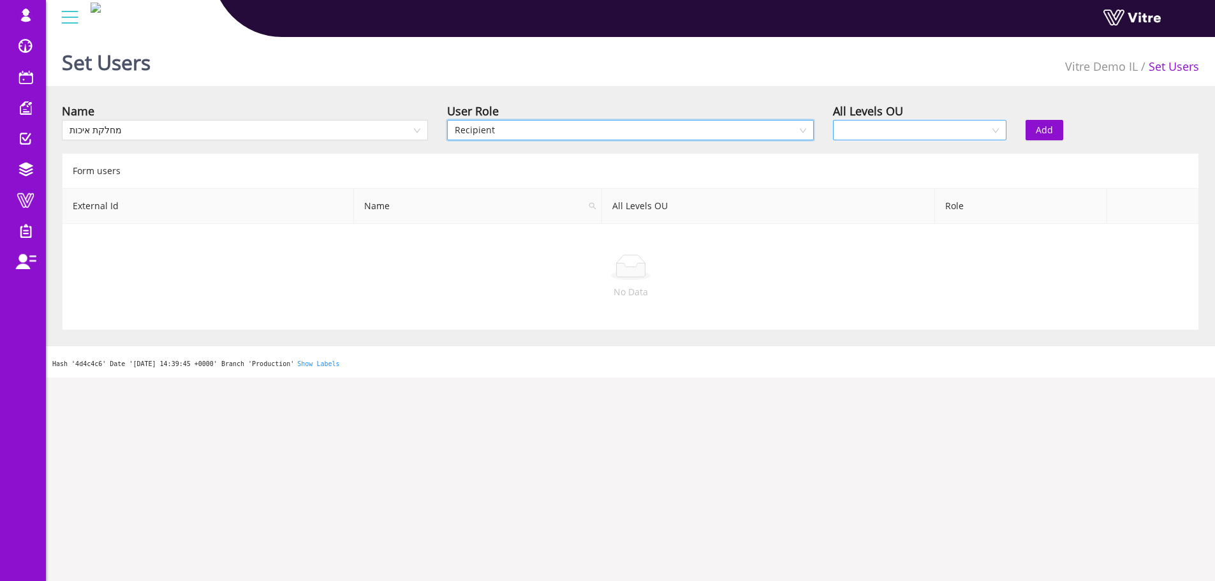
click at [868, 132] on input "search" at bounding box center [915, 130] width 149 height 19
click at [859, 156] on div "Yes" at bounding box center [919, 156] width 158 height 14
click at [1043, 126] on span "Add" at bounding box center [1044, 130] width 17 height 14
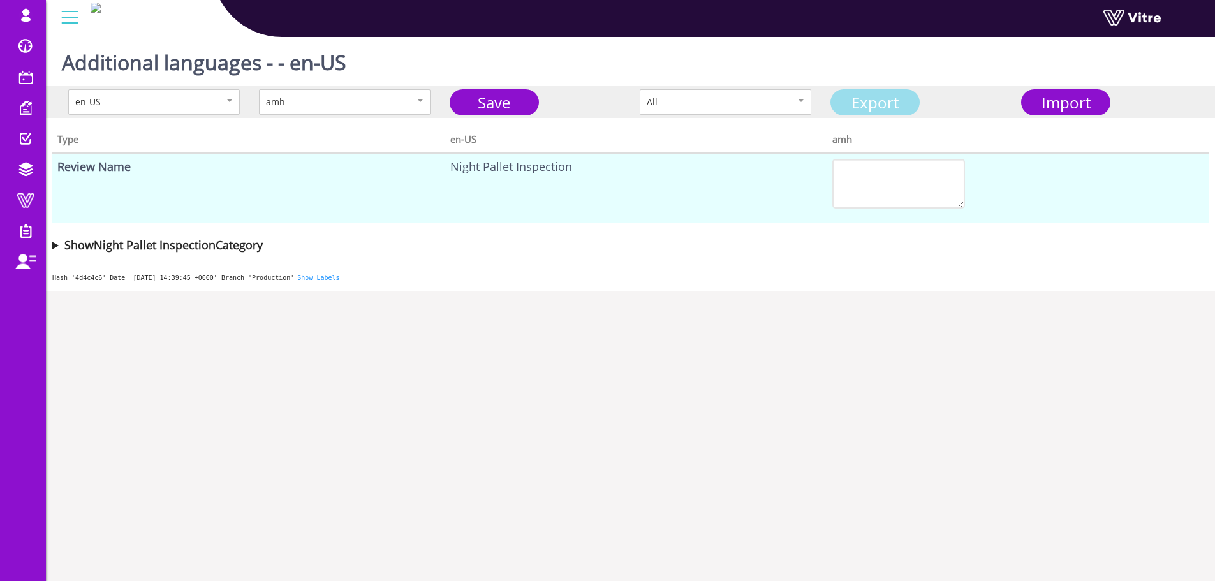
click at [873, 101] on link "Export" at bounding box center [875, 102] width 89 height 26
click at [1072, 105] on span "Import" at bounding box center [1066, 102] width 49 height 21
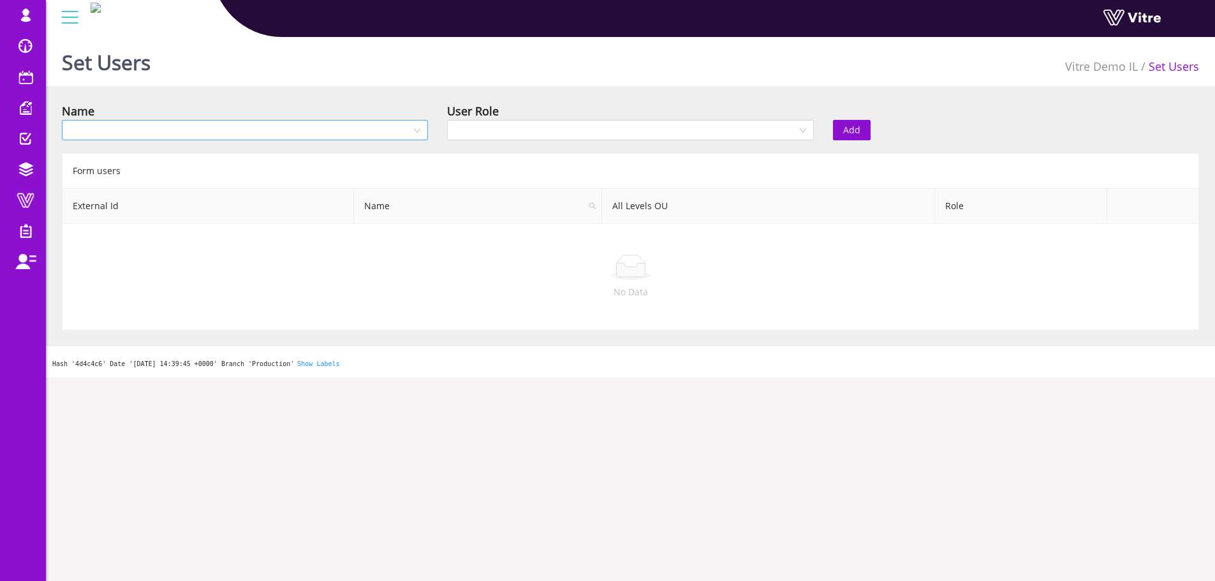
click at [327, 135] on input "search" at bounding box center [241, 130] width 342 height 19
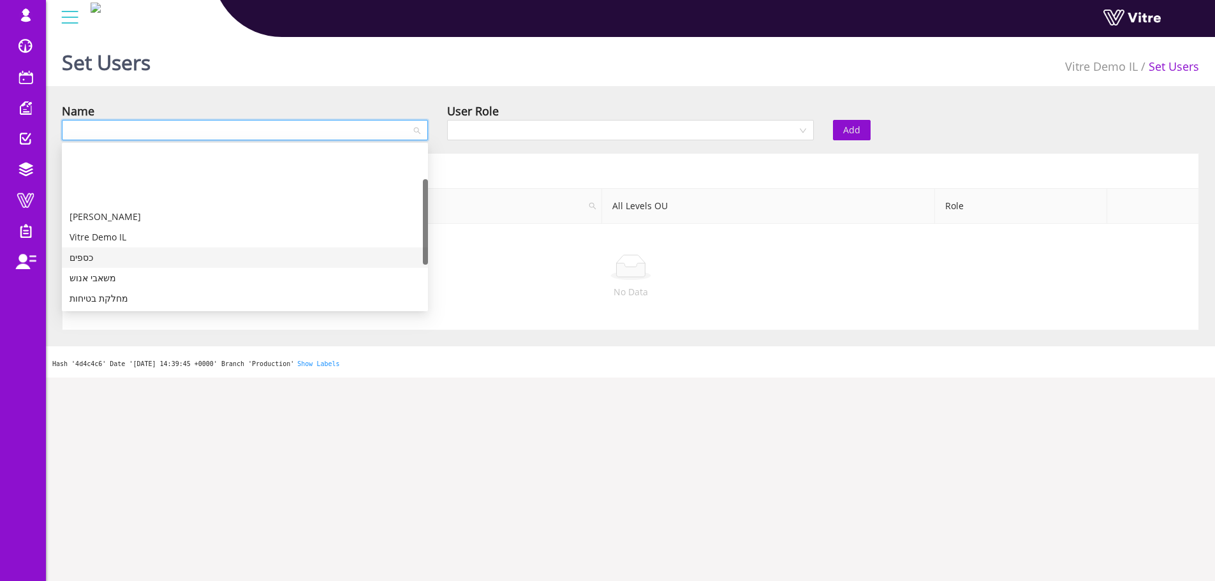
scroll to position [64, 0]
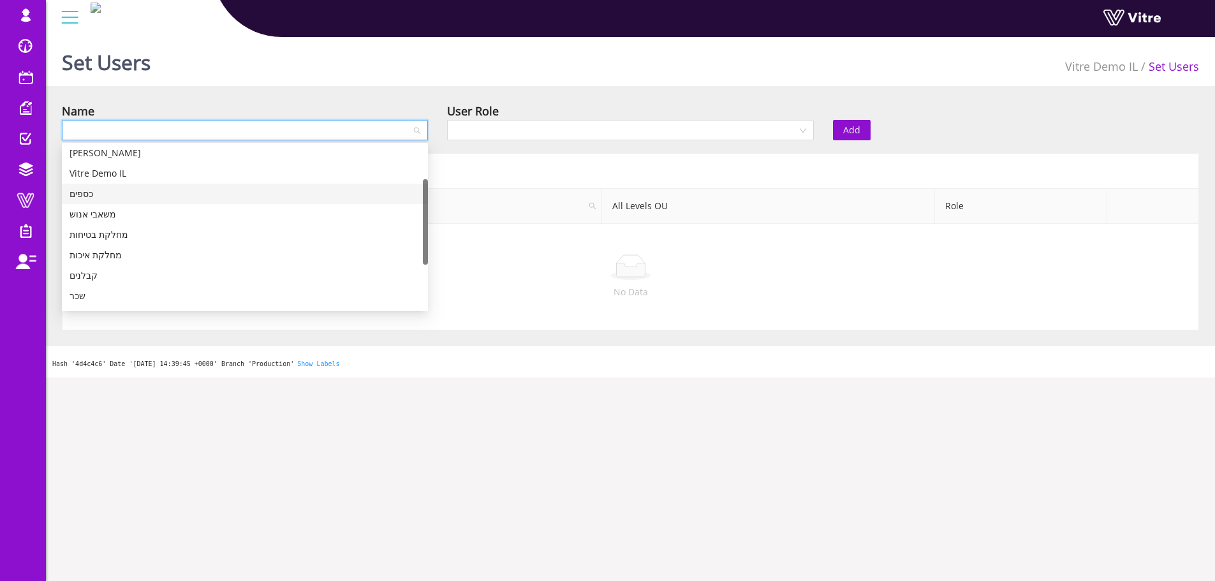
click at [104, 255] on div "מחלקת איכות" at bounding box center [245, 255] width 351 height 14
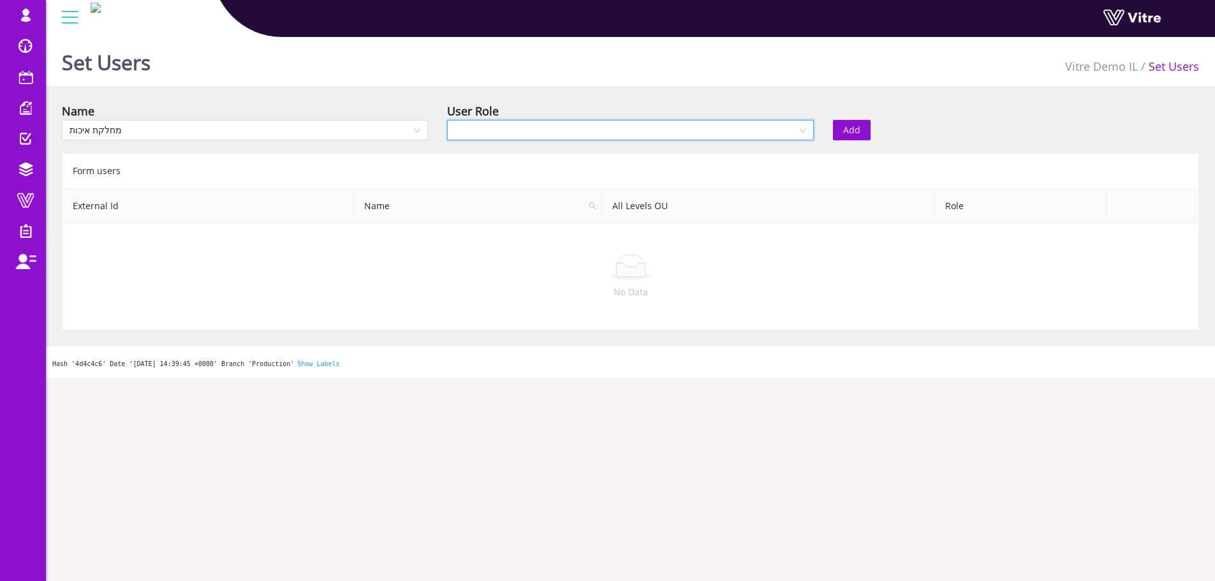
click at [467, 131] on input "search" at bounding box center [626, 130] width 342 height 19
click at [476, 175] on div "Recipient" at bounding box center [630, 176] width 351 height 14
click at [836, 130] on div at bounding box center [920, 130] width 174 height 20
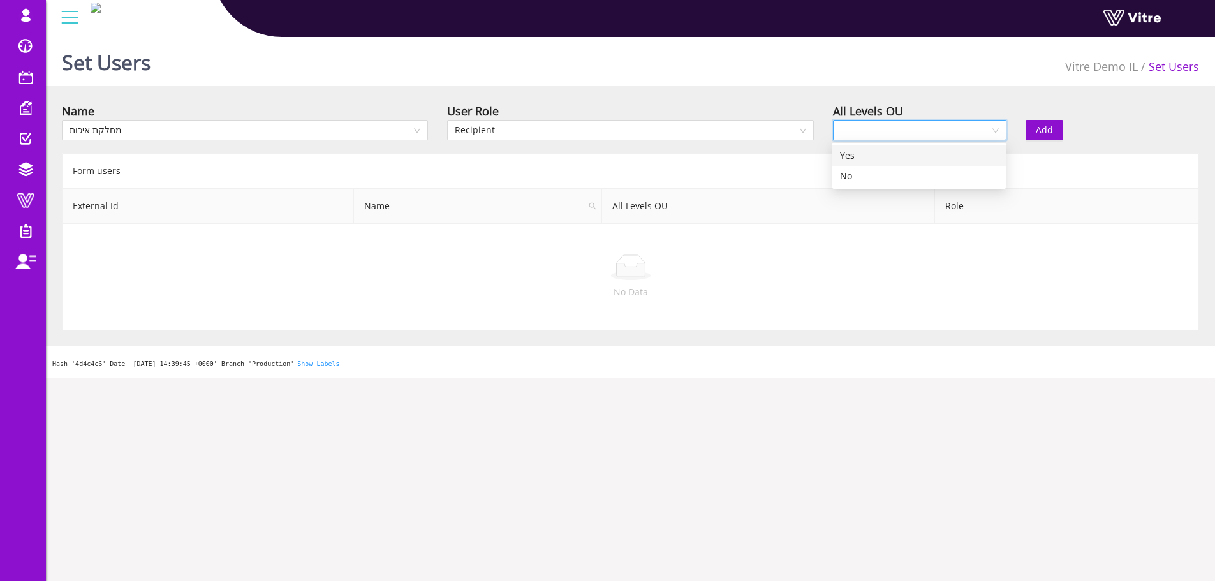
click at [858, 158] on div "Yes" at bounding box center [919, 156] width 158 height 14
click at [1041, 130] on span "Add" at bounding box center [1044, 130] width 17 height 14
click at [603, 129] on span "Recipient" at bounding box center [630, 130] width 351 height 19
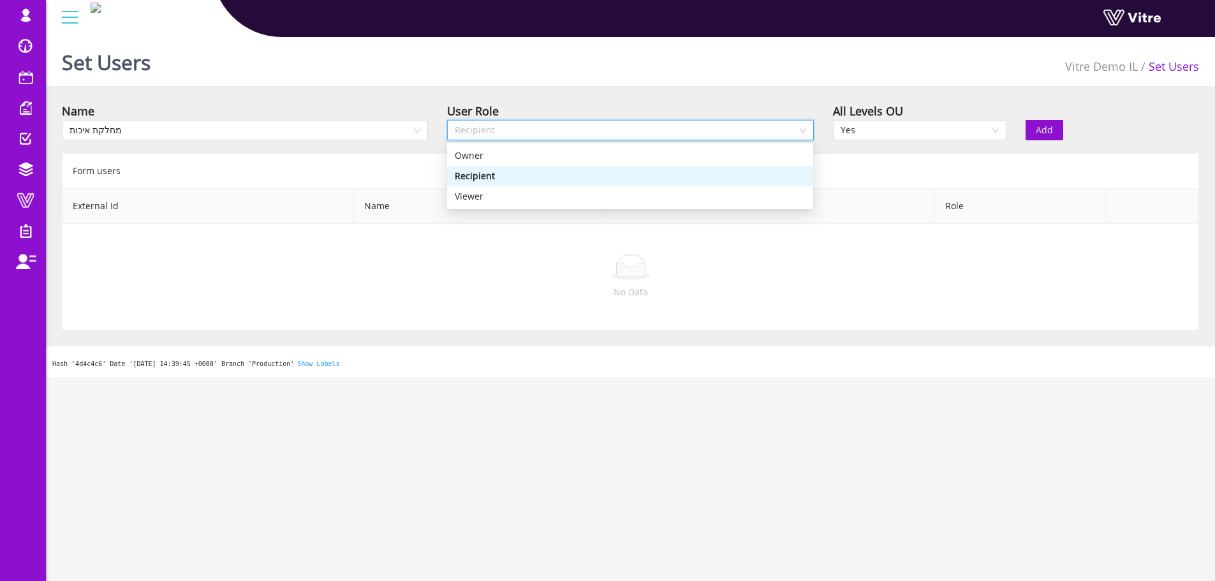
click at [603, 129] on span "Recipient" at bounding box center [630, 130] width 351 height 19
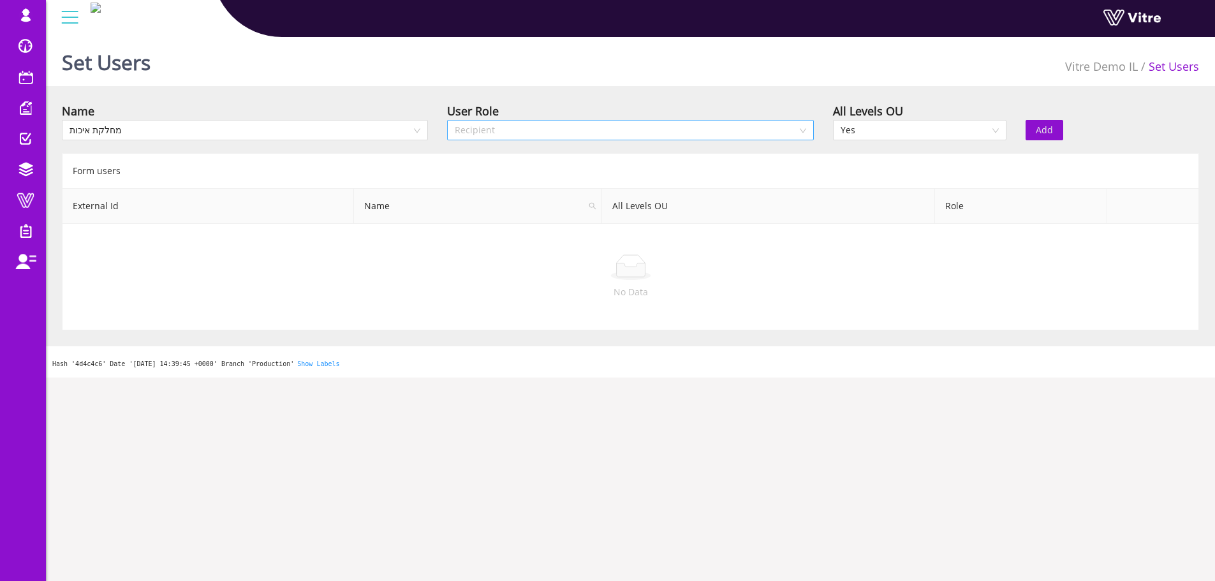
click at [529, 124] on span "Recipient" at bounding box center [630, 130] width 351 height 19
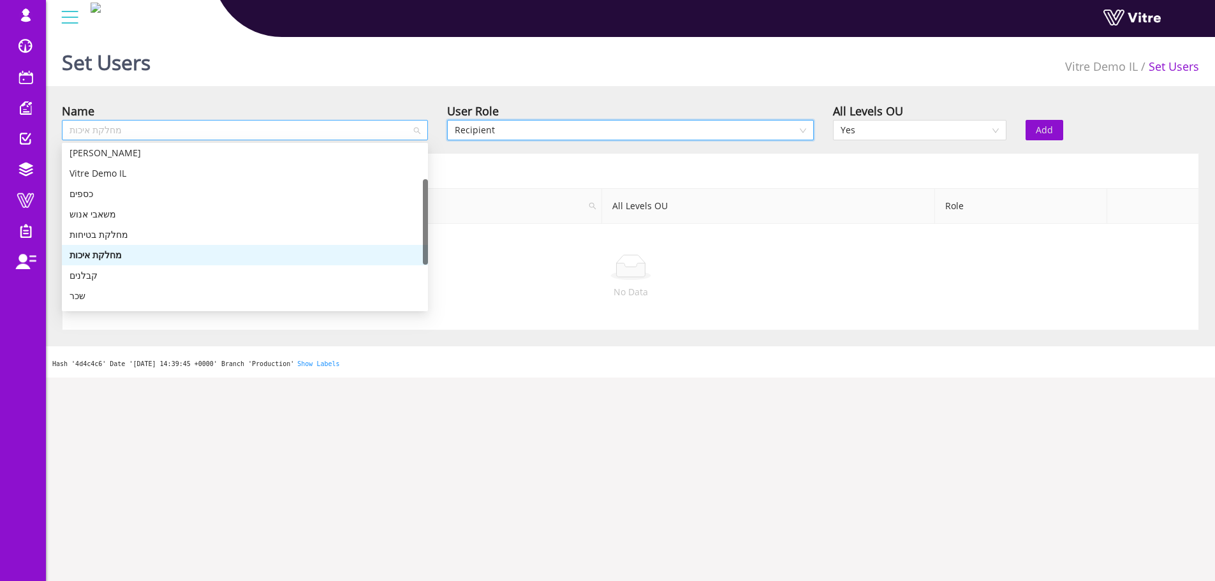
click at [337, 127] on span "מחלקת איכות" at bounding box center [245, 130] width 351 height 19
click at [78, 271] on div "קבלנים" at bounding box center [245, 276] width 351 height 14
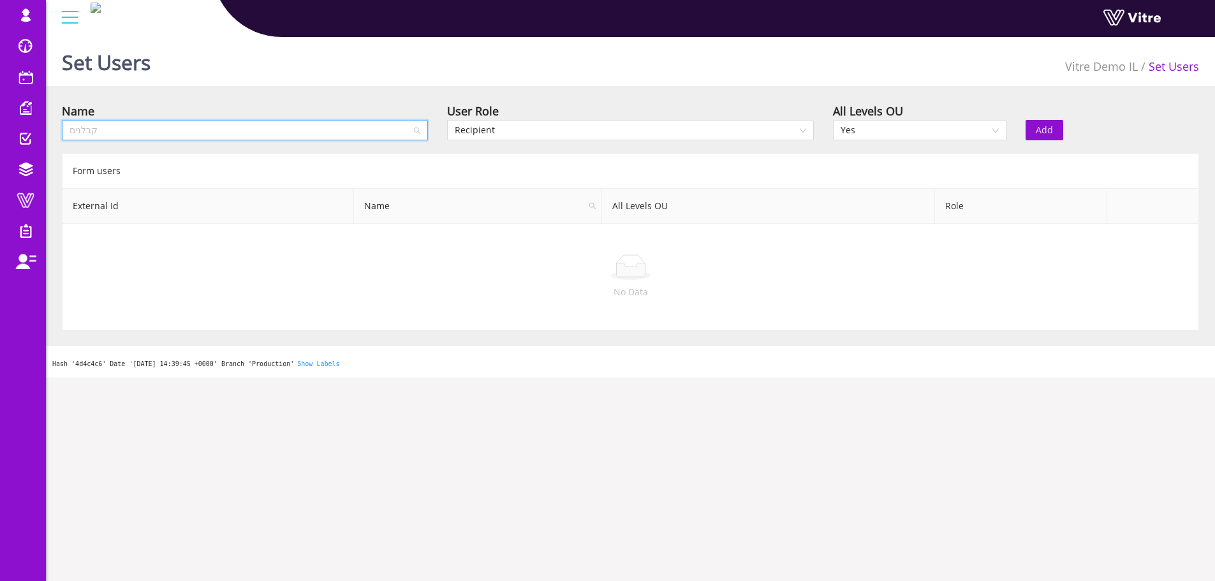
click at [286, 133] on span "קבלנים" at bounding box center [245, 130] width 351 height 19
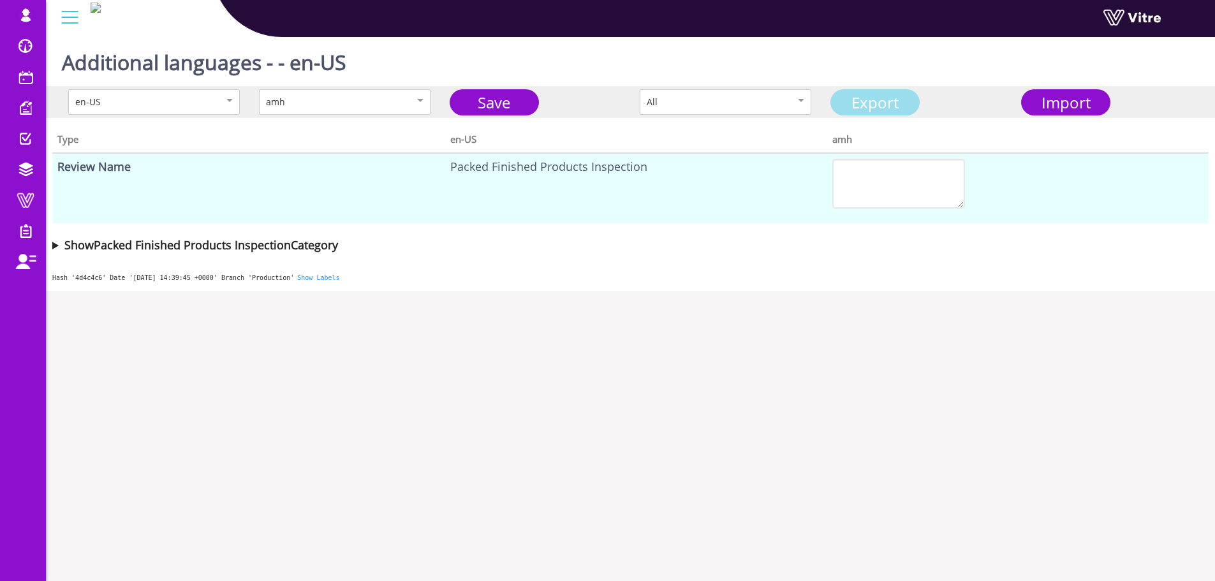
click at [907, 108] on link "Export" at bounding box center [875, 102] width 89 height 26
click at [864, 105] on link "Export" at bounding box center [875, 102] width 89 height 26
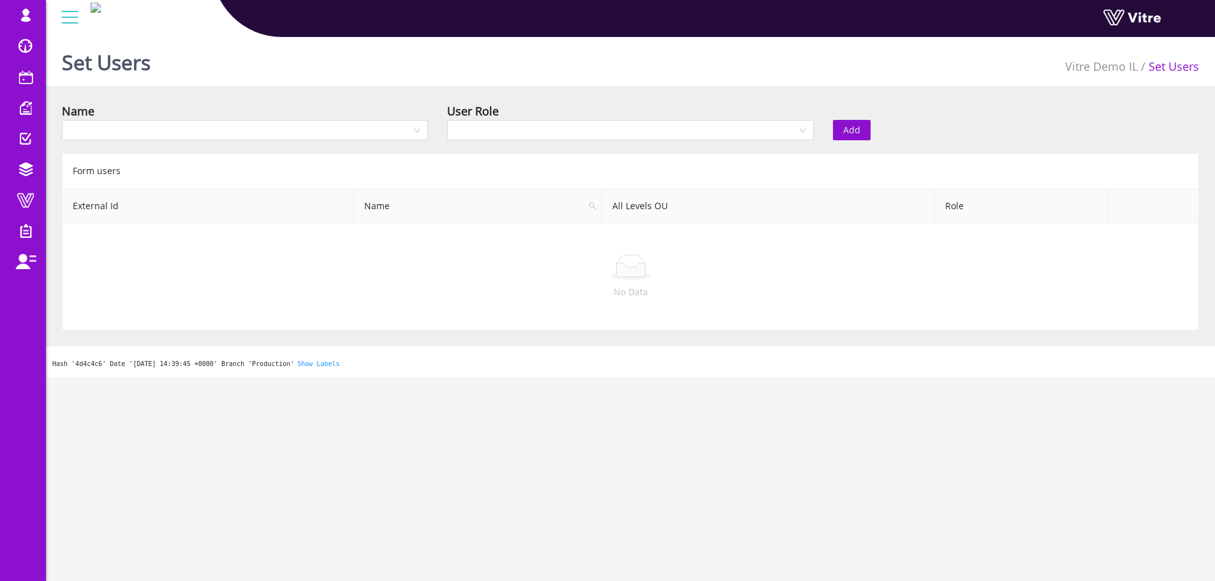
click at [942, 254] on td "No Data" at bounding box center [631, 277] width 1137 height 107
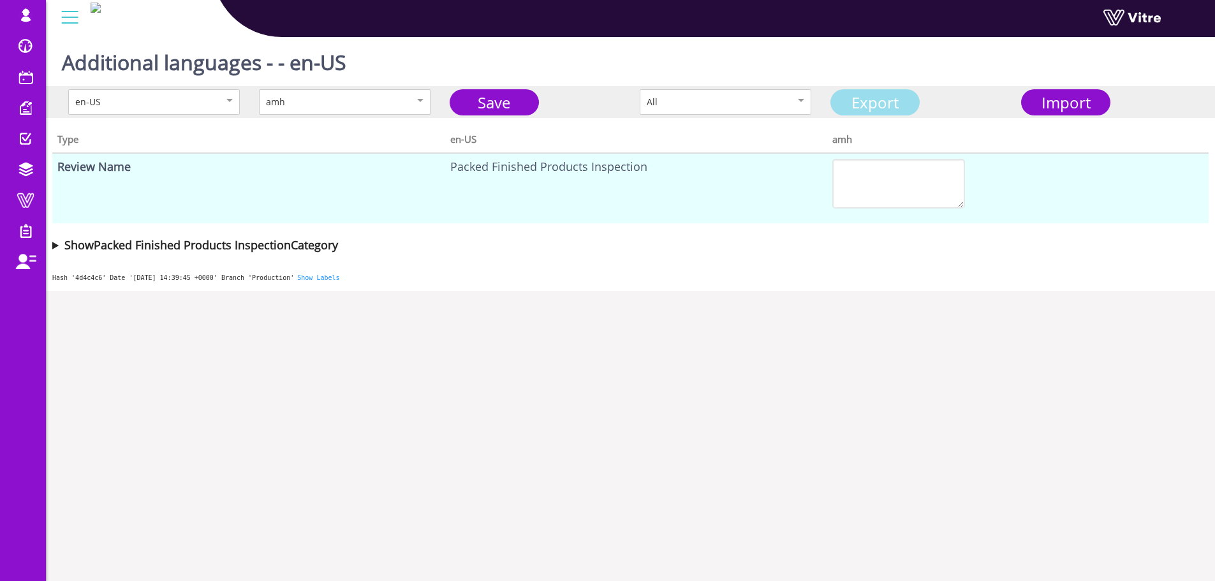
click at [890, 102] on link "Export" at bounding box center [875, 102] width 89 height 26
click at [54, 248] on summary "Show Packed Finished Products Inspection Category" at bounding box center [630, 245] width 1157 height 18
click at [55, 244] on summary "Show Packed Finished Products Inspection Category" at bounding box center [630, 245] width 1157 height 18
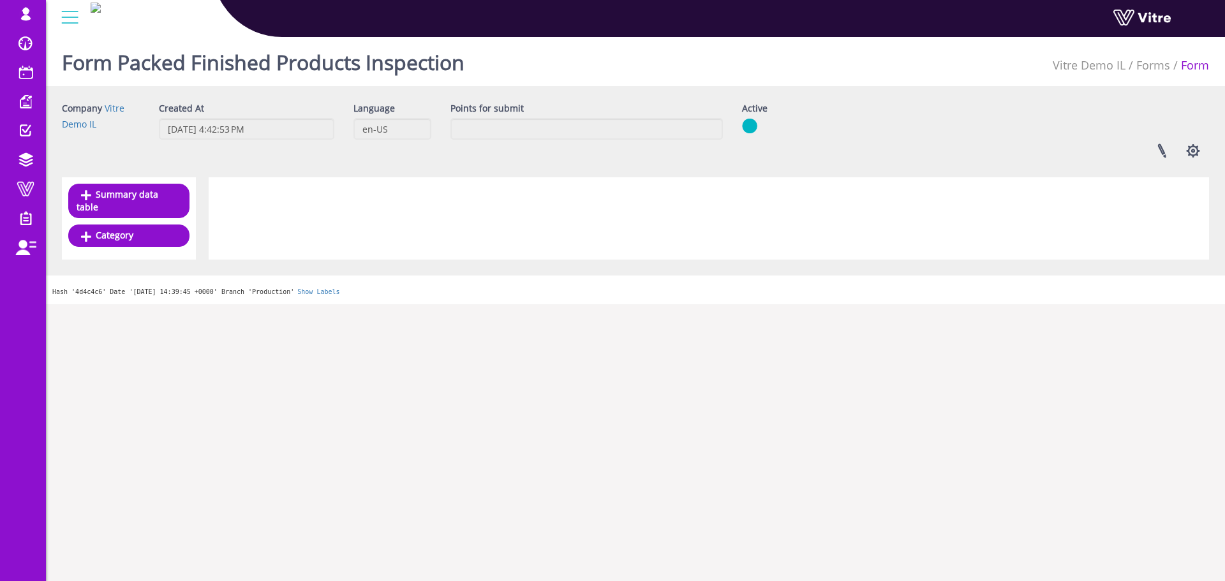
click at [986, 300] on html "[EMAIL_ADDRESS][DOMAIN_NAME] Profile Notification Change Company עברית English …" at bounding box center [612, 152] width 1225 height 304
click at [310, 304] on html "lishay@vitre.io Profile Notification Change Company עברית English Español Franç…" at bounding box center [612, 152] width 1225 height 304
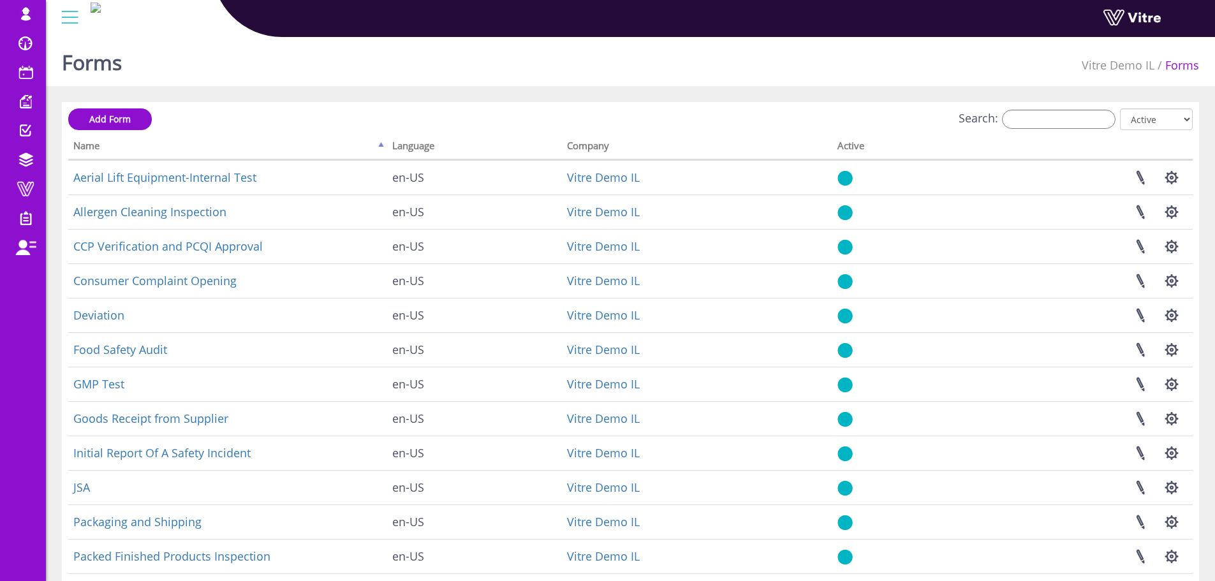
click at [589, 146] on th "Company" at bounding box center [697, 148] width 270 height 24
click at [449, 146] on th "Language" at bounding box center [474, 148] width 175 height 24
click at [419, 149] on th "Language" at bounding box center [474, 148] width 175 height 24
click at [382, 145] on th "Name" at bounding box center [227, 148] width 319 height 24
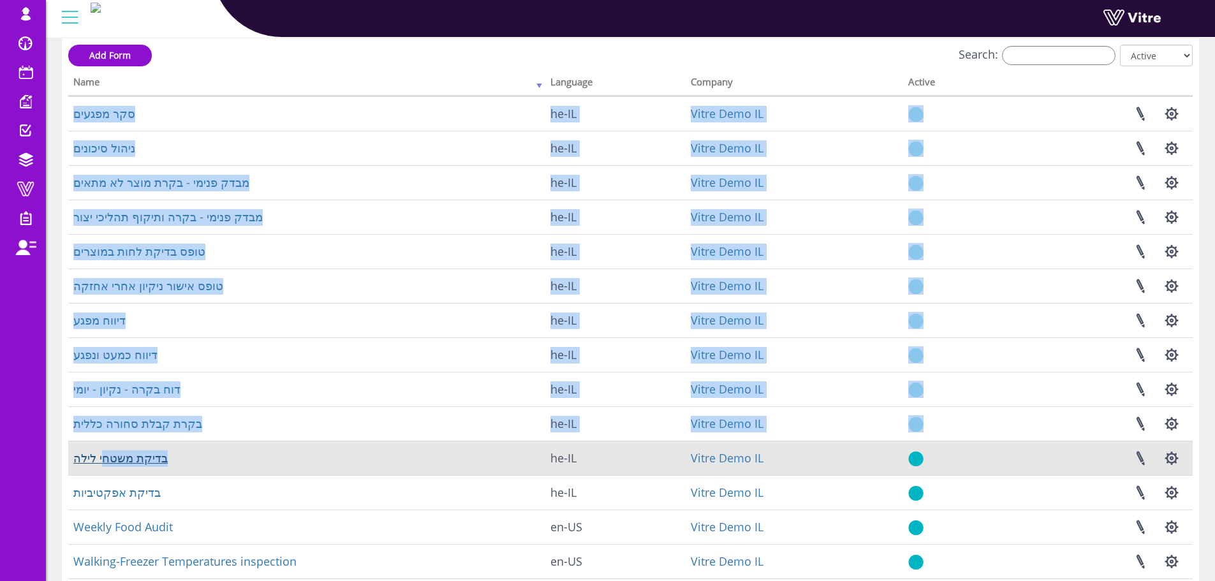
scroll to position [128, 0]
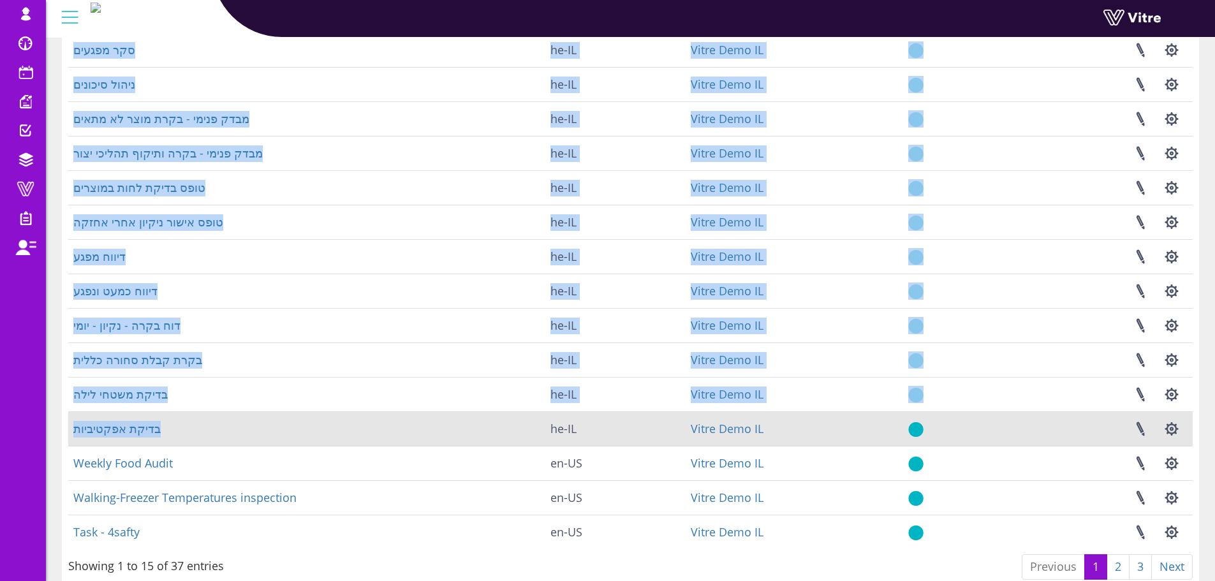
drag, startPoint x: 71, startPoint y: 163, endPoint x: 166, endPoint y: 431, distance: 284.9
click at [166, 431] on tbody "סקר מפגעים he-IL Vitre Demo IL Linked Projects Set Users Manage Templates Clone…" at bounding box center [630, 291] width 1125 height 517
copy tbody "סקר מפגעים he-IL Vitre Demo IL Linked Projects Set Users Manage Templates Clone…"
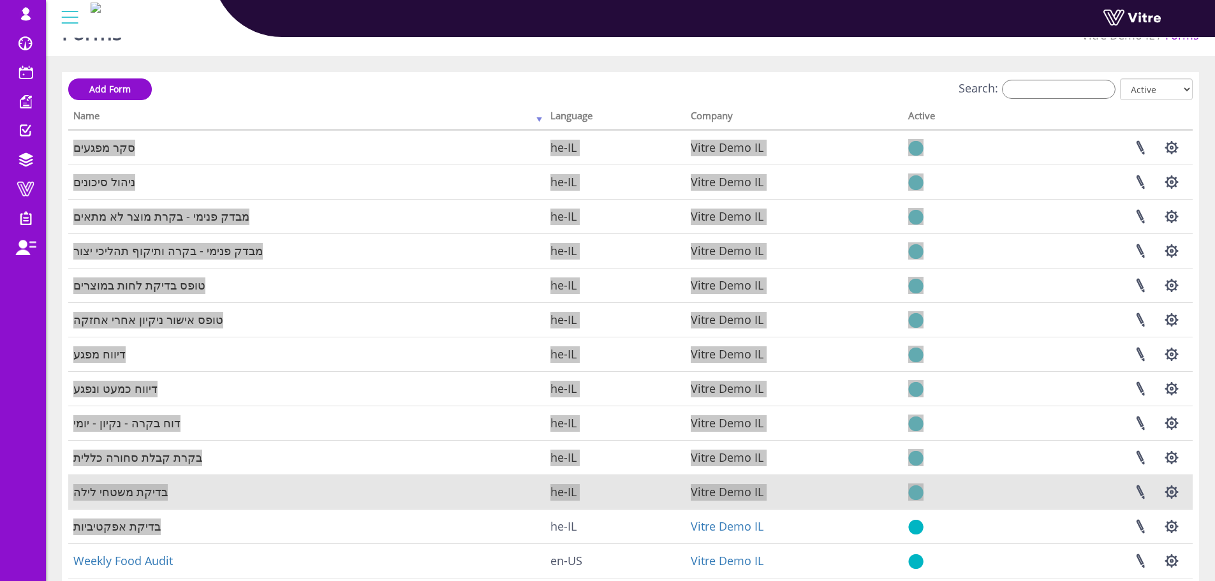
scroll to position [0, 0]
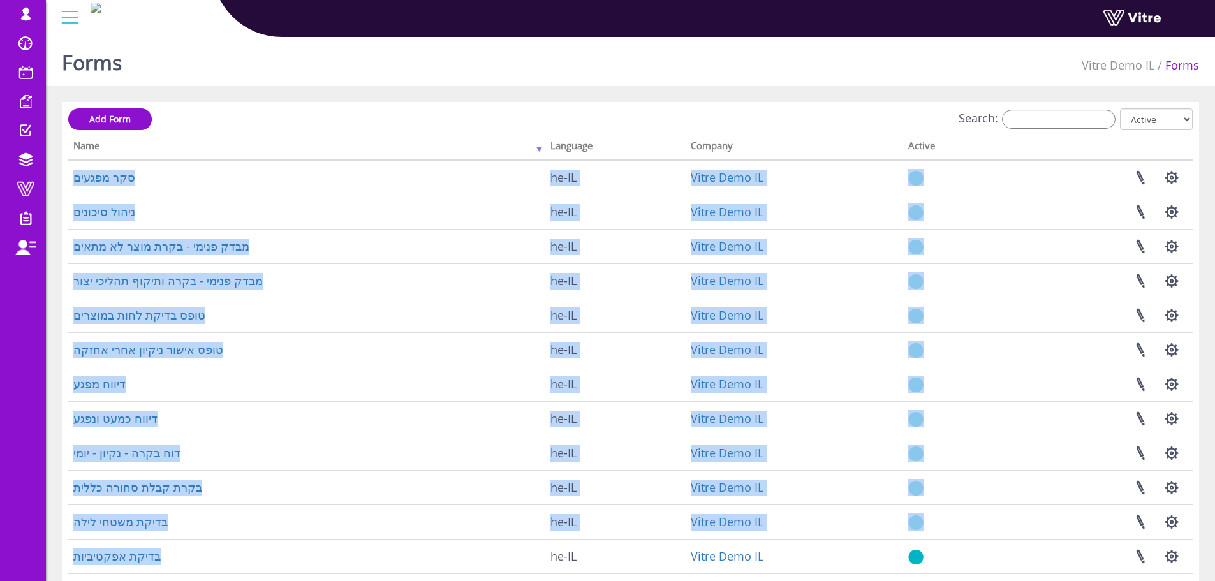
drag, startPoint x: 535, startPoint y: 125, endPoint x: 543, endPoint y: 127, distance: 7.9
click at [535, 125] on div "Search: All Active Not Active" at bounding box center [630, 120] width 1125 height 24
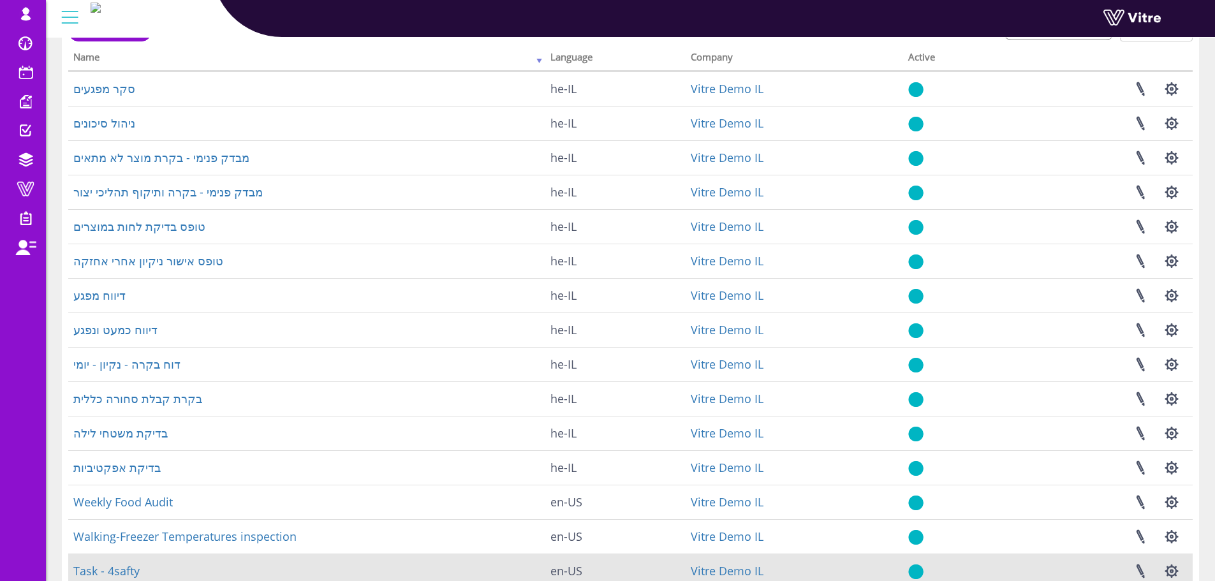
scroll to position [183, 0]
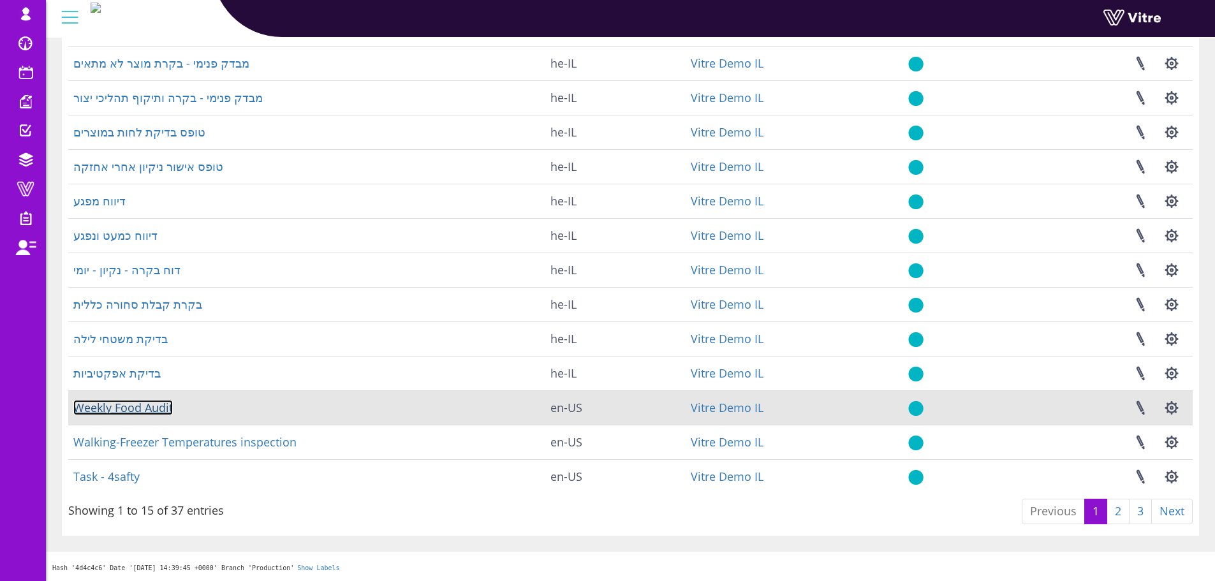
click at [106, 410] on link "Weekly Food Audit" at bounding box center [123, 407] width 100 height 15
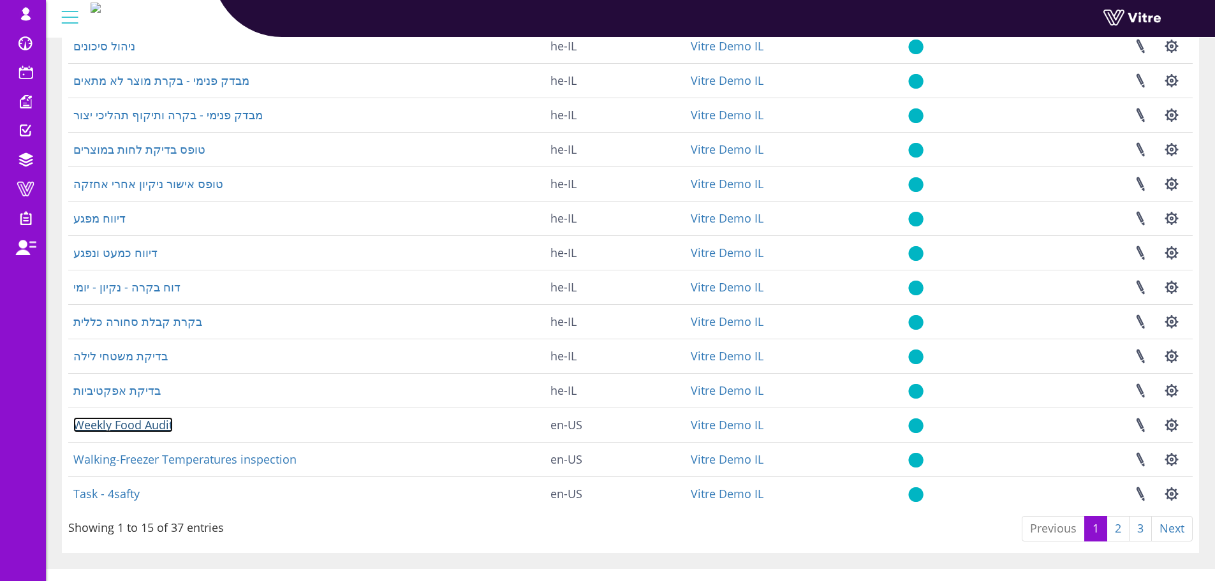
scroll to position [158, 0]
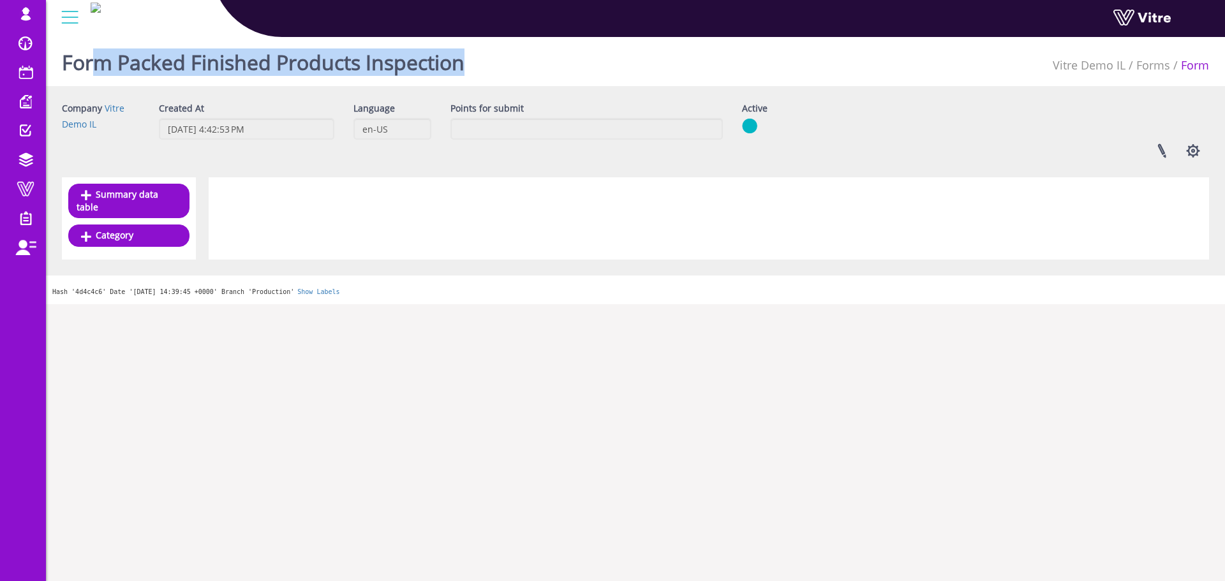
drag, startPoint x: 427, startPoint y: 63, endPoint x: 110, endPoint y: 122, distance: 323.2
click at [96, 65] on div "Form Packed Finished Products Inspection Vitre Demo IL Forms Form" at bounding box center [635, 59] width 1179 height 54
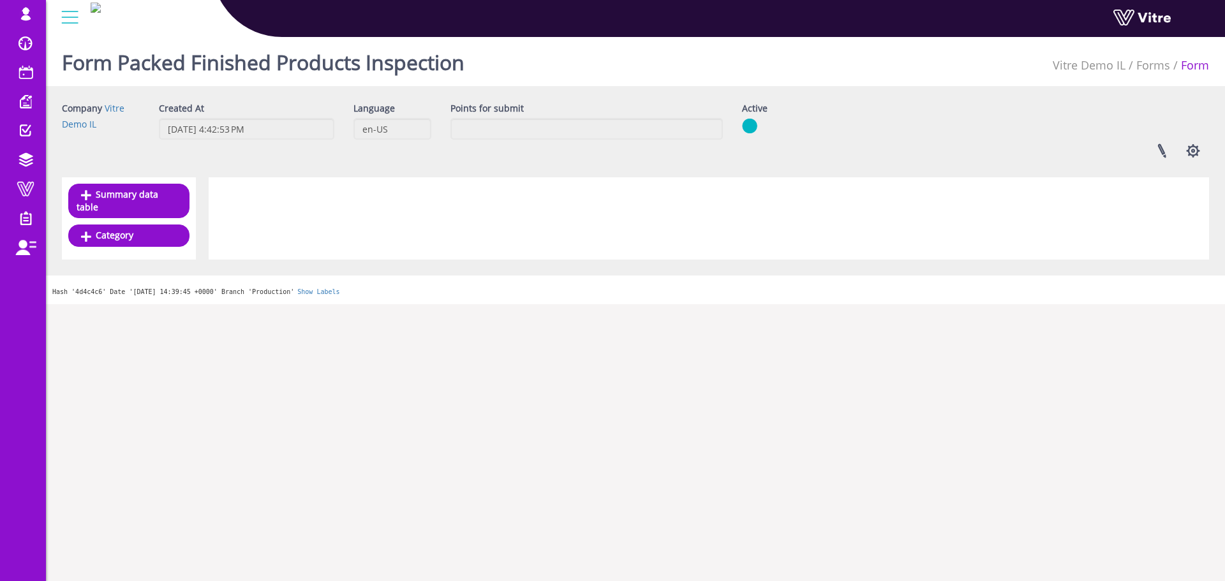
drag, startPoint x: 226, startPoint y: 209, endPoint x: 839, endPoint y: 214, distance: 612.5
click at [836, 215] on div at bounding box center [709, 218] width 1000 height 82
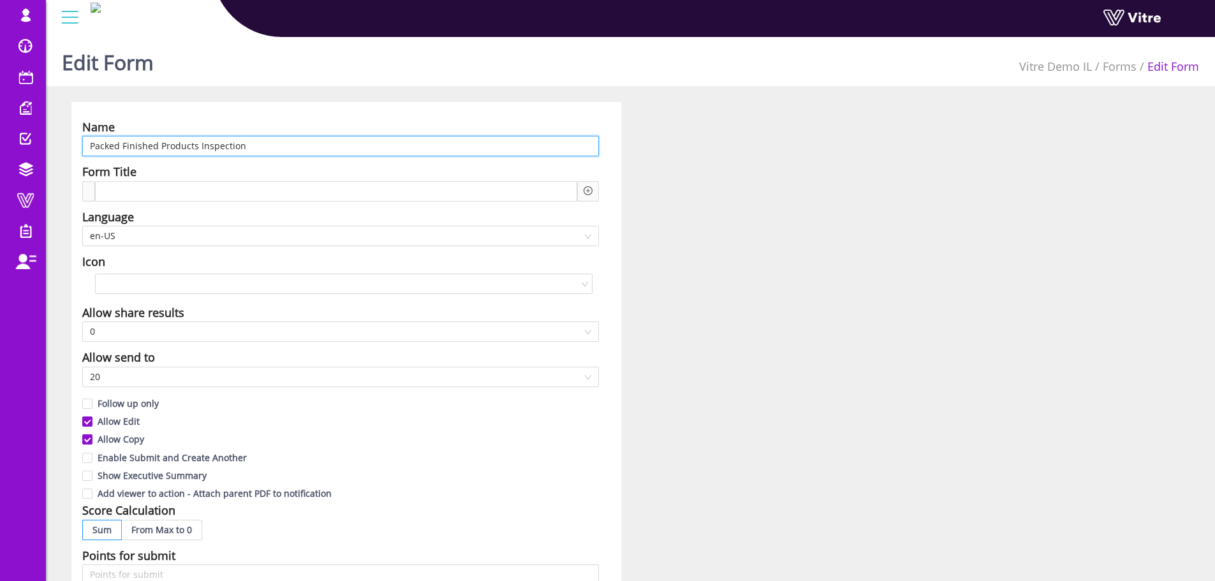
click at [197, 145] on input "Packed Finished Products Inspection" at bounding box center [340, 146] width 517 height 20
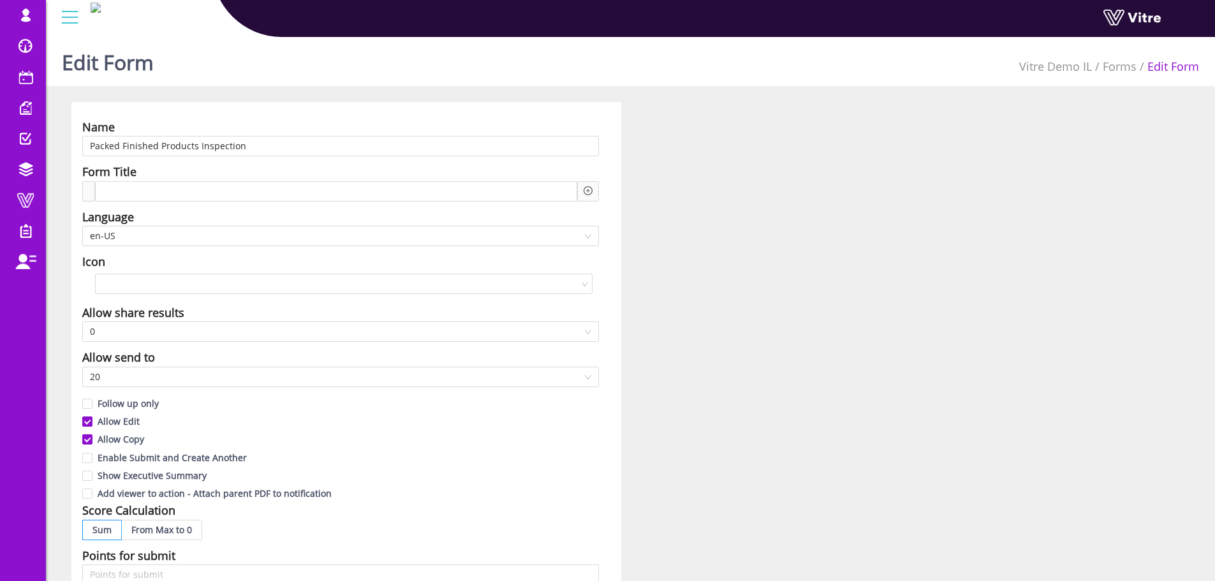
click at [869, 257] on div "Name Packed Finished Products Inspection Form Title Language en-US Icon Allow s…" at bounding box center [630, 561] width 1137 height 919
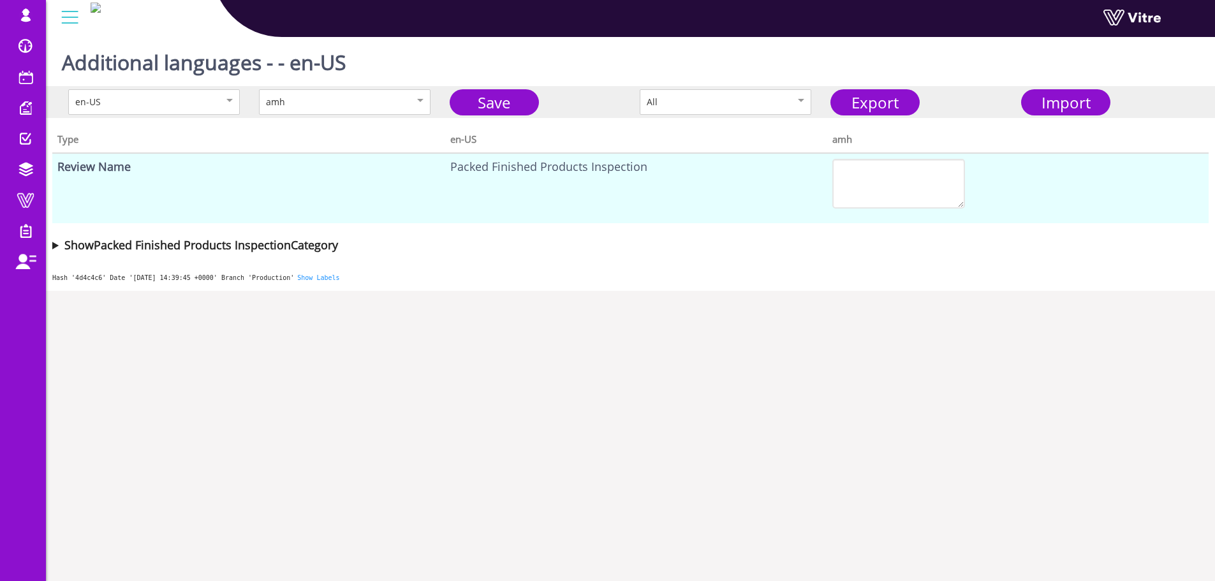
click at [56, 246] on summary "Show Packed Finished Products Inspection Category" at bounding box center [630, 245] width 1157 height 18
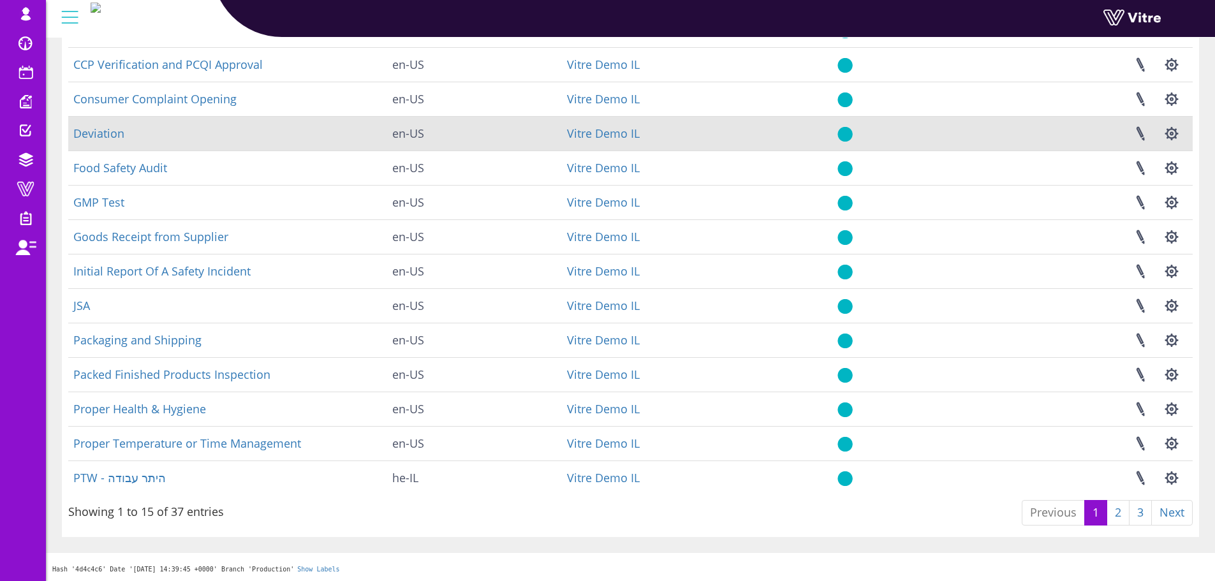
scroll to position [183, 0]
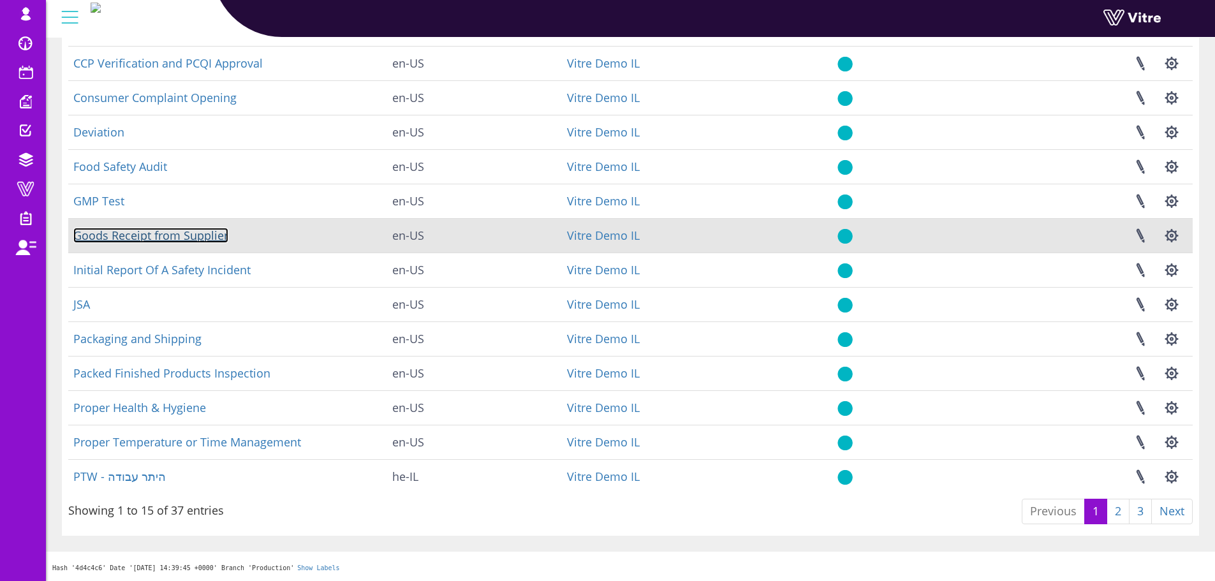
click at [140, 237] on link "Goods Receipt from Supplier" at bounding box center [150, 235] width 155 height 15
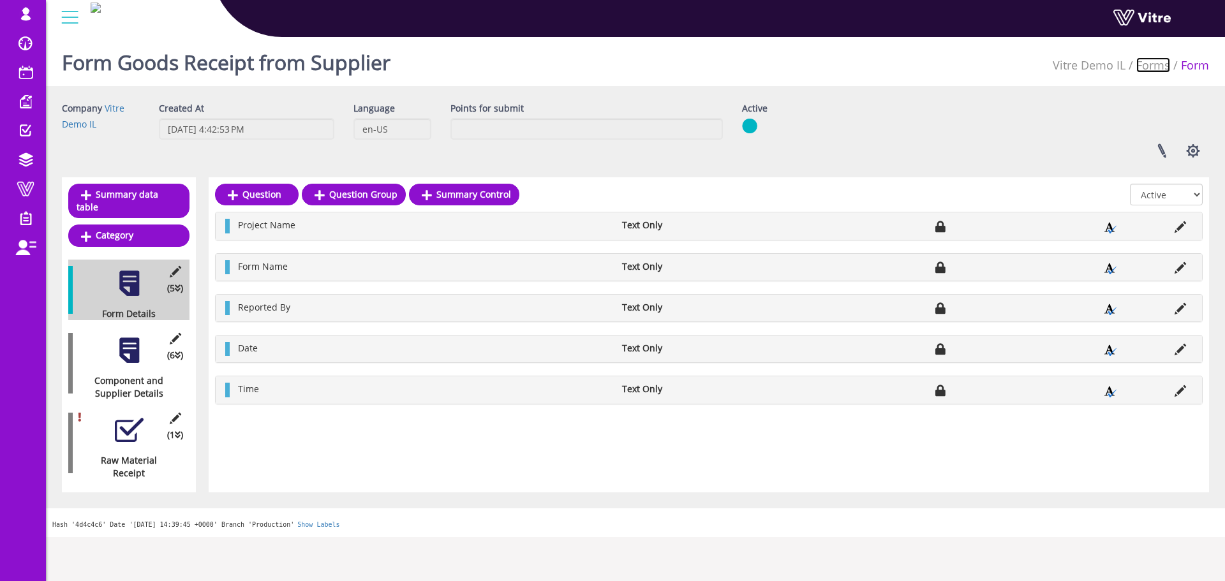
click at [1147, 66] on link "Forms" at bounding box center [1153, 64] width 34 height 15
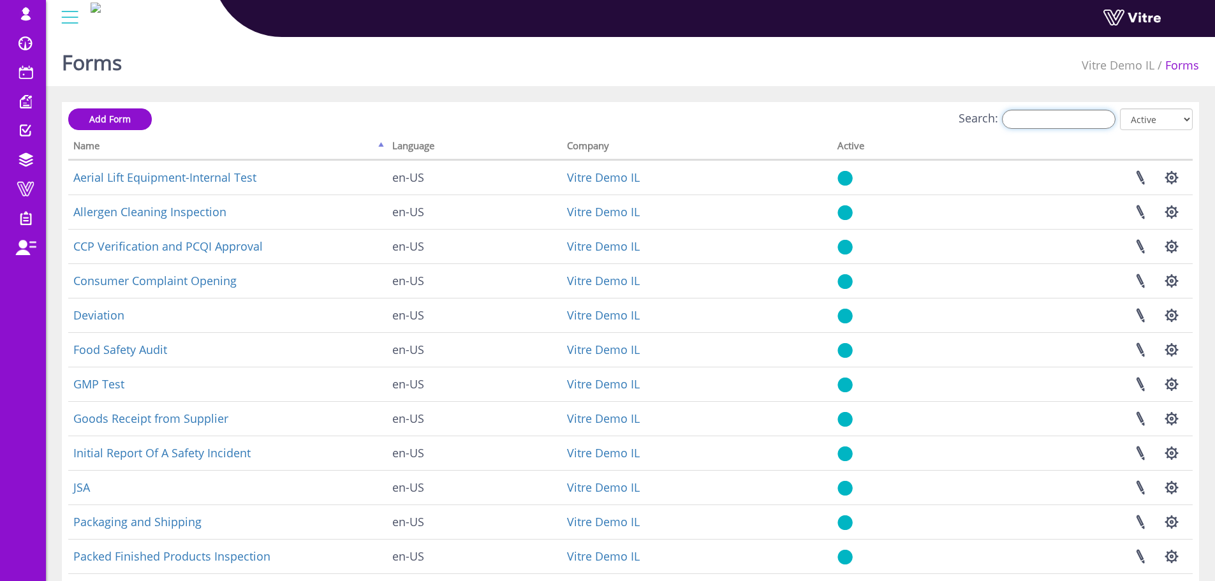
click at [1072, 122] on input "Search:" at bounding box center [1059, 119] width 114 height 19
paste input "Packed Finished Products Inspection"
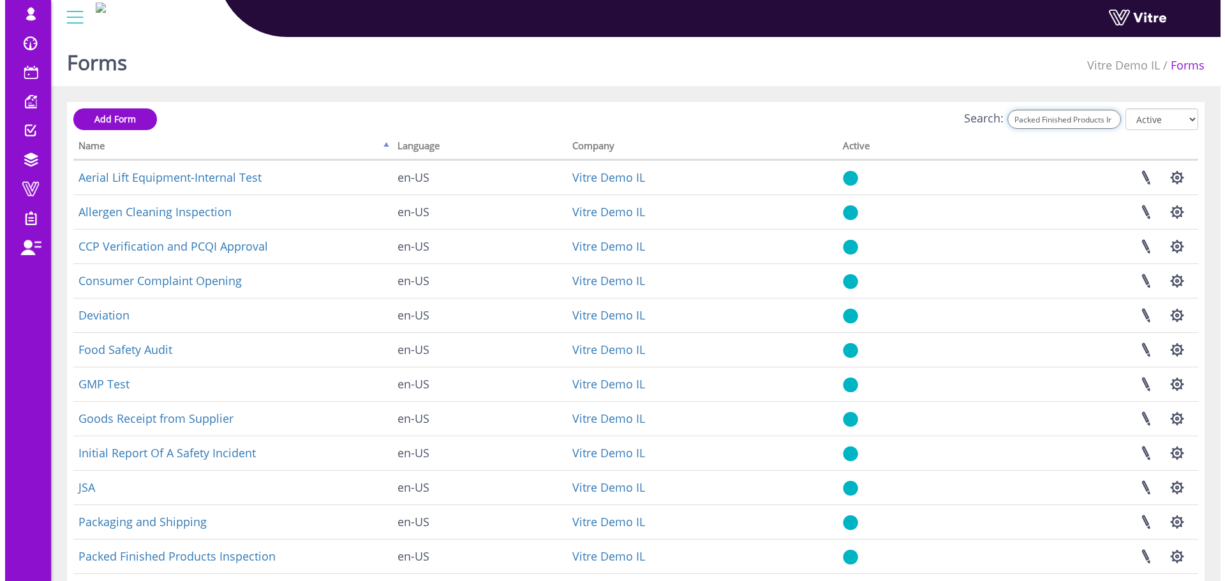
scroll to position [0, 43]
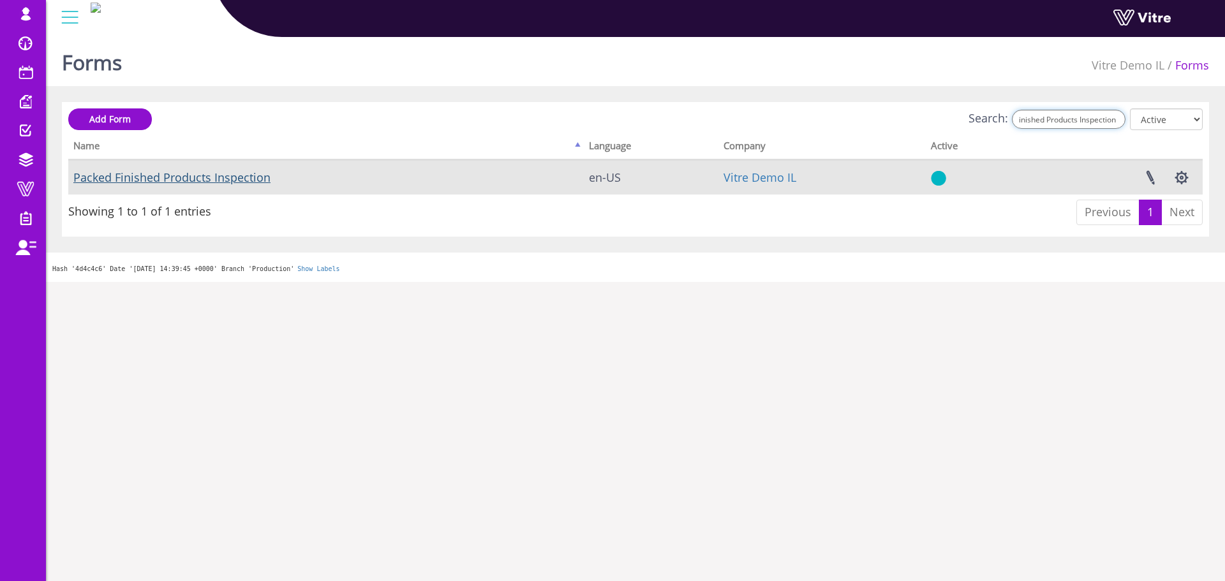
type input "Packed Finished Products Inspection"
click at [188, 181] on link "Packed Finished Products Inspection" at bounding box center [171, 177] width 197 height 15
